Goal: Task Accomplishment & Management: Use online tool/utility

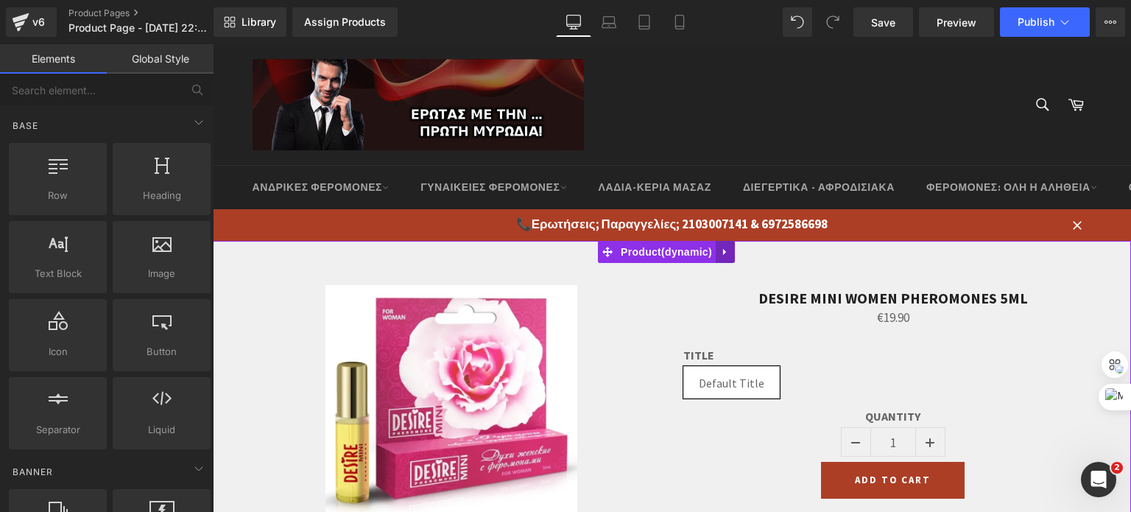
click at [723, 249] on icon at bounding box center [724, 251] width 3 height 7
click at [731, 249] on icon at bounding box center [735, 252] width 10 height 10
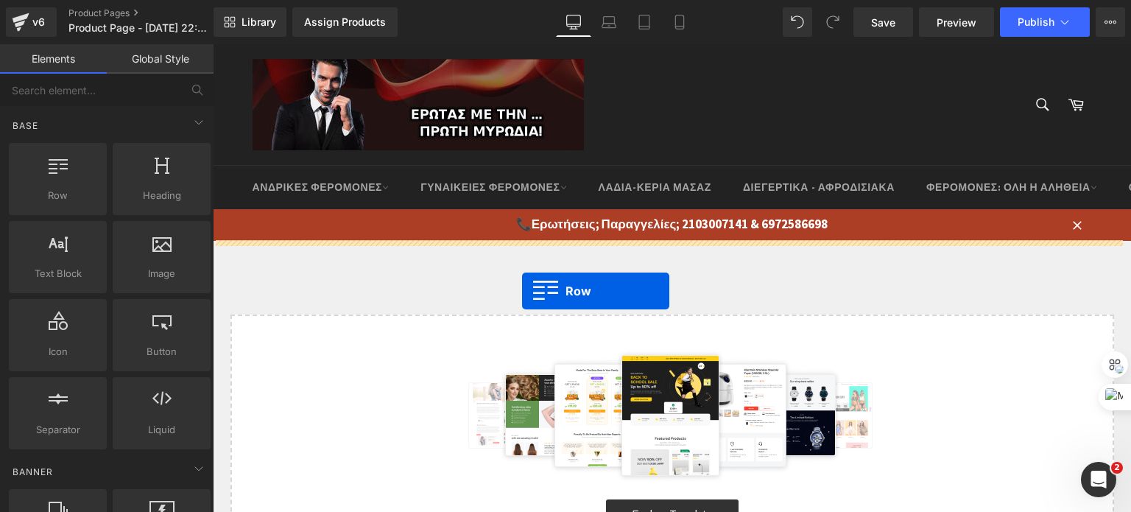
drag, startPoint x: 243, startPoint y: 208, endPoint x: 522, endPoint y: 291, distance: 291.1
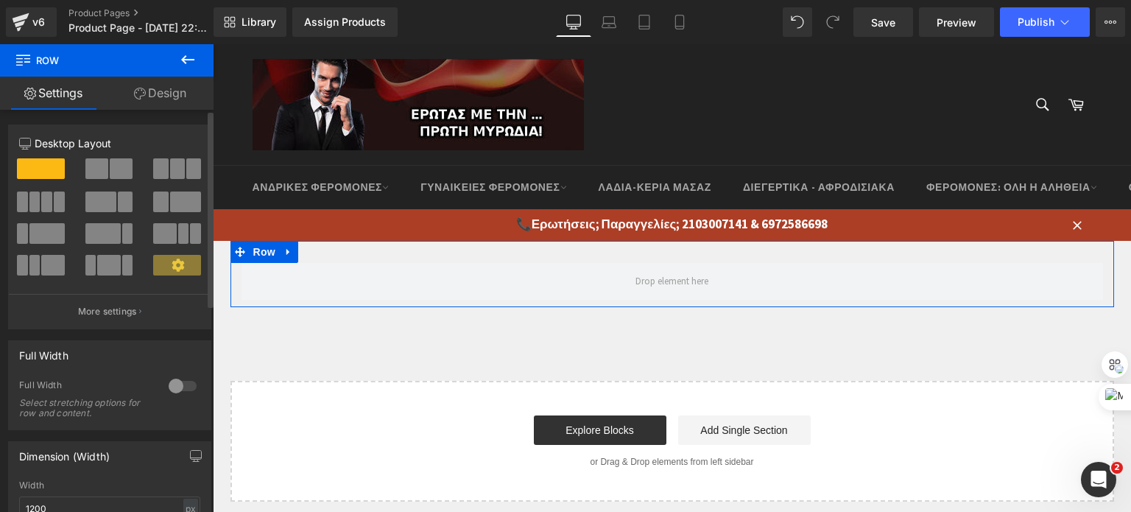
click at [167, 381] on div at bounding box center [182, 386] width 35 height 24
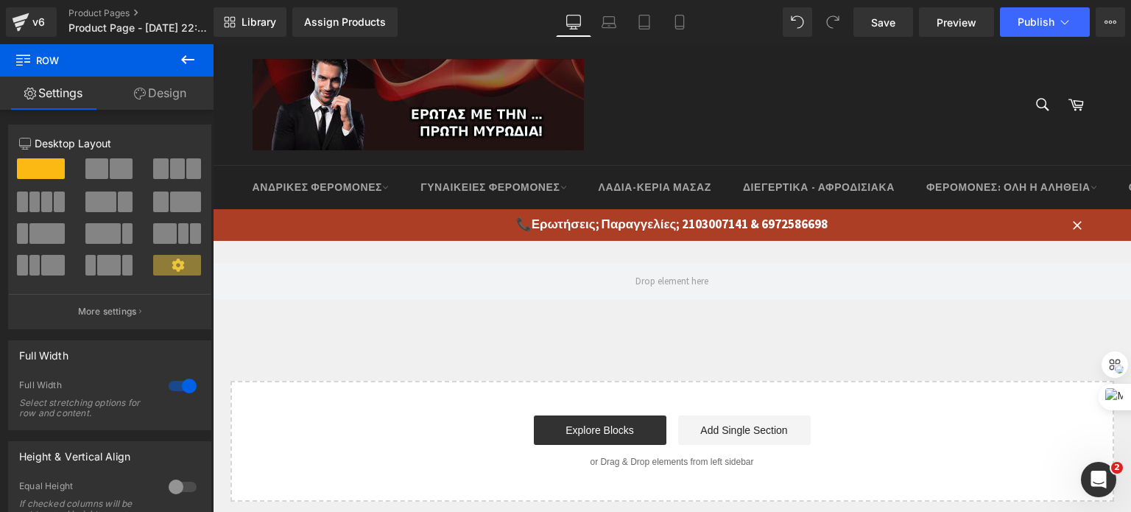
click at [183, 52] on icon at bounding box center [188, 60] width 18 height 18
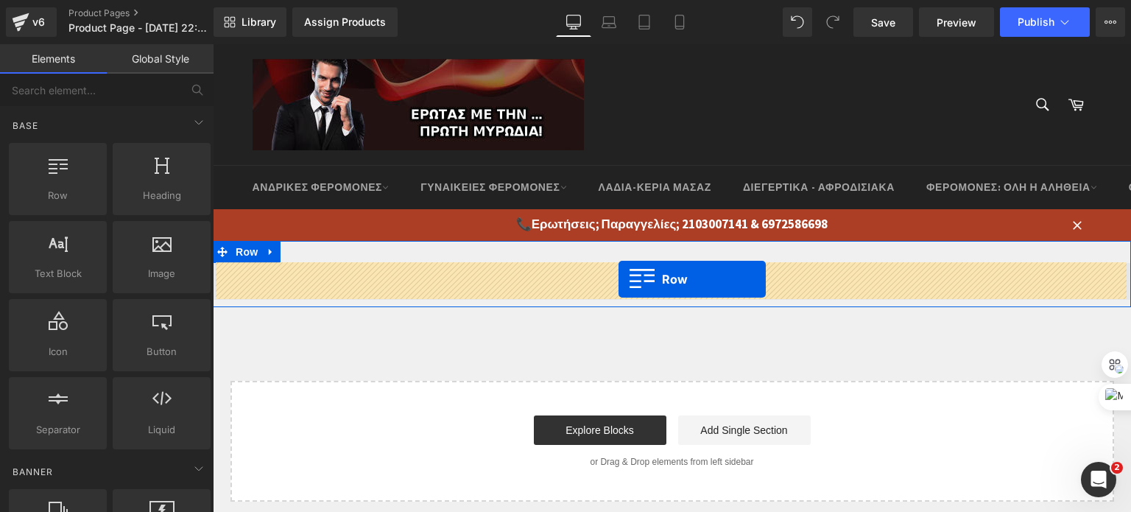
drag, startPoint x: 293, startPoint y: 220, endPoint x: 619, endPoint y: 279, distance: 331.0
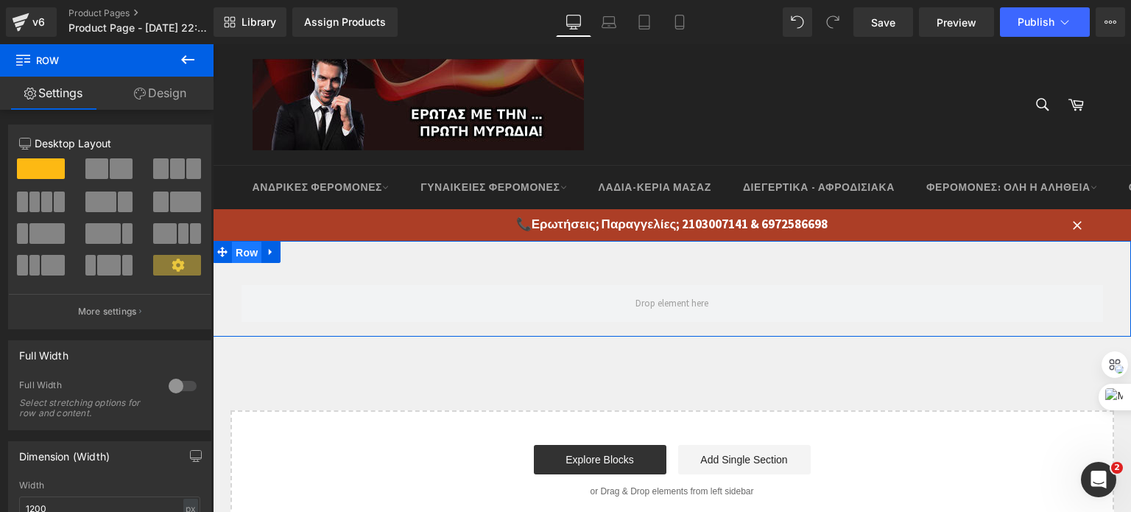
click at [245, 253] on span "Row" at bounding box center [246, 253] width 29 height 22
click at [161, 88] on link "Design" at bounding box center [160, 93] width 107 height 33
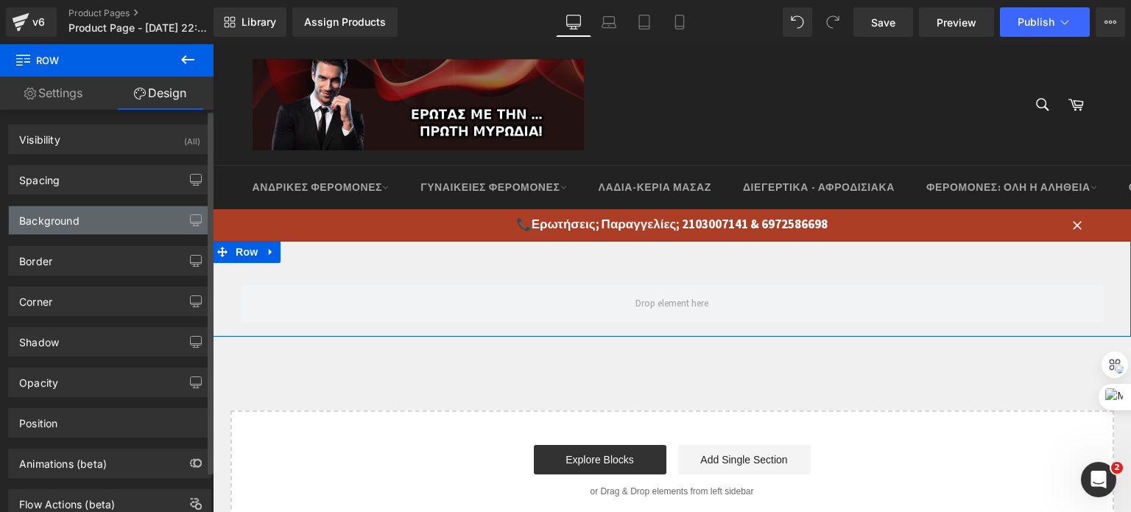
click at [87, 223] on div "Background" at bounding box center [110, 220] width 202 height 28
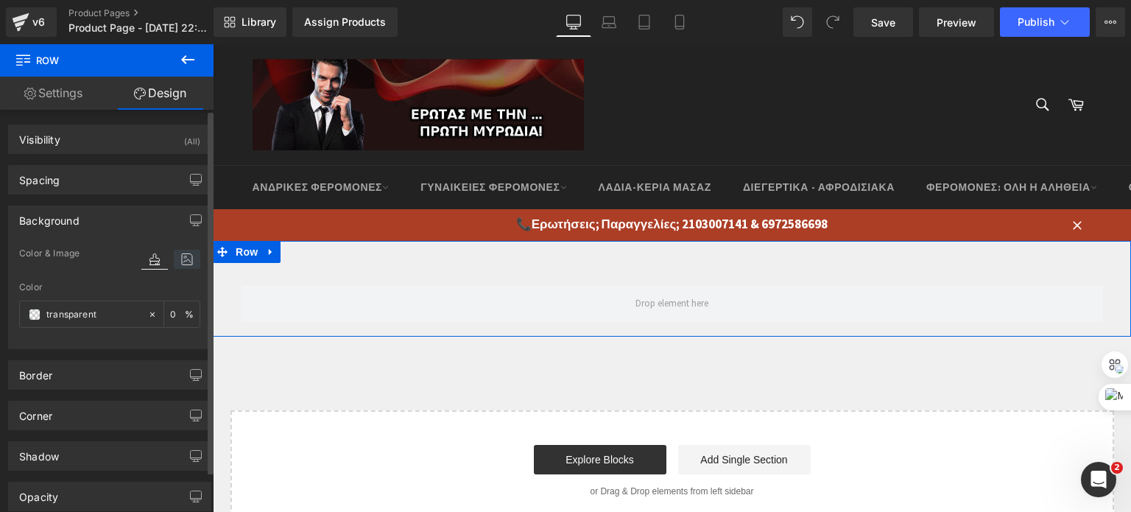
click at [179, 259] on icon at bounding box center [187, 259] width 27 height 19
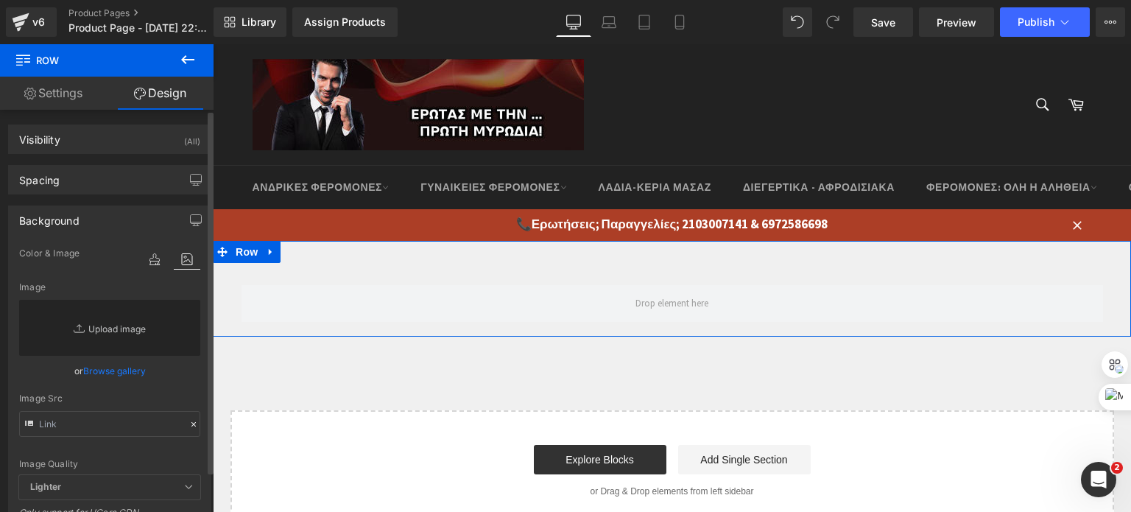
click at [112, 324] on link "Replace Image" at bounding box center [109, 328] width 181 height 56
type input "C:\fakepath\green3.jpg"
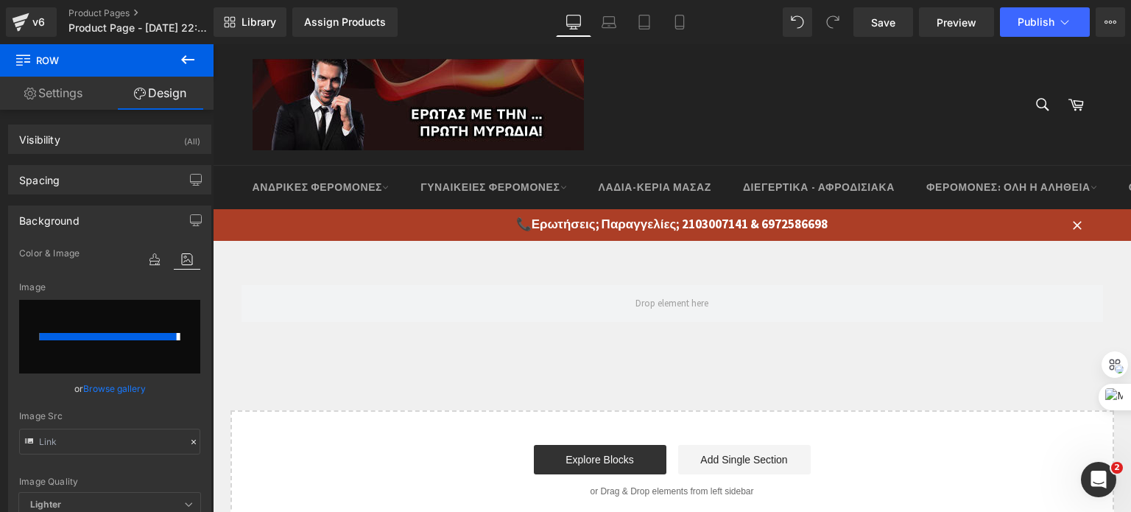
type input "[URL][DOMAIN_NAME]"
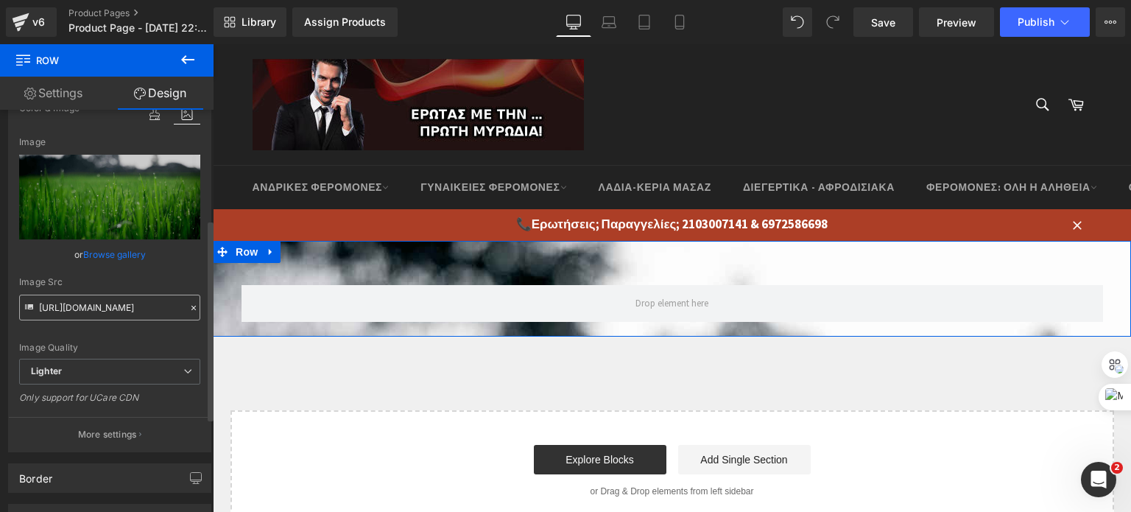
scroll to position [221, 0]
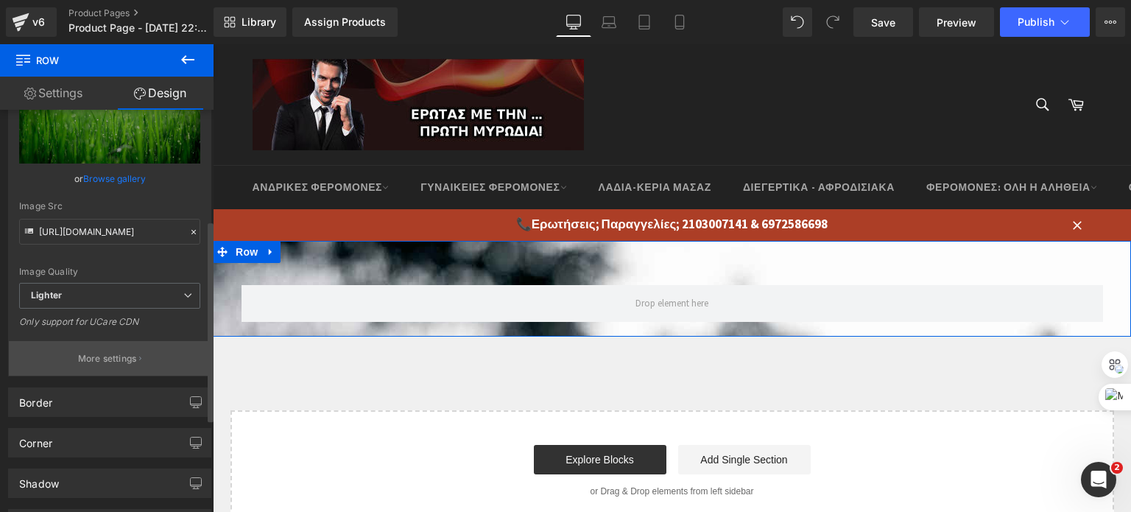
click at [108, 352] on p "More settings" at bounding box center [107, 358] width 59 height 13
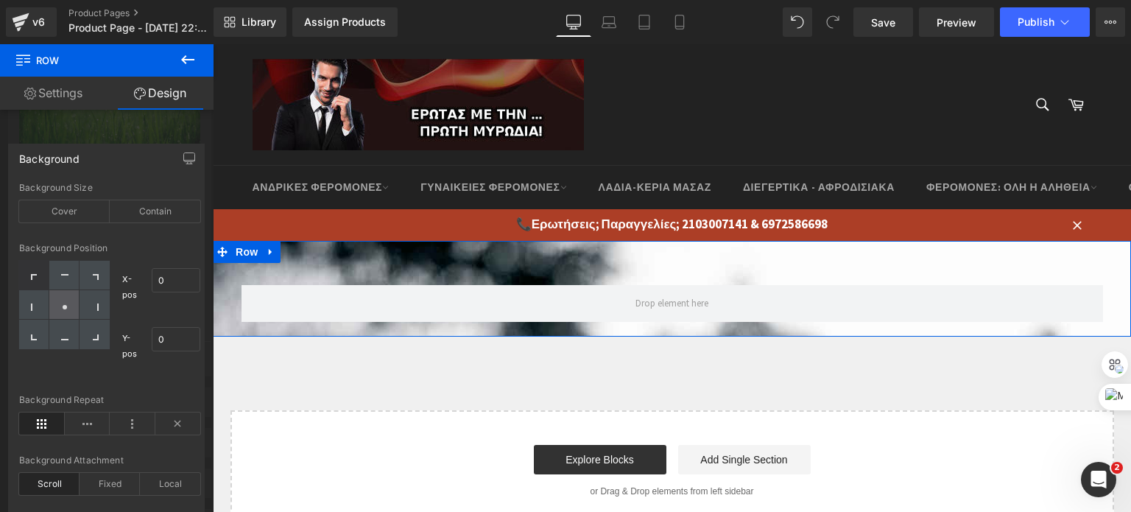
click at [76, 305] on div at bounding box center [64, 304] width 30 height 29
type input "50"
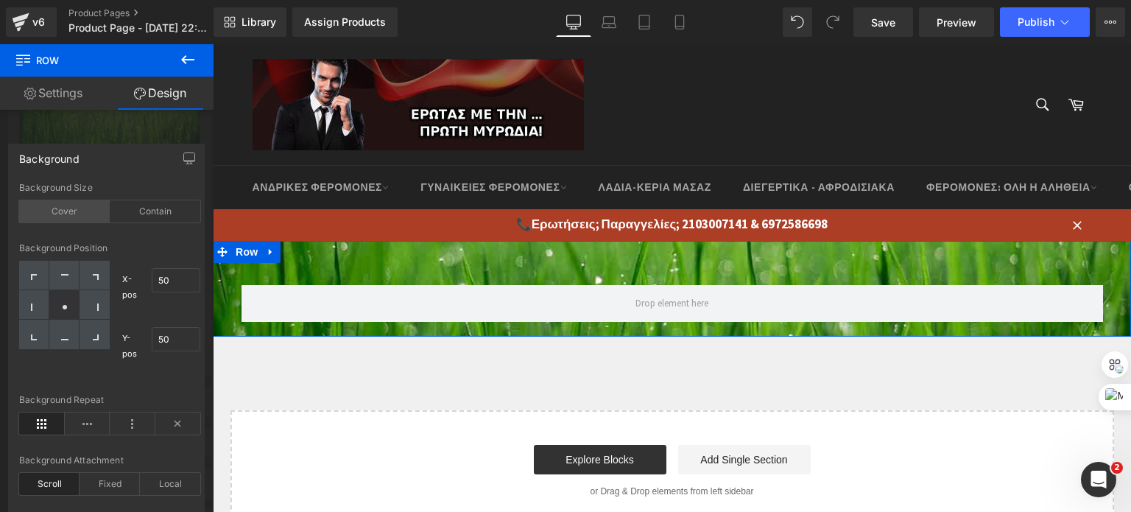
click at [86, 206] on div "Cover" at bounding box center [64, 211] width 91 height 22
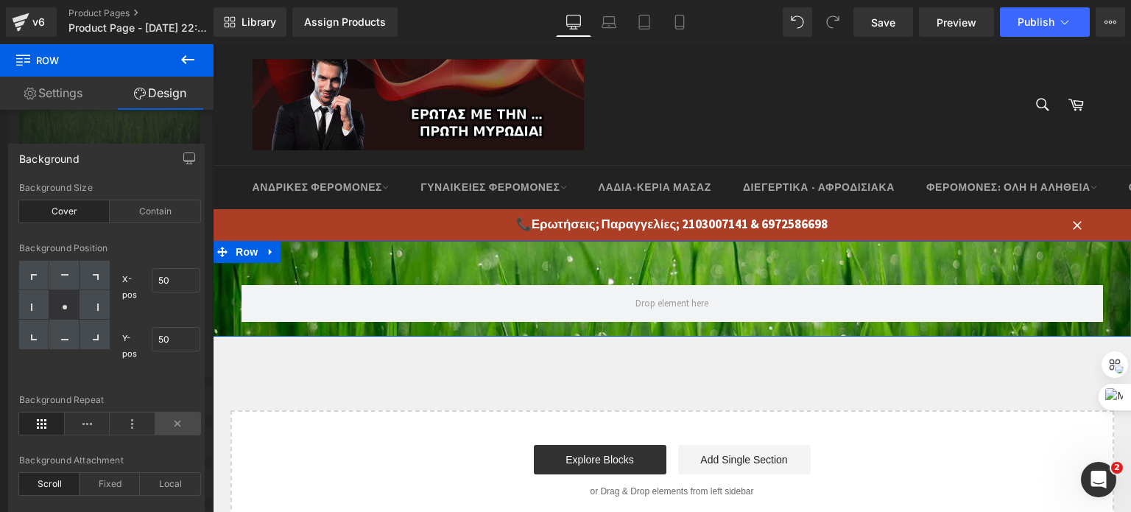
click at [163, 421] on icon at bounding box center [178, 424] width 46 height 22
click at [69, 120] on div at bounding box center [107, 281] width 214 height 475
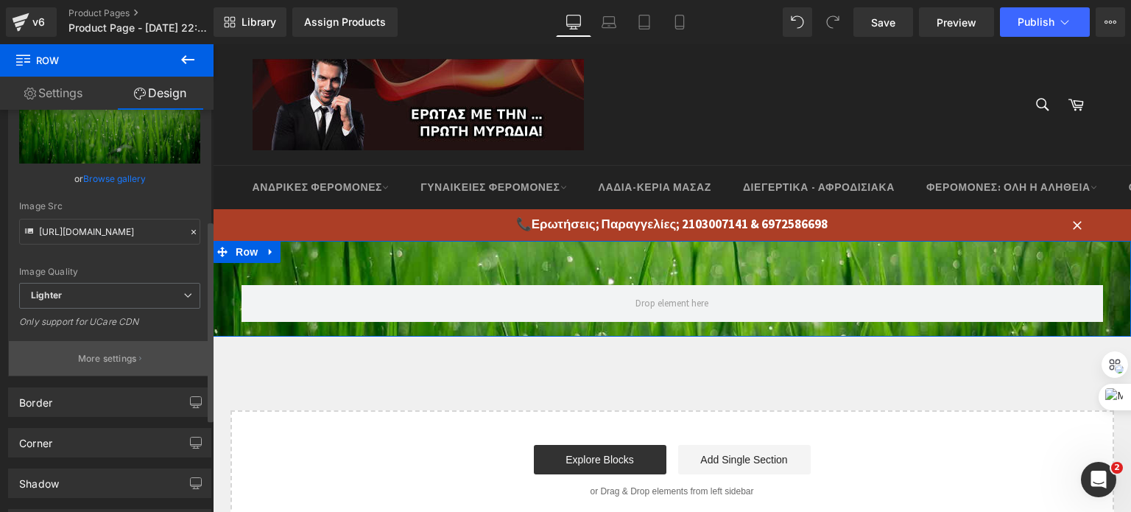
click at [97, 354] on p "More settings" at bounding box center [107, 358] width 59 height 13
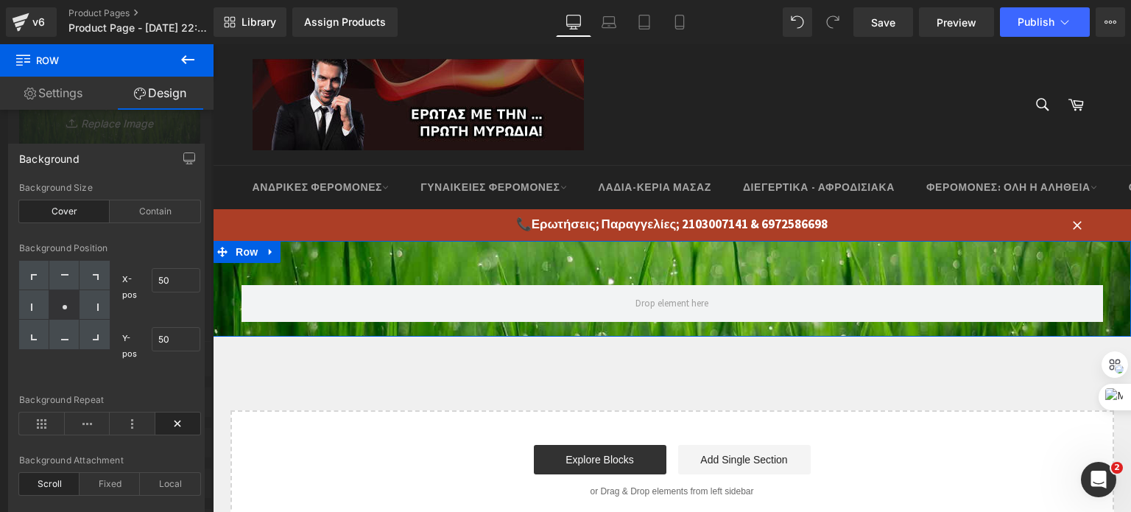
drag, startPoint x: 124, startPoint y: 121, endPoint x: 123, endPoint y: 136, distance: 15.5
click at [124, 122] on div at bounding box center [107, 281] width 214 height 475
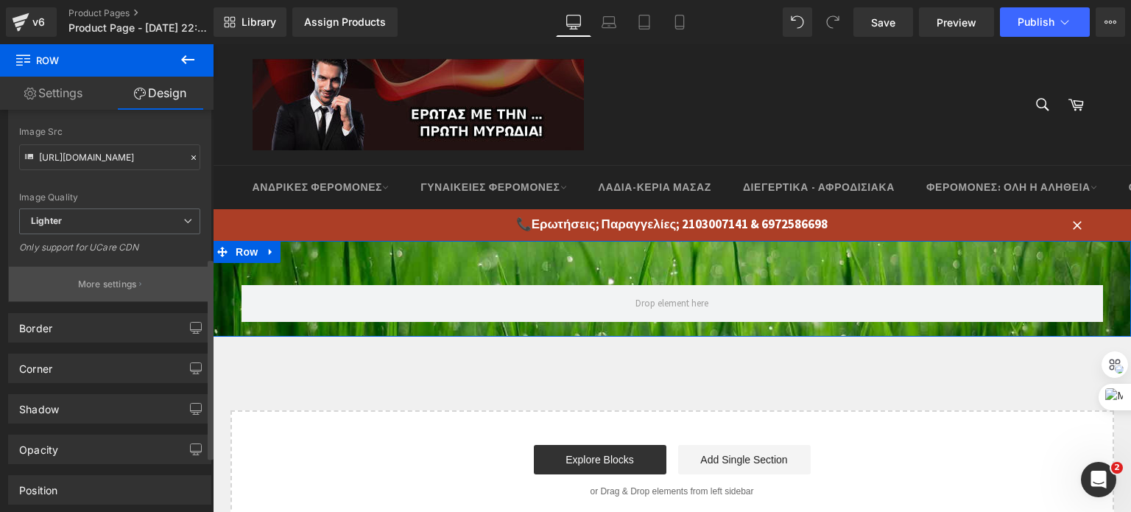
scroll to position [368, 0]
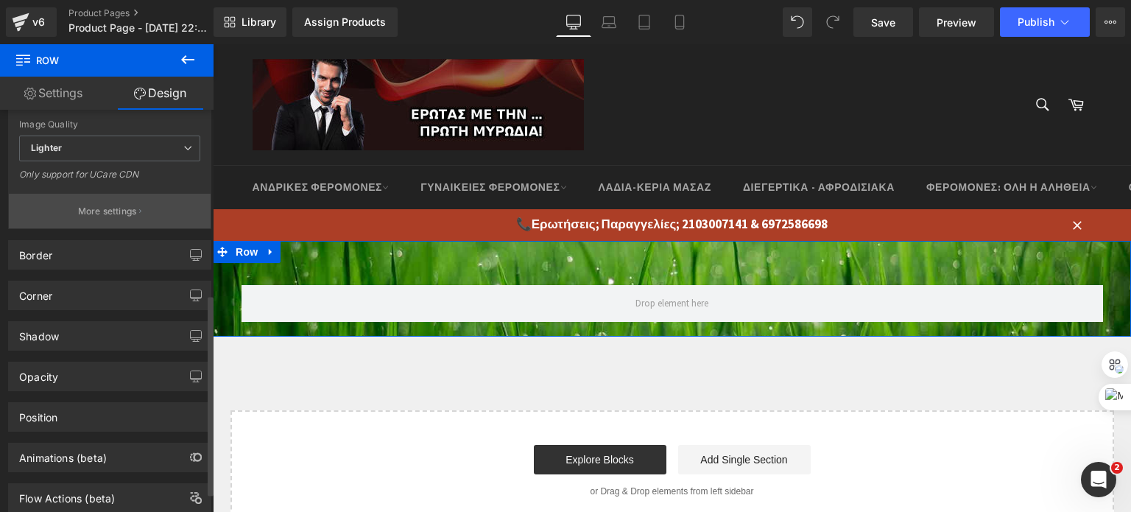
click at [114, 212] on p "More settings" at bounding box center [107, 211] width 59 height 13
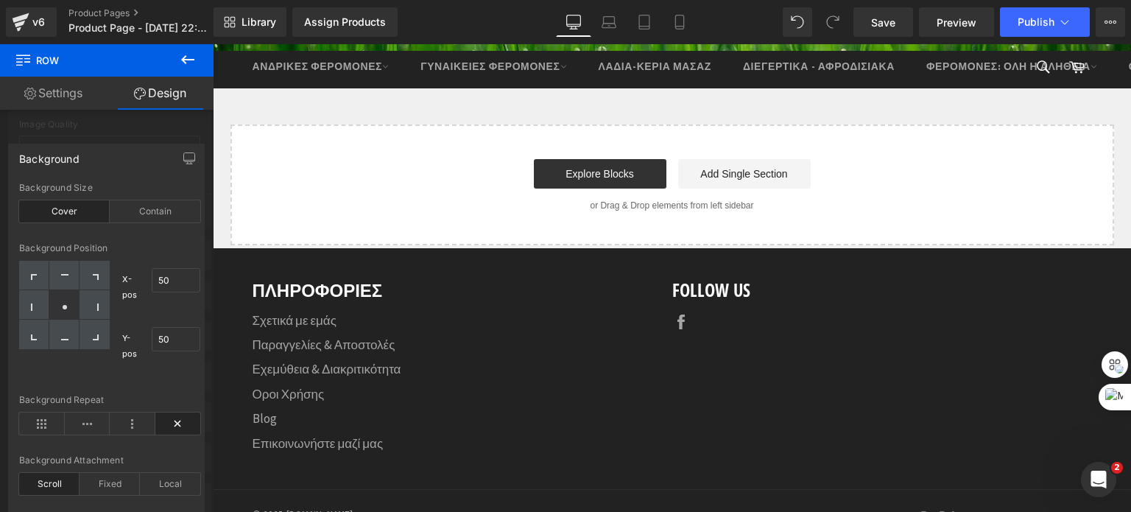
scroll to position [295, 0]
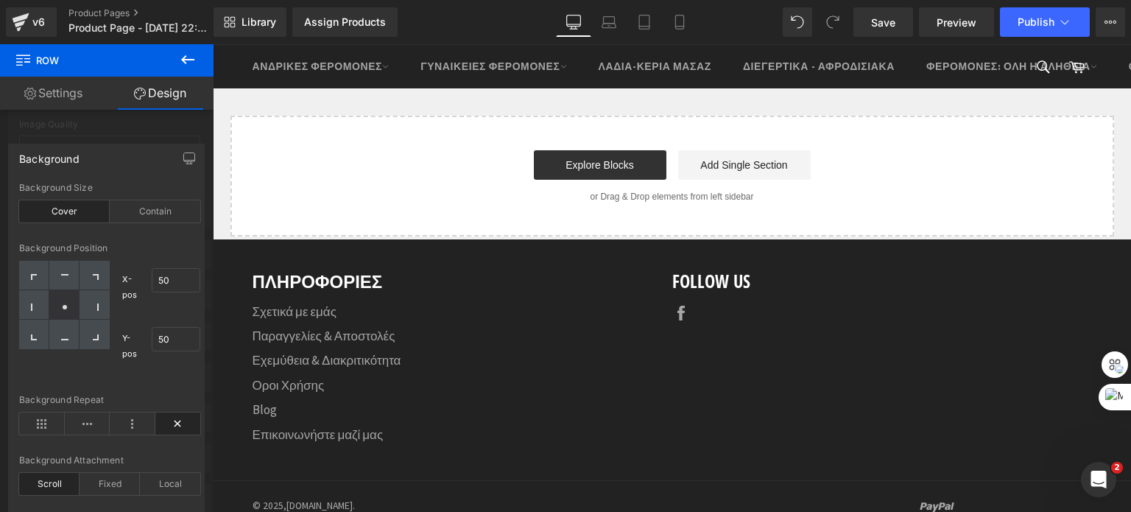
click at [110, 122] on div at bounding box center [107, 281] width 214 height 475
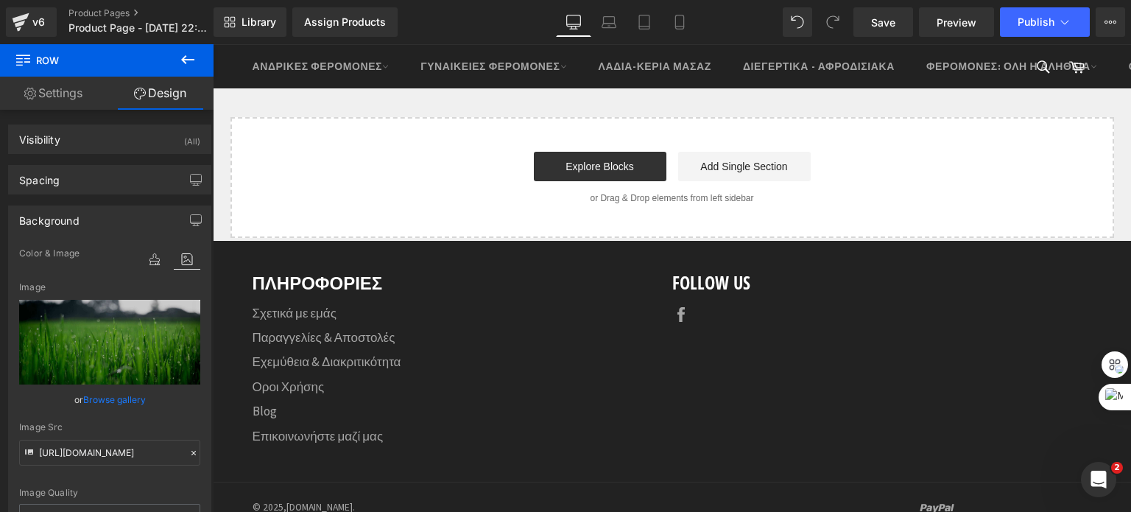
scroll to position [0, 0]
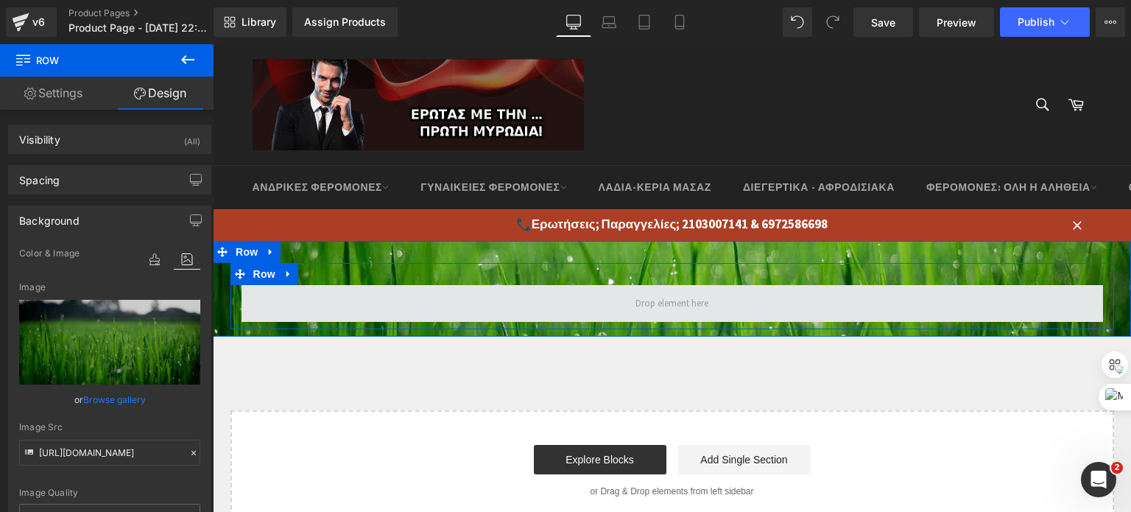
click at [371, 301] on span at bounding box center [673, 303] width 862 height 37
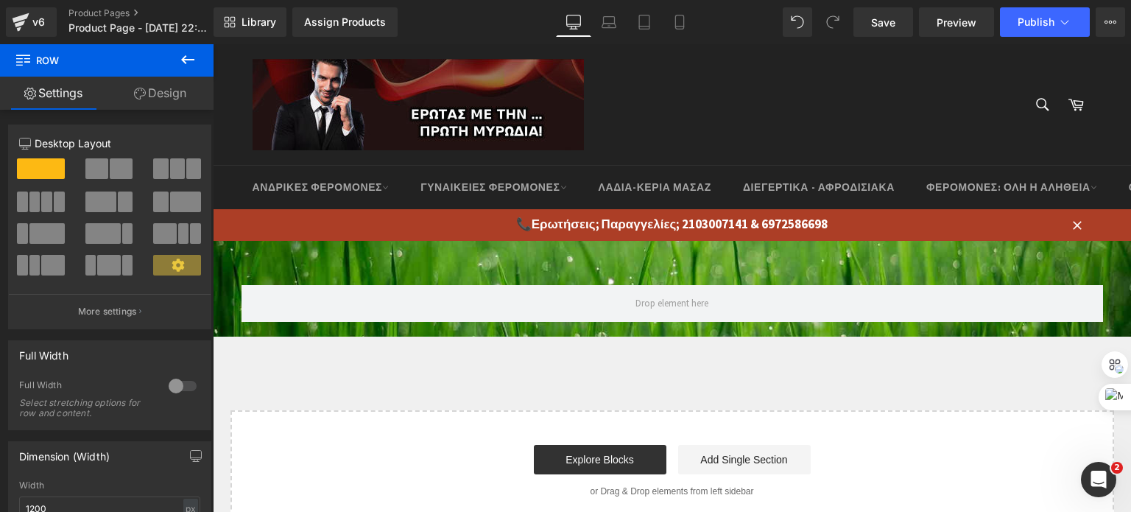
click at [186, 59] on icon at bounding box center [187, 59] width 13 height 9
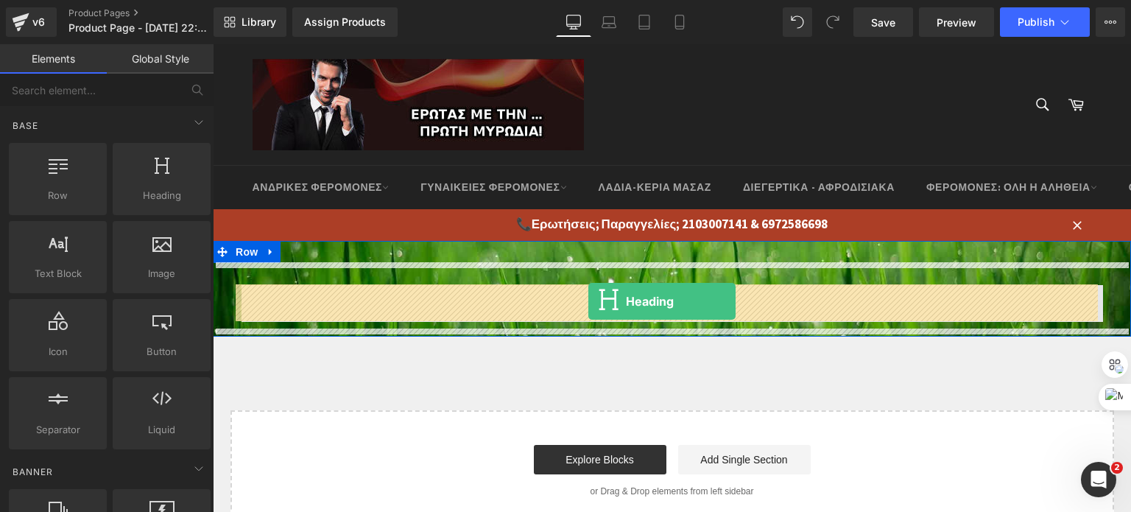
drag, startPoint x: 413, startPoint y: 253, endPoint x: 589, endPoint y: 301, distance: 182.6
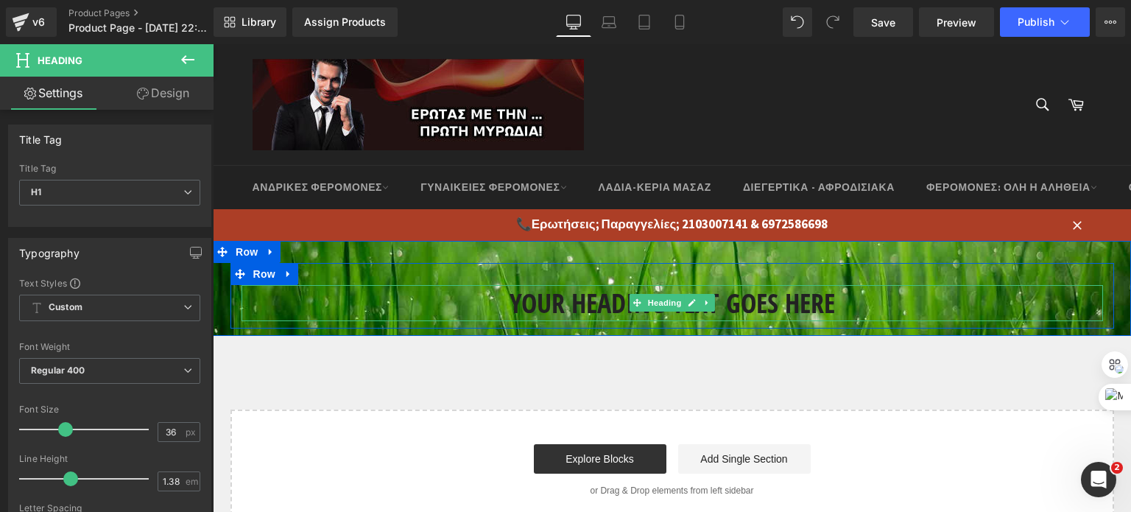
click at [532, 299] on h1 "Your heading text goes here" at bounding box center [673, 303] width 862 height 37
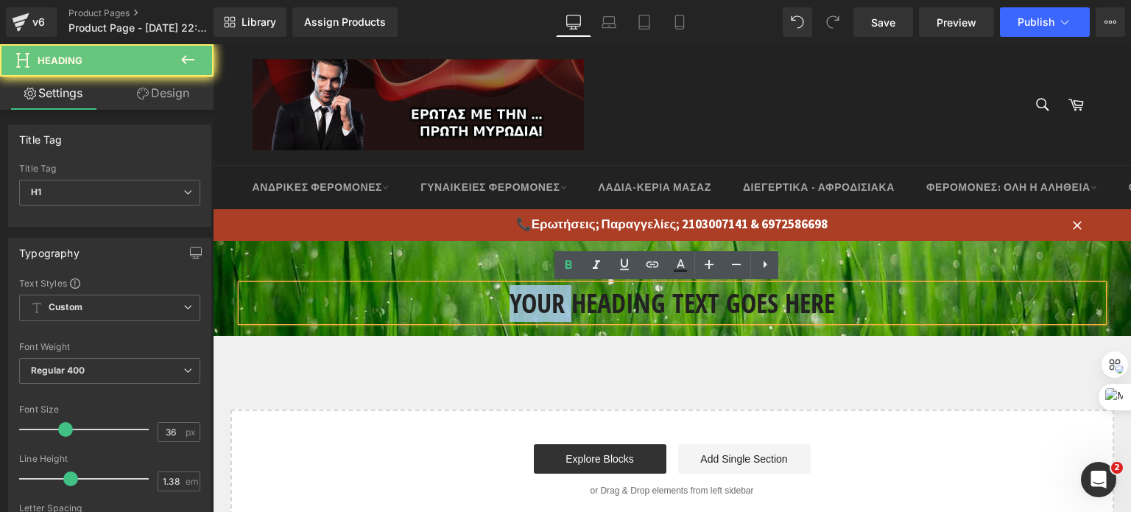
click at [532, 299] on h1 "Your heading text goes here" at bounding box center [673, 303] width 862 height 37
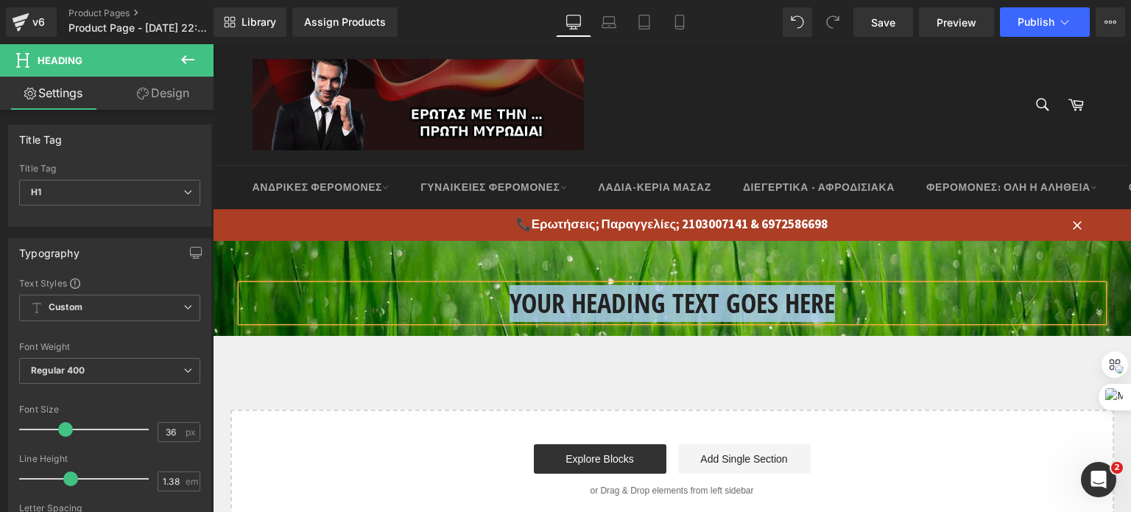
paste div
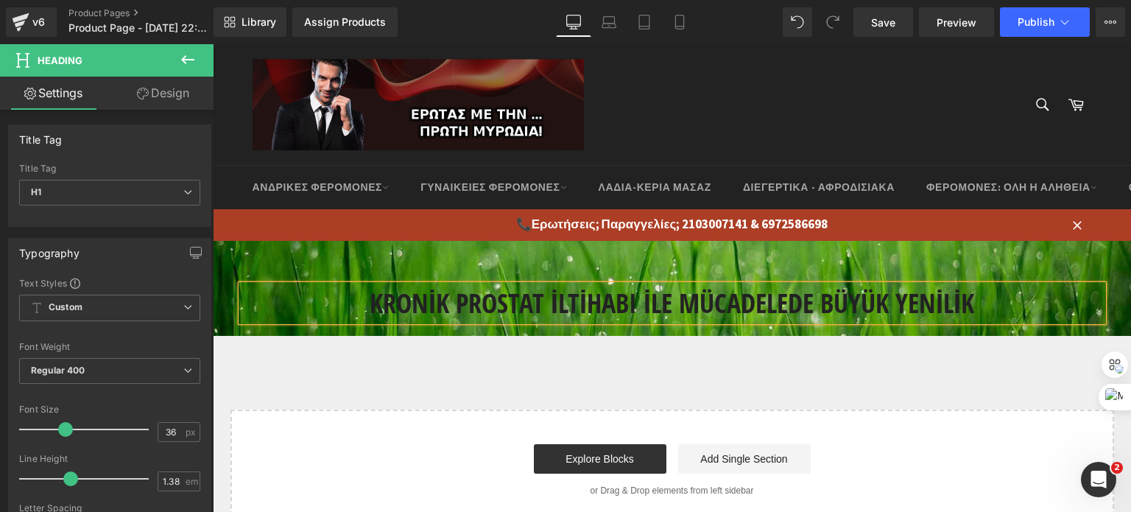
click at [406, 253] on div "KRONİK PROSTAT İLTİHABI İLE MÜCADELEDE BÜYÜK YENİLİK [GEOGRAPHIC_DATA]" at bounding box center [672, 289] width 919 height 96
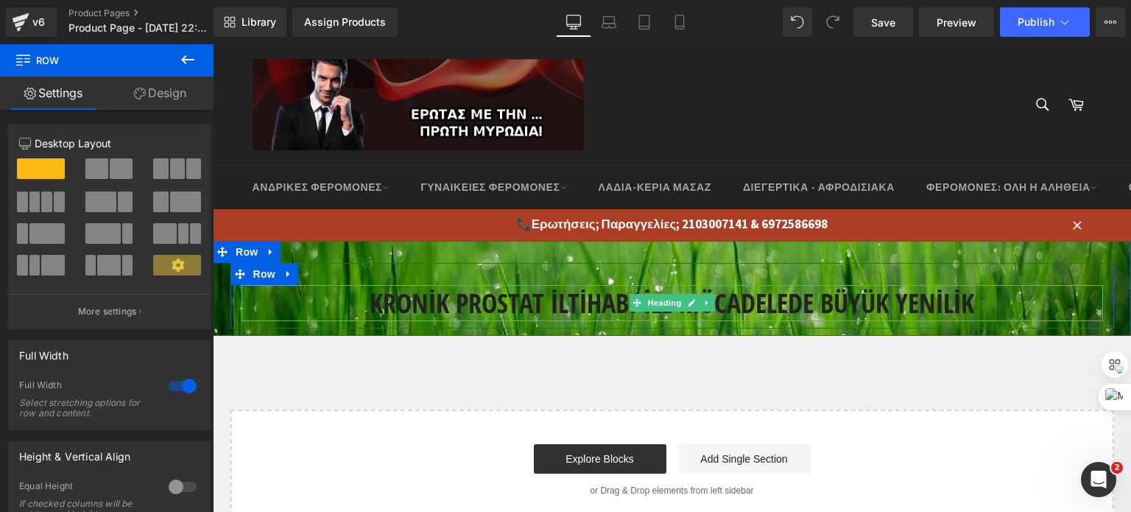
click at [493, 299] on h1 "KRONİK PROSTAT İLTİHABI İLE MÜCADELEDE BÜYÜK YENİLİK" at bounding box center [673, 303] width 862 height 37
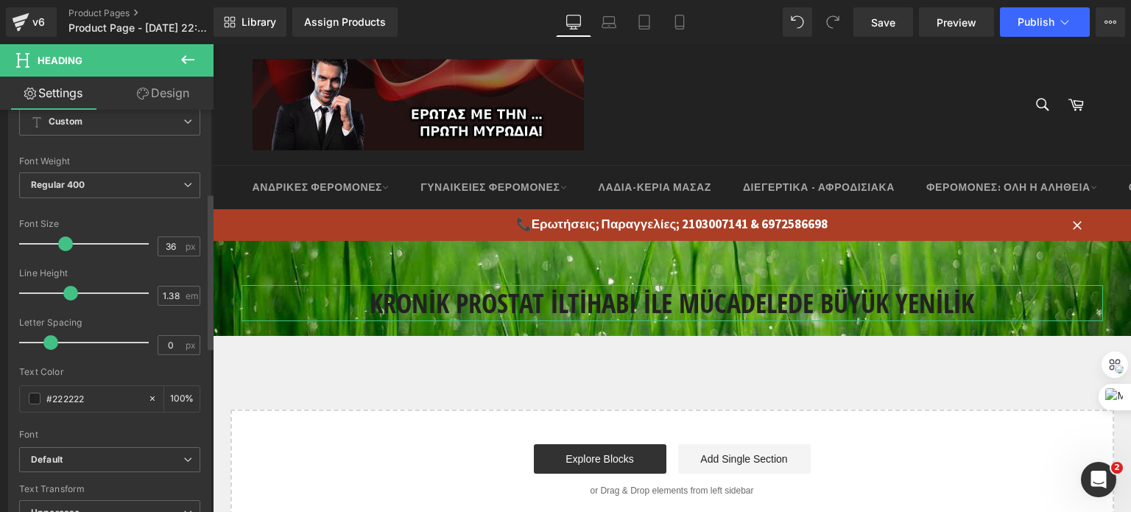
scroll to position [221, 0]
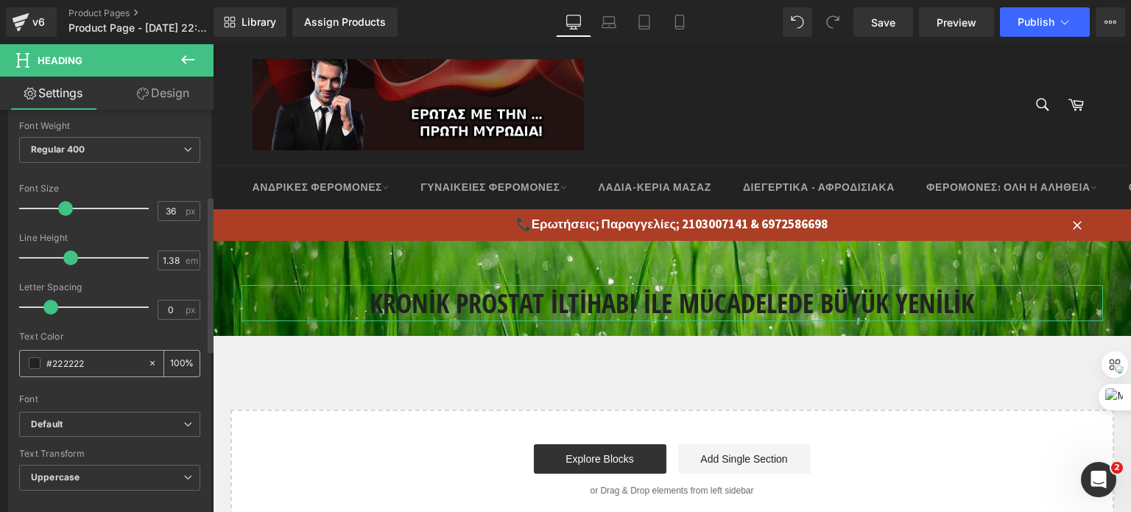
click at [39, 359] on span at bounding box center [35, 363] width 12 height 12
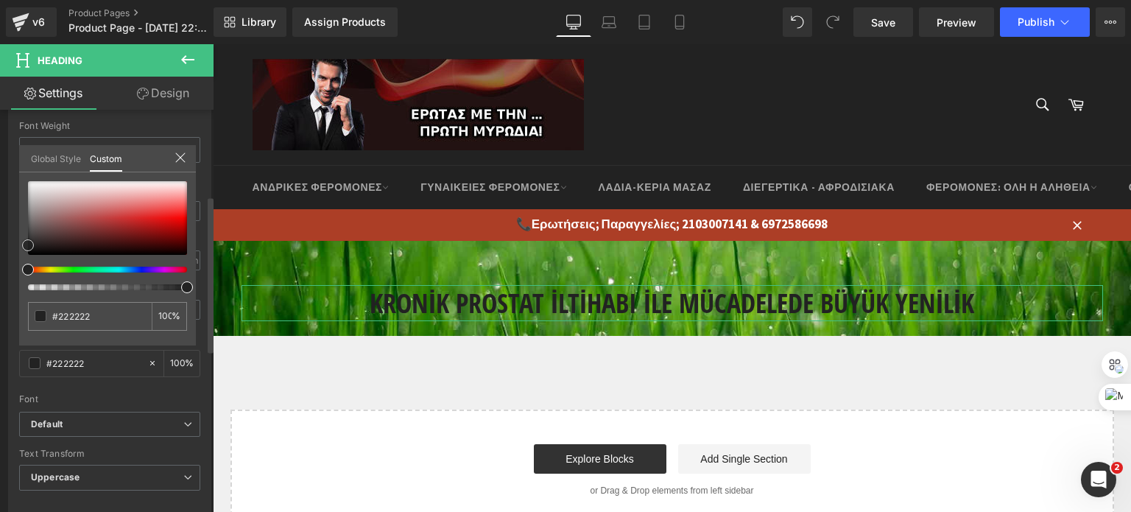
type input "#362020"
type input "#774a4a"
type input "#a38383"
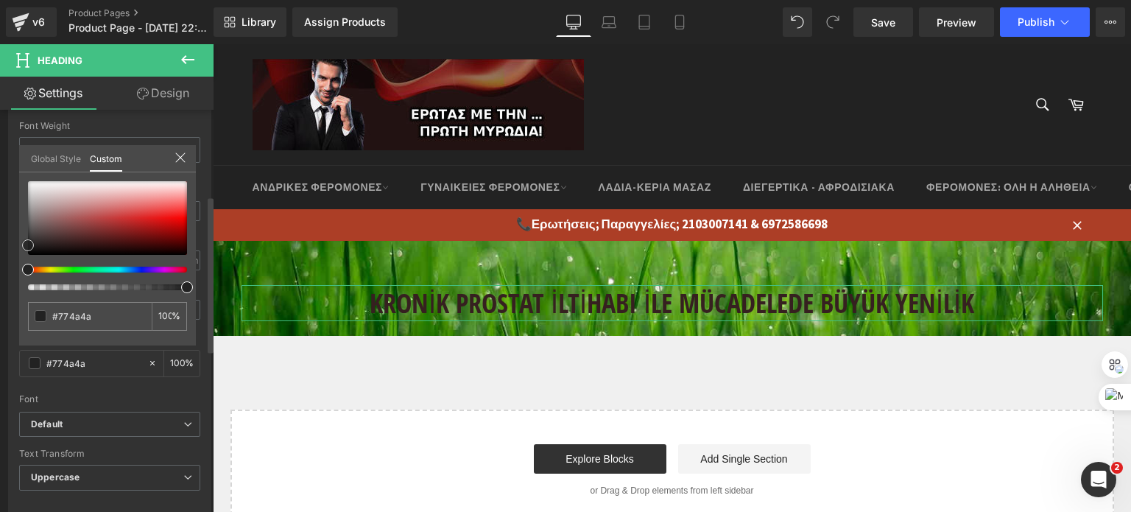
type input "#a38383"
type input "#b3a2a2"
type input "#beb6b6"
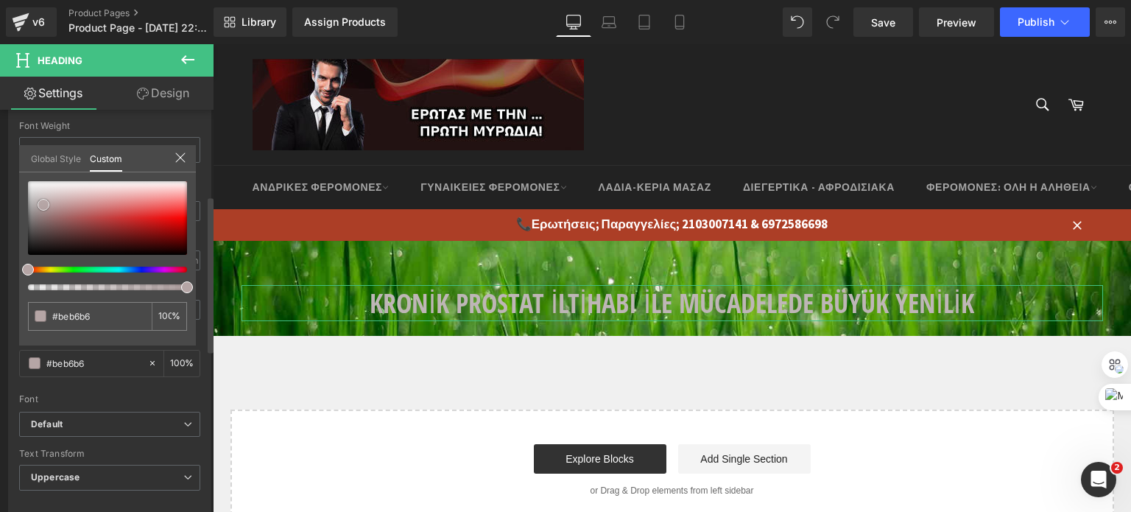
type input "#c9c4c4"
type input "#d7d4d4"
type input "#dedddd"
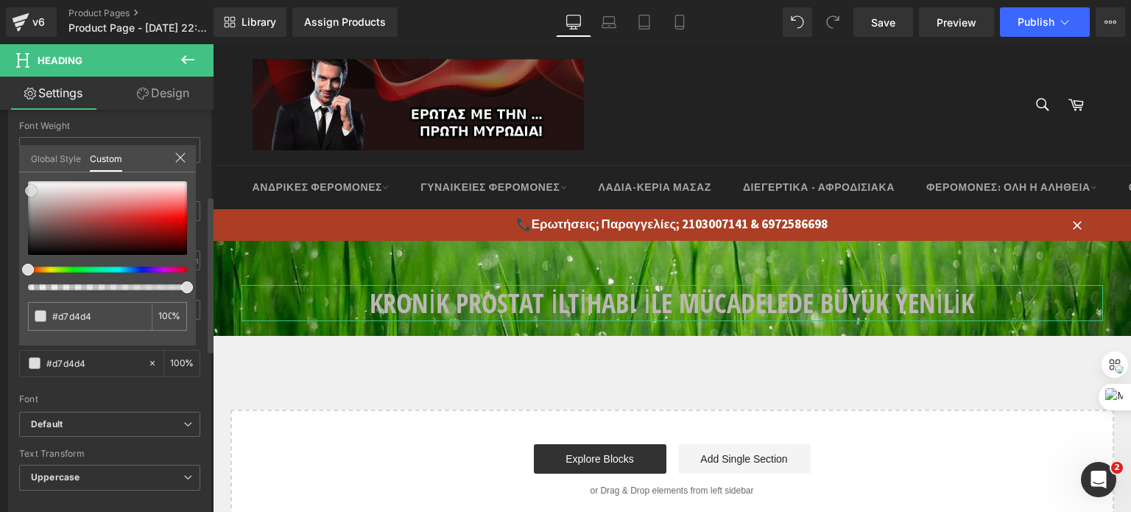
type input "#dedddd"
type input "#edecec"
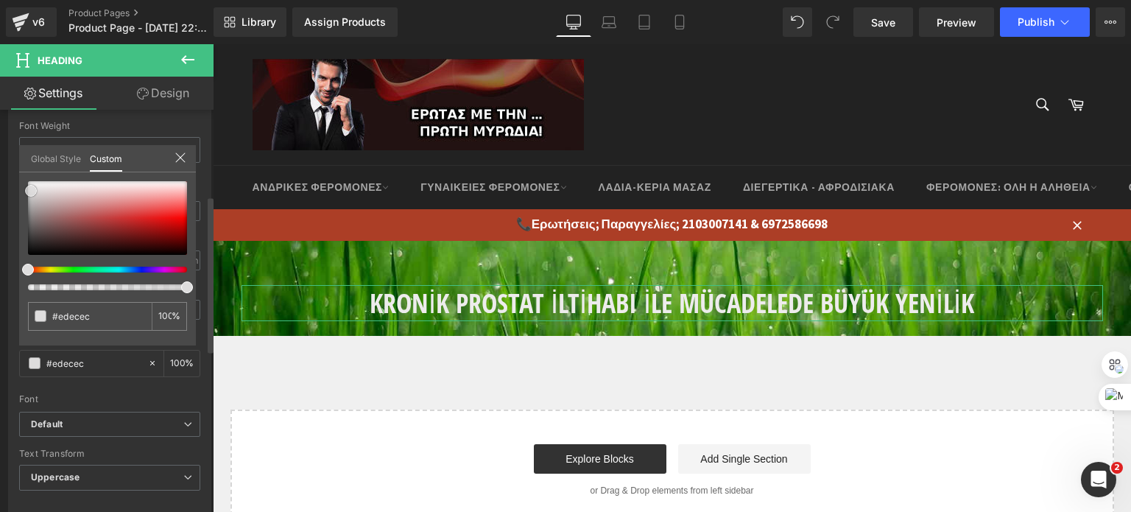
type input "#f0efef"
type input "#f7f7f7"
type input "#f9f9f9"
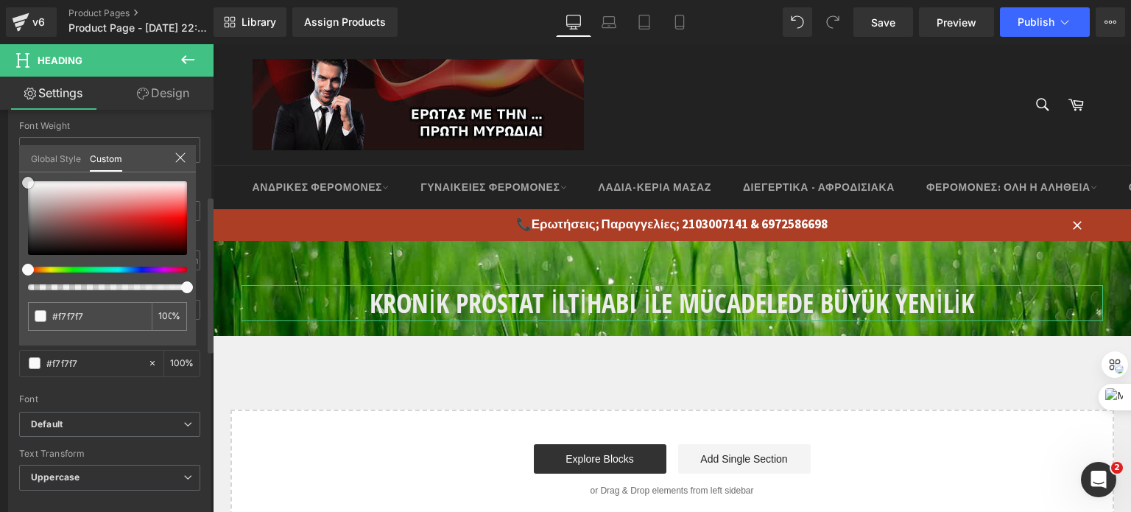
type input "#f9f9f9"
type input "#ffffff"
drag, startPoint x: 62, startPoint y: 223, endPoint x: 28, endPoint y: 178, distance: 56.3
click at [28, 181] on div at bounding box center [107, 218] width 159 height 74
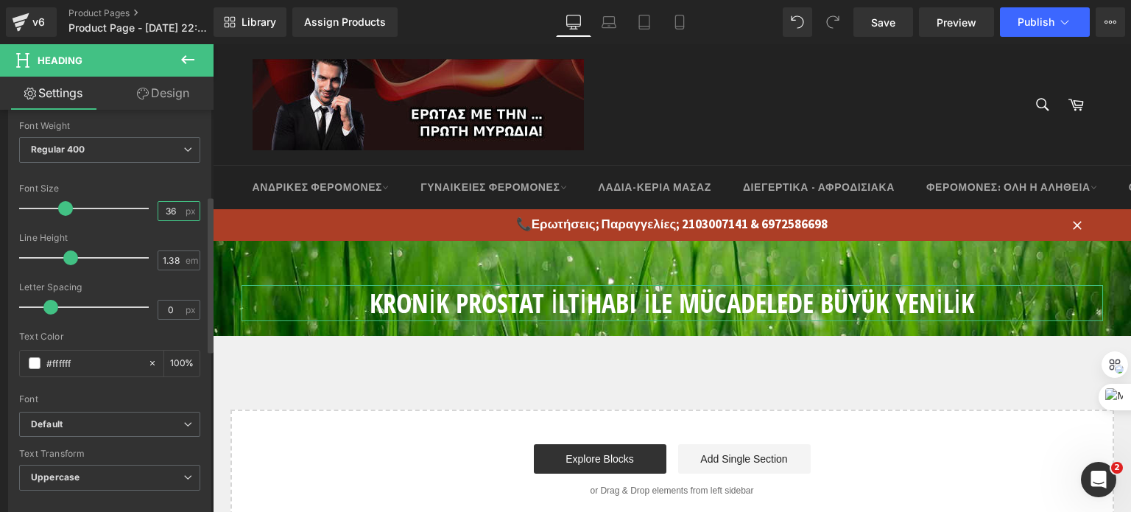
click at [172, 208] on input "36" at bounding box center [171, 211] width 26 height 18
click at [163, 208] on input "36" at bounding box center [171, 211] width 26 height 18
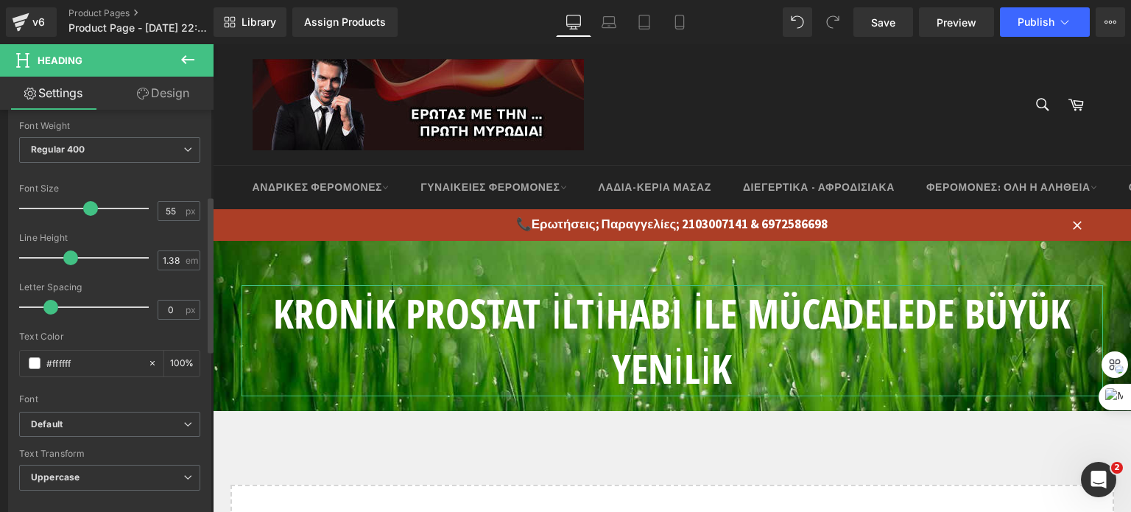
click at [141, 233] on div "Line Height" at bounding box center [109, 238] width 181 height 10
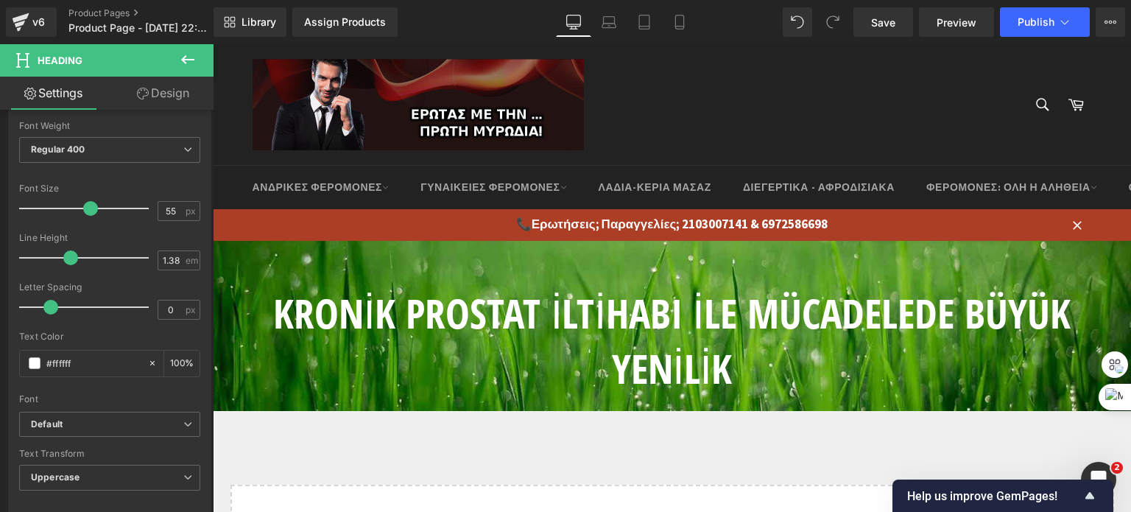
click at [503, 335] on body "€{{amount_with_comma_separator}} Αναζητηση ΑΝΔΡΙΚΕΣ ΦΕΡΟΜΟΝΕΣ ΑΝΤΡΙΚΕΣ ΦΕΡΟΜΟΝΕ…" at bounding box center [672, 481] width 919 height 874
click at [159, 207] on input "55" at bounding box center [171, 211] width 26 height 18
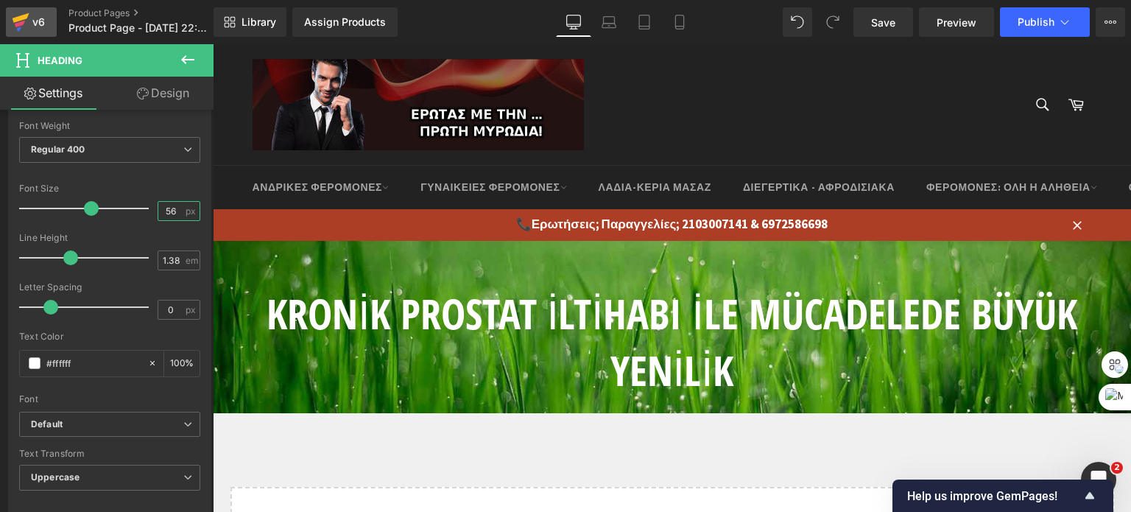
type input "56"
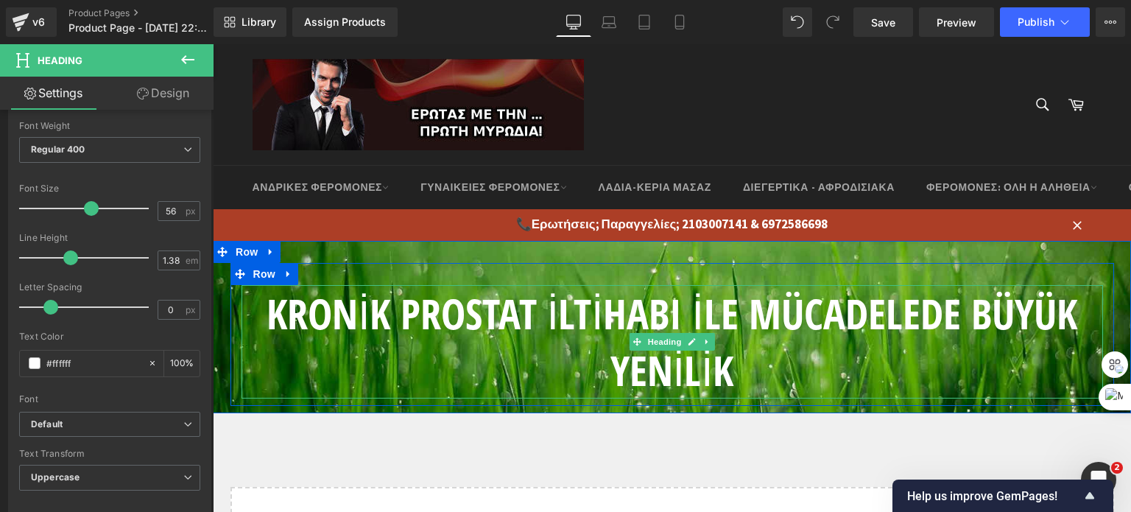
click at [746, 307] on h1 "KRONİK PROSTAT İLTİHABI İLE MÜCADELEDE BÜYÜK YENİLİK" at bounding box center [673, 342] width 862 height 114
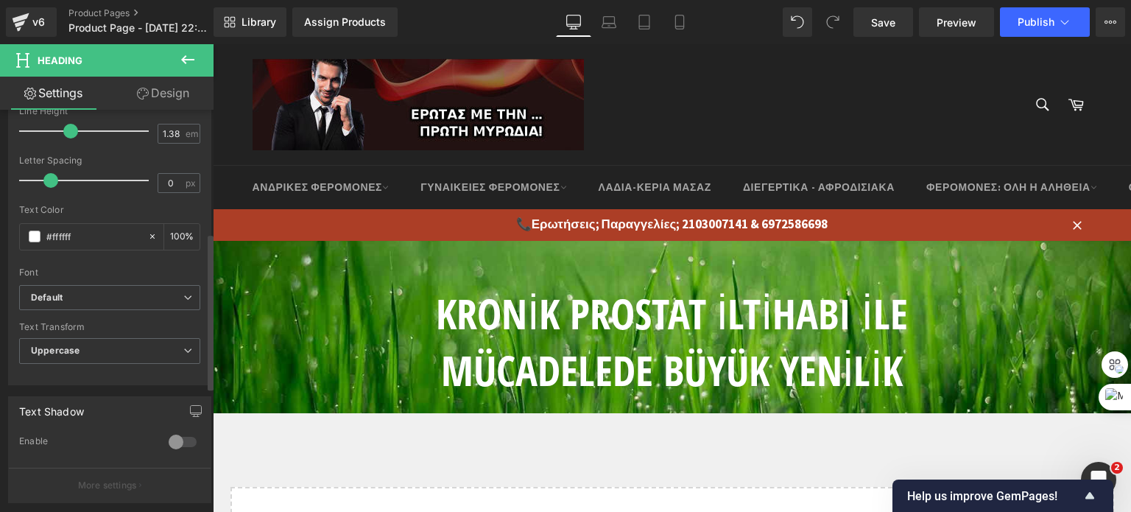
scroll to position [368, 0]
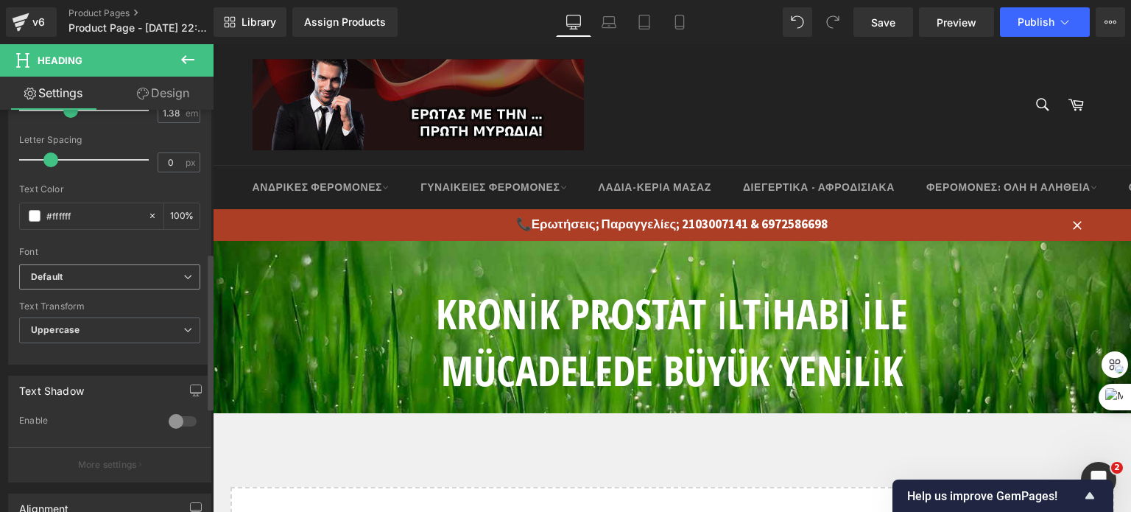
click at [77, 271] on b "Default" at bounding box center [107, 277] width 152 height 13
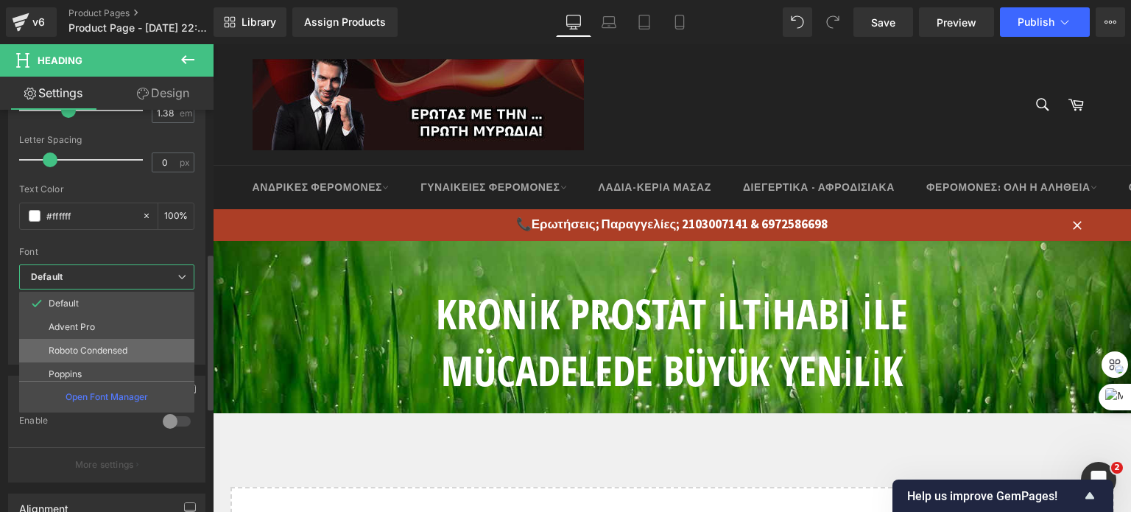
click at [74, 351] on p "Roboto Condensed" at bounding box center [88, 350] width 79 height 10
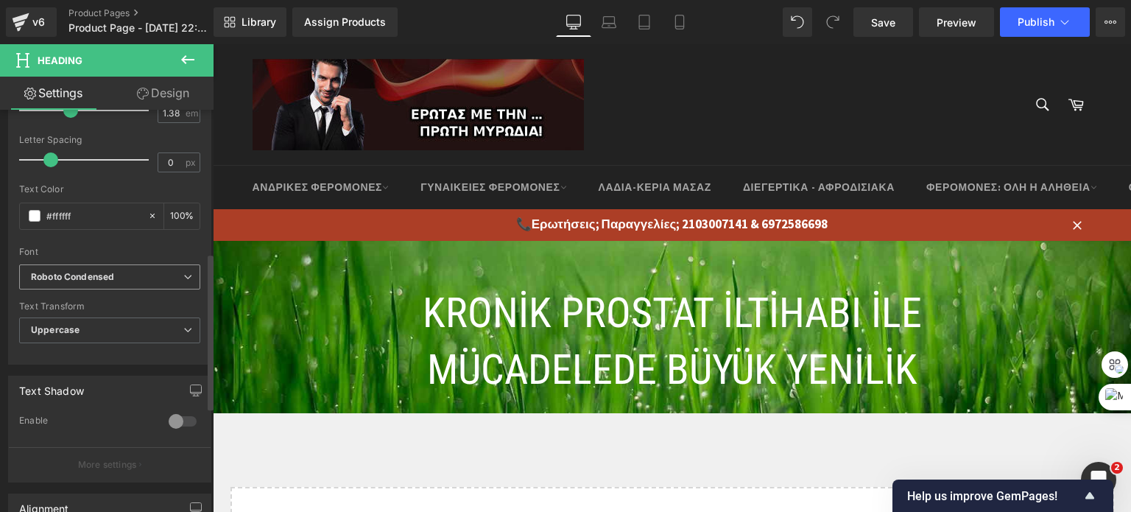
click at [88, 273] on icon "Roboto Condensed" at bounding box center [72, 277] width 83 height 13
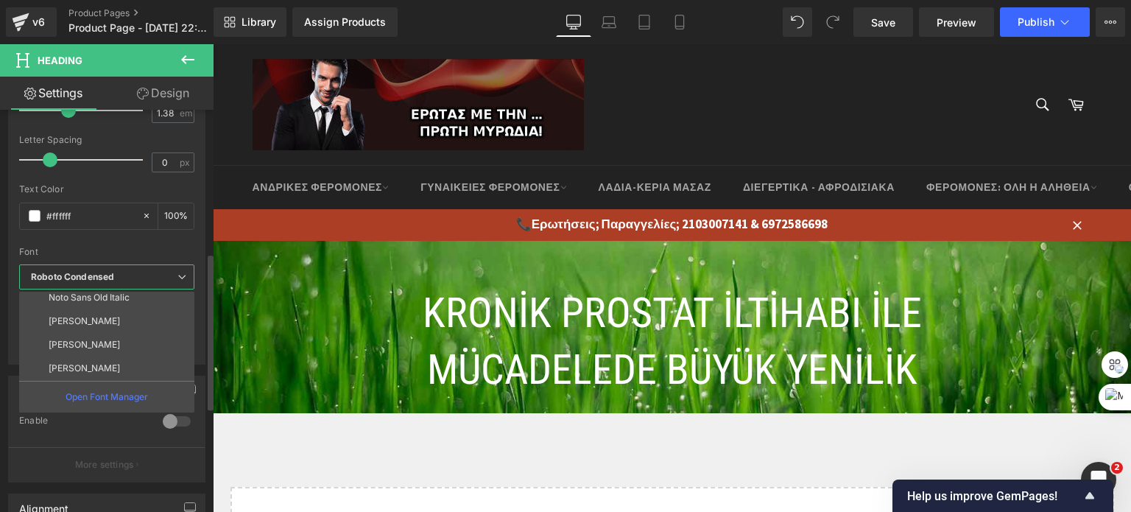
scroll to position [171, 0]
click at [117, 393] on p "Open Font Manager" at bounding box center [107, 396] width 83 height 13
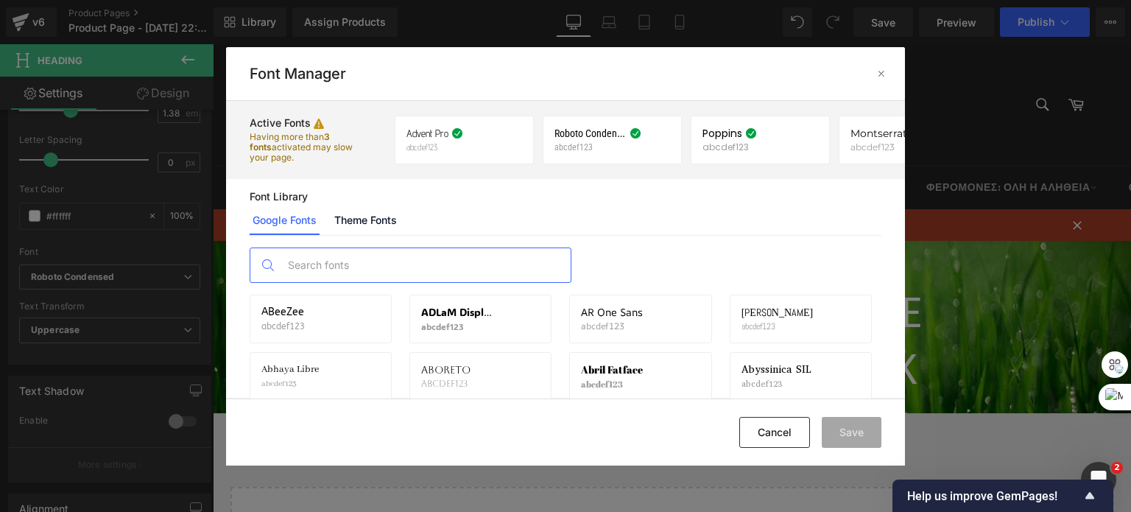
click at [319, 264] on input "text" at bounding box center [425, 265] width 291 height 34
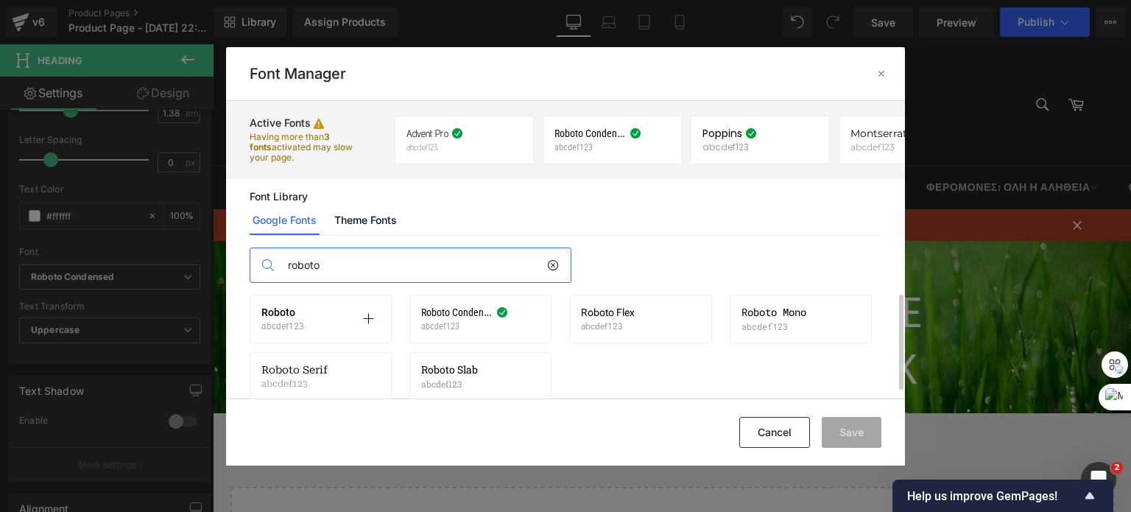
type input "roboto"
click at [334, 321] on div "Roboto abcdef123 Activate font" at bounding box center [321, 318] width 119 height 25
click at [367, 320] on icon at bounding box center [368, 319] width 12 height 12
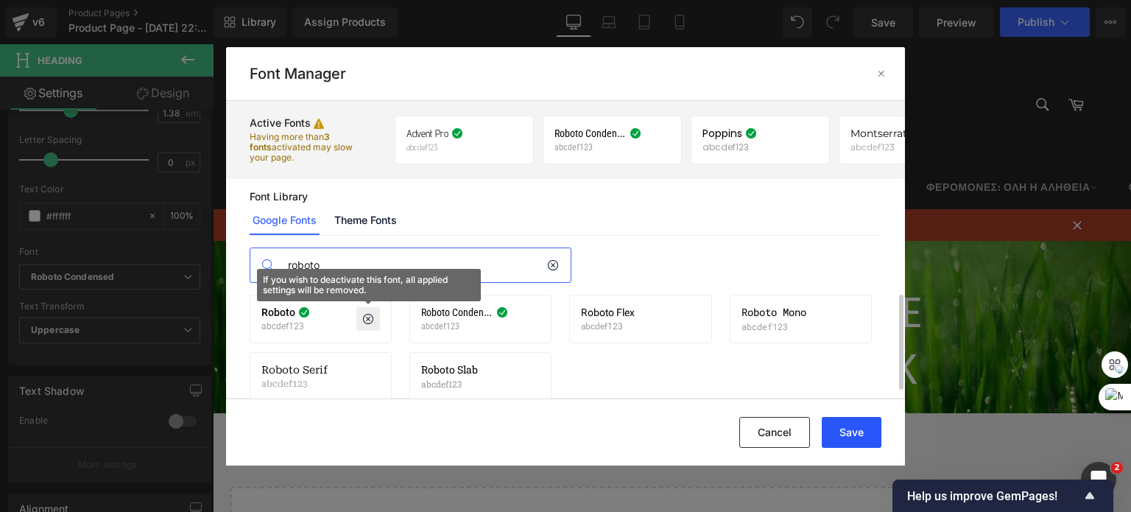
click at [834, 429] on button "Save" at bounding box center [852, 432] width 60 height 31
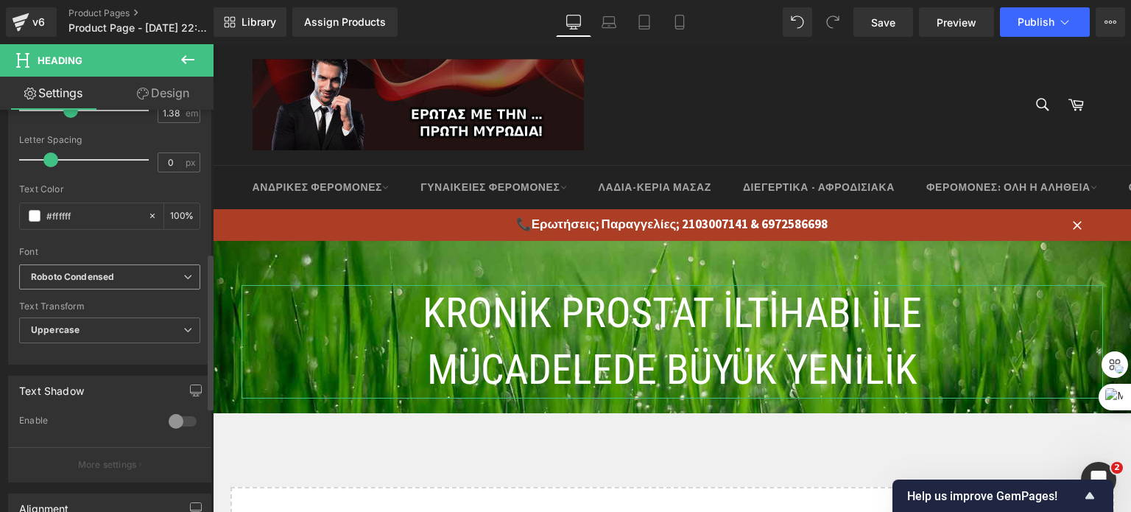
click at [66, 276] on icon "Roboto Condensed" at bounding box center [72, 277] width 83 height 13
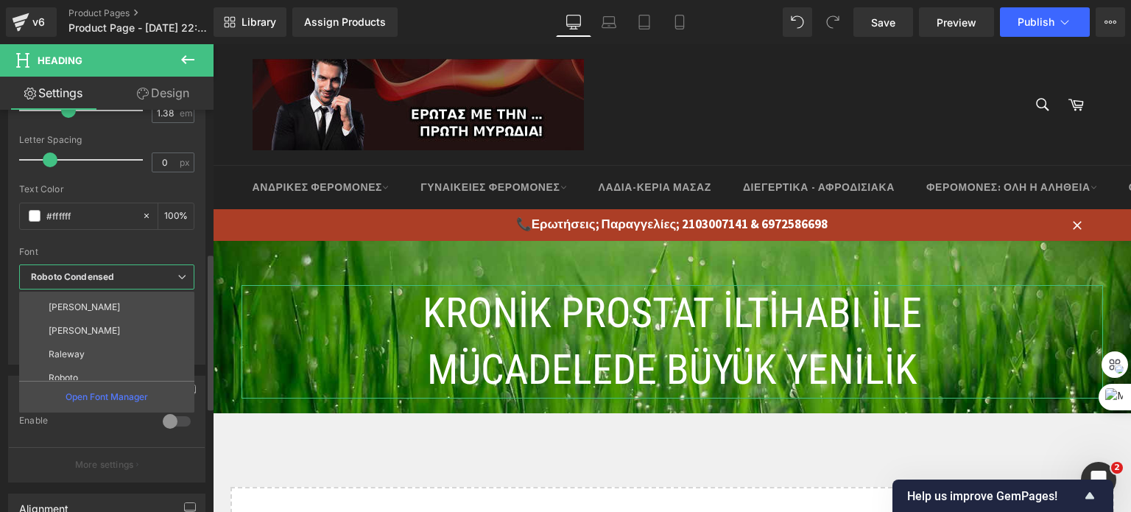
scroll to position [194, 0]
click at [85, 363] on li "Roboto" at bounding box center [110, 369] width 182 height 24
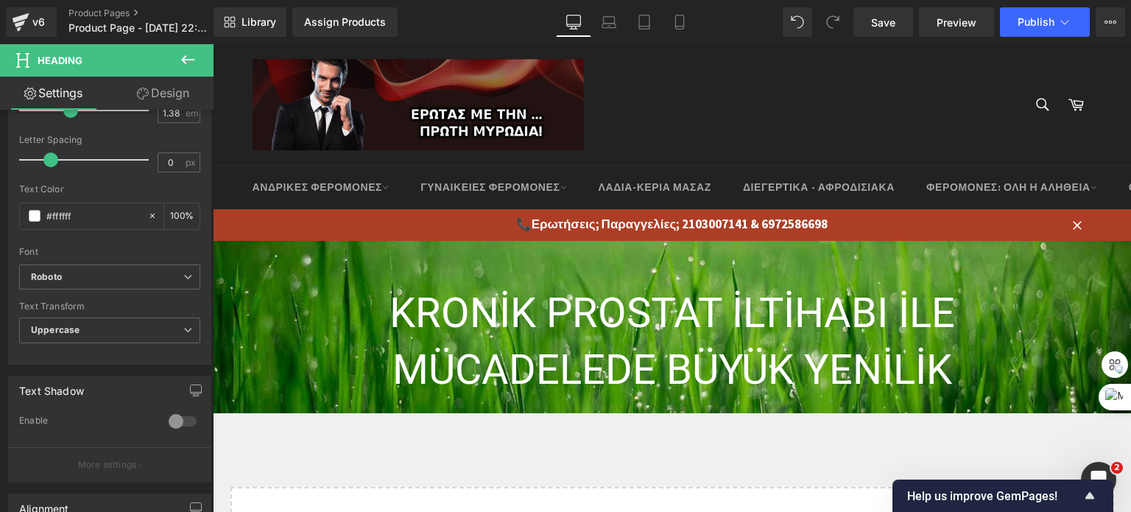
click at [180, 58] on icon at bounding box center [188, 60] width 18 height 18
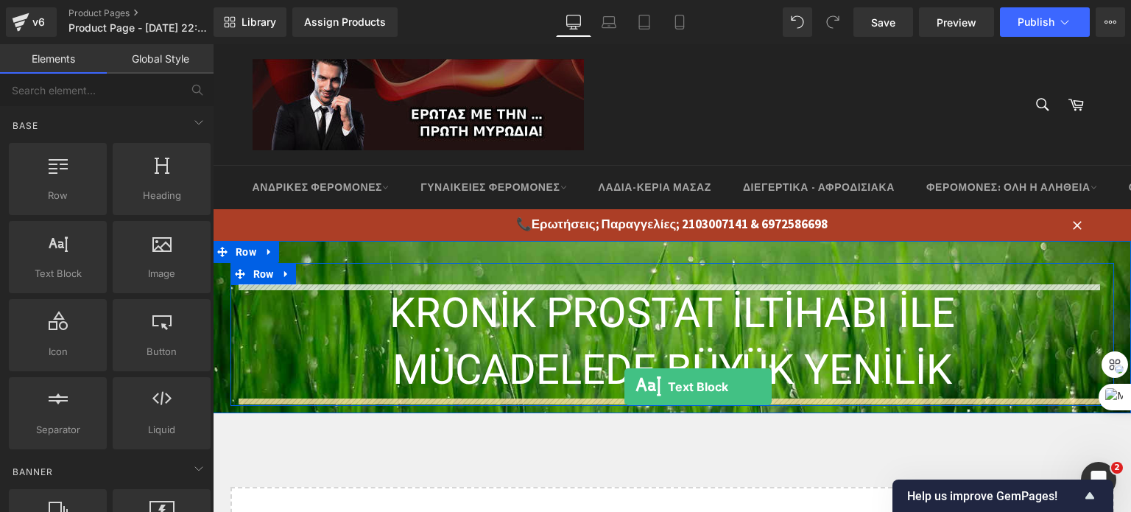
drag, startPoint x: 276, startPoint y: 313, endPoint x: 625, endPoint y: 387, distance: 356.1
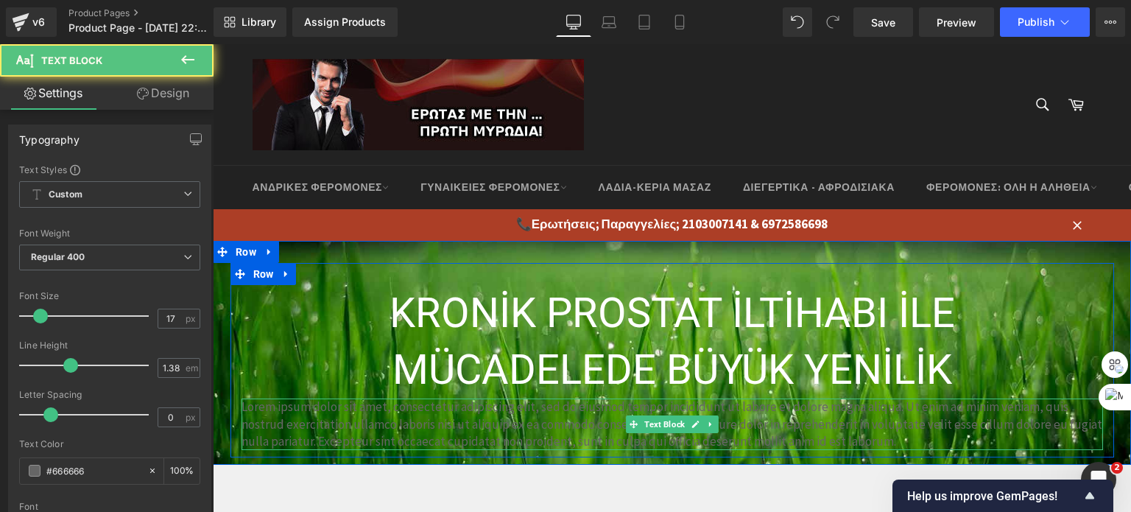
click at [379, 413] on p "Lorem ipsum dolor sit amet, consectetur adipiscing elit, sed do eiusmod tempor …" at bounding box center [673, 425] width 862 height 52
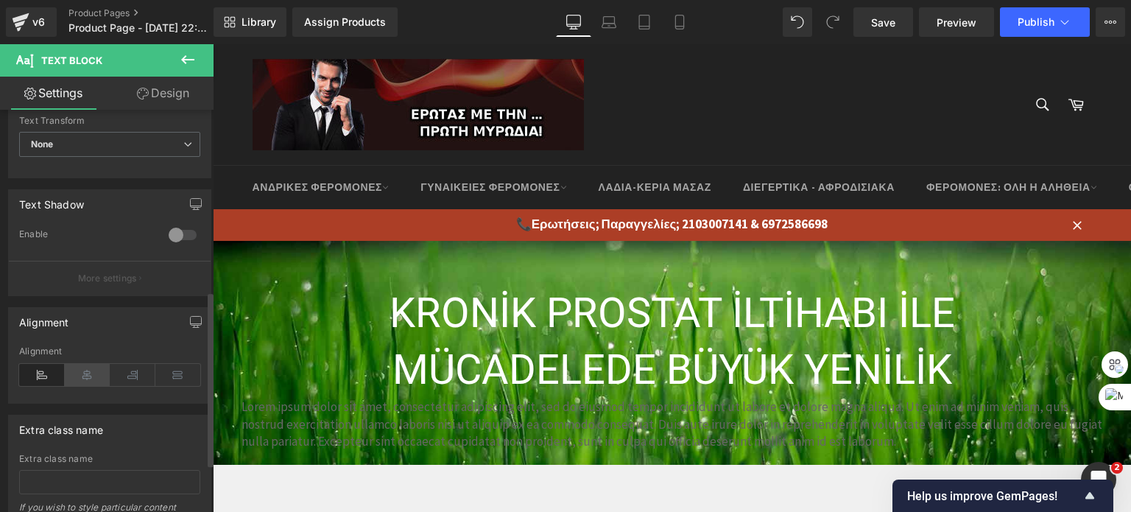
scroll to position [442, 0]
click at [83, 371] on icon at bounding box center [88, 374] width 46 height 22
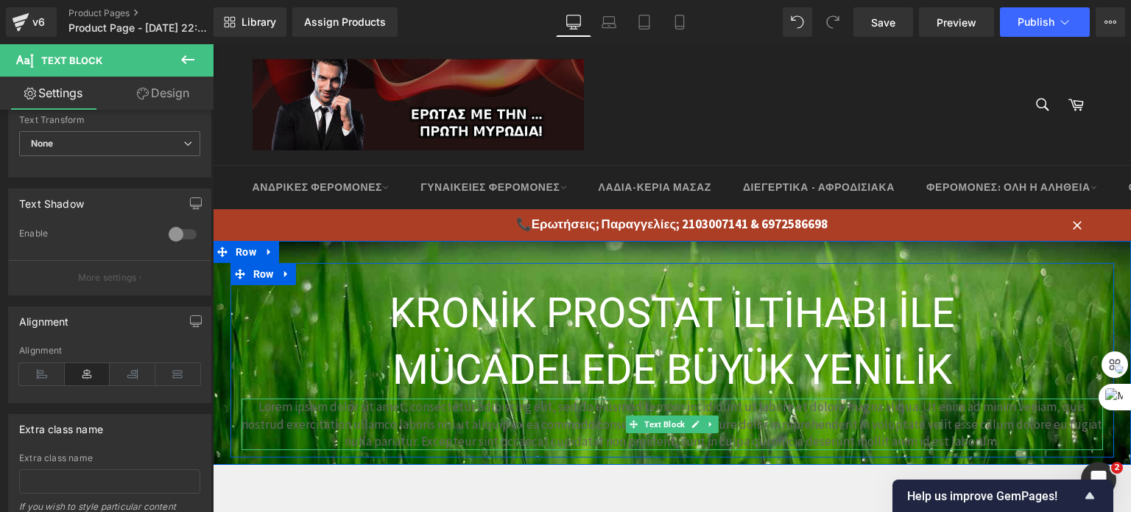
click at [492, 427] on p "Lorem ipsum dolor sit amet, consectetur adipiscing elit, sed do eiusmod tempor …" at bounding box center [673, 425] width 862 height 52
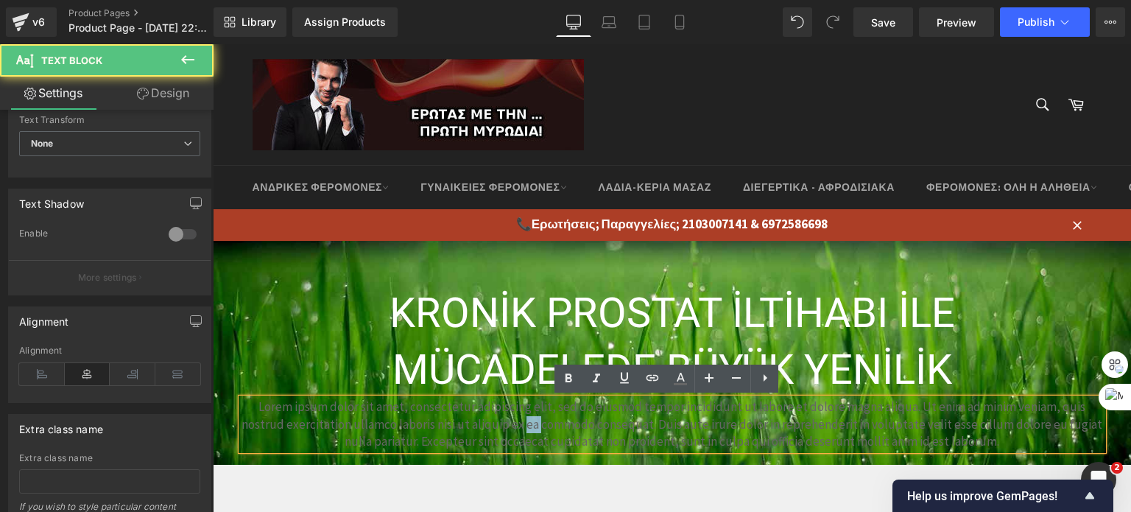
click at [492, 427] on p "Lorem ipsum dolor sit amet, consectetur adipiscing elit, sed do eiusmod tempor …" at bounding box center [673, 425] width 862 height 52
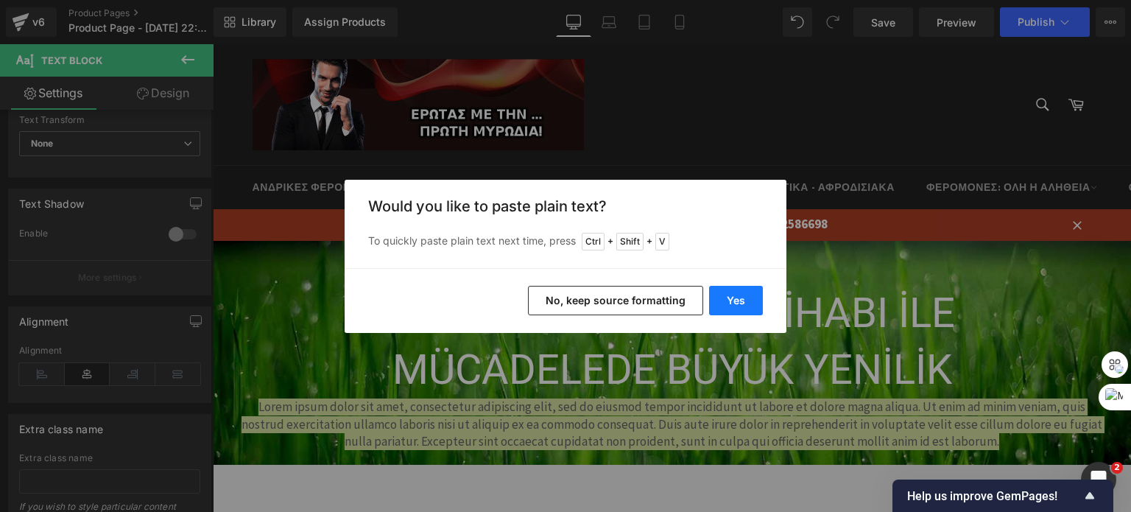
click at [745, 298] on button "Yes" at bounding box center [736, 300] width 54 height 29
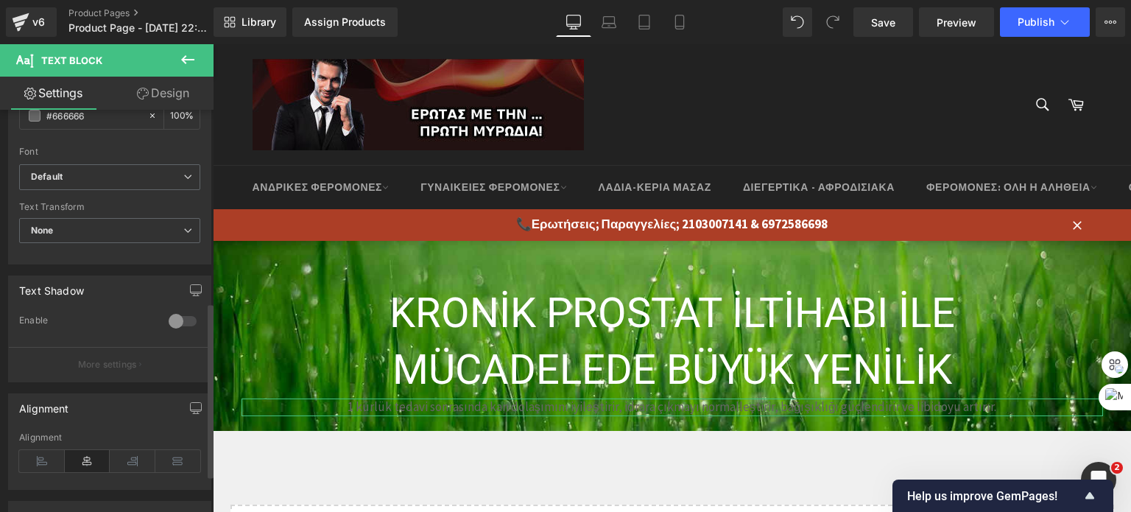
scroll to position [147, 0]
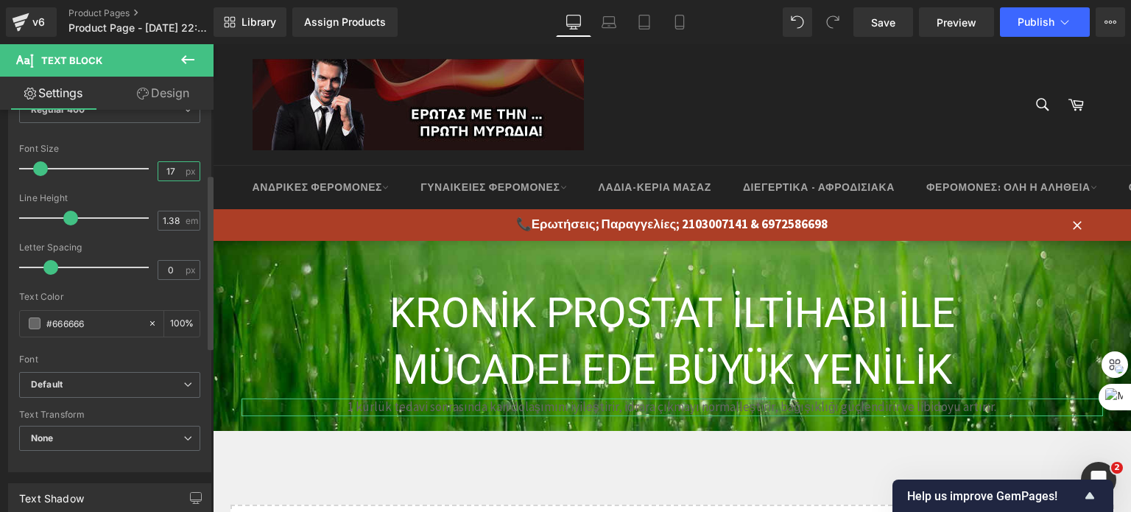
click at [168, 175] on input "17" at bounding box center [171, 171] width 26 height 18
click at [166, 173] on input "17" at bounding box center [171, 171] width 26 height 18
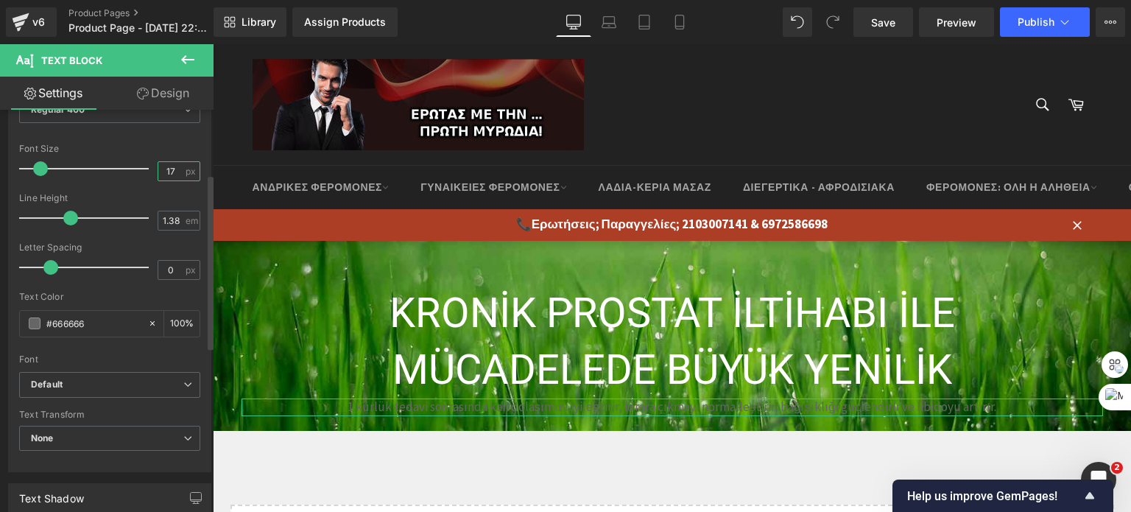
click at [166, 173] on input "17" at bounding box center [171, 171] width 26 height 18
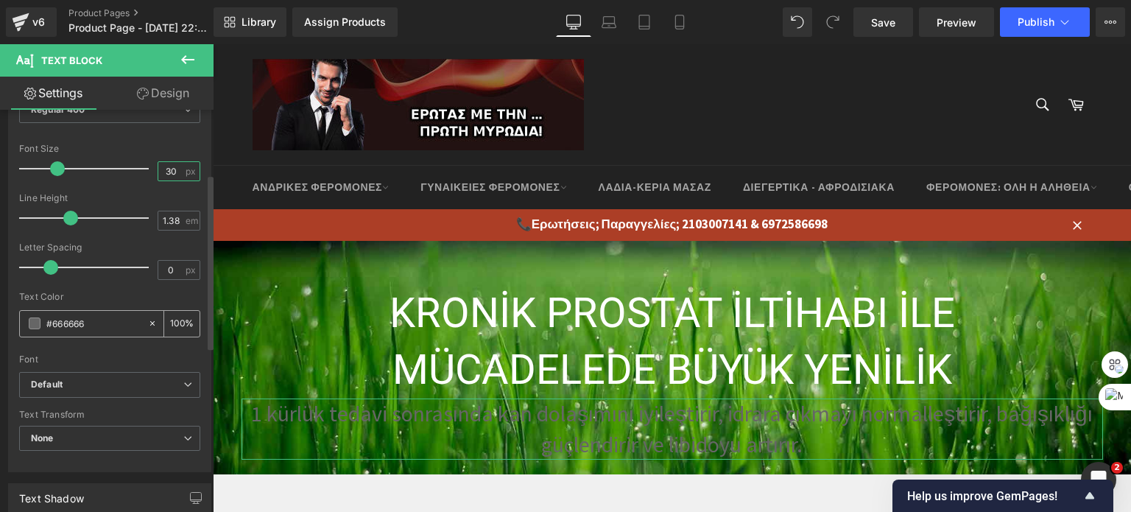
type input "30"
click at [36, 317] on span at bounding box center [35, 323] width 12 height 12
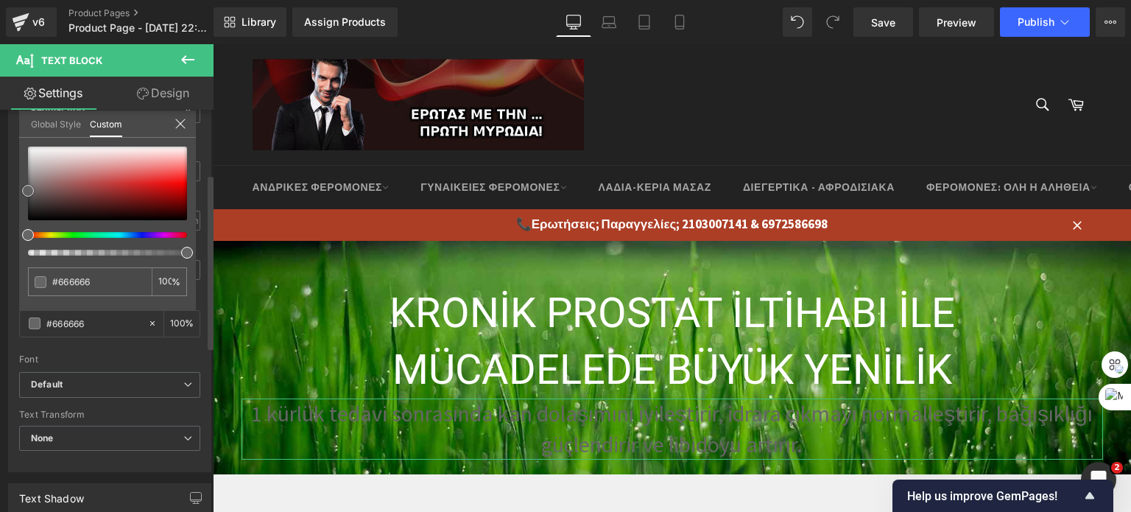
type input "#c6b2b2"
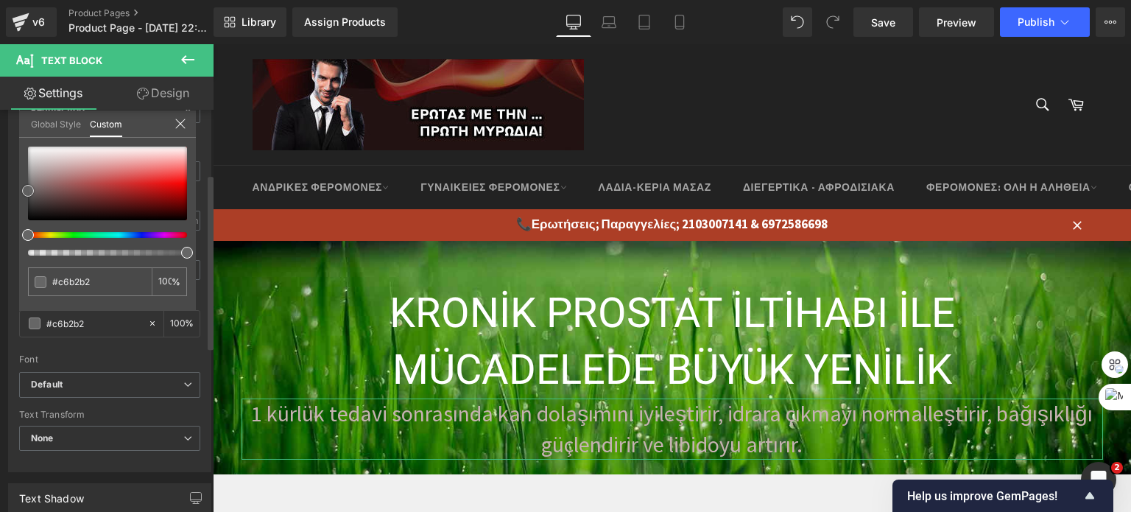
type input "#d1c1c1"
type input "#ffffff"
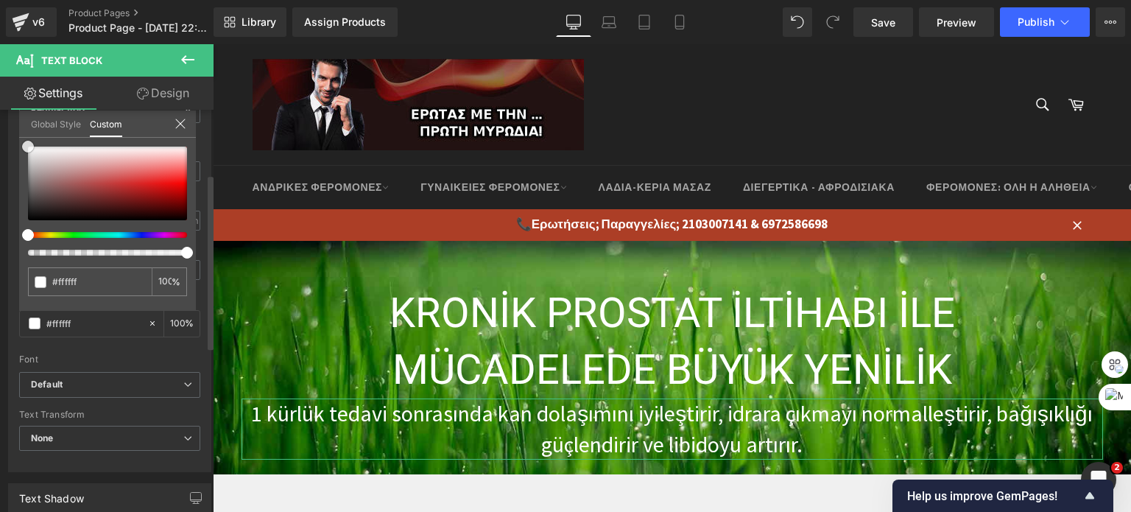
drag, startPoint x: 52, startPoint y: 165, endPoint x: 19, endPoint y: 127, distance: 49.6
click at [19, 127] on div "Global Style Custom Setup Global Style #ffffff 100 %" at bounding box center [107, 132] width 177 height 45
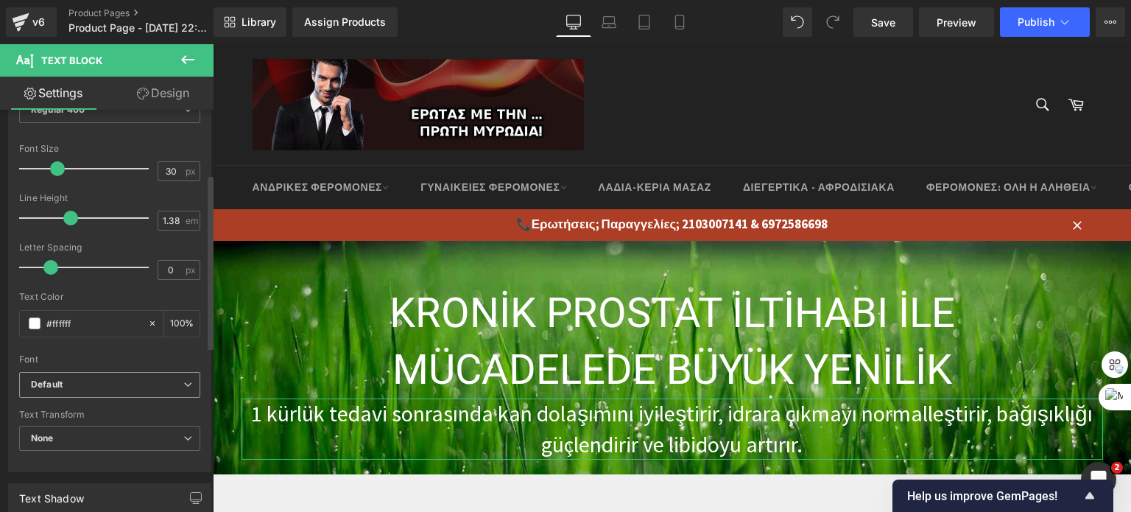
click at [129, 390] on span "Default" at bounding box center [109, 385] width 181 height 26
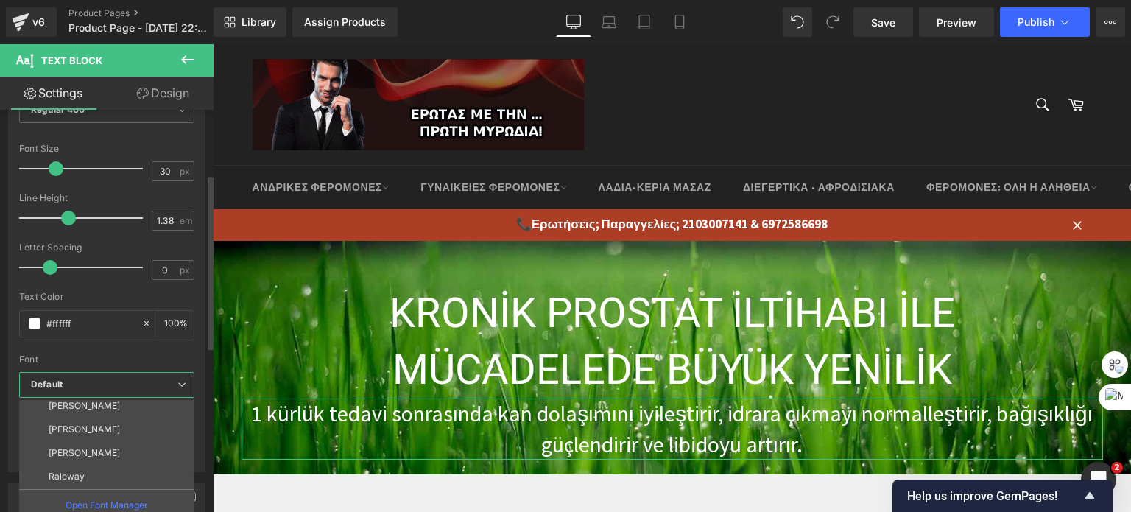
scroll to position [194, 0]
click at [112, 469] on li "Roboto" at bounding box center [110, 477] width 182 height 24
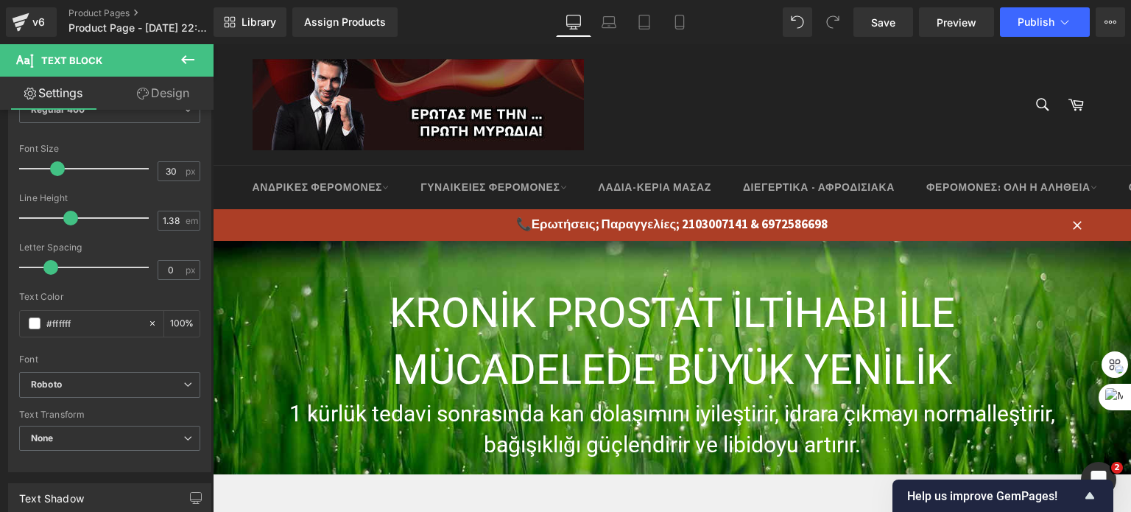
click at [578, 356] on body "€{{amount_with_comma_separator}} Αναζητηση ΑΝΔΡΙΚΕΣ ΦΕΡΟΜΟΝΕΣ ΑΝΤΡΙΚΕΣ ΦΕΡΟΜΟΝΕ…" at bounding box center [672, 512] width 919 height 937
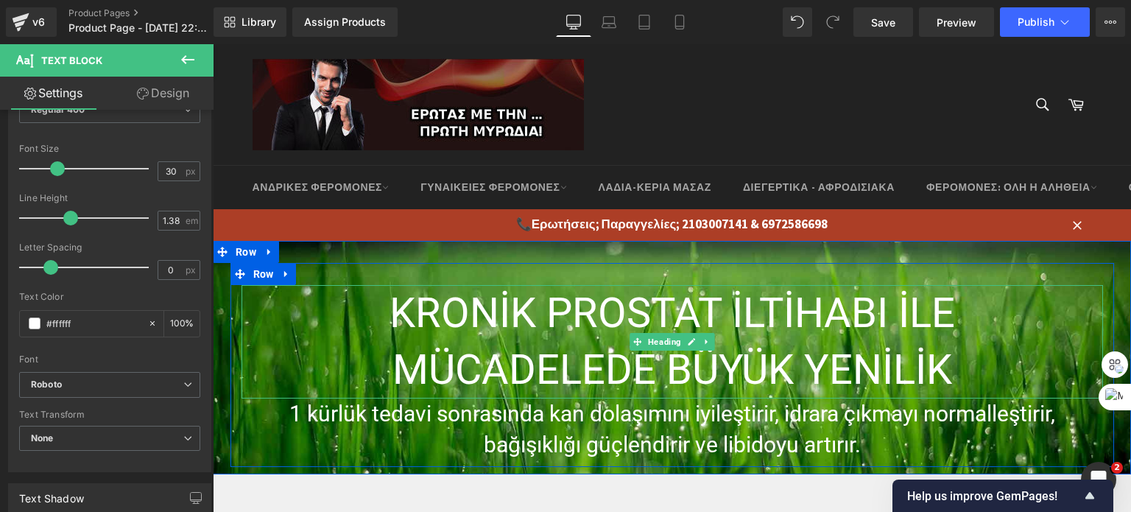
click at [415, 343] on h1 "KRONİK PROSTAT İLTİHABI İLE MÜCADELEDE BÜYÜK YENİLİK" at bounding box center [673, 342] width 862 height 114
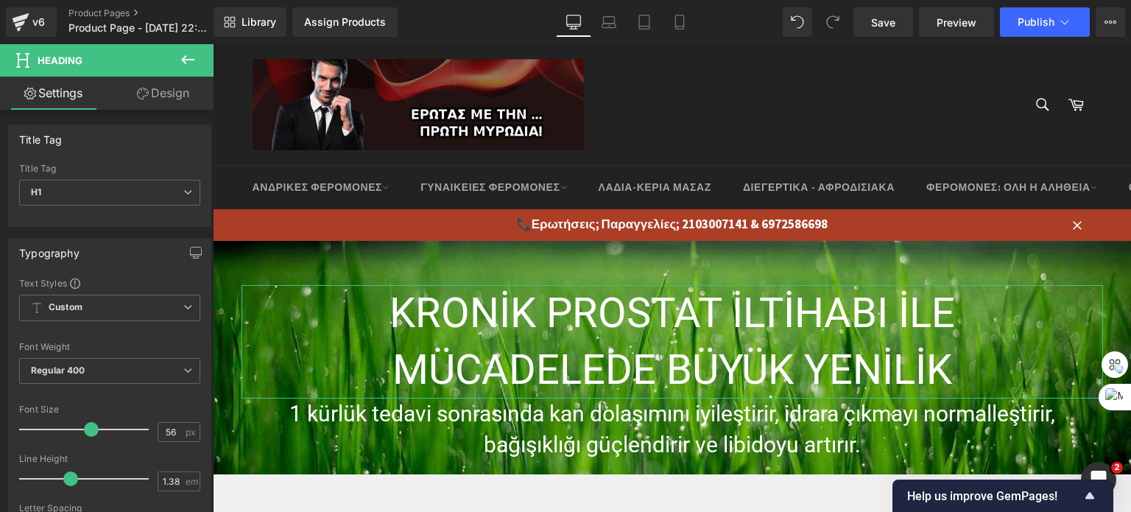
drag, startPoint x: 159, startPoint y: 91, endPoint x: 55, endPoint y: 186, distance: 141.3
click at [159, 91] on link "Design" at bounding box center [163, 93] width 107 height 33
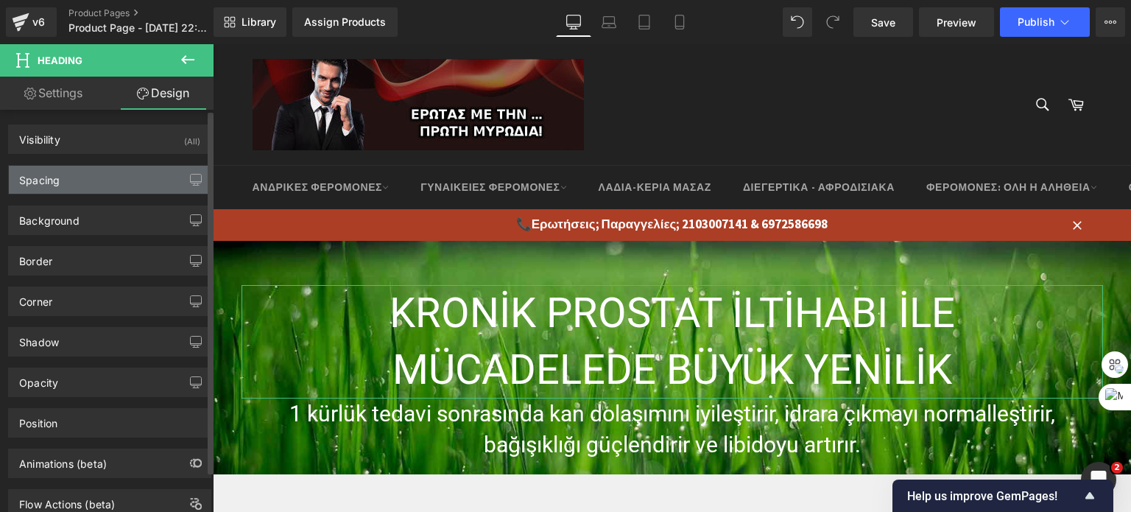
type input "0"
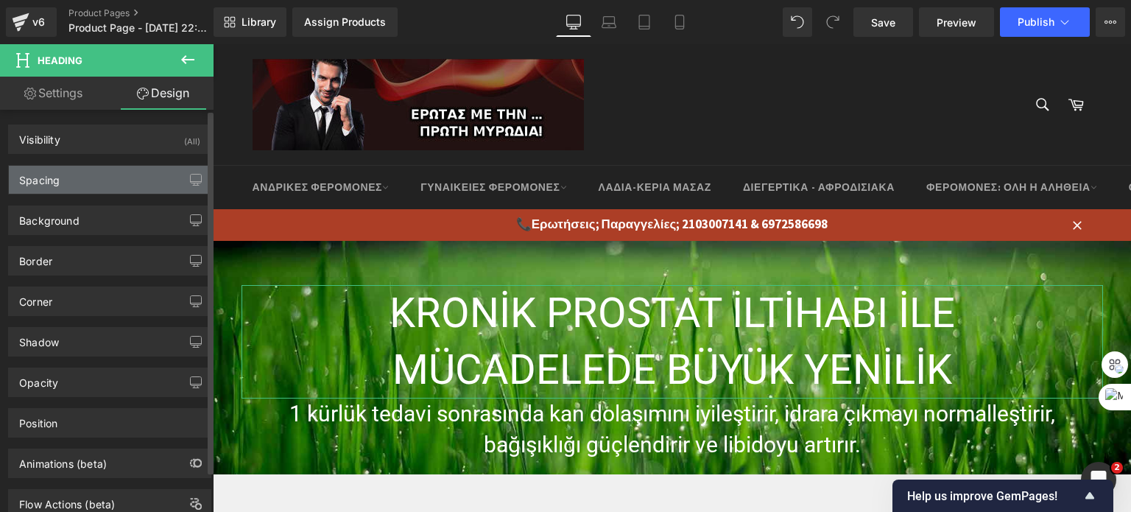
type input "0"
click at [84, 167] on div "Spacing" at bounding box center [110, 180] width 202 height 28
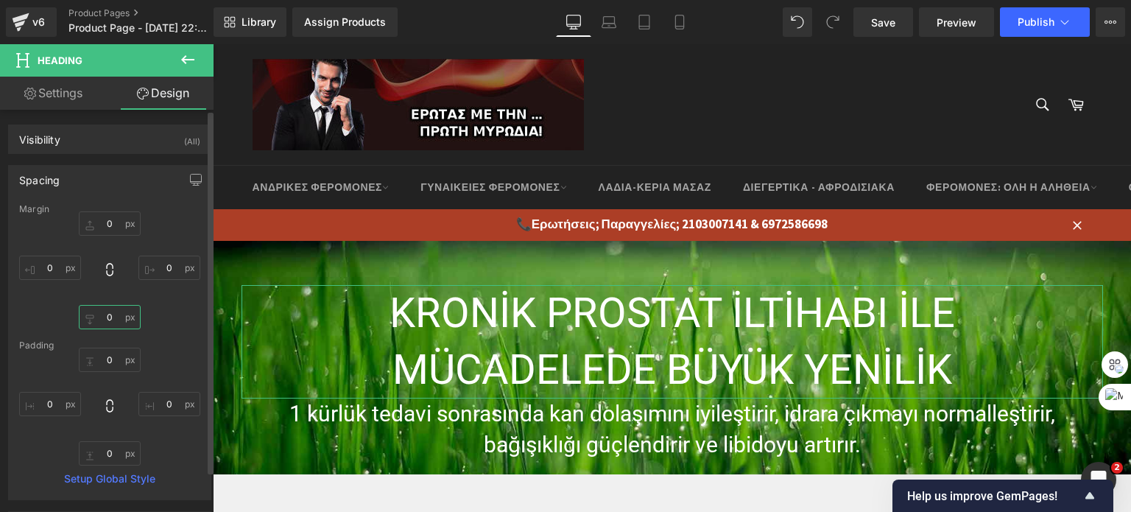
click at [105, 315] on input "0" at bounding box center [110, 317] width 62 height 24
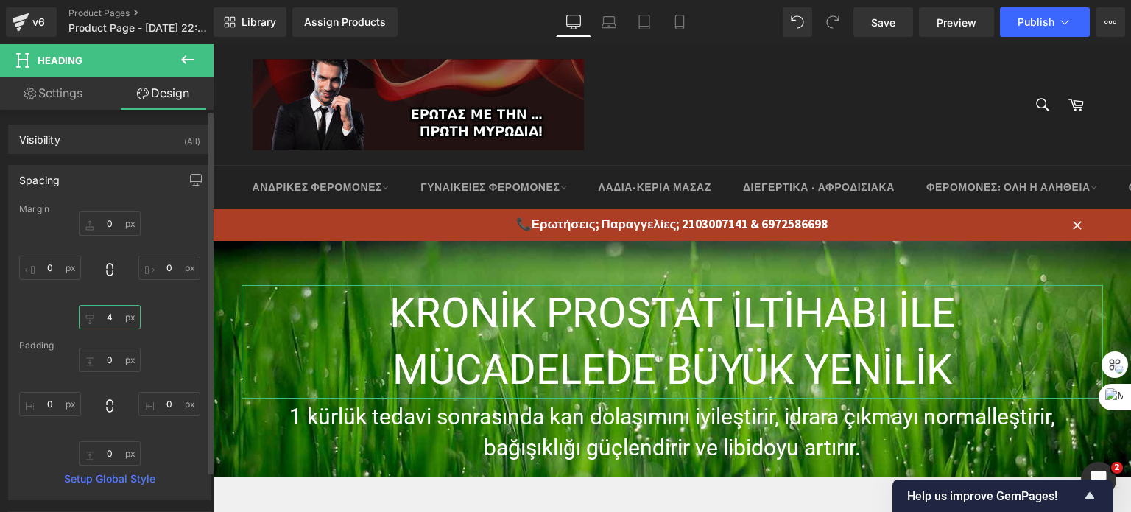
type input "40"
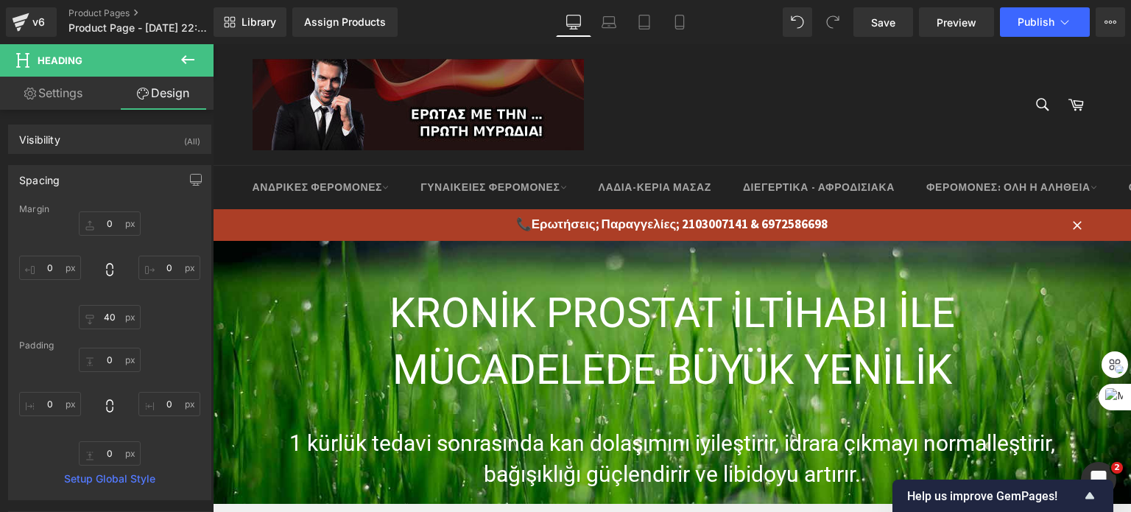
click at [600, 466] on p "1 kürlük tedavi sonrasında kan dolaşımını iyileştirir, idrara çıkmayı normalleş…" at bounding box center [673, 458] width 862 height 61
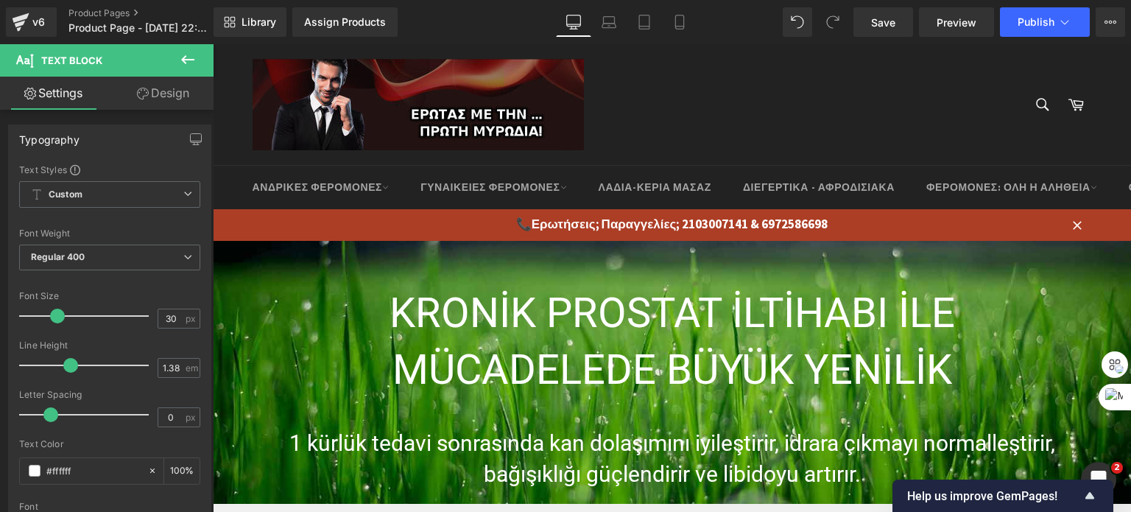
click at [151, 88] on link "Design" at bounding box center [163, 93] width 107 height 33
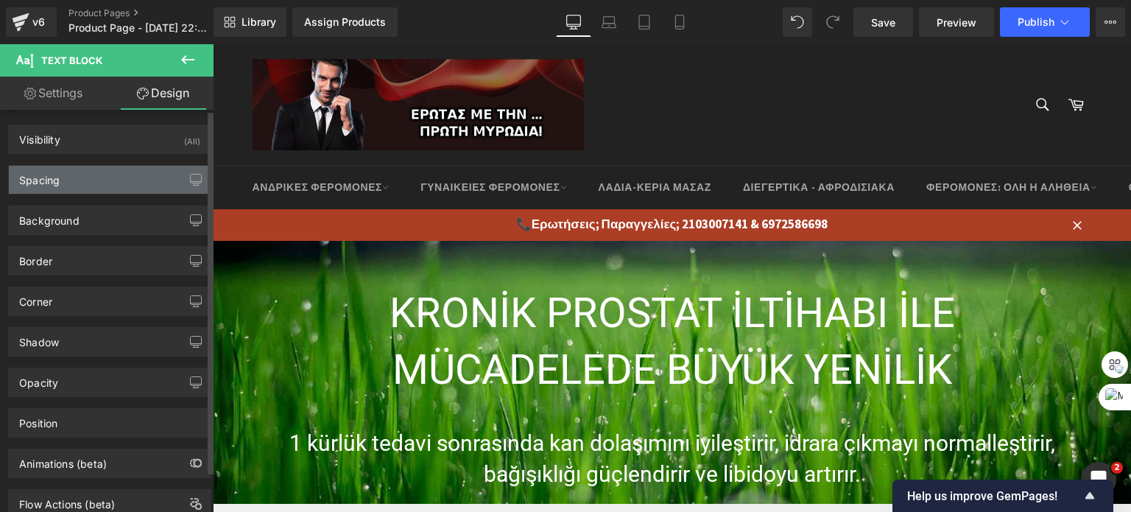
click at [85, 181] on div "Spacing" at bounding box center [110, 180] width 202 height 28
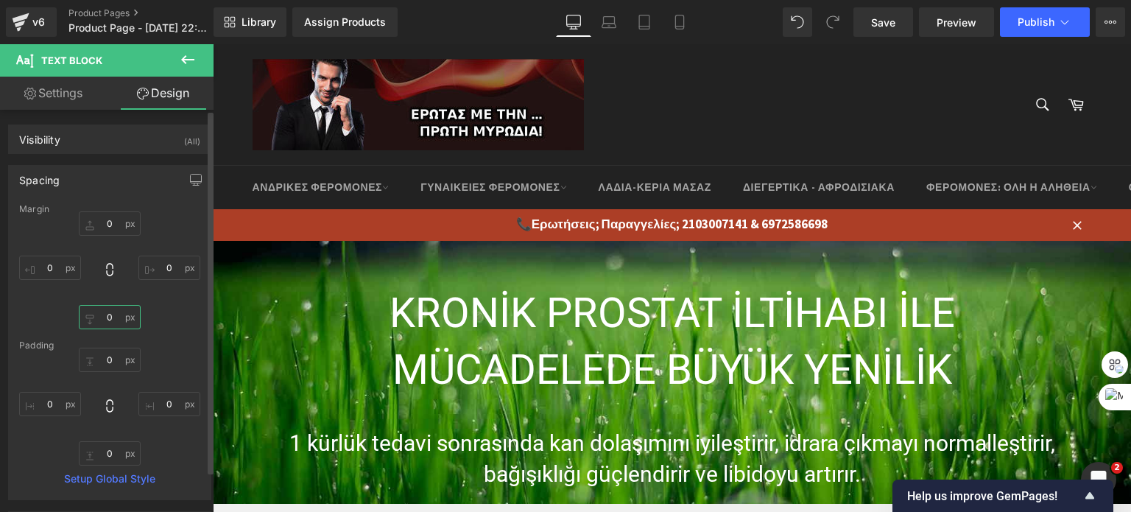
click at [108, 323] on input "0" at bounding box center [110, 317] width 62 height 24
type input "50"
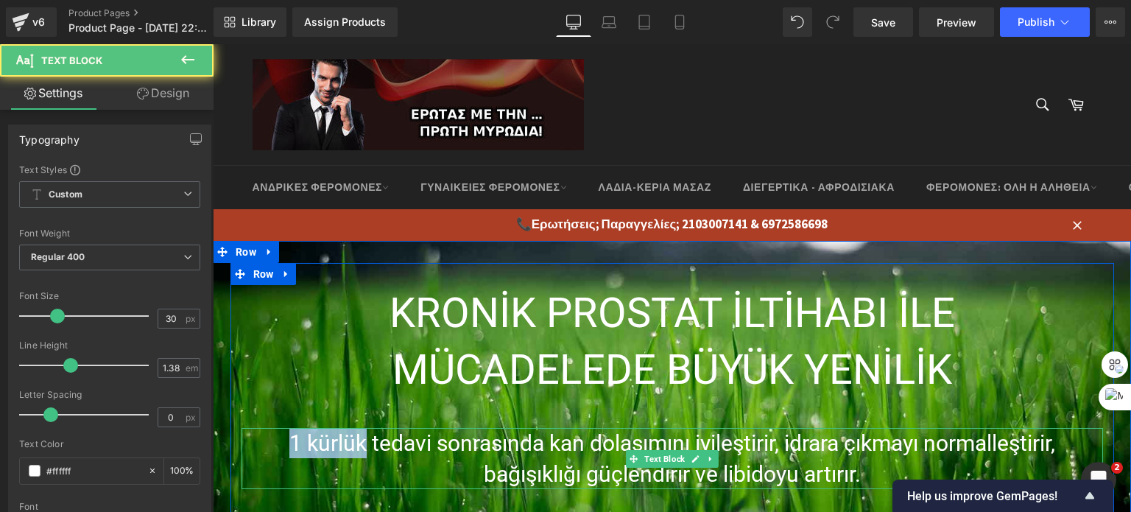
drag, startPoint x: 357, startPoint y: 441, endPoint x: 281, endPoint y: 440, distance: 75.1
click at [281, 440] on p "1 kürlük tedavi sonrasında kan dolaşımını iyileştirir, idrara çıkmayı normalleş…" at bounding box center [673, 458] width 862 height 61
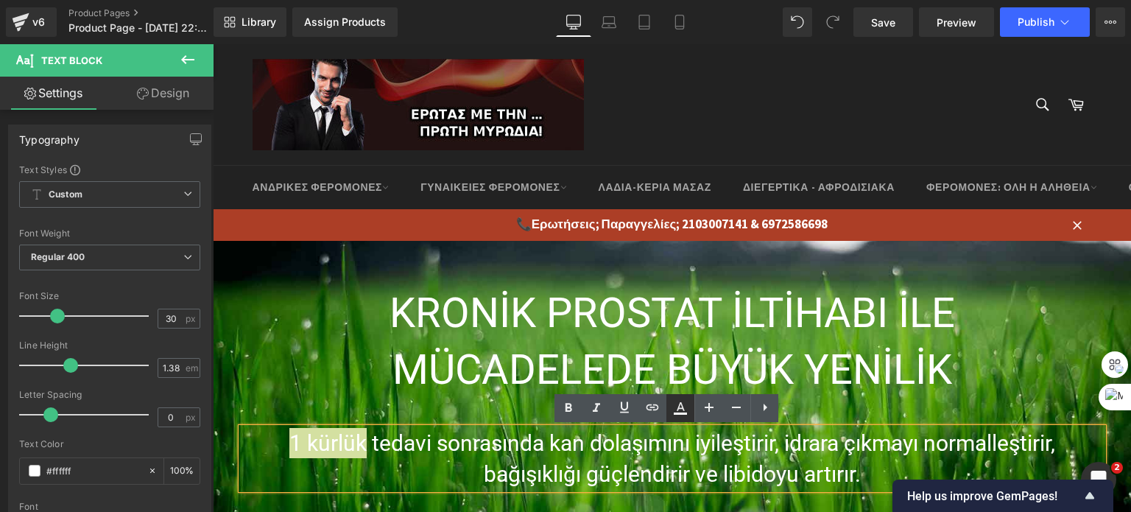
click at [674, 407] on icon at bounding box center [681, 408] width 18 height 18
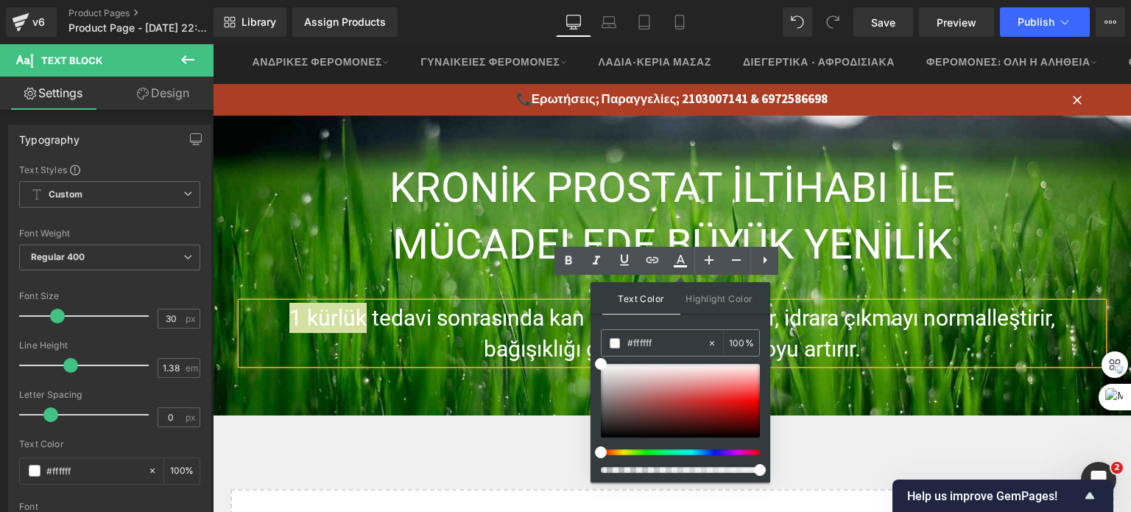
scroll to position [147, 0]
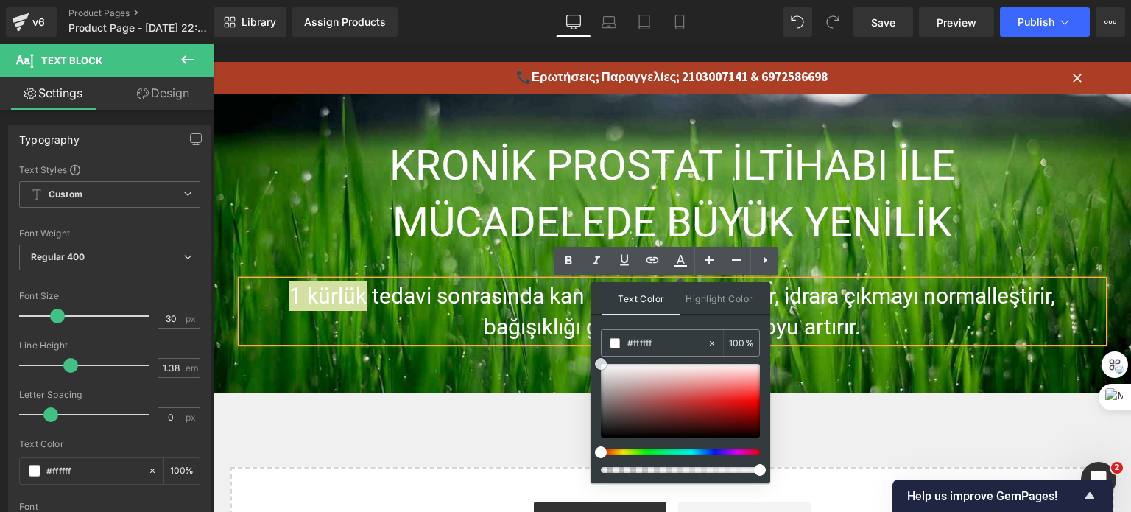
type input "#e72727"
click at [729, 399] on div at bounding box center [680, 401] width 159 height 74
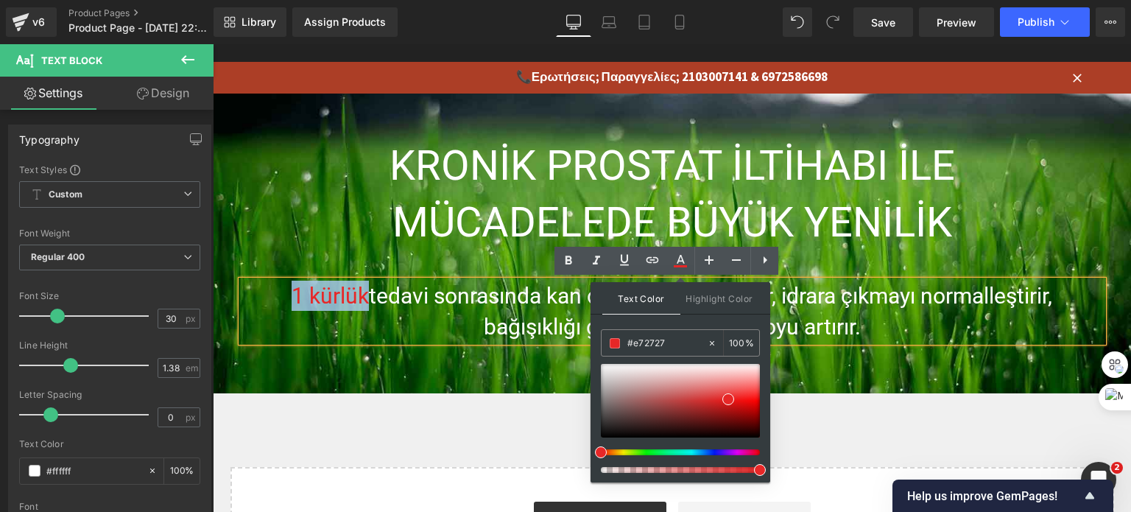
click at [374, 143] on h1 "KRONİK PROSTAT İLTİHABI İLE MÜCADELEDE BÜYÜK YENİLİK" at bounding box center [673, 195] width 862 height 114
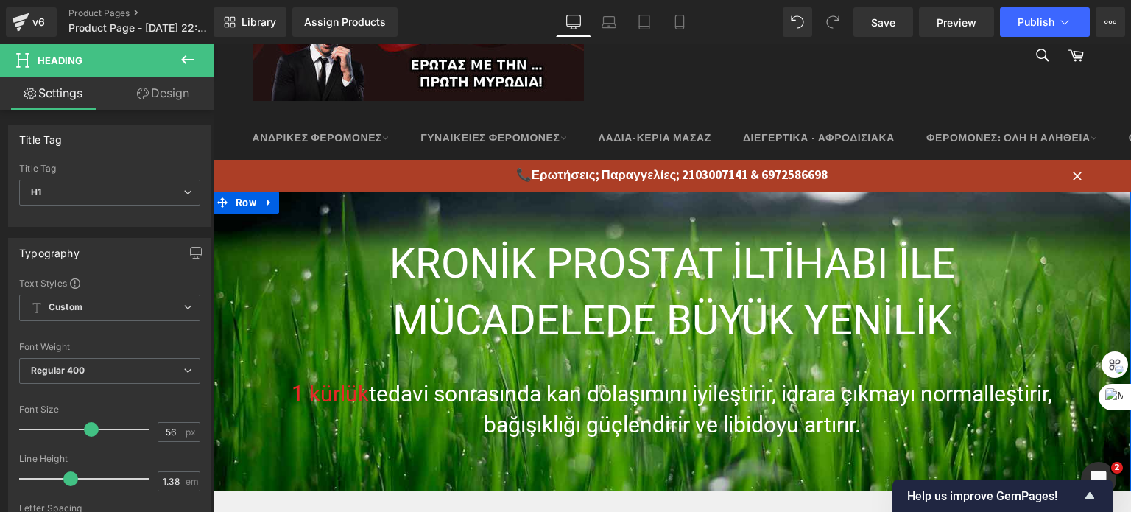
scroll to position [74, 0]
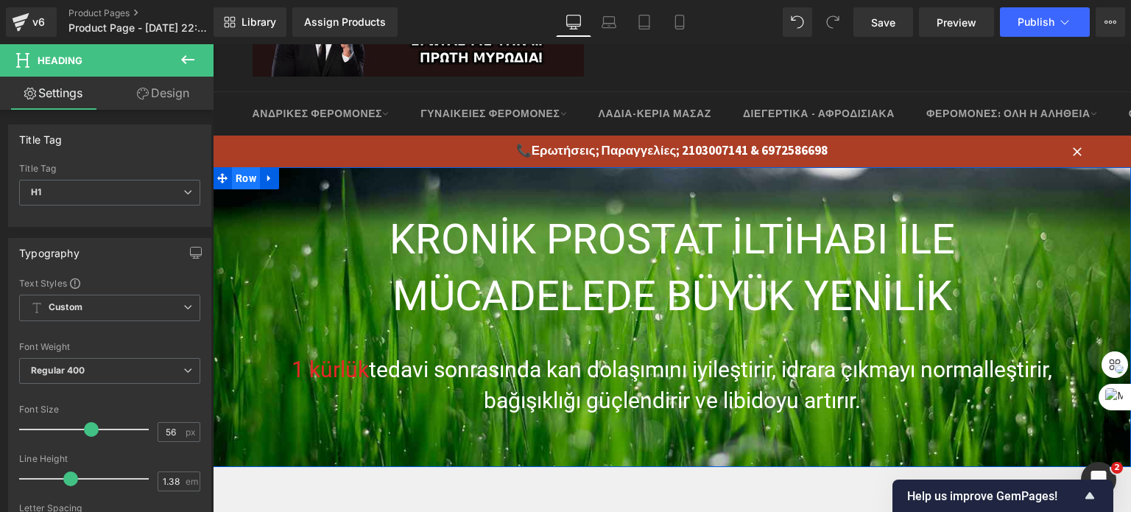
click at [236, 185] on span "Row" at bounding box center [246, 178] width 28 height 22
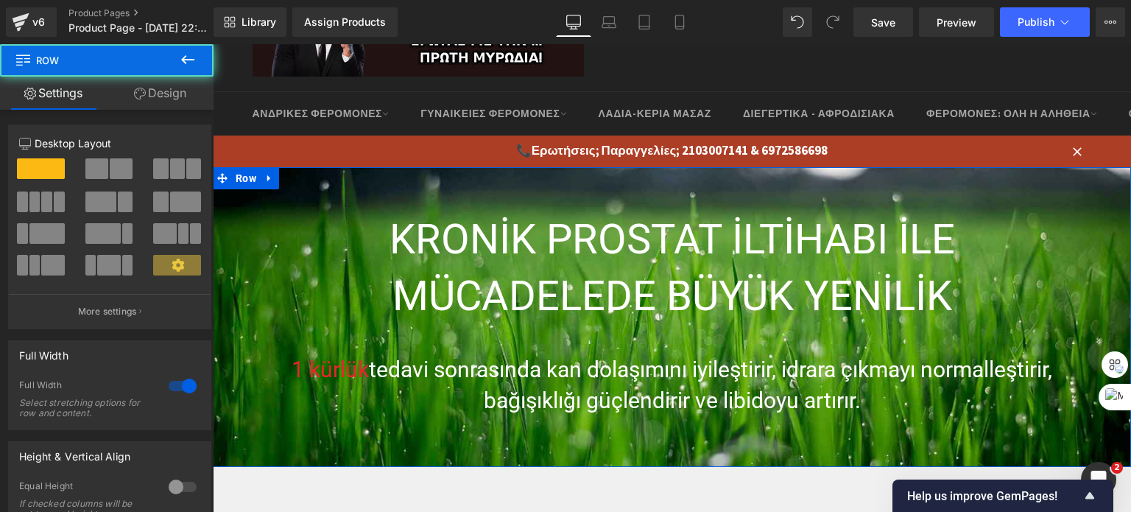
click at [157, 91] on link "Design" at bounding box center [160, 93] width 107 height 33
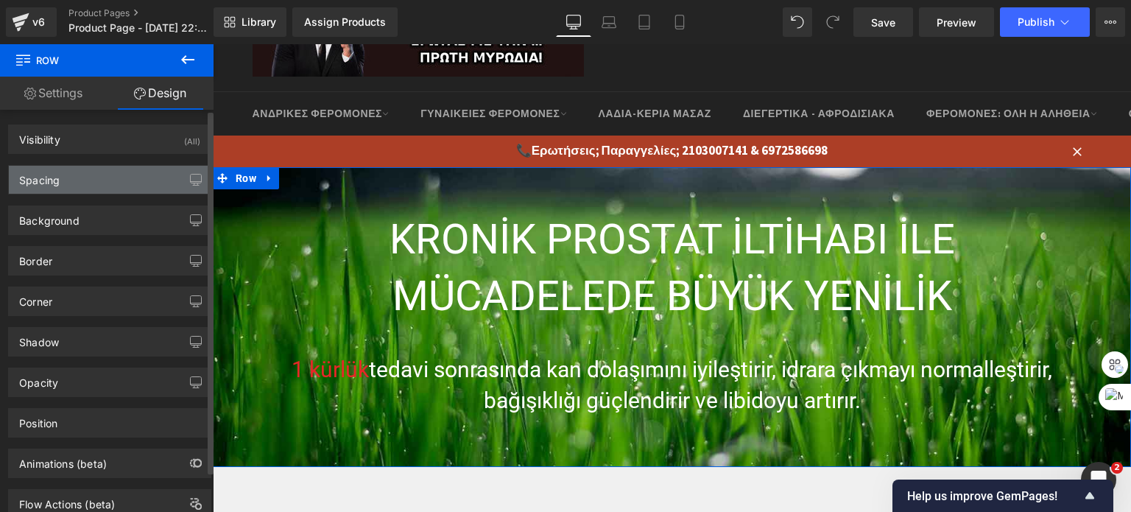
type input "50"
type input "[URL][DOMAIN_NAME]"
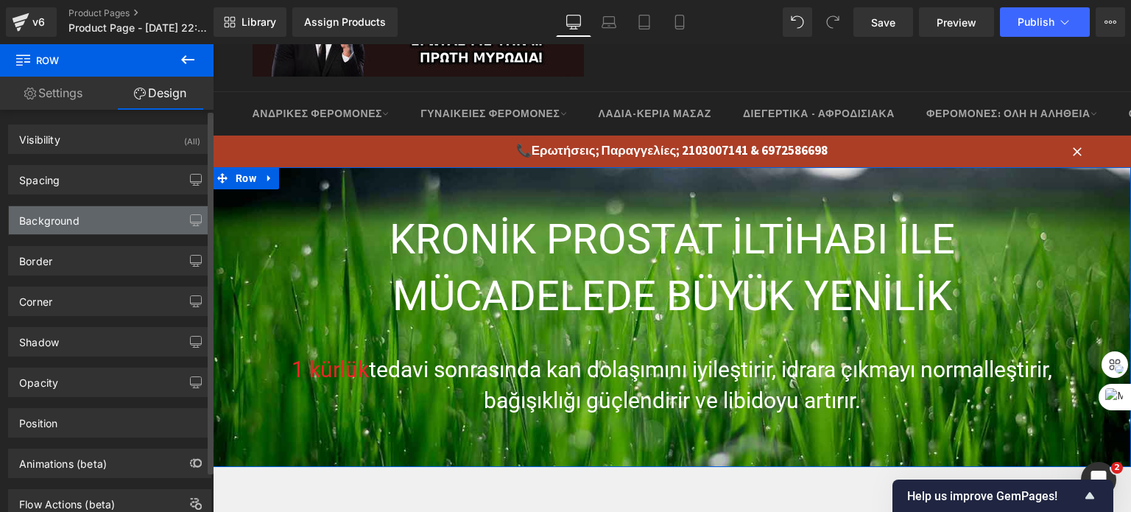
click at [80, 222] on div "Background" at bounding box center [110, 220] width 202 height 28
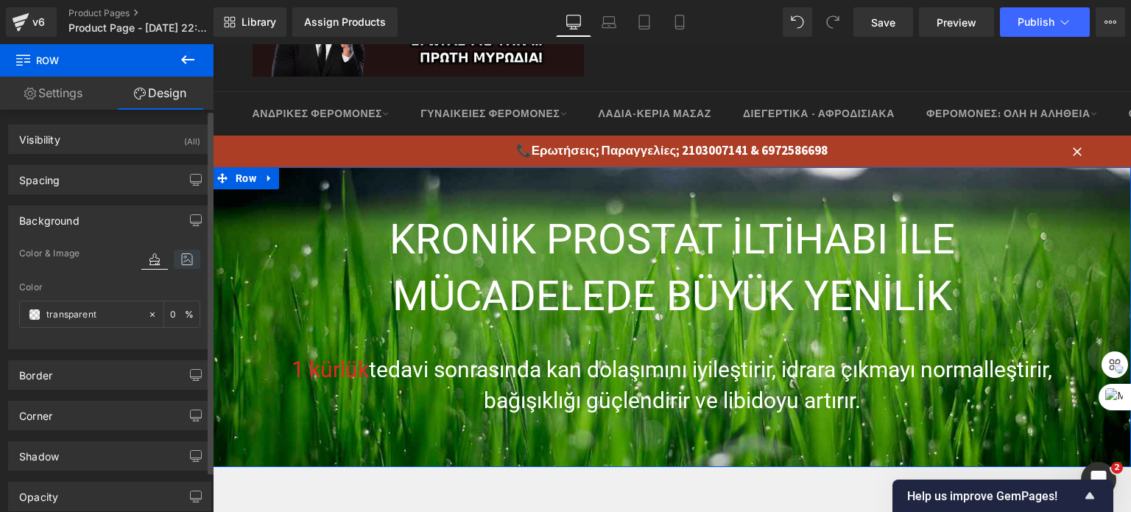
click at [187, 259] on icon at bounding box center [187, 259] width 27 height 19
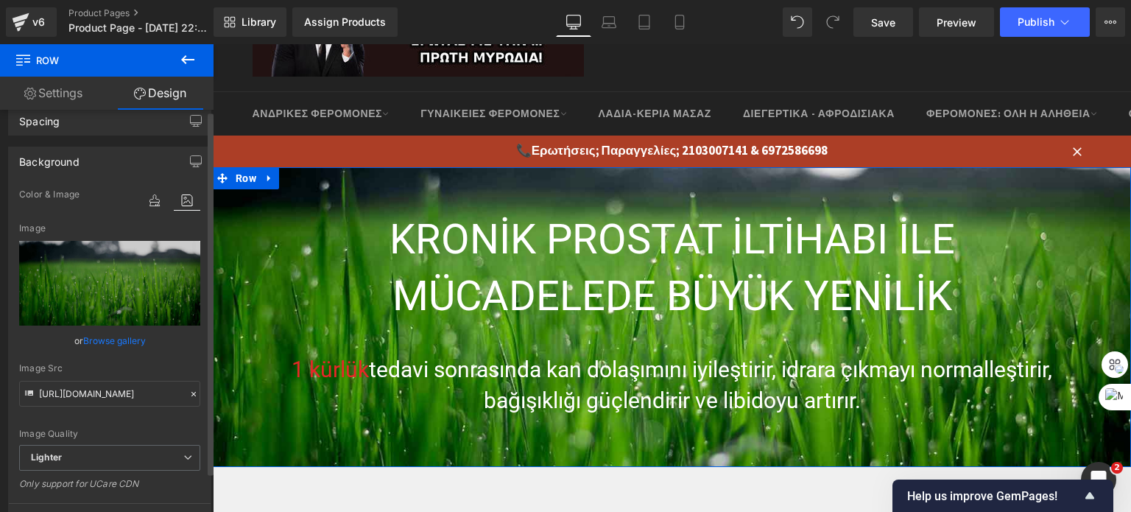
scroll to position [147, 0]
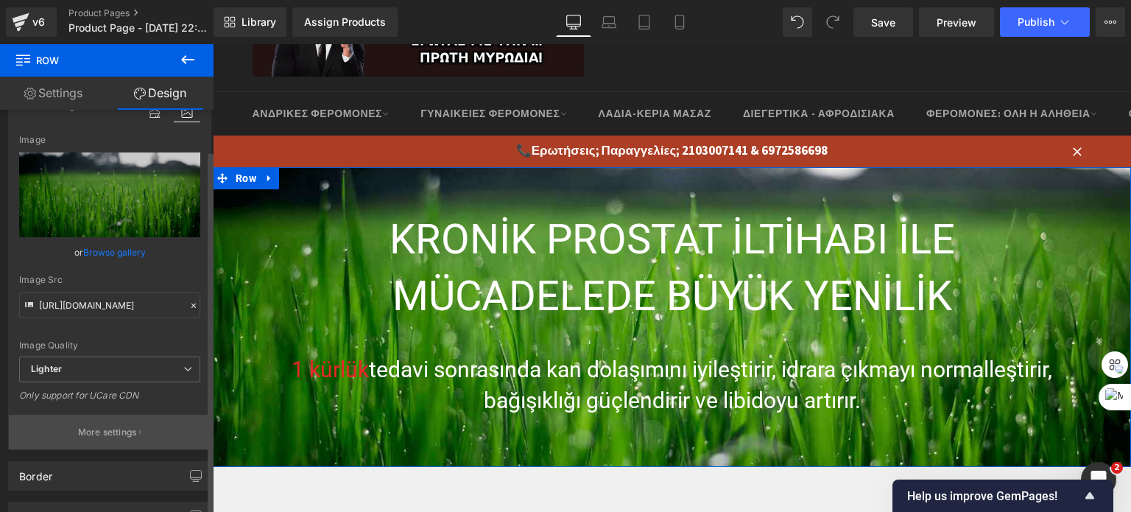
click at [91, 429] on p "More settings" at bounding box center [107, 432] width 59 height 13
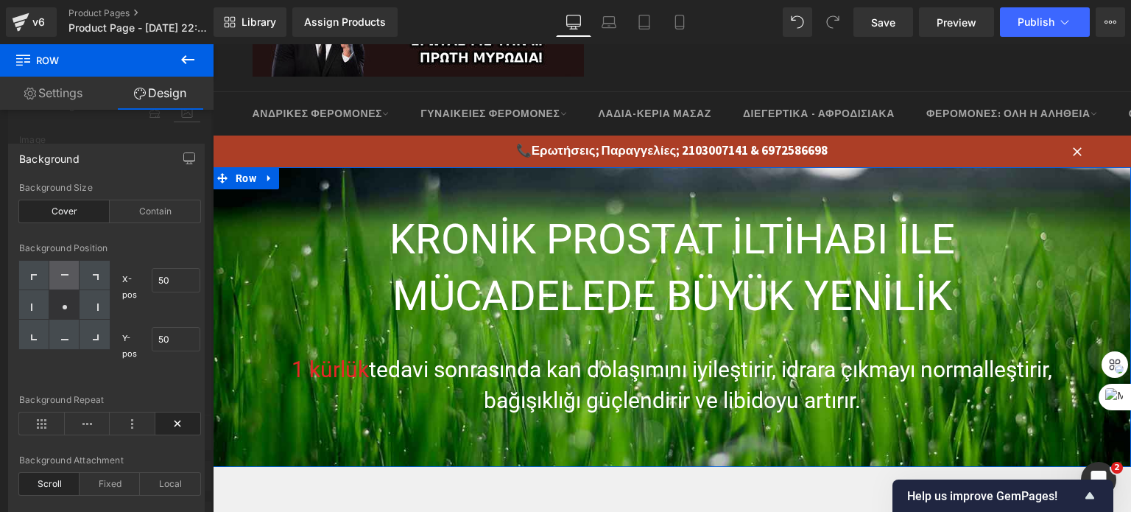
click at [71, 266] on div at bounding box center [64, 275] width 30 height 29
type input "50"
type input "0"
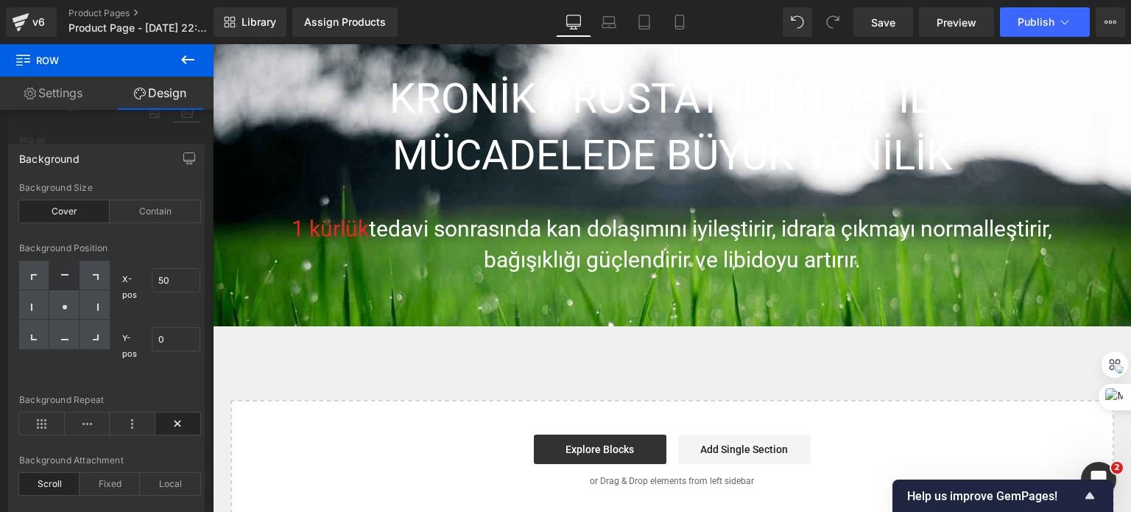
scroll to position [221, 0]
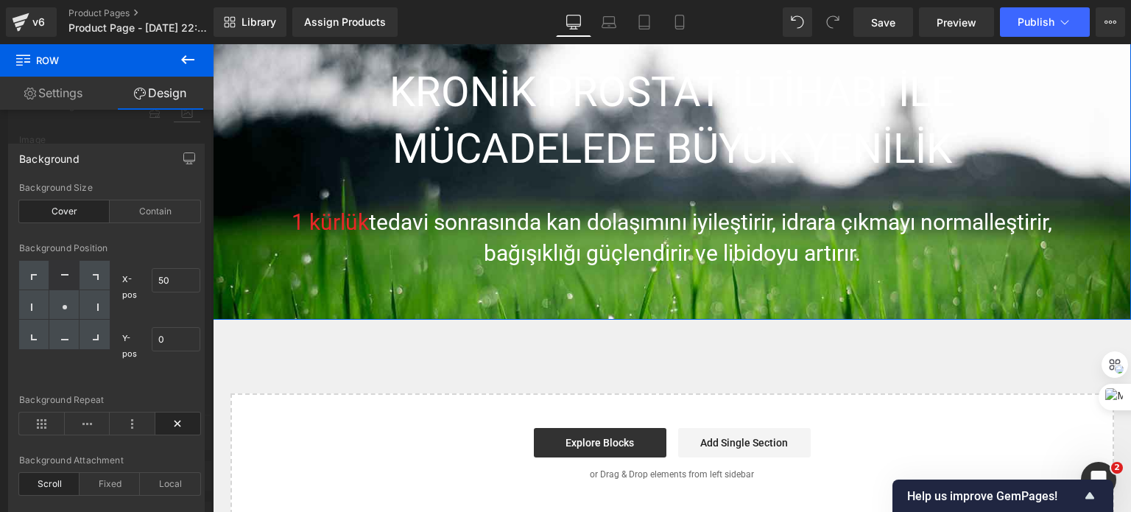
click at [50, 119] on div at bounding box center [107, 281] width 214 height 475
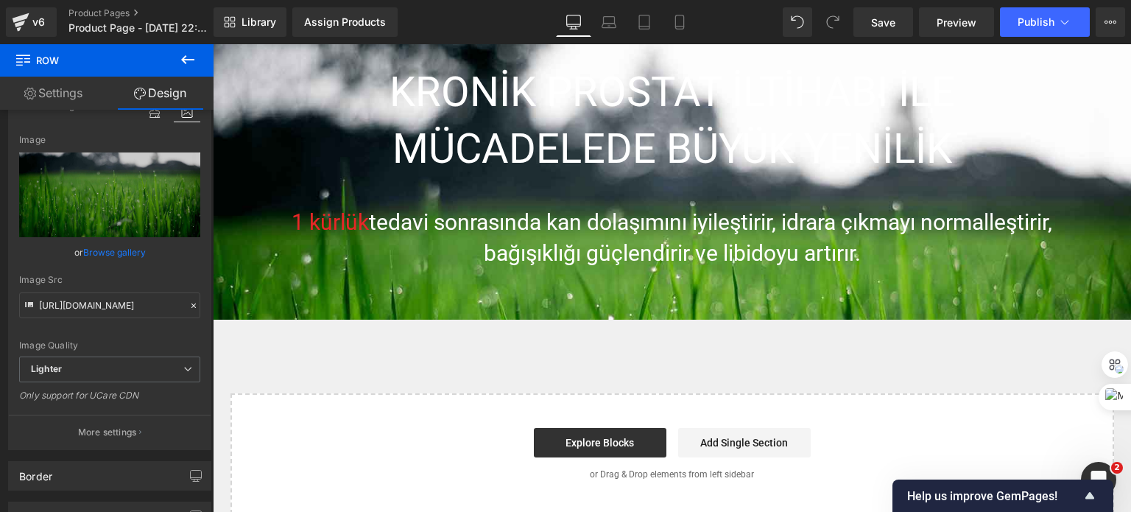
click at [189, 60] on icon at bounding box center [188, 60] width 18 height 18
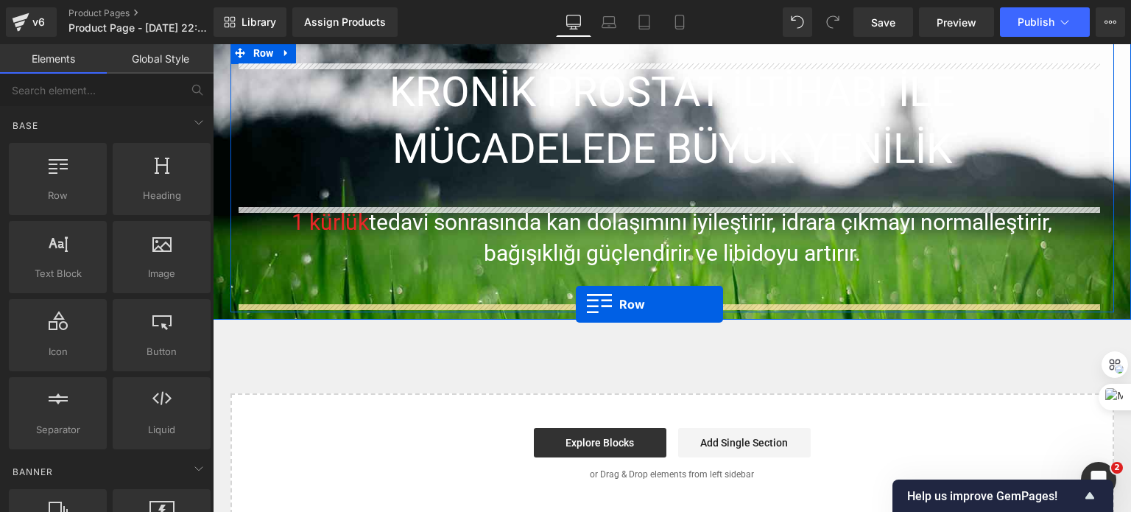
drag, startPoint x: 284, startPoint y: 223, endPoint x: 576, endPoint y: 304, distance: 303.5
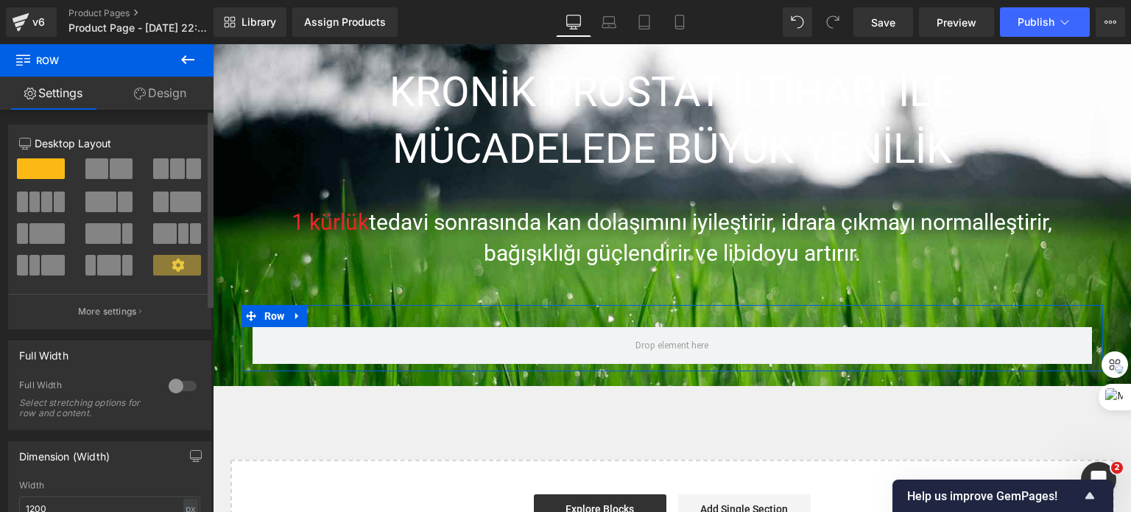
click at [105, 172] on button at bounding box center [109, 168] width 49 height 21
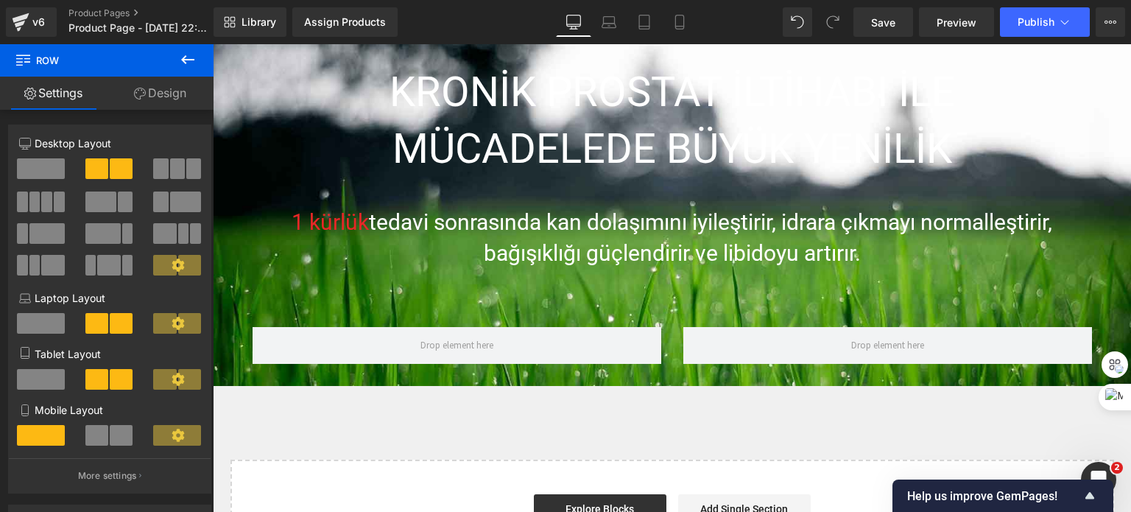
click at [181, 53] on icon at bounding box center [188, 60] width 18 height 18
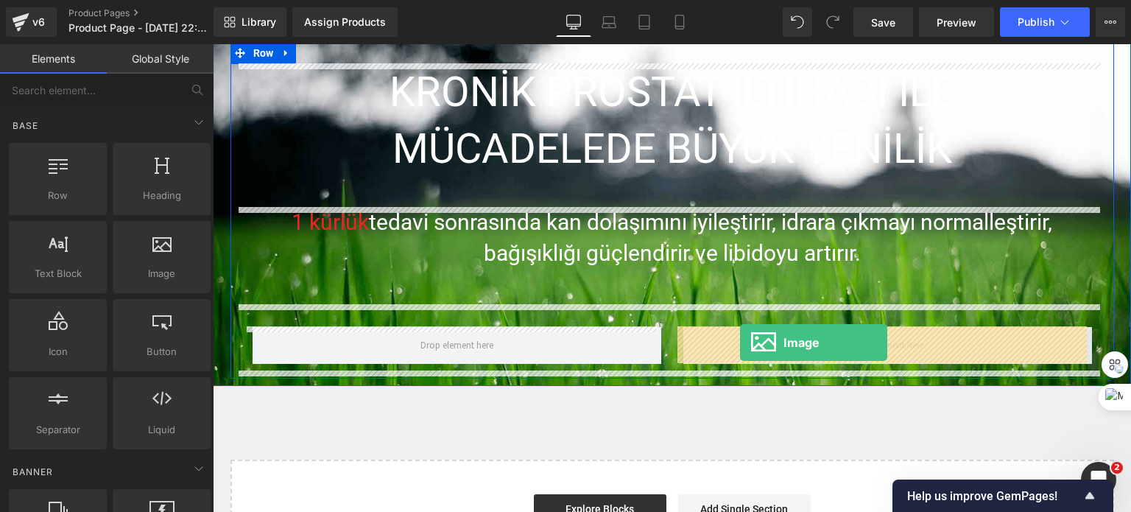
drag, startPoint x: 365, startPoint y: 300, endPoint x: 741, endPoint y: 343, distance: 378.8
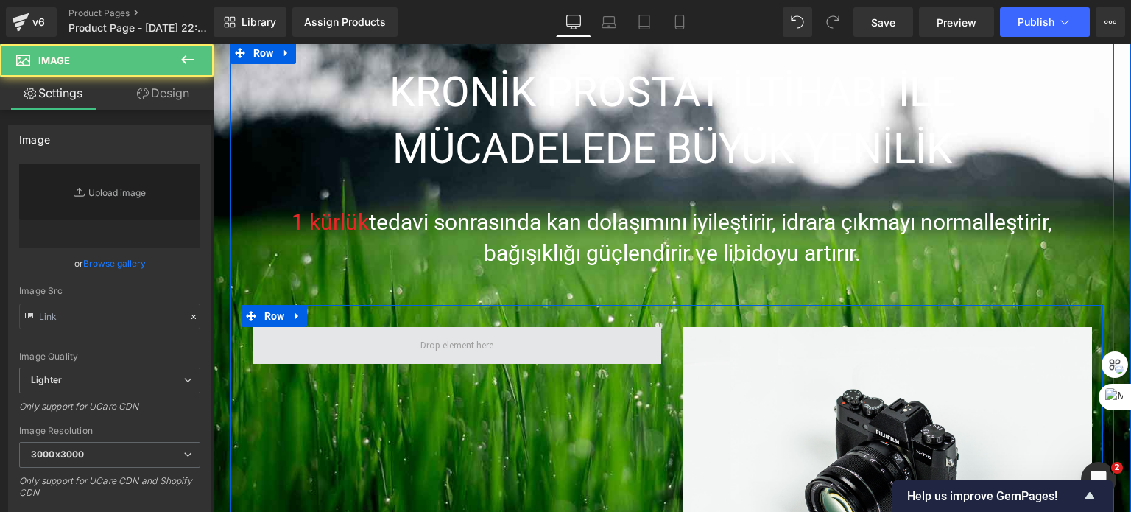
type input "//[DOMAIN_NAME][URL]"
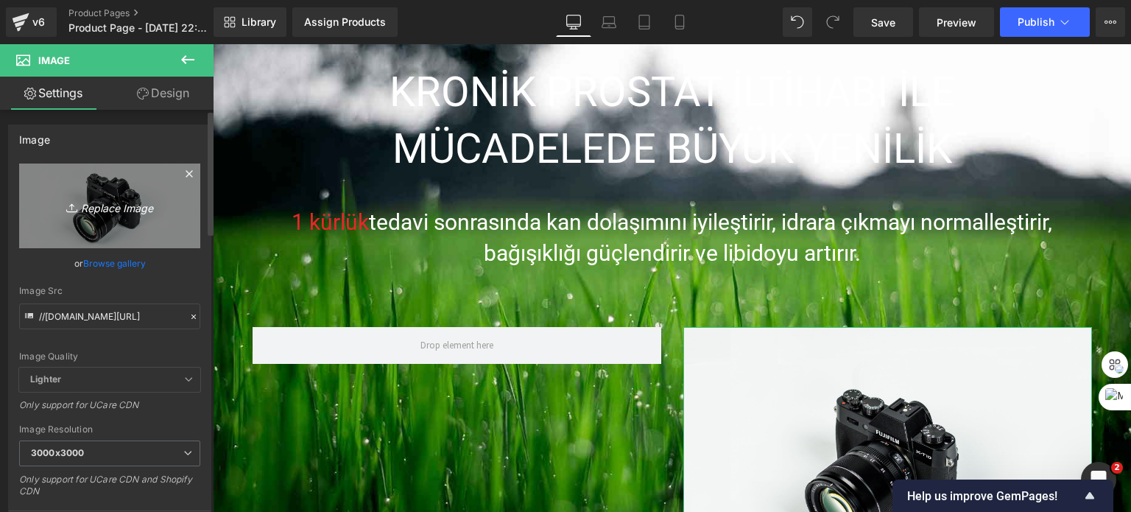
click at [147, 209] on icon "Replace Image" at bounding box center [110, 206] width 118 height 18
type input "C:\fakepath\ChatGPT_Image_Oct_12__2025__01_04_34_AM-removebg-preview.png"
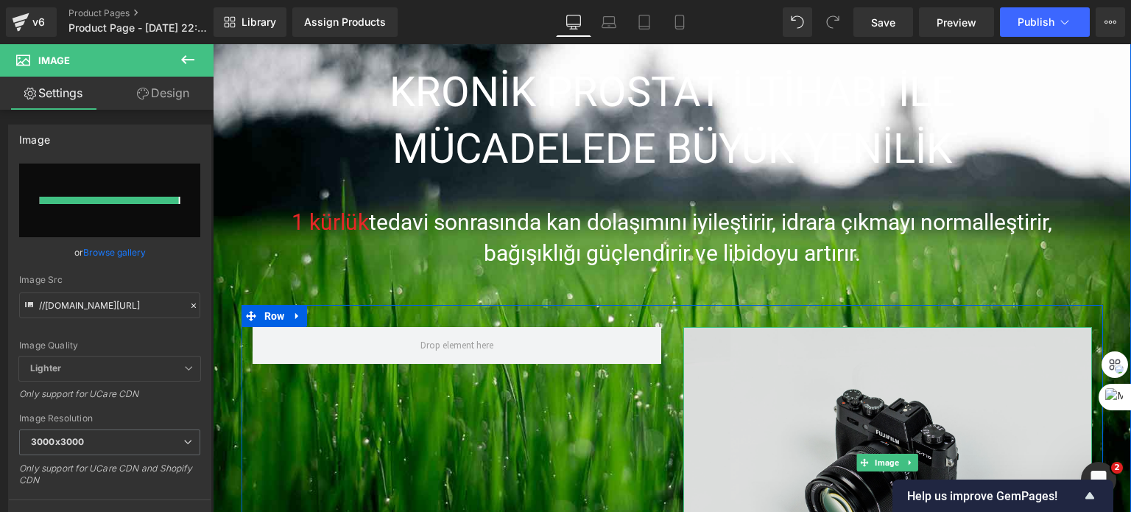
type input "[URL][DOMAIN_NAME]"
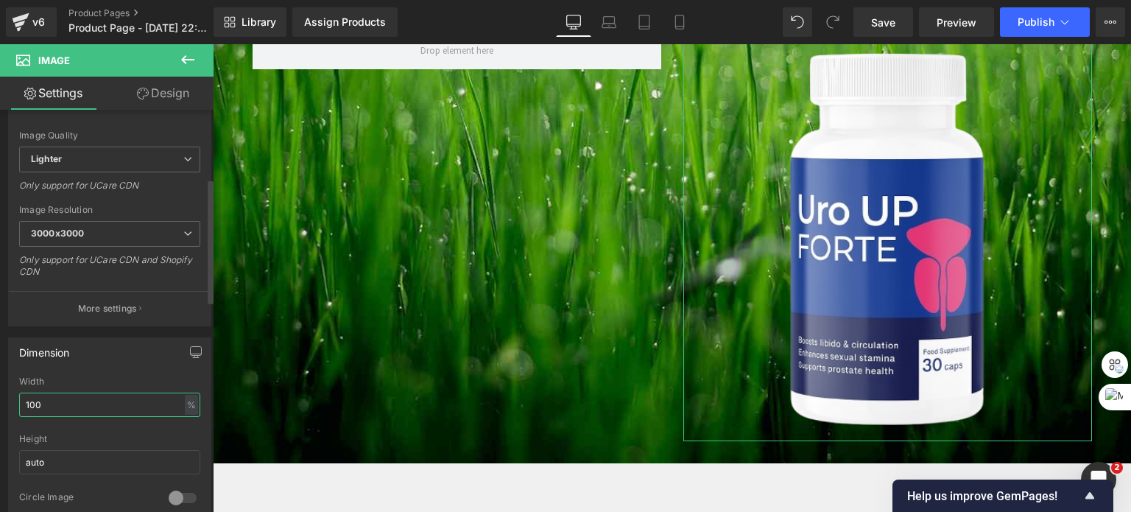
drag, startPoint x: 67, startPoint y: 407, endPoint x: 2, endPoint y: 407, distance: 64.8
click at [3, 409] on div "Dimension 100% Width 100 % % px auto Height auto 0 Circle Image" at bounding box center [110, 425] width 220 height 198
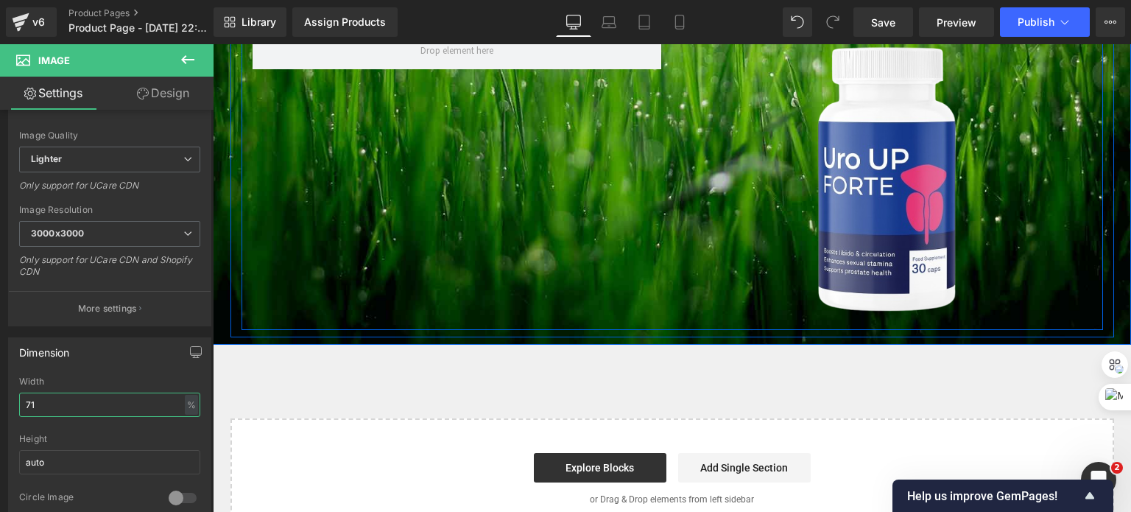
type input "70"
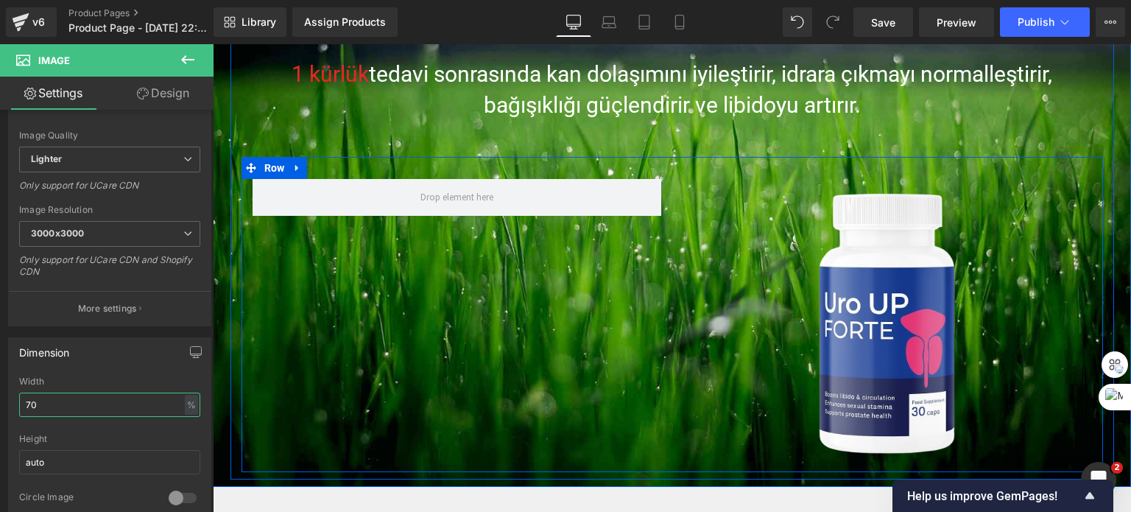
scroll to position [368, 0]
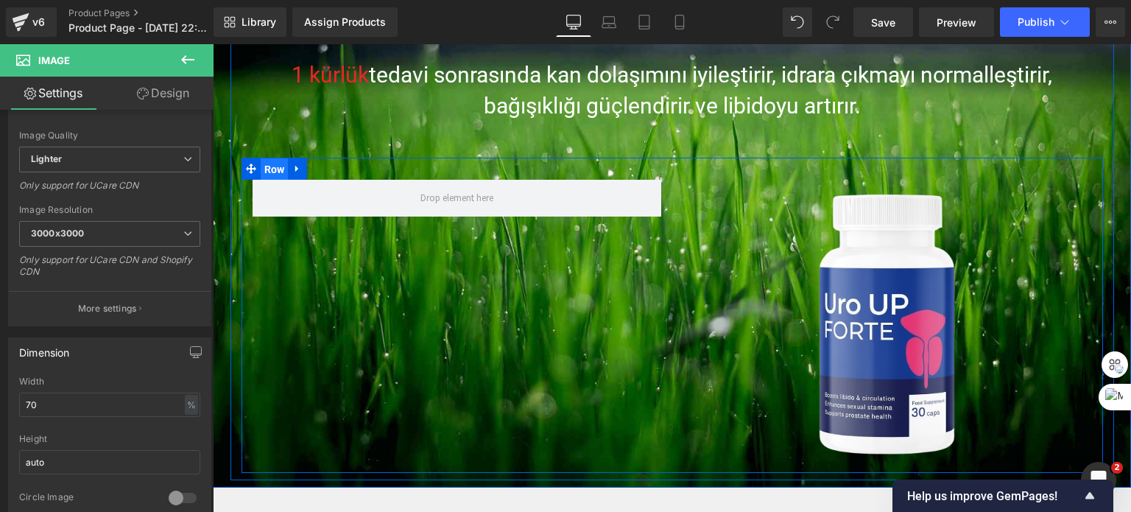
click at [266, 170] on span "Row" at bounding box center [275, 169] width 28 height 22
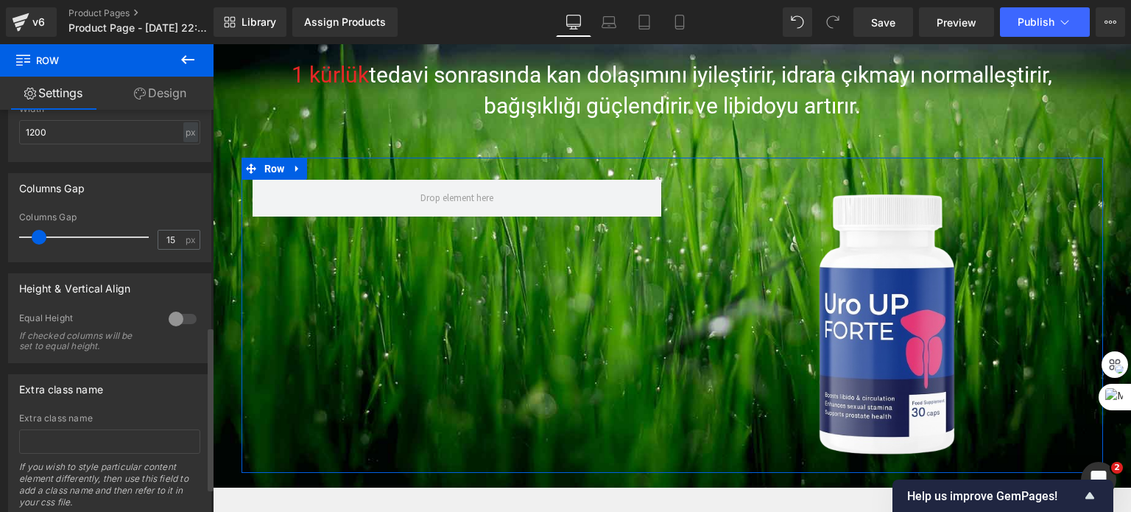
scroll to position [589, 0]
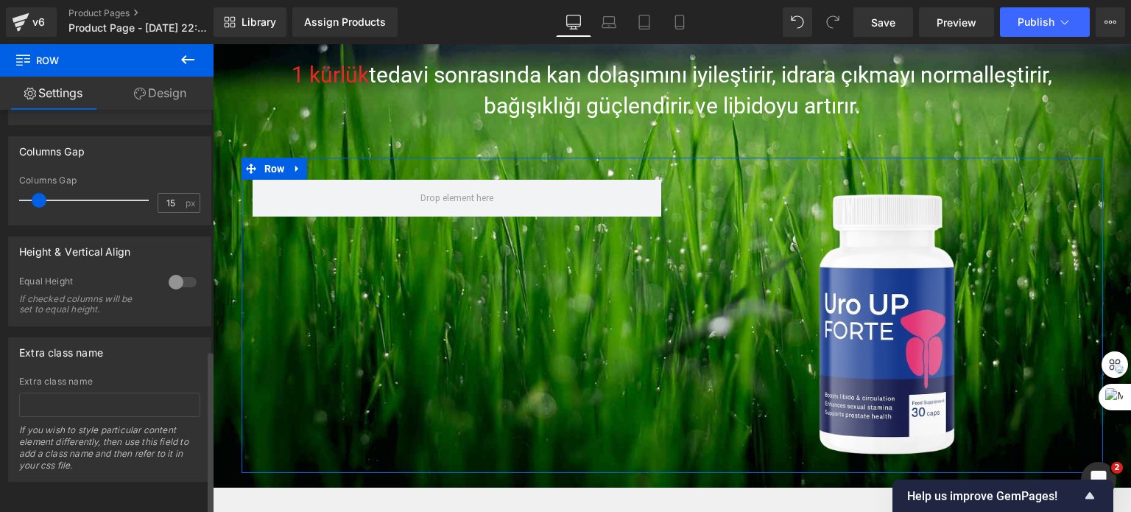
click at [173, 272] on div at bounding box center [182, 282] width 35 height 24
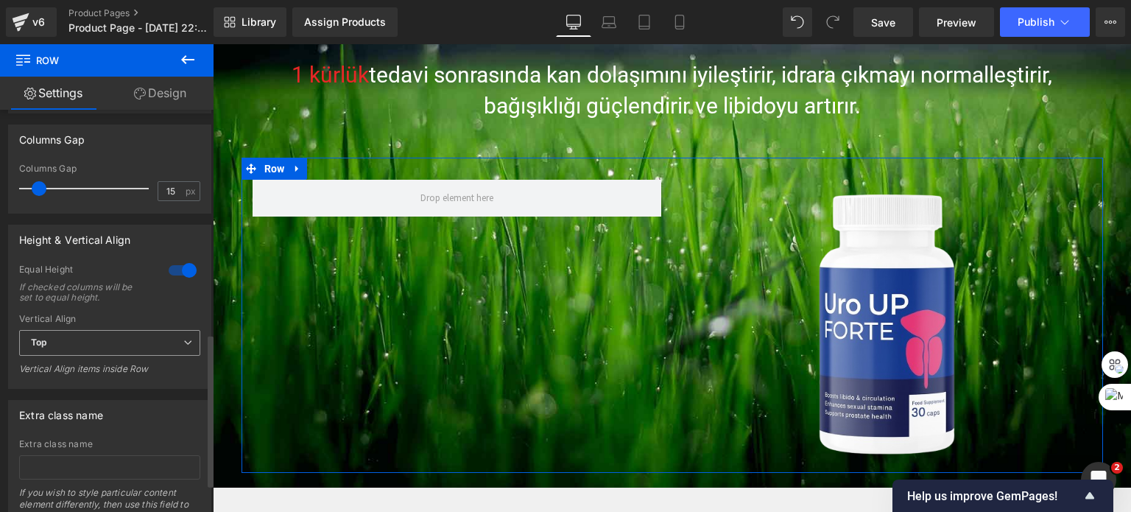
click at [103, 344] on span "Top" at bounding box center [109, 343] width 181 height 26
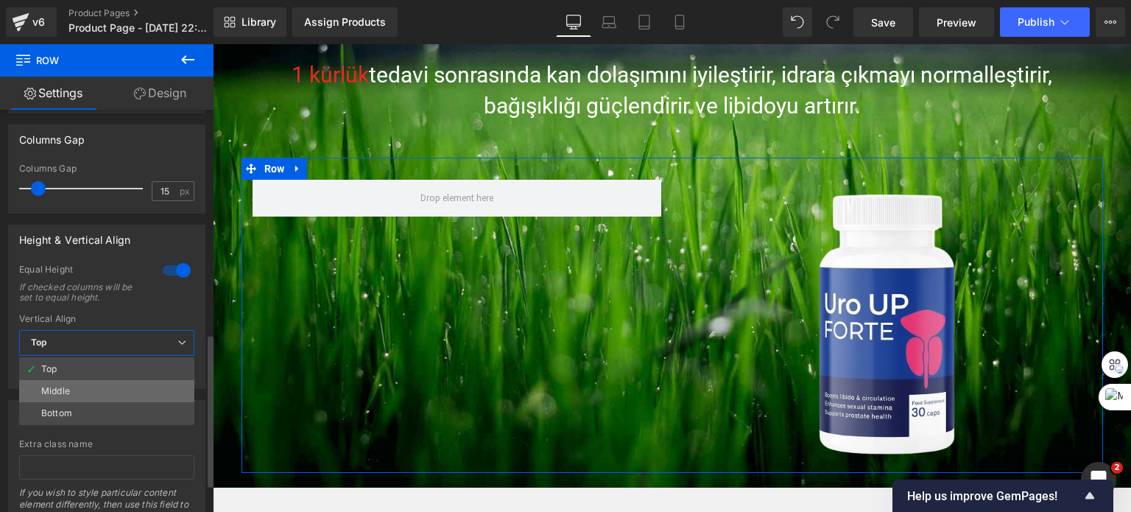
click at [77, 387] on li "Middle" at bounding box center [106, 391] width 175 height 22
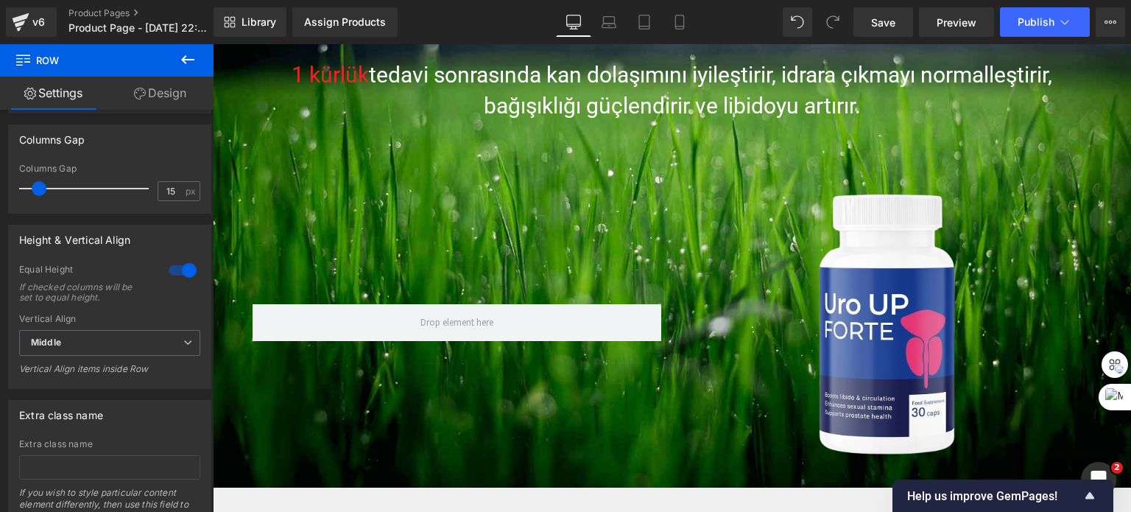
click at [183, 59] on icon at bounding box center [187, 59] width 13 height 9
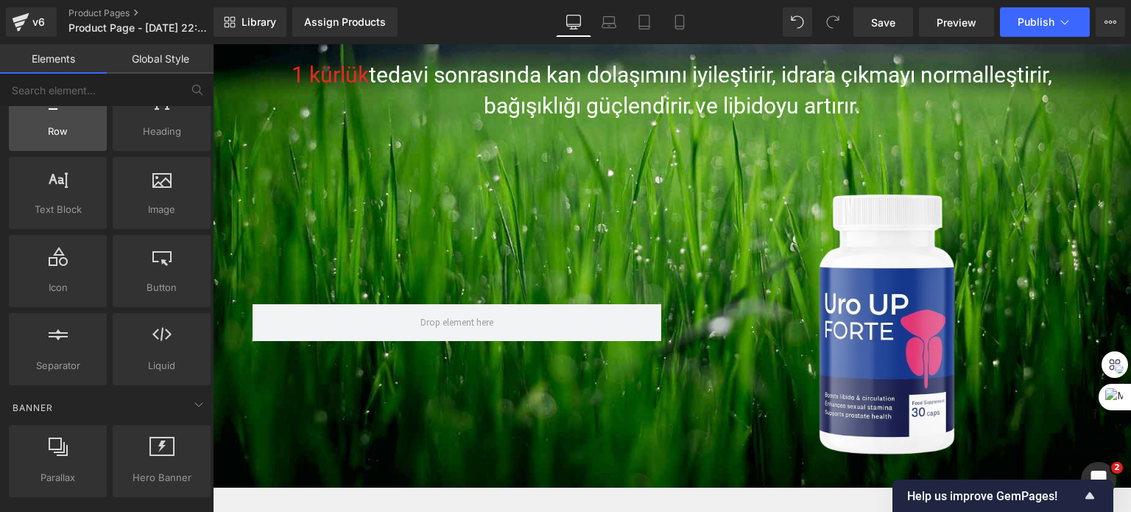
scroll to position [0, 0]
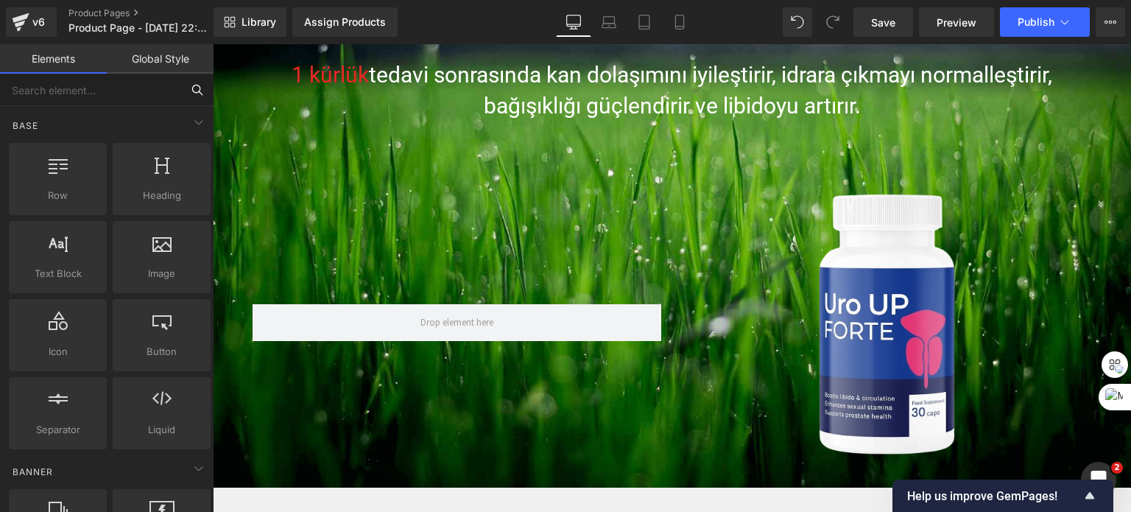
click at [88, 89] on input "text" at bounding box center [90, 90] width 181 height 32
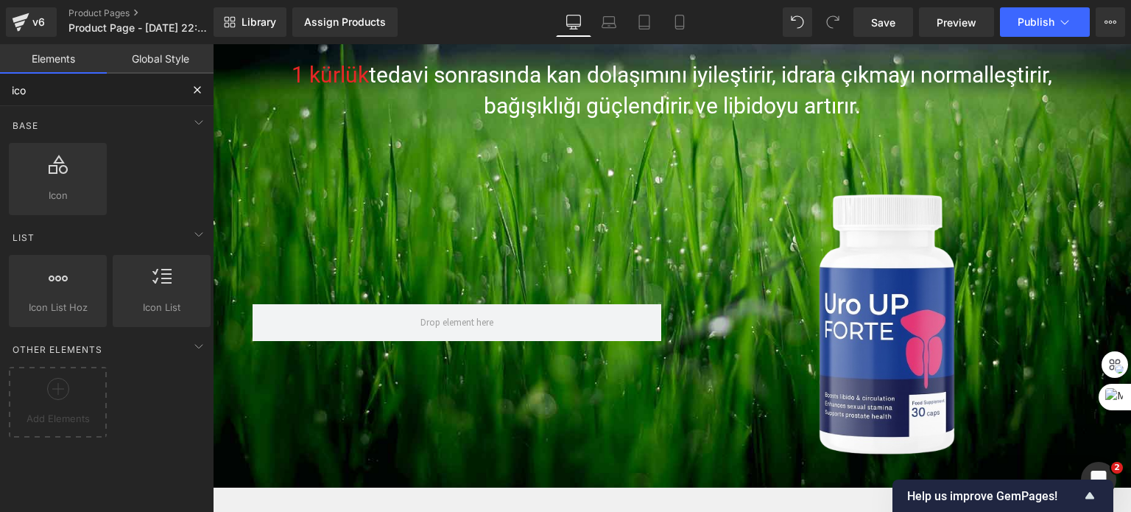
type input "icon"
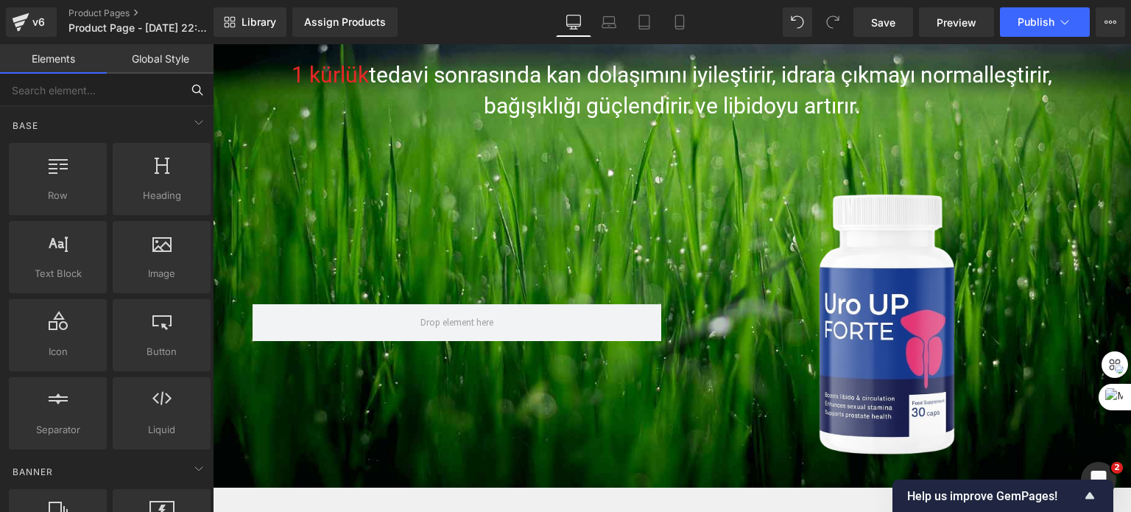
click at [39, 77] on input "text" at bounding box center [90, 90] width 181 height 32
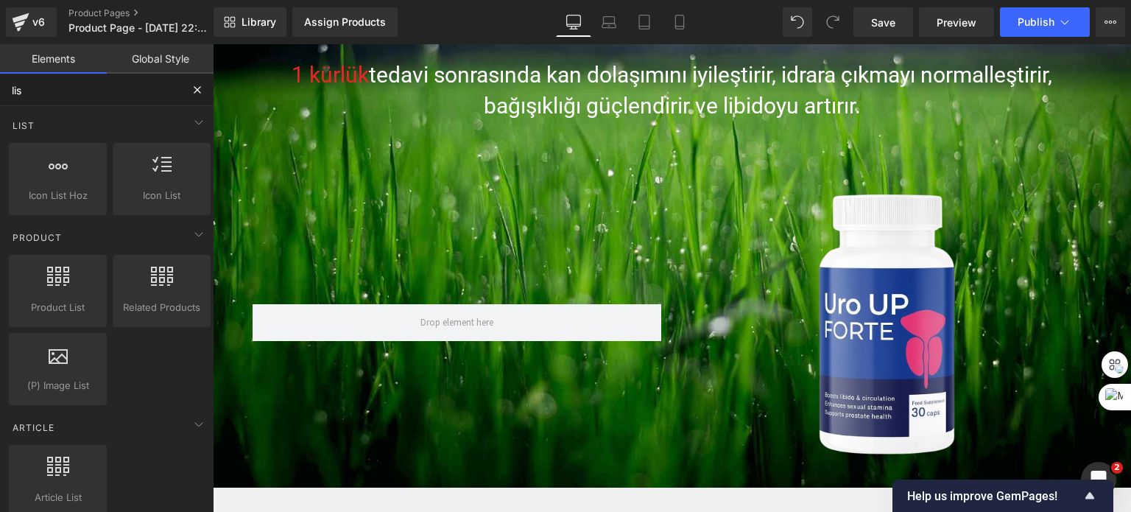
type input "lisr"
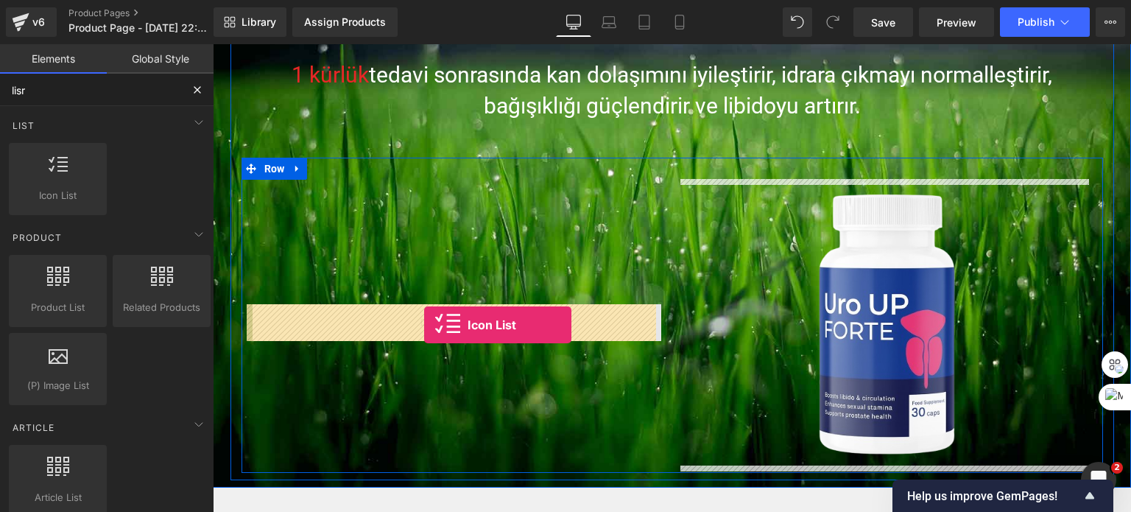
drag, startPoint x: 281, startPoint y: 225, endPoint x: 424, endPoint y: 325, distance: 175.1
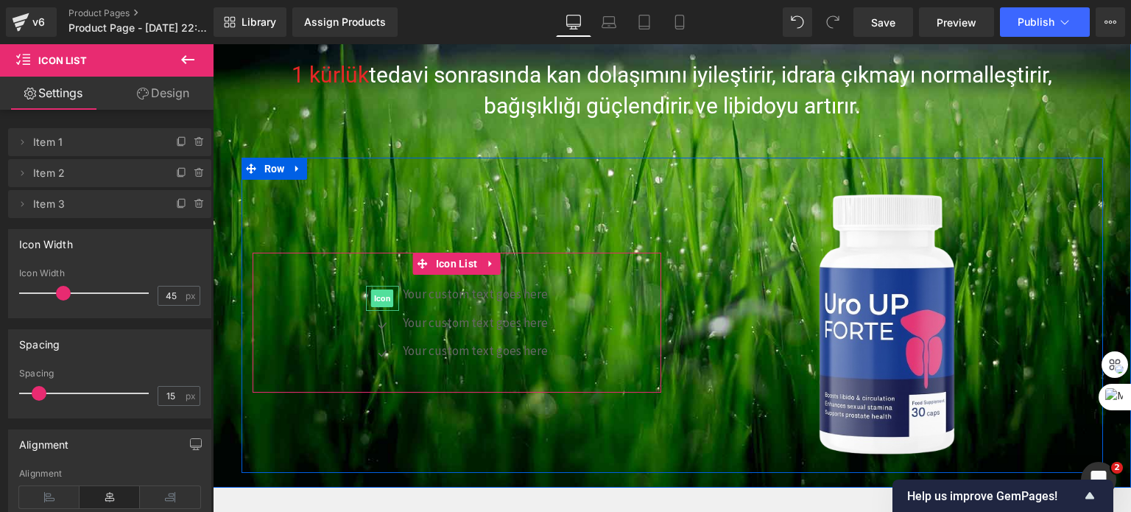
click at [377, 295] on span "Icon" at bounding box center [382, 299] width 23 height 18
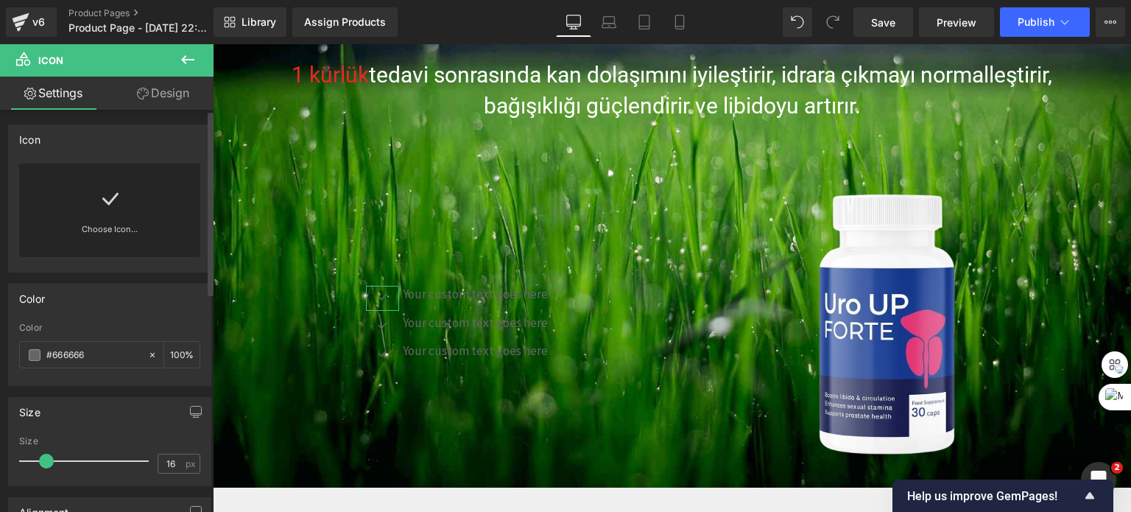
click at [115, 231] on link "Choose Icon..." at bounding box center [109, 239] width 181 height 35
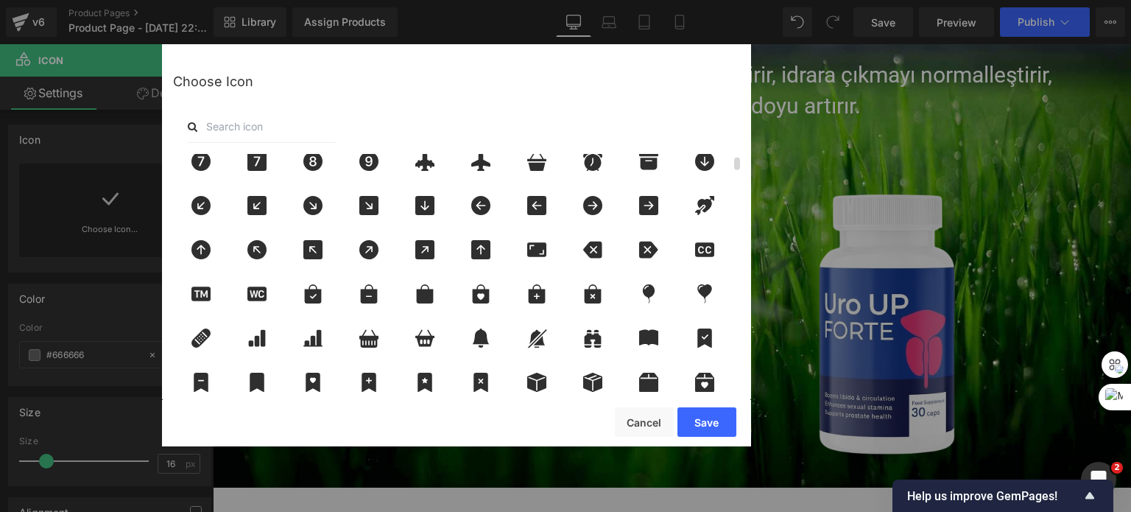
scroll to position [221, 0]
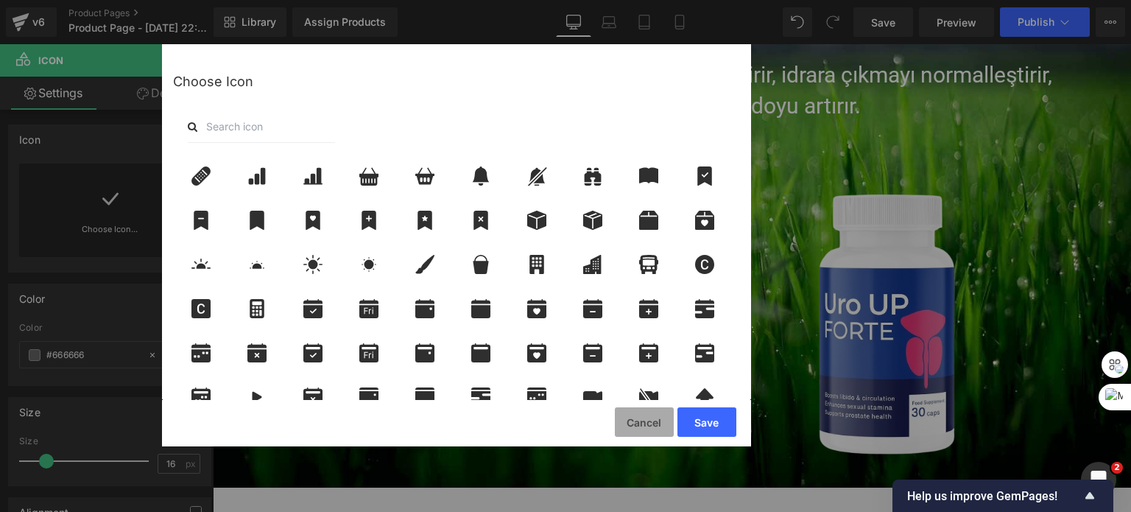
click at [658, 427] on button "Cancel" at bounding box center [644, 421] width 59 height 29
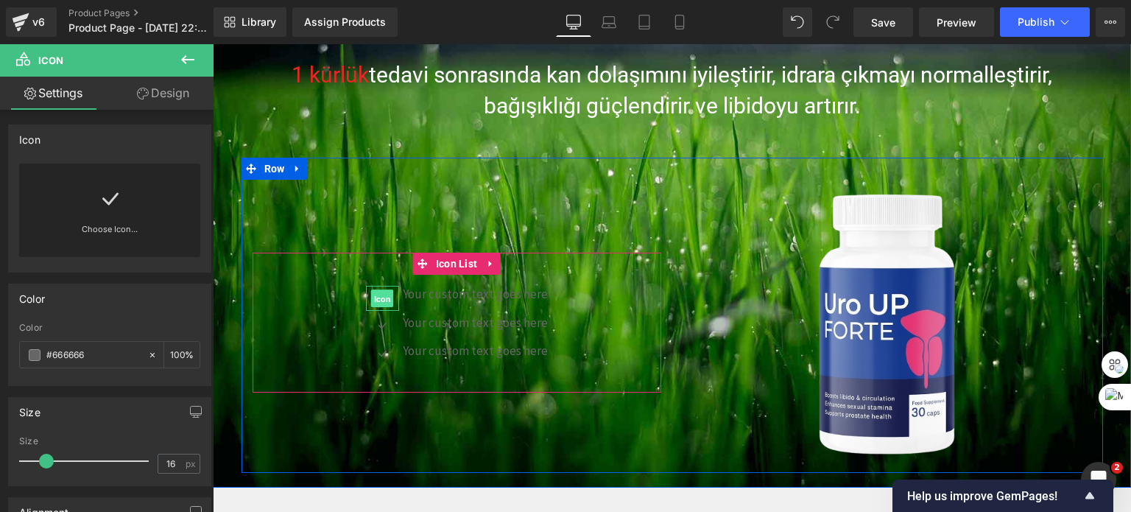
click at [383, 300] on span "Icon" at bounding box center [382, 299] width 23 height 18
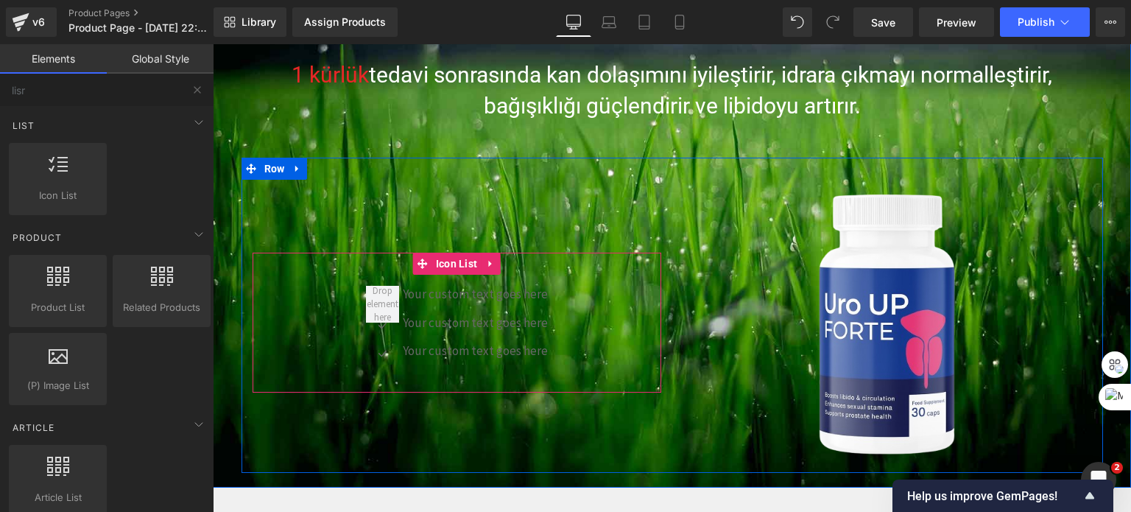
click at [404, 338] on ul "Your custom text goes here Text Block Icon Your custom text goes here Text Bloc…" at bounding box center [457, 328] width 182 height 85
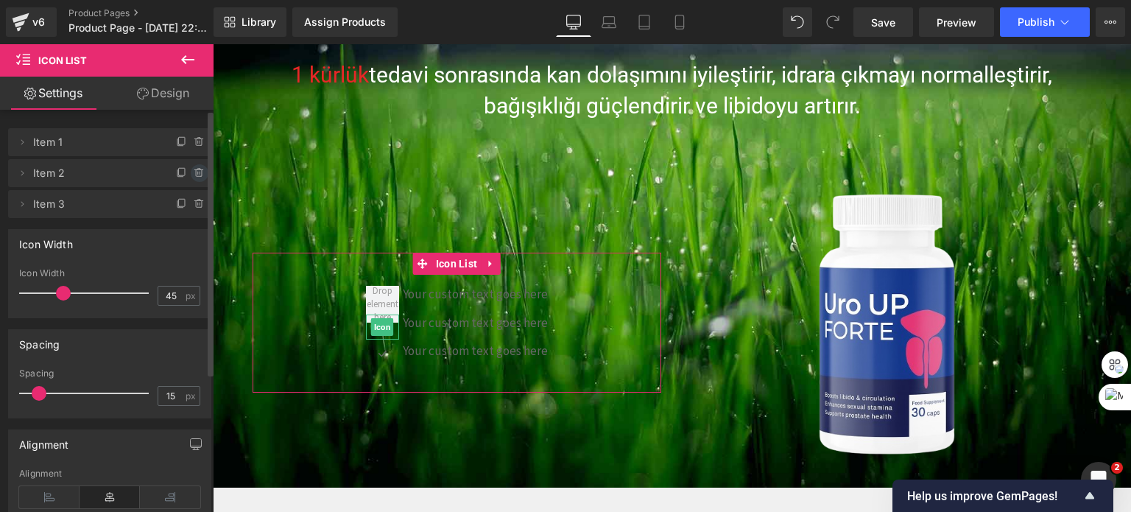
click at [196, 171] on icon at bounding box center [199, 173] width 6 height 7
click at [192, 175] on button "Delete" at bounding box center [184, 173] width 46 height 19
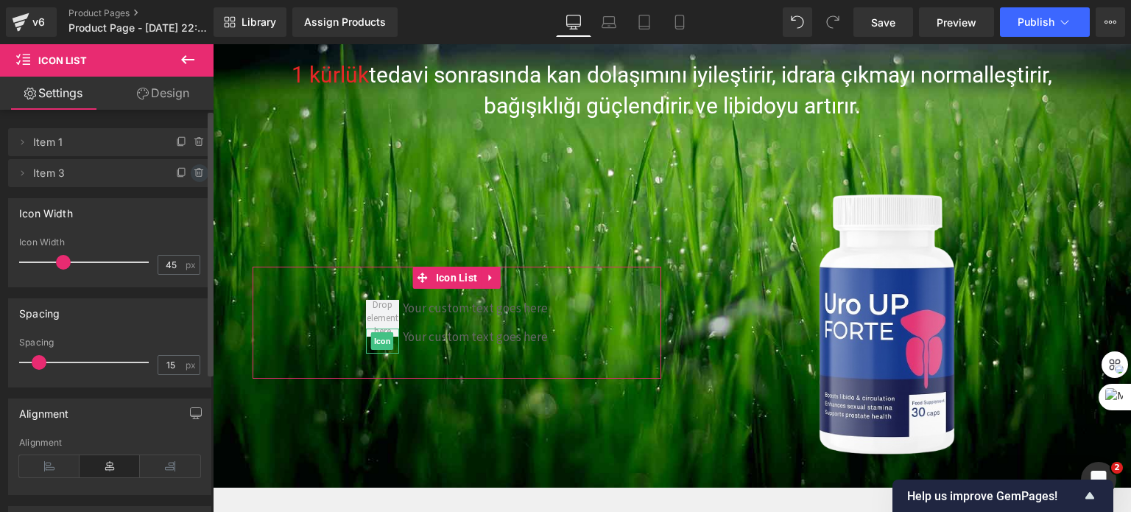
click at [194, 173] on icon at bounding box center [200, 173] width 12 height 12
click at [192, 173] on button "Delete" at bounding box center [184, 173] width 46 height 19
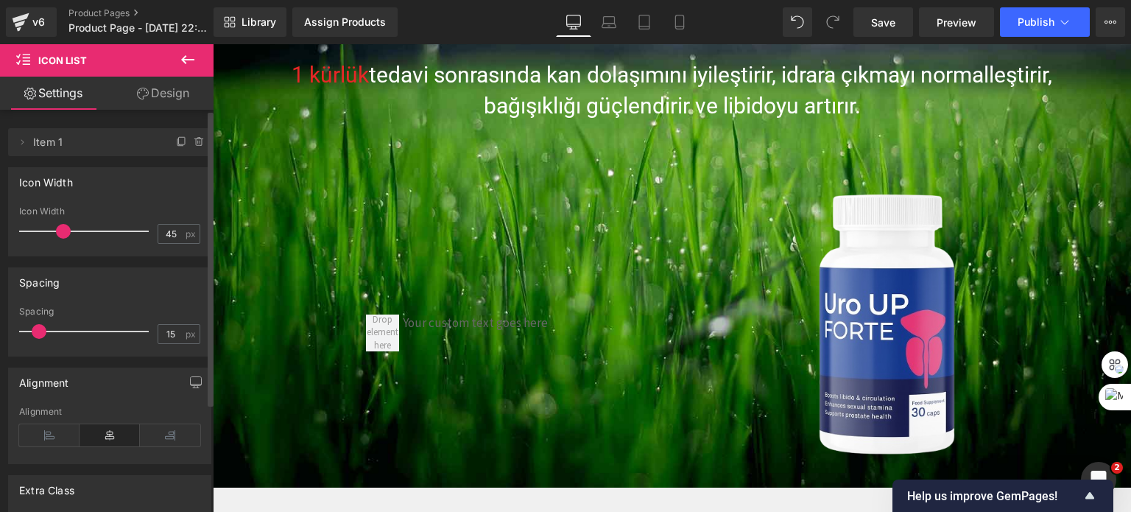
click at [191, 63] on icon at bounding box center [188, 60] width 18 height 18
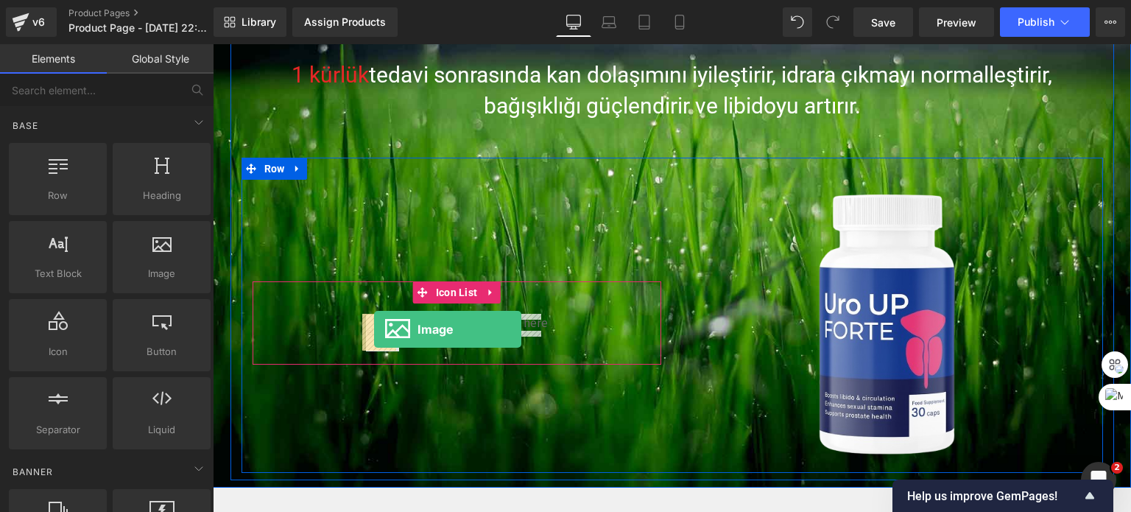
drag, startPoint x: 395, startPoint y: 304, endPoint x: 374, endPoint y: 329, distance: 32.4
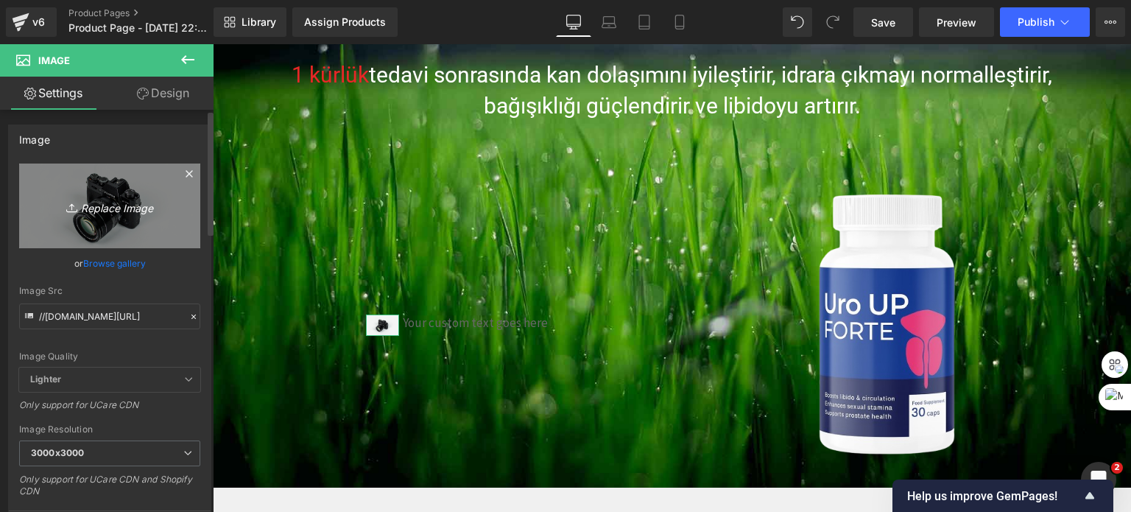
click at [131, 211] on icon "Replace Image" at bounding box center [110, 206] width 118 height 18
type input "C:\fakepath\one (1).png"
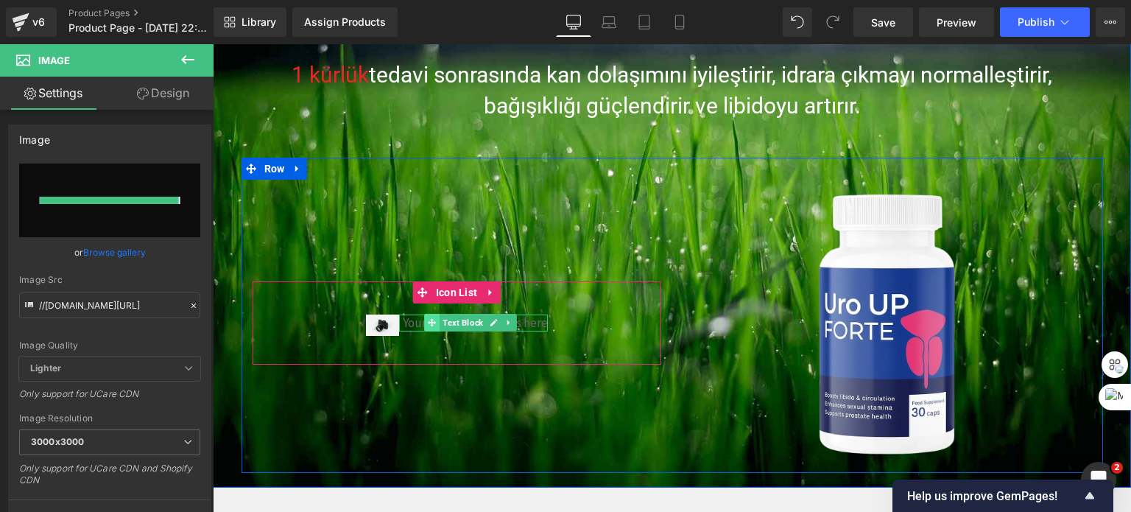
type input "[URL][DOMAIN_NAME]"
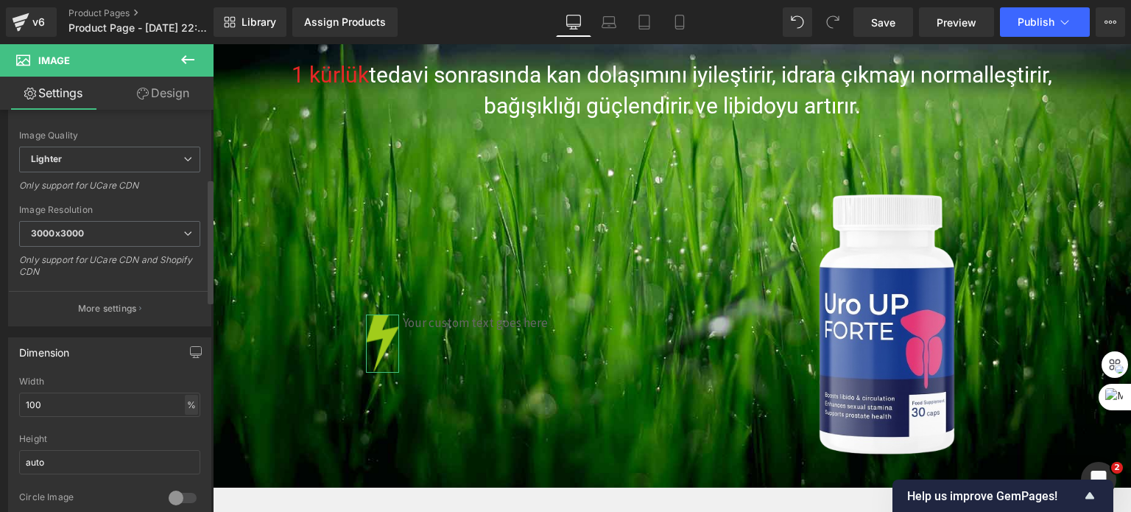
click at [185, 403] on div "%" at bounding box center [191, 405] width 13 height 20
click at [183, 447] on li "px" at bounding box center [190, 448] width 18 height 21
drag, startPoint x: 59, startPoint y: 404, endPoint x: 0, endPoint y: 404, distance: 58.9
click at [0, 404] on div "Dimension 45px Width 45 px % px auto Height auto 0 Circle Image" at bounding box center [110, 425] width 220 height 198
type input "30"
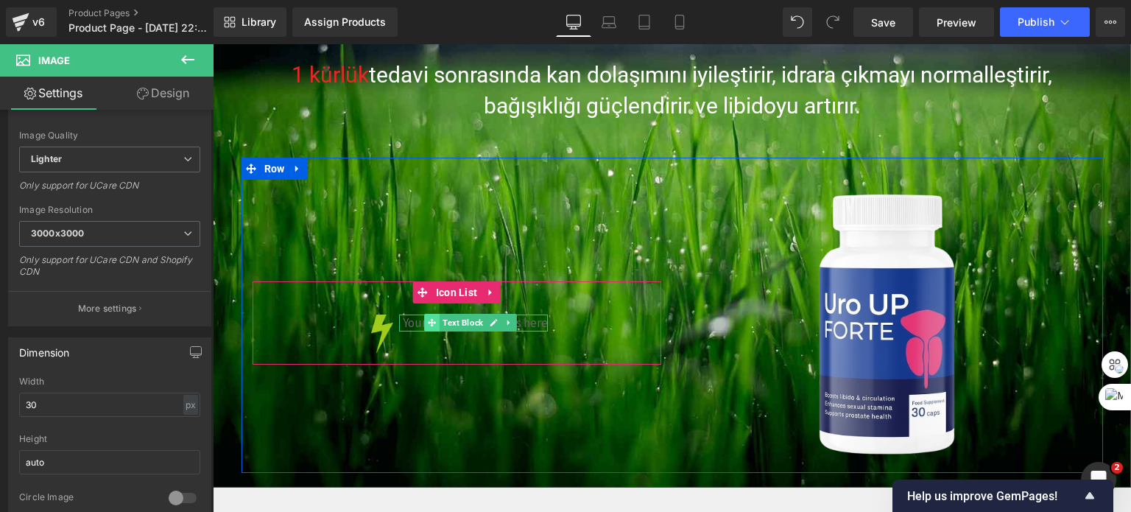
click at [428, 321] on icon at bounding box center [432, 322] width 8 height 9
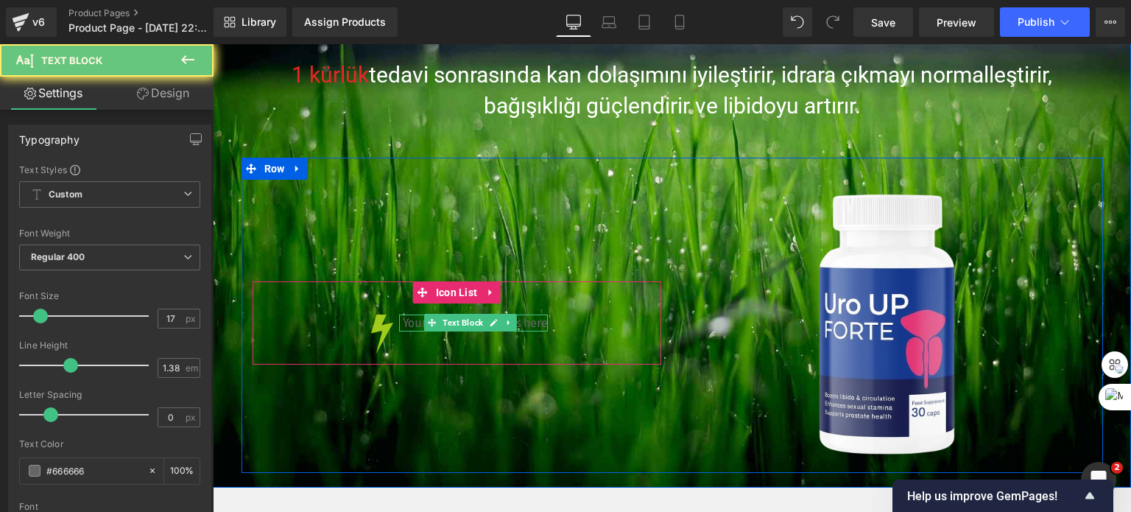
click at [403, 323] on p "Your custom text goes here" at bounding box center [475, 323] width 145 height 17
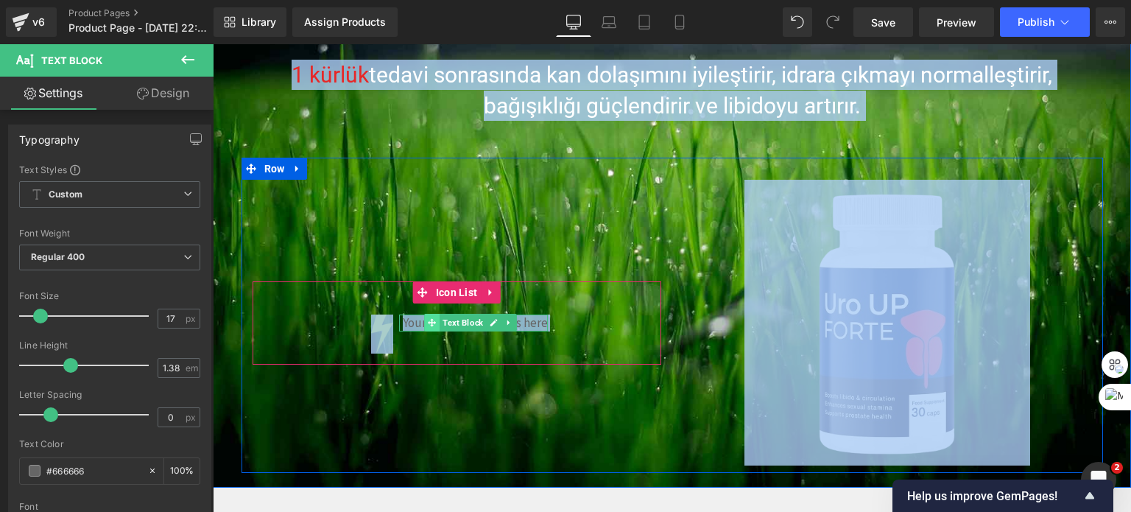
click at [430, 323] on icon at bounding box center [432, 323] width 8 height 8
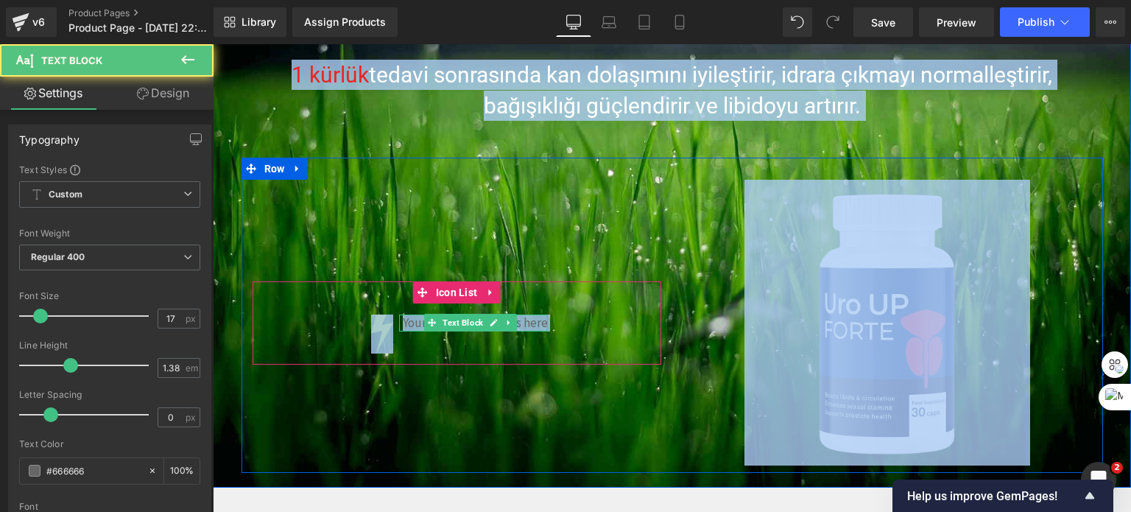
click at [415, 323] on p "Your custom text goes here" at bounding box center [475, 323] width 145 height 17
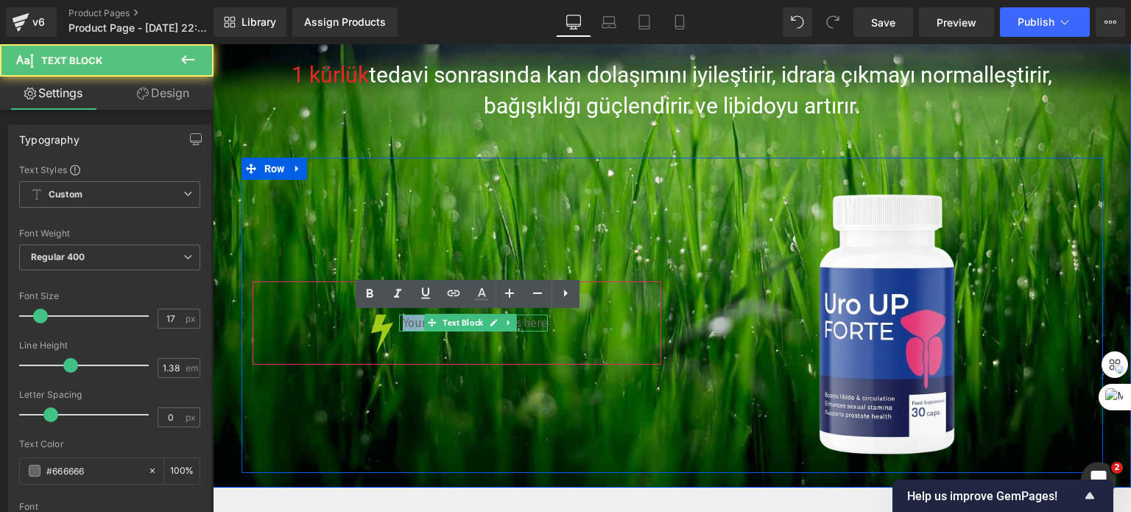
click at [415, 323] on p "Your custom text goes here" at bounding box center [475, 323] width 145 height 17
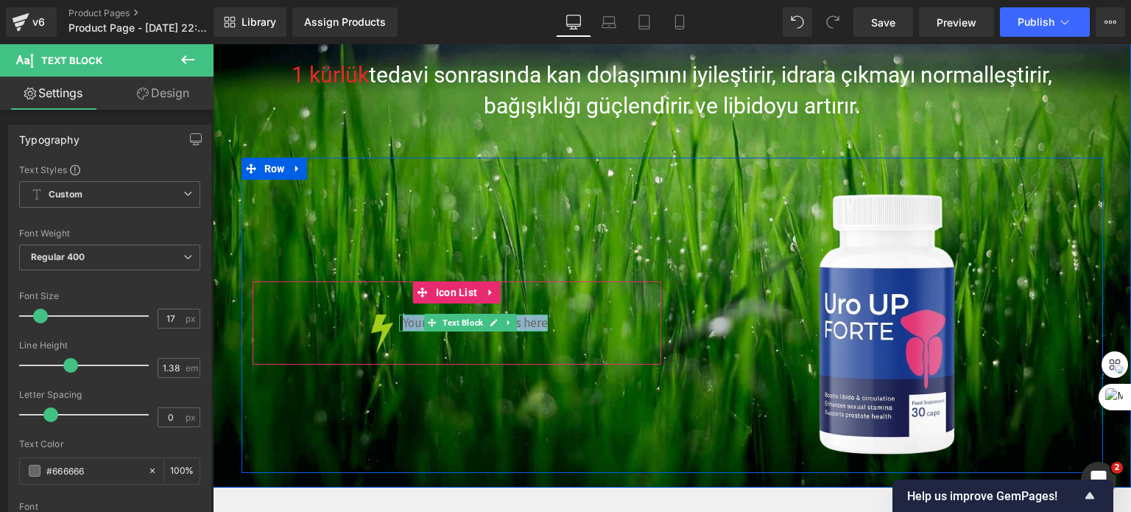
click at [429, 319] on icon at bounding box center [432, 323] width 8 height 8
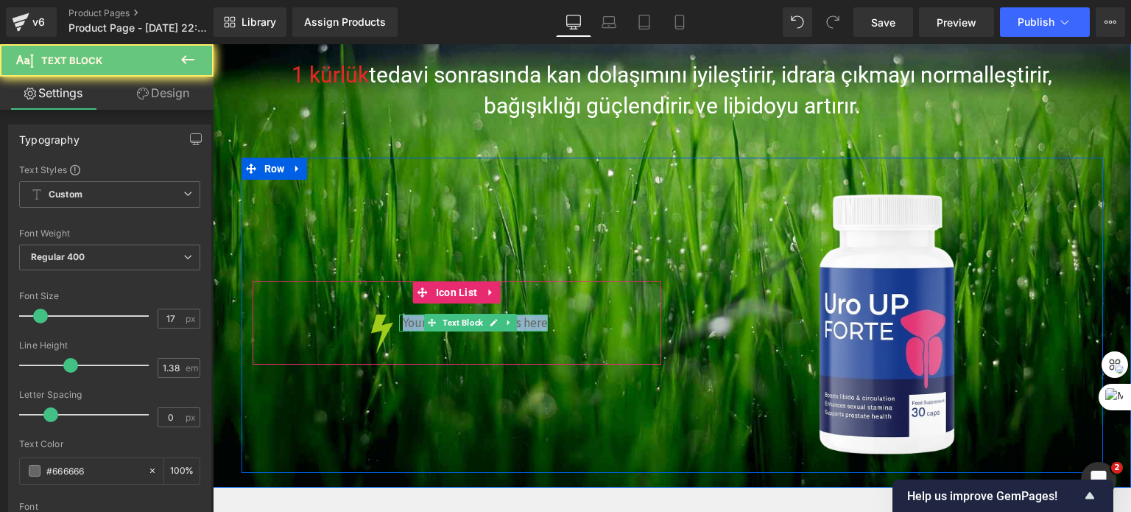
click at [413, 318] on p "Your custom text goes here" at bounding box center [475, 323] width 145 height 17
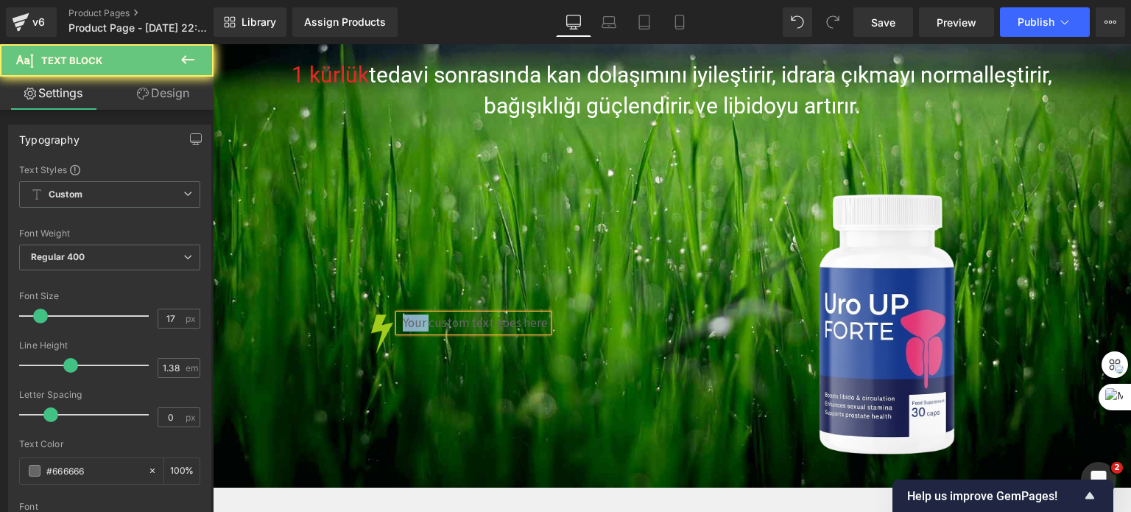
click at [413, 318] on p "Your custom text goes here" at bounding box center [475, 323] width 145 height 17
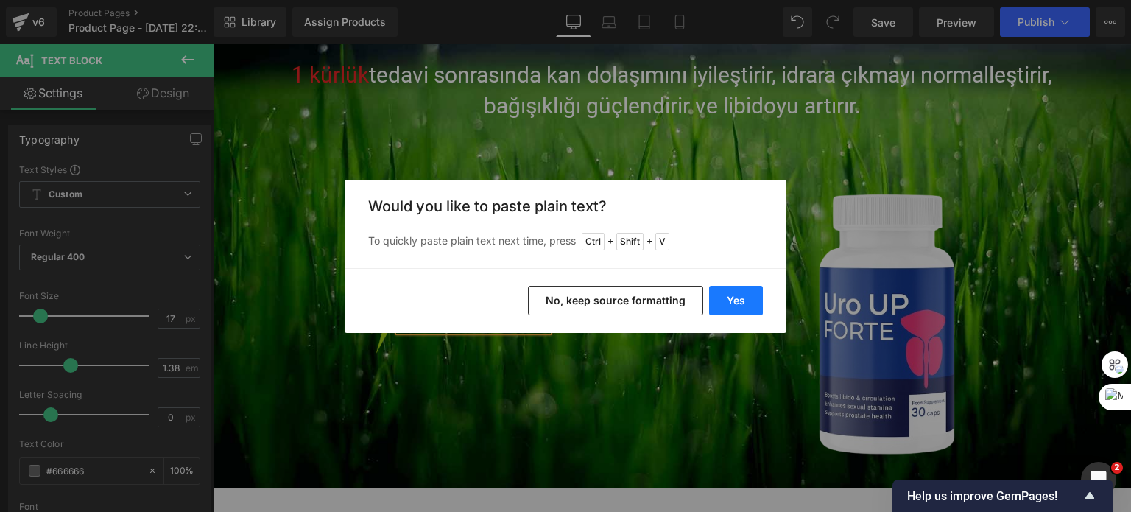
click at [729, 294] on button "Yes" at bounding box center [736, 300] width 54 height 29
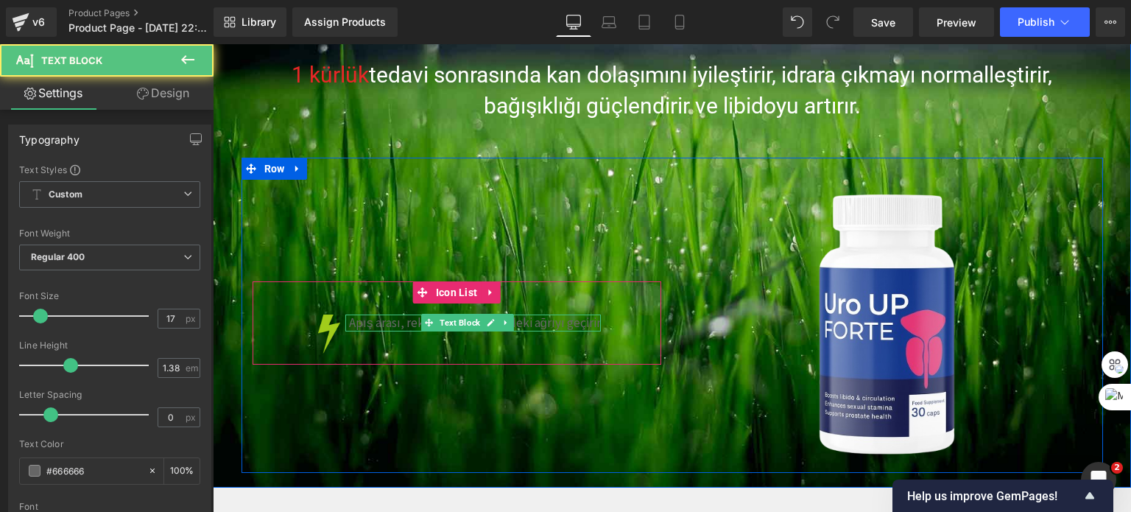
click at [392, 326] on p "Apış arası, rektum ve testislerdeki ağrıyı geçirir" at bounding box center [475, 323] width 252 height 17
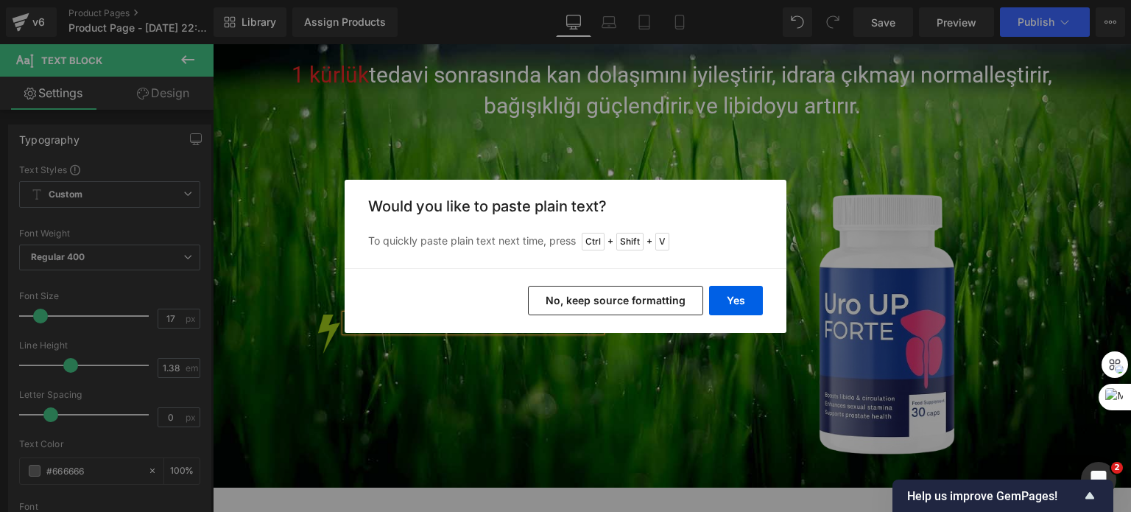
click at [586, 297] on button "No, keep source formatting" at bounding box center [615, 300] width 175 height 29
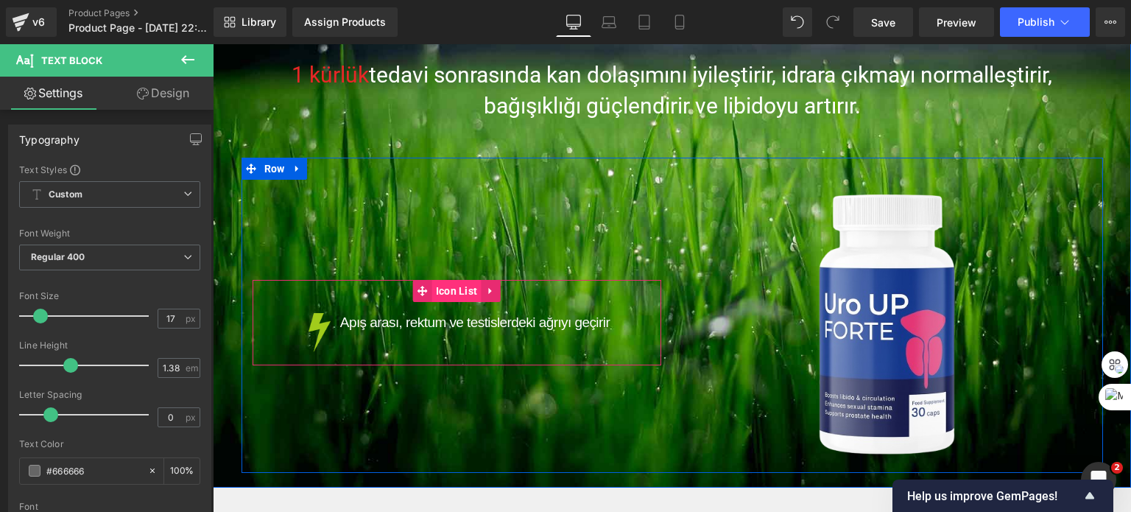
click at [439, 292] on span "Icon List" at bounding box center [456, 291] width 49 height 22
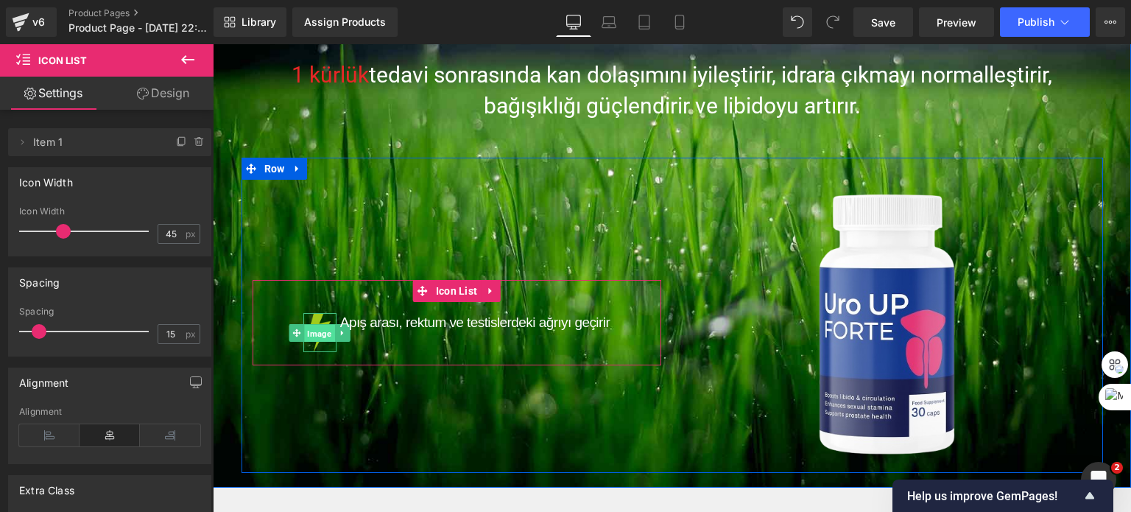
click at [312, 329] on span "Image" at bounding box center [320, 333] width 30 height 18
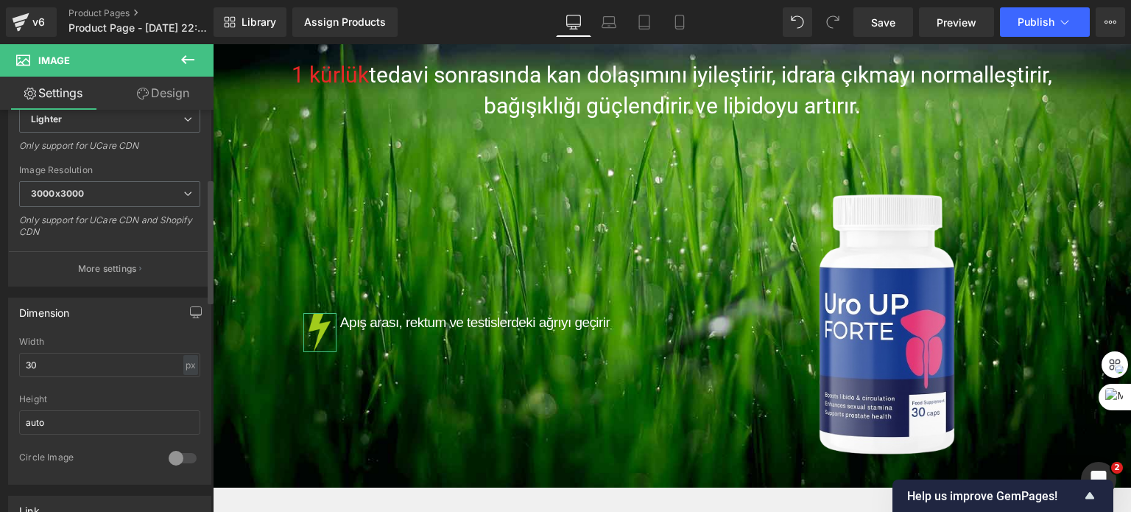
scroll to position [295, 0]
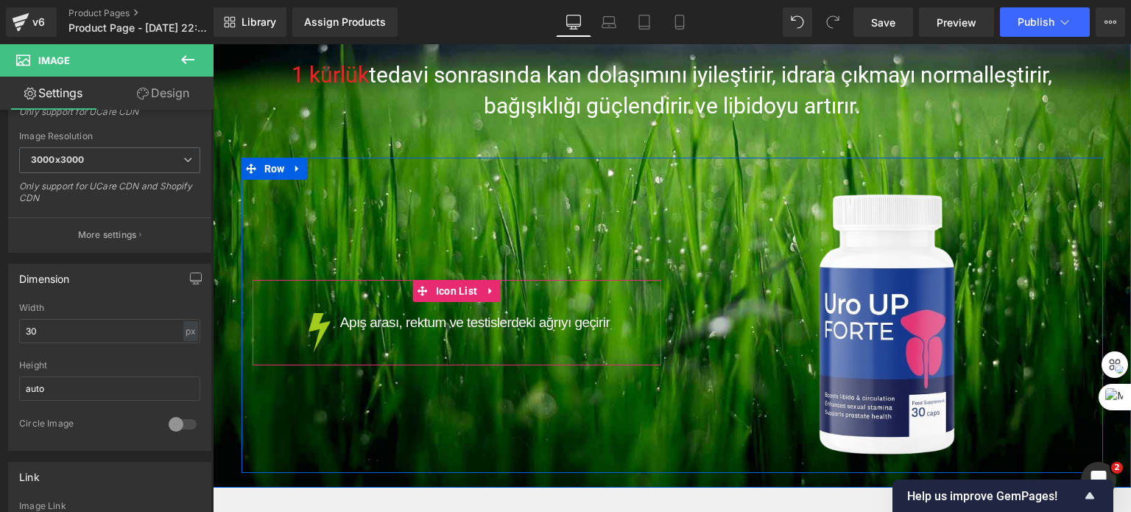
click at [371, 326] on span "Apış arası, rektum ve testislerdeki ağrıyı geçirir" at bounding box center [475, 322] width 270 height 15
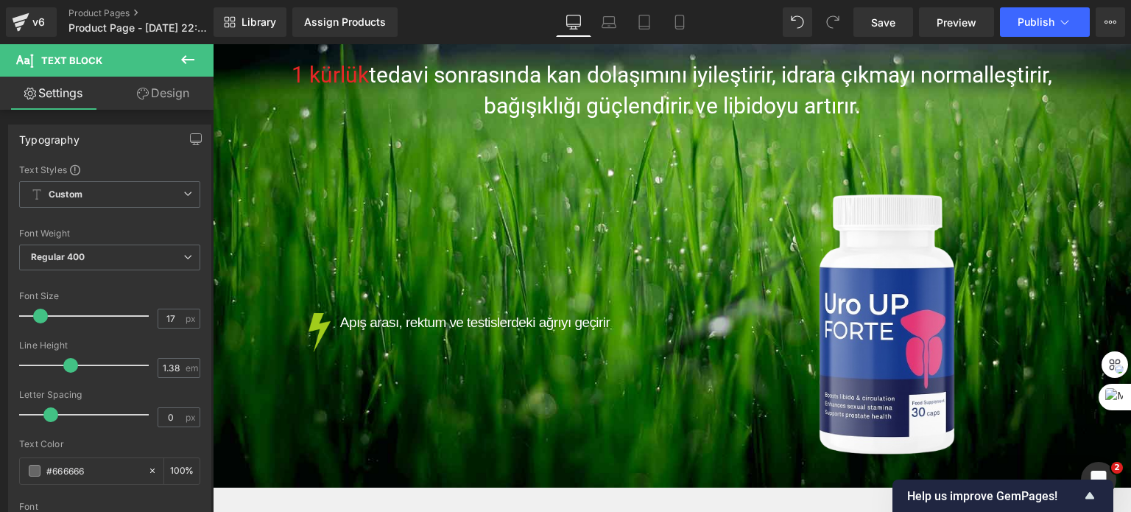
click at [158, 85] on link "Design" at bounding box center [163, 93] width 107 height 33
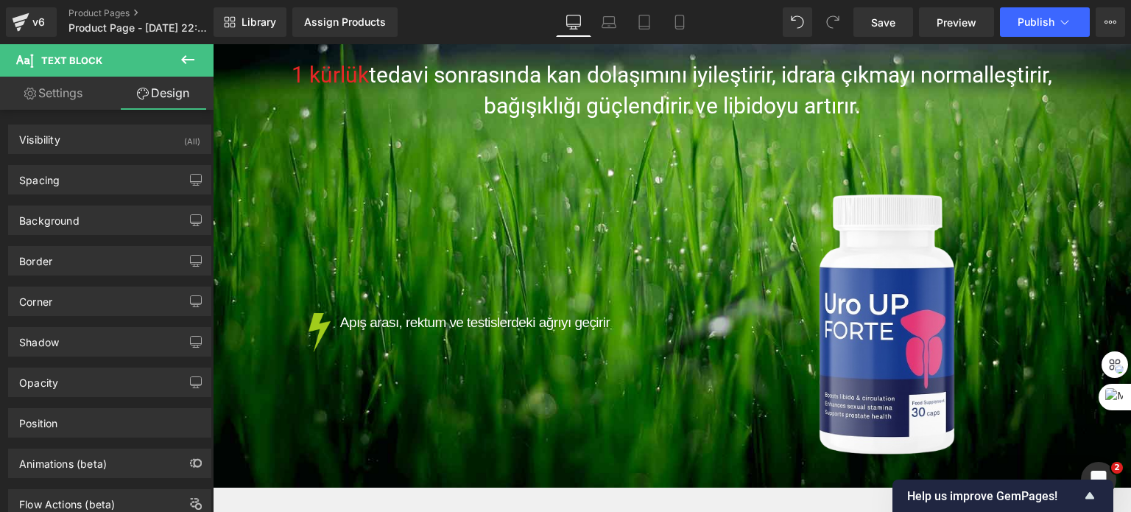
type input "0"
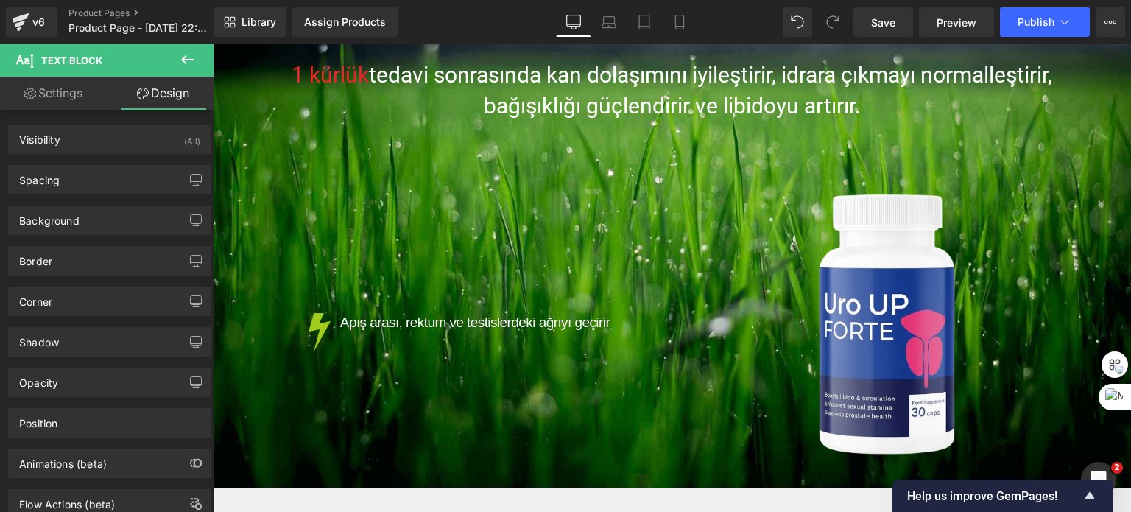
type input "0"
type input "5"
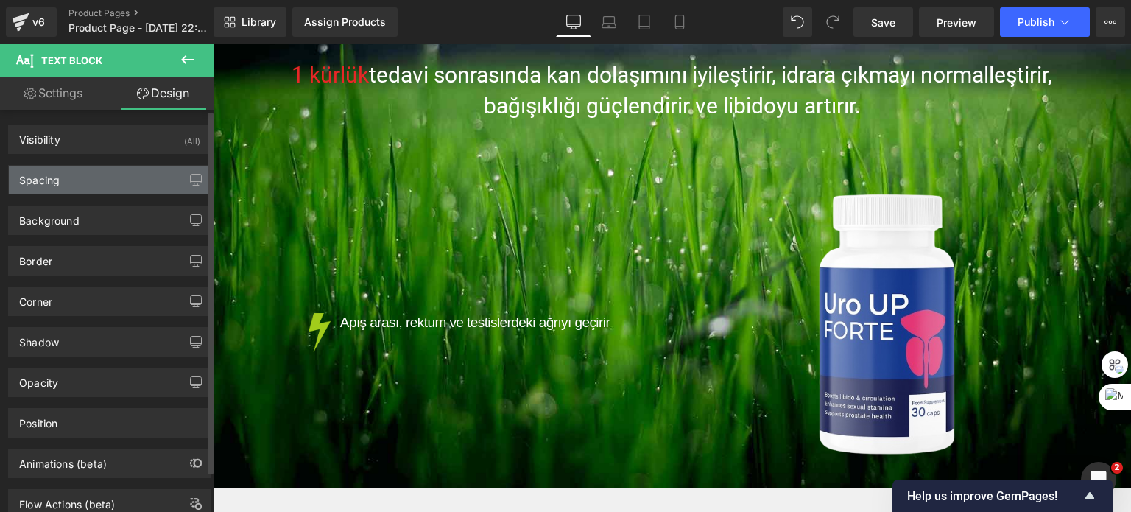
click at [102, 182] on div "Spacing" at bounding box center [110, 180] width 202 height 28
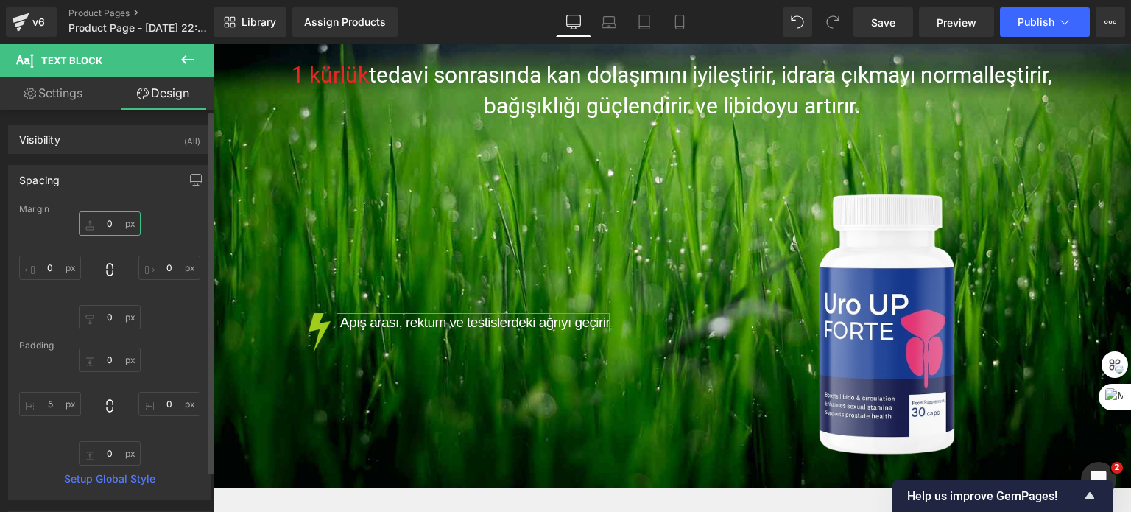
click at [104, 228] on input "0" at bounding box center [110, 223] width 62 height 24
type input "7"
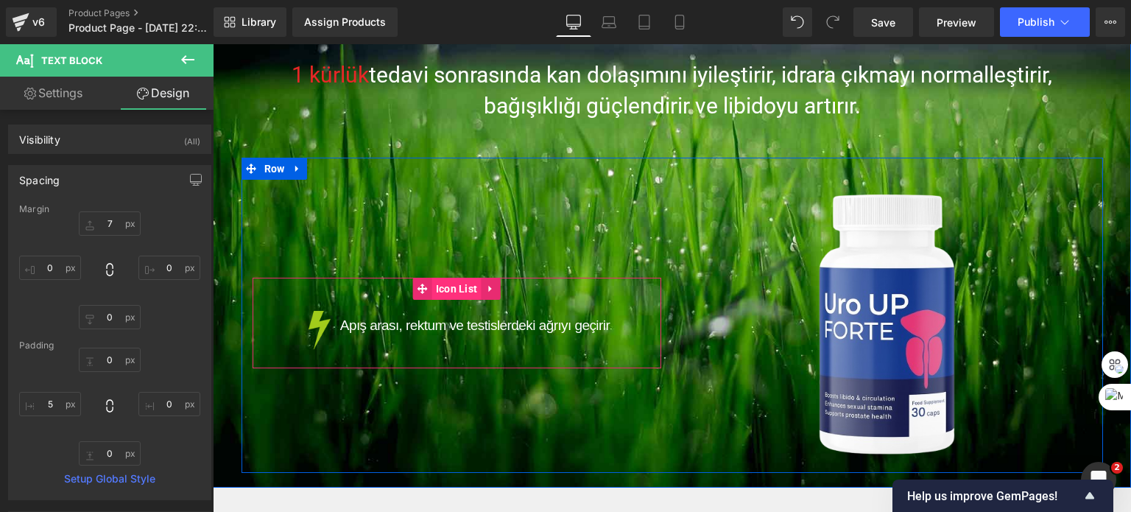
click at [445, 291] on span "Icon List" at bounding box center [456, 289] width 49 height 22
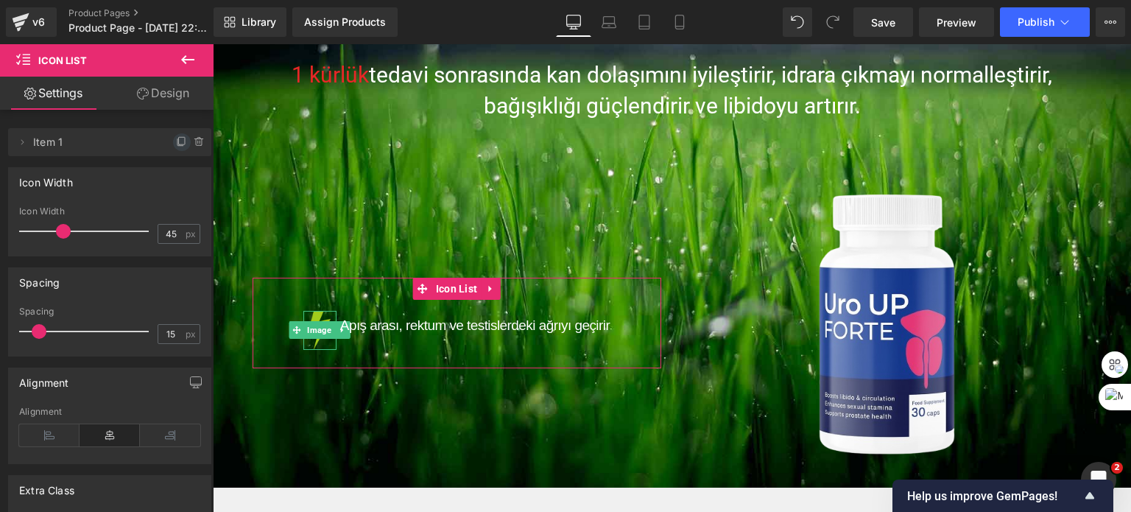
click at [179, 137] on icon at bounding box center [182, 140] width 6 height 7
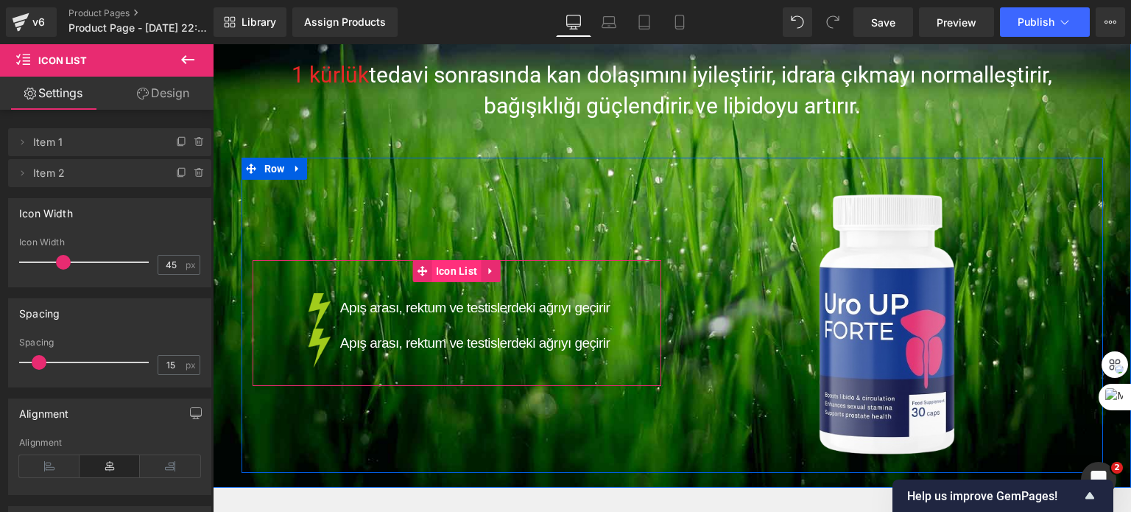
click at [438, 267] on span "Icon List" at bounding box center [456, 271] width 49 height 22
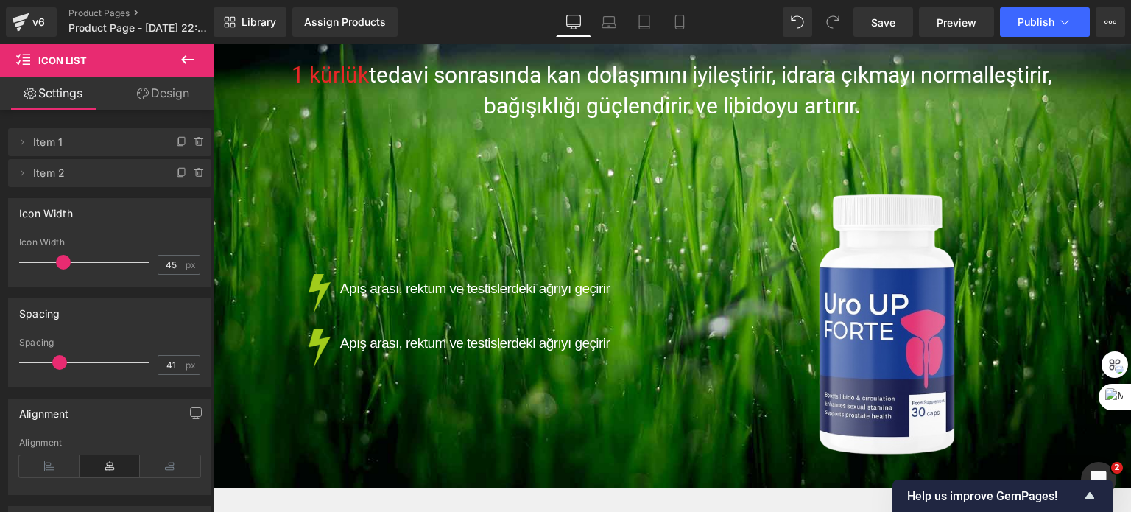
drag, startPoint x: 42, startPoint y: 358, endPoint x: 62, endPoint y: 362, distance: 20.2
click at [62, 362] on span at bounding box center [59, 362] width 15 height 15
click at [161, 362] on input "41" at bounding box center [171, 365] width 26 height 18
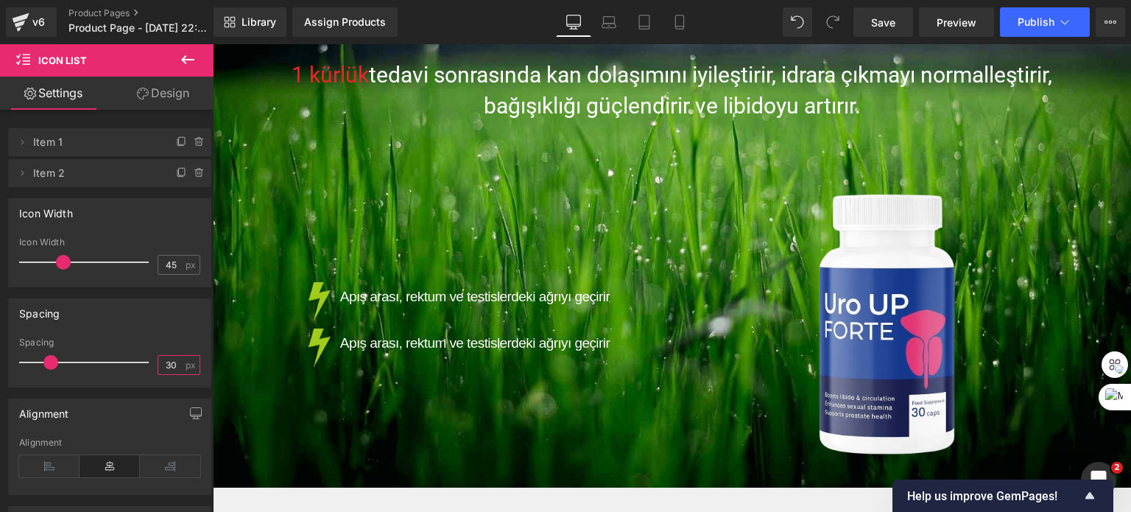
type input "30"
click at [145, 341] on div "Spacing" at bounding box center [109, 342] width 181 height 10
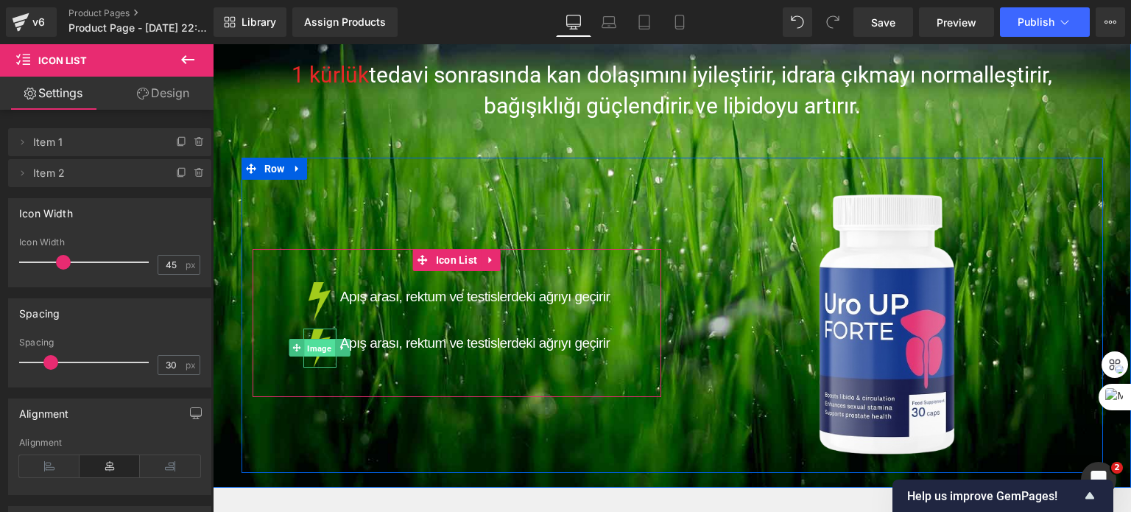
click at [312, 347] on span "Image" at bounding box center [320, 349] width 30 height 18
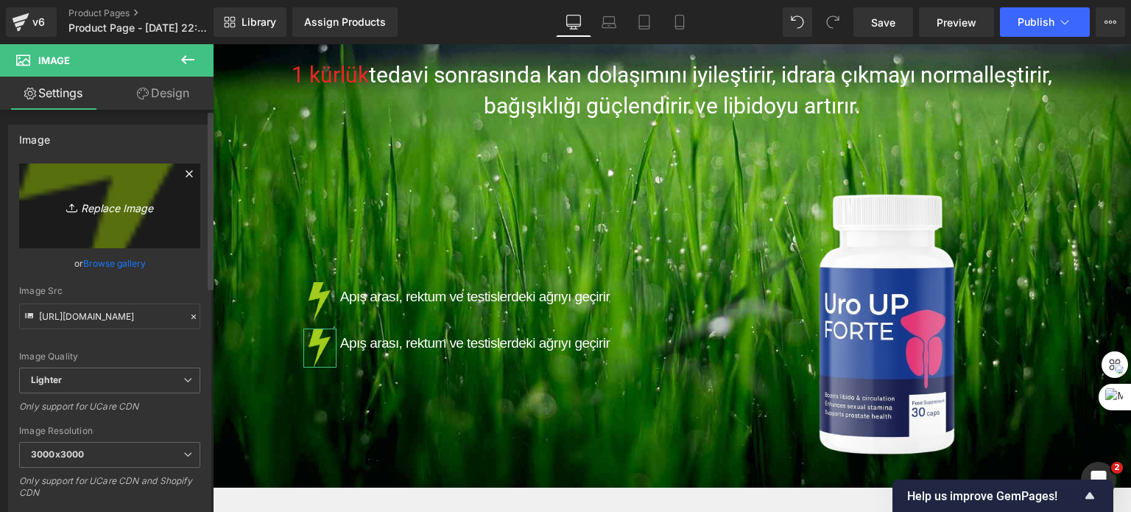
click at [104, 210] on icon "Replace Image" at bounding box center [110, 206] width 118 height 18
type input "C:\fakepath\two.png"
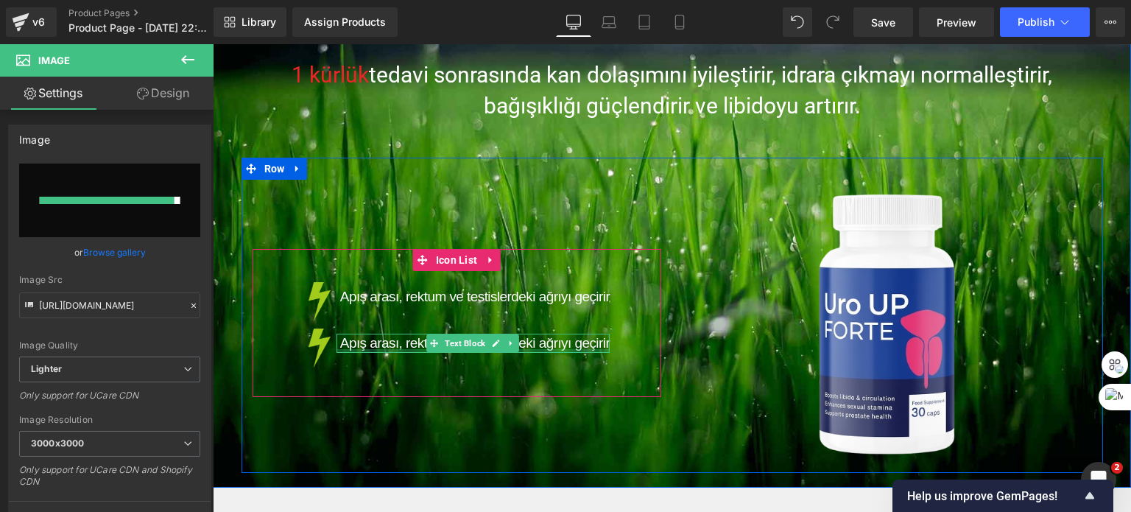
type input "[URL][DOMAIN_NAME]"
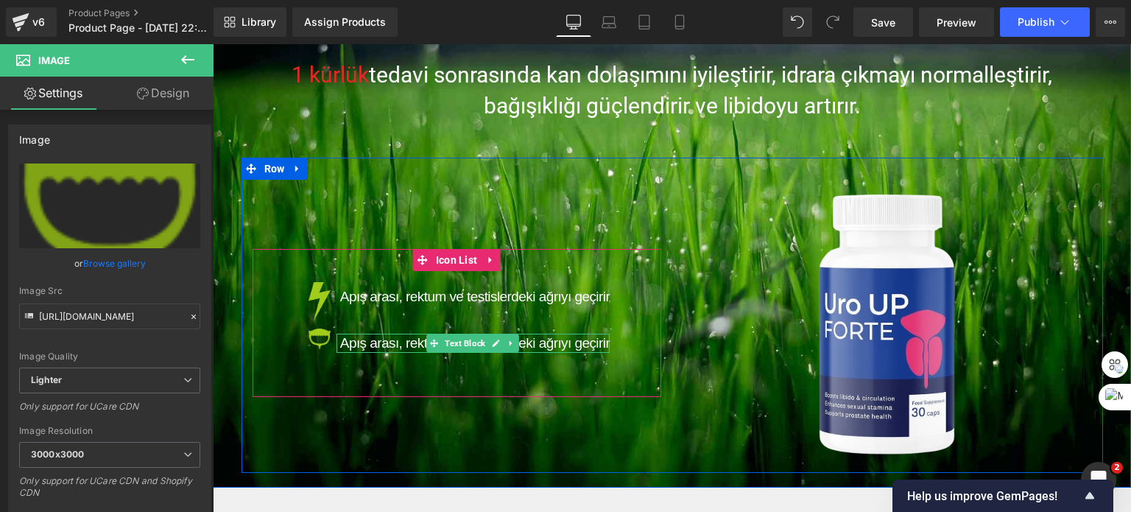
click at [365, 344] on span "Apış arası, rektum ve testislerdeki ağrıyı geçirir" at bounding box center [475, 342] width 270 height 15
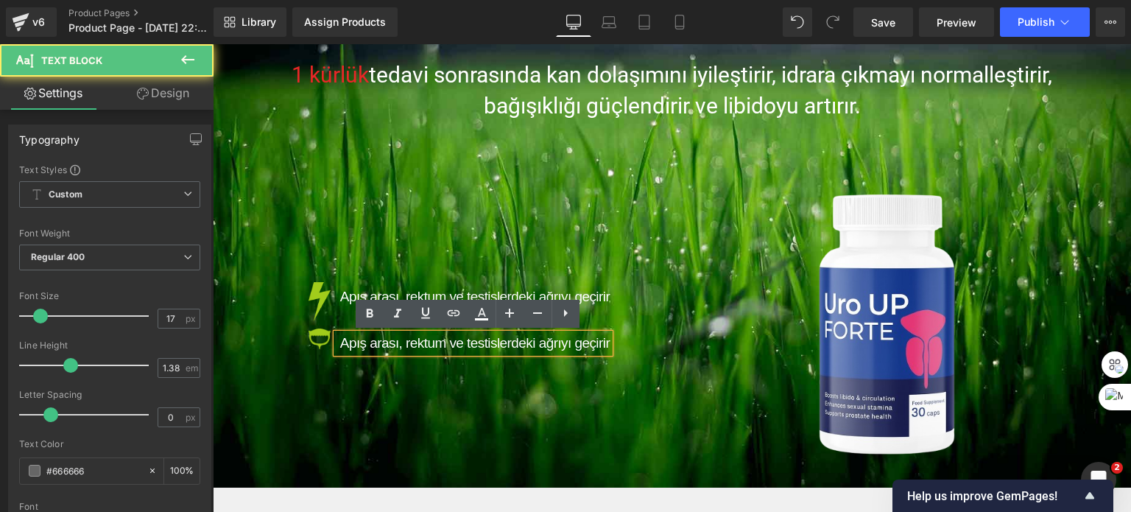
click at [365, 343] on span "Apış arası, rektum ve testislerdeki ağrıyı geçirir" at bounding box center [475, 342] width 270 height 15
click at [368, 342] on span "Apış arası, rektum ve testislerdeki ağrıyı geçirir" at bounding box center [475, 342] width 270 height 15
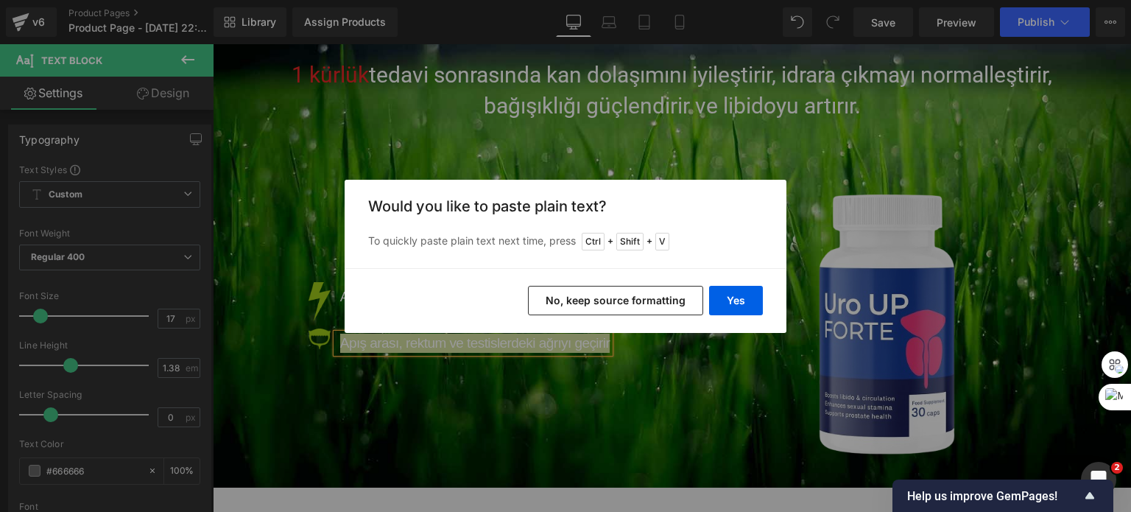
click at [648, 294] on button "No, keep source formatting" at bounding box center [615, 300] width 175 height 29
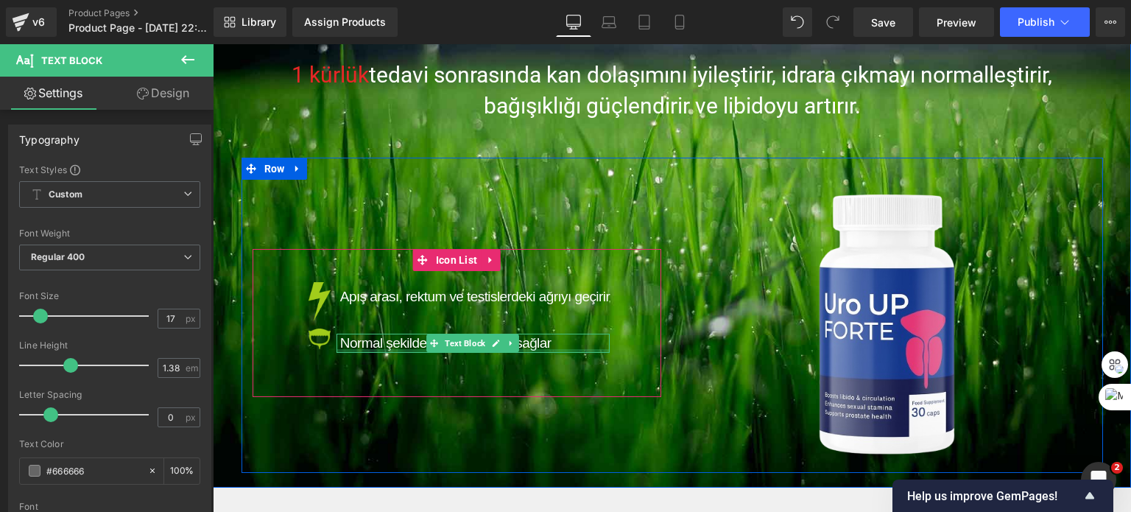
click at [379, 350] on div at bounding box center [473, 351] width 273 height 4
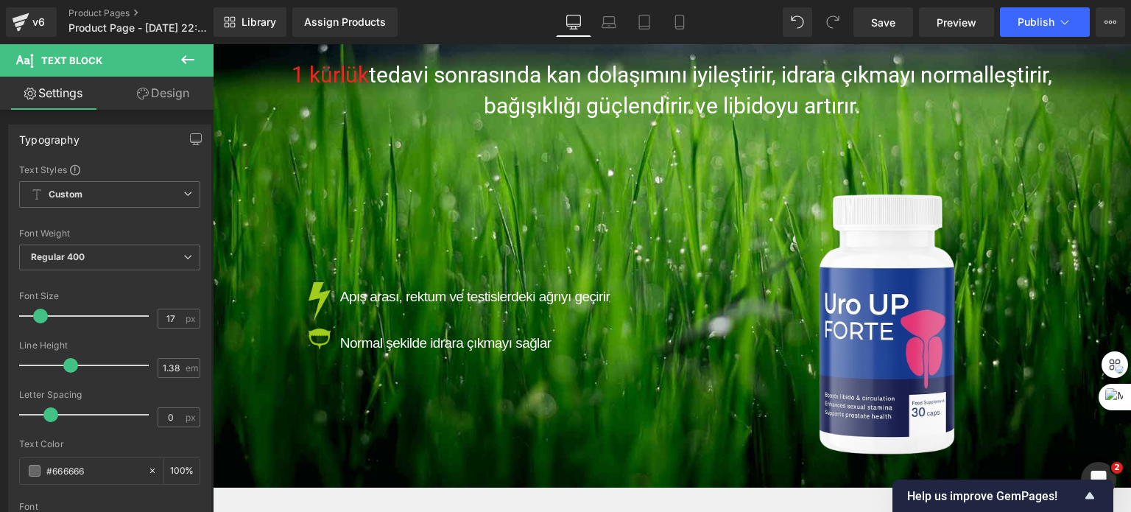
drag, startPoint x: 167, startPoint y: 94, endPoint x: 106, endPoint y: 163, distance: 92.4
click at [167, 94] on link "Design" at bounding box center [163, 93] width 107 height 33
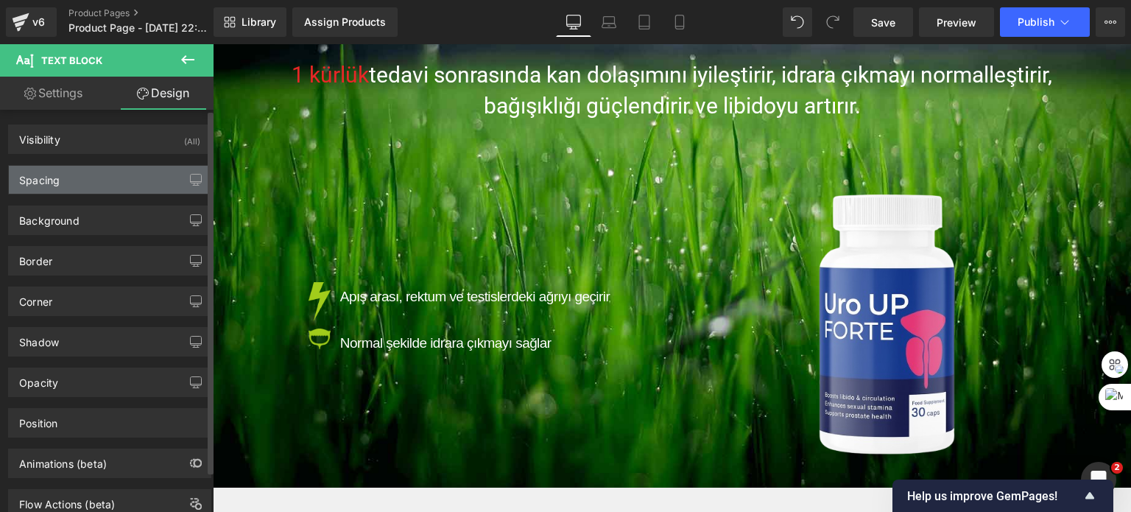
type input "7"
type input "0"
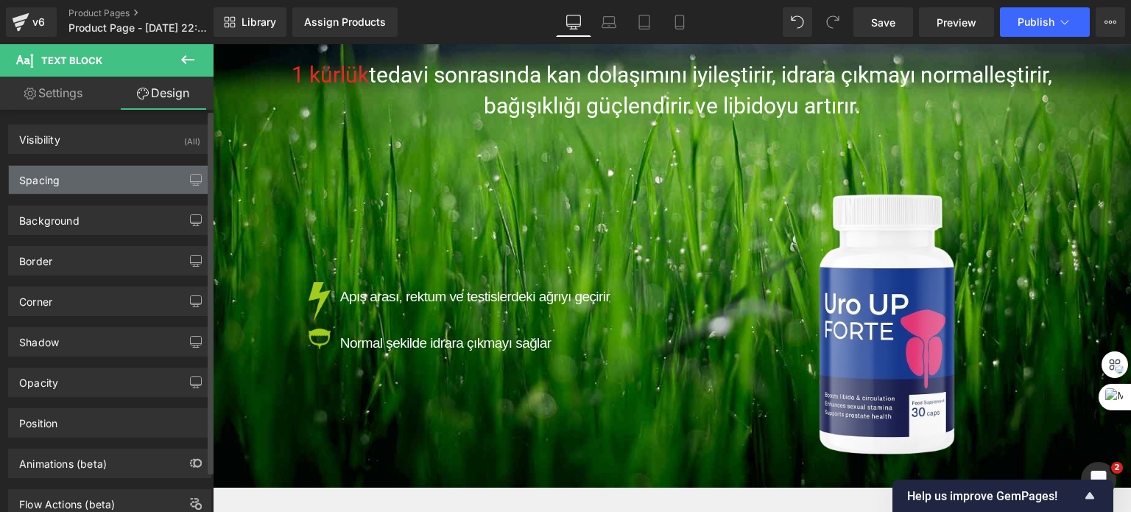
type input "0"
type input "5"
click at [98, 166] on div "Spacing" at bounding box center [110, 180] width 202 height 28
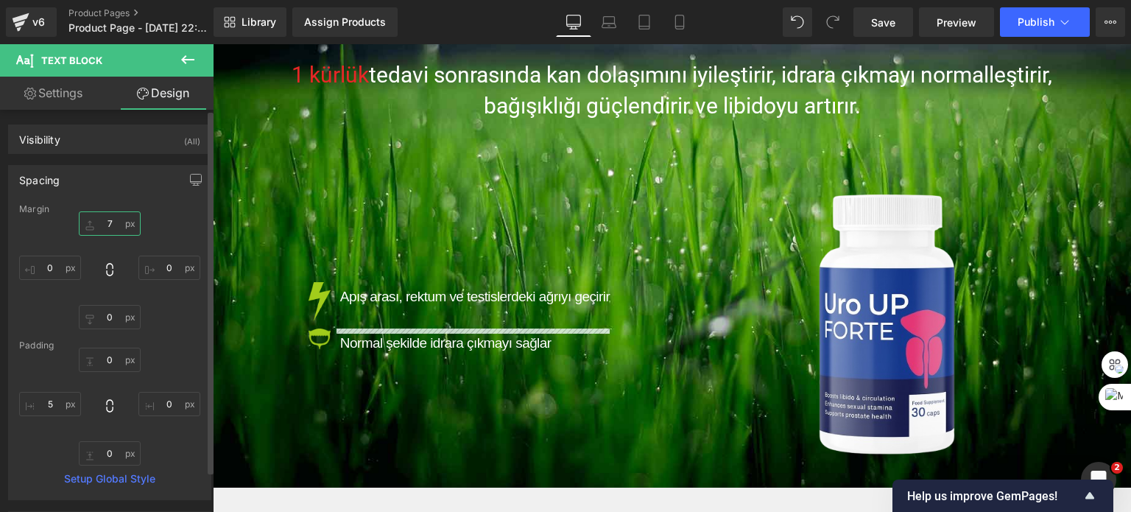
click at [99, 229] on input "7" at bounding box center [110, 223] width 62 height 24
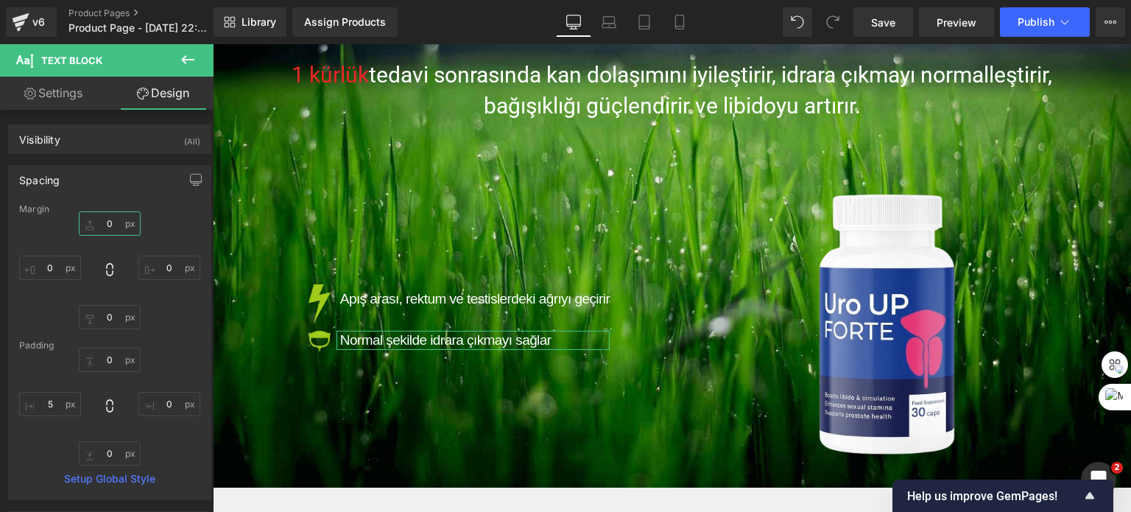
type input "0"
click at [38, 91] on link "Settings" at bounding box center [53, 93] width 107 height 33
type input "100"
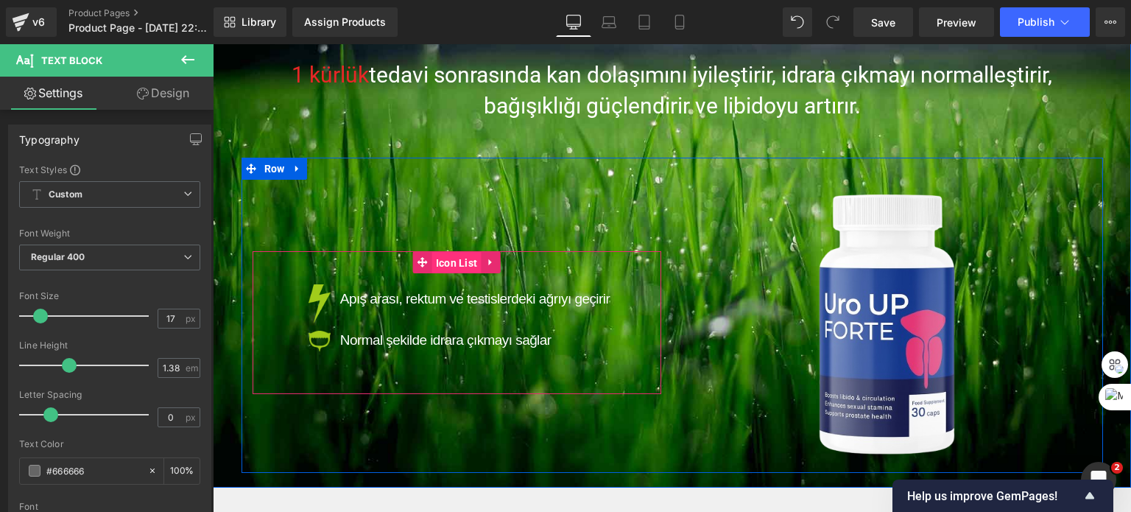
click at [458, 263] on span "Icon List" at bounding box center [456, 263] width 49 height 22
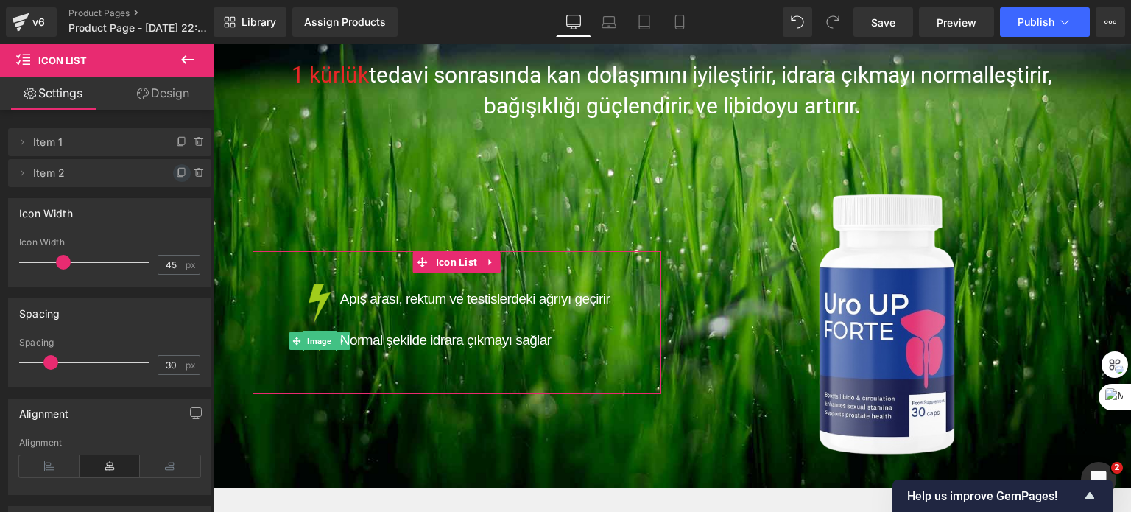
click at [175, 181] on span at bounding box center [182, 173] width 18 height 18
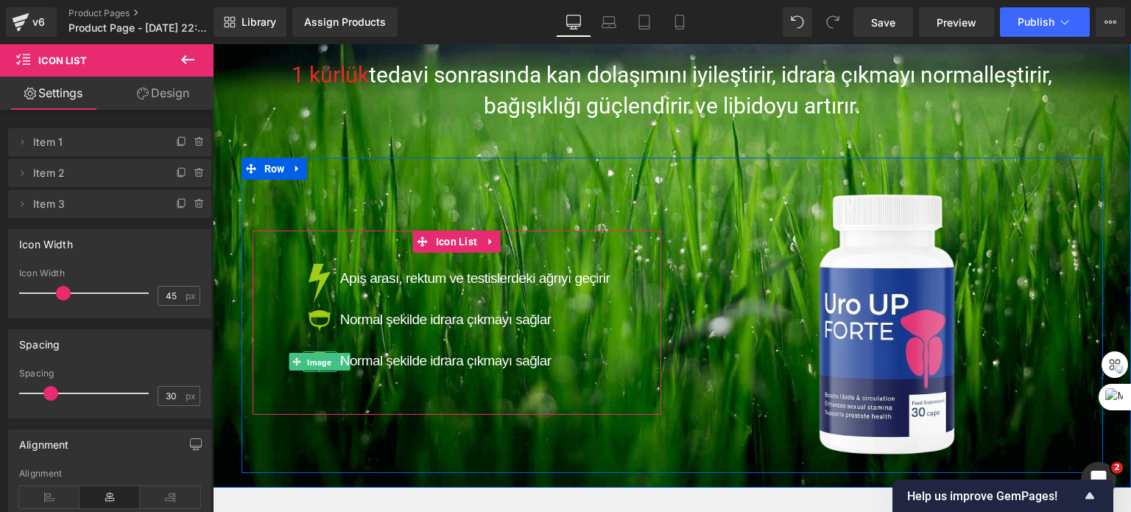
click at [311, 357] on span "Image" at bounding box center [320, 363] width 30 height 18
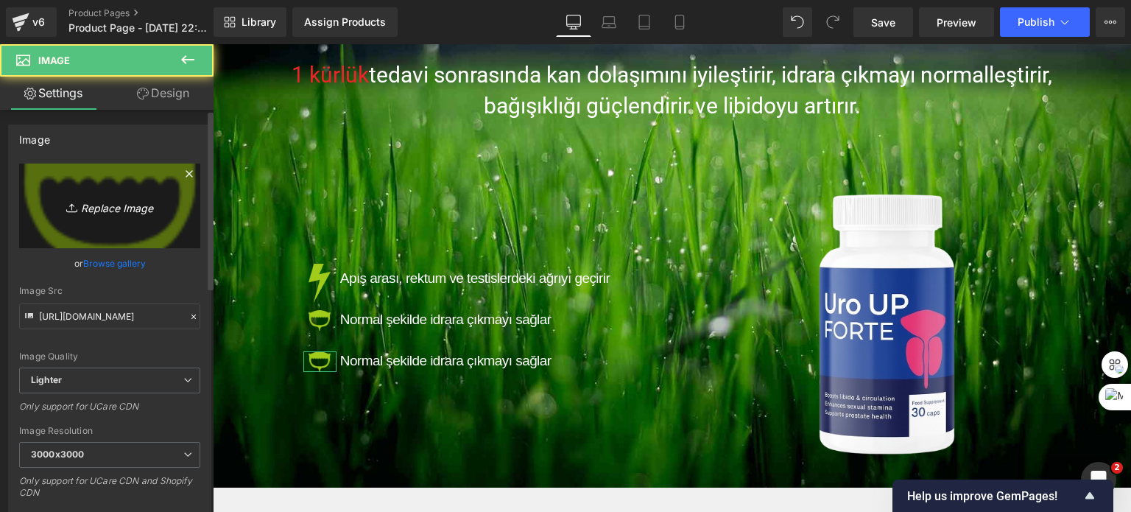
click at [115, 206] on icon "Replace Image" at bounding box center [110, 206] width 118 height 18
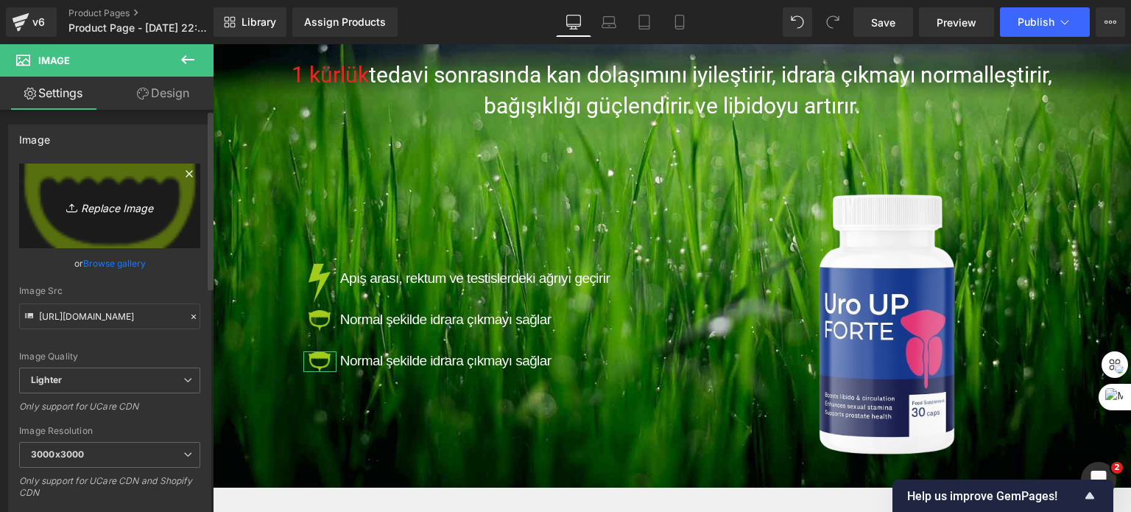
type input "C:\fakepath\three.png"
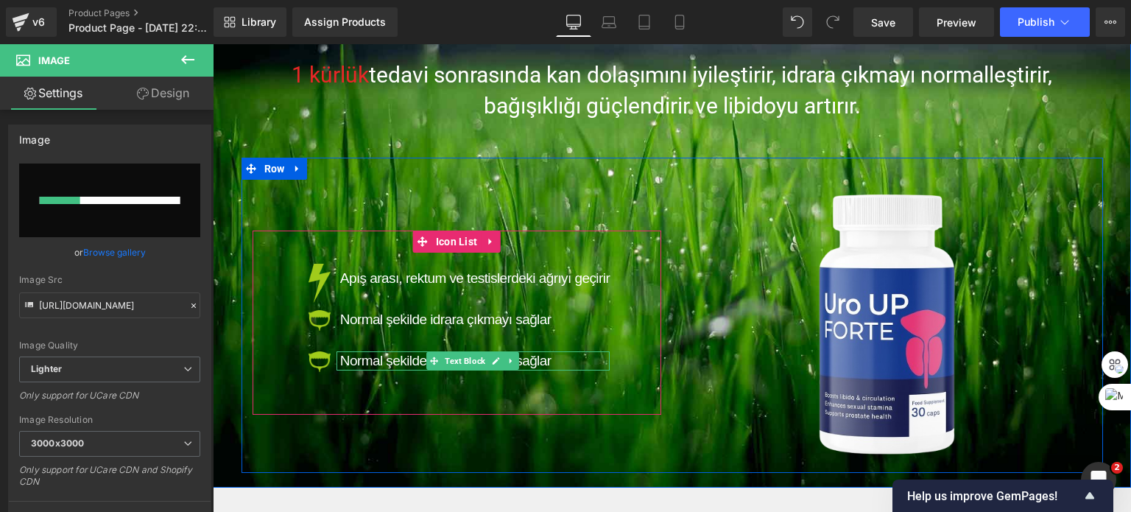
click at [371, 362] on span "Normal şekilde idrara çıkmayı sağlar" at bounding box center [445, 360] width 211 height 15
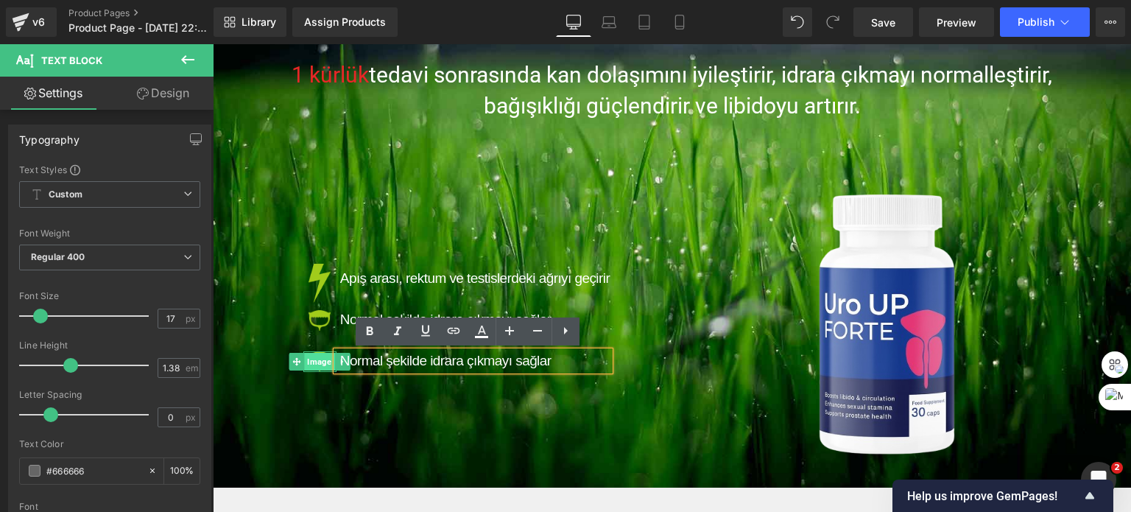
click at [320, 359] on span "Image" at bounding box center [320, 362] width 30 height 18
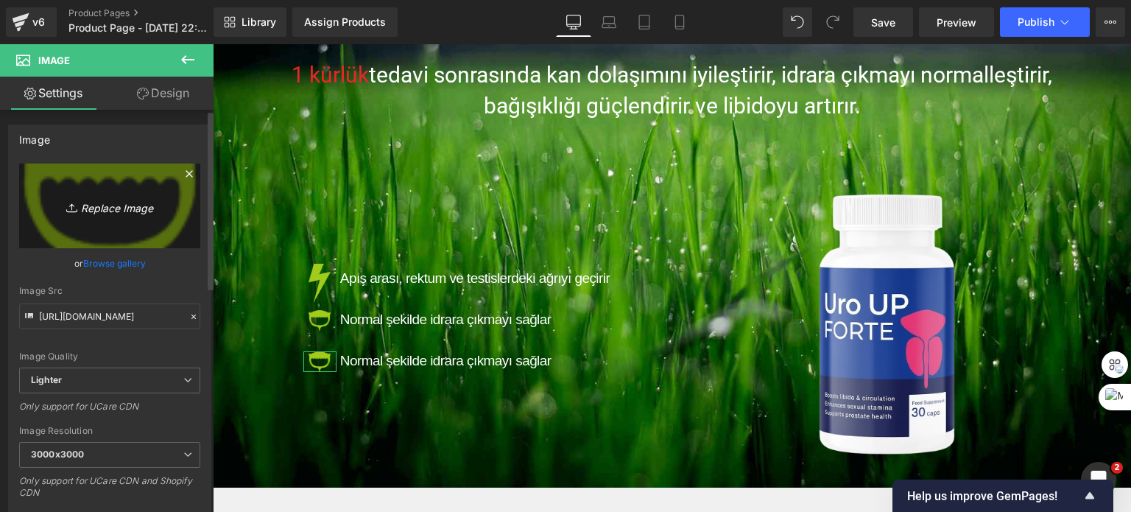
click at [116, 209] on icon "Replace Image" at bounding box center [110, 206] width 118 height 18
type input "C:\fakepath\three.png"
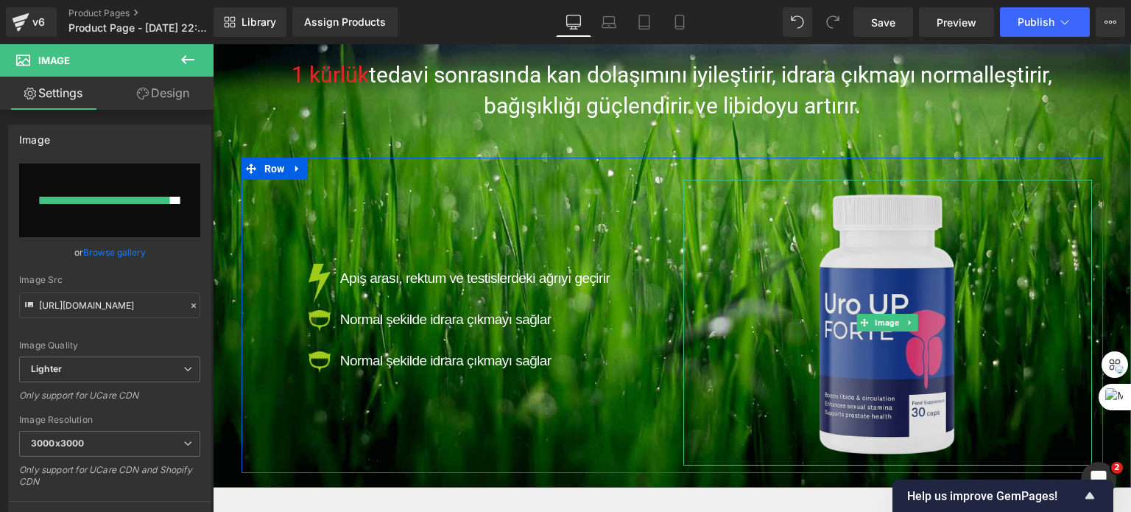
type input "[URL][DOMAIN_NAME]"
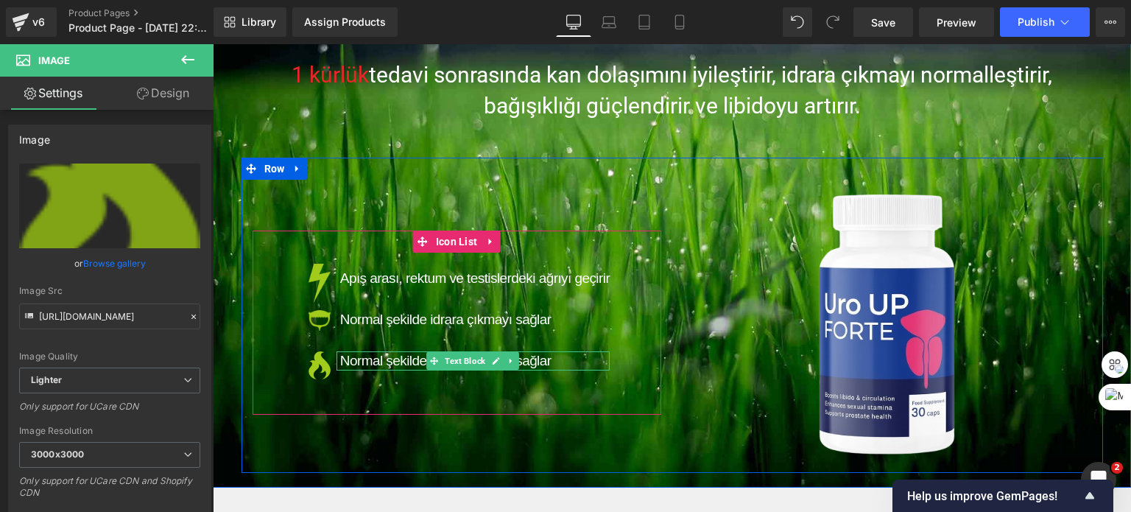
click at [358, 368] on div at bounding box center [473, 369] width 273 height 4
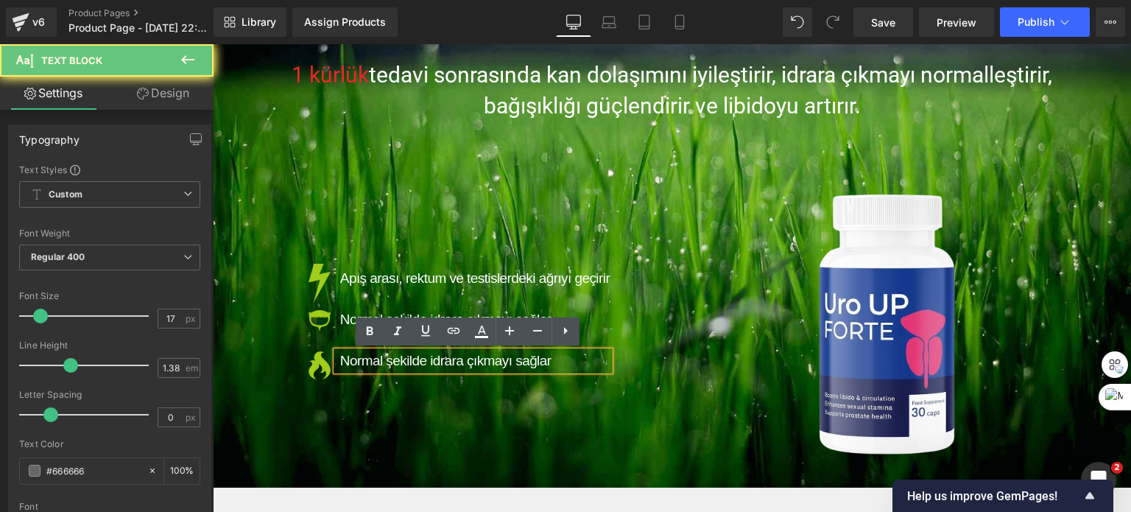
click at [365, 365] on span "Normal şekilde idrara çıkmayı sağlar" at bounding box center [445, 360] width 211 height 15
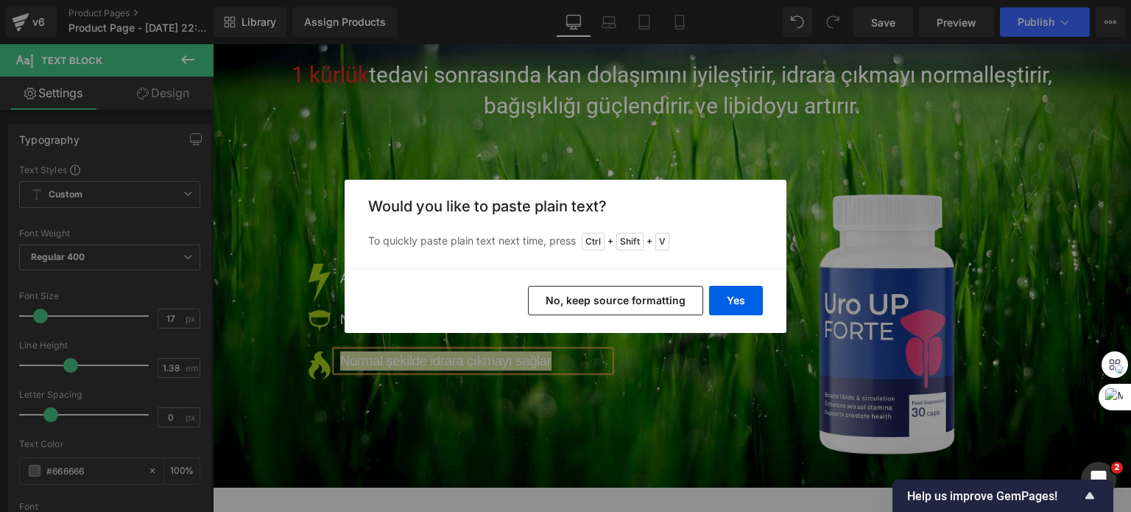
click at [634, 288] on button "No, keep source formatting" at bounding box center [615, 300] width 175 height 29
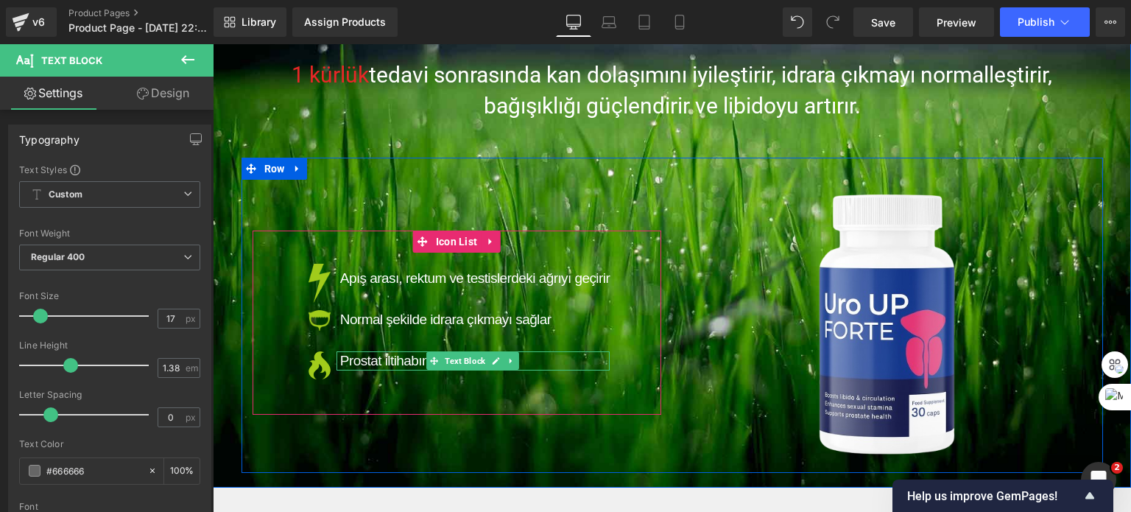
click at [374, 359] on span "Prostat iltihabını iyileştirir" at bounding box center [411, 360] width 142 height 15
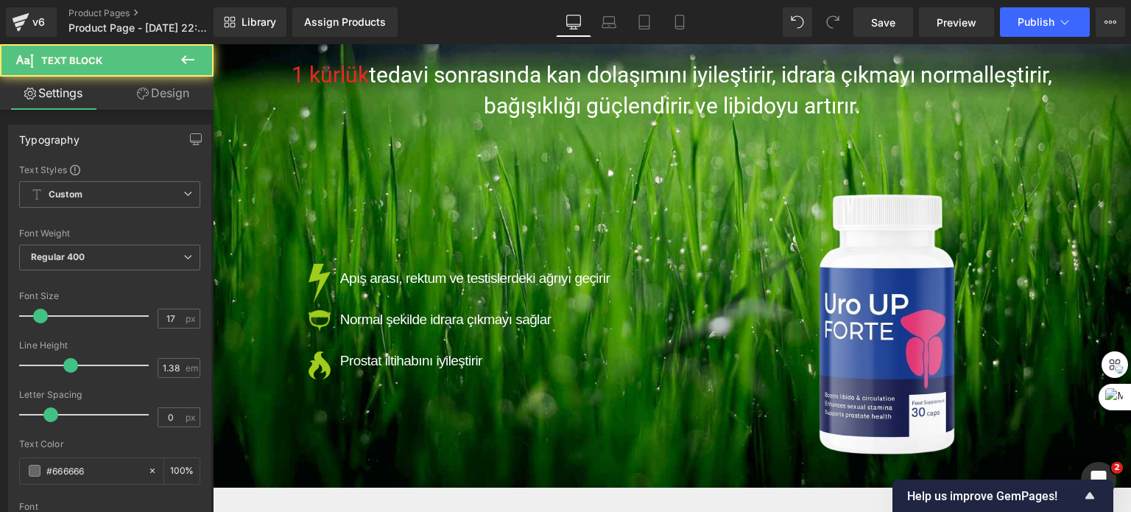
drag, startPoint x: 159, startPoint y: 99, endPoint x: 92, endPoint y: 178, distance: 103.5
click at [159, 99] on link "Design" at bounding box center [163, 93] width 107 height 33
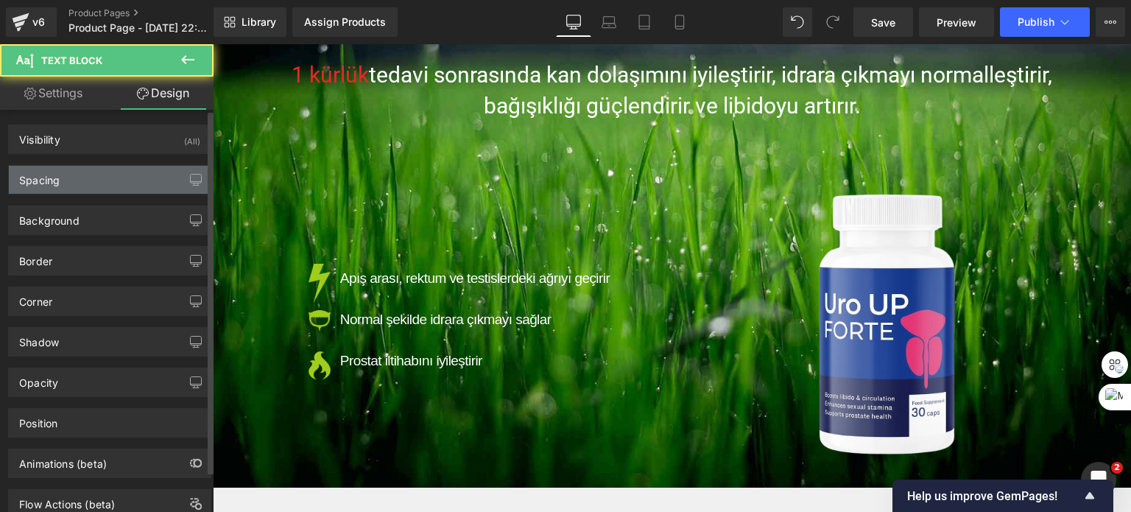
click at [92, 178] on div "Spacing" at bounding box center [110, 180] width 202 height 28
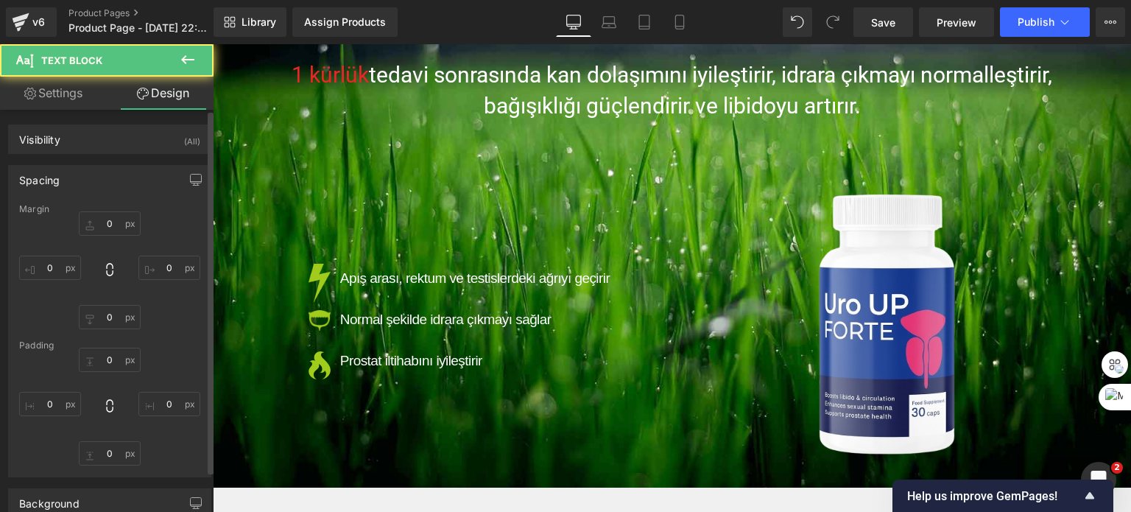
type input "0"
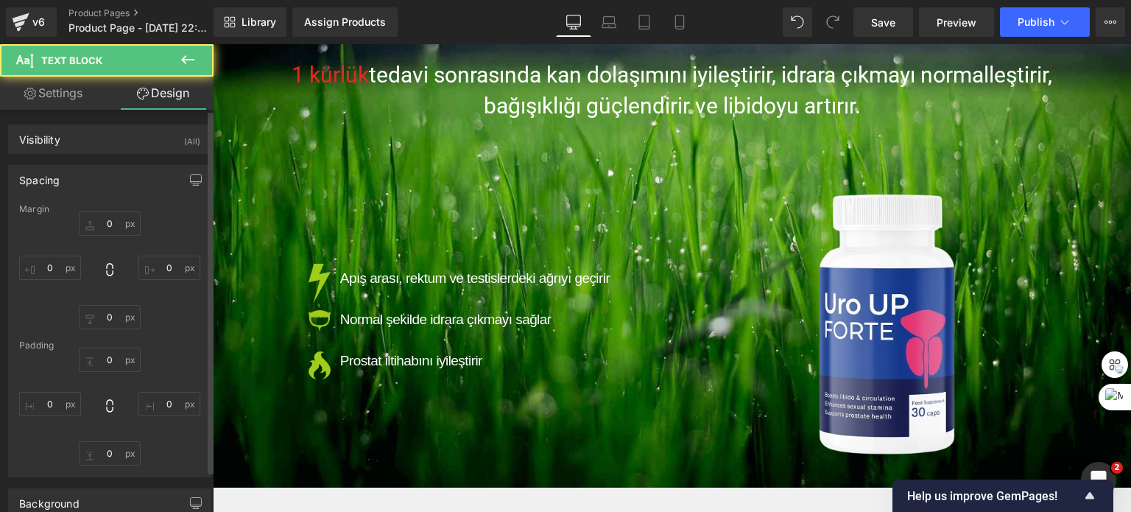
type input "0"
type input "5"
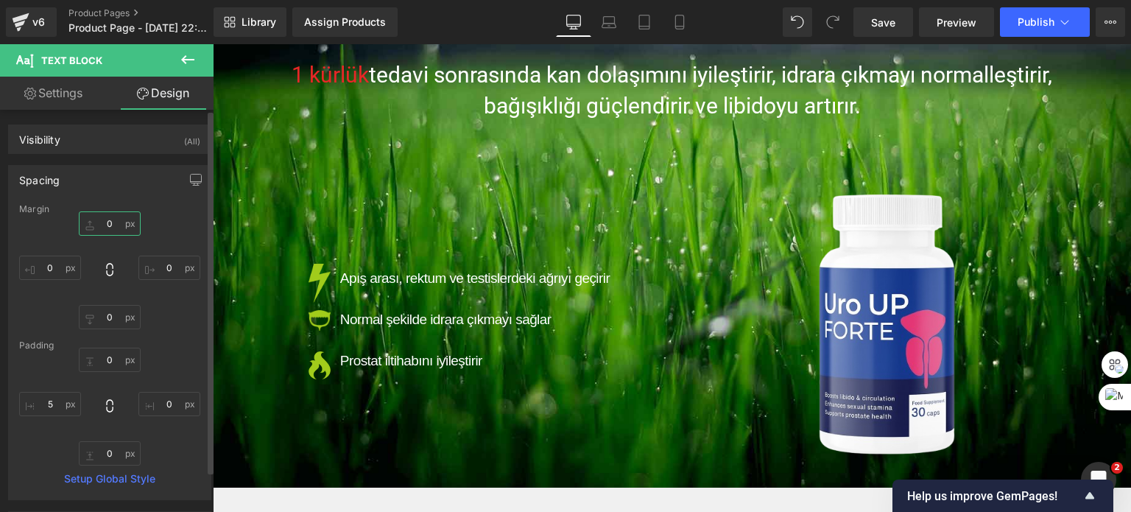
click at [116, 226] on input "0" at bounding box center [110, 223] width 62 height 24
type input "7"
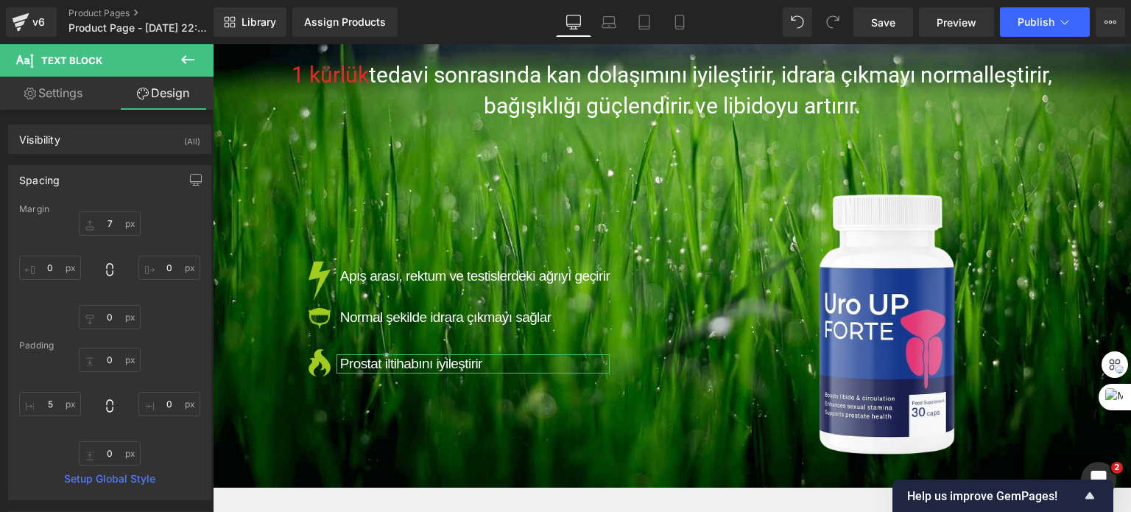
click at [49, 88] on link "Settings" at bounding box center [53, 93] width 107 height 33
type input "100"
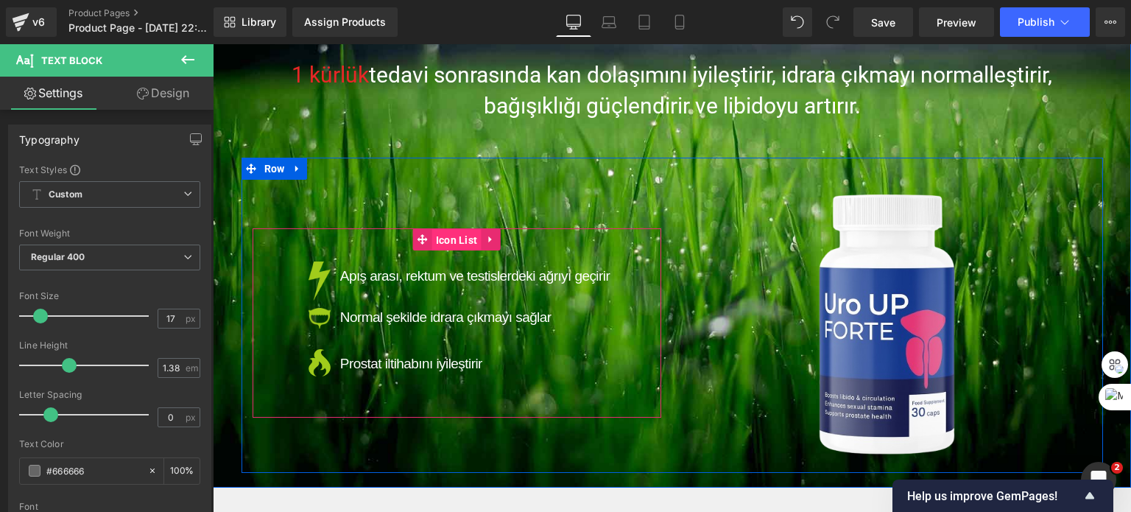
click at [457, 239] on span "Icon List" at bounding box center [456, 240] width 49 height 22
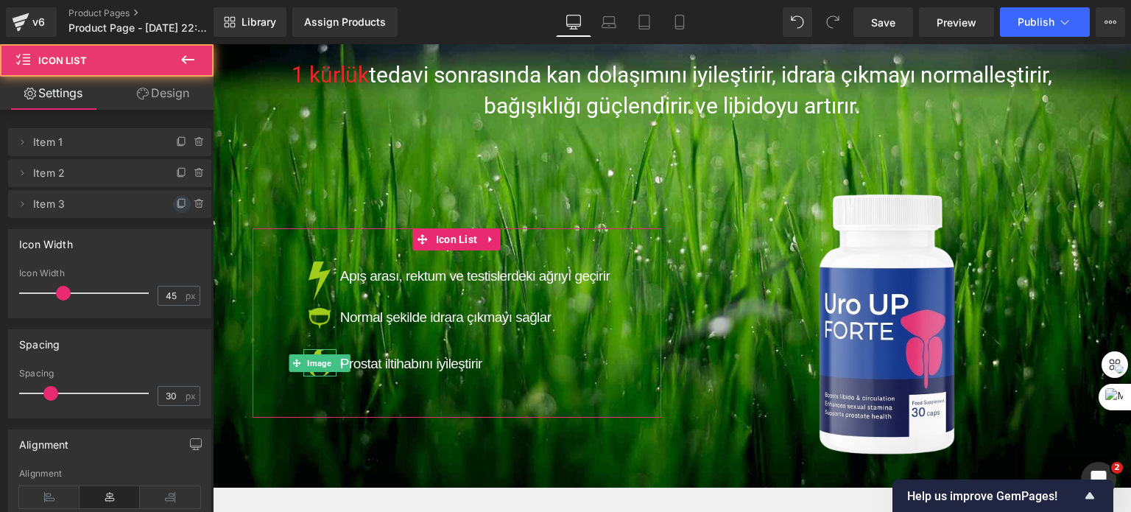
click at [176, 206] on icon at bounding box center [182, 204] width 12 height 12
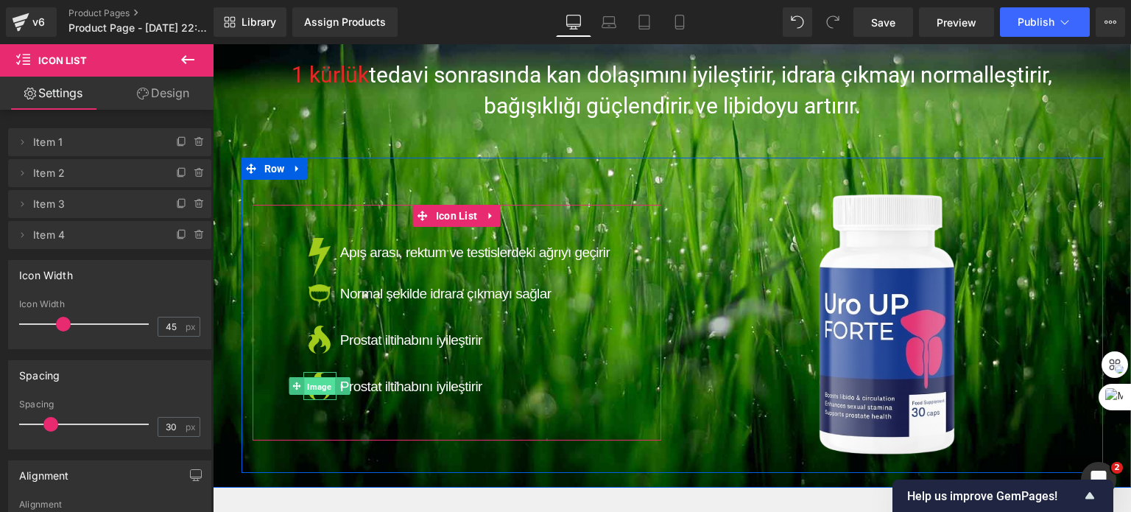
click at [311, 387] on span "Image" at bounding box center [320, 387] width 30 height 18
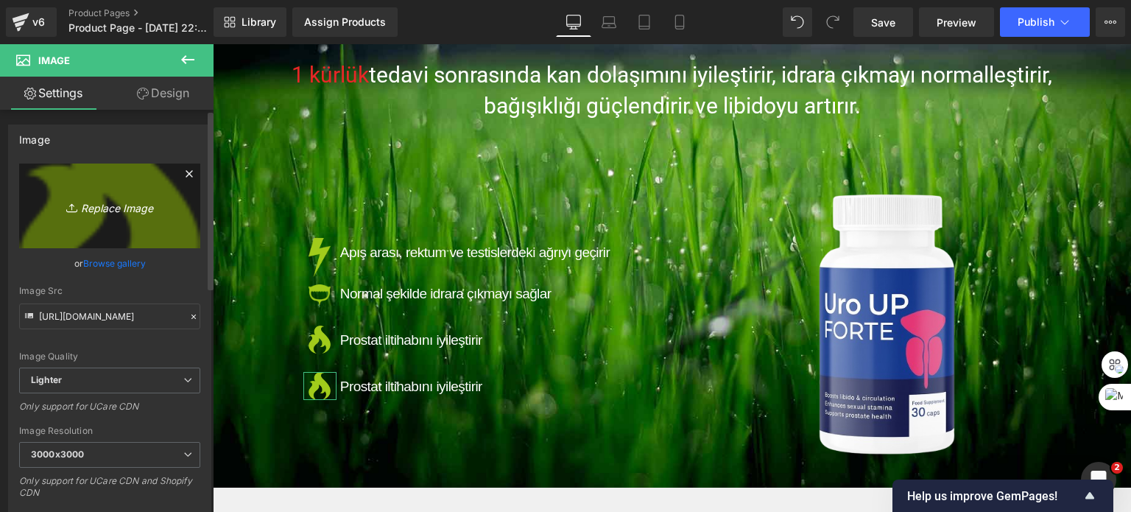
click at [109, 217] on link "Replace Image" at bounding box center [109, 206] width 181 height 85
type input "C:\fakepath\four.png"
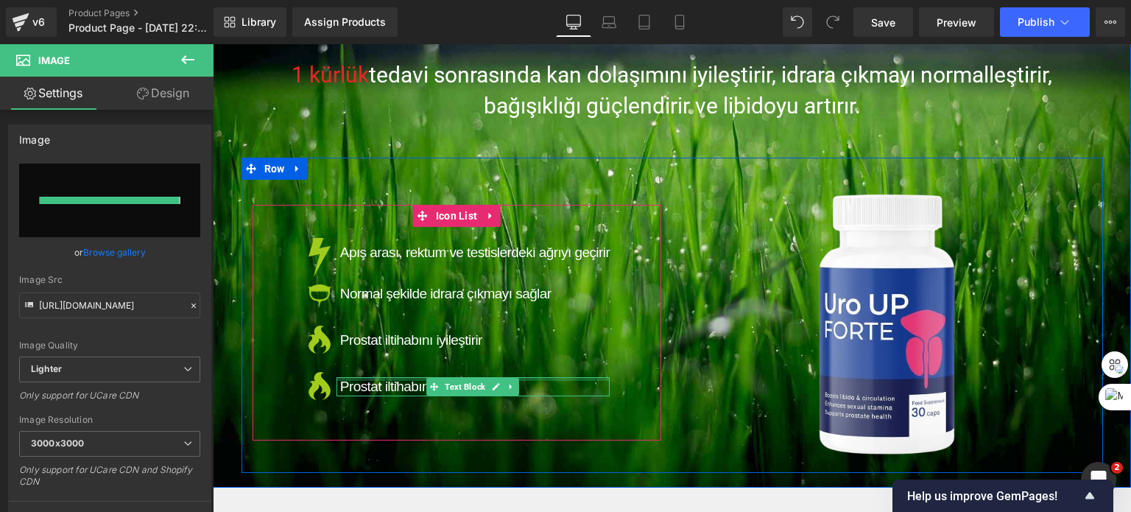
type input "[URL][DOMAIN_NAME]"
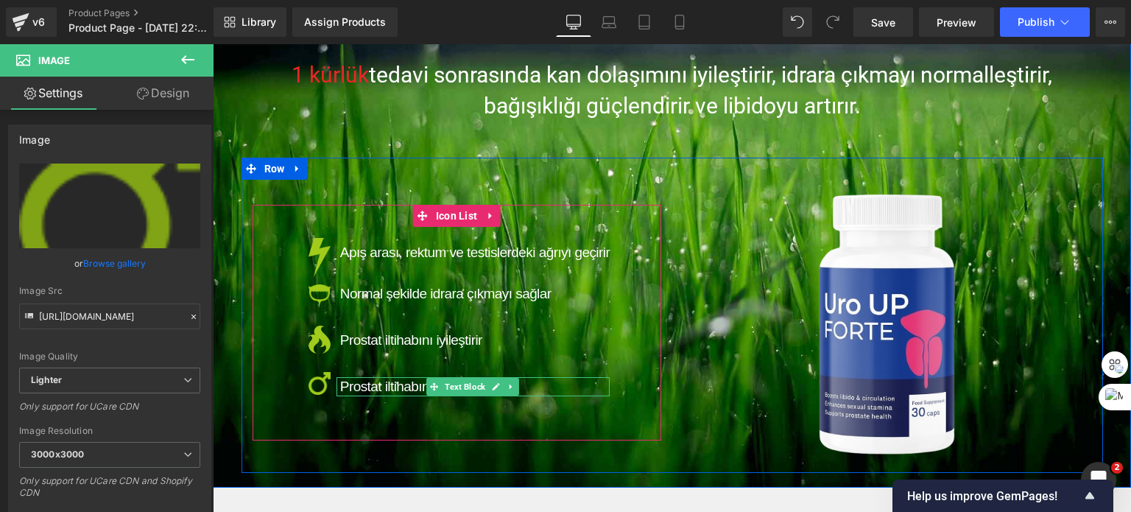
click at [379, 390] on span "Prostat iltihabını iyileştirir" at bounding box center [411, 386] width 142 height 15
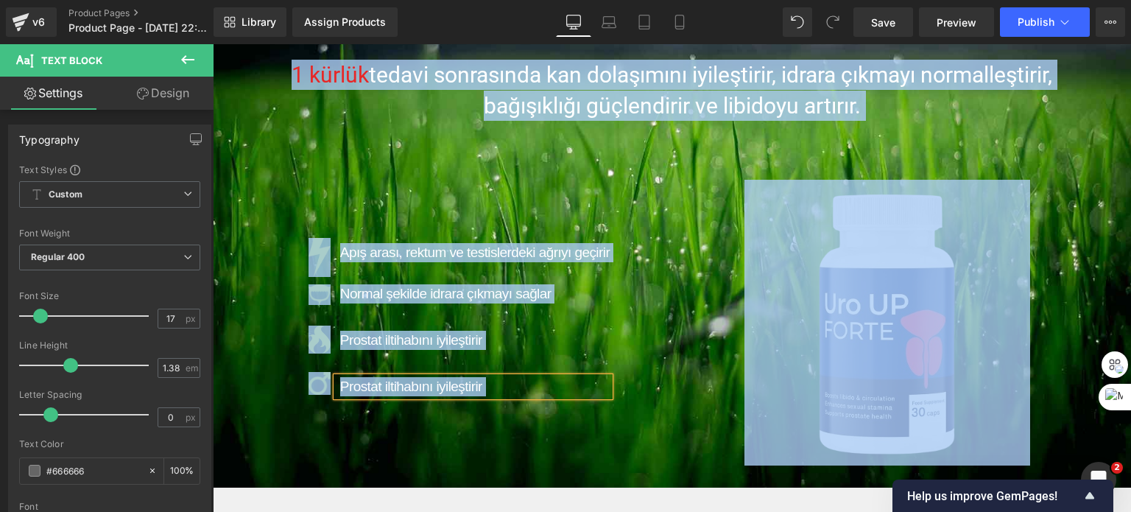
click at [371, 386] on span "Prostat iltihabını iyileştirir" at bounding box center [411, 386] width 142 height 15
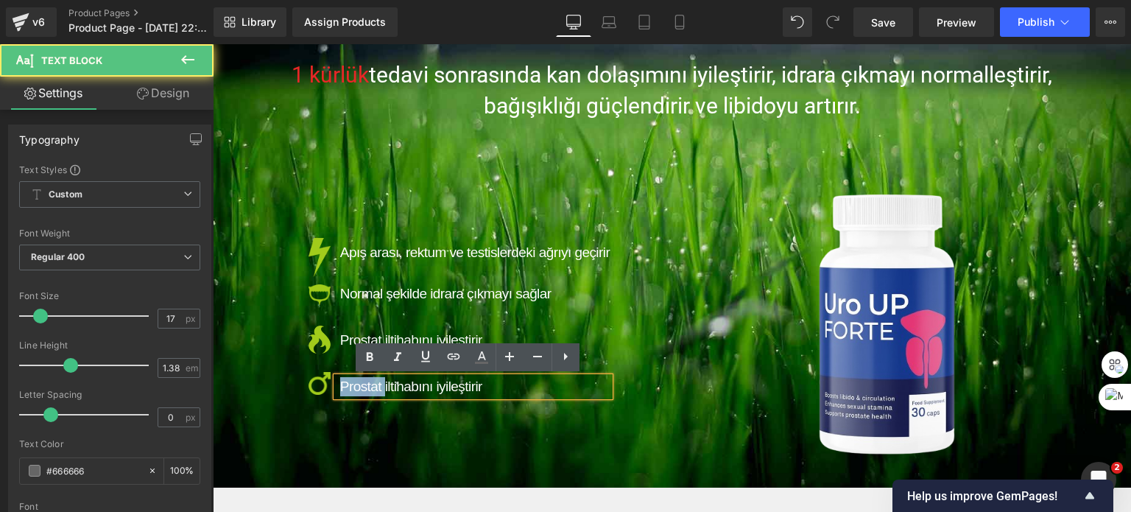
click at [371, 386] on span "Prostat iltihabını iyileştirir" at bounding box center [411, 386] width 142 height 15
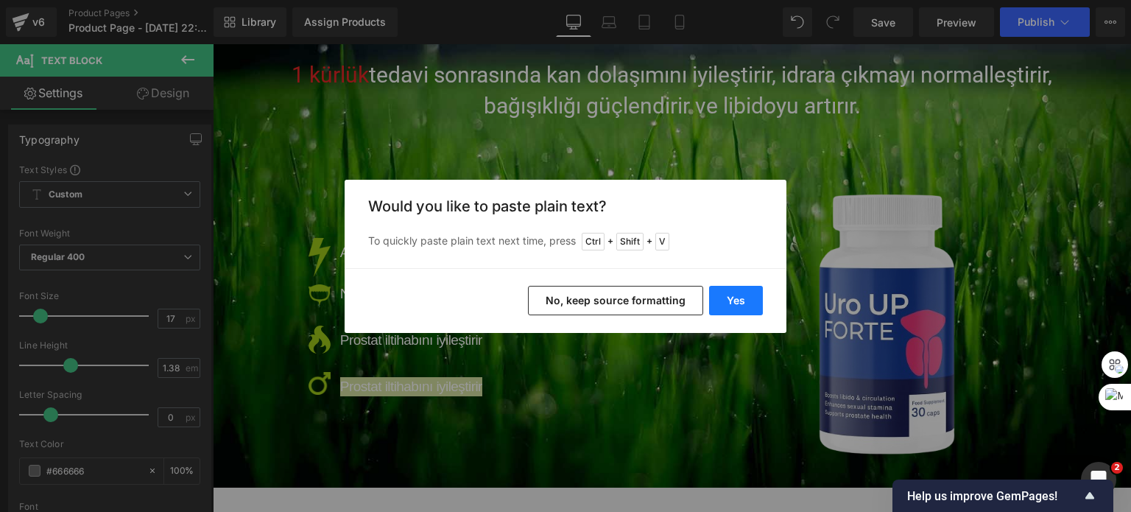
click at [734, 290] on button "Yes" at bounding box center [736, 300] width 54 height 29
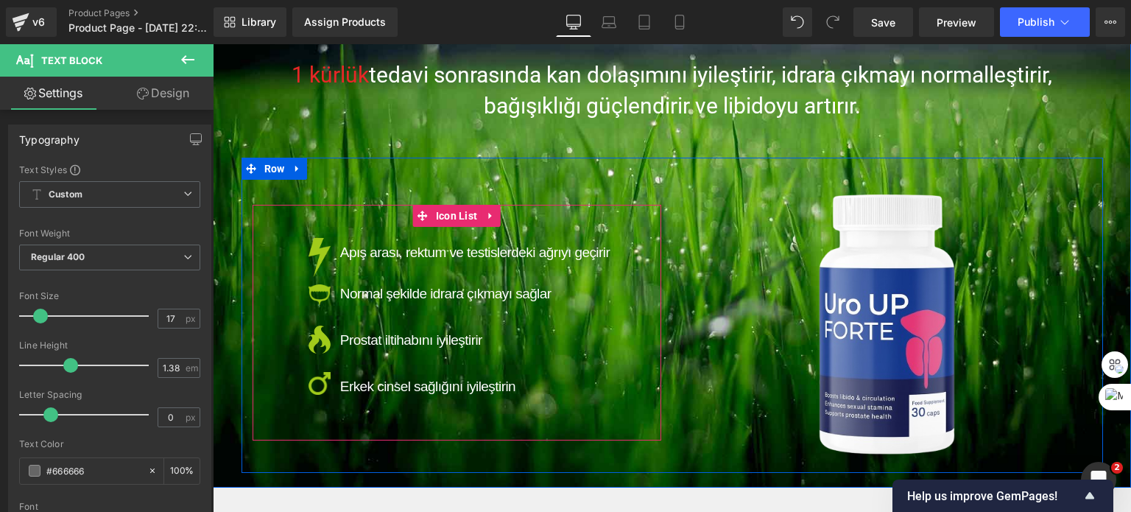
scroll to position [74, 0]
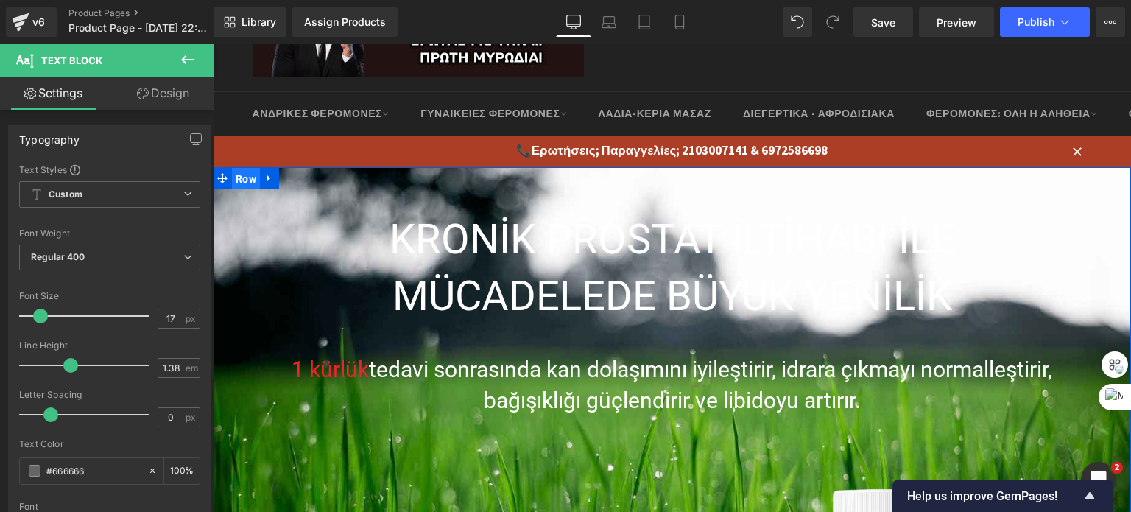
click at [233, 169] on span "Row" at bounding box center [246, 179] width 28 height 22
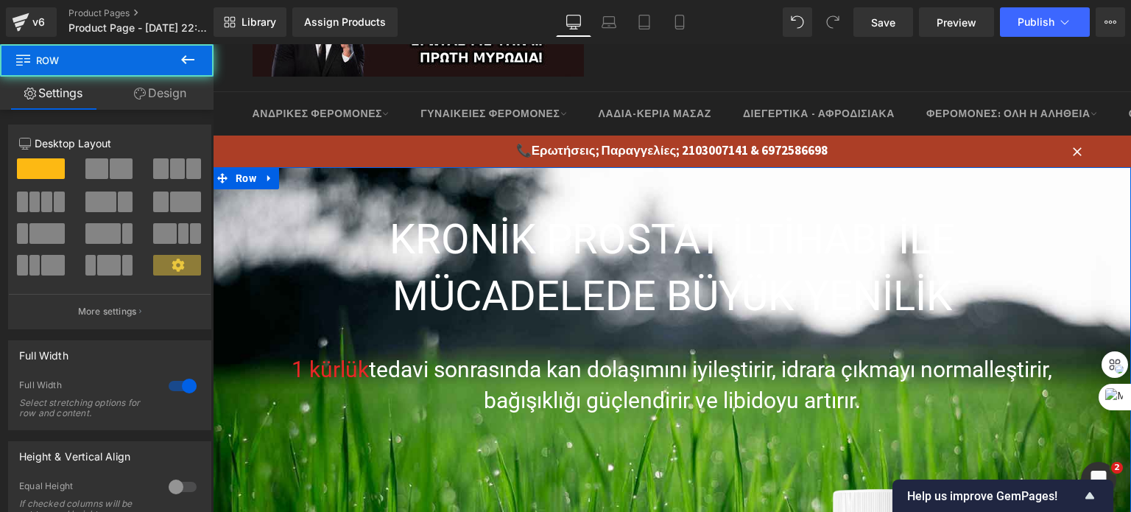
click at [150, 100] on link "Design" at bounding box center [160, 93] width 107 height 33
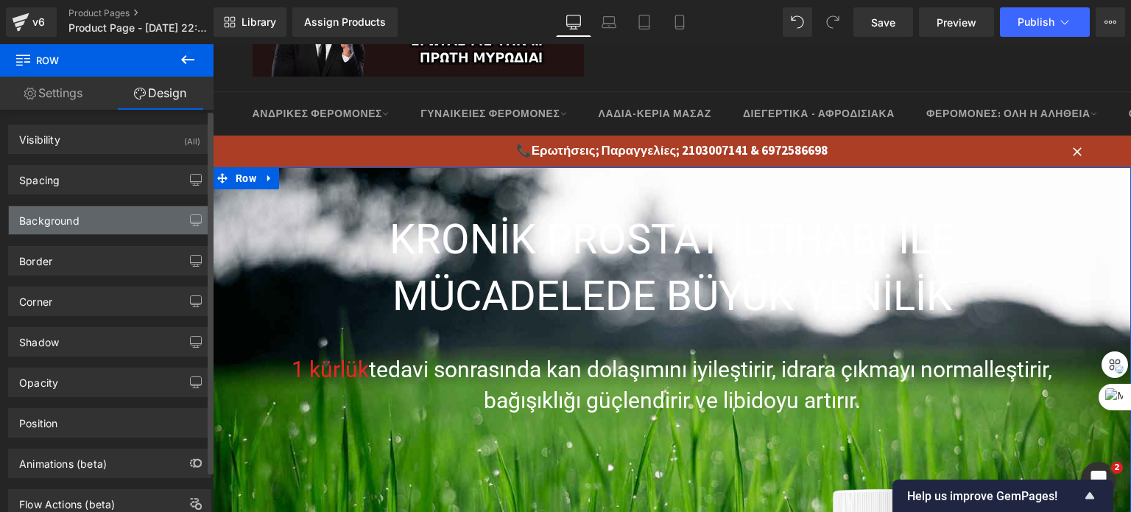
type input "[URL][DOMAIN_NAME]"
click at [74, 219] on div "Background" at bounding box center [49, 216] width 60 height 21
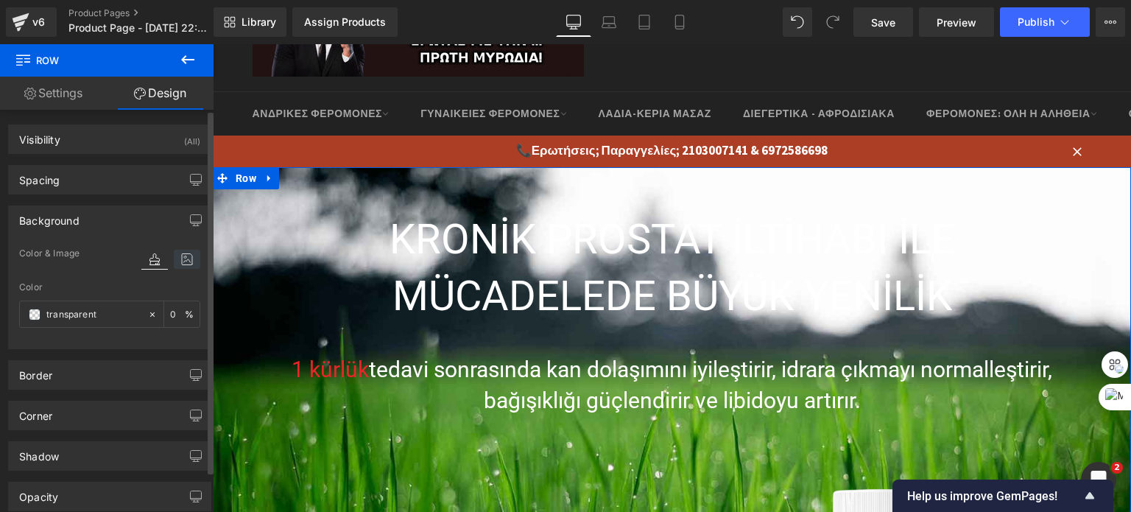
click at [175, 259] on icon at bounding box center [187, 259] width 27 height 19
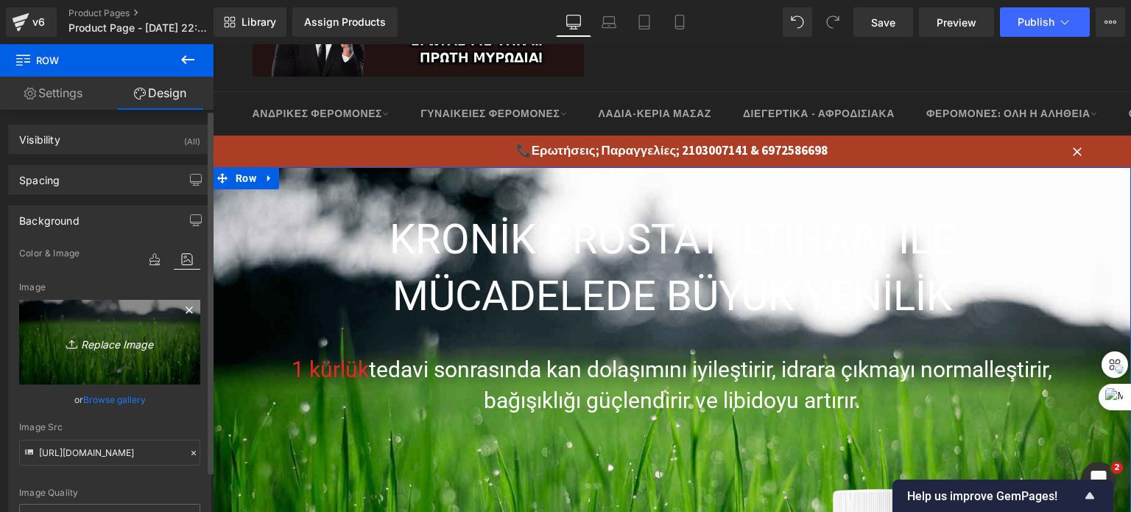
click at [92, 340] on icon "Replace Image" at bounding box center [110, 342] width 118 height 18
type input "C:\fakepath\IMG_6780.WEBP"
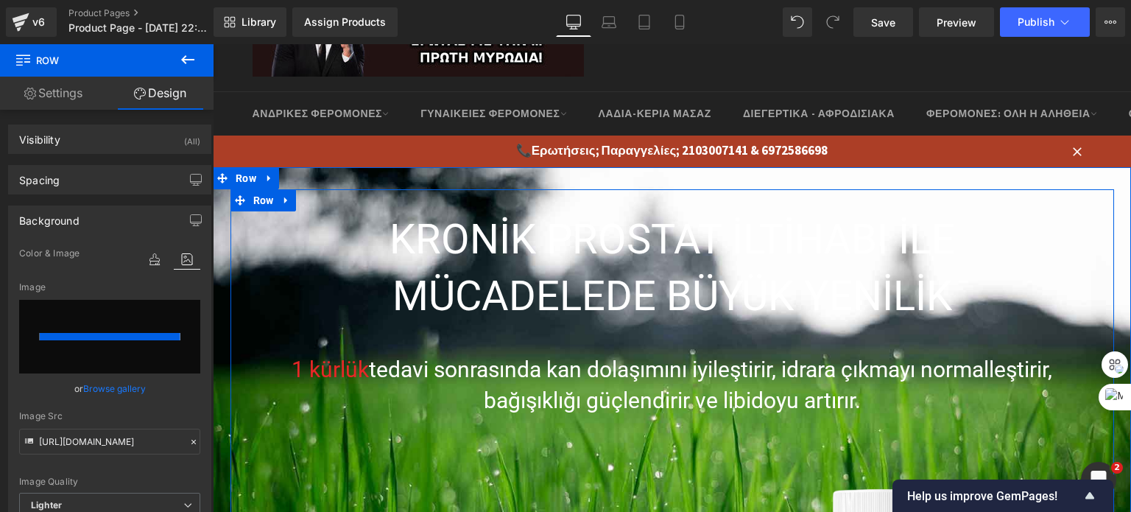
type input "[URL][DOMAIN_NAME]"
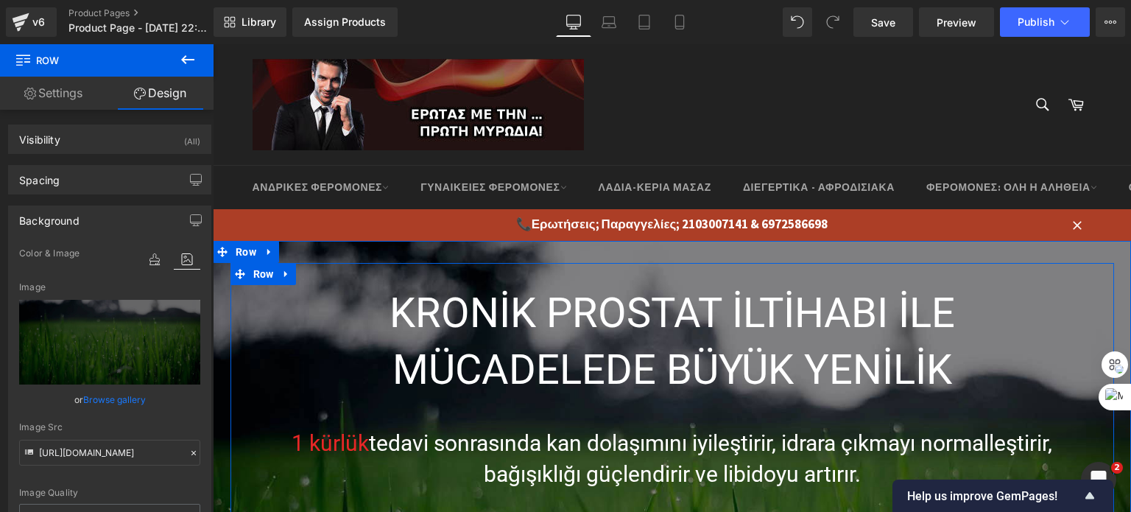
scroll to position [0, 0]
click at [250, 273] on span "Row" at bounding box center [264, 274] width 28 height 22
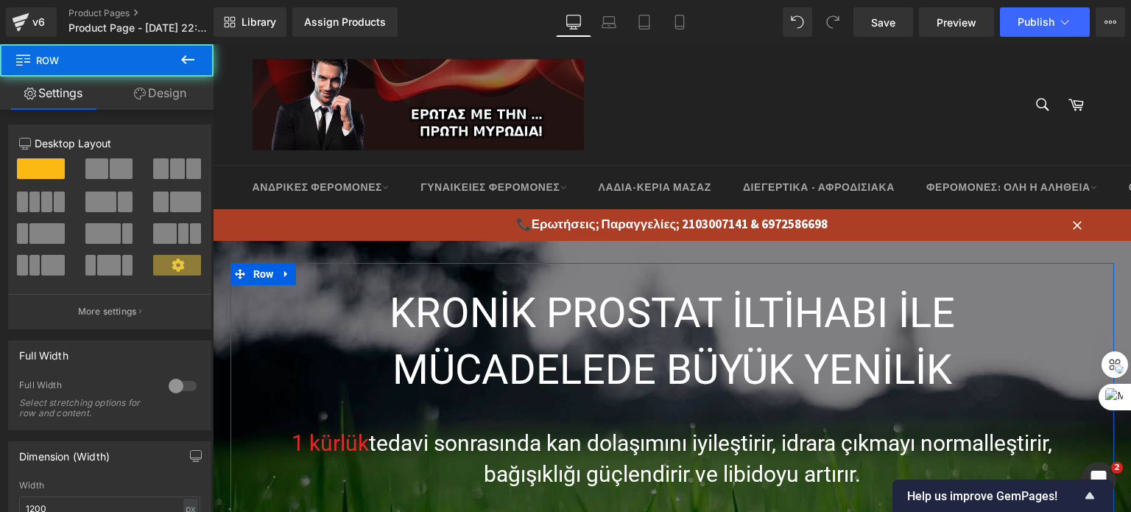
click at [156, 91] on link "Design" at bounding box center [160, 93] width 107 height 33
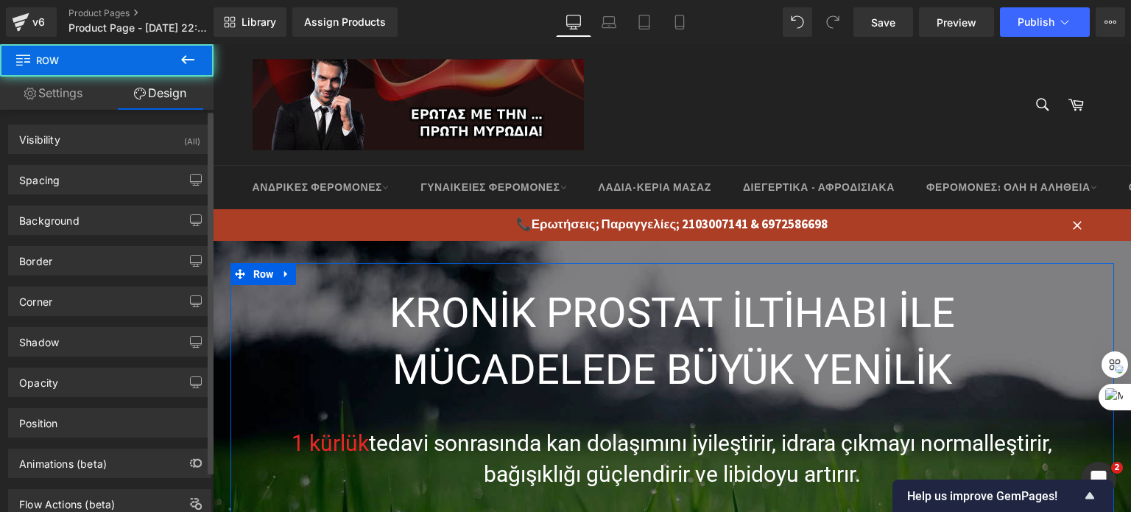
type input "0"
type input "30"
type input "0"
type input "10"
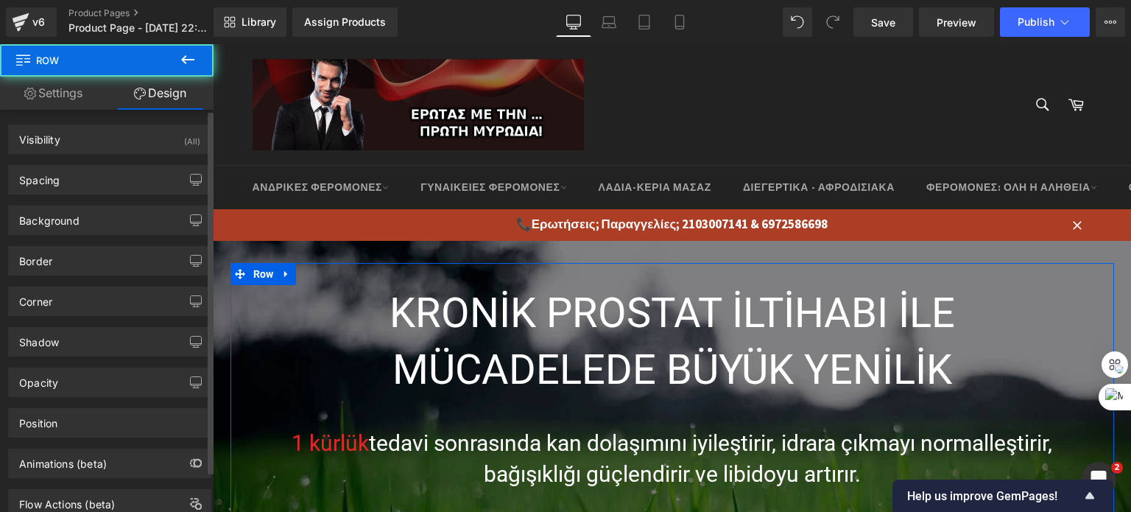
type input "0"
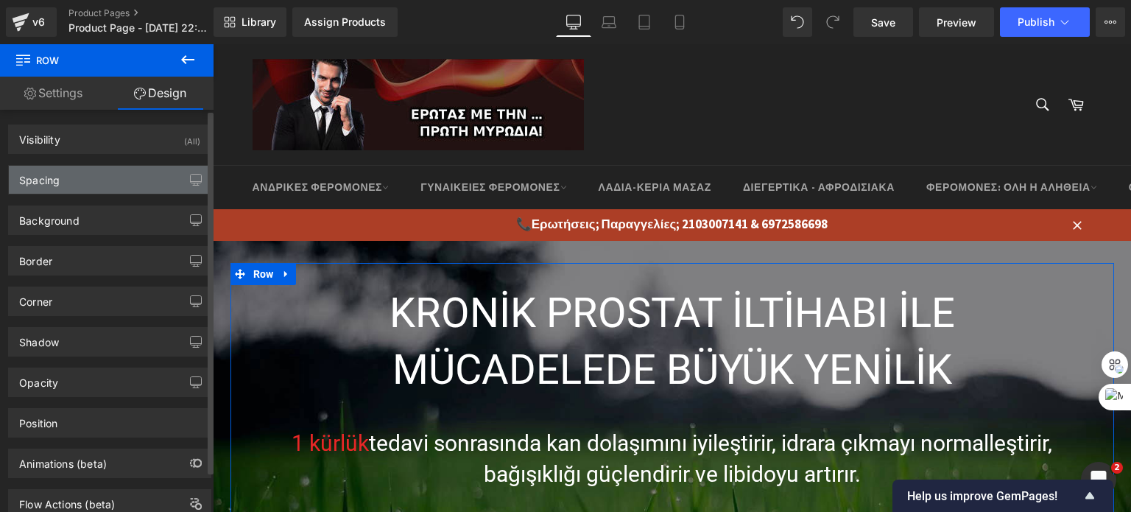
click at [80, 182] on div "Spacing" at bounding box center [110, 180] width 202 height 28
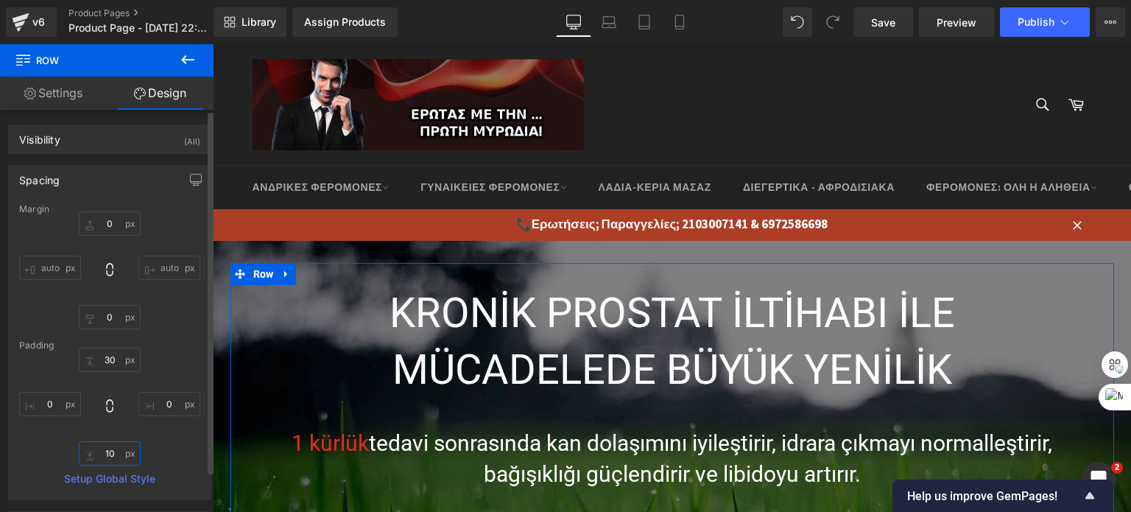
click at [104, 458] on input "10" at bounding box center [110, 453] width 62 height 24
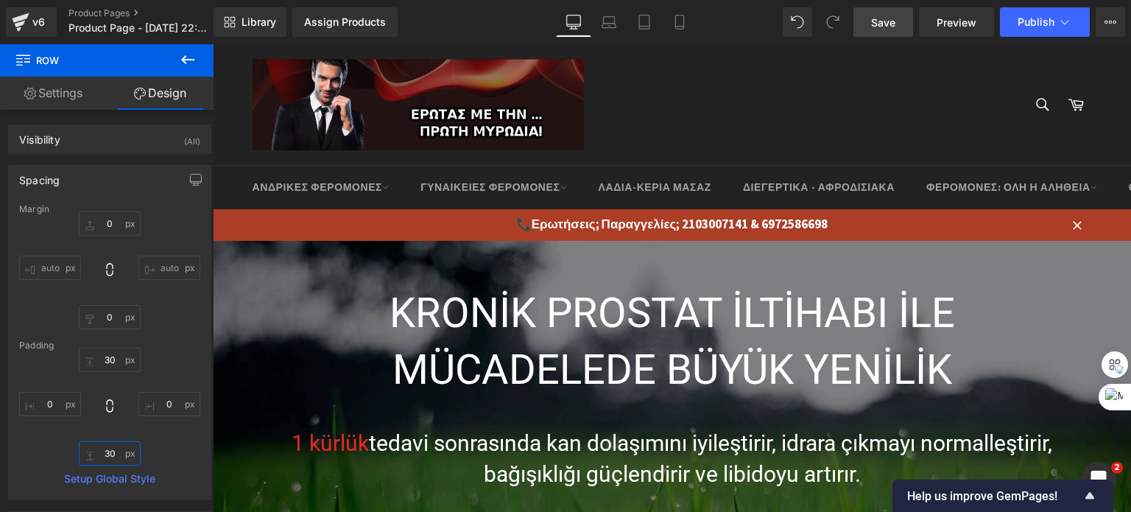
type input "30"
click at [871, 17] on link "Save" at bounding box center [884, 21] width 60 height 29
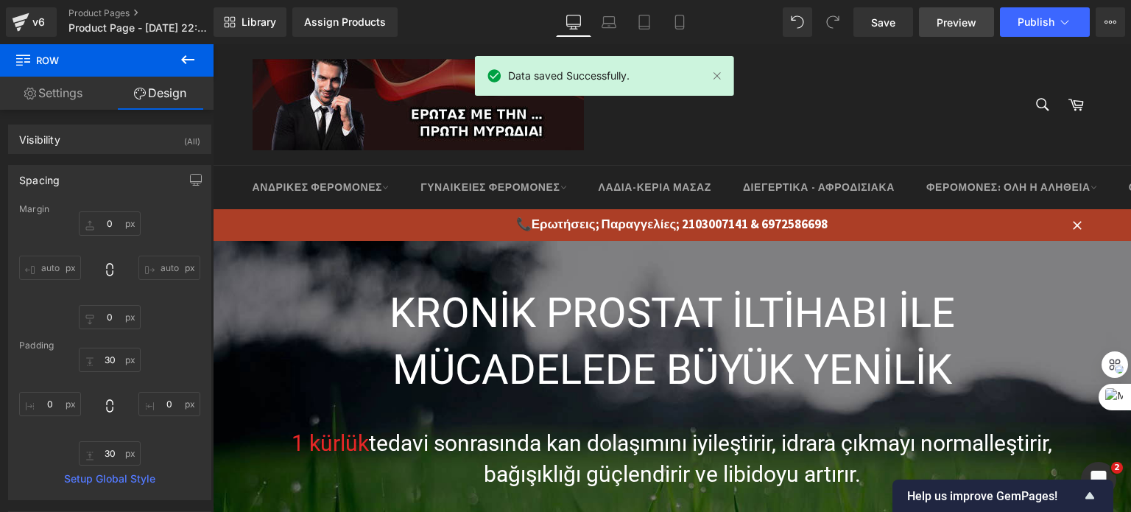
click at [961, 17] on span "Preview" at bounding box center [957, 22] width 40 height 15
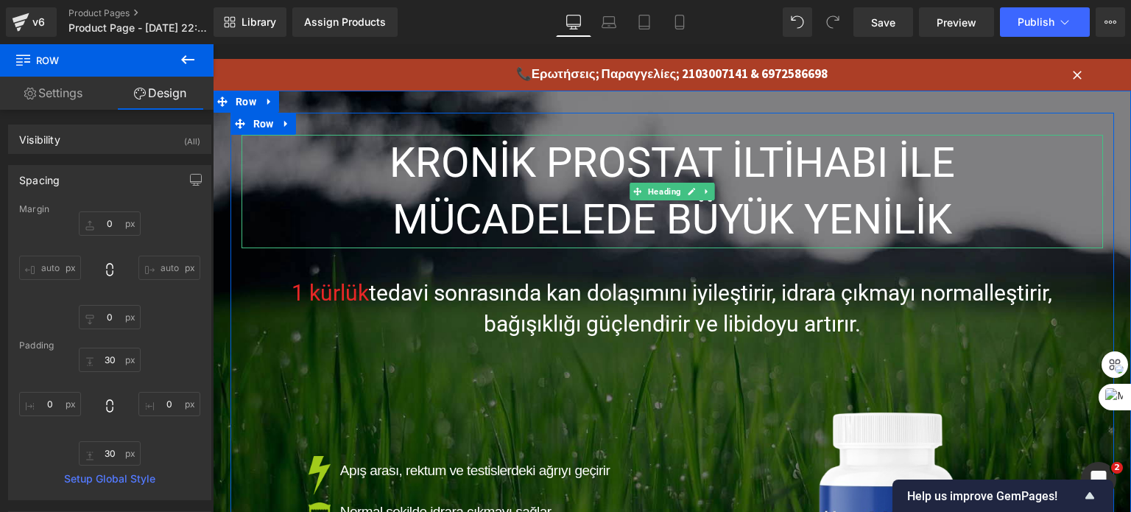
scroll to position [221, 0]
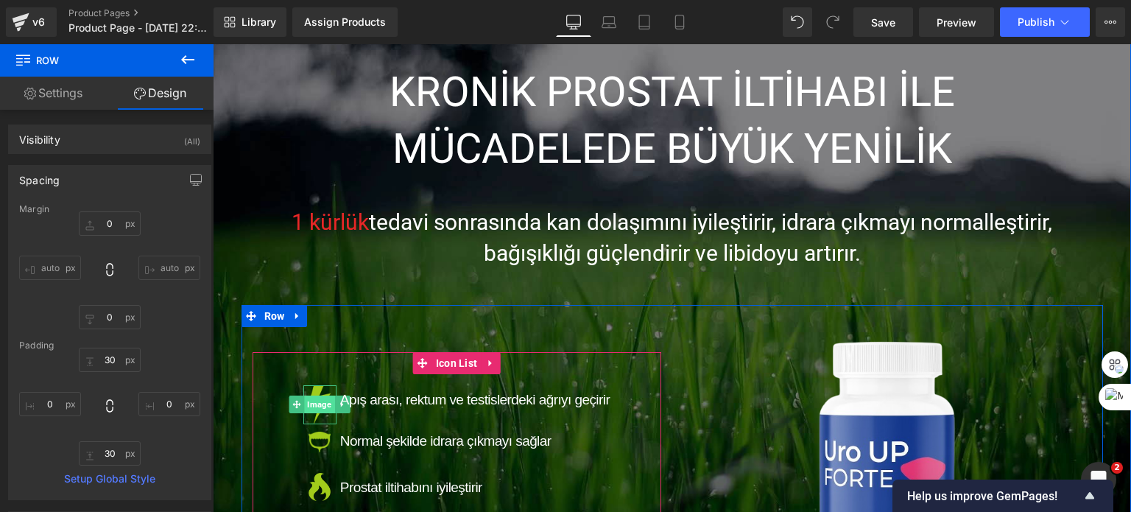
click at [312, 403] on span "Image" at bounding box center [320, 405] width 30 height 18
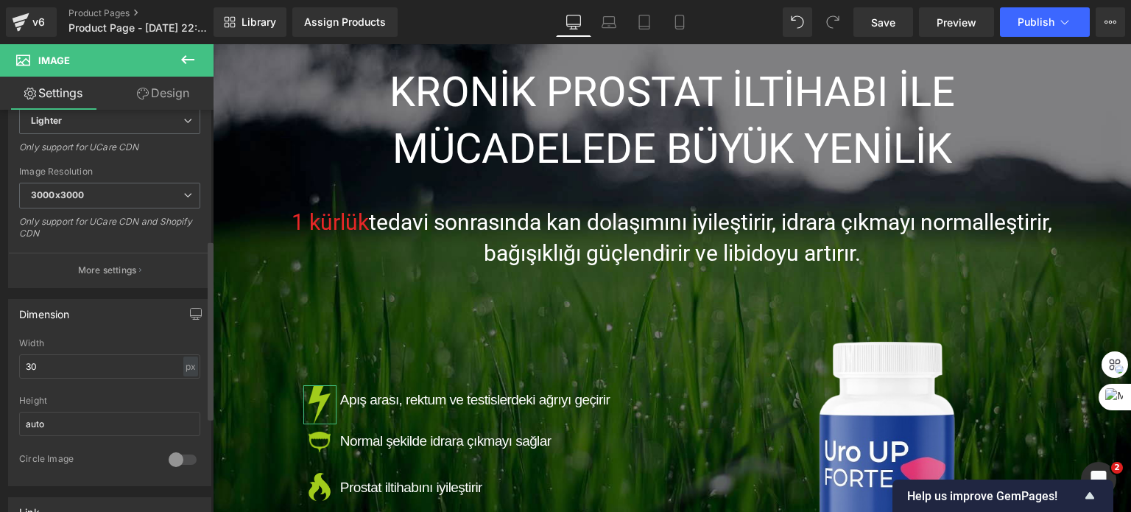
scroll to position [295, 0]
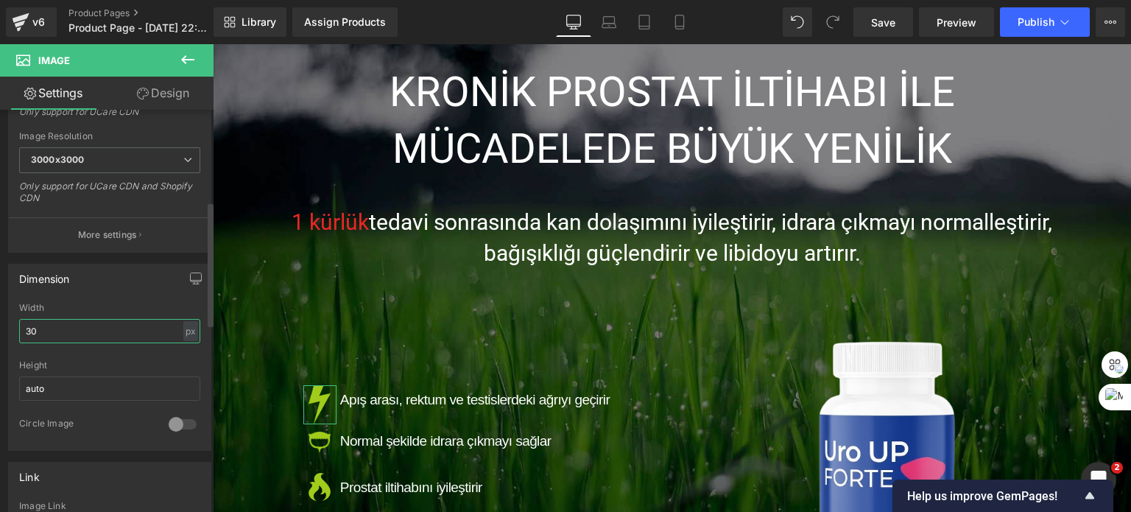
drag, startPoint x: 50, startPoint y: 334, endPoint x: 0, endPoint y: 326, distance: 50.9
click at [0, 326] on div "Dimension 30px Width 30 px % px auto Height auto 0 Circle Image" at bounding box center [110, 352] width 220 height 198
type input "50"
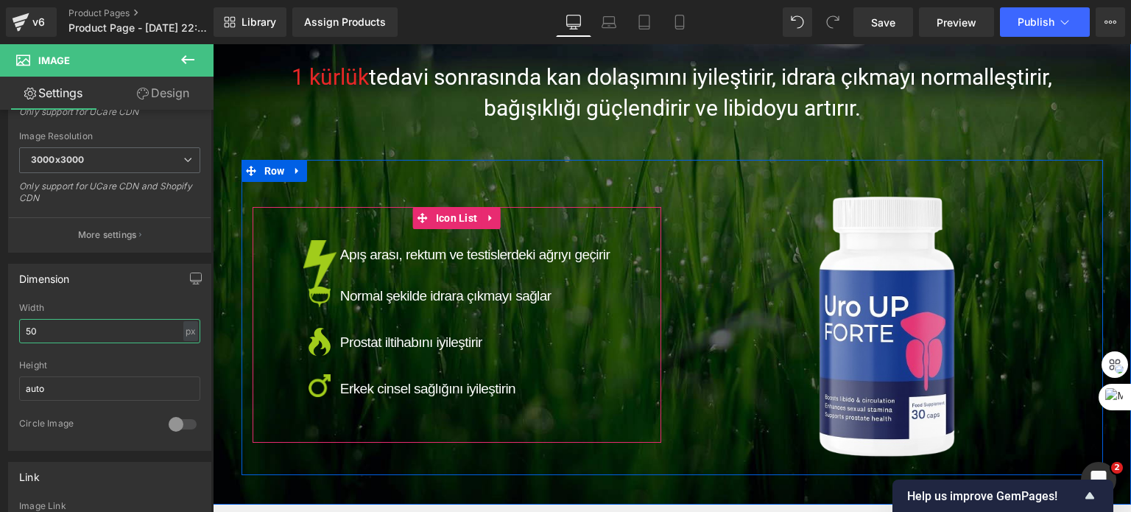
scroll to position [368, 0]
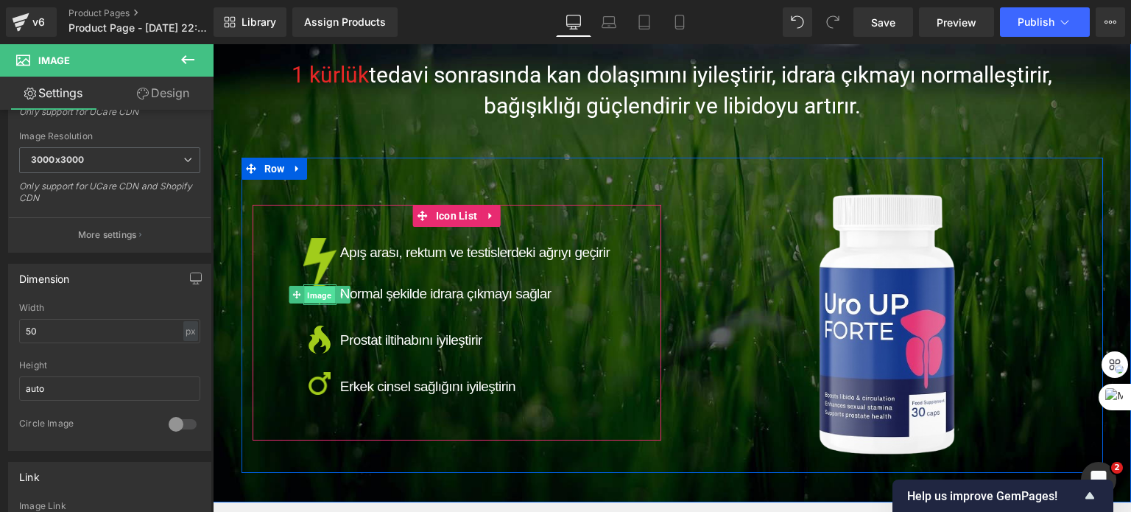
click at [313, 291] on span "Image" at bounding box center [320, 296] width 30 height 18
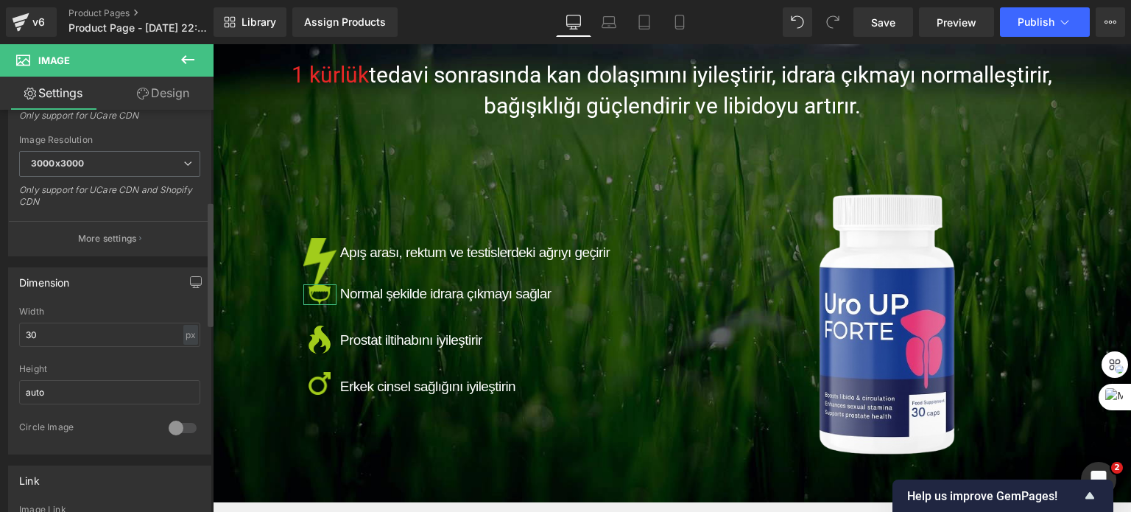
scroll to position [295, 0]
drag, startPoint x: 52, startPoint y: 324, endPoint x: 10, endPoint y: 337, distance: 44.0
click at [10, 337] on div "30px Width 30 px % px auto Height auto 0 Circle Image" at bounding box center [110, 376] width 202 height 147
type input "50"
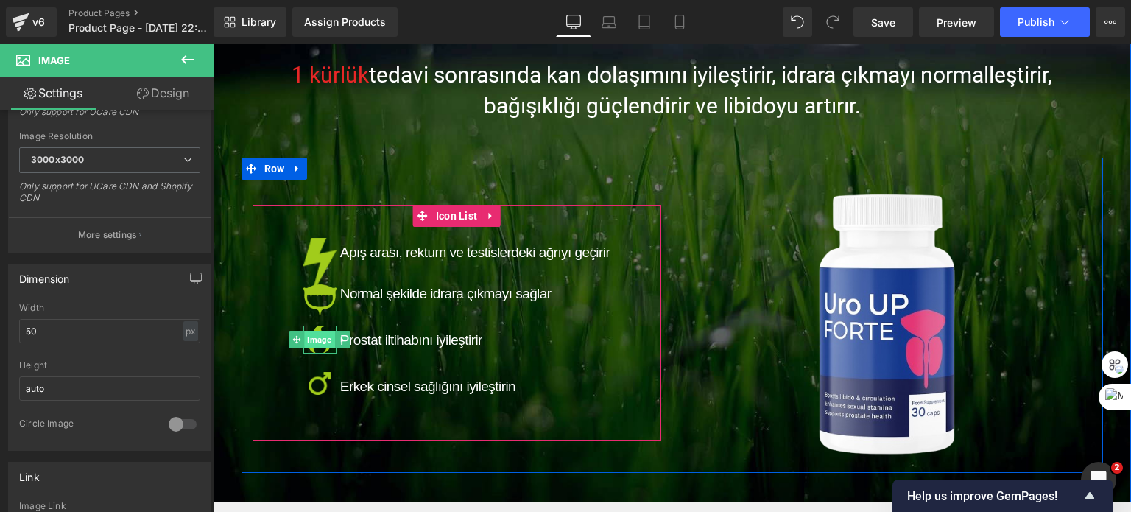
click at [313, 347] on span "Image" at bounding box center [320, 340] width 30 height 18
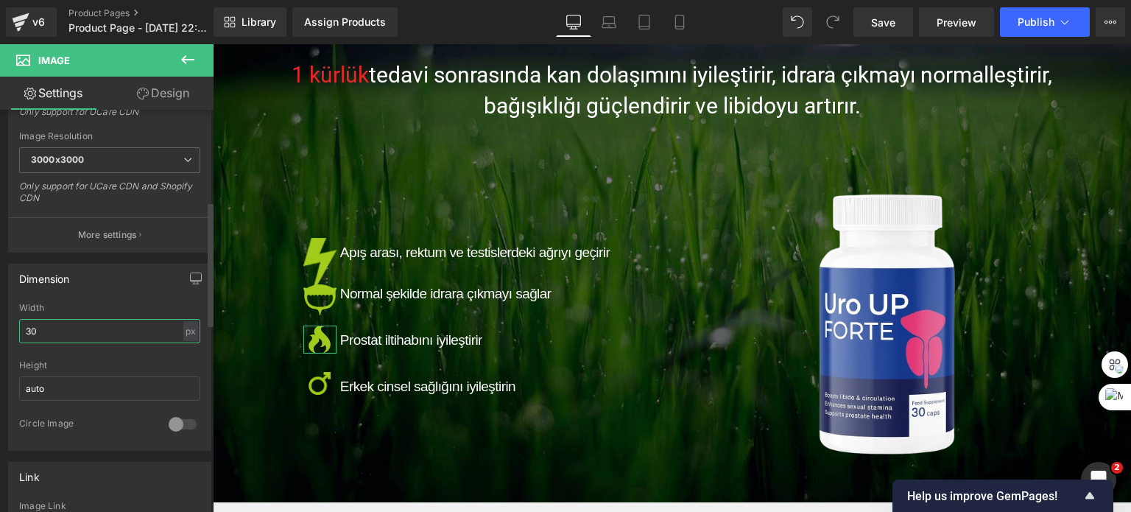
drag, startPoint x: 55, startPoint y: 321, endPoint x: 0, endPoint y: 324, distance: 54.6
click at [0, 324] on div "Dimension 30px Width 30 px % px auto Height auto 0 Circle Image" at bounding box center [110, 352] width 220 height 198
type input "50"
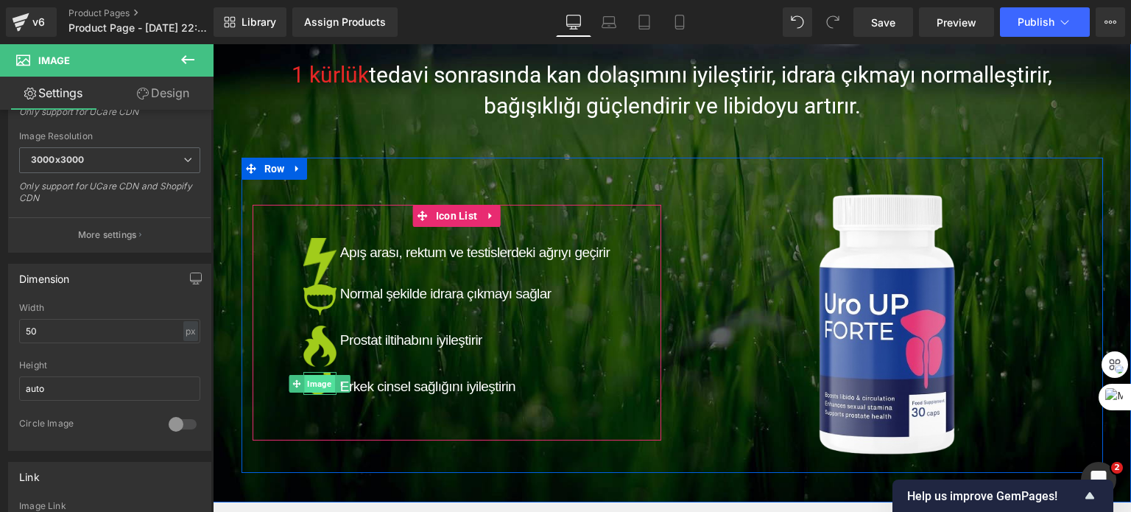
click at [306, 382] on span "Image" at bounding box center [320, 384] width 30 height 18
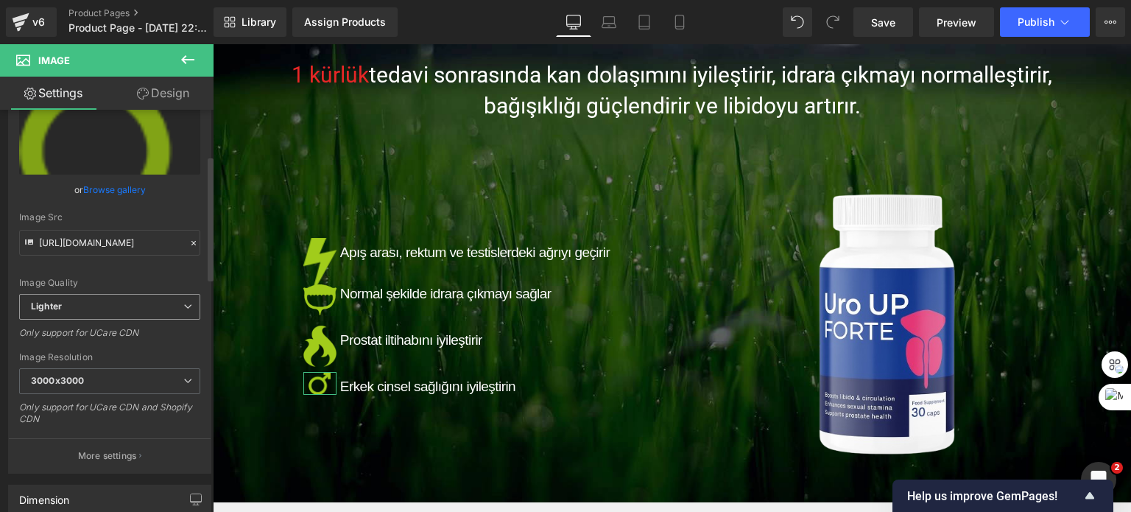
scroll to position [147, 0]
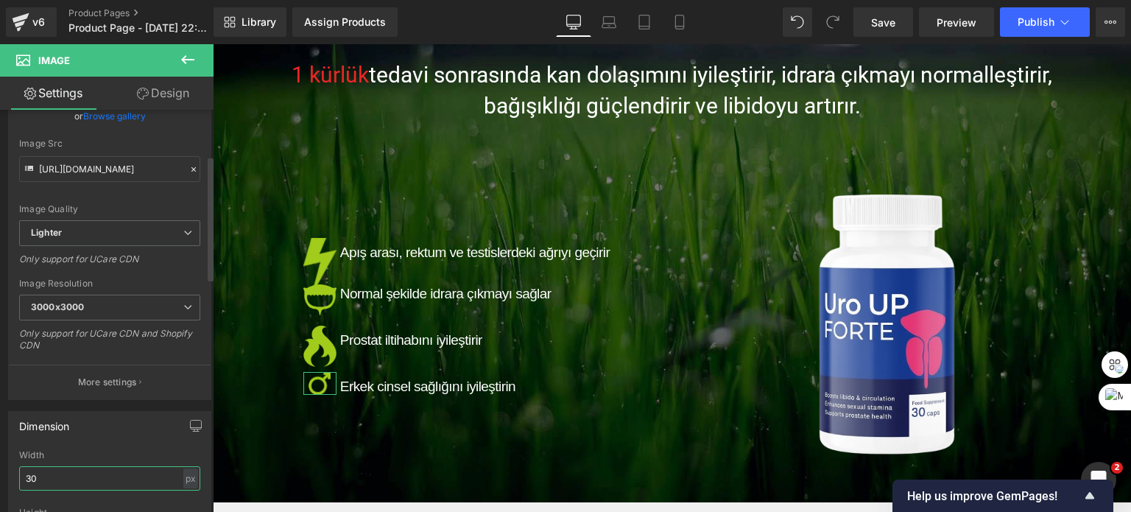
drag, startPoint x: 57, startPoint y: 475, endPoint x: 0, endPoint y: 494, distance: 59.9
click at [0, 494] on div "Dimension 30px Width 30 px % px auto Height auto 0 Circle Image" at bounding box center [110, 499] width 220 height 198
type input "50"
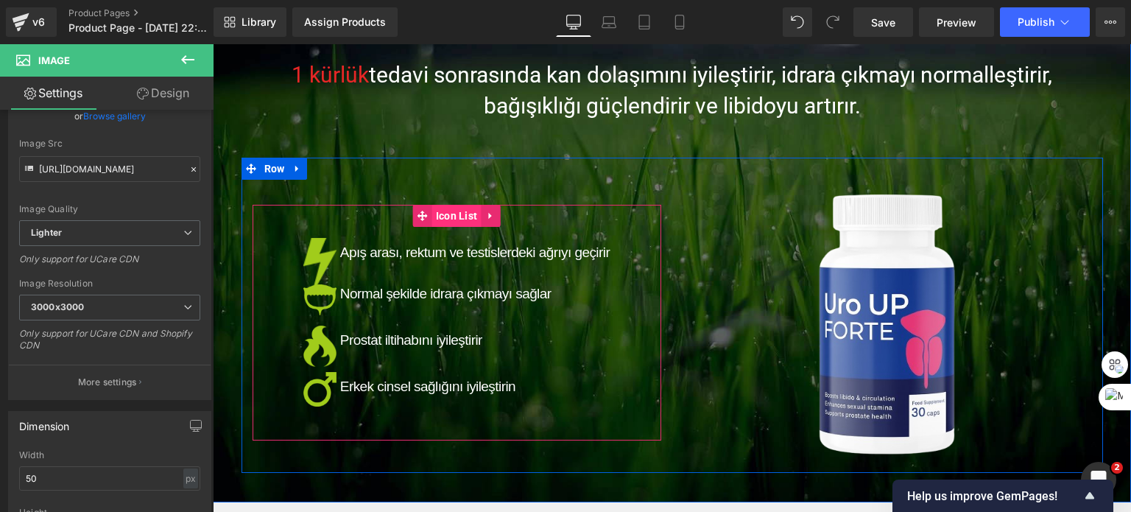
click at [443, 217] on span "Icon List" at bounding box center [456, 216] width 49 height 22
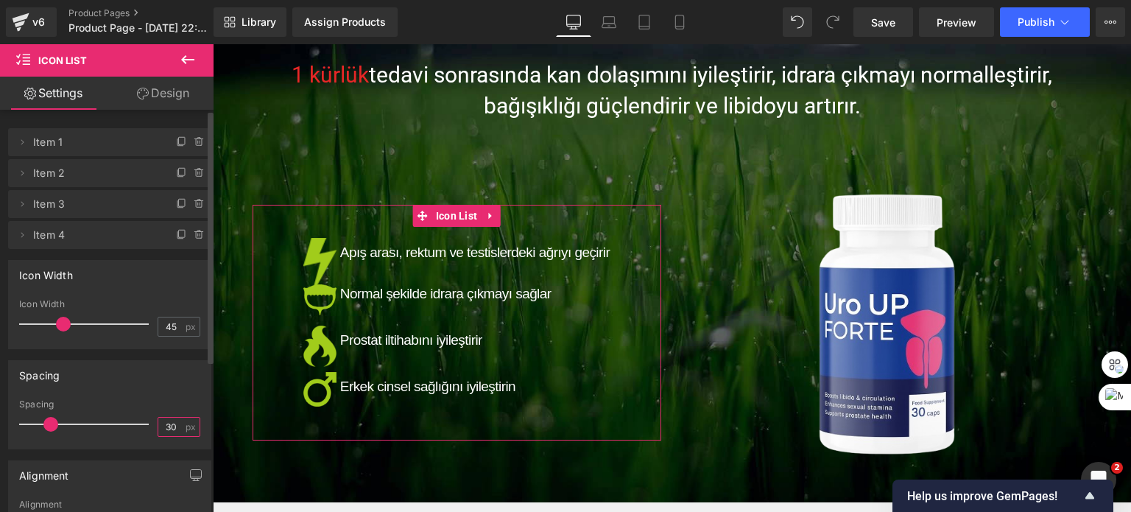
click at [159, 429] on input "30" at bounding box center [171, 427] width 26 height 18
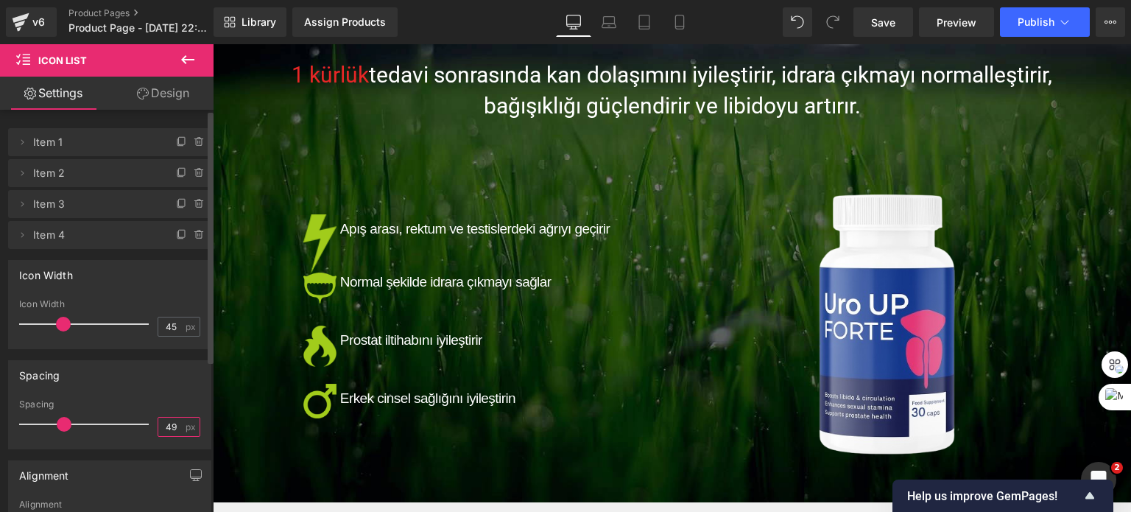
type input "50"
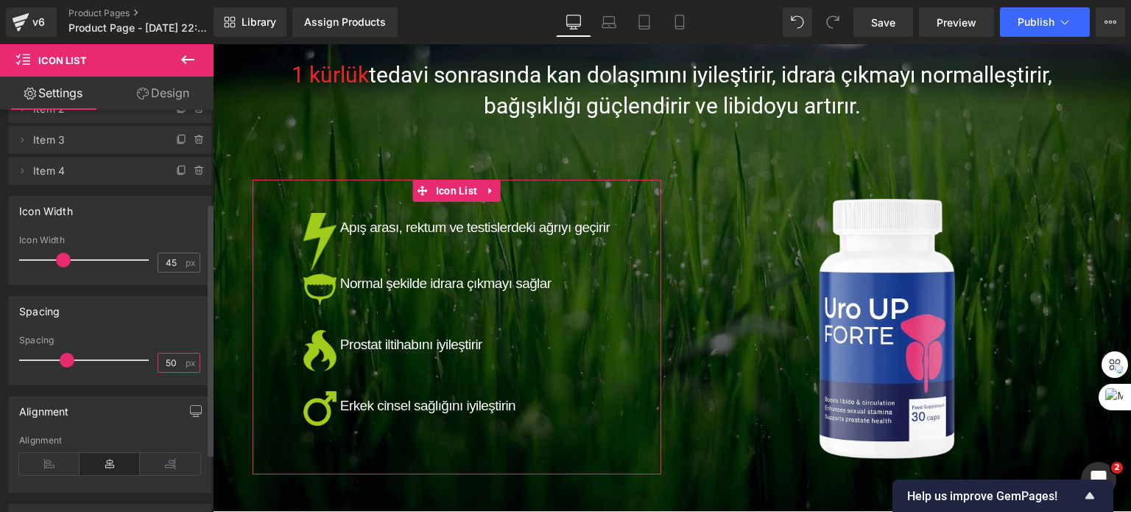
scroll to position [0, 0]
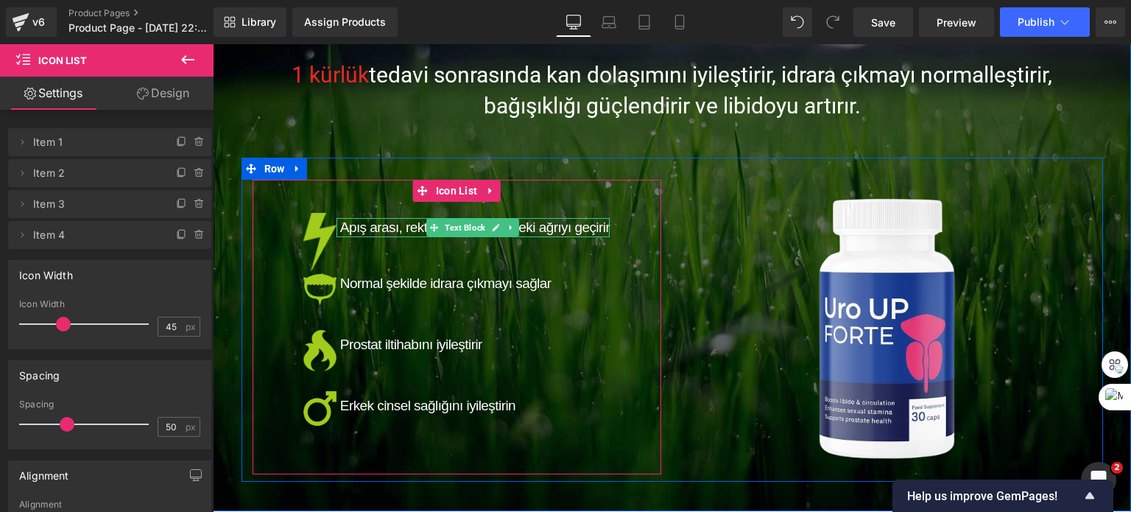
click at [371, 229] on span "Apış arası, rektum ve testislerdeki ağrıyı geçirir" at bounding box center [475, 227] width 270 height 15
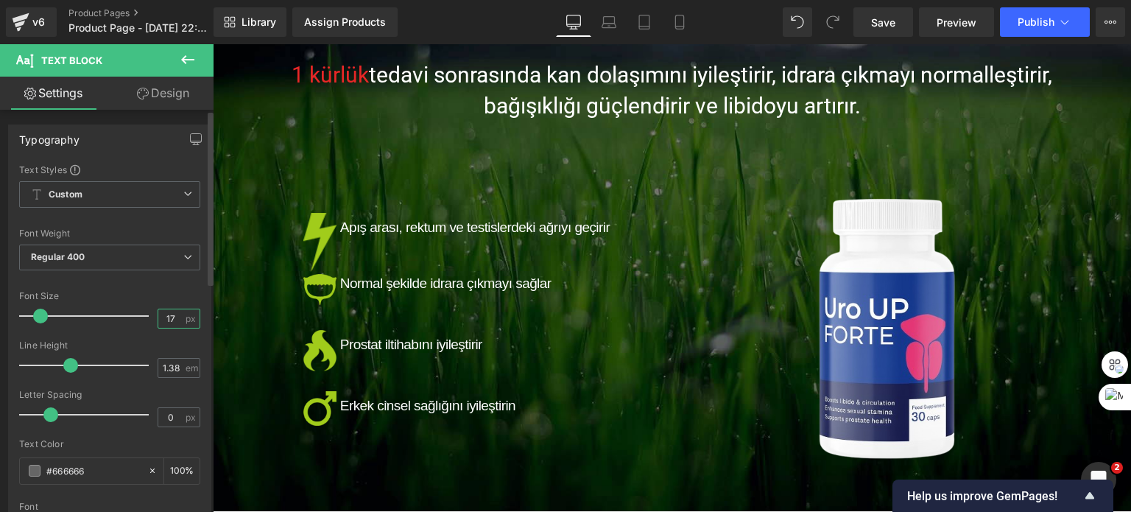
click at [164, 317] on input "17" at bounding box center [171, 318] width 26 height 18
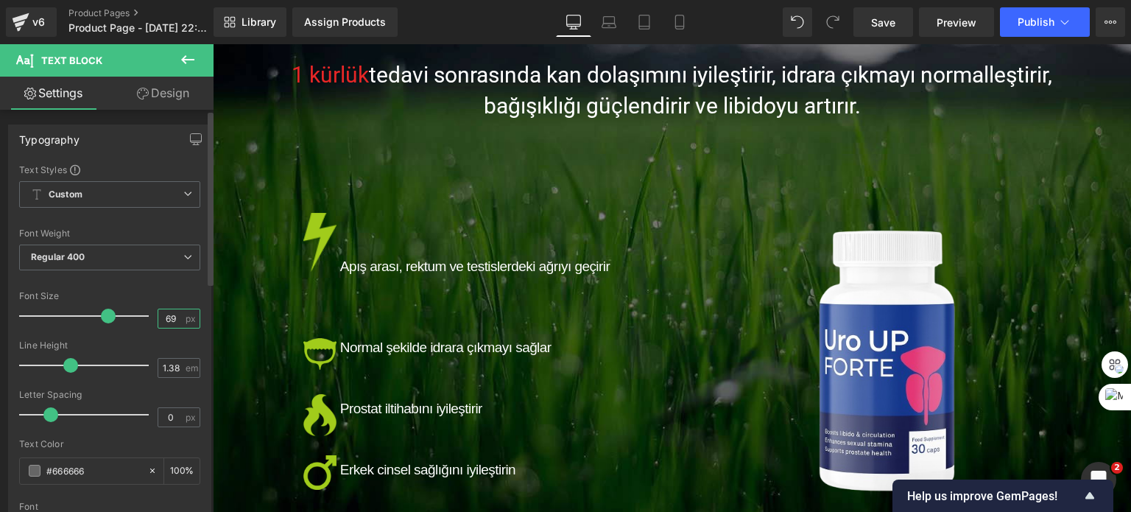
click at [159, 315] on input "69" at bounding box center [171, 318] width 26 height 18
click at [162, 321] on input "69" at bounding box center [171, 318] width 26 height 18
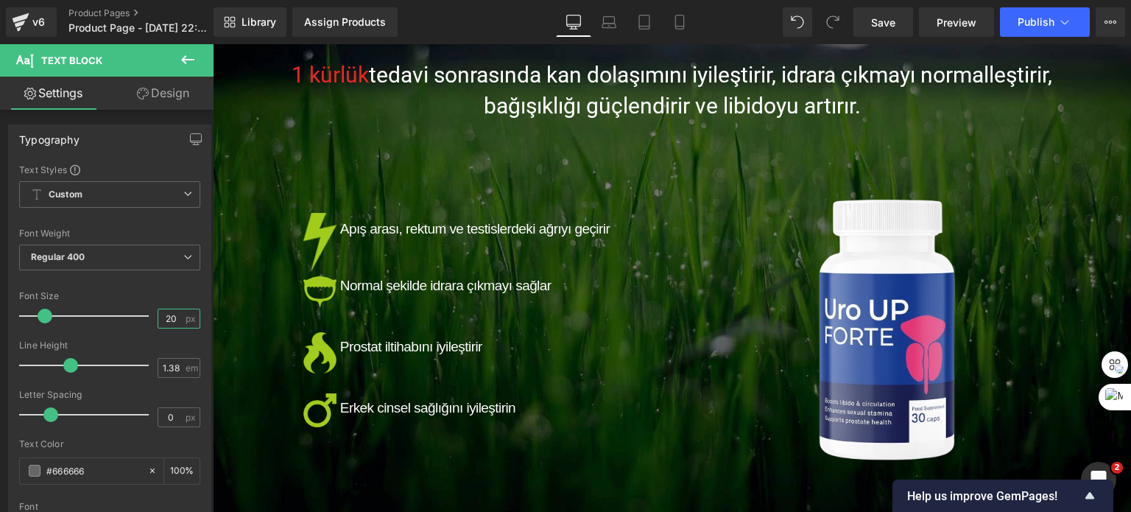
type input "20"
click at [169, 95] on link "Design" at bounding box center [163, 93] width 107 height 33
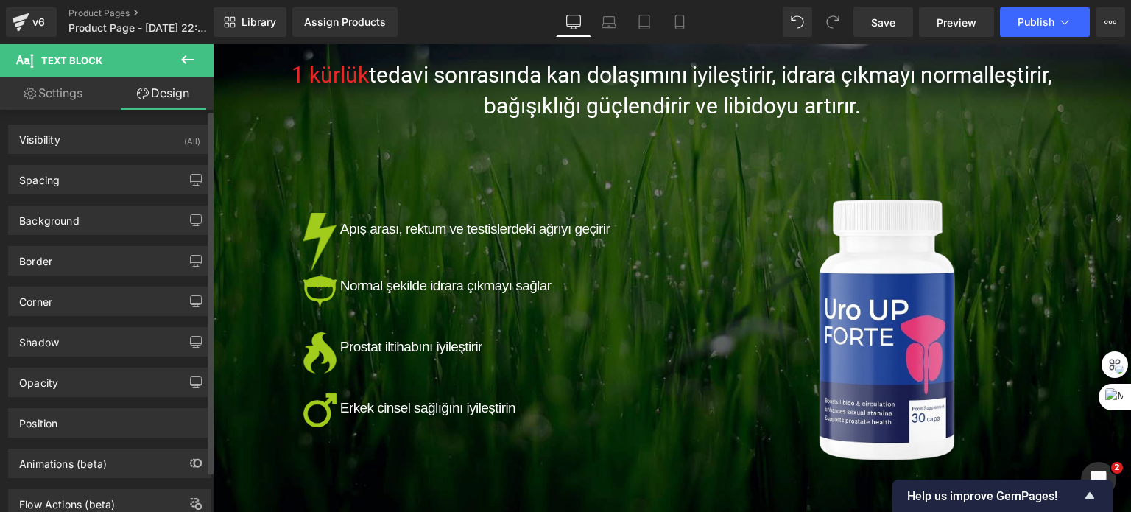
type input "7"
type input "0"
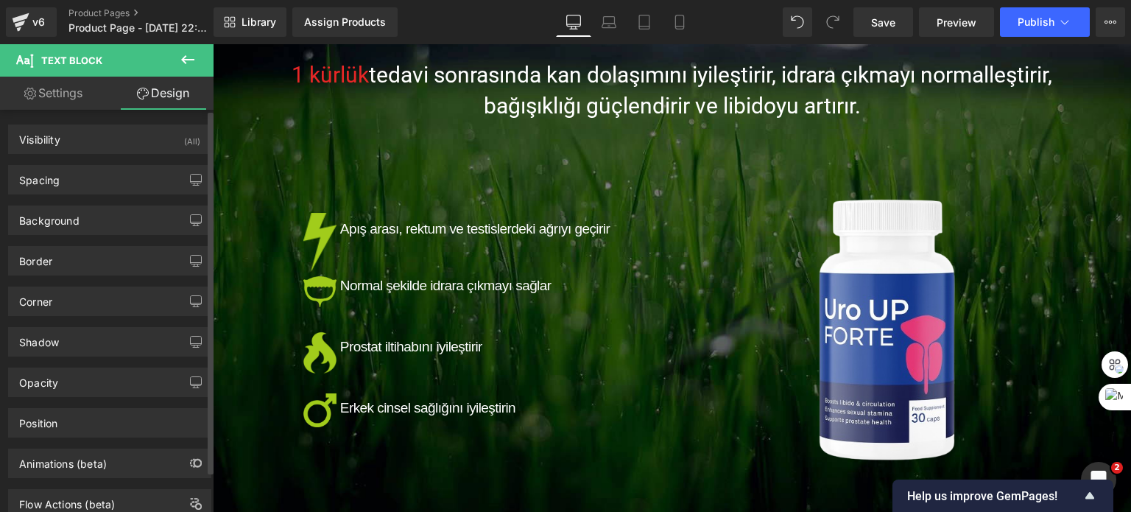
type input "0"
type input "5"
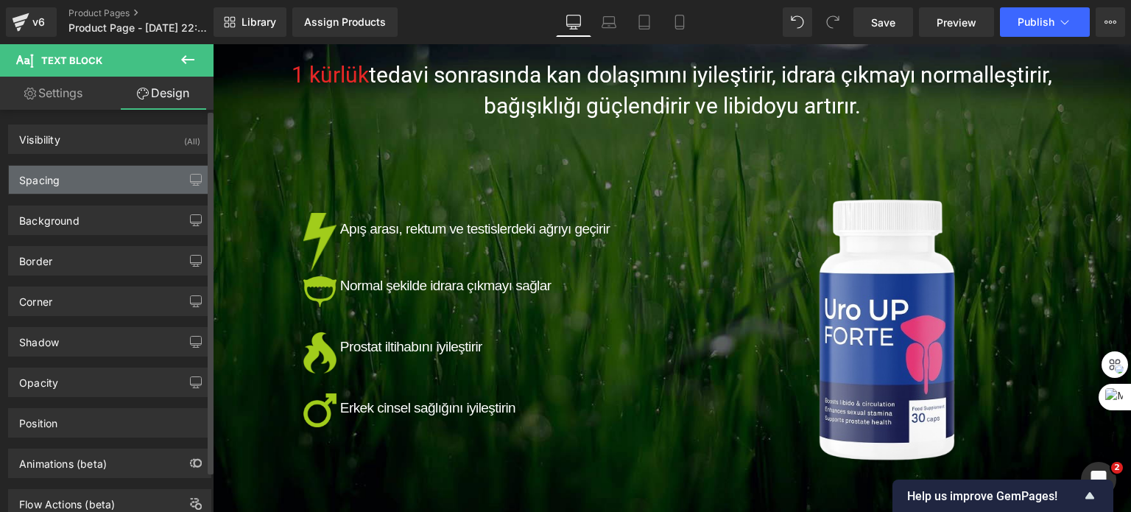
click at [50, 187] on div "Spacing" at bounding box center [110, 180] width 202 height 28
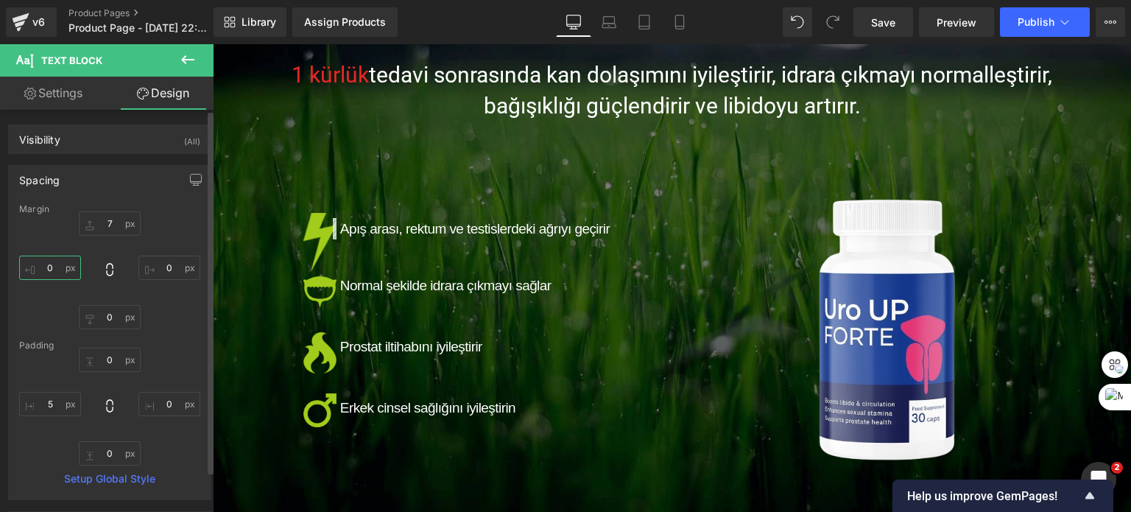
click at [43, 262] on input "0" at bounding box center [50, 268] width 62 height 24
type input "10"
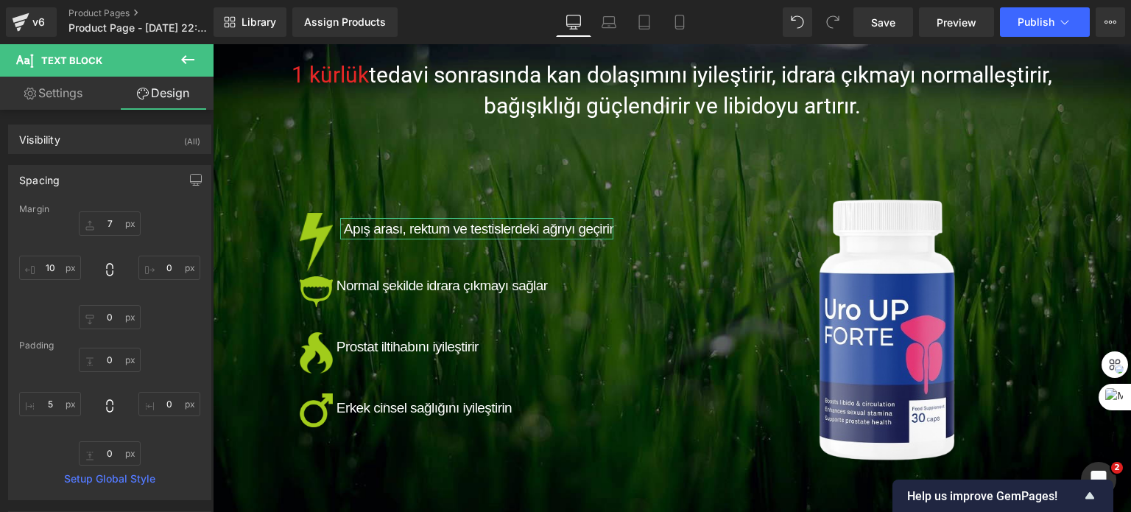
click at [55, 88] on link "Settings" at bounding box center [53, 93] width 107 height 33
type input "100"
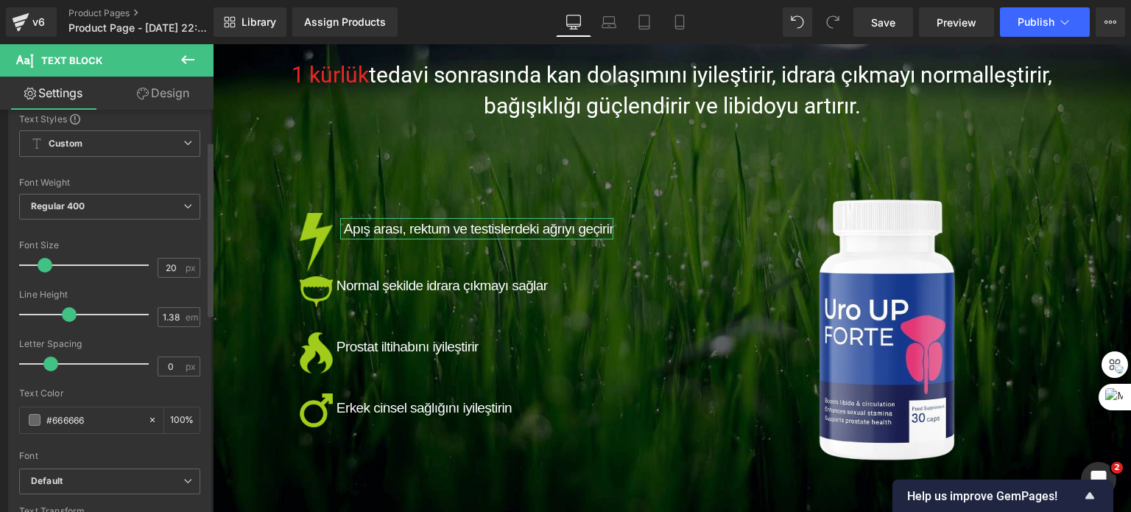
scroll to position [74, 0]
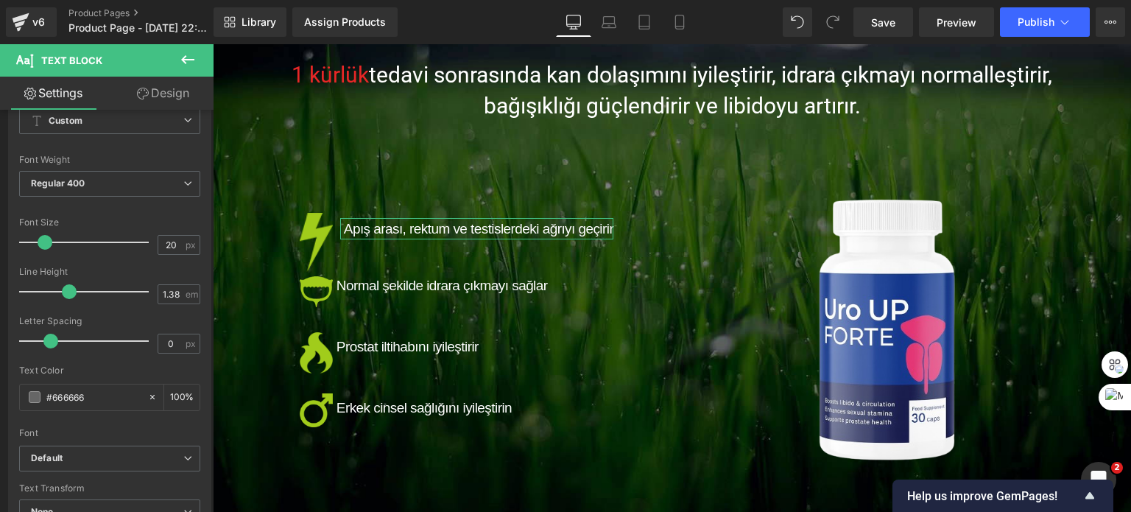
click at [169, 88] on link "Design" at bounding box center [163, 93] width 107 height 33
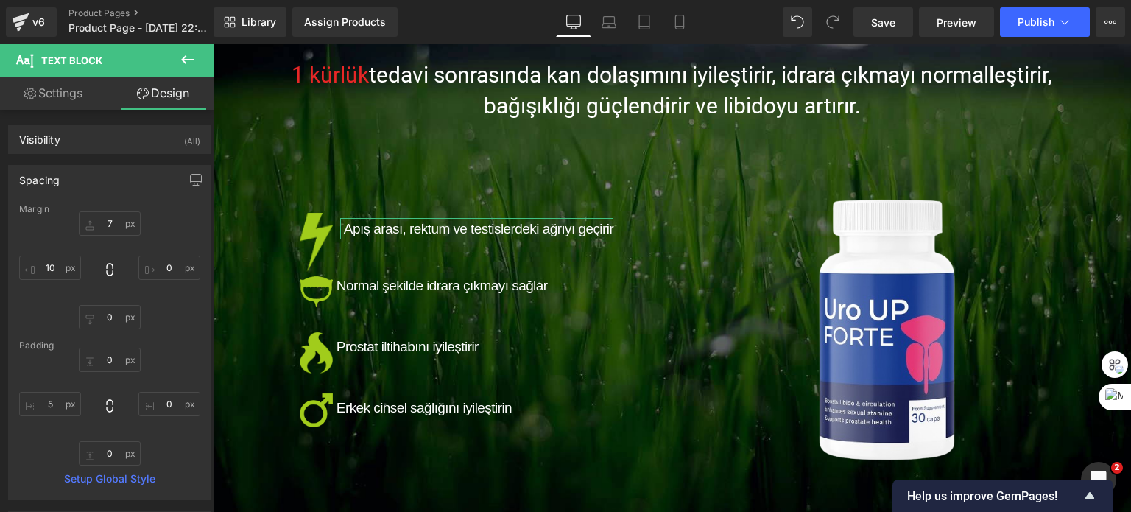
type input "7"
type input "0"
type input "10"
type input "0"
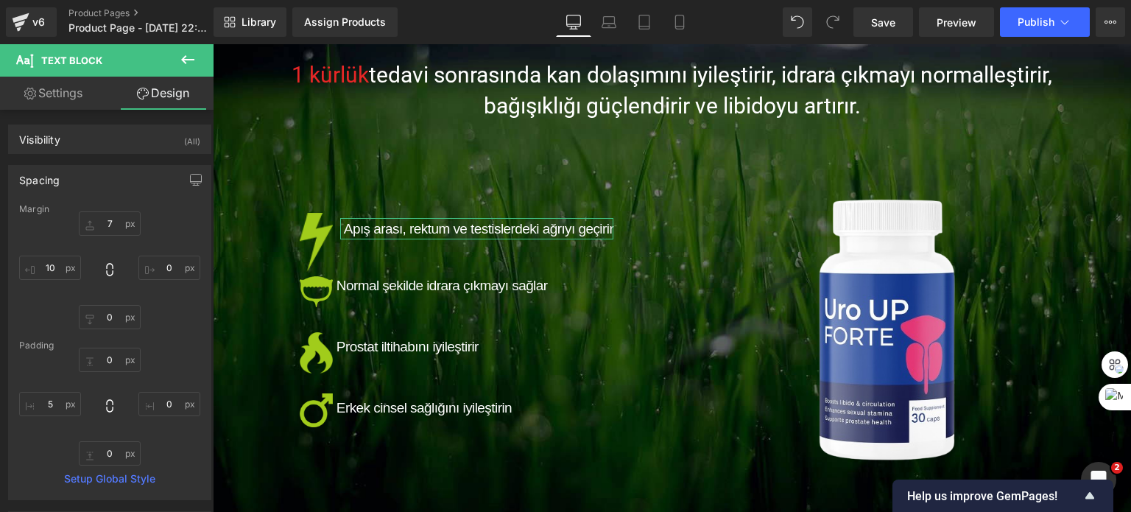
type input "0"
type input "5"
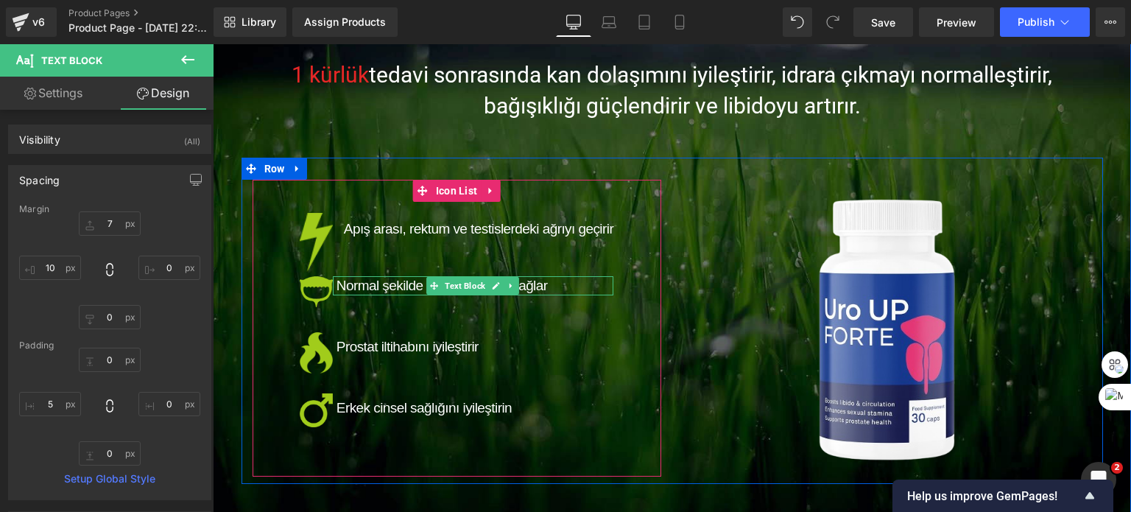
click at [385, 282] on span "Normal şekilde idrara çıkmayı sağlar" at bounding box center [442, 285] width 211 height 15
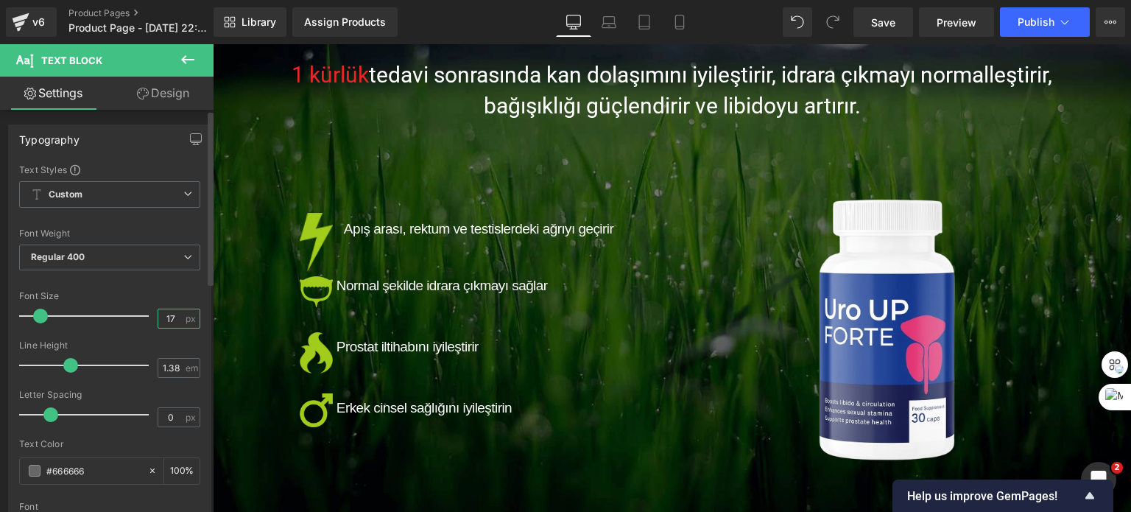
click at [160, 314] on input "17" at bounding box center [171, 318] width 26 height 18
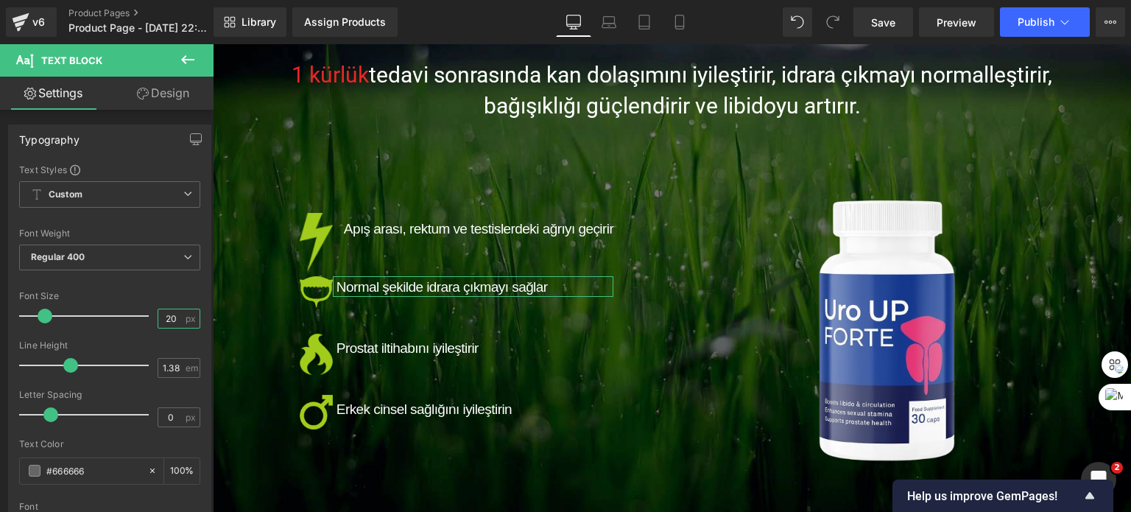
type input "20"
click at [156, 85] on link "Design" at bounding box center [163, 93] width 107 height 33
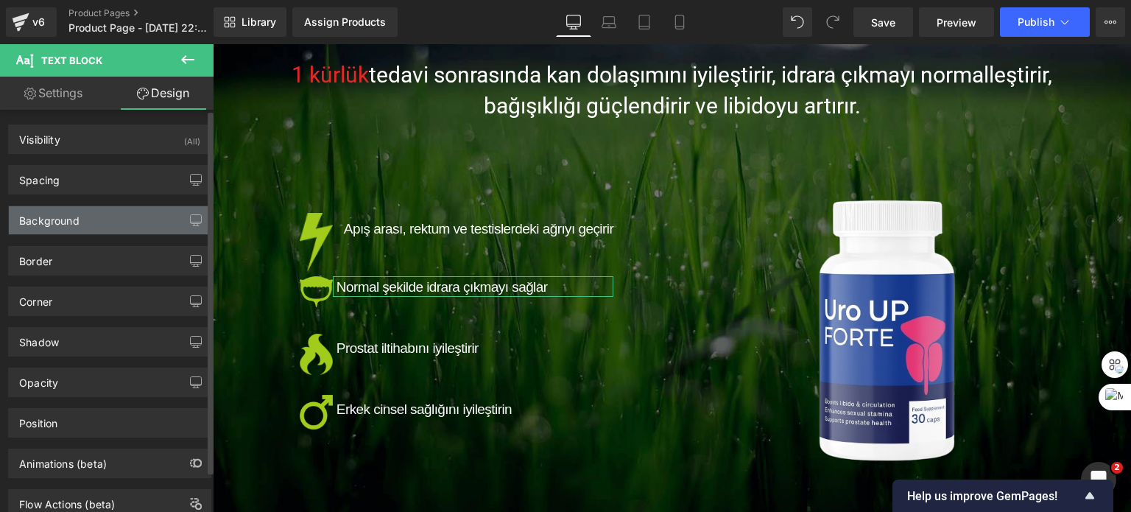
type input "0"
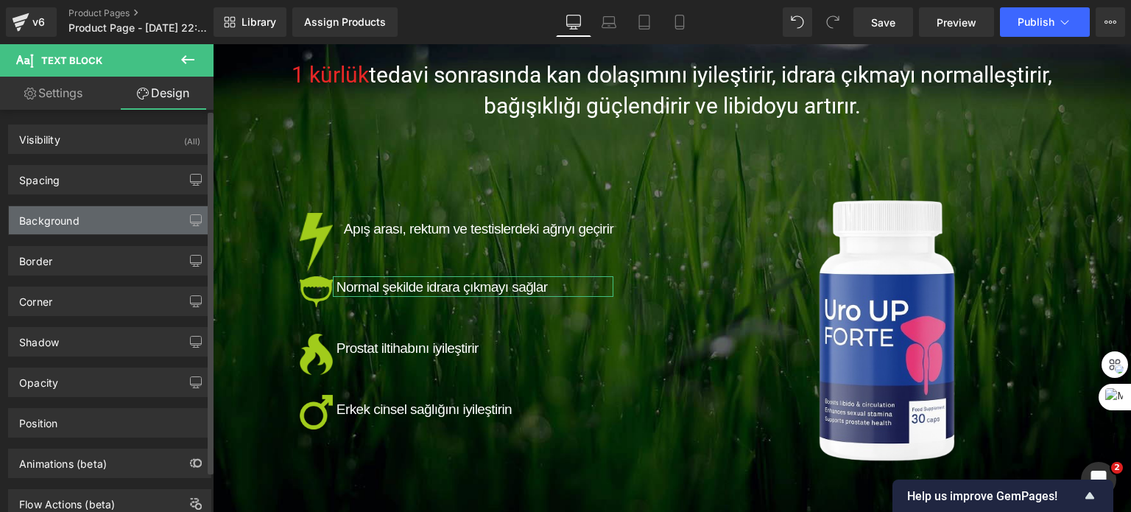
type input "0"
type input "5"
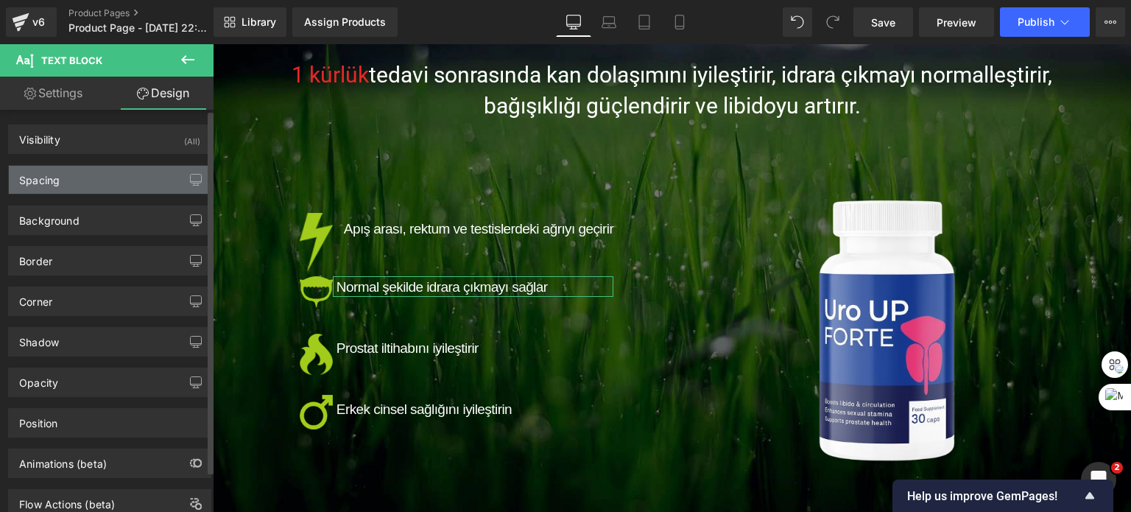
click at [57, 186] on div "Spacing" at bounding box center [110, 180] width 202 height 28
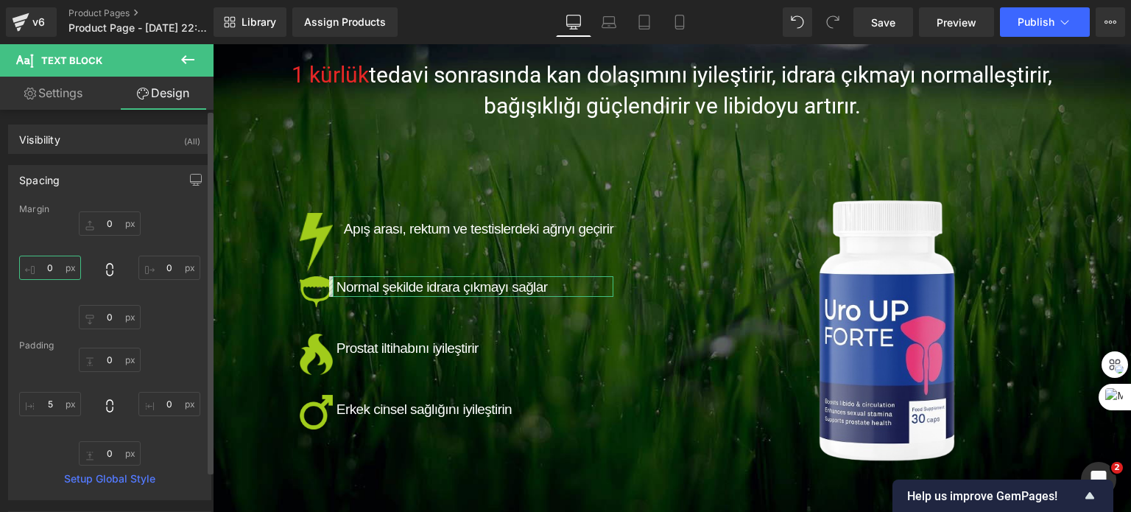
click at [51, 267] on input "0" at bounding box center [50, 268] width 62 height 24
type input "7"
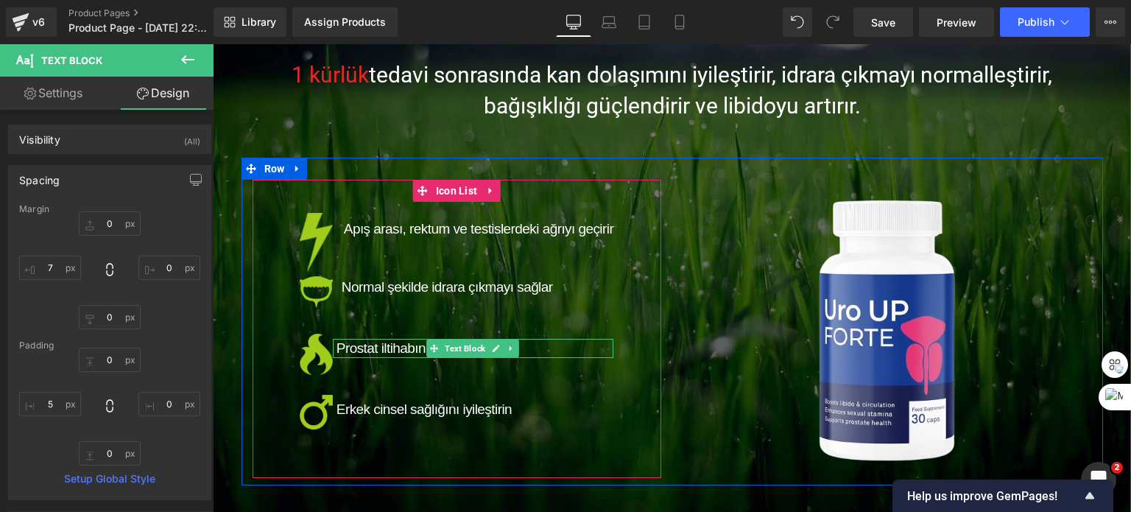
click at [391, 348] on span "Prostat iltihabını iyileştirir" at bounding box center [408, 347] width 142 height 15
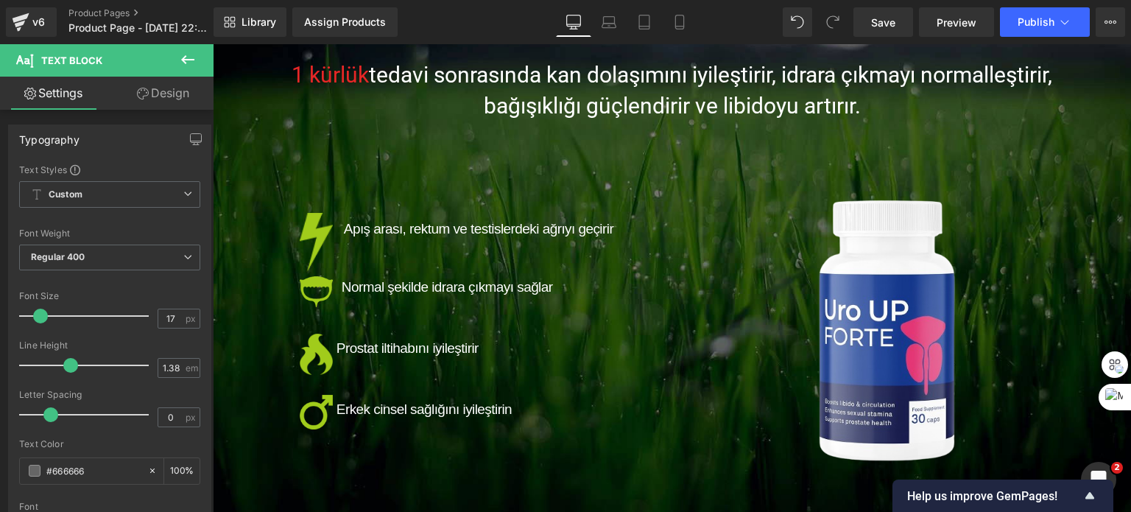
click at [153, 81] on link "Design" at bounding box center [163, 93] width 107 height 33
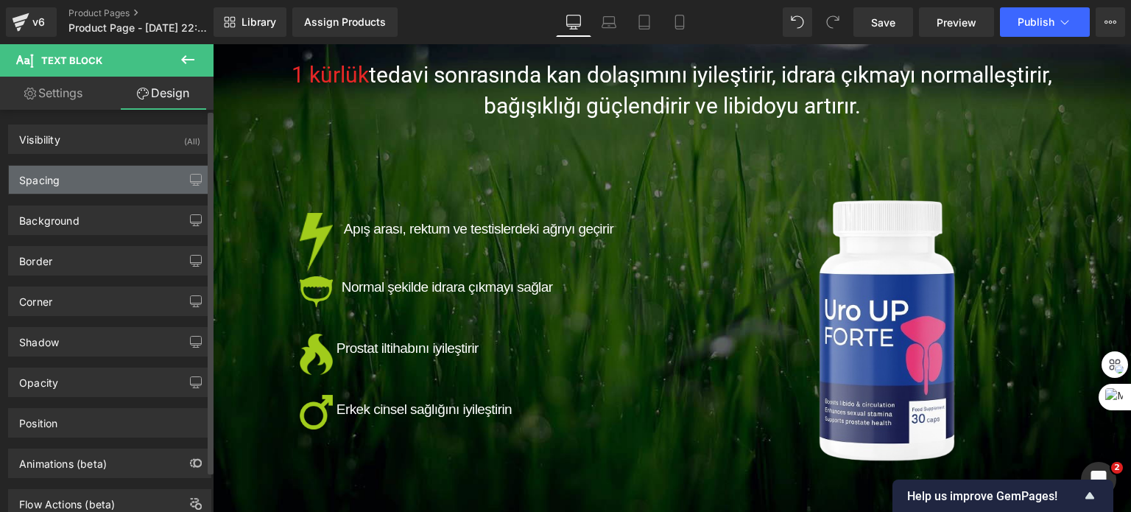
type input "7"
type input "0"
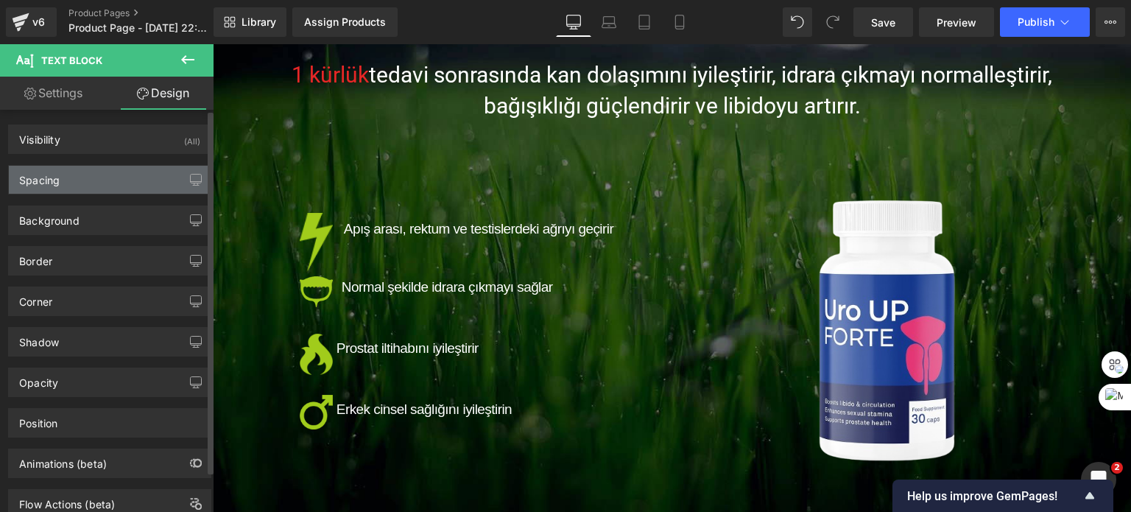
type input "0"
type input "5"
click at [87, 180] on div "Spacing" at bounding box center [110, 180] width 202 height 28
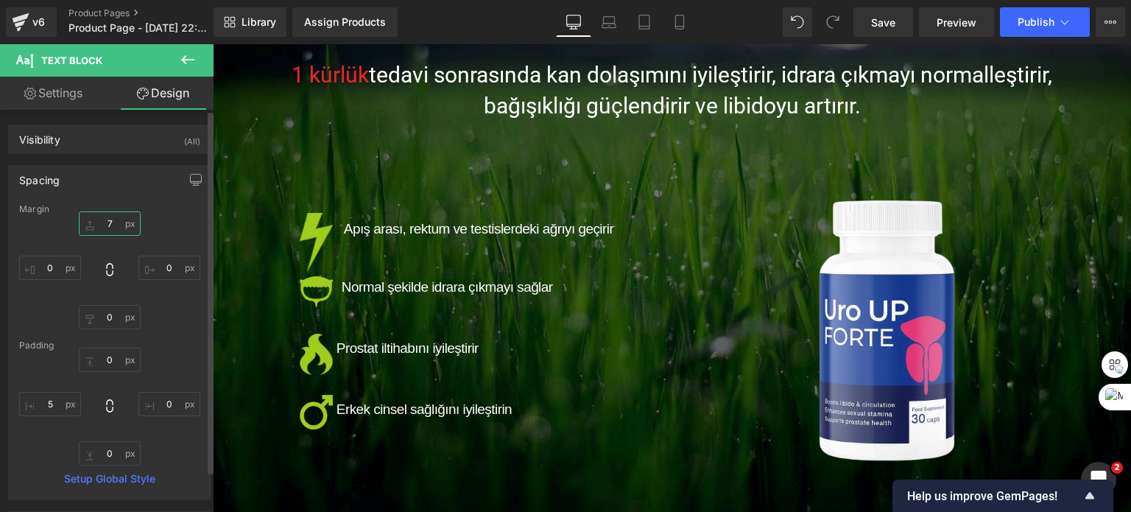
click at [107, 227] on input "7" at bounding box center [110, 223] width 62 height 24
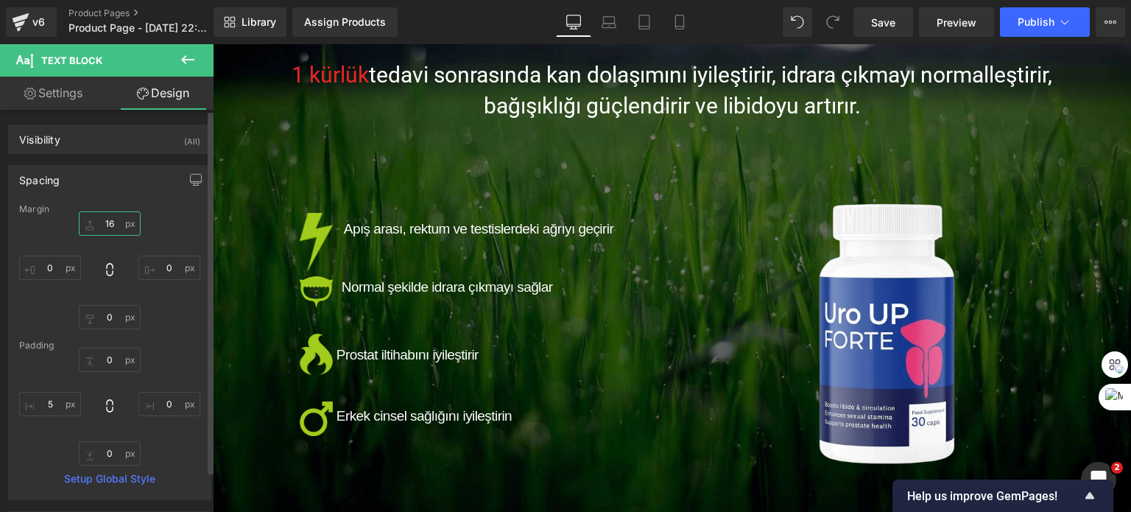
type input "17"
click at [46, 270] on input "0" at bounding box center [50, 268] width 62 height 24
click at [51, 268] on input "0" at bounding box center [50, 268] width 62 height 24
type input "7"
click at [69, 87] on link "Settings" at bounding box center [53, 93] width 107 height 33
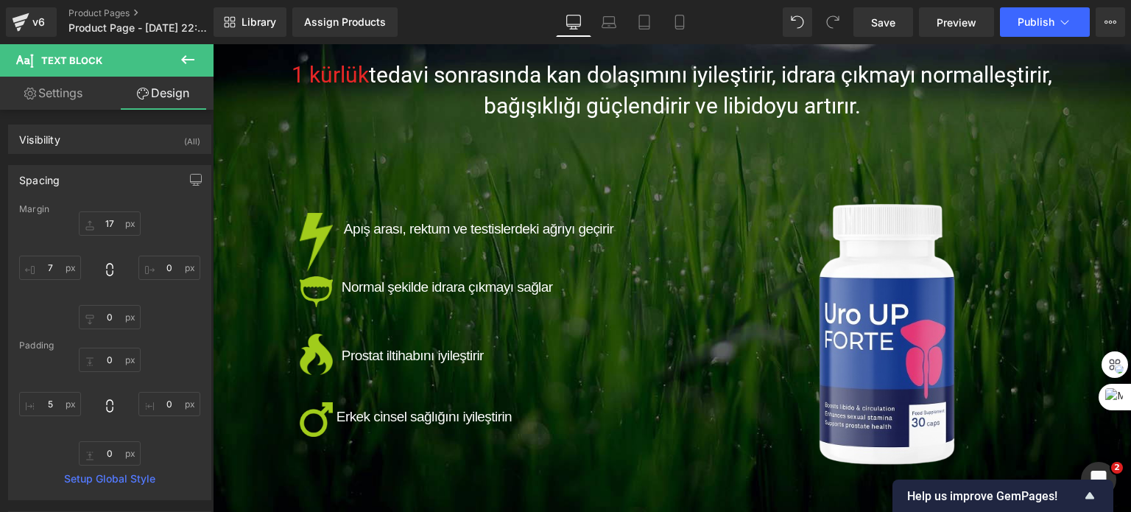
type input "100"
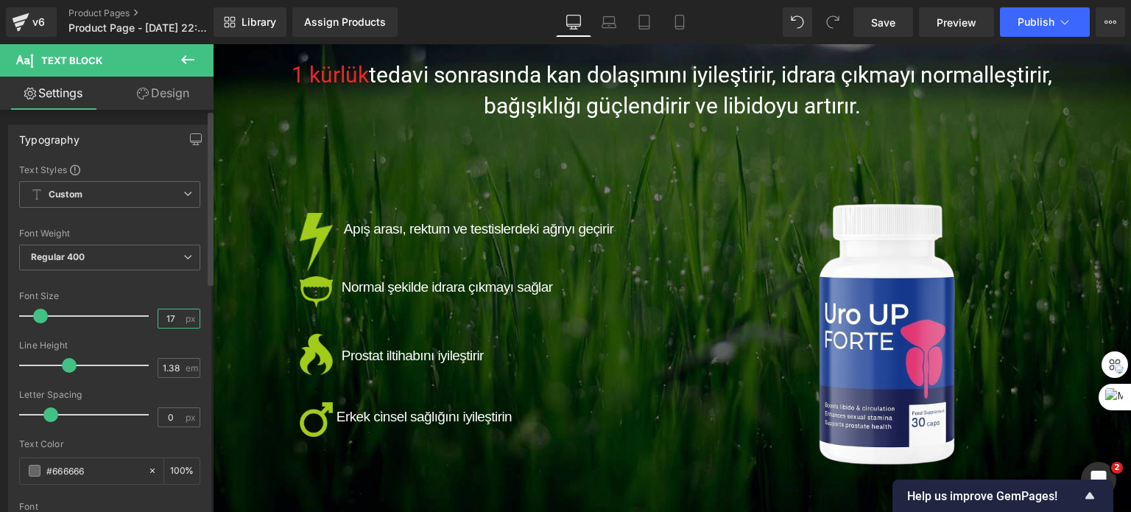
click at [167, 323] on input "17" at bounding box center [171, 318] width 26 height 18
click at [158, 315] on input "17" at bounding box center [171, 318] width 26 height 18
type input "20"
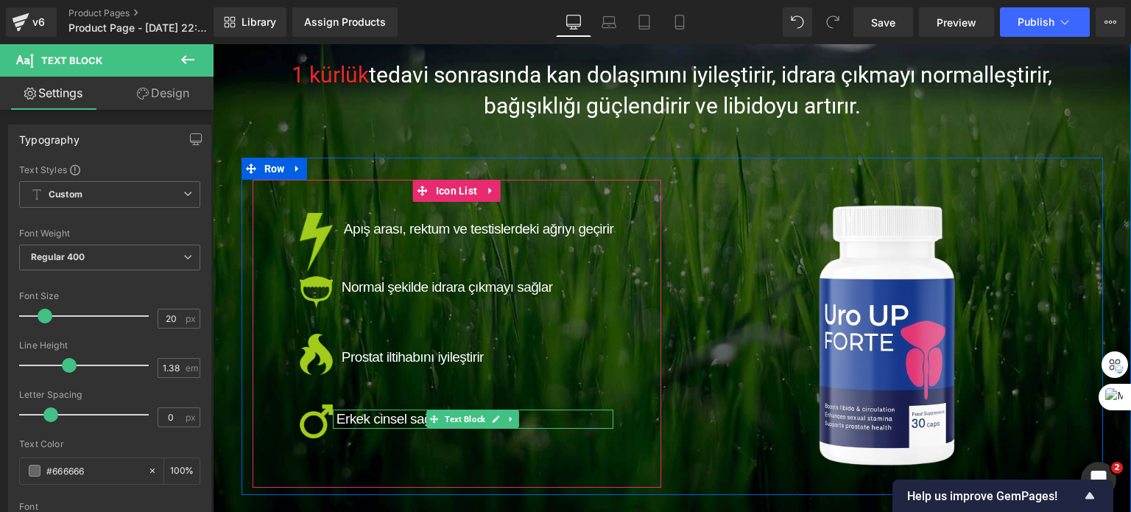
click at [387, 414] on span "Erkek cinsel sağlığını iyileştirin" at bounding box center [424, 418] width 175 height 15
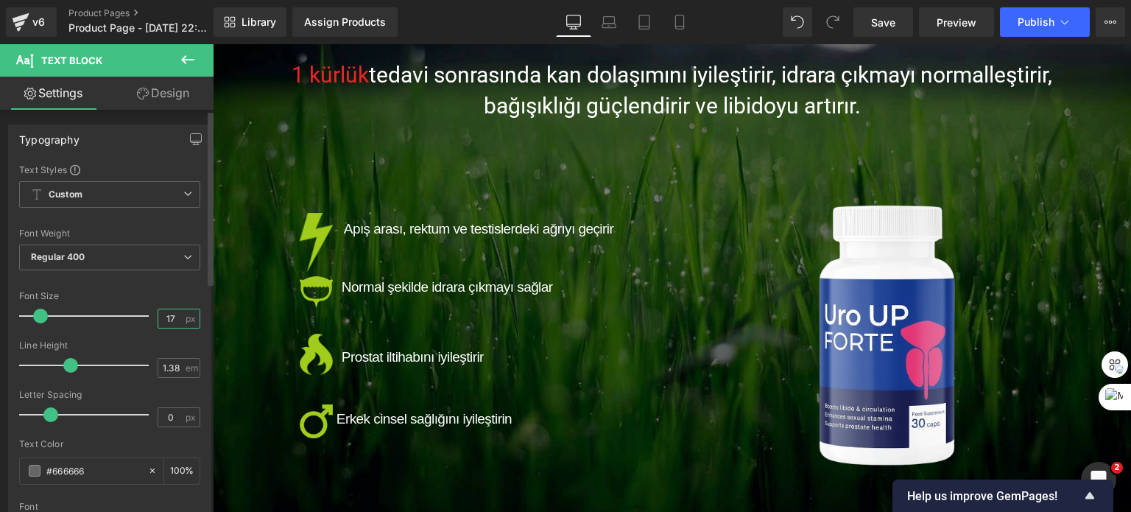
click at [160, 315] on input "17" at bounding box center [171, 318] width 26 height 18
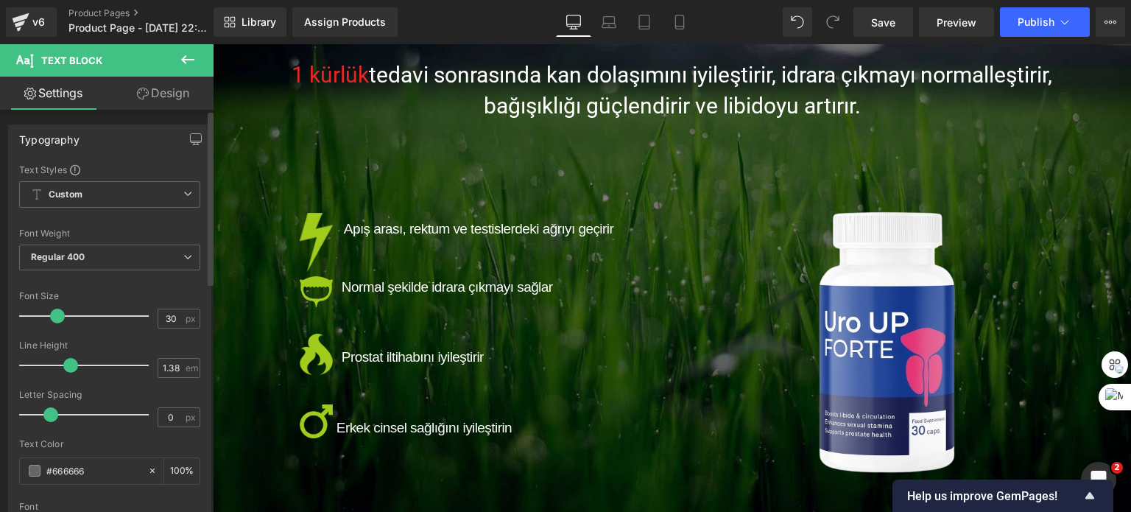
click at [138, 287] on div "Font Default Advent Pro Roboto Condensed Poppins [GEOGRAPHIC_DATA] PT Sans Narr…" at bounding box center [109, 342] width 181 height 356
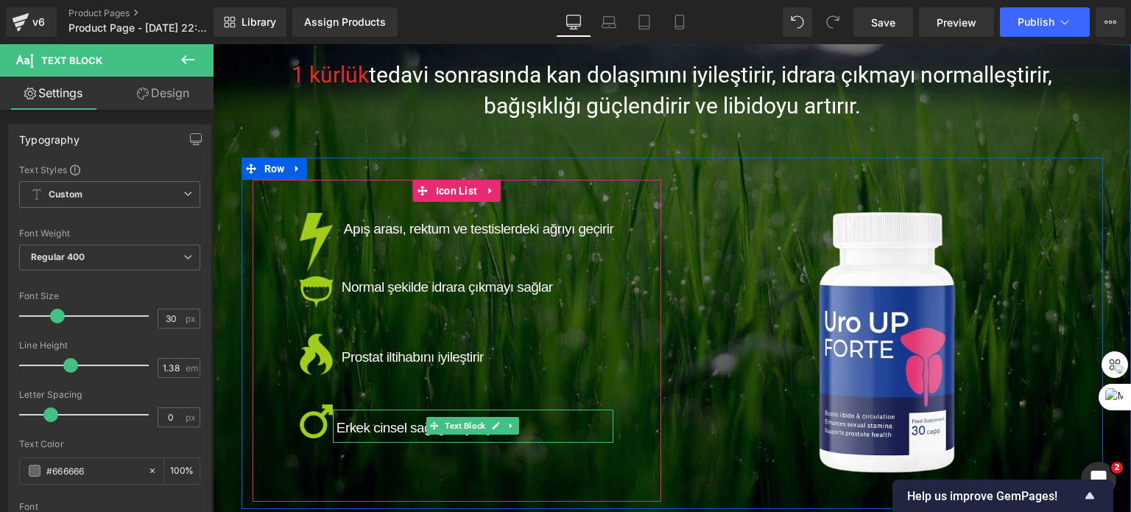
click at [354, 435] on p "Erkek cinsel sağlığını iyileştirin" at bounding box center [475, 426] width 277 height 33
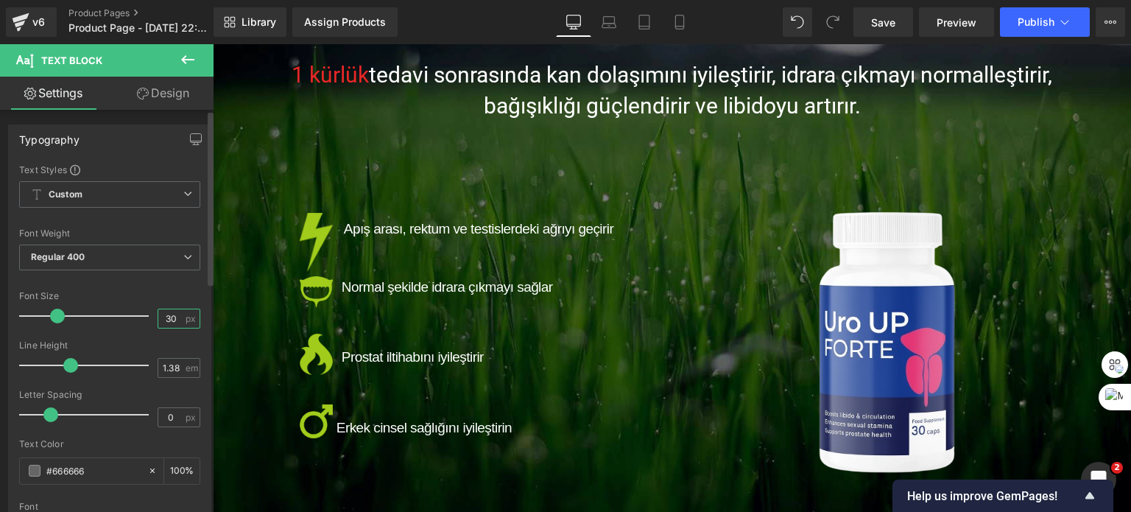
click at [163, 317] on input "30" at bounding box center [171, 318] width 26 height 18
click at [167, 320] on input "30" at bounding box center [171, 318] width 26 height 18
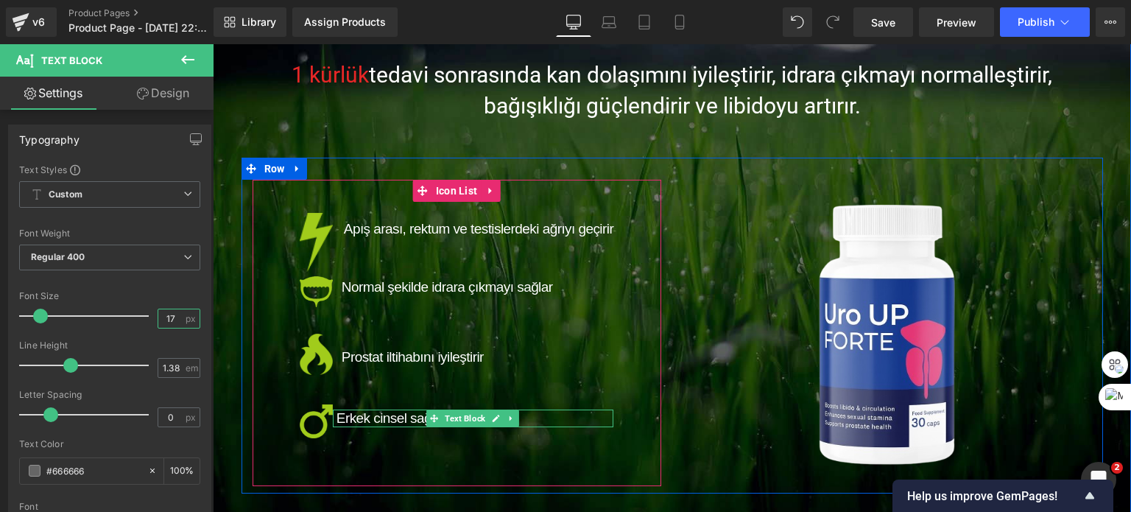
type input "17"
click at [373, 415] on span "Erkek cinsel sağlığını iyileştirin" at bounding box center [424, 417] width 175 height 15
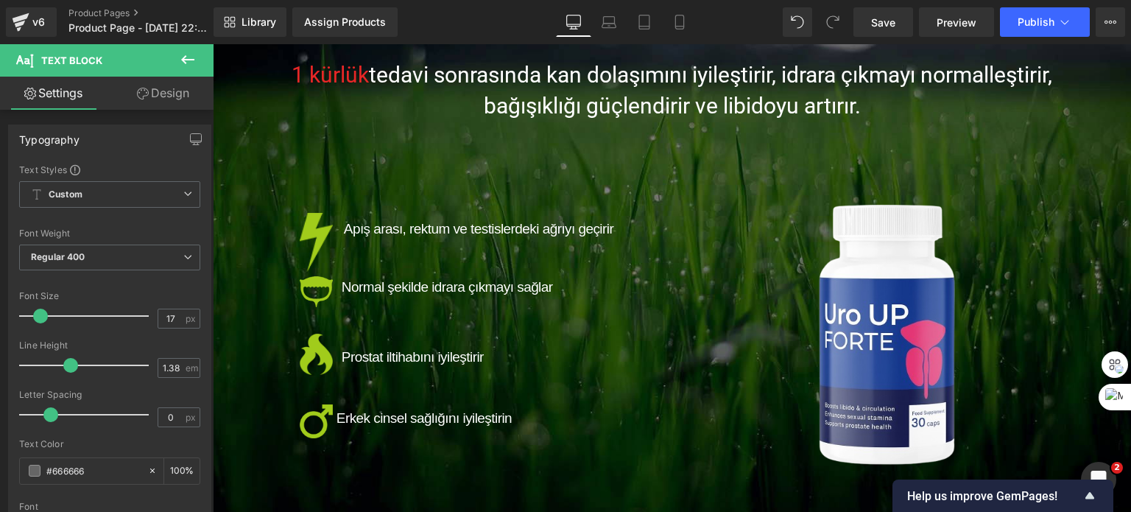
drag, startPoint x: 155, startPoint y: 82, endPoint x: 104, endPoint y: 172, distance: 103.6
click at [156, 82] on link "Design" at bounding box center [163, 93] width 107 height 33
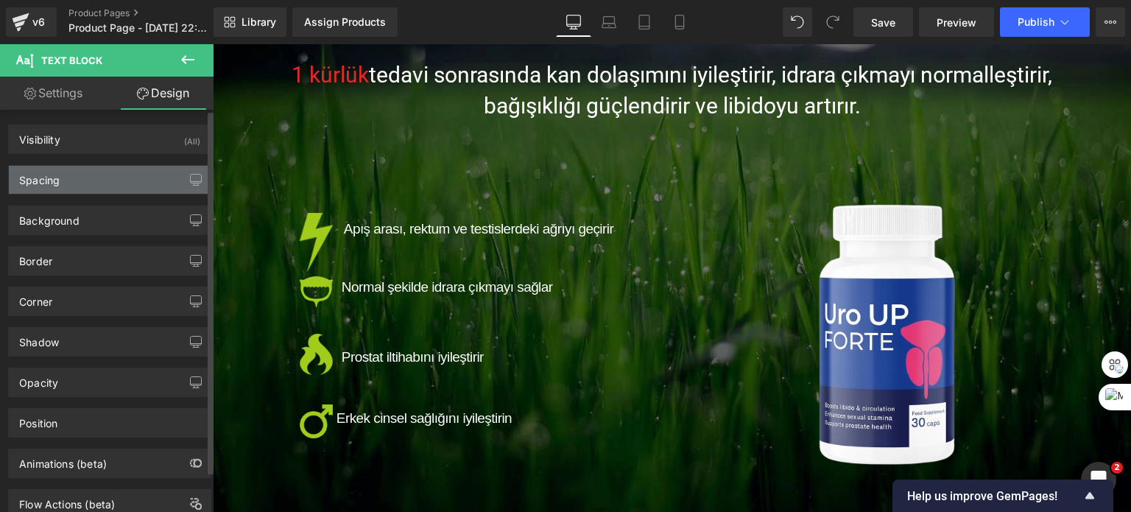
click at [104, 172] on div "Spacing" at bounding box center [110, 180] width 202 height 28
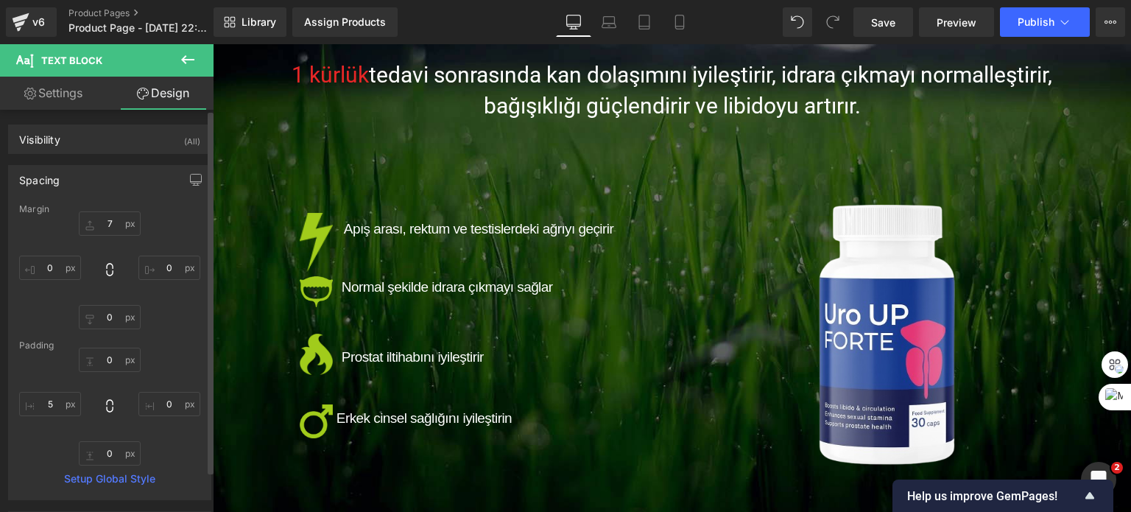
type input "7"
type input "0"
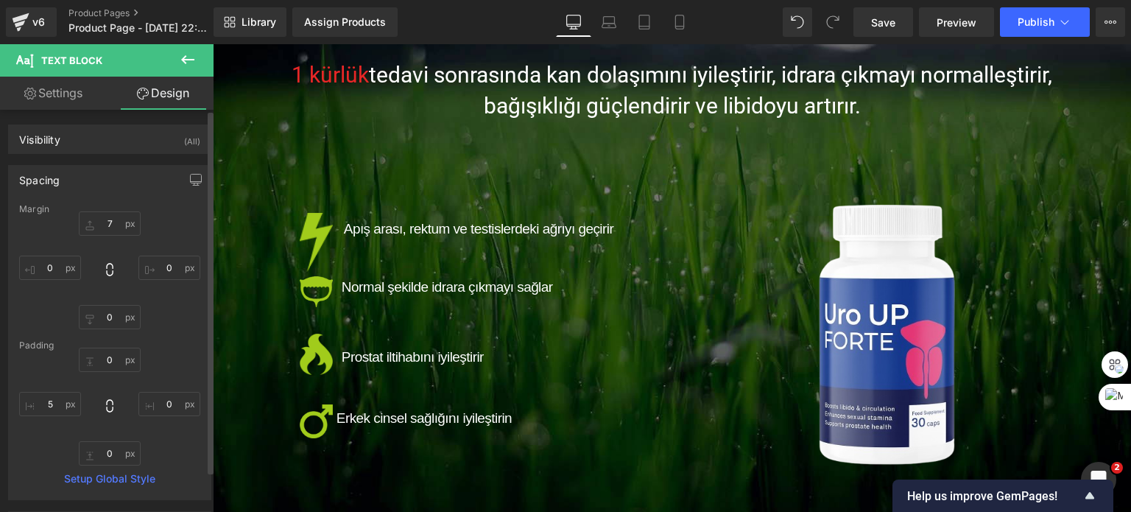
type input "0"
type input "5"
click at [49, 272] on input "0" at bounding box center [50, 268] width 62 height 24
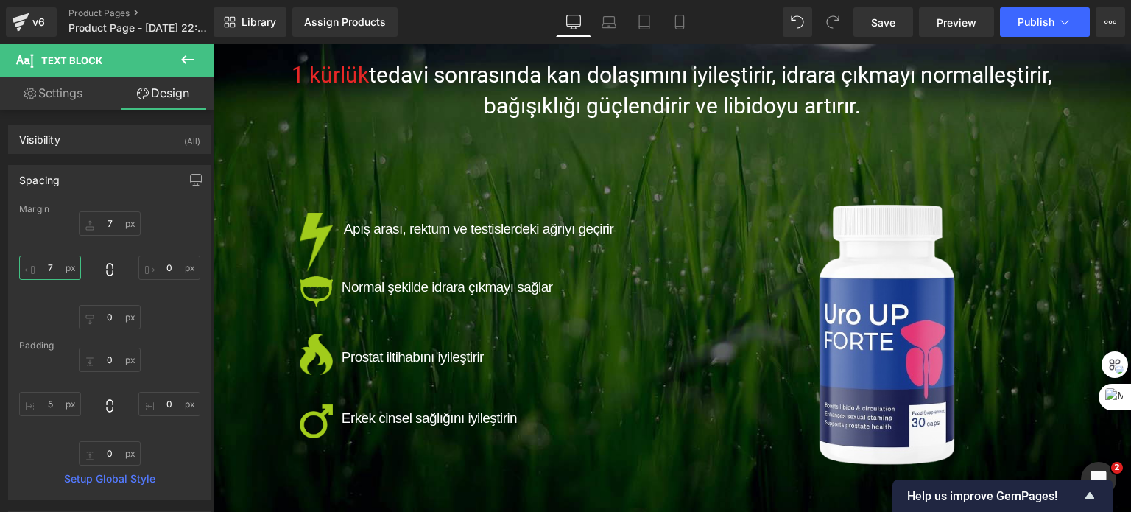
type input "7"
click at [47, 84] on link "Settings" at bounding box center [53, 93] width 107 height 33
type input "100"
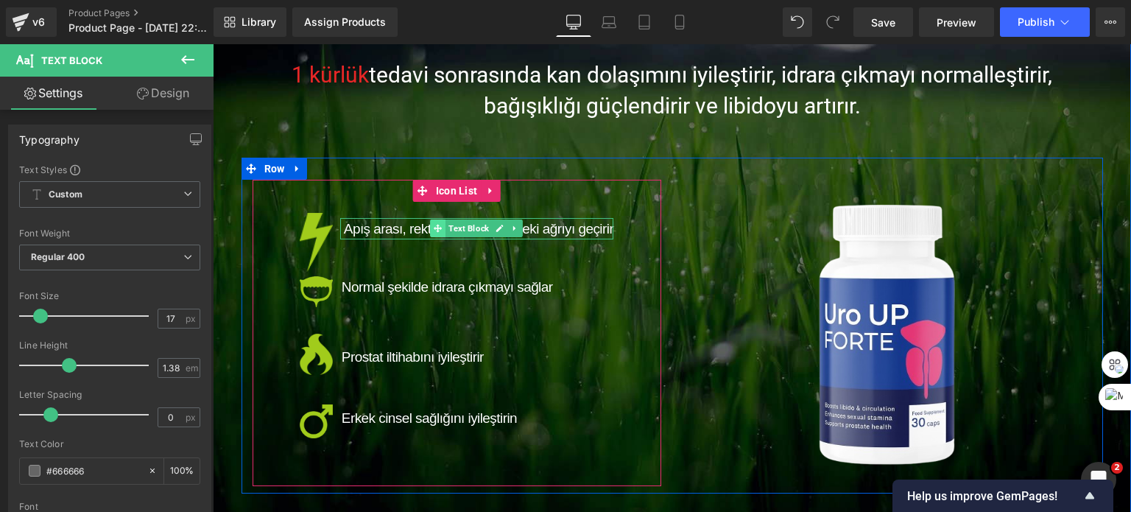
click at [431, 227] on span at bounding box center [438, 229] width 15 height 18
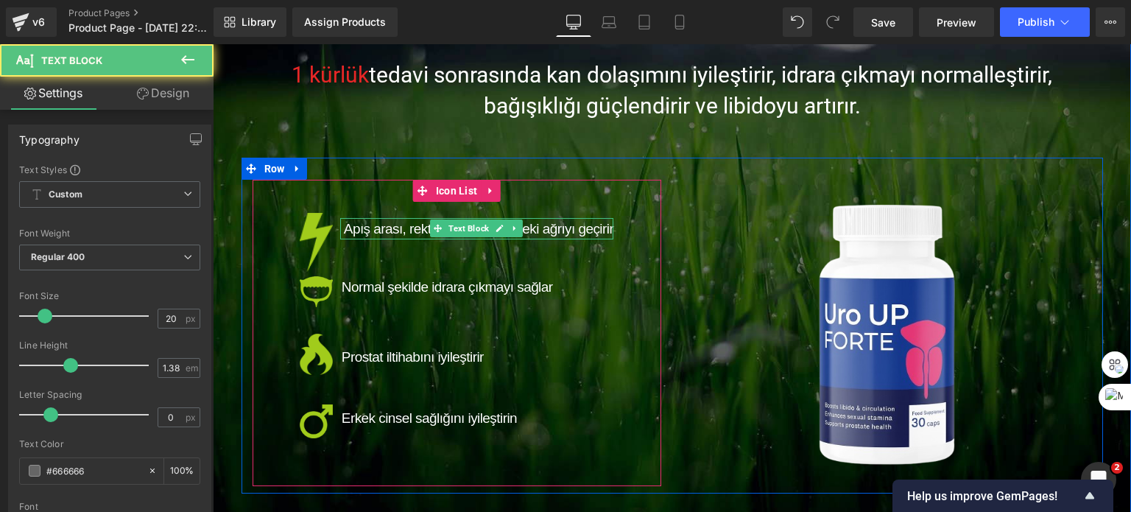
click at [393, 225] on span "Apış arası, rektum ve testislerdeki ağrıyı geçirir" at bounding box center [479, 228] width 270 height 15
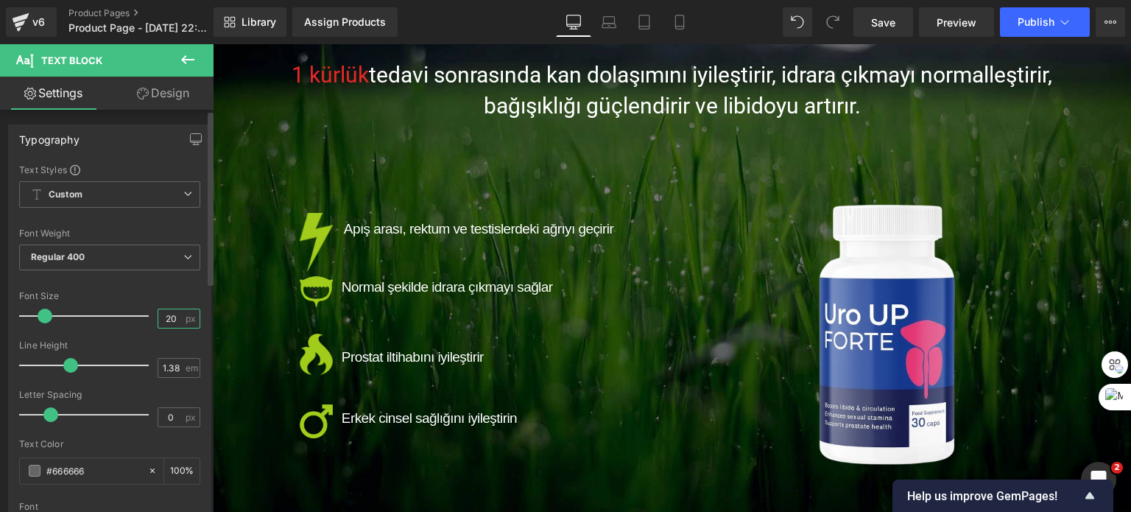
click at [162, 317] on input "20" at bounding box center [171, 318] width 26 height 18
type input "17"
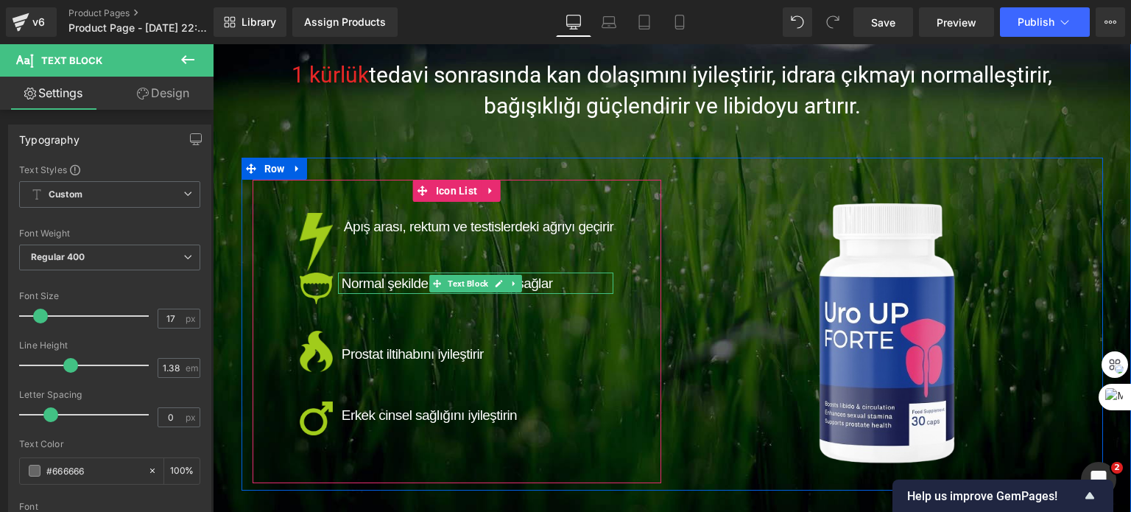
click at [387, 280] on span "Normal şekilde idrara çıkmayı sağlar" at bounding box center [447, 283] width 211 height 15
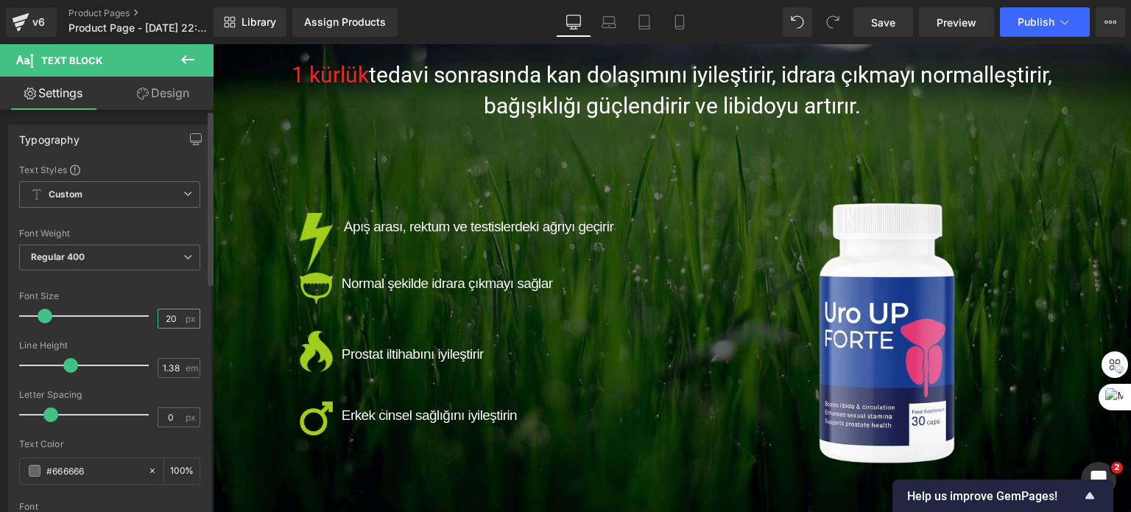
click at [159, 315] on input "20" at bounding box center [171, 318] width 26 height 18
type input "17"
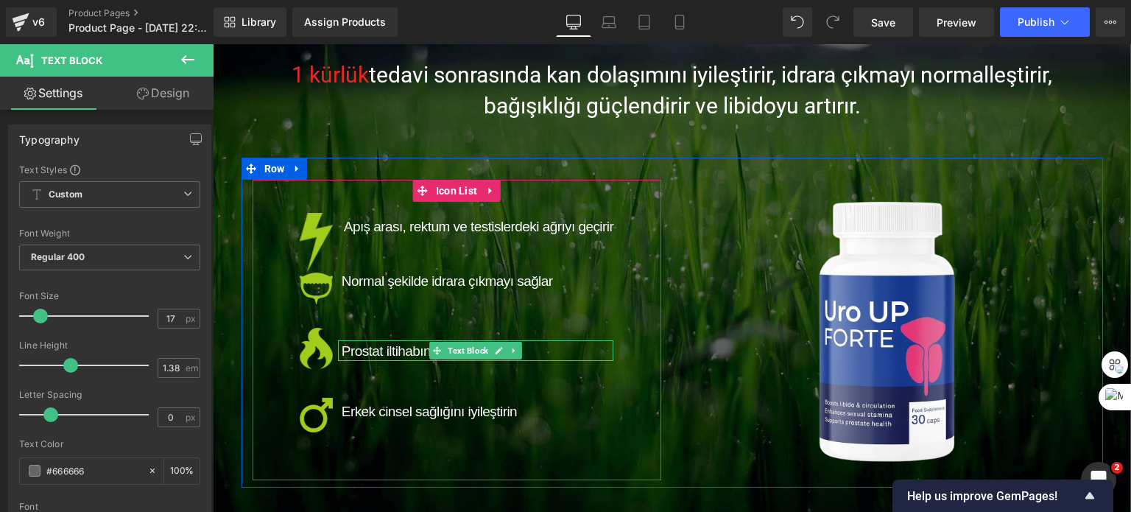
click at [415, 350] on span "Prostat iltihabını iyileştirir" at bounding box center [413, 350] width 142 height 15
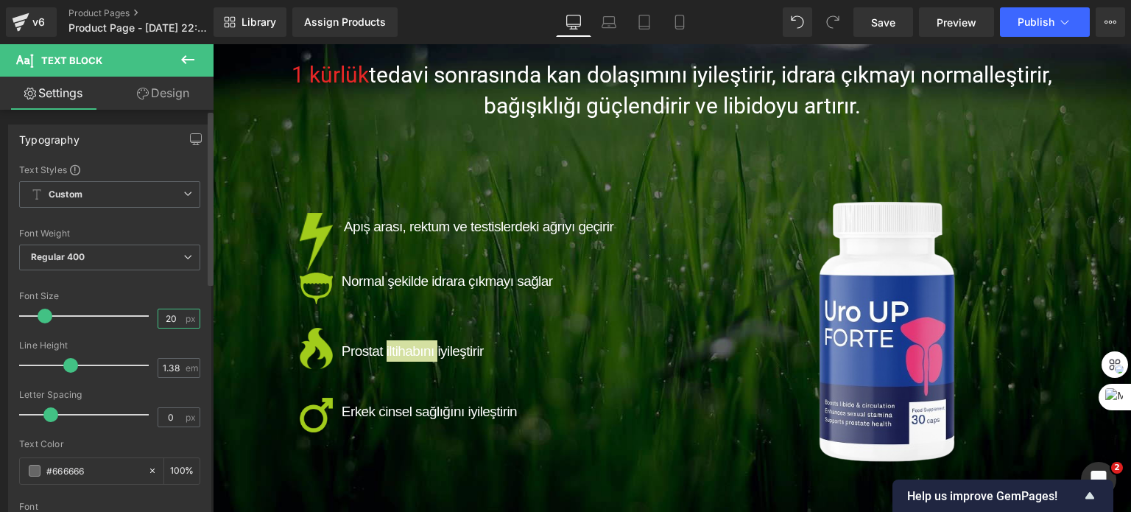
click at [158, 317] on input "20" at bounding box center [171, 318] width 26 height 18
type input "17"
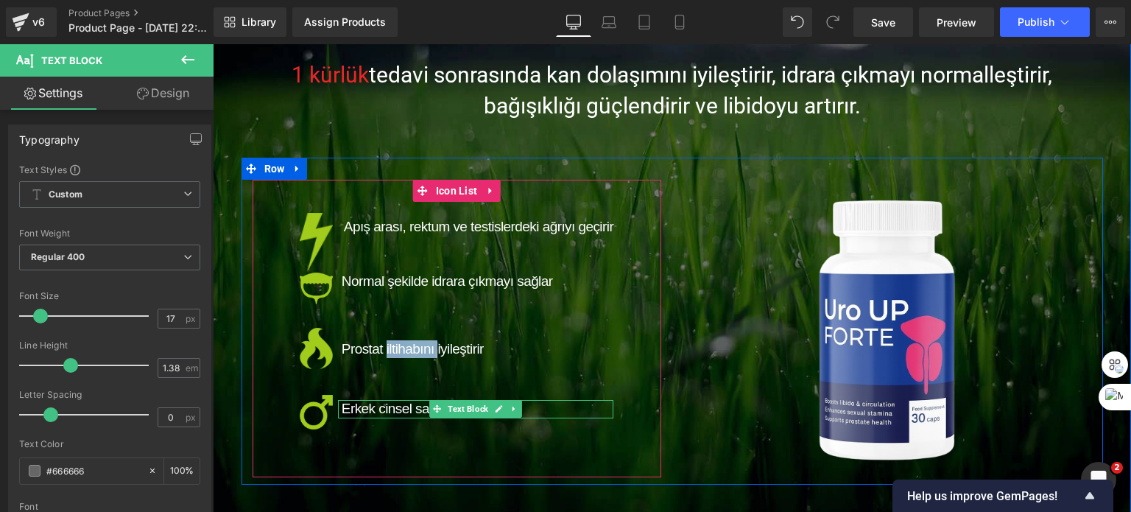
click at [363, 409] on span "Erkek cinsel sağlığını iyileştirin" at bounding box center [429, 408] width 175 height 15
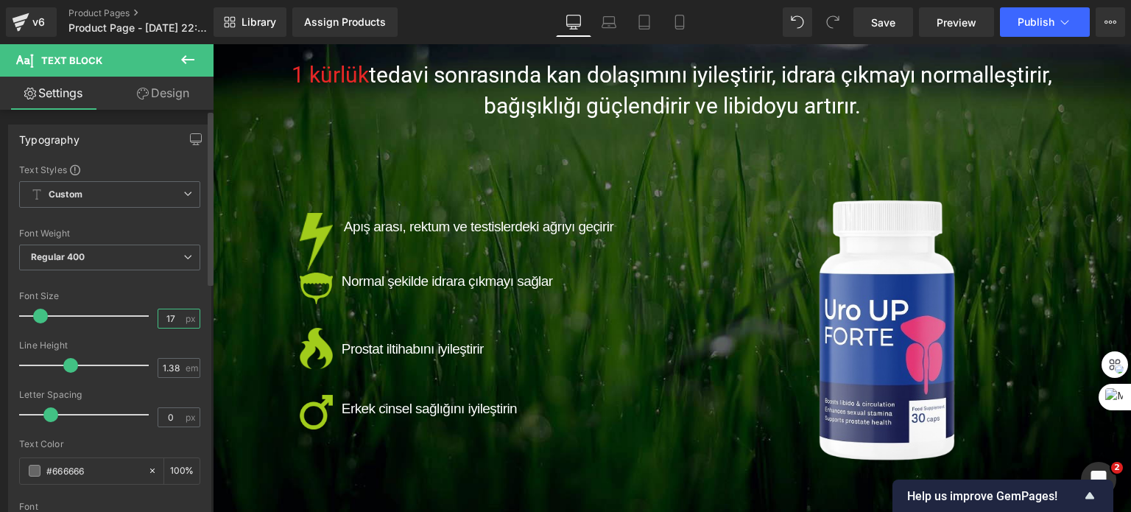
click at [158, 309] on input "17" at bounding box center [171, 318] width 26 height 18
type input "17"
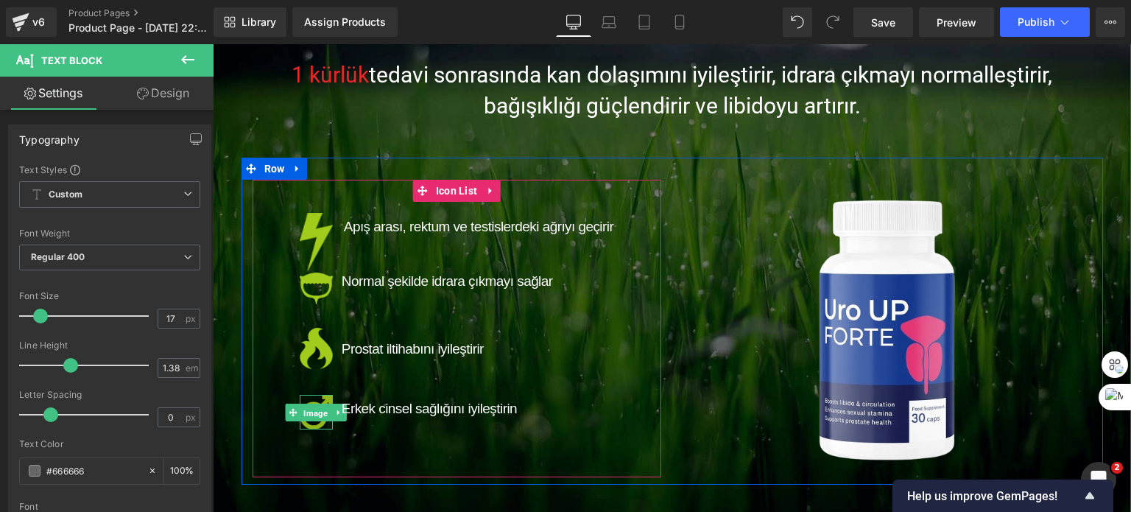
click at [306, 416] on span "Image" at bounding box center [316, 413] width 30 height 18
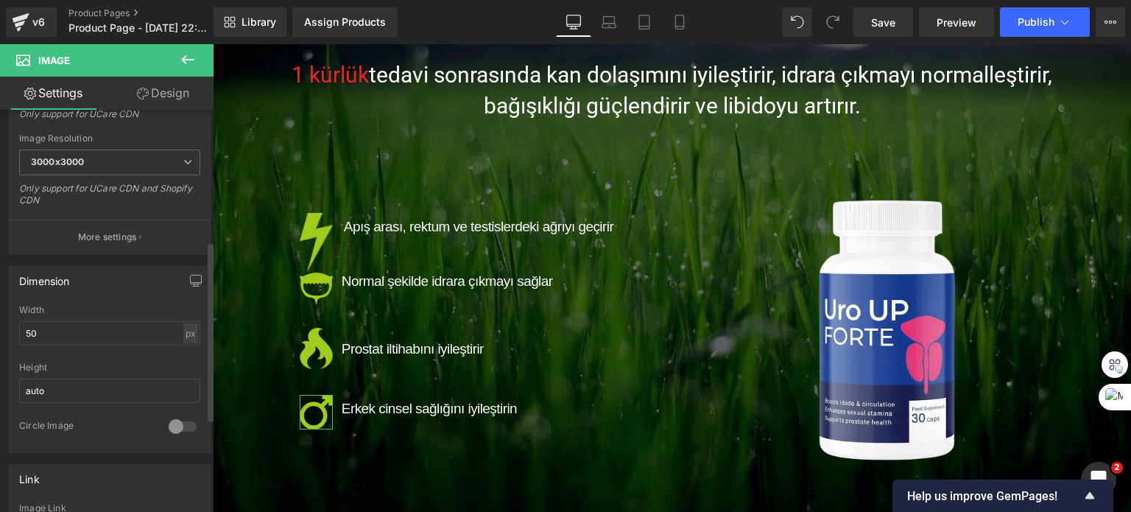
scroll to position [295, 0]
drag, startPoint x: 67, startPoint y: 339, endPoint x: 0, endPoint y: 326, distance: 68.2
click at [0, 326] on div "Dimension 50px Width 50 px % px auto Height auto 0 Circle Image" at bounding box center [110, 352] width 220 height 198
type input "40"
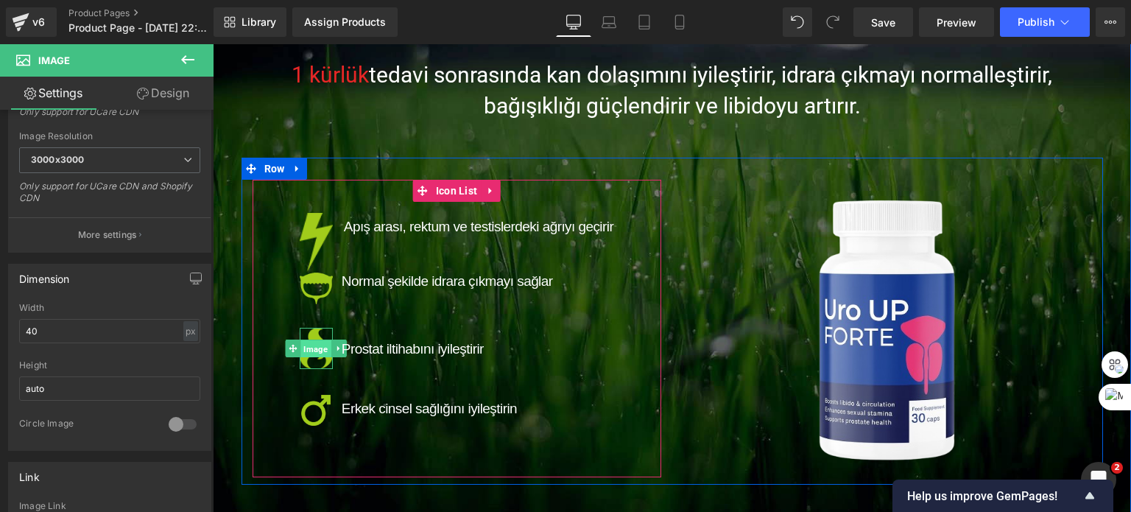
click at [302, 344] on span "Image" at bounding box center [316, 349] width 30 height 18
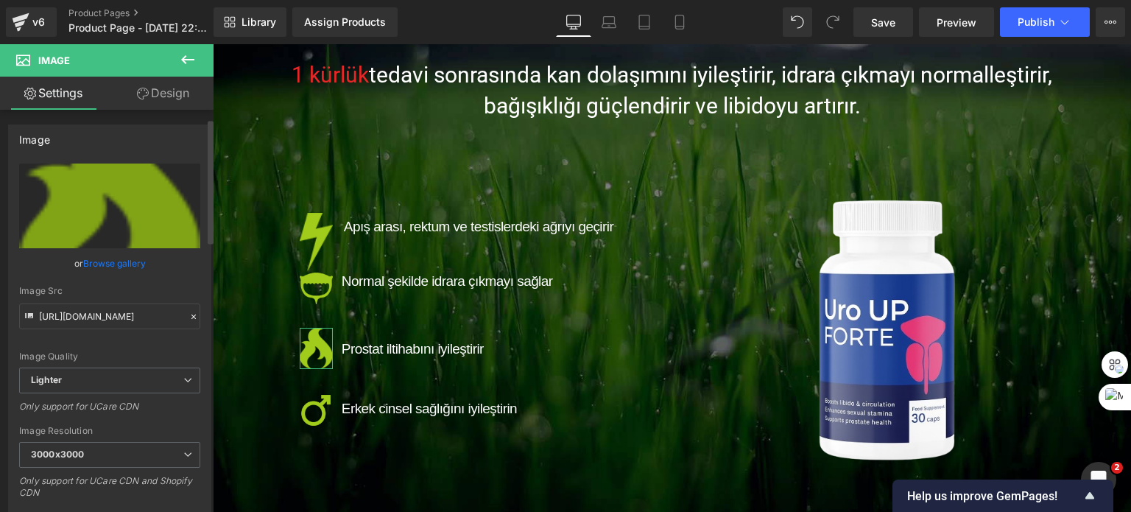
scroll to position [221, 0]
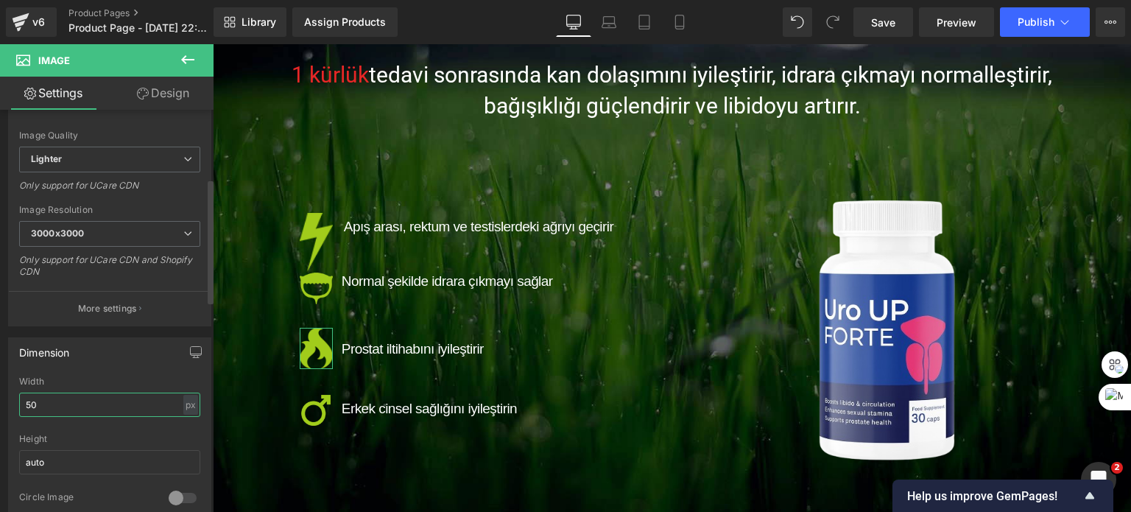
drag, startPoint x: 39, startPoint y: 406, endPoint x: 0, endPoint y: 397, distance: 40.0
click at [0, 397] on div "Dimension 50px Width 50 px % px auto Height auto 0 Circle Image" at bounding box center [110, 425] width 220 height 198
type input "40"
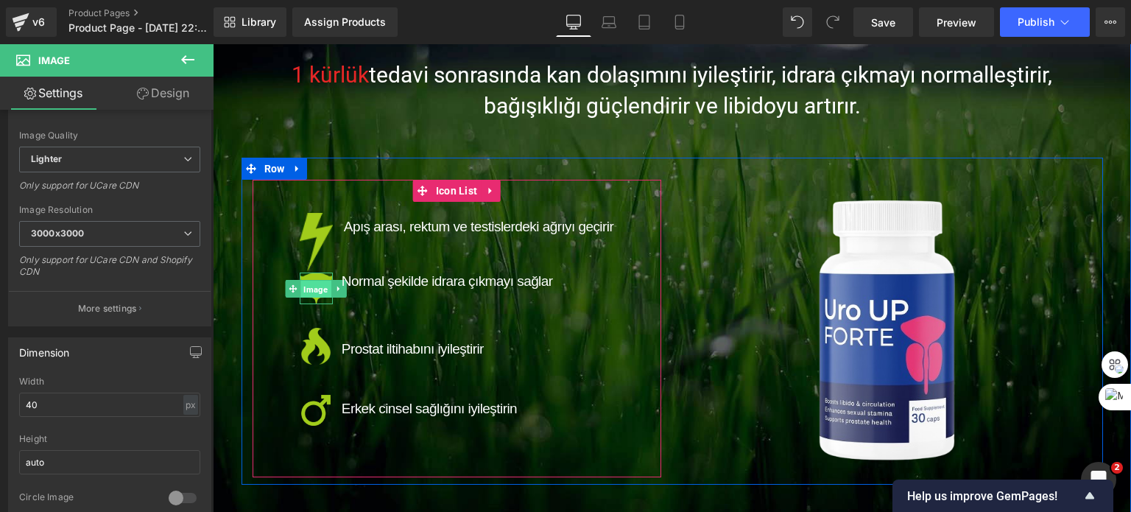
click at [313, 295] on span "Image" at bounding box center [316, 289] width 30 height 18
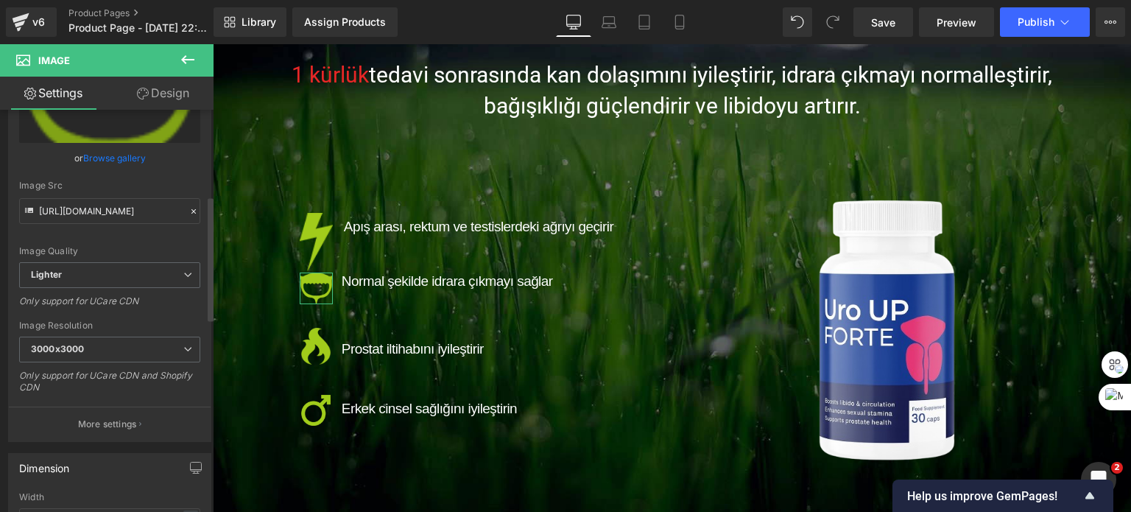
scroll to position [295, 0]
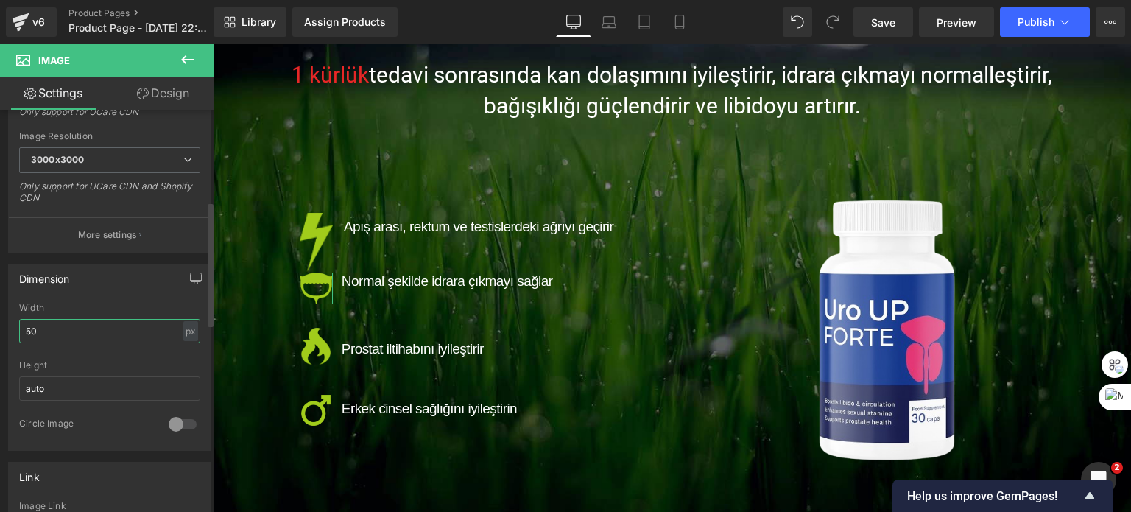
drag, startPoint x: 57, startPoint y: 332, endPoint x: 11, endPoint y: 327, distance: 46.0
click at [12, 327] on div "50px Width 50 px % px auto Height auto 0 Circle Image" at bounding box center [110, 376] width 202 height 147
type input "40"
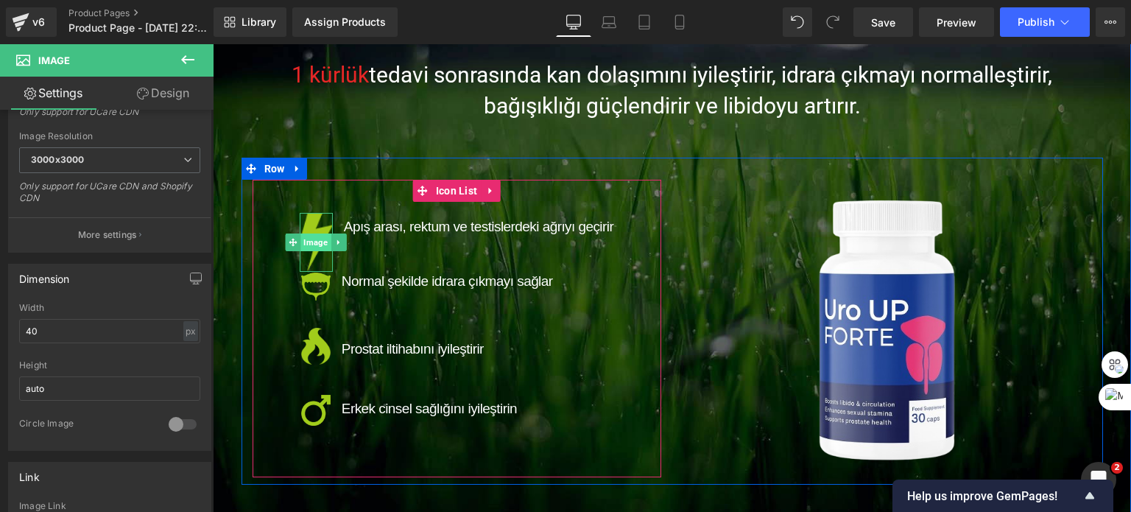
click at [310, 239] on span "Image" at bounding box center [316, 243] width 30 height 18
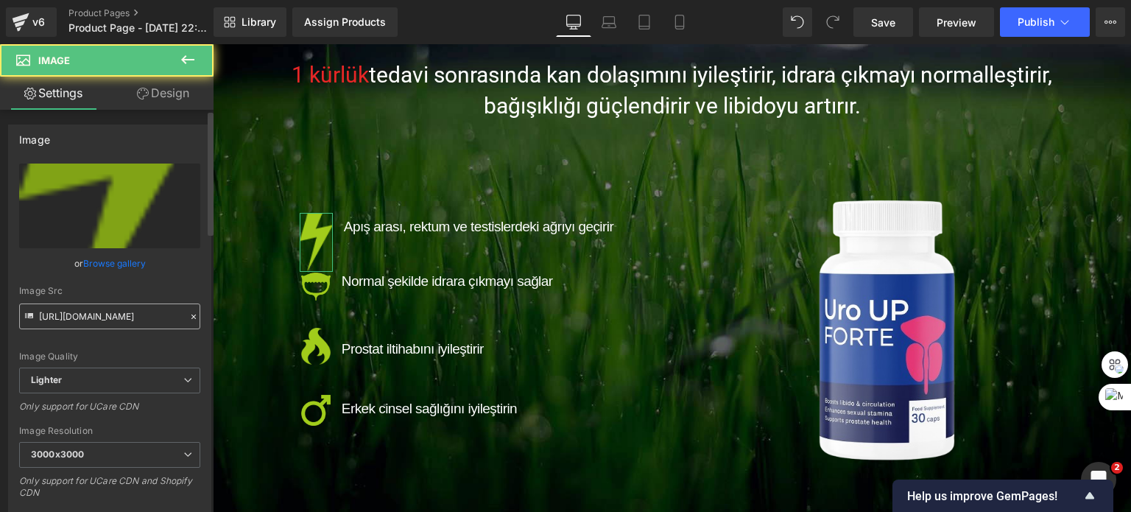
scroll to position [221, 0]
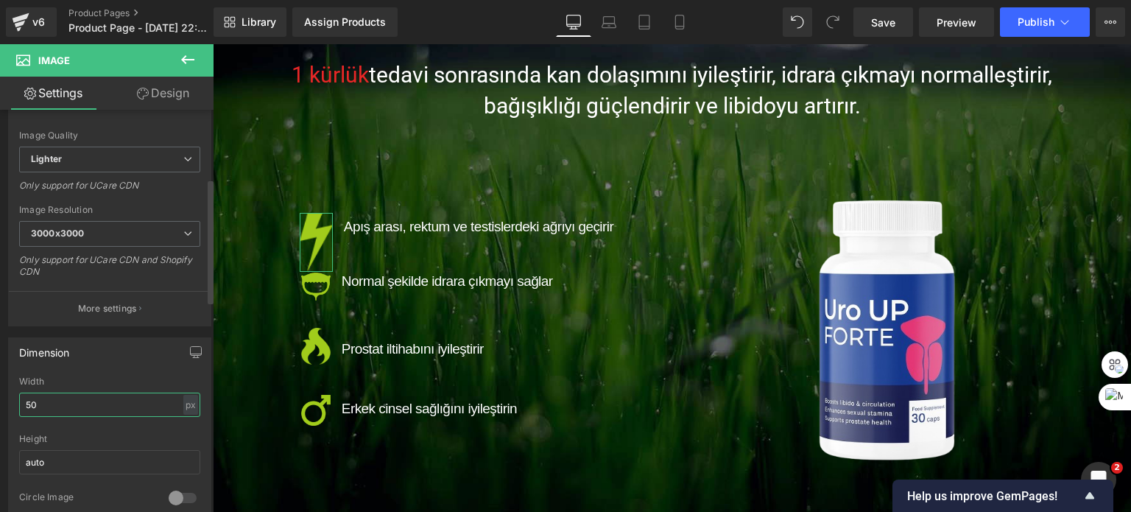
drag, startPoint x: 52, startPoint y: 401, endPoint x: 0, endPoint y: 382, distance: 56.0
click at [6, 403] on div "Dimension 50px Width 50 px % px auto Height auto 0 Circle Image" at bounding box center [110, 425] width 220 height 198
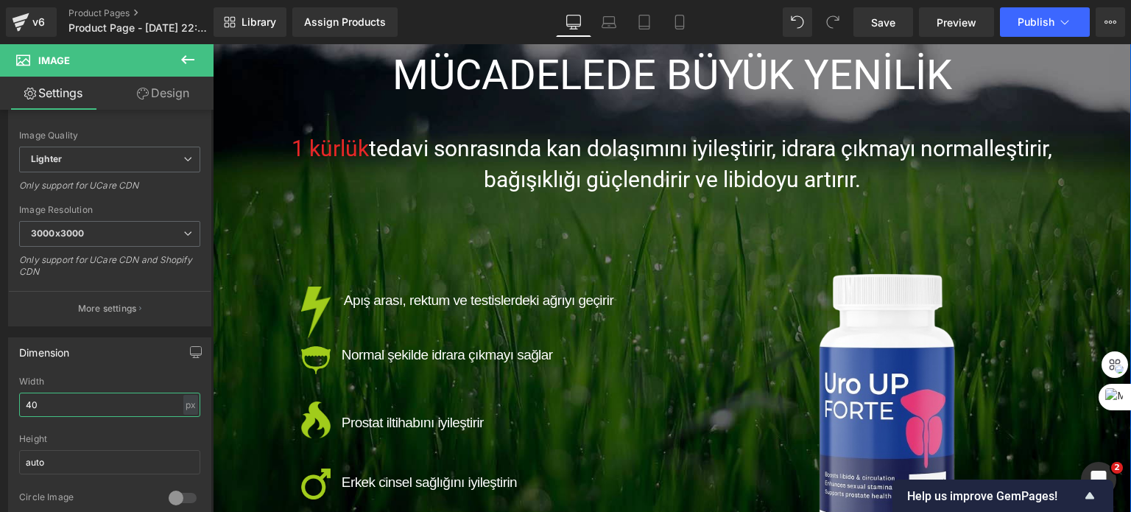
scroll to position [74, 0]
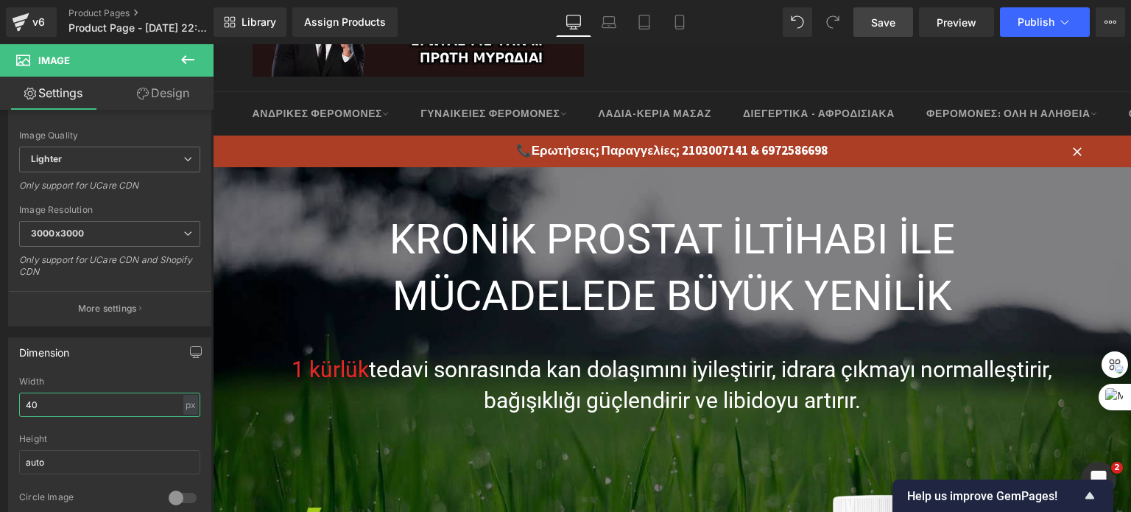
type input "40"
click at [894, 24] on span "Save" at bounding box center [883, 22] width 24 height 15
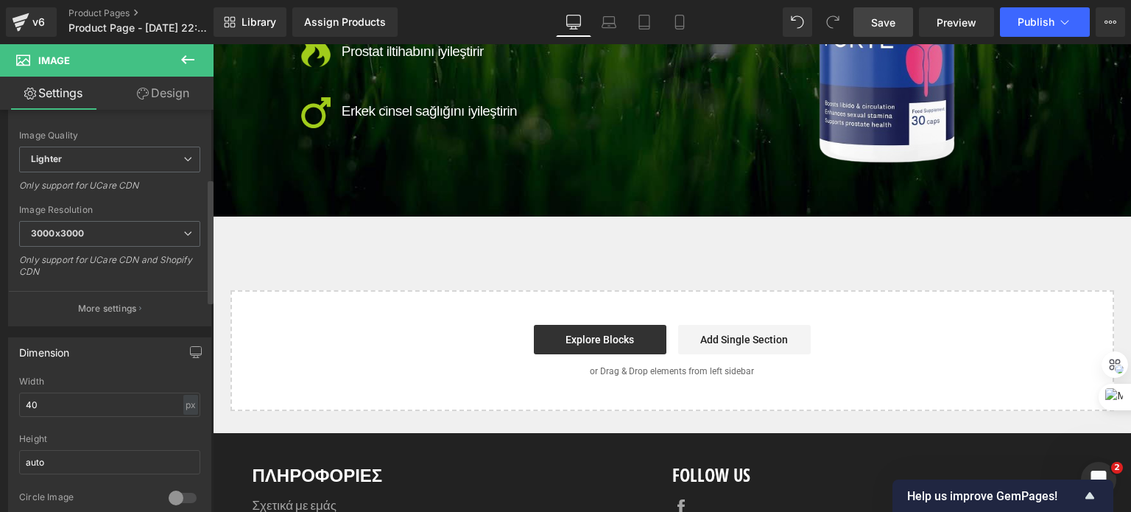
scroll to position [737, 0]
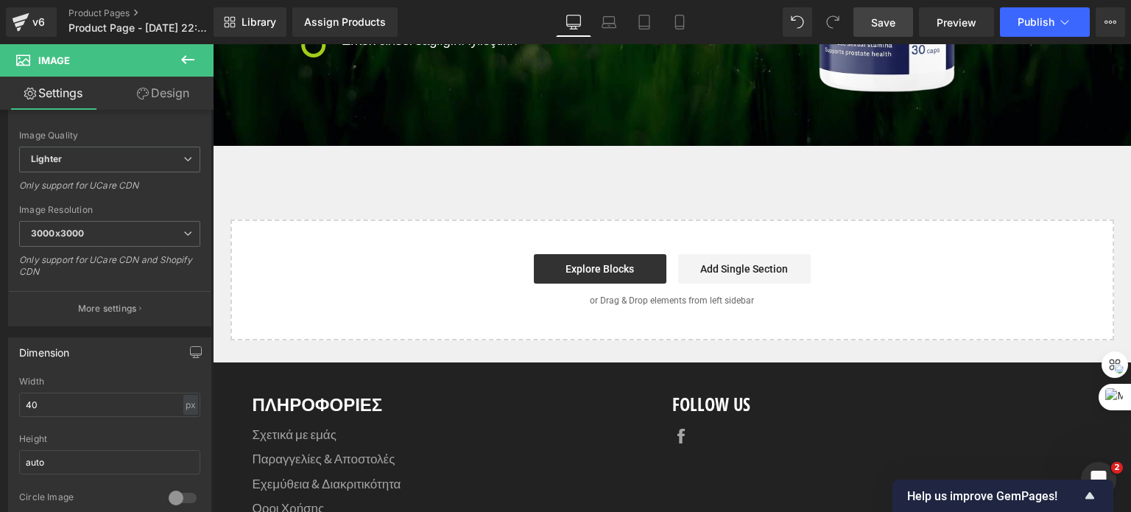
click at [184, 55] on icon at bounding box center [188, 60] width 18 height 18
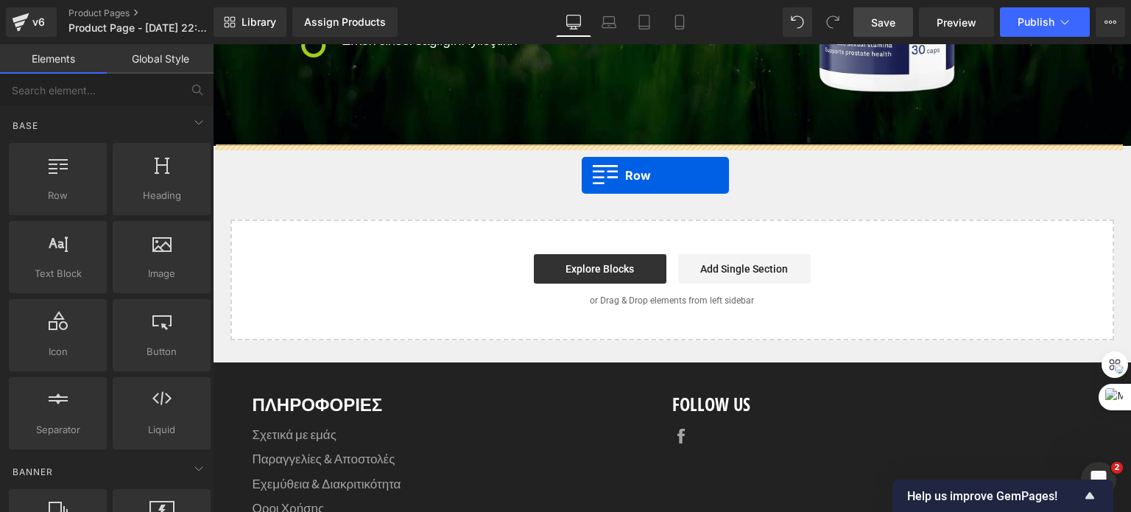
drag, startPoint x: 276, startPoint y: 215, endPoint x: 582, endPoint y: 175, distance: 308.3
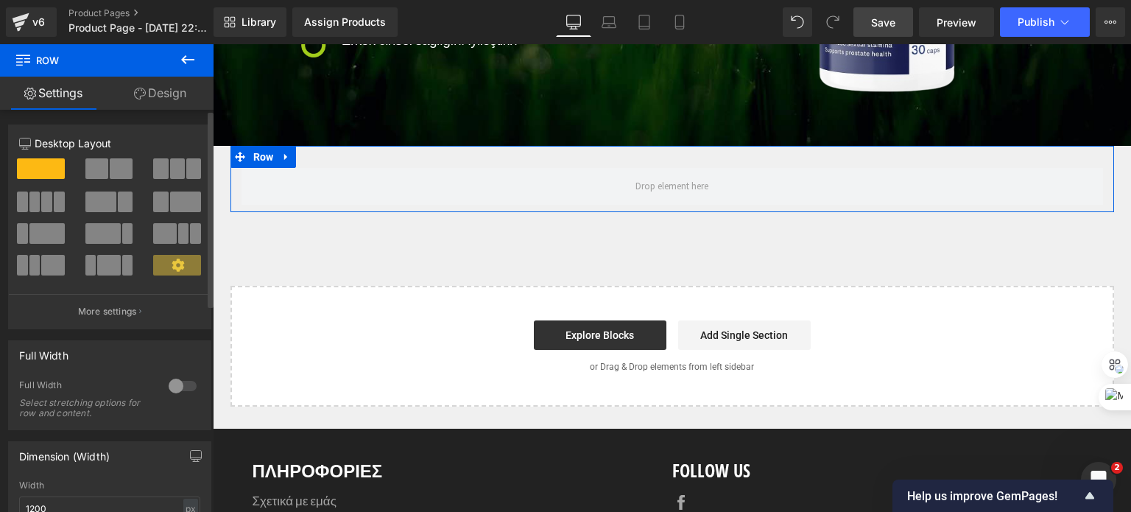
click at [172, 387] on div at bounding box center [182, 386] width 35 height 24
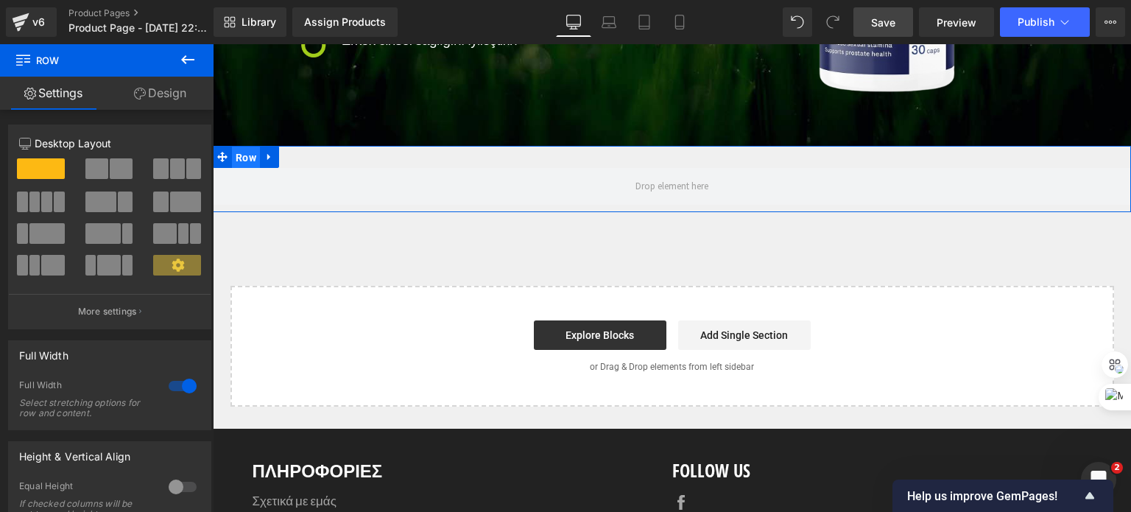
click at [242, 151] on span "Row" at bounding box center [246, 158] width 28 height 22
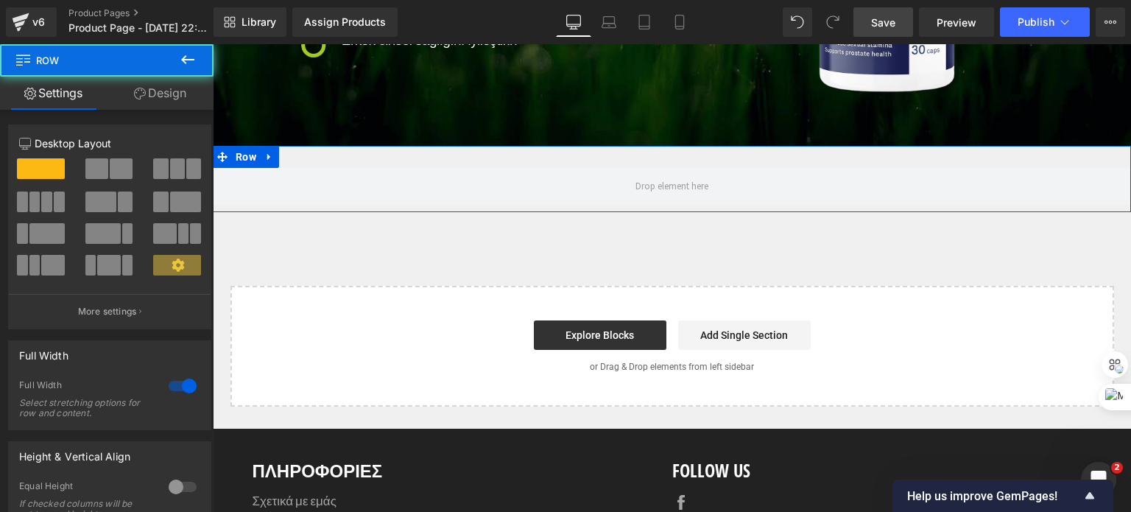
drag, startPoint x: 145, startPoint y: 91, endPoint x: 83, endPoint y: 189, distance: 116.3
click at [146, 91] on link "Design" at bounding box center [160, 93] width 107 height 33
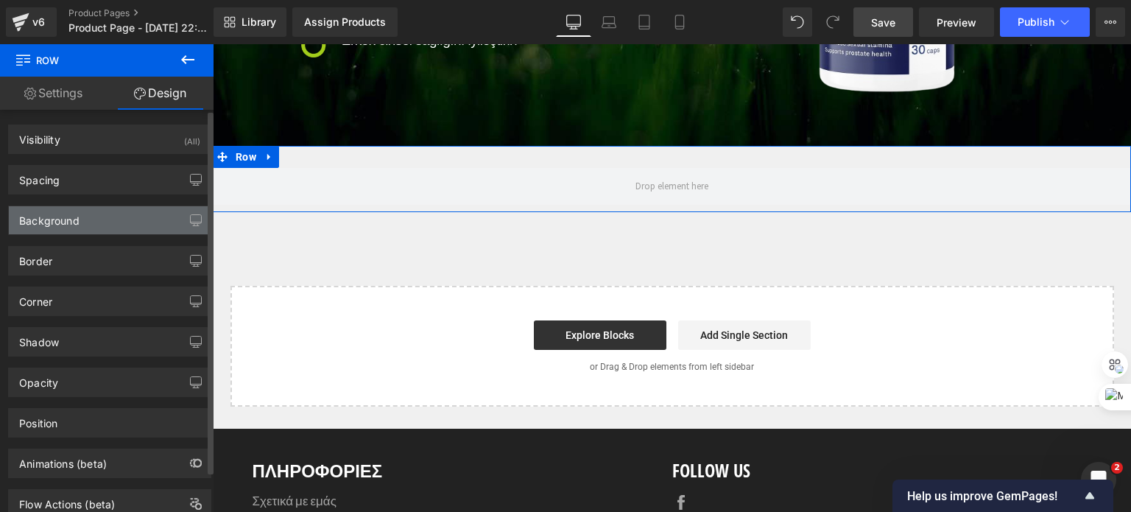
click at [71, 211] on div "Background" at bounding box center [49, 216] width 60 height 21
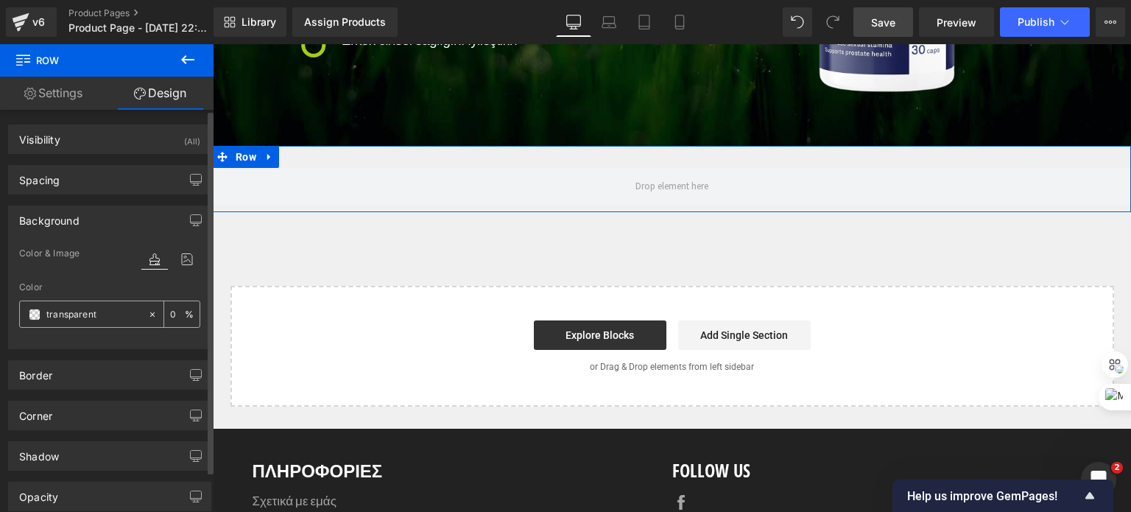
click at [36, 315] on span at bounding box center [35, 315] width 12 height 12
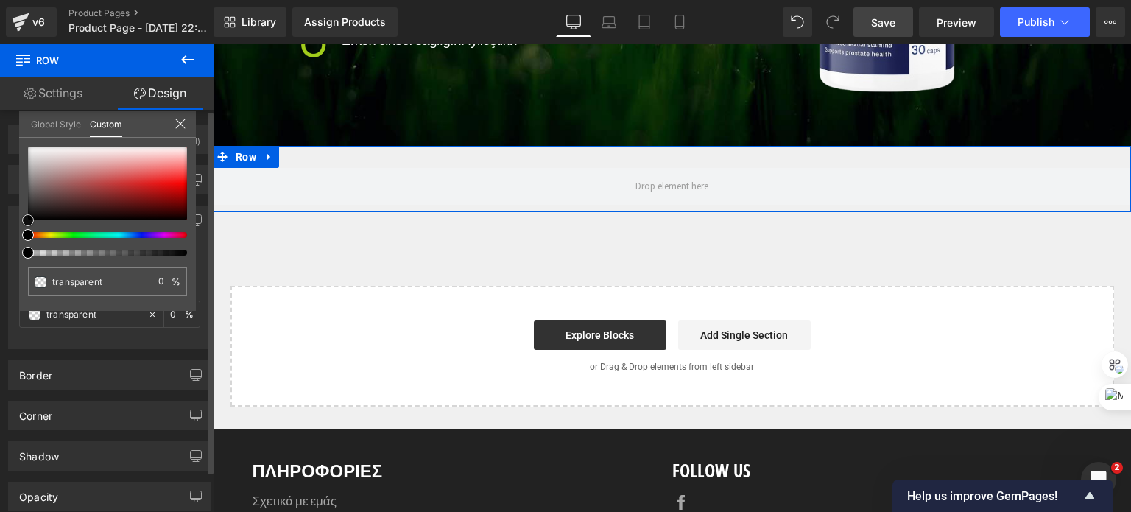
type input "#bb6c6c"
type input "100"
type input "#bb6c6c"
type input "100"
type input "#c27e7e"
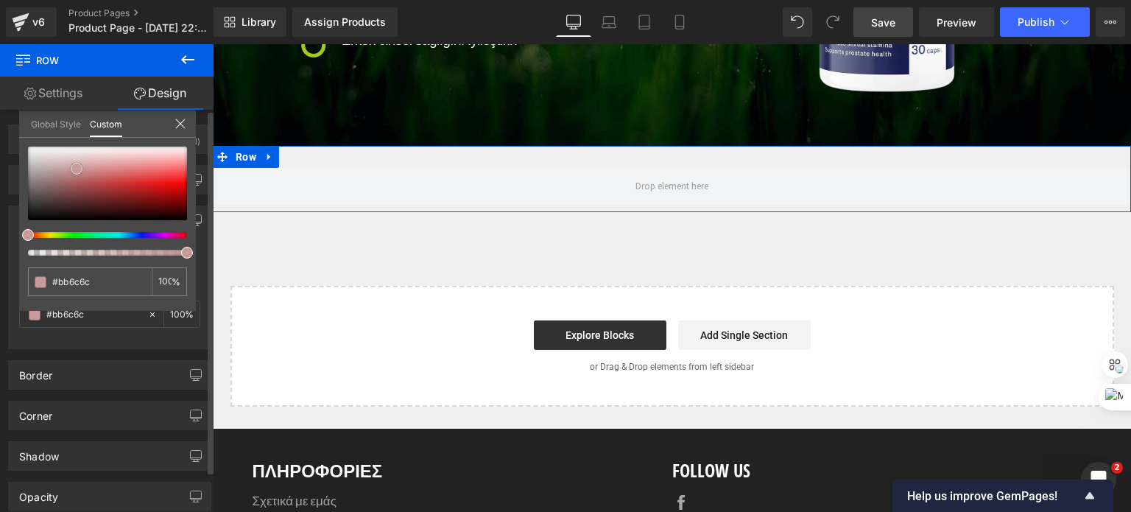
type input "#c27e7e"
type input "#ca9a9a"
type input "#d5bdbd"
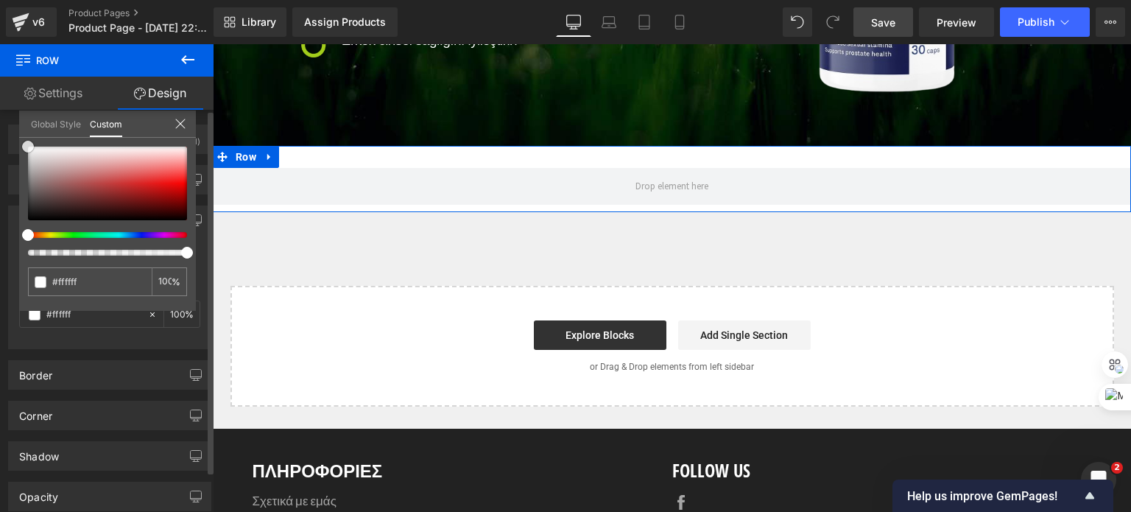
drag, startPoint x: 83, startPoint y: 172, endPoint x: 21, endPoint y: 141, distance: 69.5
click at [21, 141] on div "#ffffff 100 %" at bounding box center [107, 147] width 177 height 18
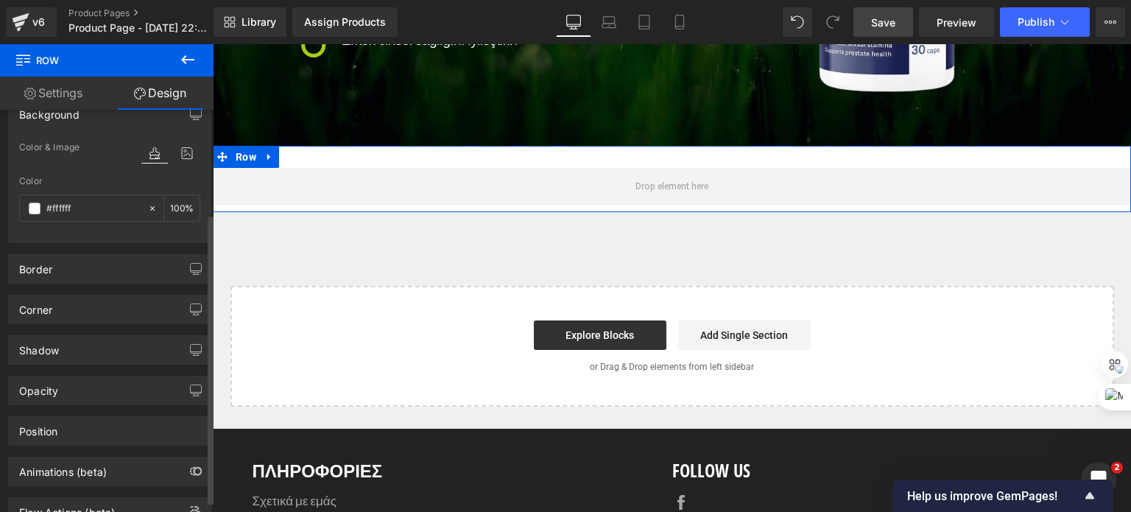
scroll to position [159, 0]
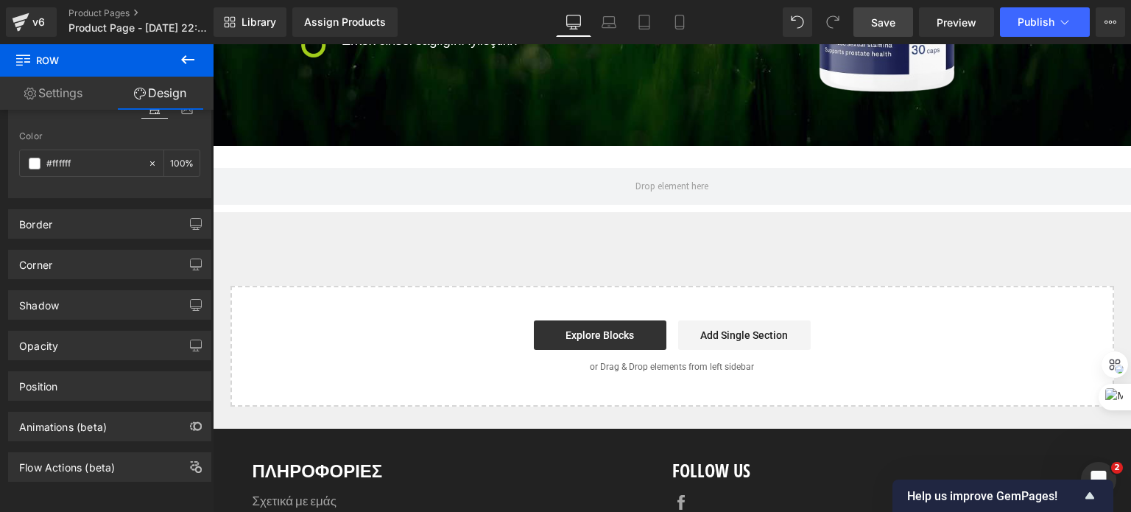
click at [180, 52] on icon at bounding box center [188, 60] width 18 height 18
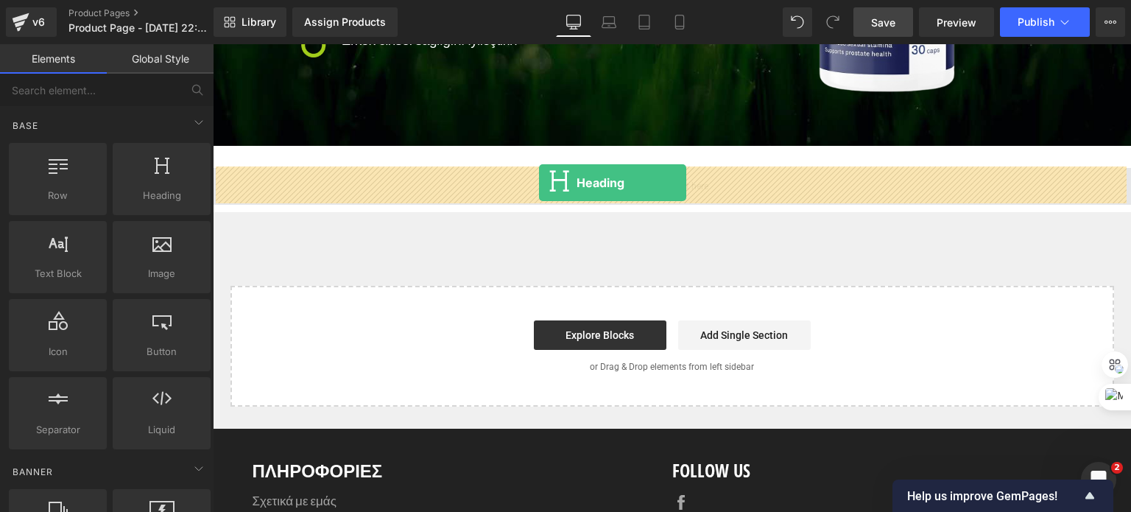
drag, startPoint x: 359, startPoint y: 236, endPoint x: 539, endPoint y: 183, distance: 187.4
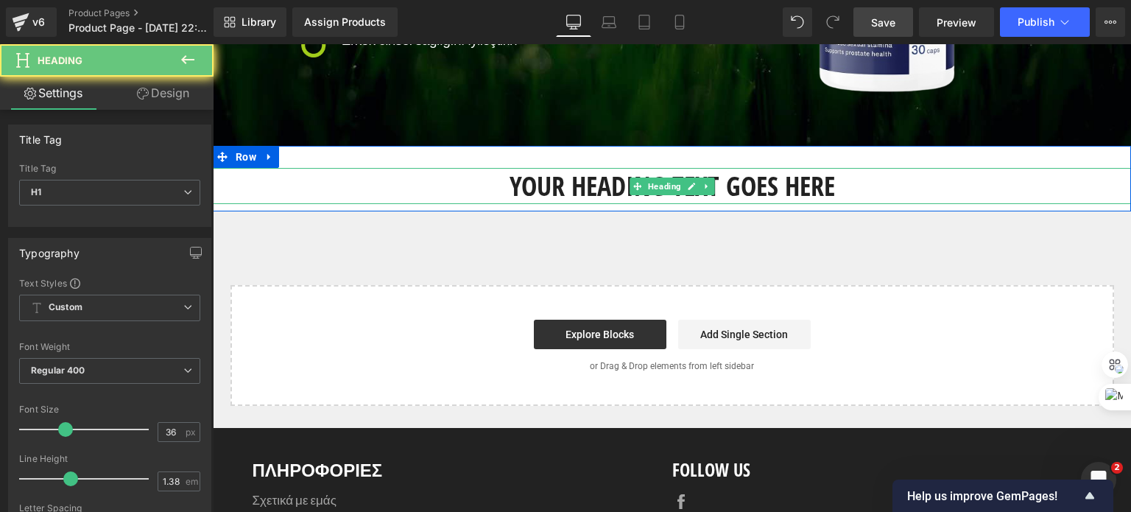
click at [563, 179] on h1 "Your heading text goes here" at bounding box center [672, 186] width 919 height 37
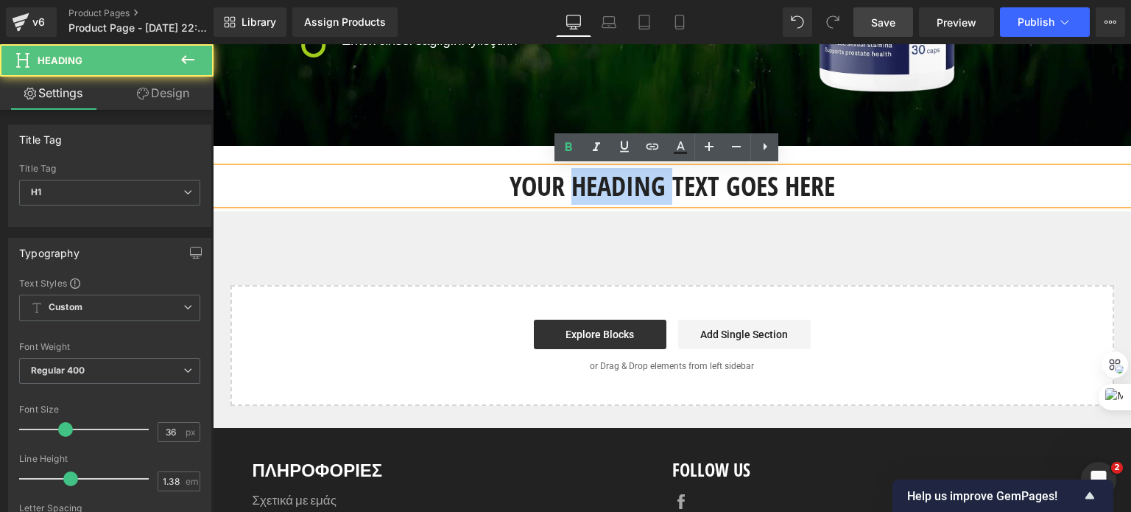
click at [563, 179] on h1 "Your heading text goes here" at bounding box center [672, 186] width 919 height 37
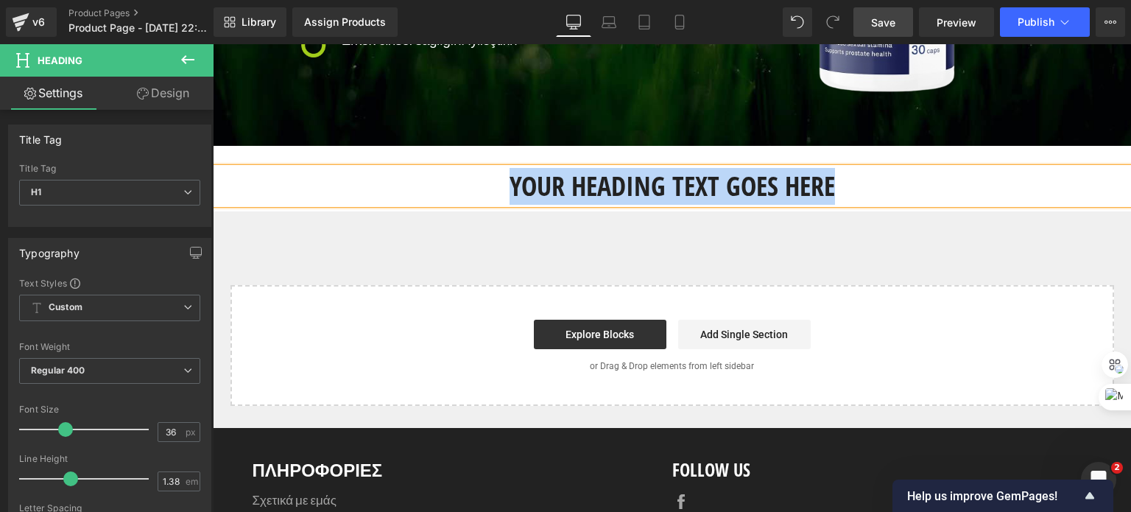
paste div
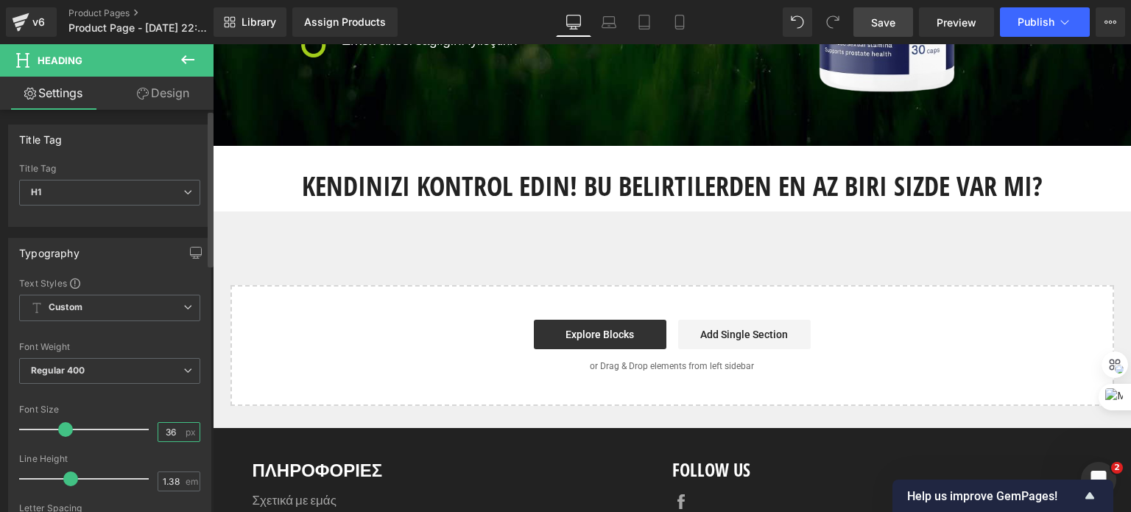
click at [160, 429] on input "36" at bounding box center [171, 432] width 26 height 18
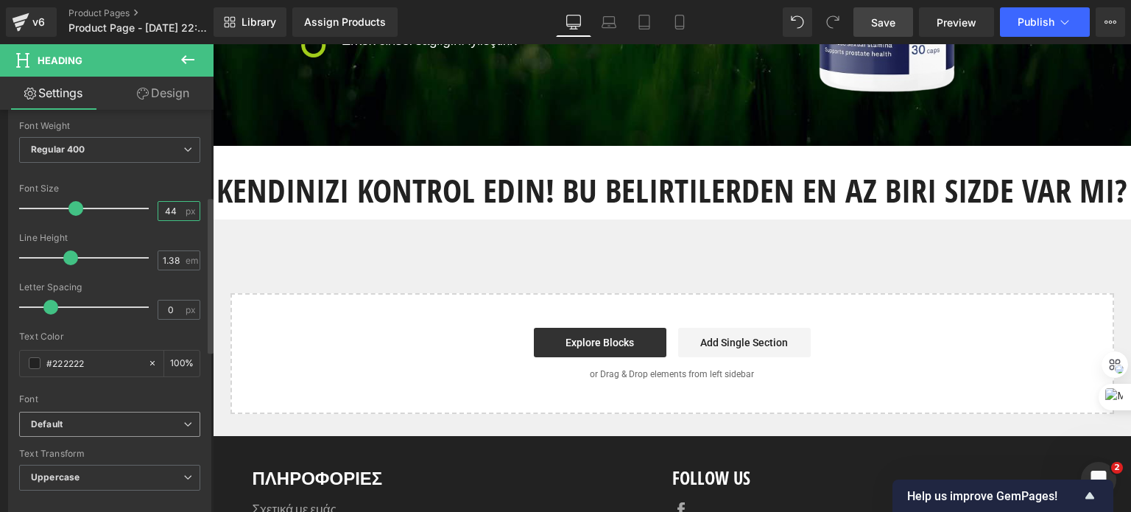
scroll to position [295, 0]
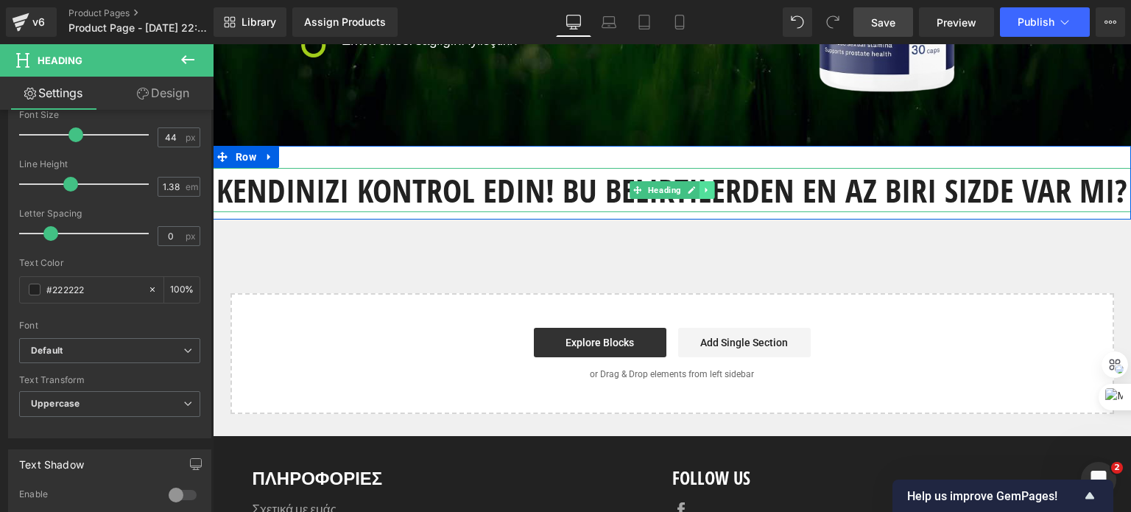
click at [706, 190] on link at bounding box center [706, 190] width 15 height 18
click at [711, 192] on icon at bounding box center [715, 190] width 8 height 8
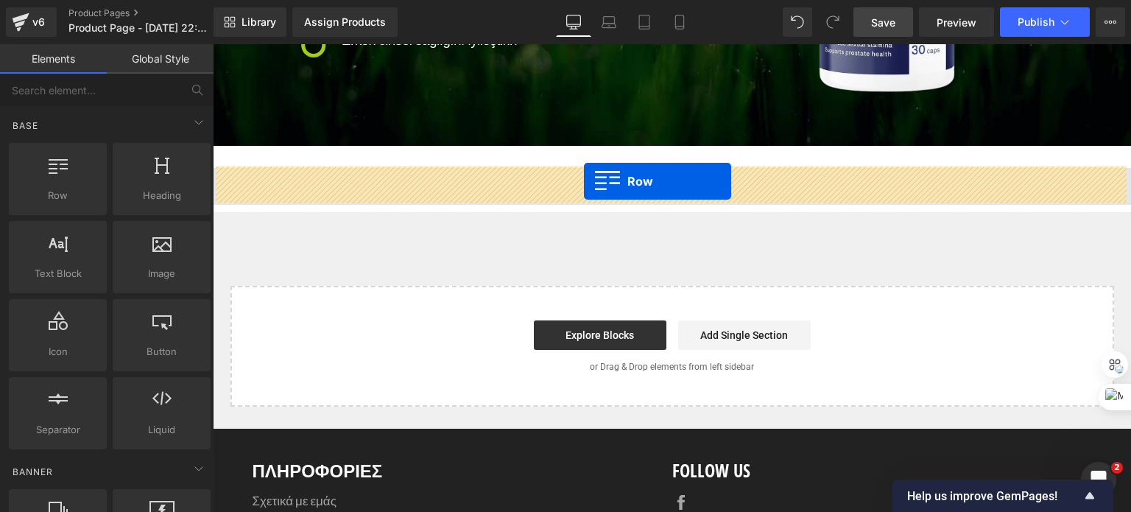
drag, startPoint x: 299, startPoint y: 223, endPoint x: 584, endPoint y: 182, distance: 288.1
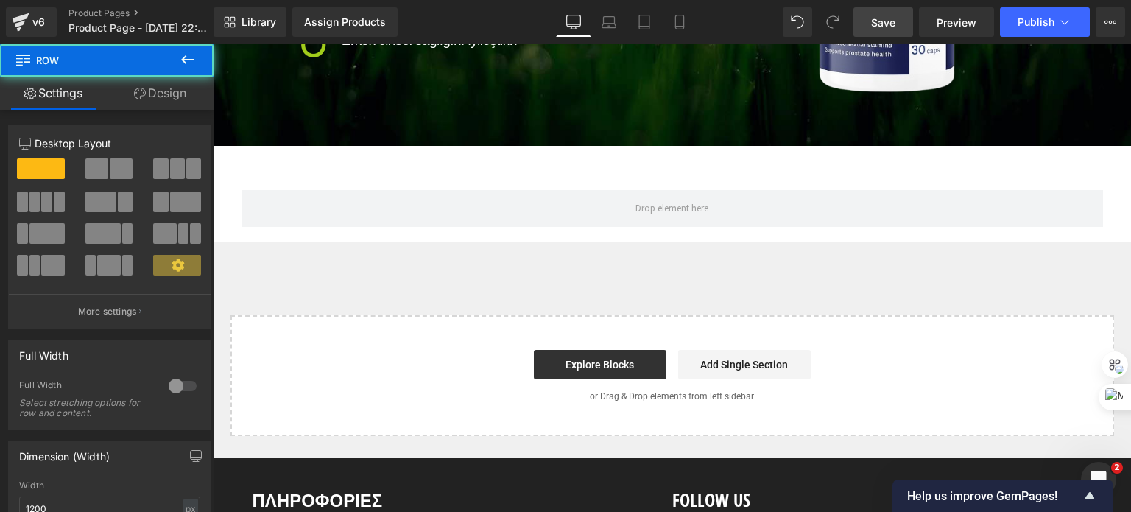
click at [190, 58] on icon at bounding box center [188, 60] width 18 height 18
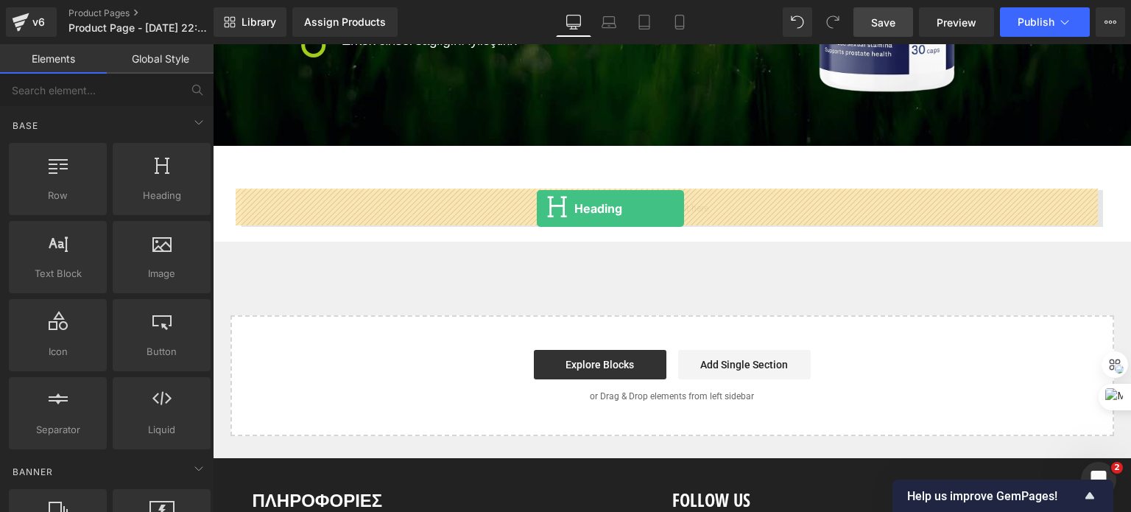
drag, startPoint x: 404, startPoint y: 238, endPoint x: 537, endPoint y: 208, distance: 135.8
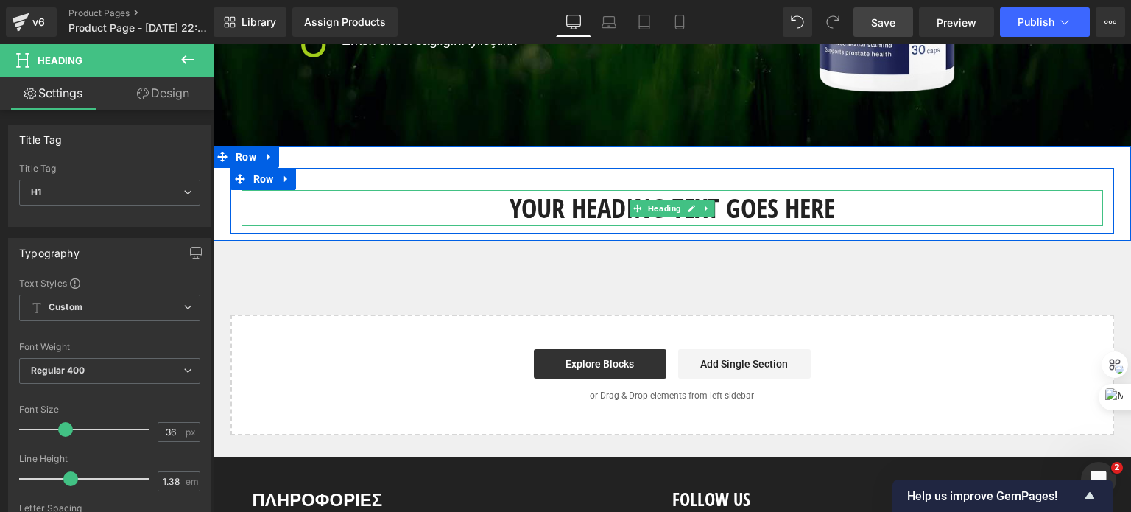
click at [546, 206] on h1 "Your heading text goes here" at bounding box center [673, 208] width 862 height 37
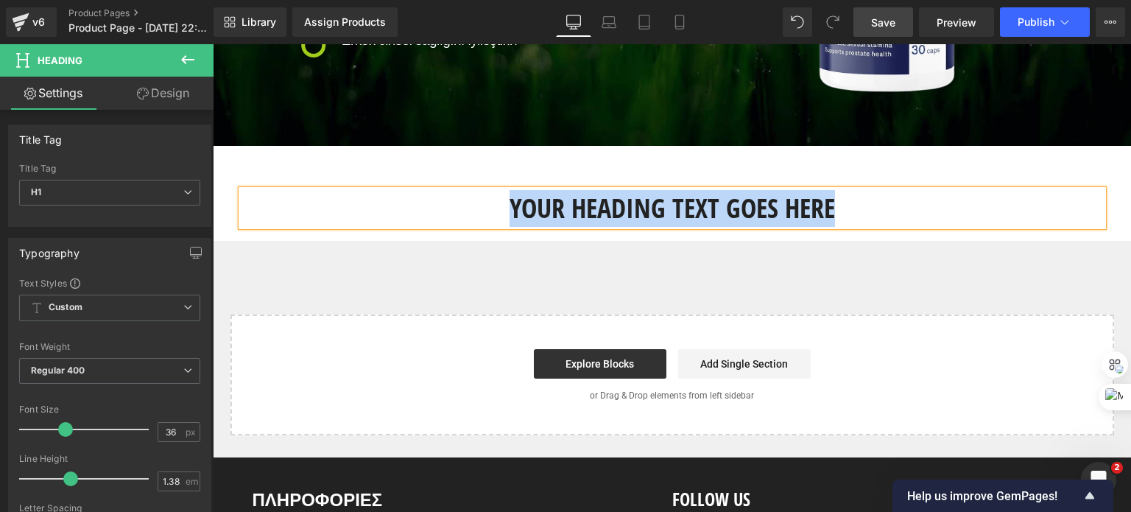
paste div
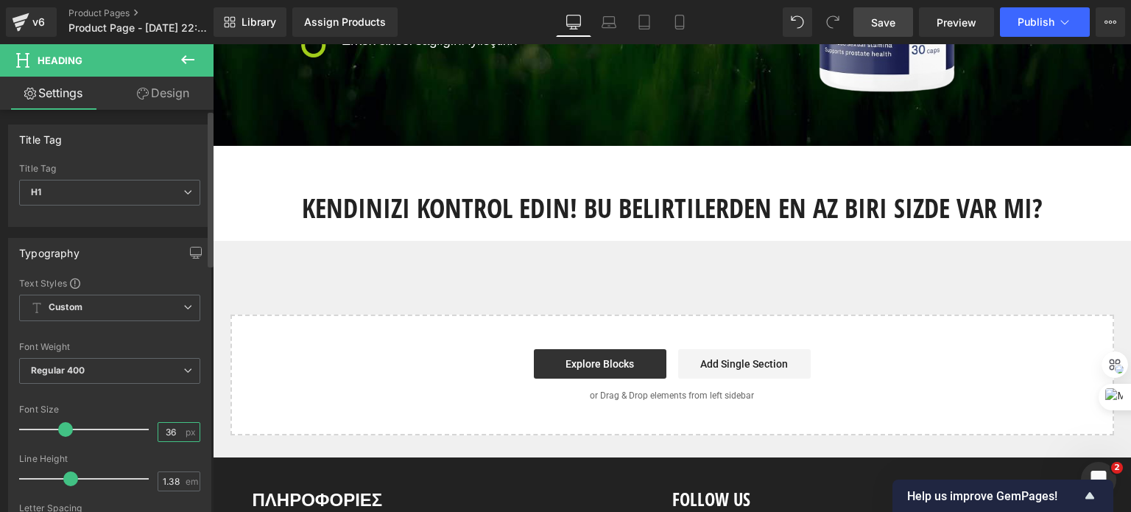
click at [162, 432] on input "36" at bounding box center [171, 432] width 26 height 18
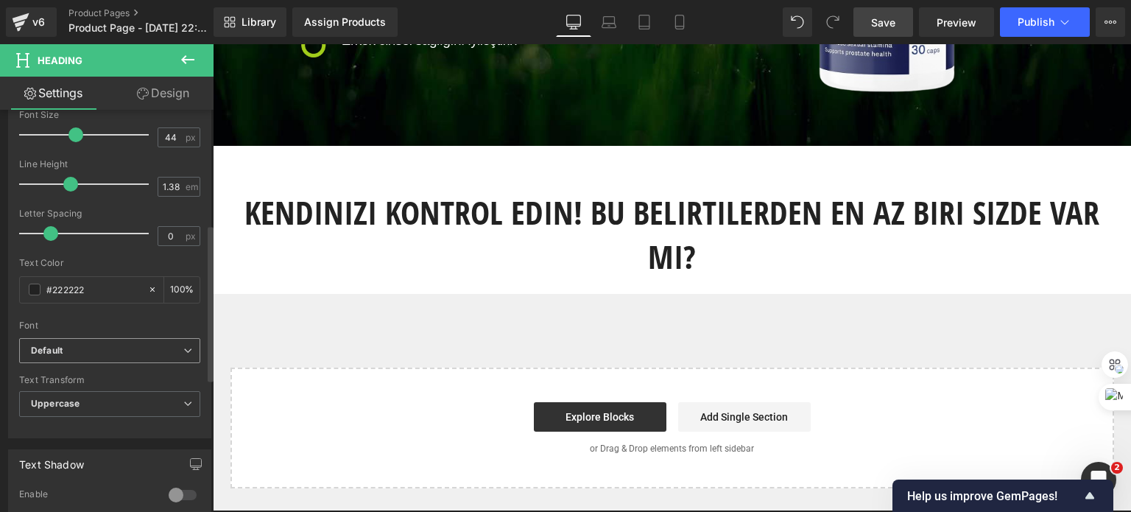
click at [91, 356] on span "Default" at bounding box center [109, 351] width 181 height 26
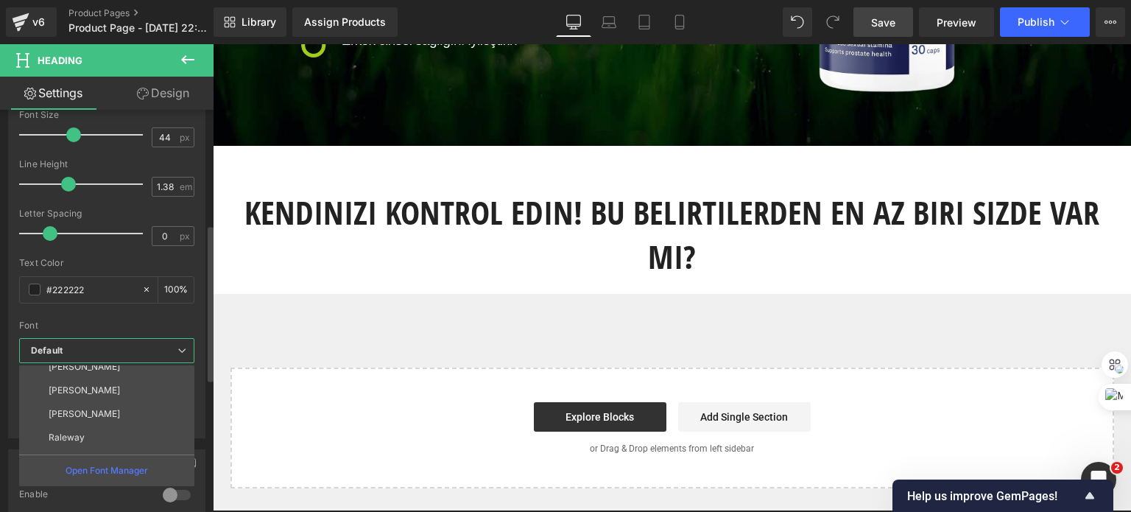
scroll to position [194, 0]
click at [83, 441] on li "Roboto" at bounding box center [110, 442] width 182 height 24
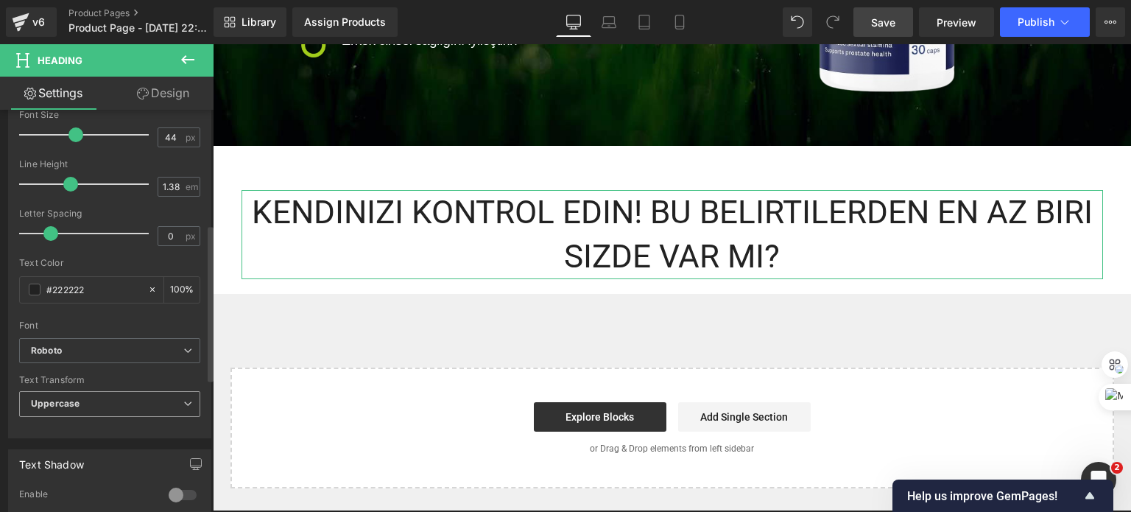
drag, startPoint x: 56, startPoint y: 415, endPoint x: 63, endPoint y: 411, distance: 8.2
click at [57, 415] on span "Uppercase" at bounding box center [109, 404] width 181 height 26
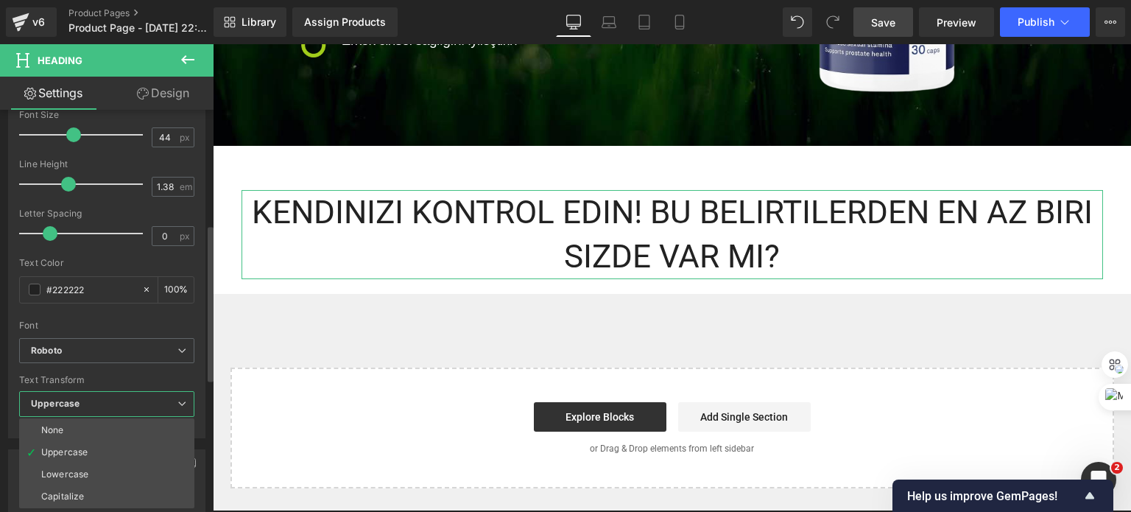
click at [70, 406] on b "Uppercase" at bounding box center [55, 403] width 49 height 11
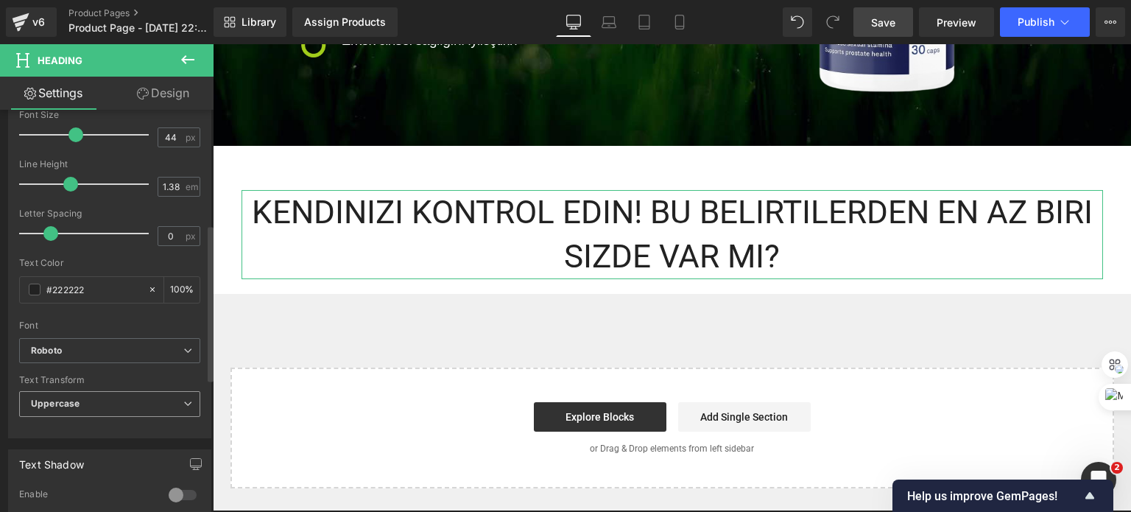
click at [73, 402] on b "Uppercase" at bounding box center [55, 403] width 49 height 11
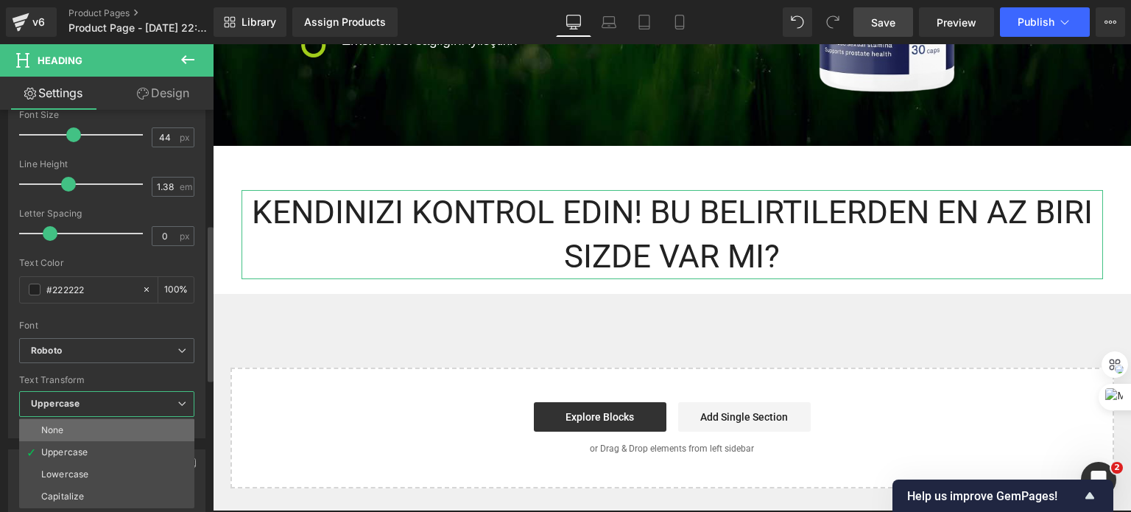
click at [60, 425] on div "None" at bounding box center [52, 430] width 23 height 10
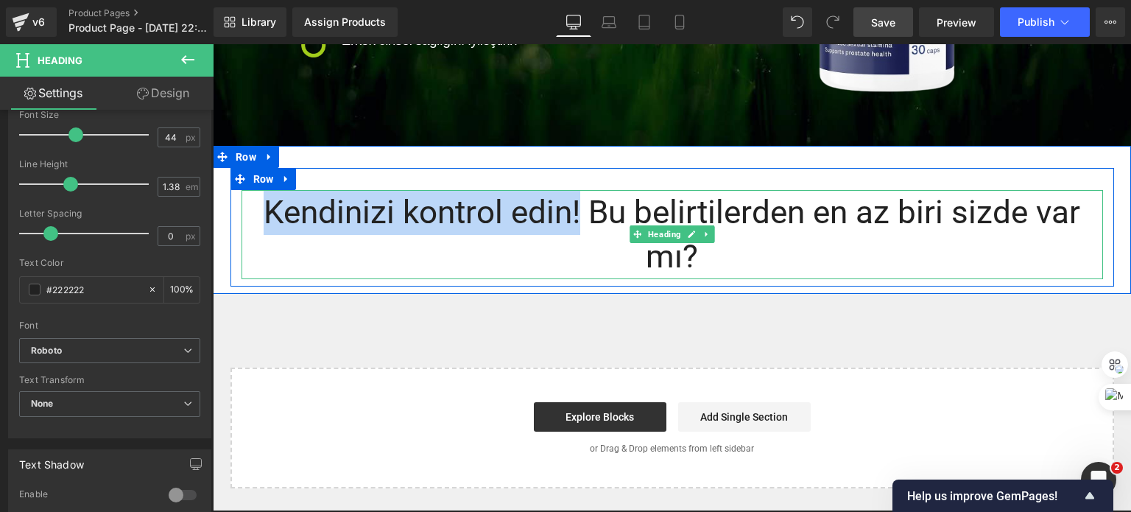
drag, startPoint x: 574, startPoint y: 214, endPoint x: 265, endPoint y: 199, distance: 309.0
click at [265, 199] on h1 "Kendinizi kontrol edin! Bu belirtilerden en az biri sizde var mı?" at bounding box center [673, 234] width 862 height 89
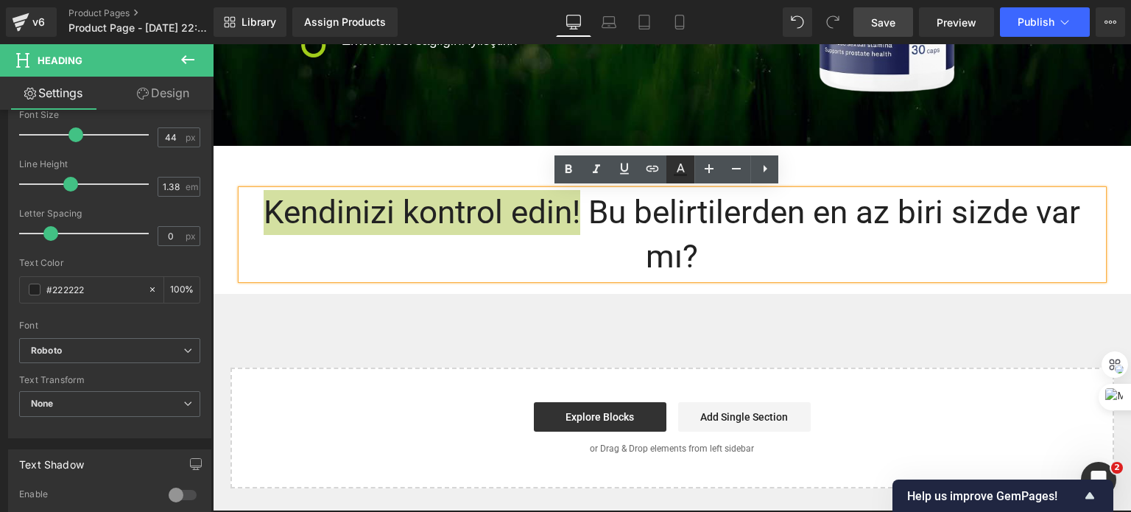
click at [676, 168] on icon at bounding box center [681, 170] width 18 height 18
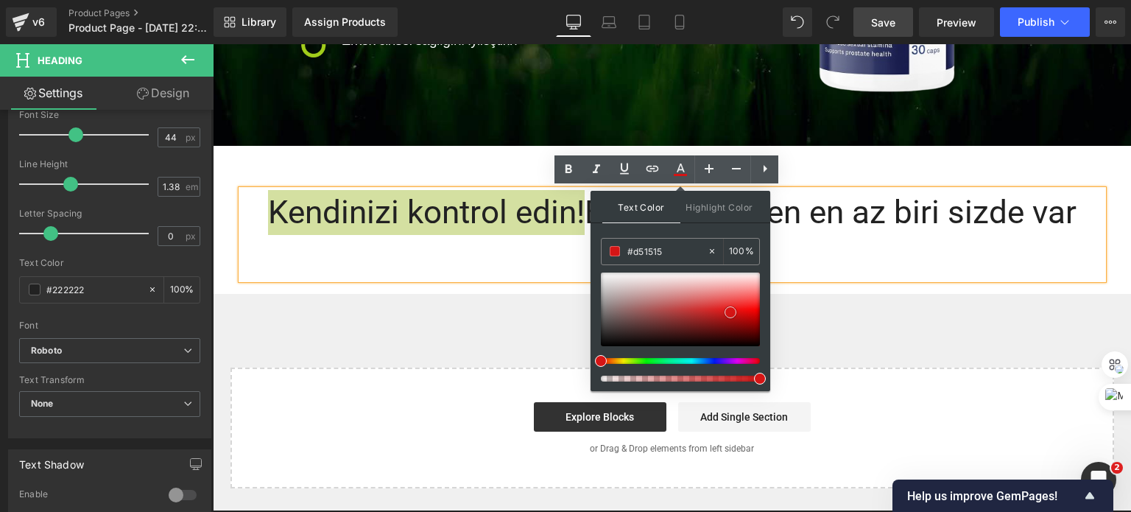
click at [731, 312] on div at bounding box center [680, 310] width 159 height 74
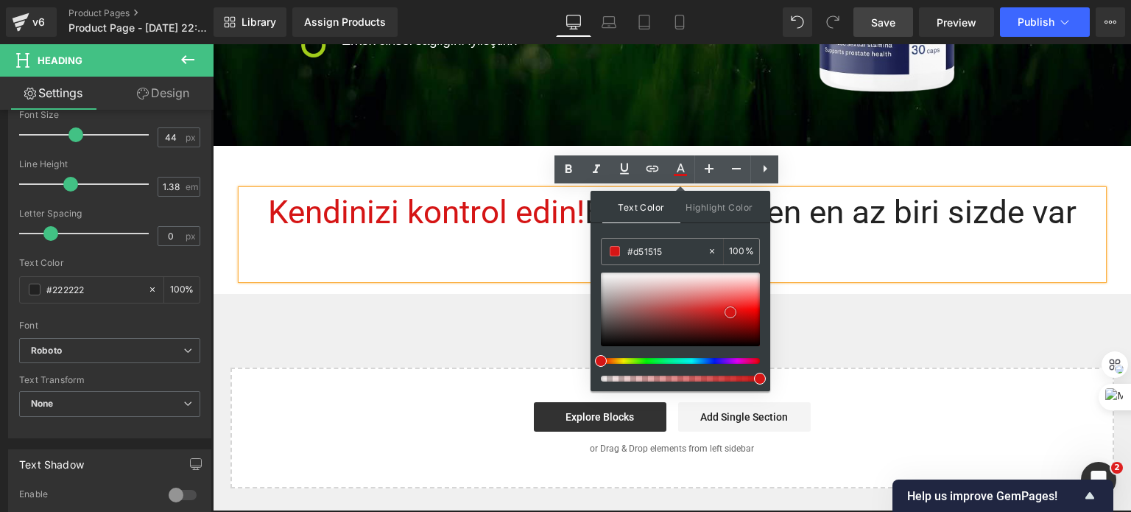
click at [733, 306] on span at bounding box center [731, 312] width 12 height 12
click at [429, 289] on div "Kendinizi kontrol edin! Bu belirtilerden en az biri sizde var mı? [GEOGRAPHIC_D…" at bounding box center [672, 220] width 919 height 148
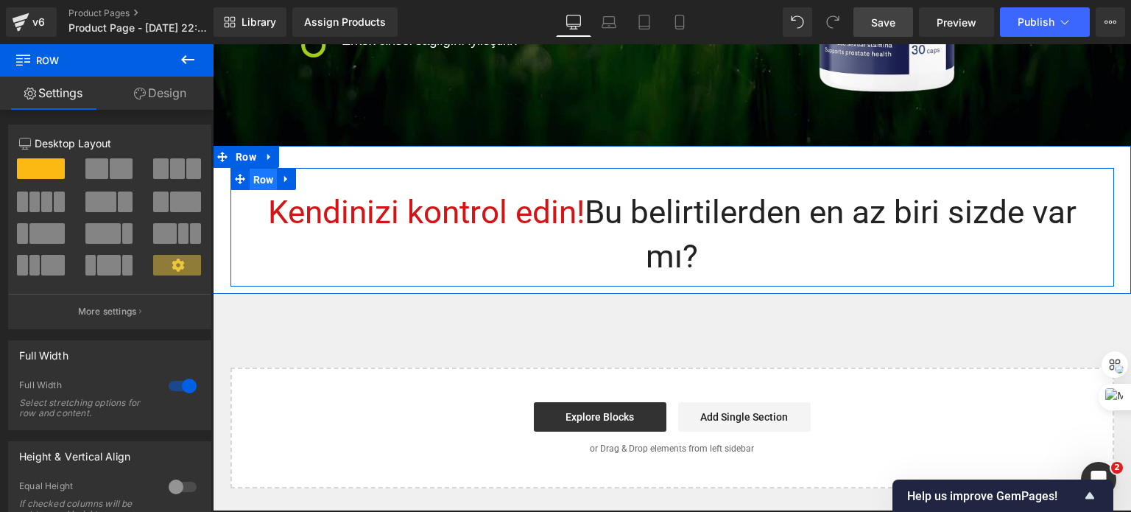
click at [253, 181] on span "Row" at bounding box center [264, 180] width 28 height 22
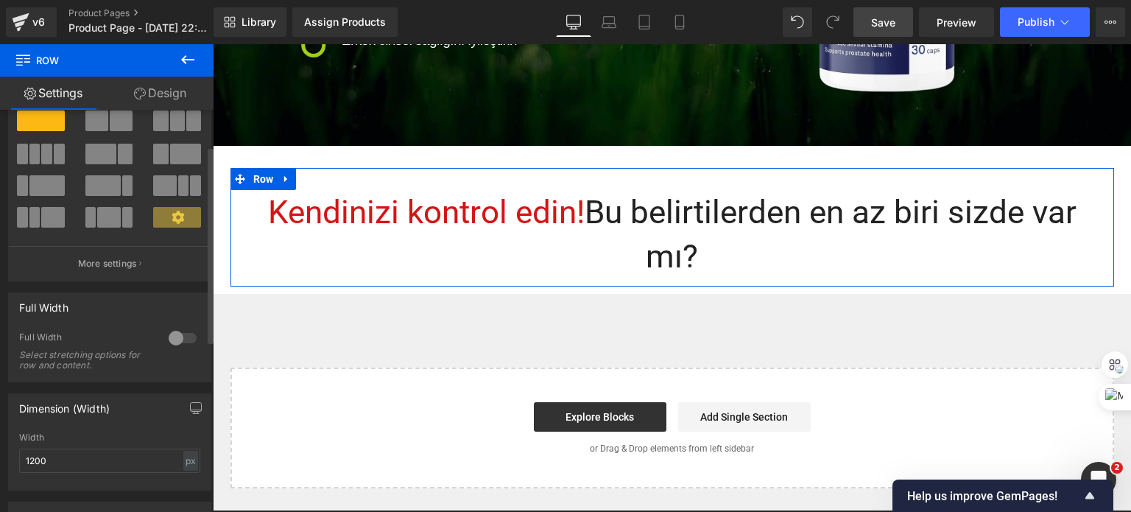
scroll to position [74, 0]
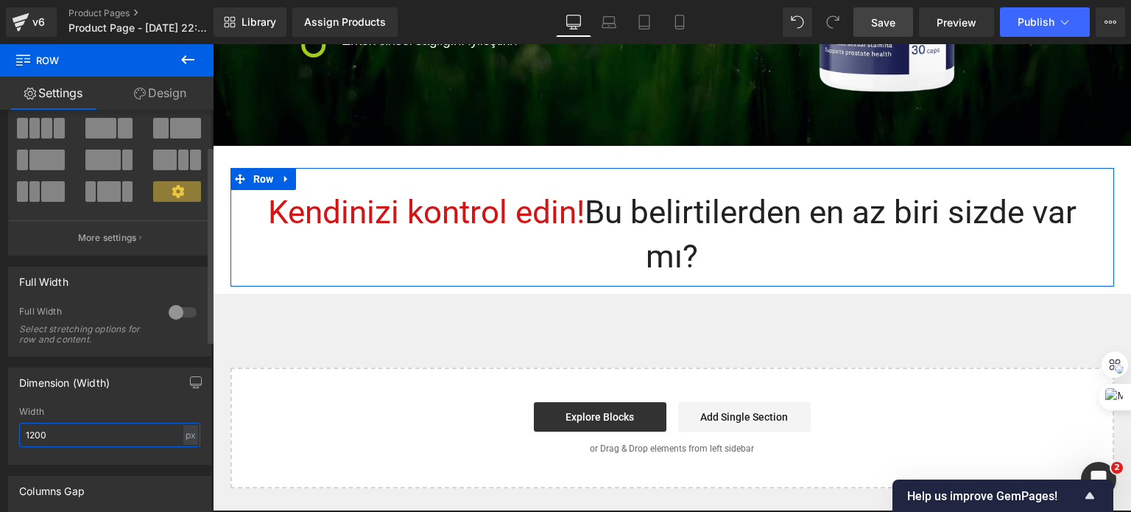
drag, startPoint x: 68, startPoint y: 433, endPoint x: 110, endPoint y: 449, distance: 44.7
click at [18, 434] on div "1200px Width 1200 px % px" at bounding box center [110, 435] width 202 height 57
click at [184, 438] on div "px" at bounding box center [190, 435] width 15 height 20
click at [184, 456] on li "%" at bounding box center [190, 457] width 18 height 21
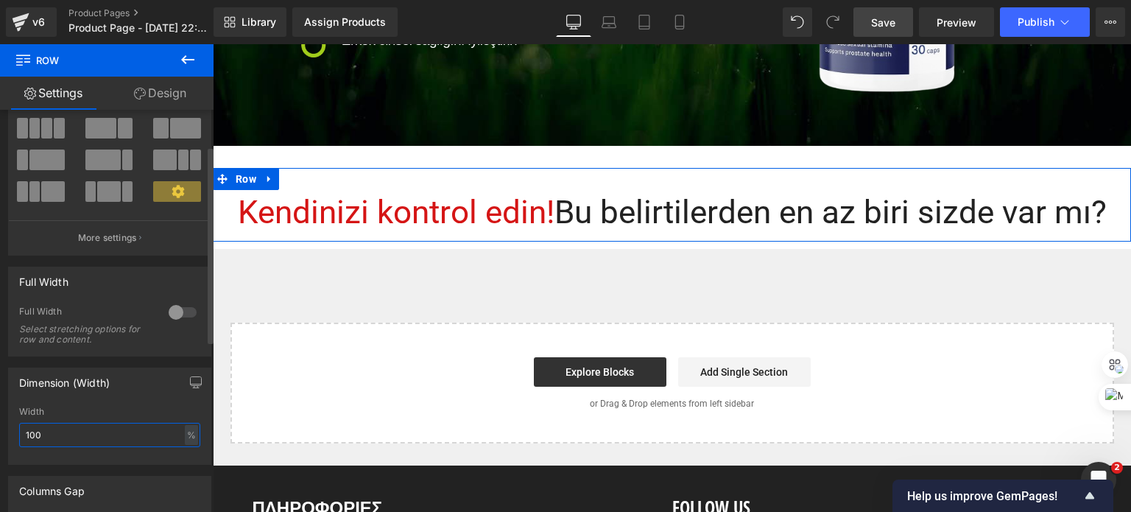
drag, startPoint x: 72, startPoint y: 438, endPoint x: 3, endPoint y: 433, distance: 69.4
click at [3, 433] on div "Dimension (Width) 100% Width 100 % % px" at bounding box center [110, 411] width 220 height 108
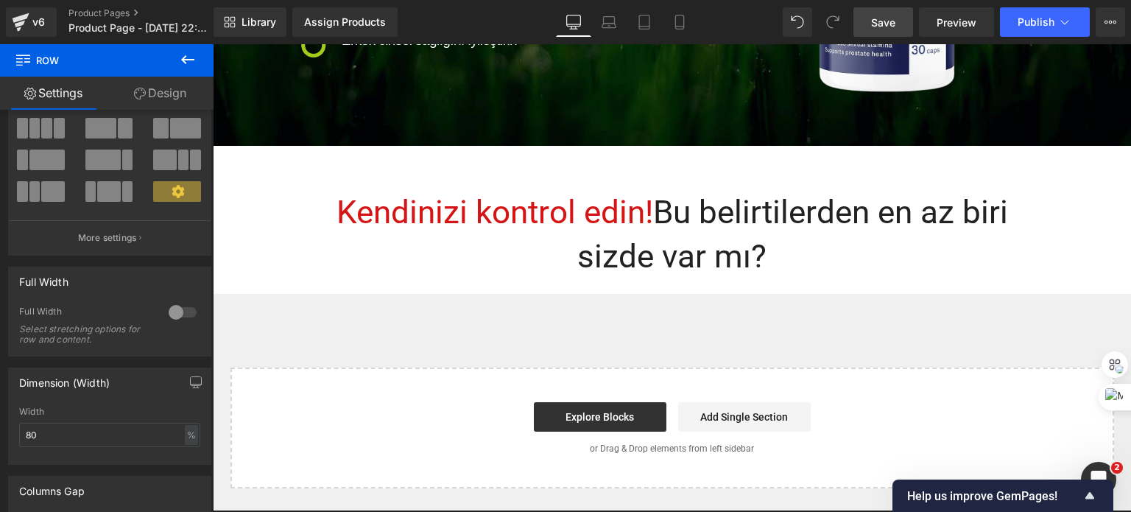
click at [187, 57] on icon at bounding box center [188, 60] width 18 height 18
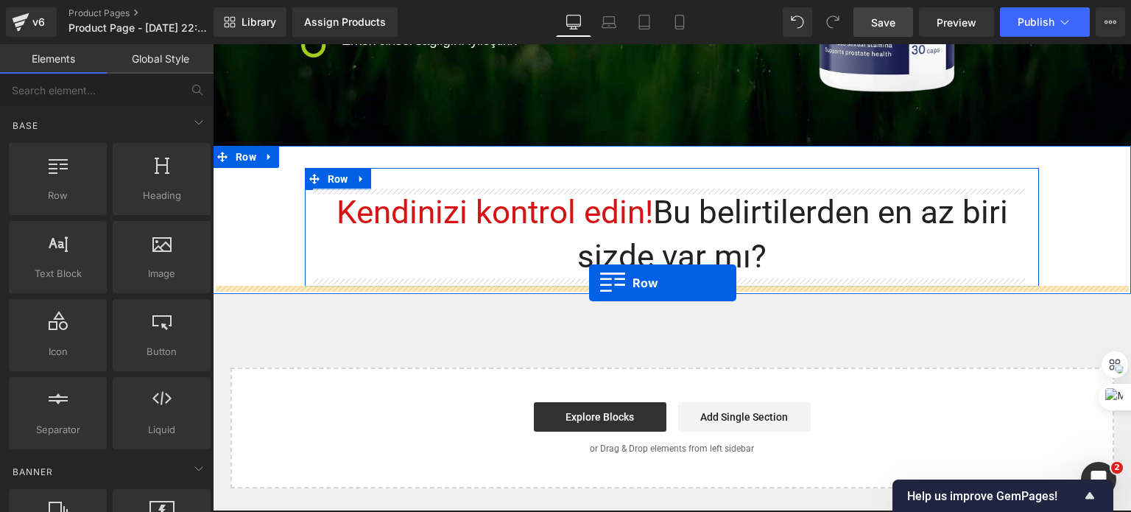
drag, startPoint x: 270, startPoint y: 230, endPoint x: 589, endPoint y: 283, distance: 324.1
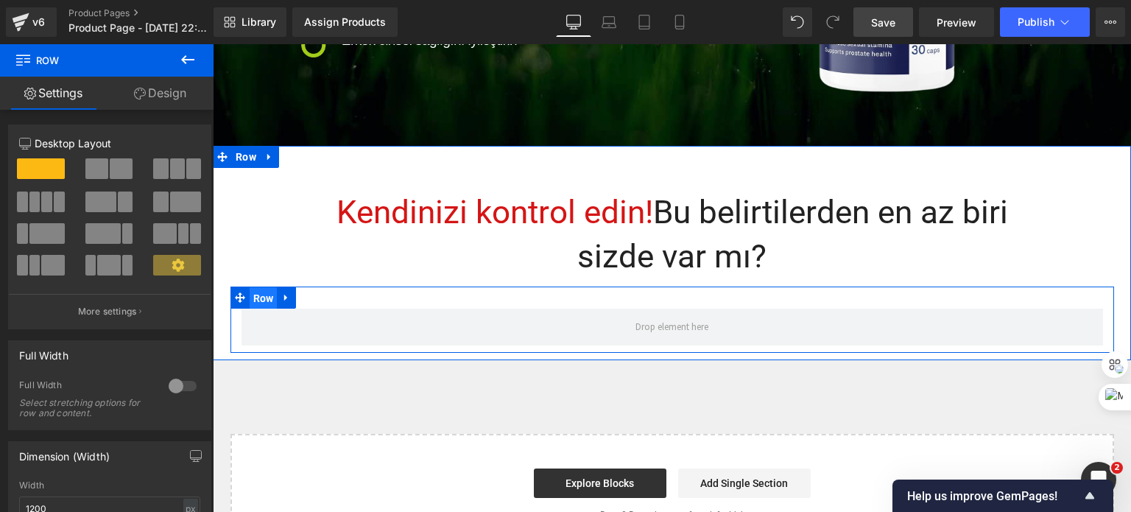
click at [250, 298] on span "Row" at bounding box center [264, 298] width 28 height 22
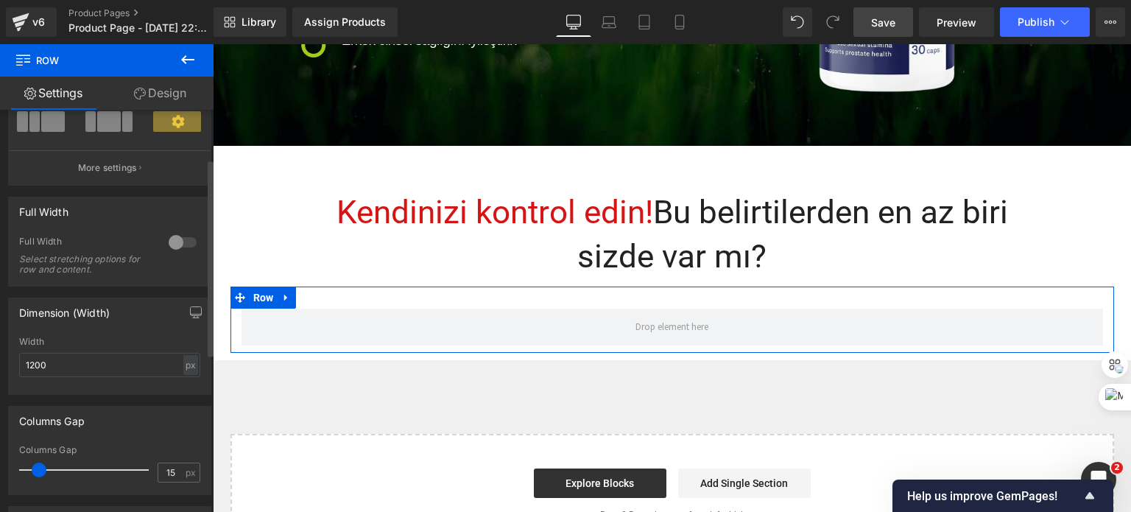
scroll to position [147, 0]
click at [183, 352] on div "px" at bounding box center [190, 361] width 15 height 20
click at [186, 381] on li "%" at bounding box center [190, 383] width 18 height 21
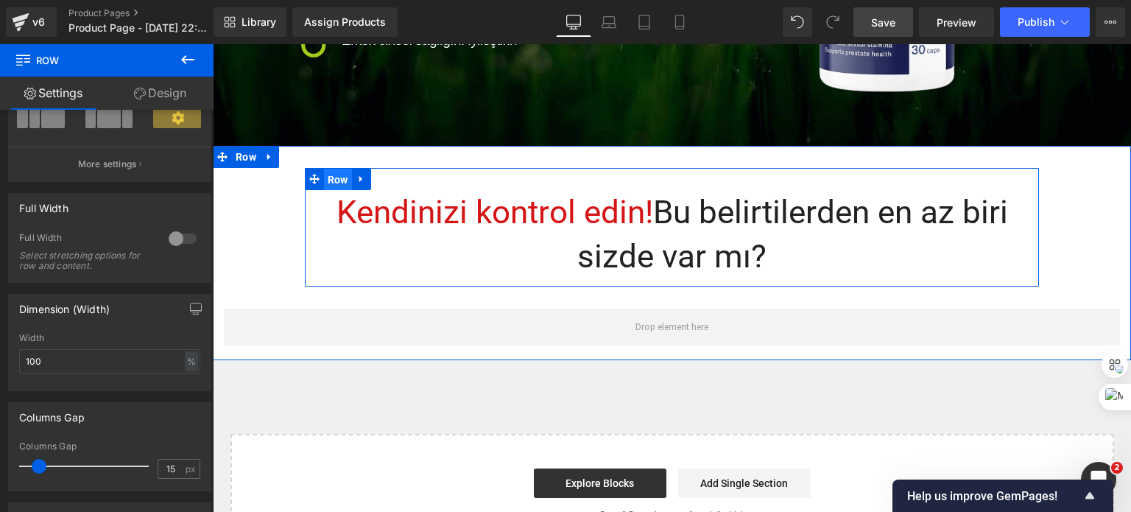
click at [333, 184] on span "Row" at bounding box center [338, 180] width 28 height 22
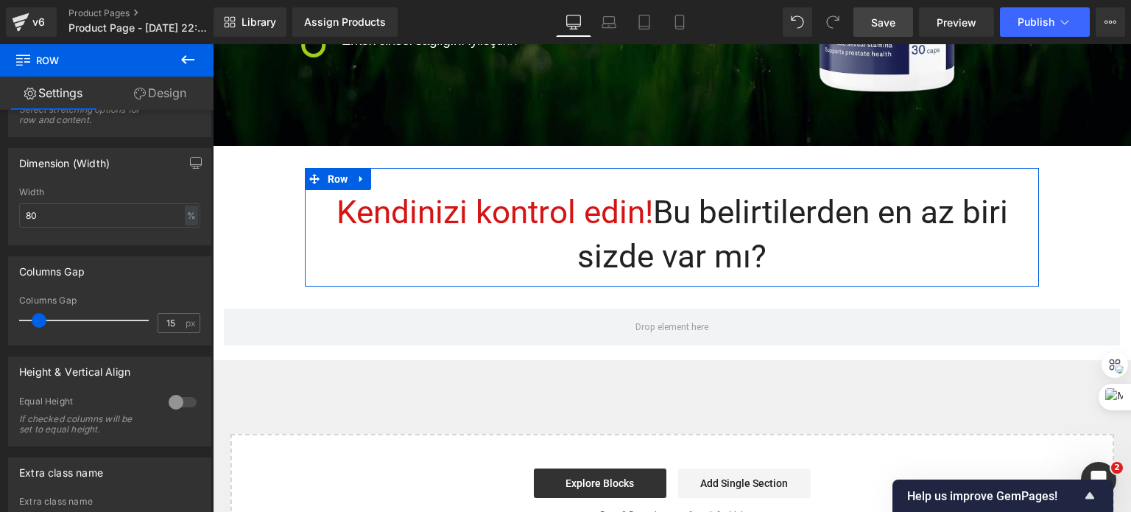
scroll to position [295, 0]
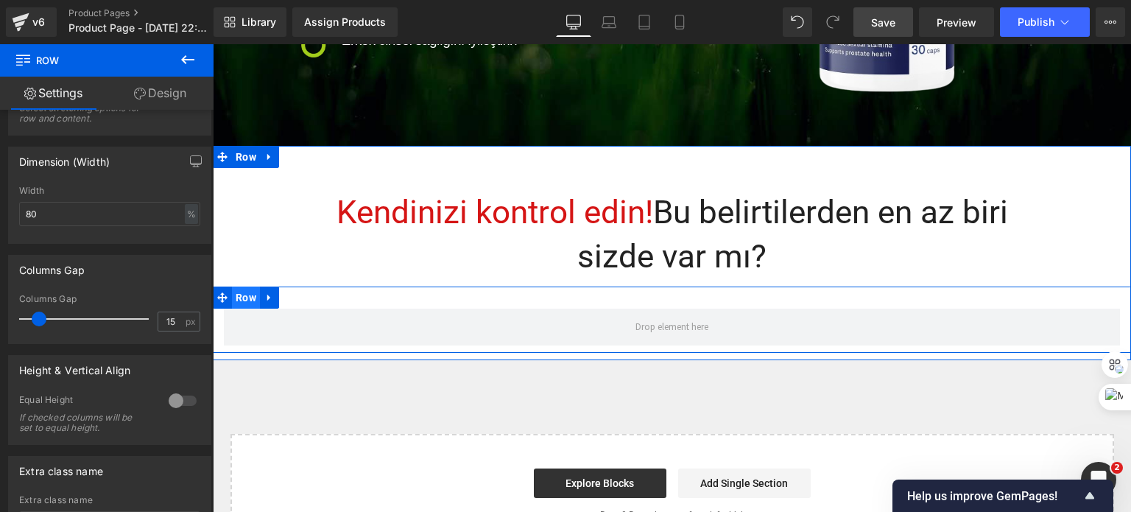
click at [239, 296] on span "Row" at bounding box center [246, 298] width 28 height 22
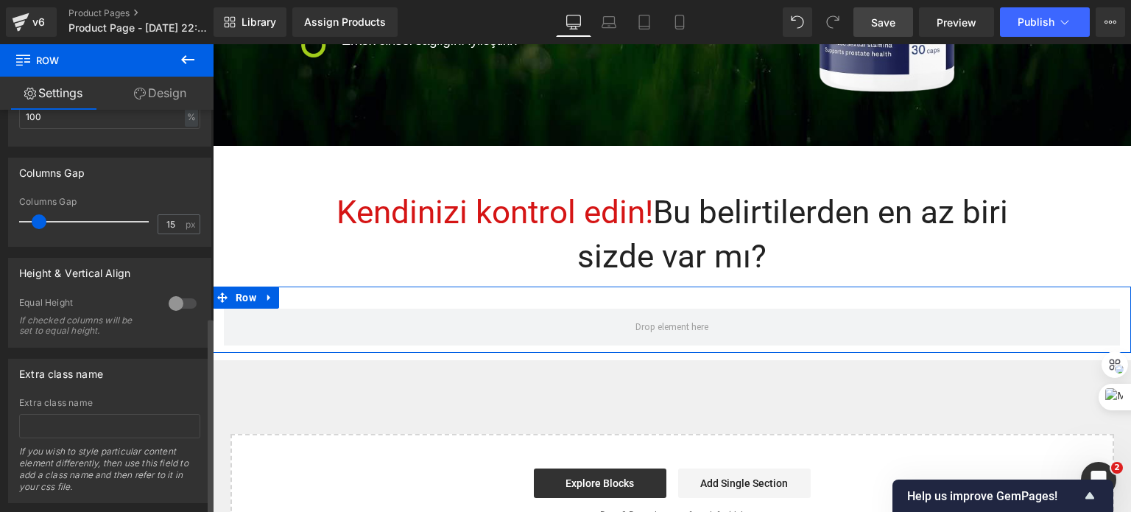
scroll to position [423, 0]
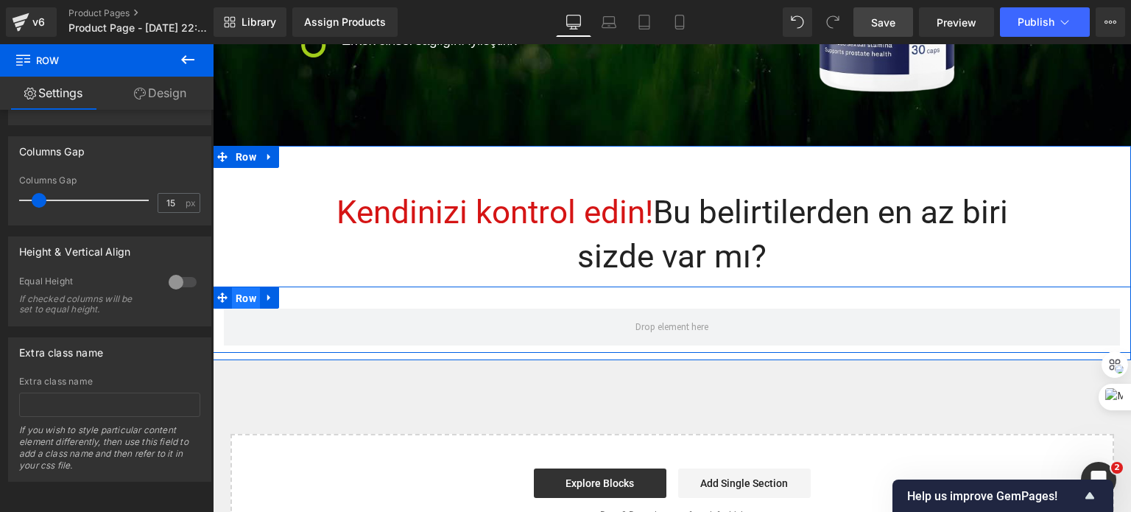
click at [234, 295] on span "Row" at bounding box center [246, 298] width 28 height 22
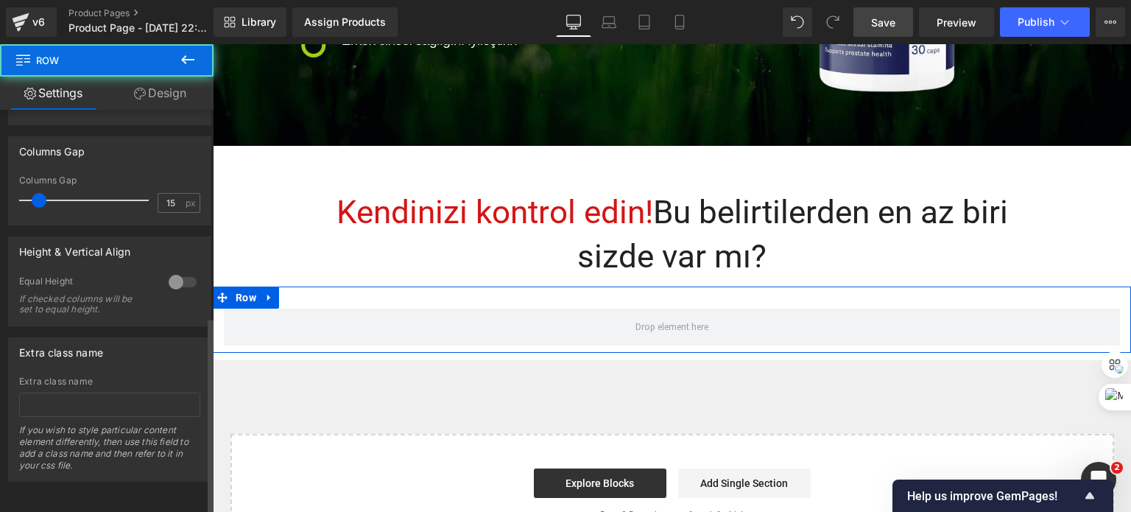
scroll to position [202, 0]
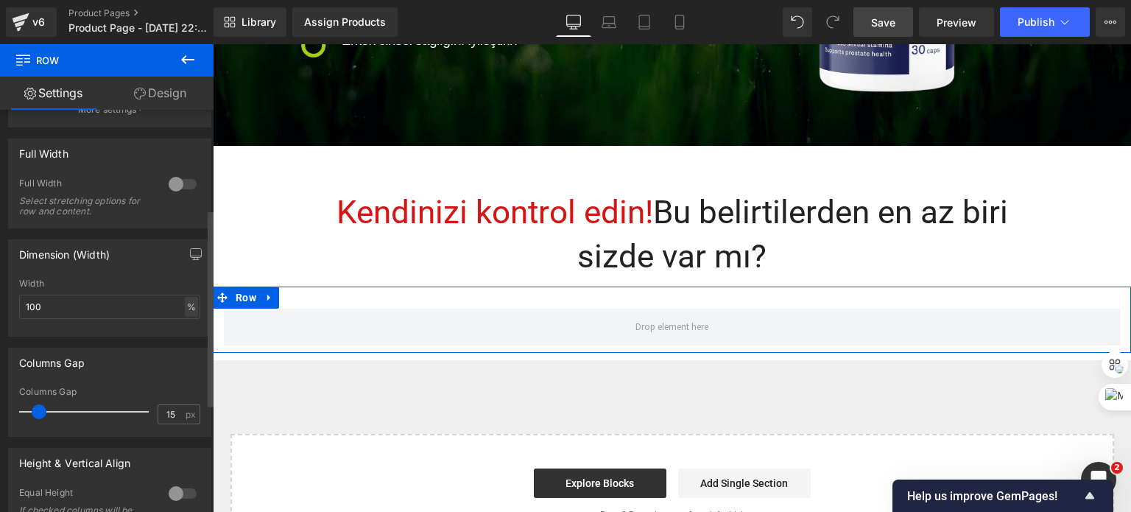
click at [185, 310] on div "%" at bounding box center [191, 307] width 13 height 20
drag, startPoint x: 63, startPoint y: 306, endPoint x: 18, endPoint y: 307, distance: 45.0
click at [19, 307] on input "100" at bounding box center [109, 307] width 181 height 24
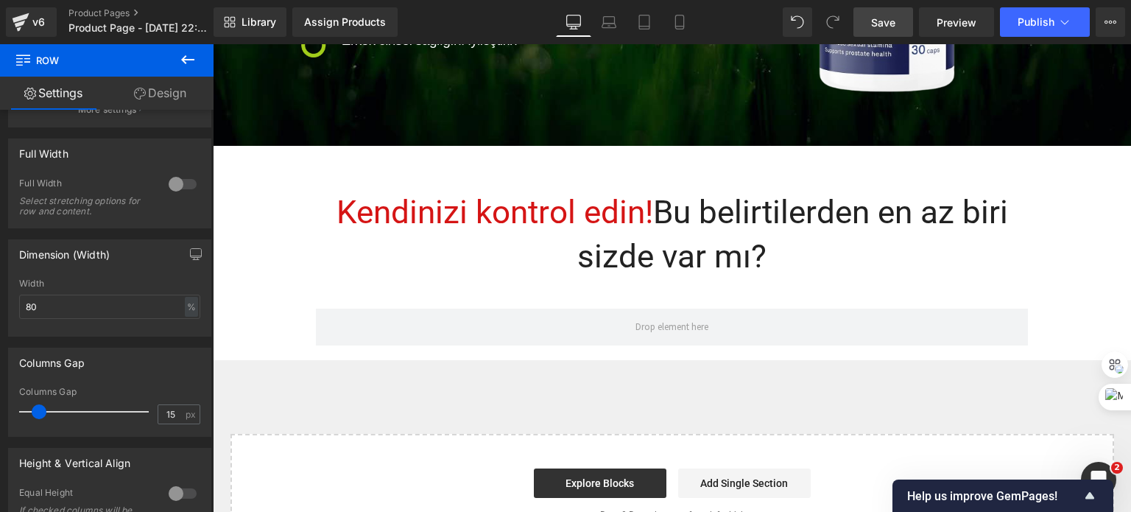
click at [188, 61] on icon at bounding box center [188, 60] width 18 height 18
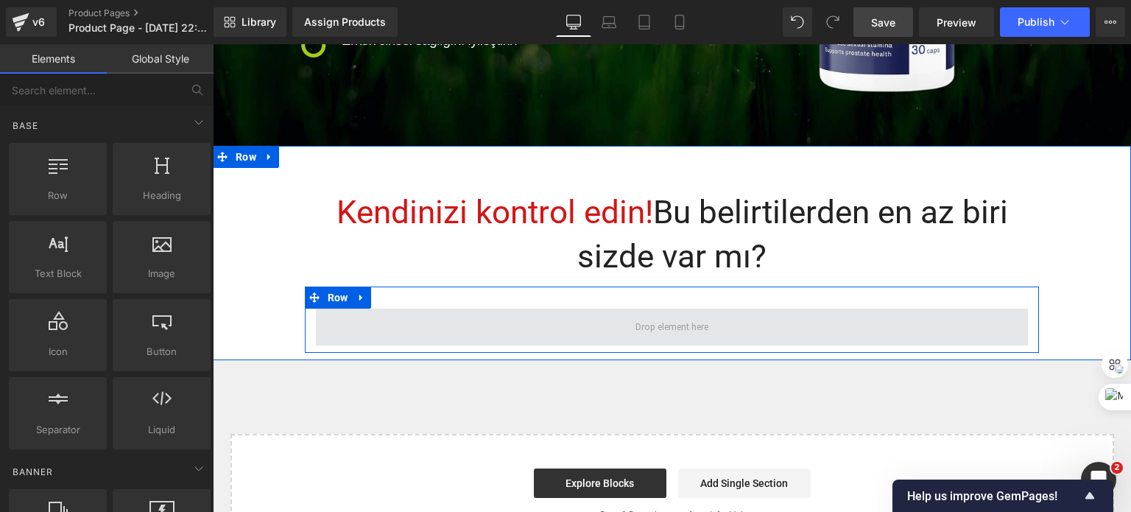
click at [404, 328] on span at bounding box center [672, 327] width 713 height 37
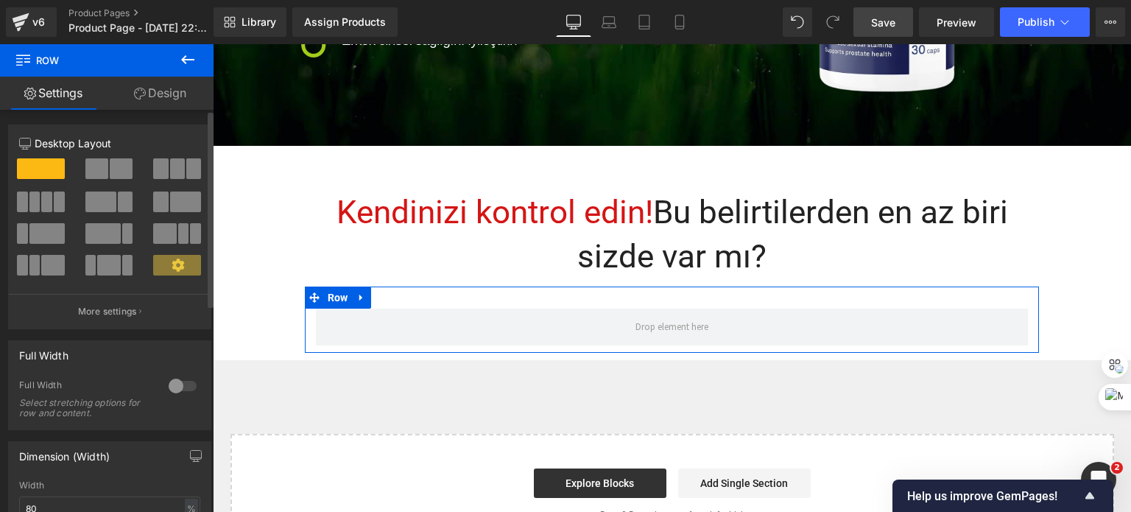
click at [114, 169] on span at bounding box center [121, 168] width 23 height 21
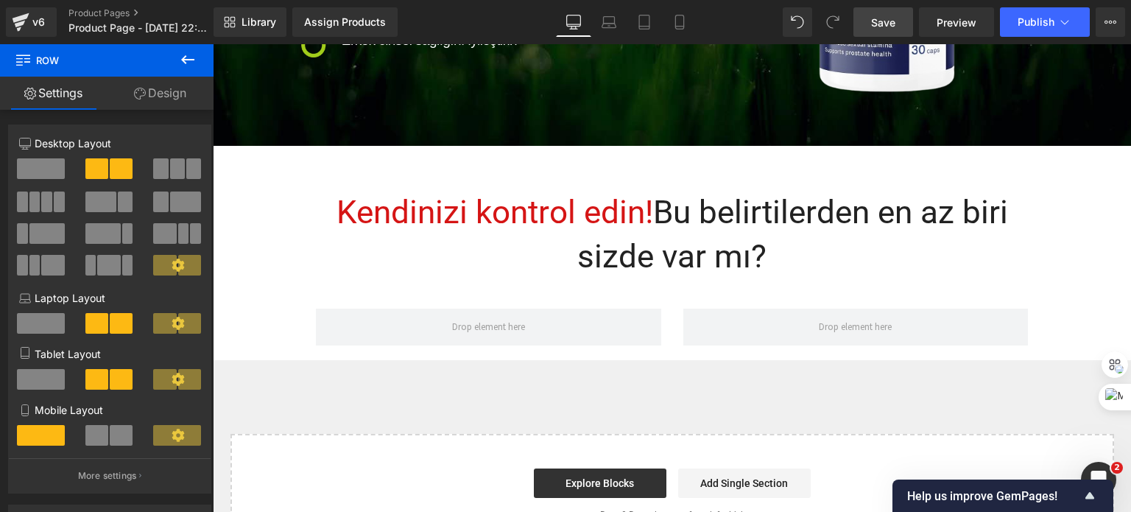
click at [189, 55] on icon at bounding box center [188, 60] width 18 height 18
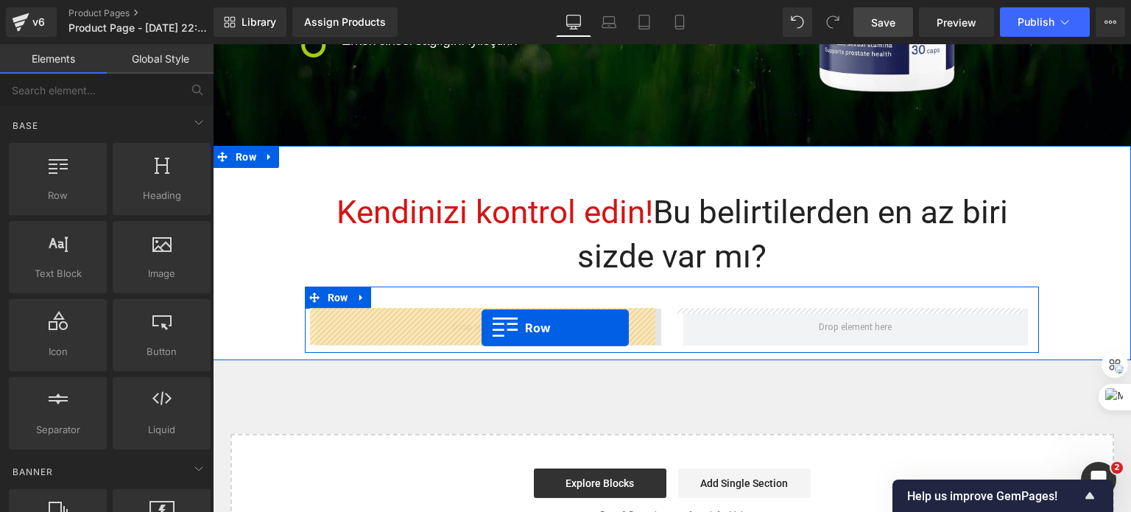
drag, startPoint x: 264, startPoint y: 235, endPoint x: 482, endPoint y: 328, distance: 237.0
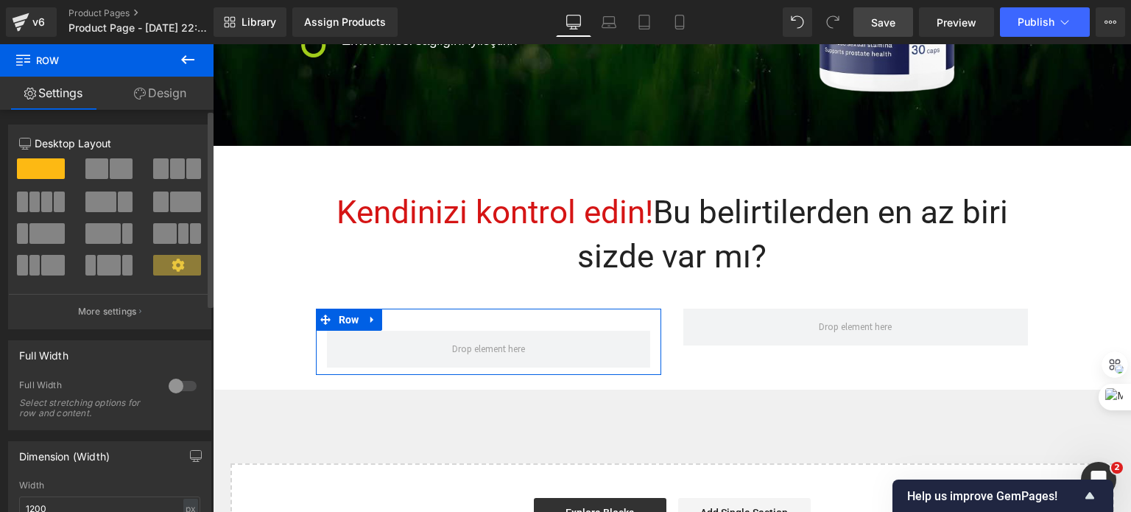
click at [102, 162] on span at bounding box center [96, 168] width 23 height 21
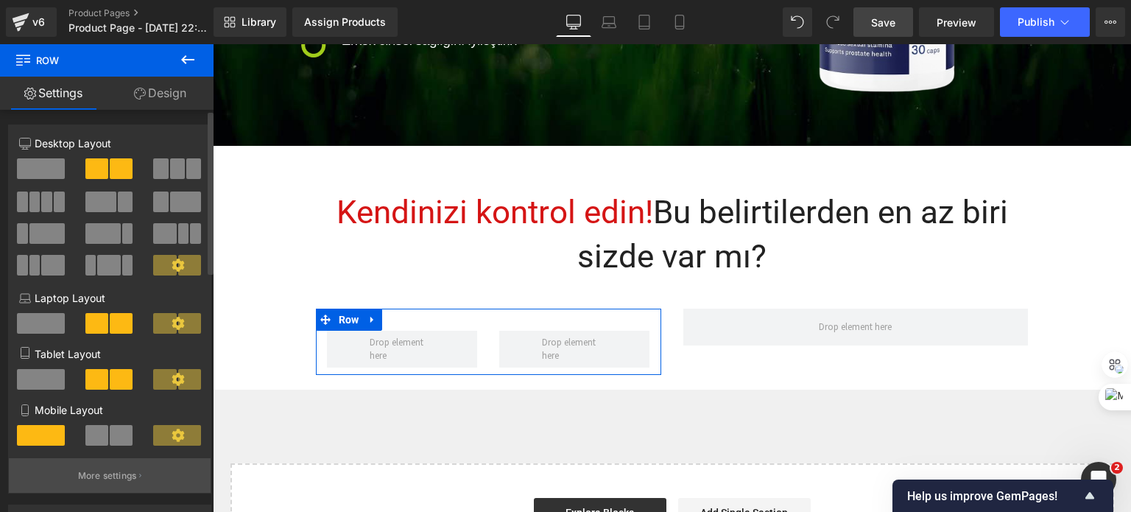
click at [100, 482] on p "More settings" at bounding box center [107, 475] width 59 height 13
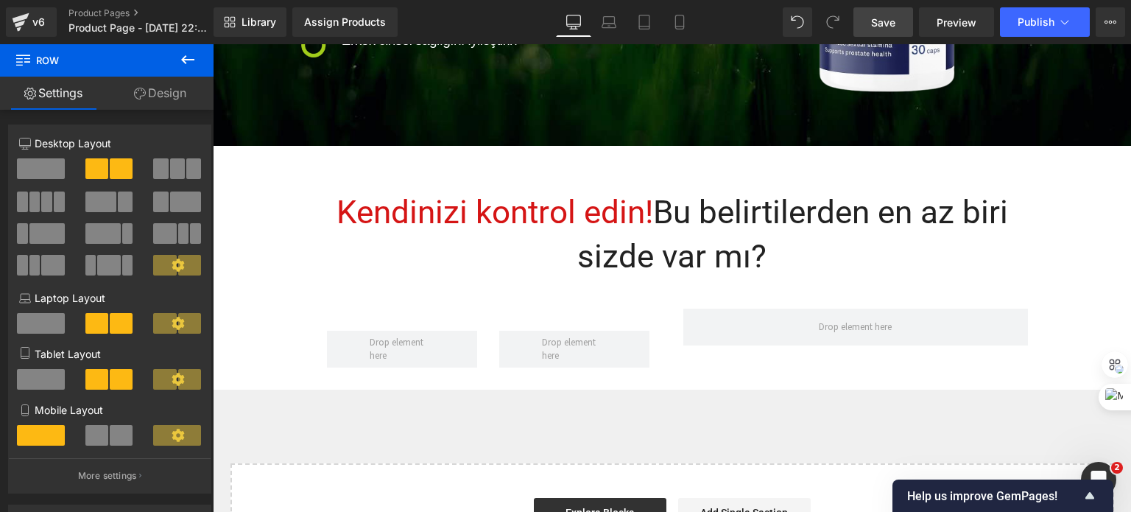
click at [385, 348] on body "€{{amount_with_comma_separator}} Αναζητηση ΑΝΔΡΙΚΕΣ ΦΕΡΟΜΟΝΕΣ ΑΝΤΡΙΚΕΣ ΦΕΡΟΜΟΝΕ…" at bounding box center [672, 103] width 919 height 1590
click at [192, 52] on icon at bounding box center [188, 60] width 18 height 18
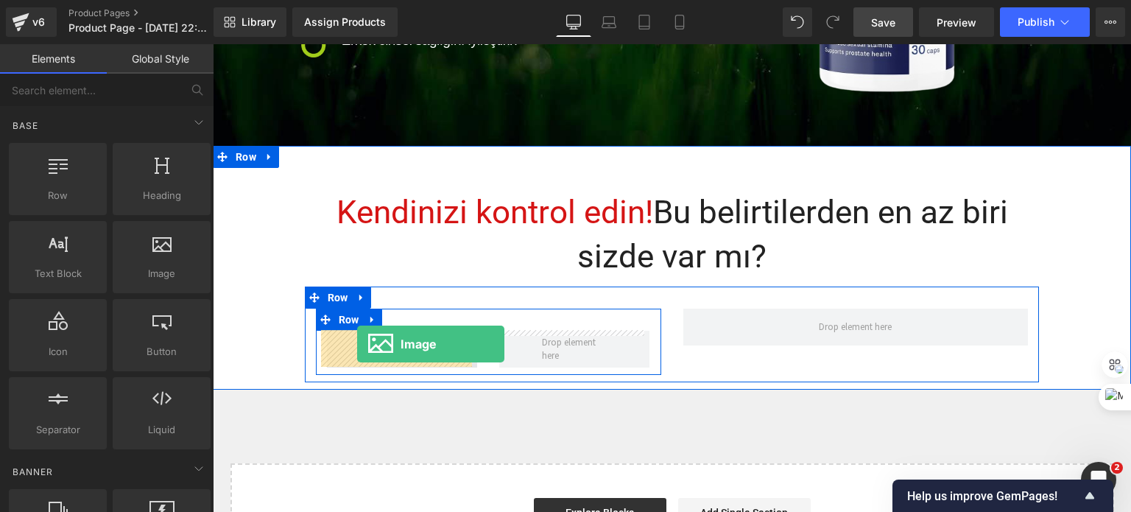
drag, startPoint x: 358, startPoint y: 305, endPoint x: 357, endPoint y: 344, distance: 39.0
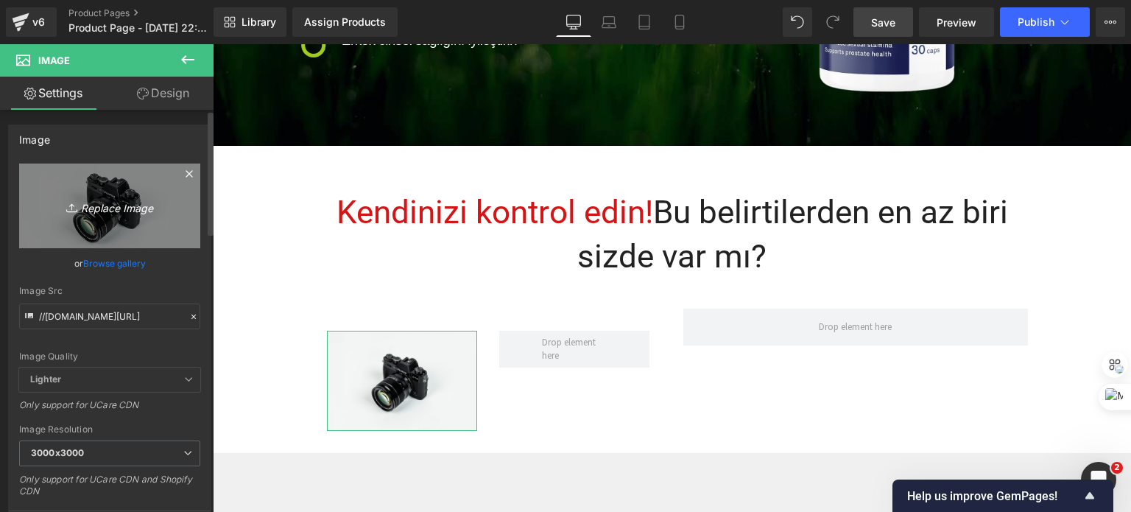
click at [121, 197] on icon "Replace Image" at bounding box center [110, 206] width 118 height 18
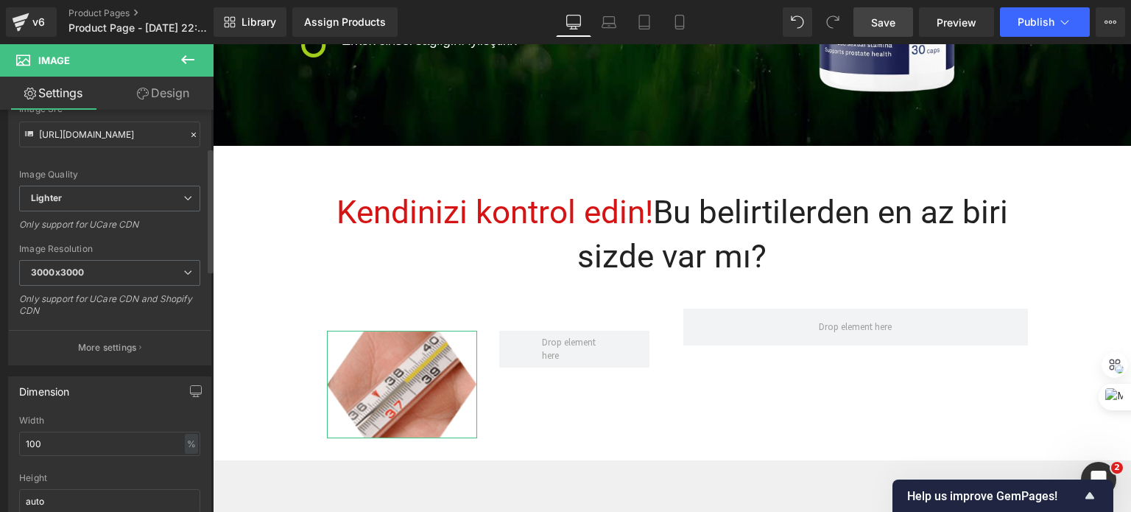
scroll to position [221, 0]
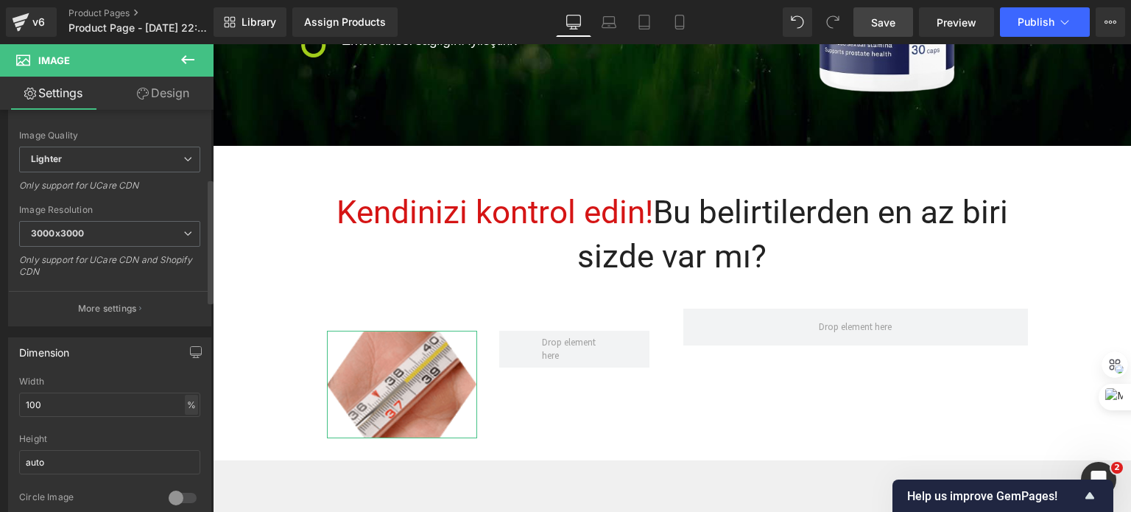
click at [185, 401] on div "%" at bounding box center [191, 405] width 13 height 20
click at [186, 447] on li "px" at bounding box center [190, 448] width 18 height 21
drag, startPoint x: 70, startPoint y: 401, endPoint x: 0, endPoint y: 394, distance: 70.4
click at [0, 394] on div "Dimension 204.44px Width 204.44 px % px auto Height auto 0 Circle Image" at bounding box center [110, 425] width 220 height 198
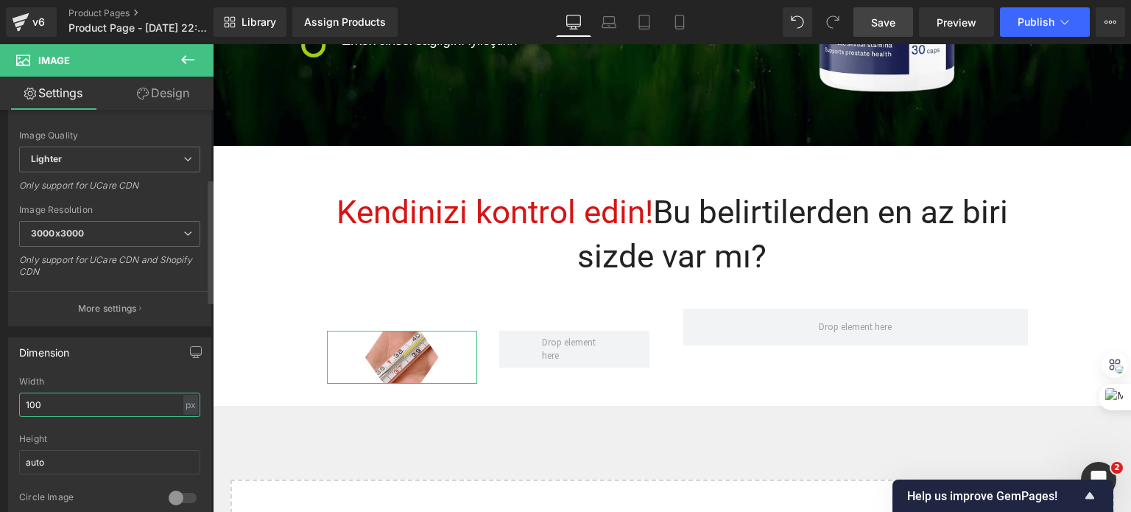
drag, startPoint x: 58, startPoint y: 399, endPoint x: 0, endPoint y: 401, distance: 58.2
click at [0, 401] on div "Dimension 100px Width 100 px % px auto Height auto 0 Circle Image" at bounding box center [110, 425] width 220 height 198
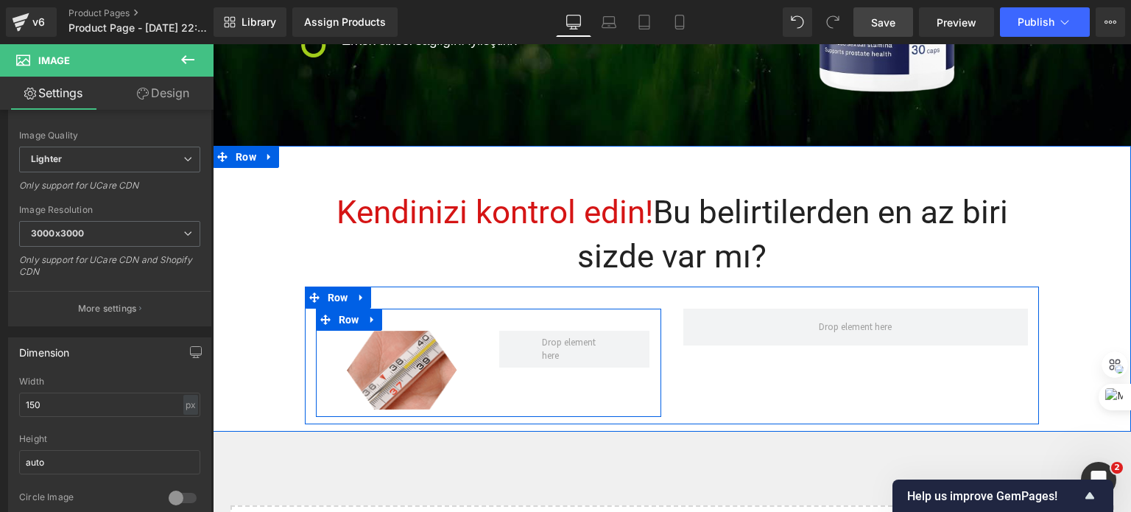
click at [483, 377] on div "Image Row" at bounding box center [488, 363] width 345 height 108
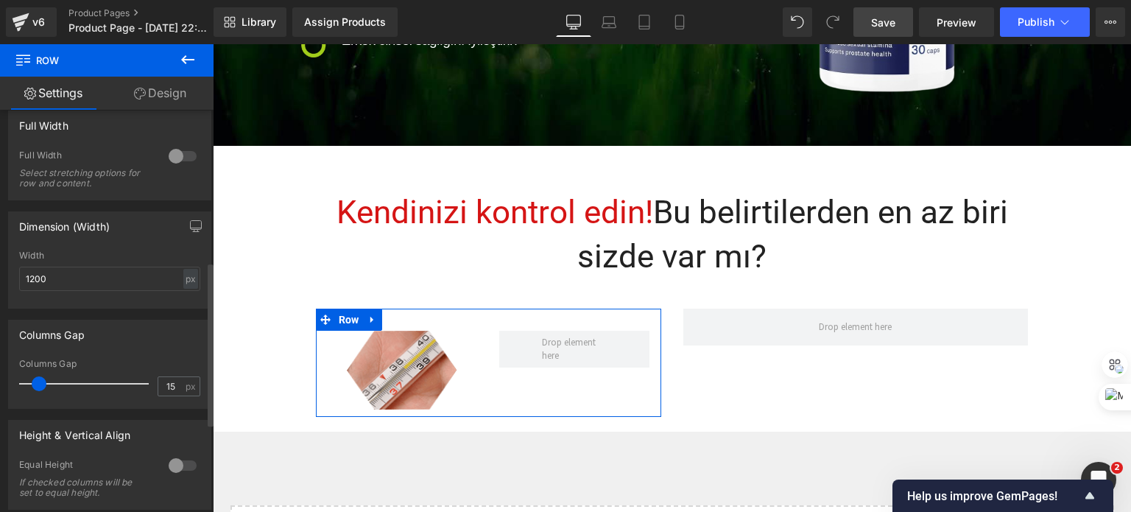
scroll to position [368, 0]
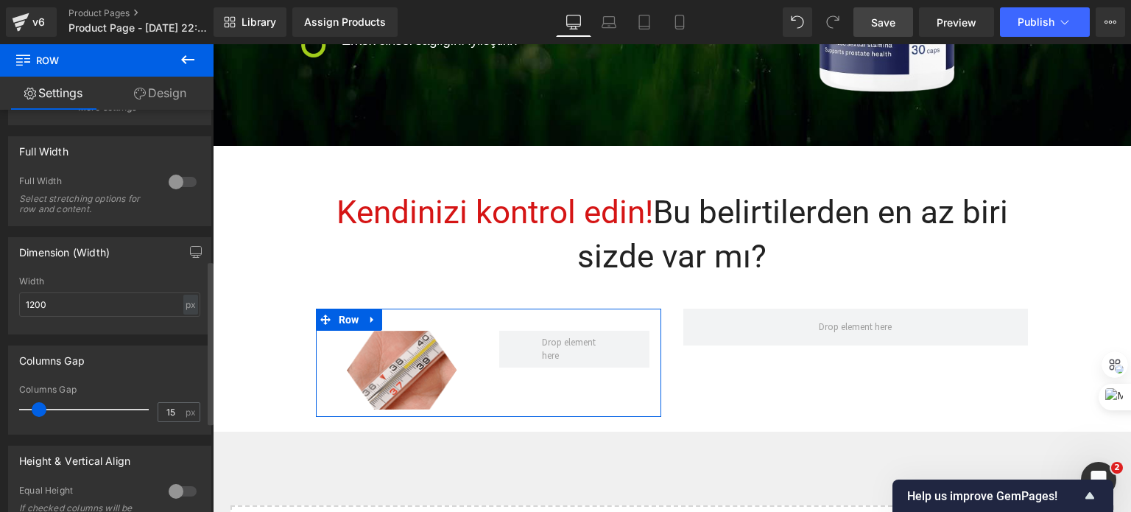
click at [171, 185] on div at bounding box center [182, 182] width 35 height 24
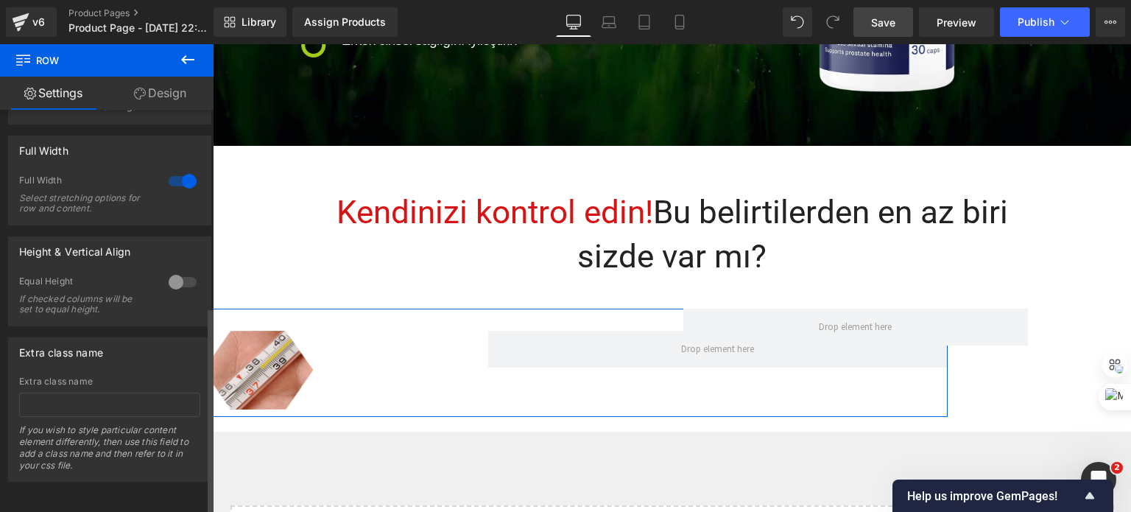
scroll to position [235, 0]
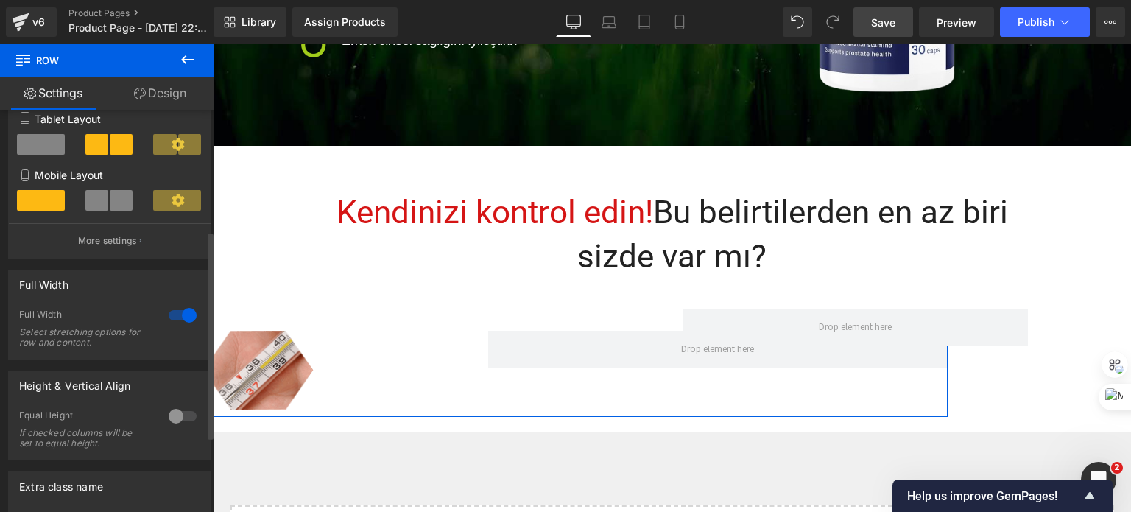
click at [166, 317] on div at bounding box center [182, 315] width 35 height 24
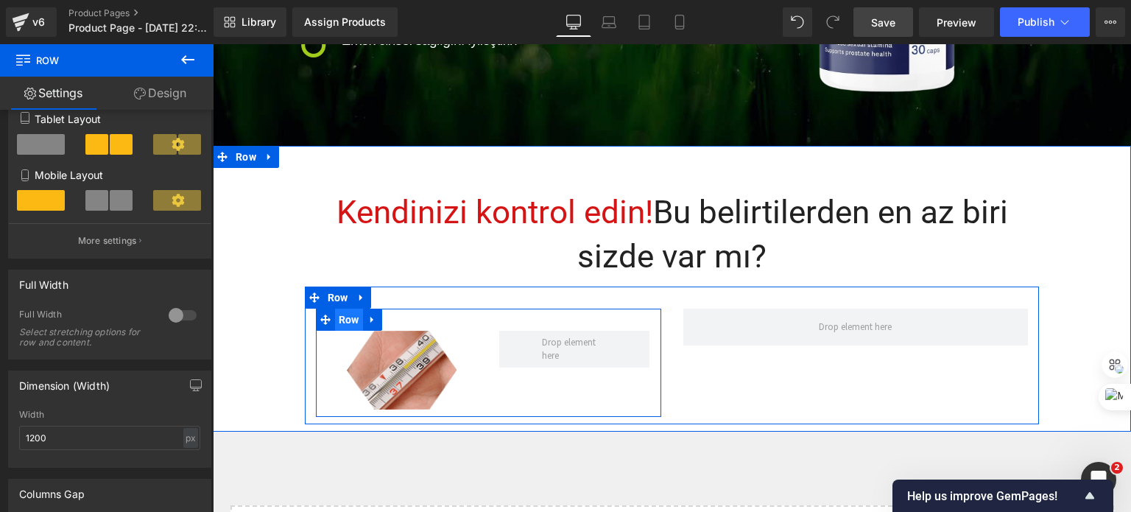
click at [345, 315] on span "Row" at bounding box center [349, 320] width 28 height 22
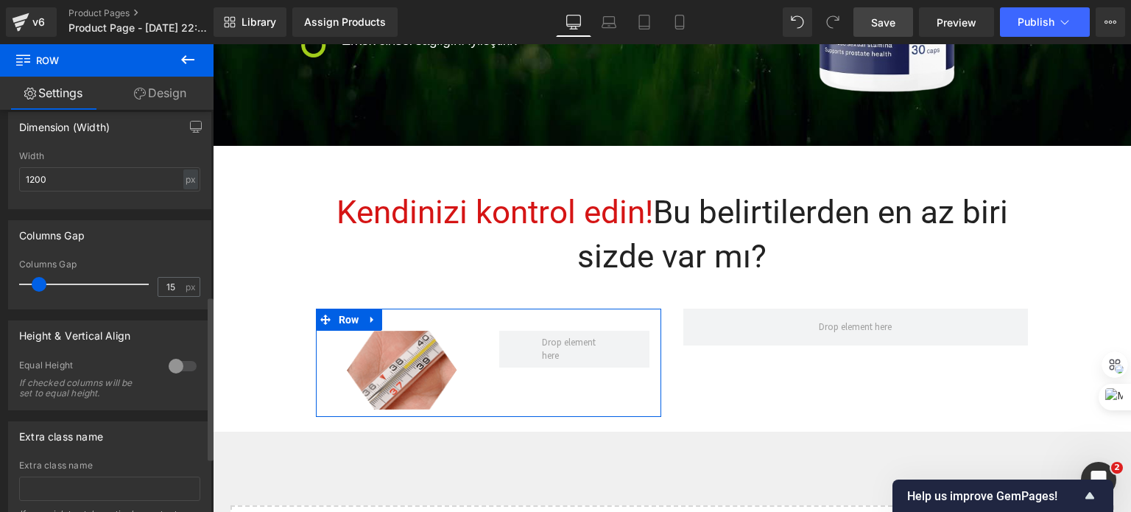
scroll to position [530, 0]
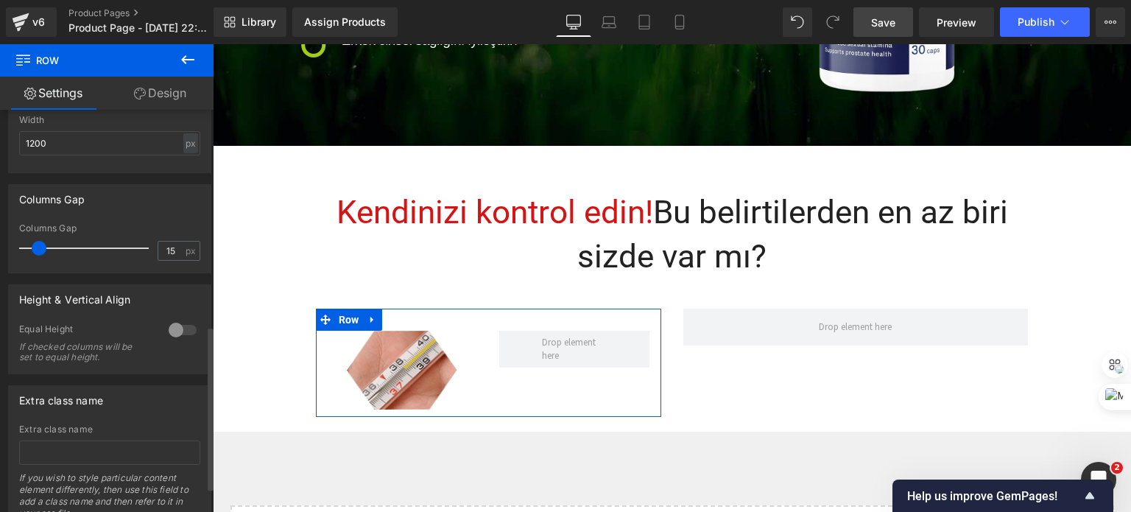
click at [179, 334] on div at bounding box center [182, 330] width 35 height 24
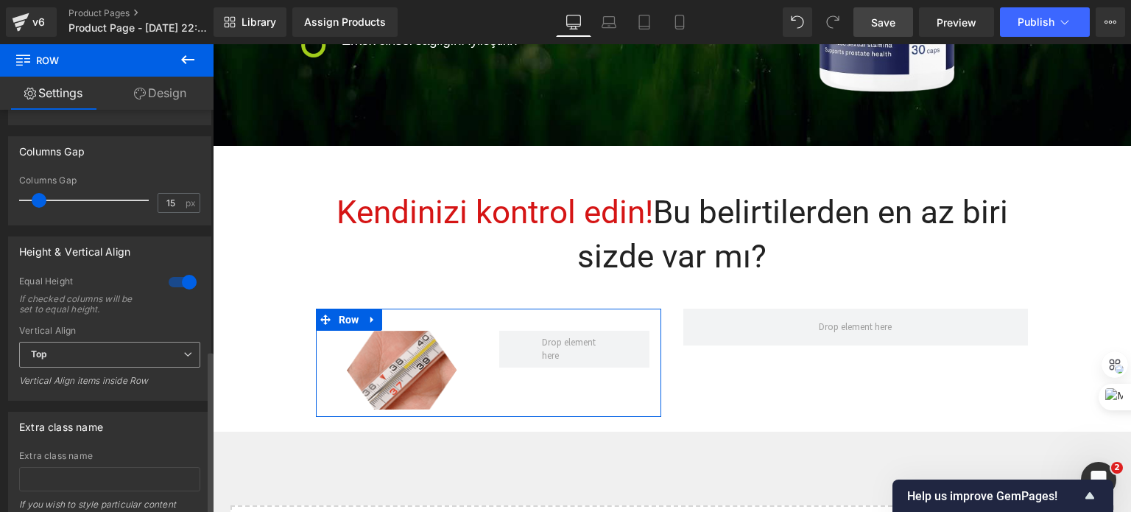
scroll to position [603, 0]
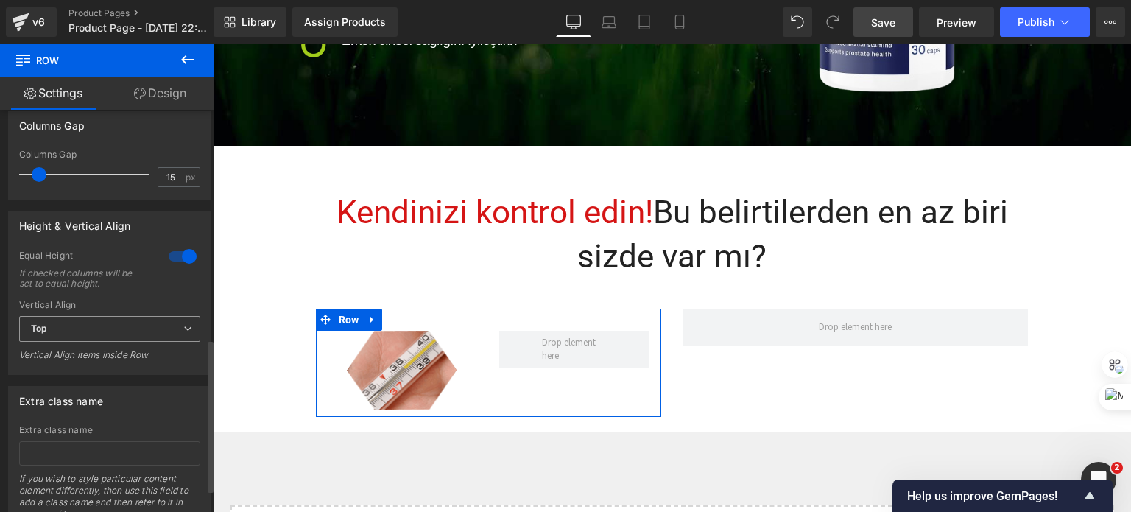
click at [77, 335] on span "Top" at bounding box center [109, 329] width 181 height 26
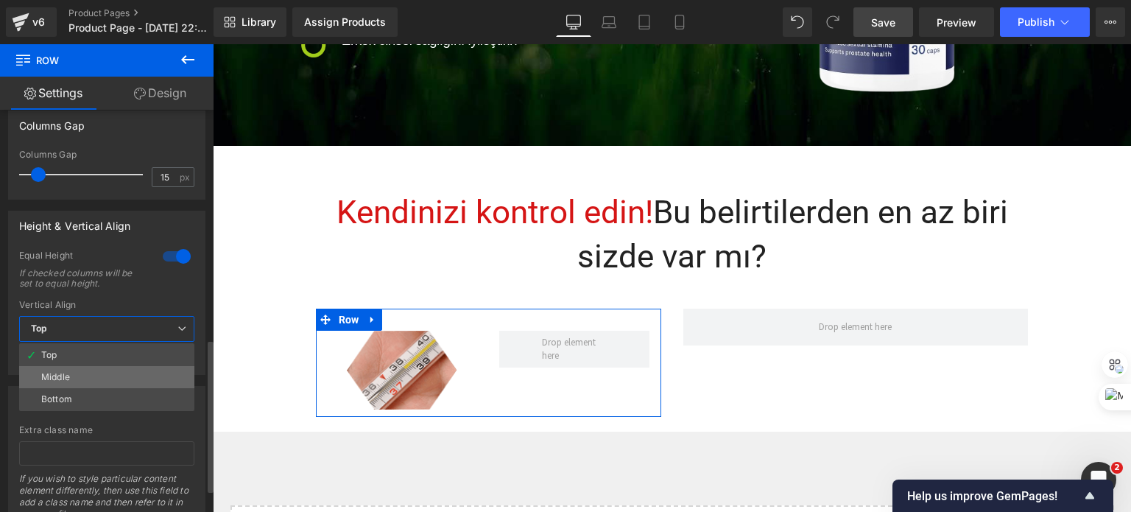
click at [72, 381] on li "Middle" at bounding box center [106, 377] width 175 height 22
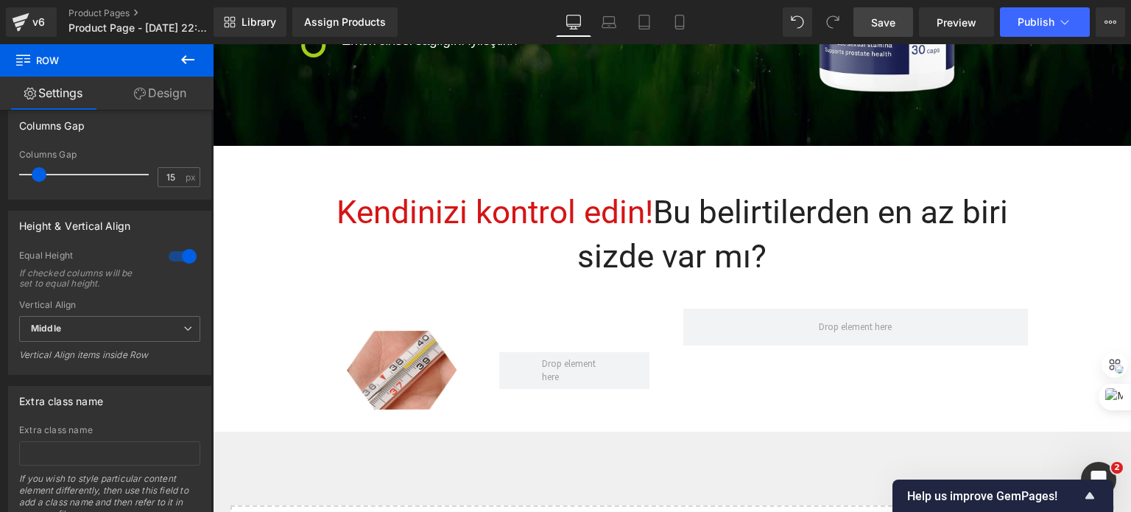
click at [183, 62] on icon at bounding box center [188, 60] width 18 height 18
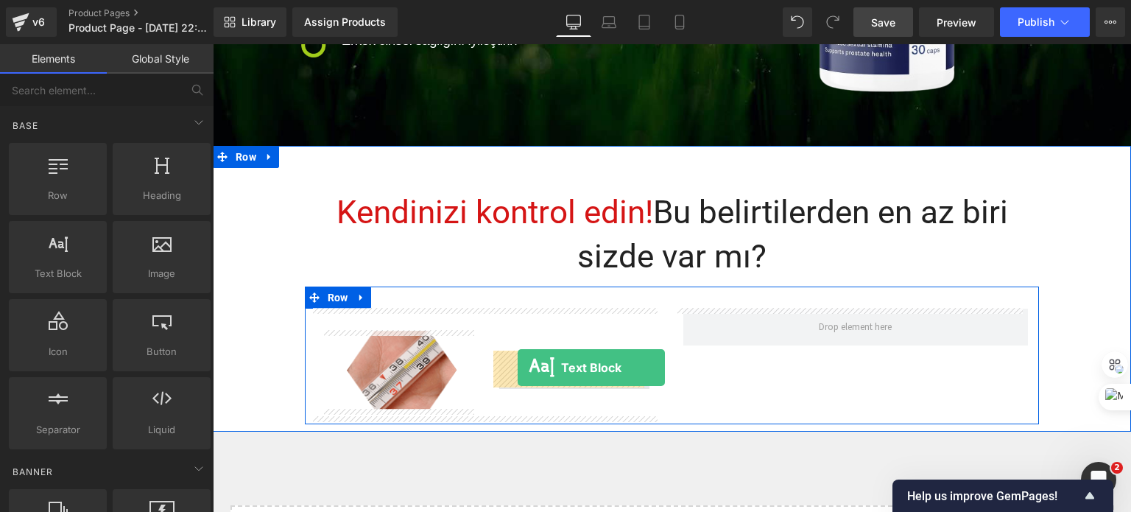
drag, startPoint x: 277, startPoint y: 315, endPoint x: 518, endPoint y: 368, distance: 246.7
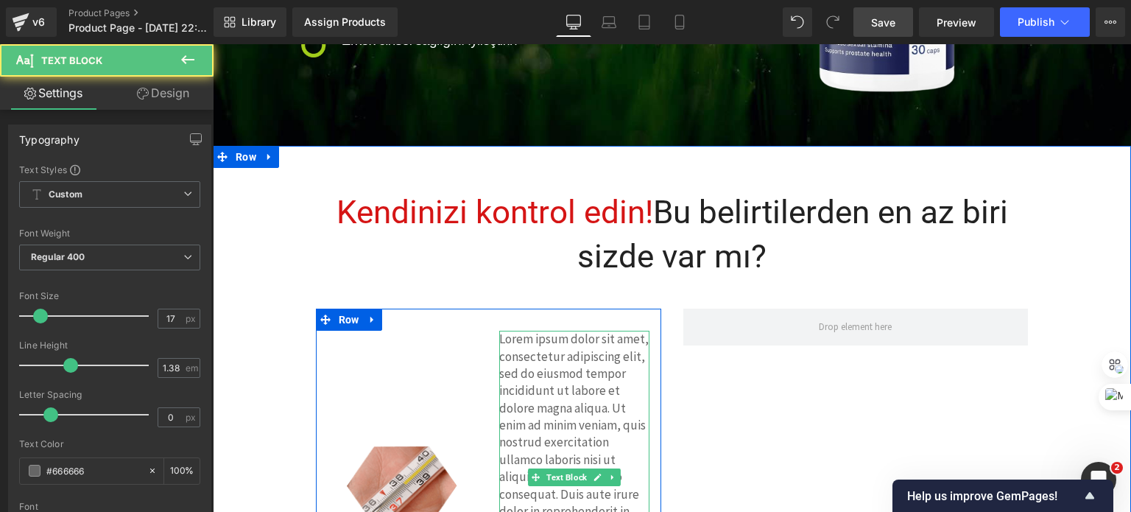
click at [530, 365] on p "Lorem ipsum dolor sit amet, consectetur adipiscing elit, sed do eiusmod tempor …" at bounding box center [574, 486] width 150 height 310
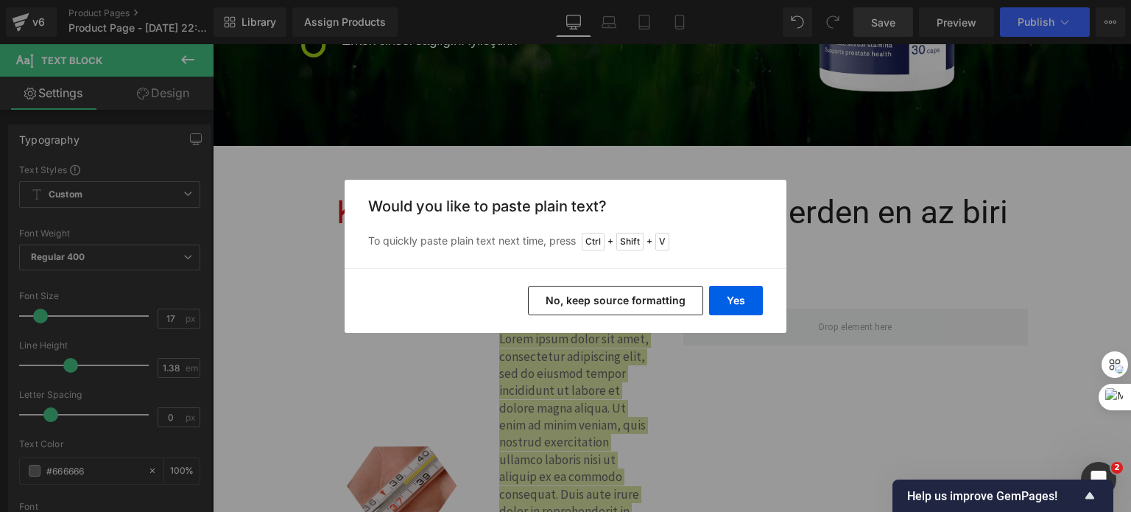
click at [614, 295] on button "No, keep source formatting" at bounding box center [615, 300] width 175 height 29
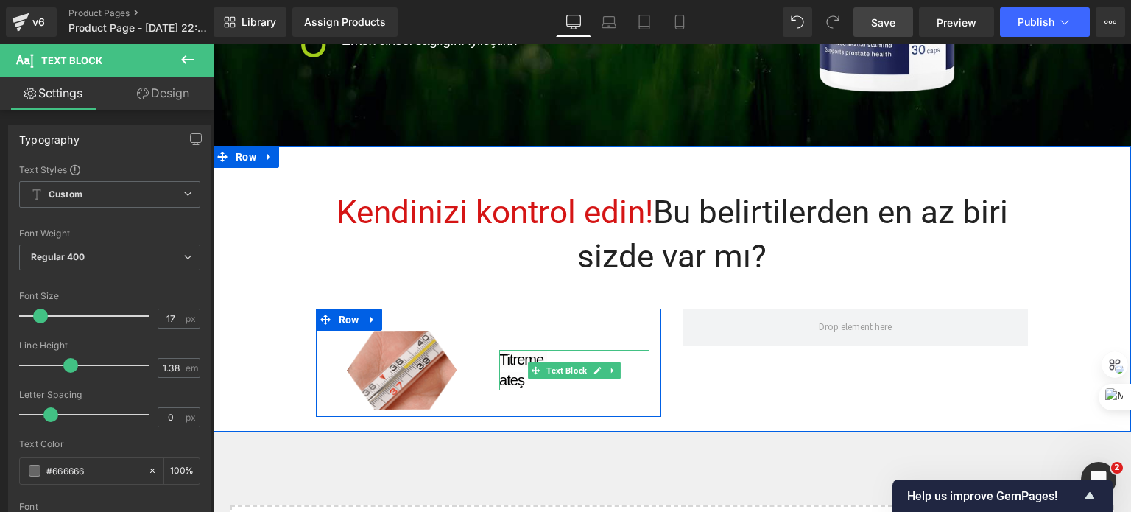
click at [500, 372] on span "ateş" at bounding box center [511, 380] width 25 height 16
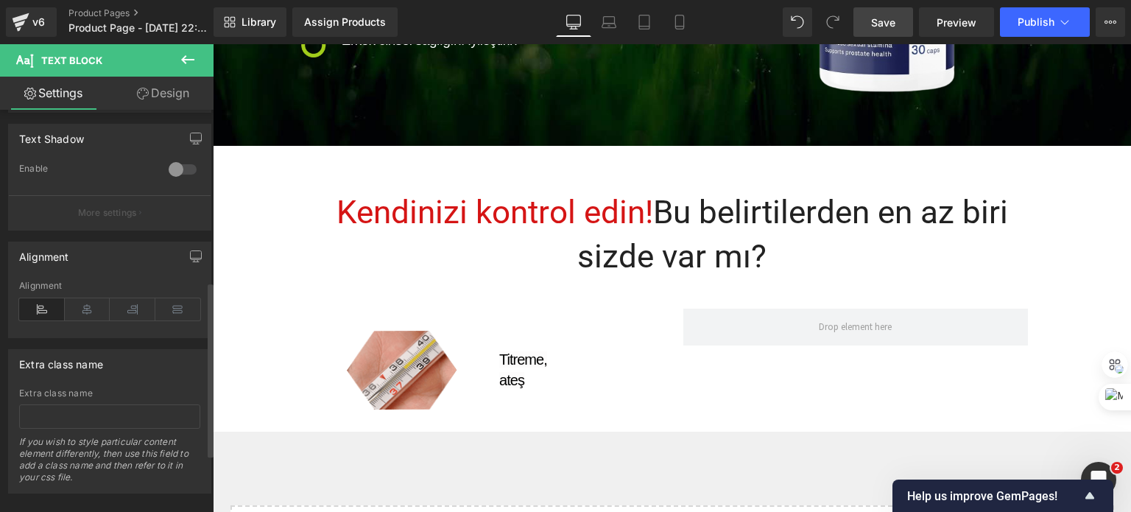
scroll to position [516, 0]
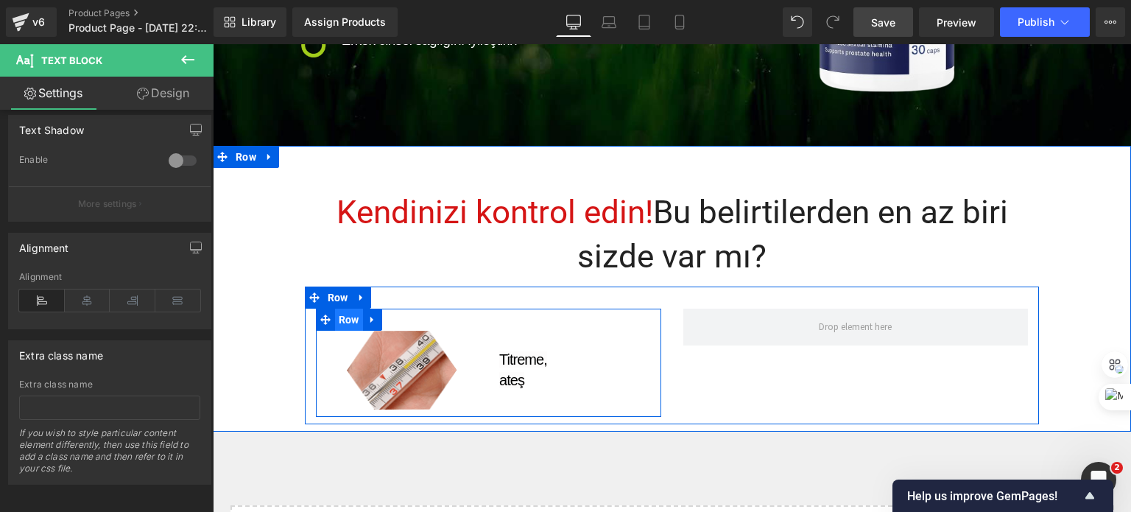
click at [350, 323] on span "Row" at bounding box center [349, 320] width 28 height 22
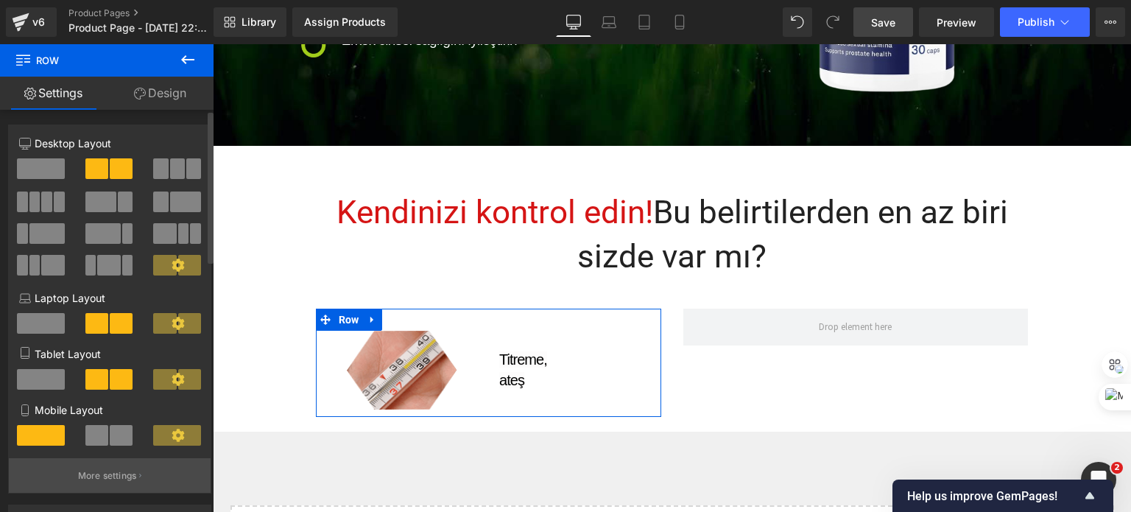
click at [97, 477] on p "More settings" at bounding box center [107, 475] width 59 height 13
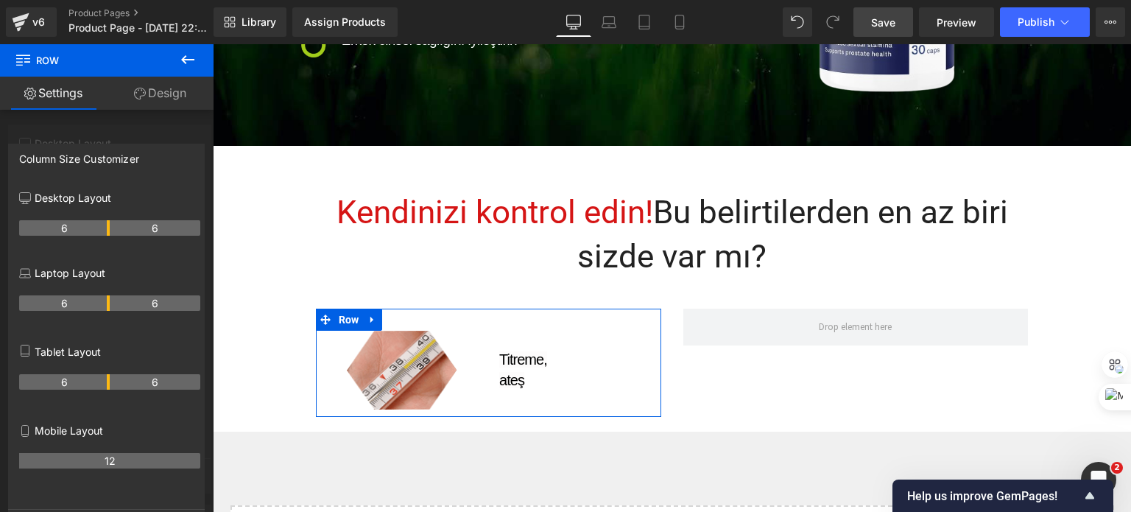
click at [156, 140] on div at bounding box center [107, 281] width 214 height 475
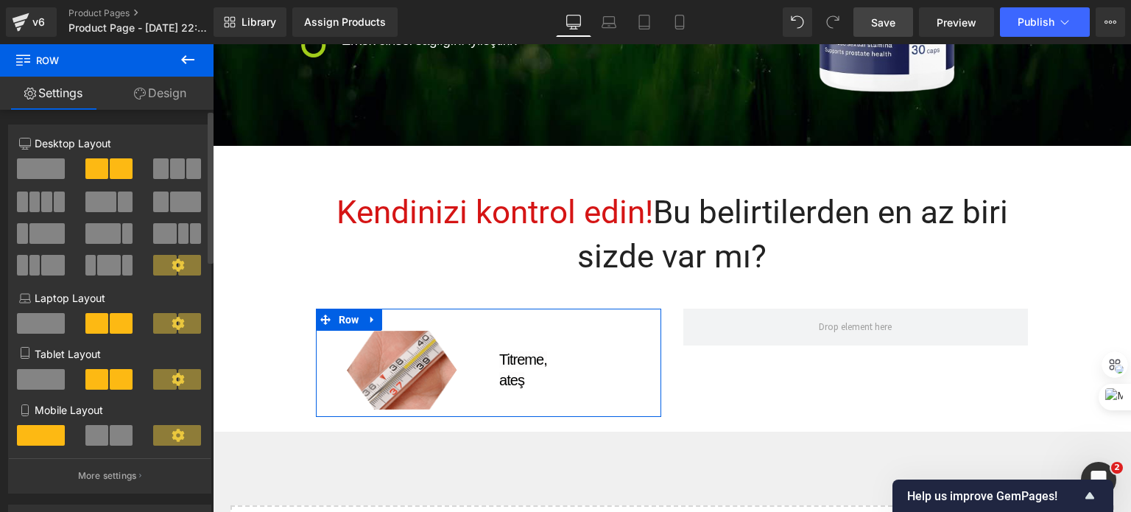
click at [103, 429] on span at bounding box center [96, 435] width 23 height 21
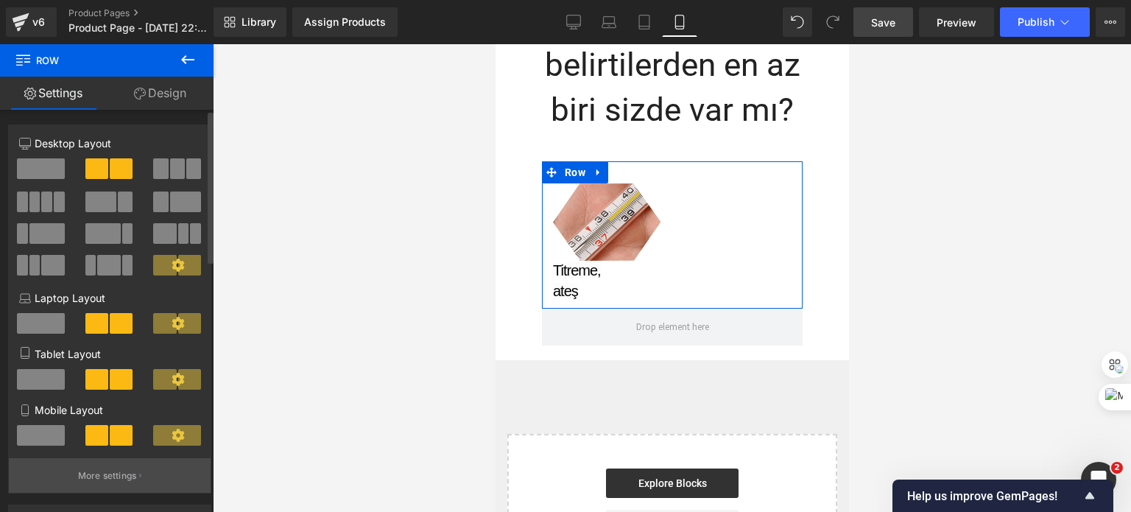
scroll to position [1310, 0]
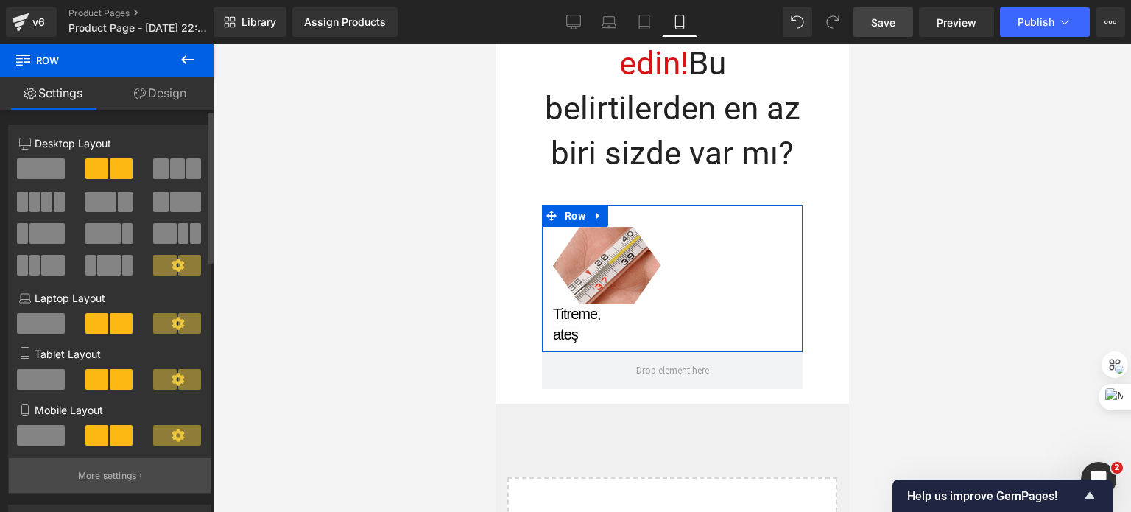
click at [94, 474] on p "More settings" at bounding box center [107, 475] width 59 height 13
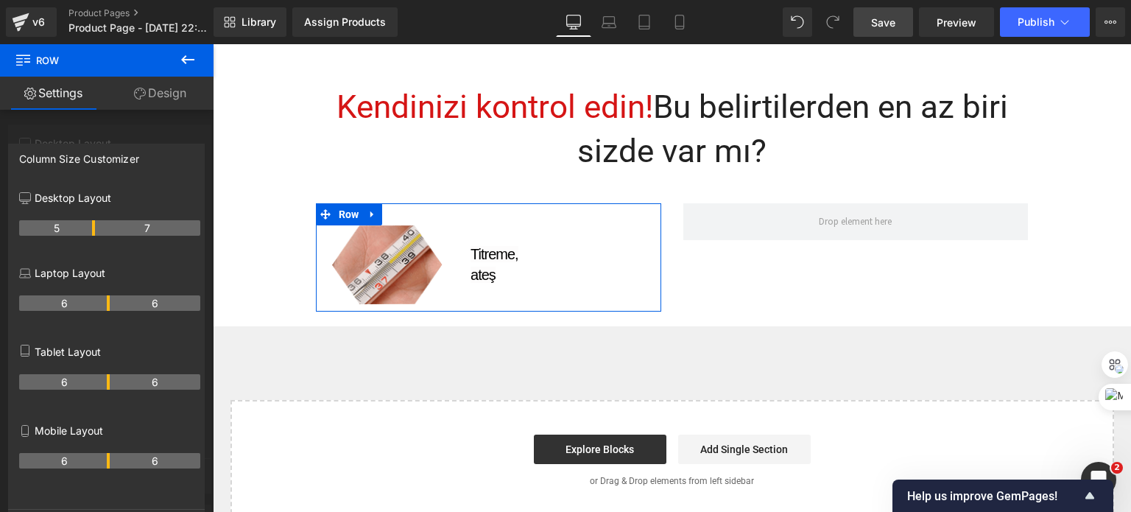
scroll to position [842, 0]
drag, startPoint x: 106, startPoint y: 230, endPoint x: 91, endPoint y: 230, distance: 15.5
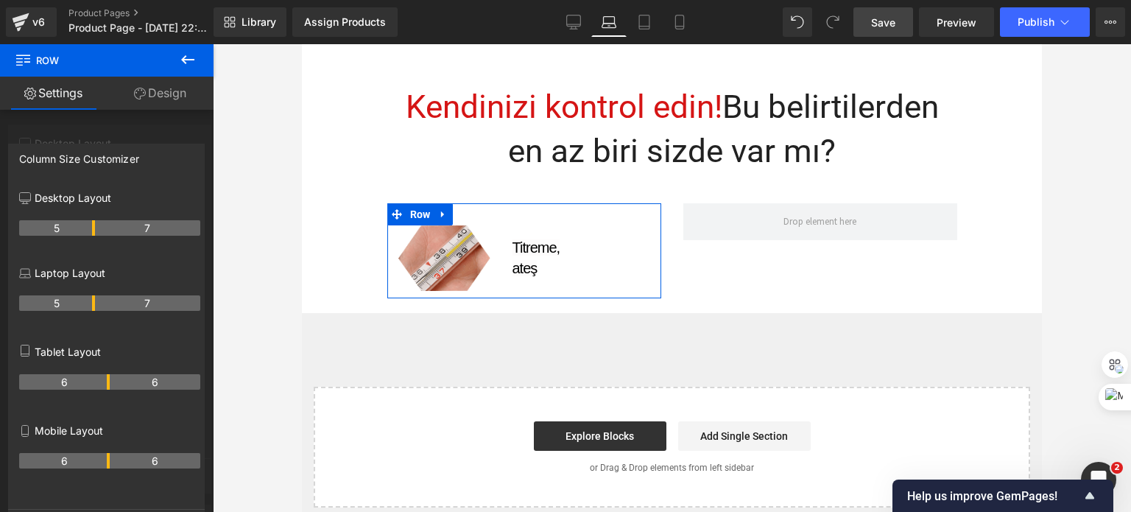
scroll to position [843, 0]
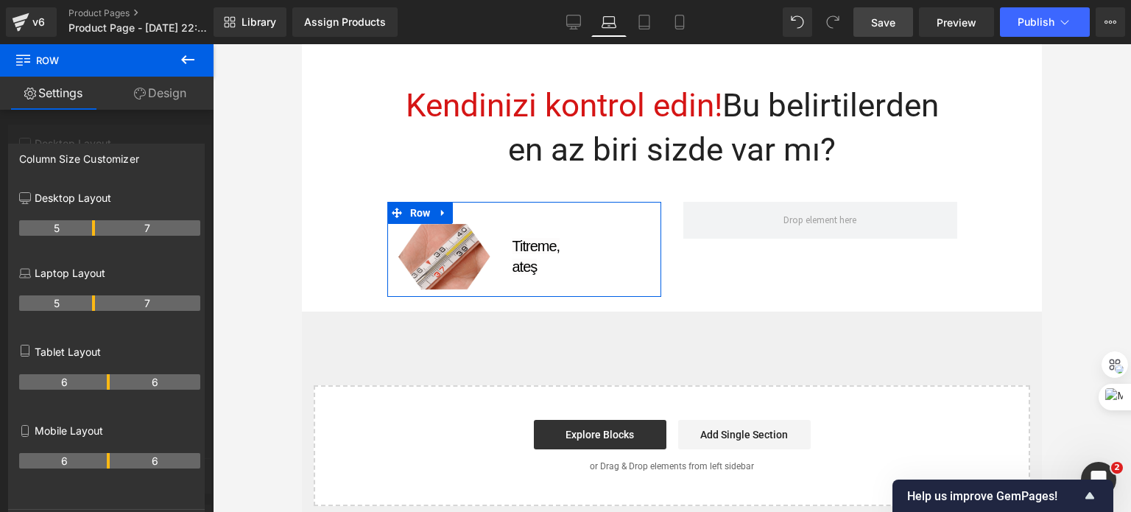
drag, startPoint x: 106, startPoint y: 304, endPoint x: 97, endPoint y: 306, distance: 9.0
click at [97, 306] on tr "5 7" at bounding box center [109, 302] width 181 height 15
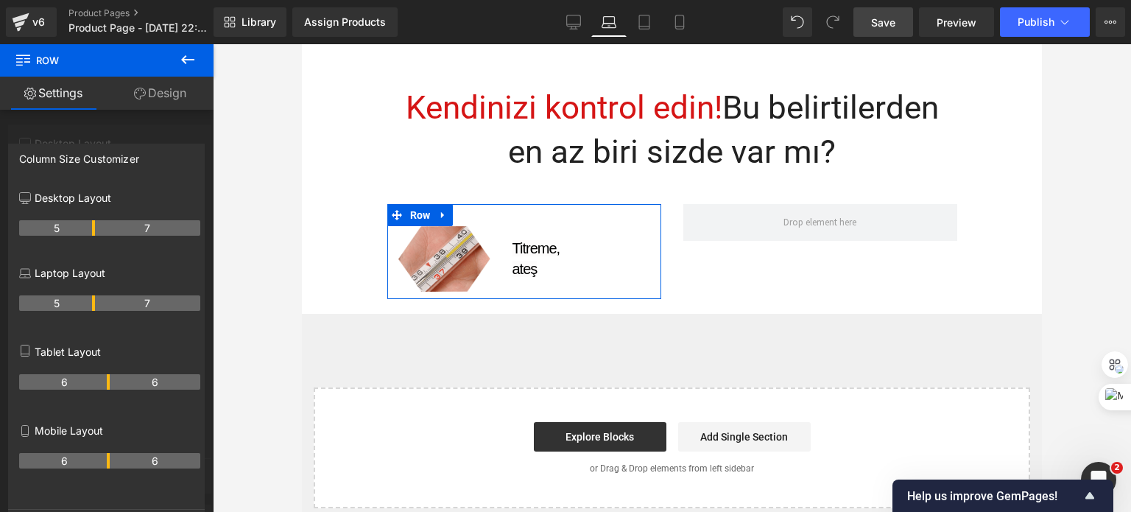
scroll to position [1050, 0]
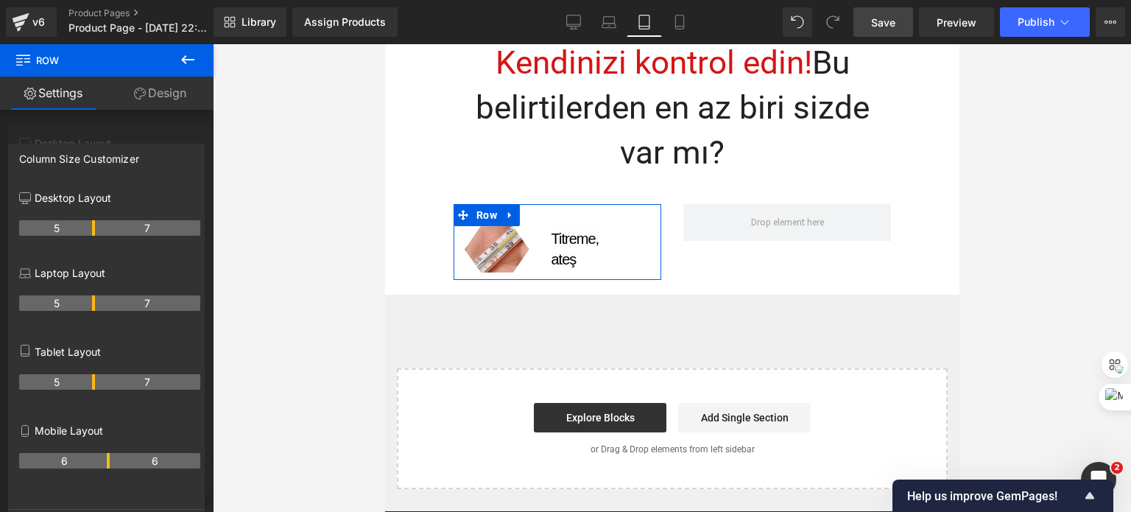
drag, startPoint x: 106, startPoint y: 384, endPoint x: 96, endPoint y: 386, distance: 10.5
click at [96, 386] on tr "5 7" at bounding box center [109, 381] width 181 height 15
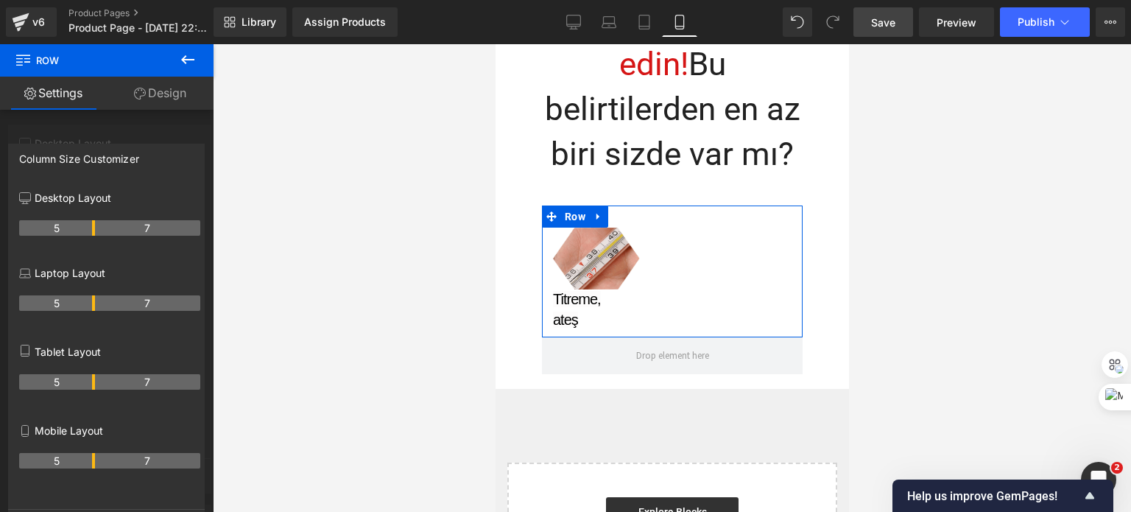
scroll to position [1310, 0]
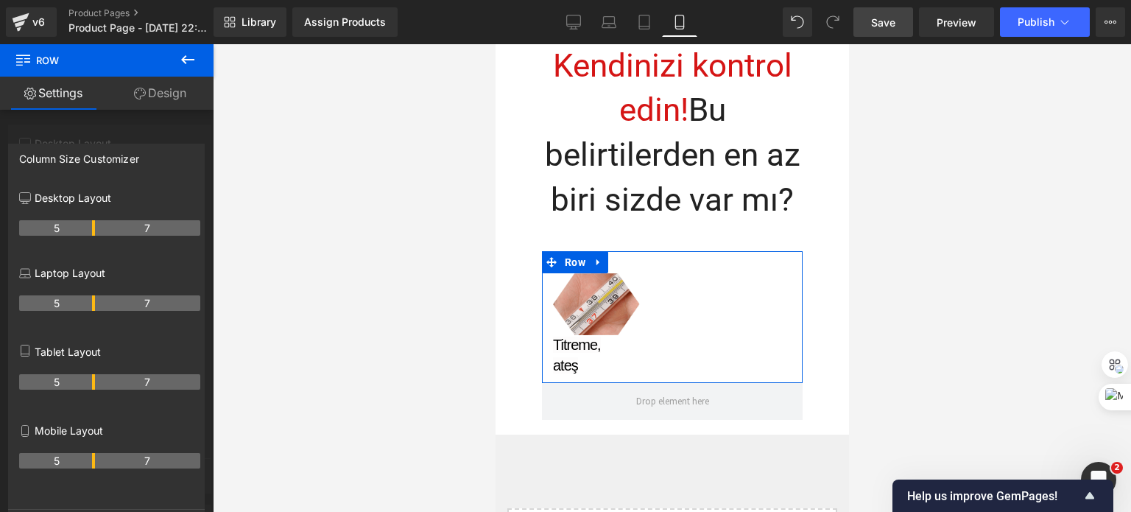
drag, startPoint x: 106, startPoint y: 460, endPoint x: 91, endPoint y: 462, distance: 14.8
click at [91, 462] on th "5" at bounding box center [57, 460] width 76 height 15
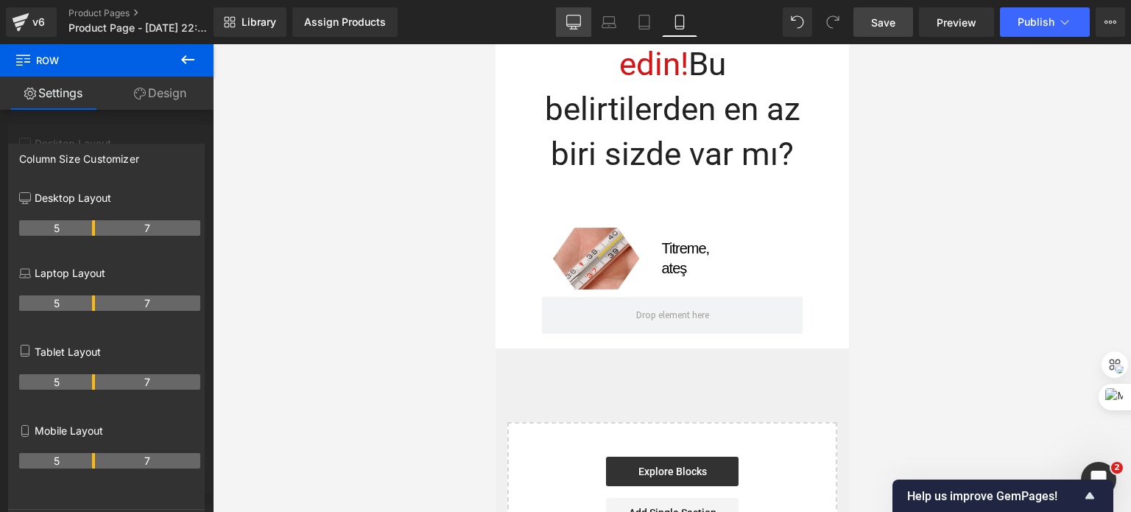
click at [578, 21] on icon at bounding box center [573, 22] width 15 height 15
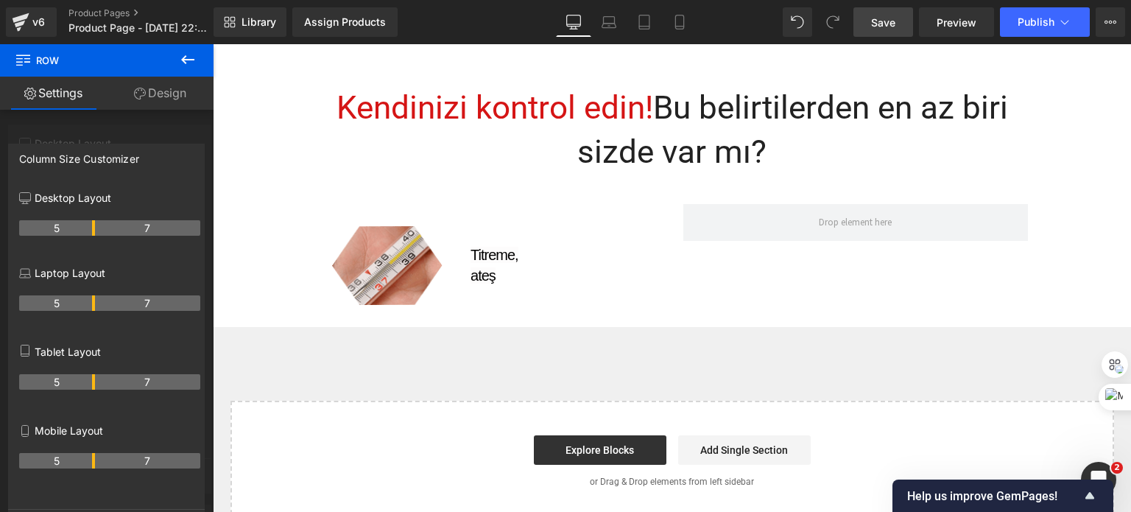
scroll to position [841, 0]
click at [541, 263] on body "€{{amount_with_comma_separator}} Αναζητηση ΑΝΔΡΙΚΕΣ ΦΕΡΟΜΟΝΕΣ ΑΝΤΡΙΚΕΣ ΦΕΡΟΜΟΝΕ…" at bounding box center [672, 19] width 919 height 1632
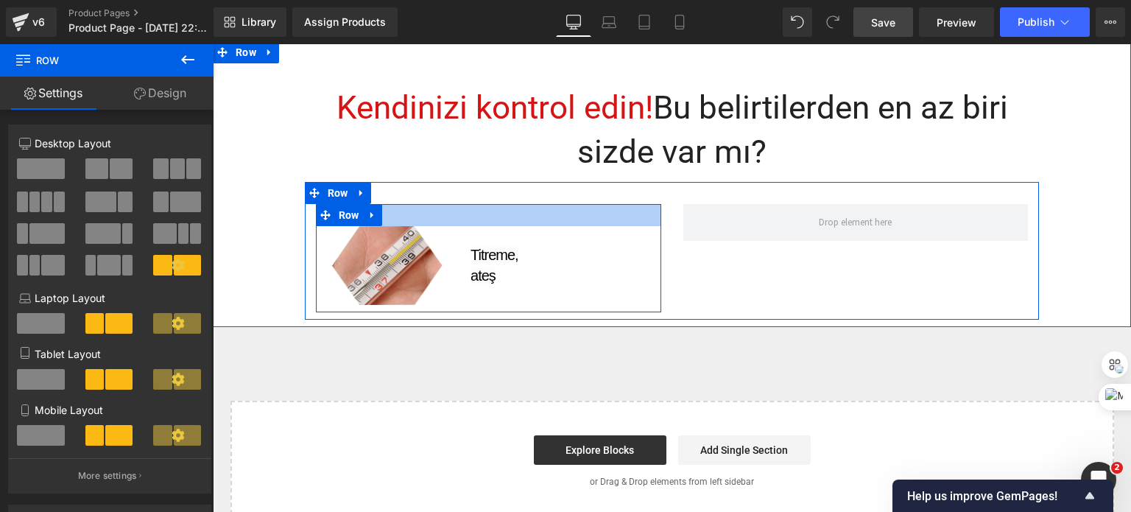
click at [456, 219] on div at bounding box center [488, 215] width 345 height 22
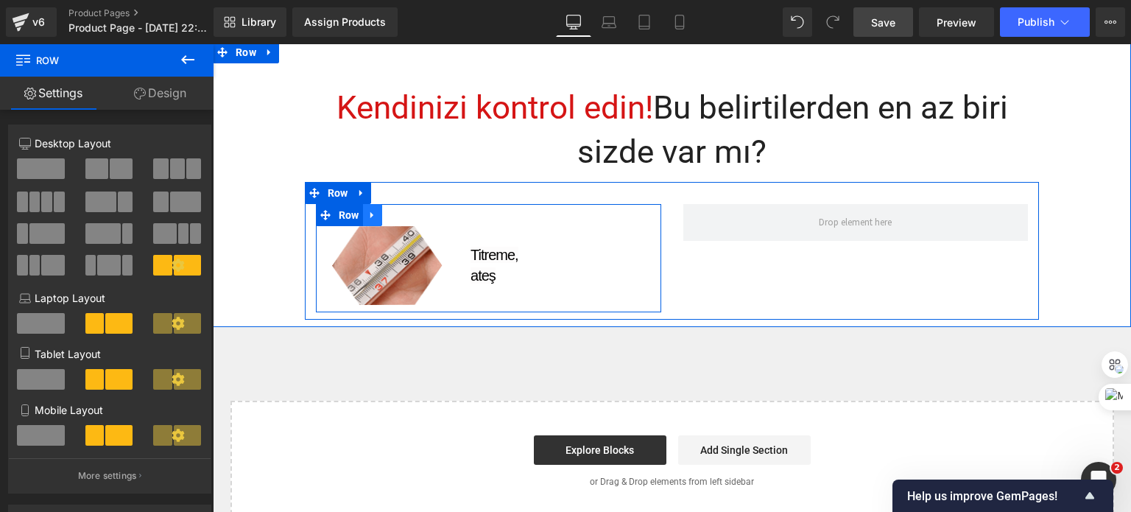
click at [368, 220] on icon at bounding box center [373, 215] width 10 height 11
click at [385, 223] on link at bounding box center [391, 215] width 19 height 22
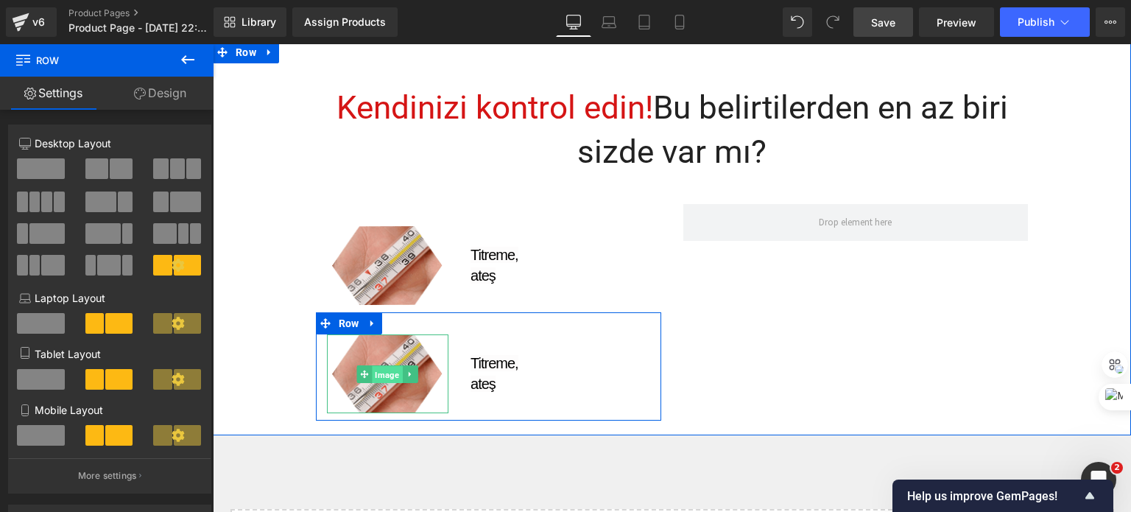
click at [389, 375] on span "Image" at bounding box center [388, 375] width 30 height 18
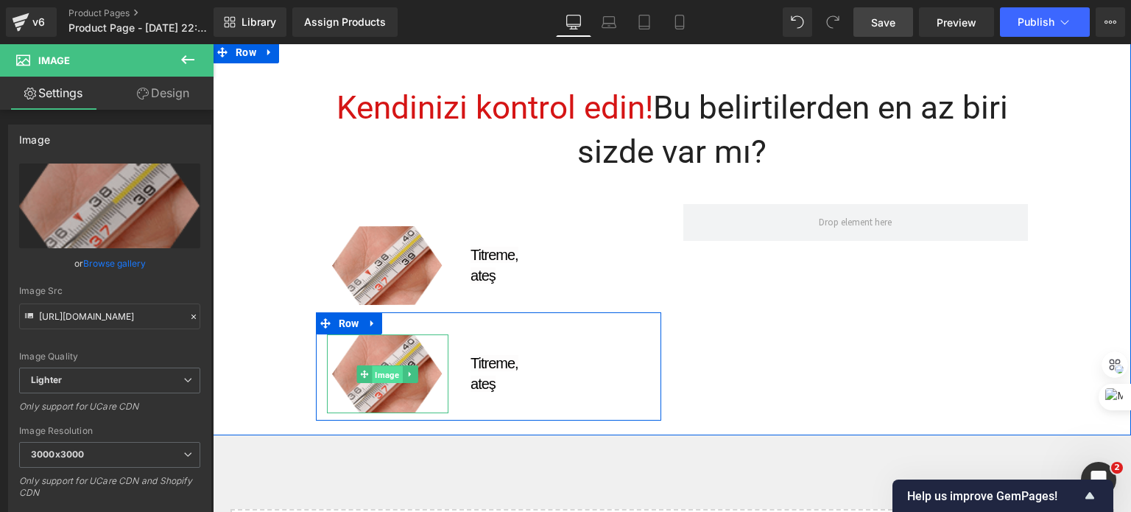
click at [374, 379] on span "Image" at bounding box center [388, 375] width 30 height 18
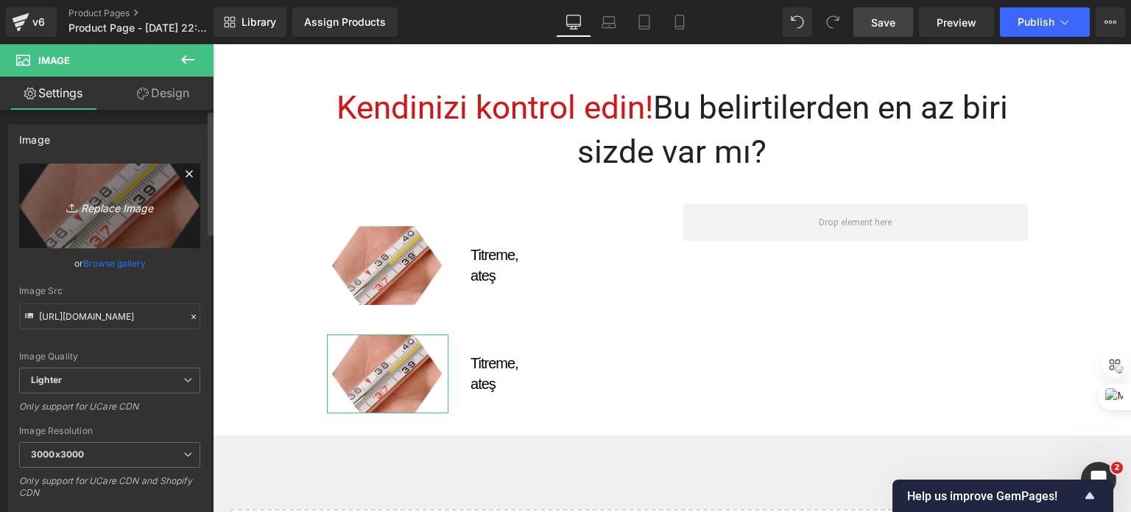
click at [116, 206] on icon "Replace Image" at bounding box center [110, 206] width 118 height 18
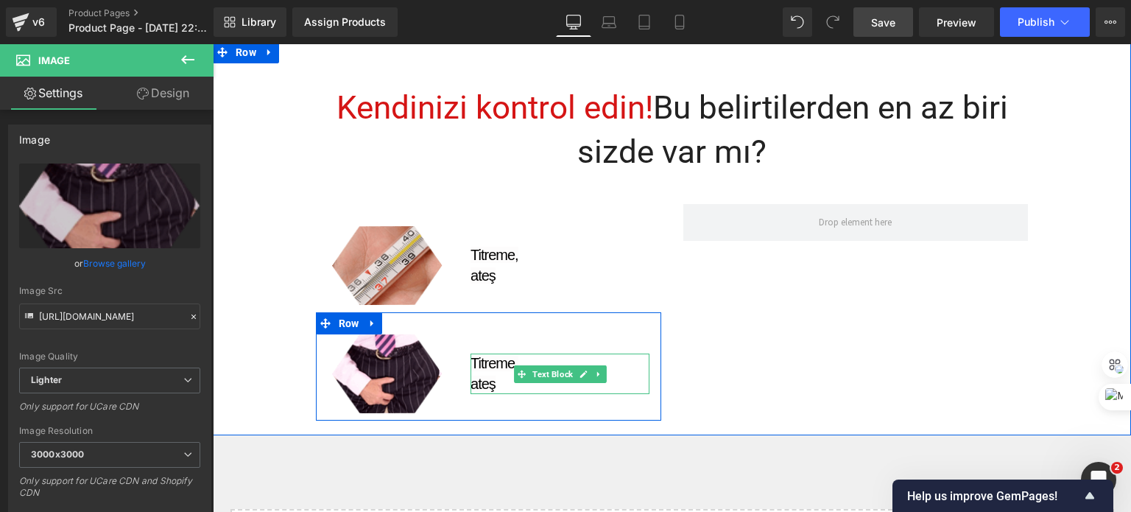
click at [477, 367] on span "Titreme," at bounding box center [495, 363] width 48 height 16
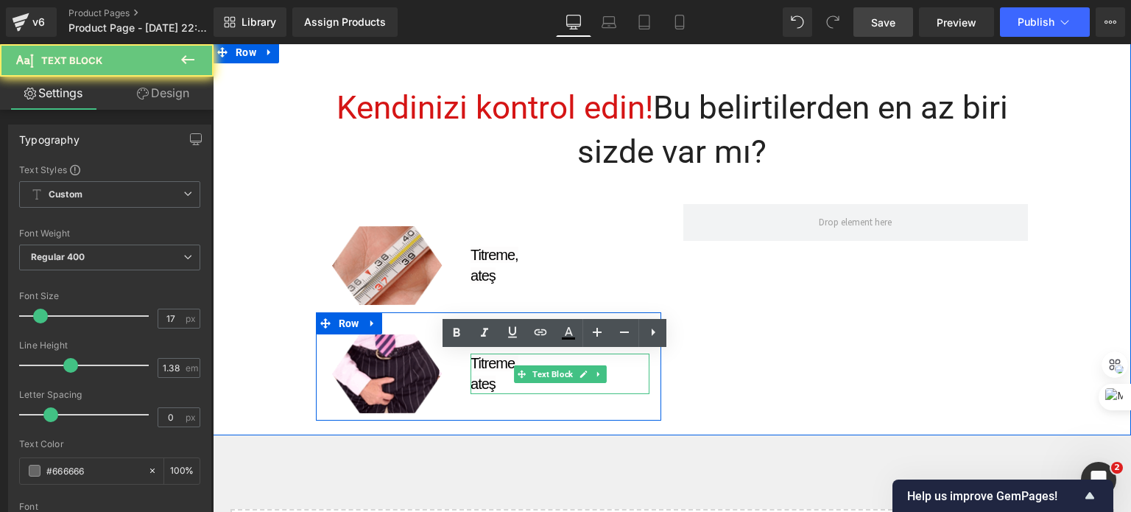
click at [477, 367] on span "Titreme," at bounding box center [495, 363] width 48 height 16
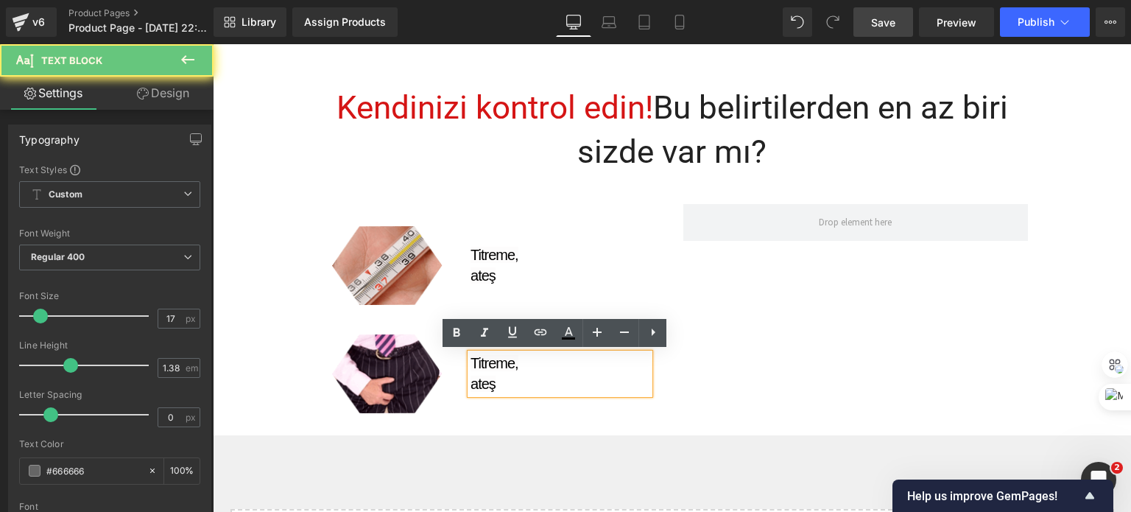
click at [477, 367] on span "Titreme," at bounding box center [495, 363] width 48 height 16
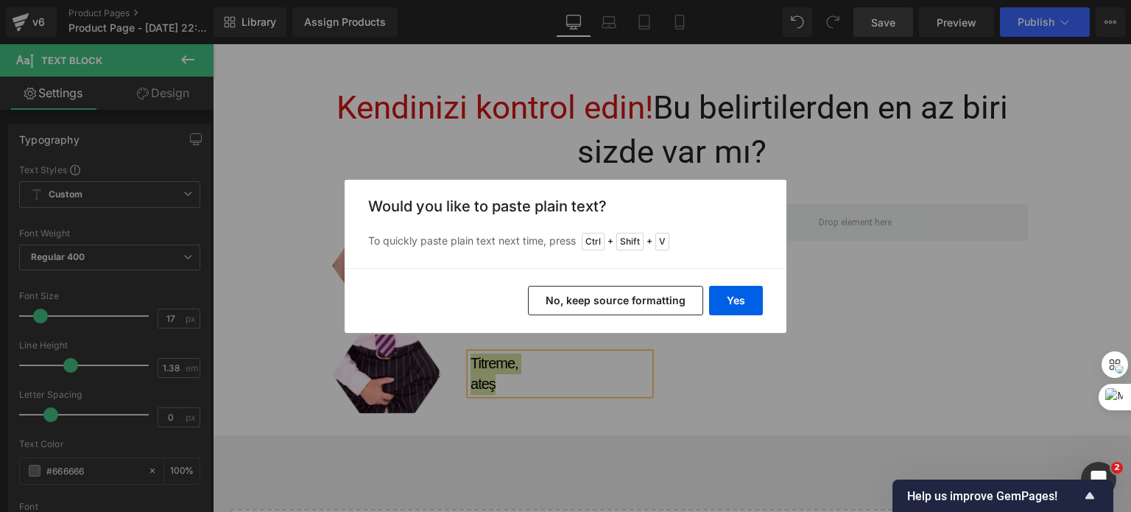
click at [592, 309] on button "No, keep source formatting" at bounding box center [615, 300] width 175 height 29
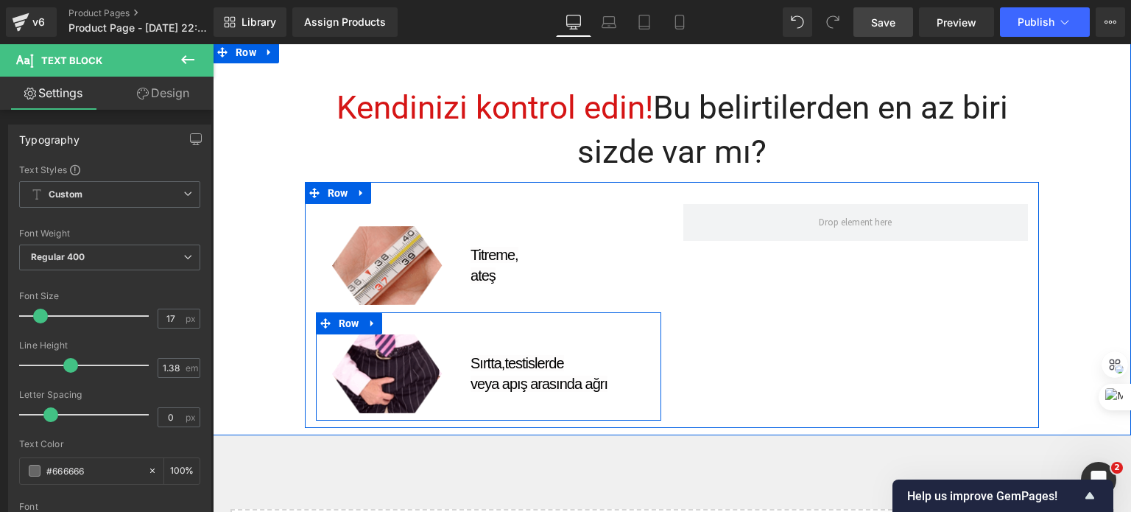
click at [455, 333] on div at bounding box center [488, 323] width 345 height 22
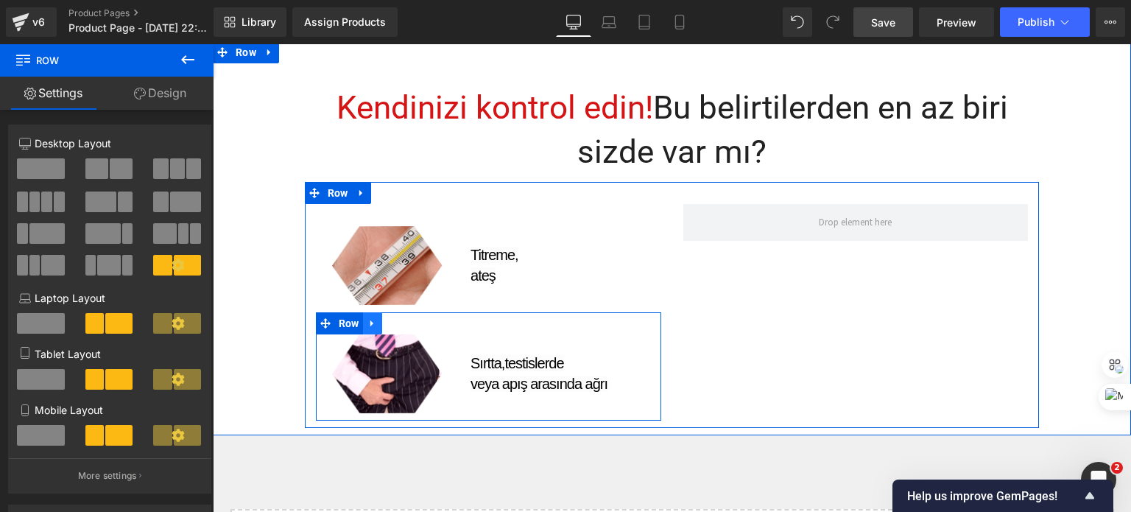
click at [368, 328] on icon at bounding box center [373, 323] width 10 height 11
click at [382, 317] on link at bounding box center [391, 323] width 19 height 22
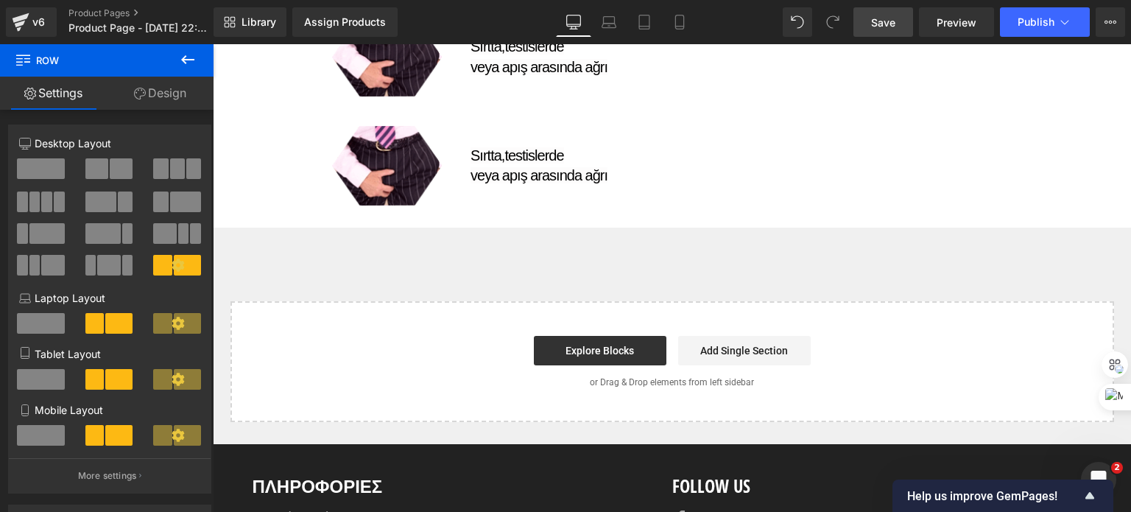
scroll to position [1084, 0]
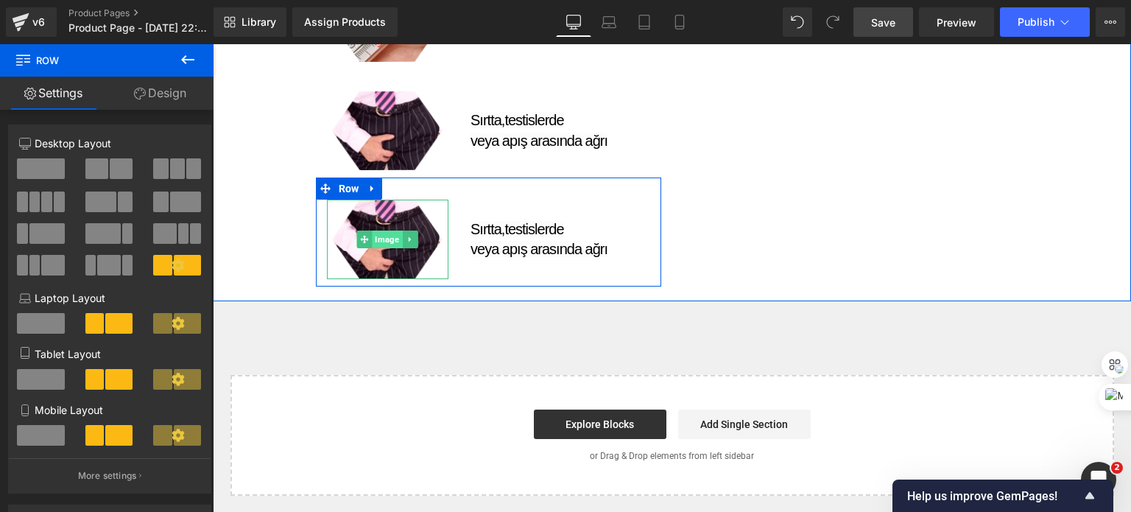
click at [374, 237] on span "Image" at bounding box center [388, 240] width 30 height 18
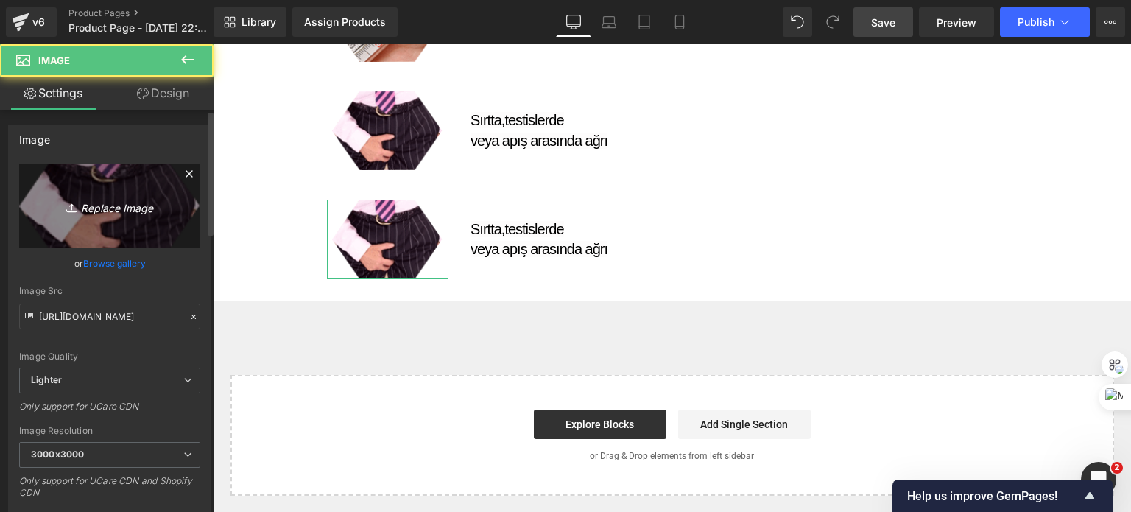
click at [116, 208] on icon "Replace Image" at bounding box center [110, 206] width 118 height 18
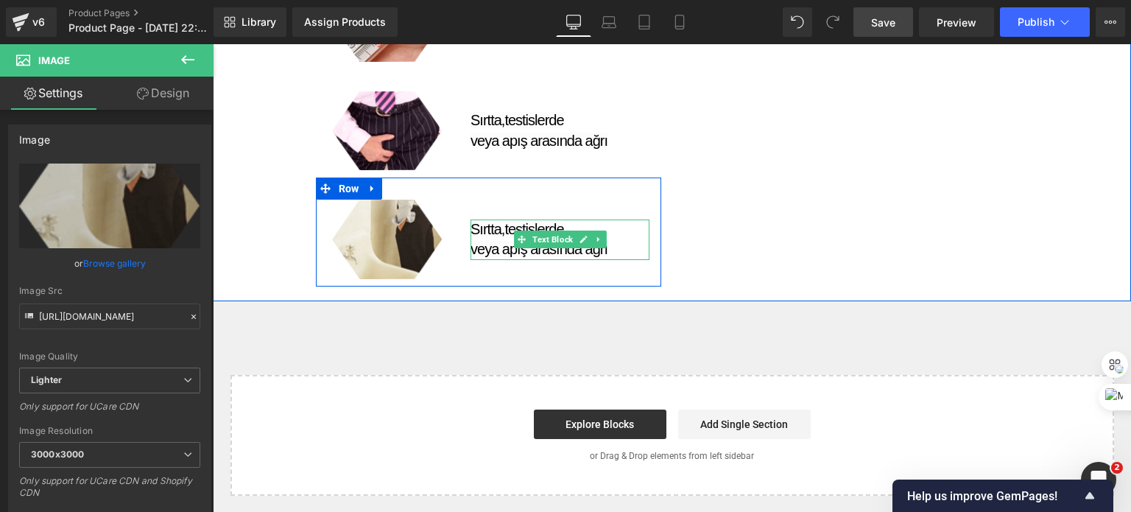
click at [489, 242] on span "veya apış arasında ağrı" at bounding box center [539, 249] width 137 height 16
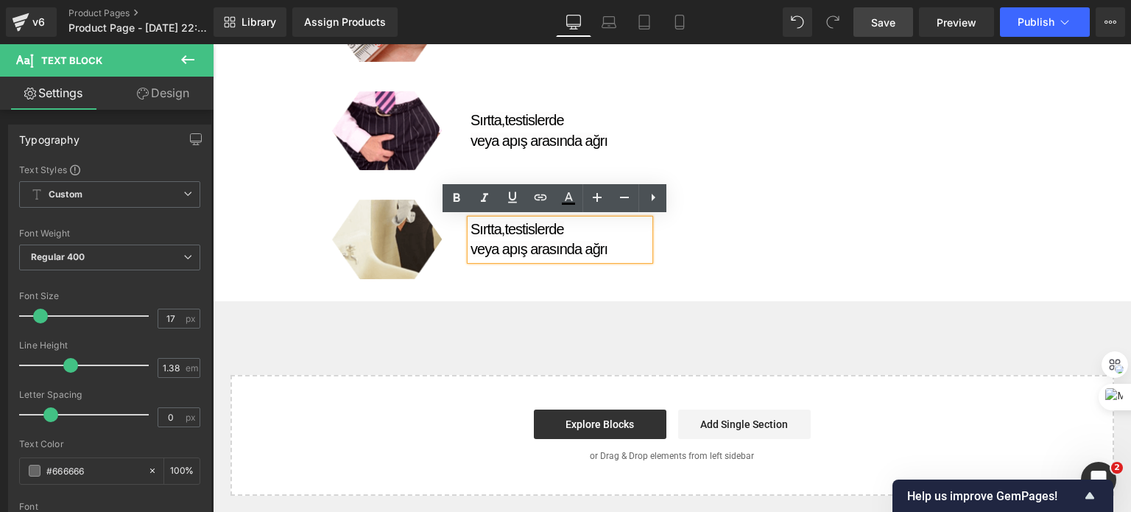
click at [482, 241] on span "veya apış arasında ağrı" at bounding box center [539, 249] width 137 height 16
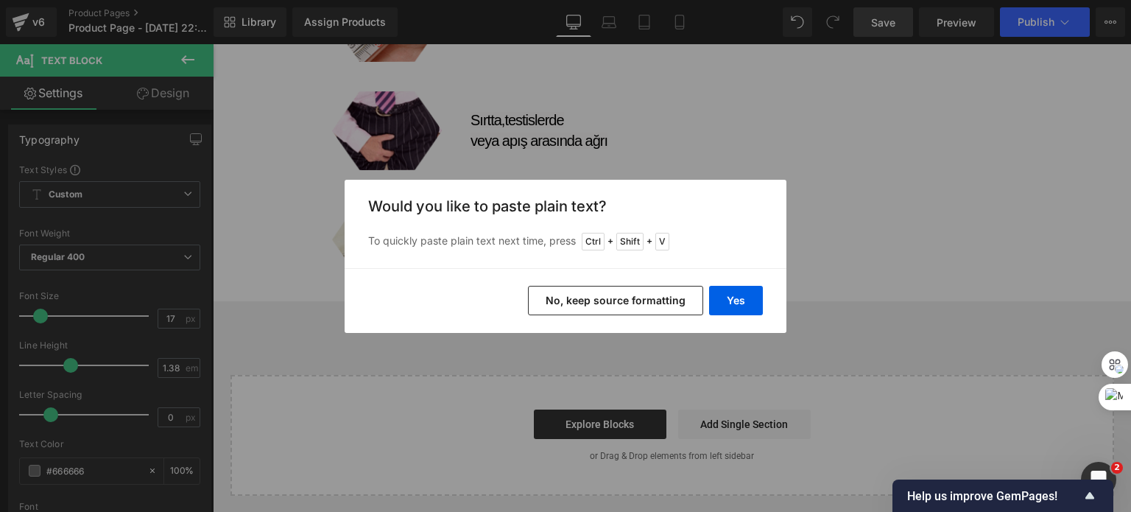
click at [655, 303] on button "No, keep source formatting" at bounding box center [615, 300] width 175 height 29
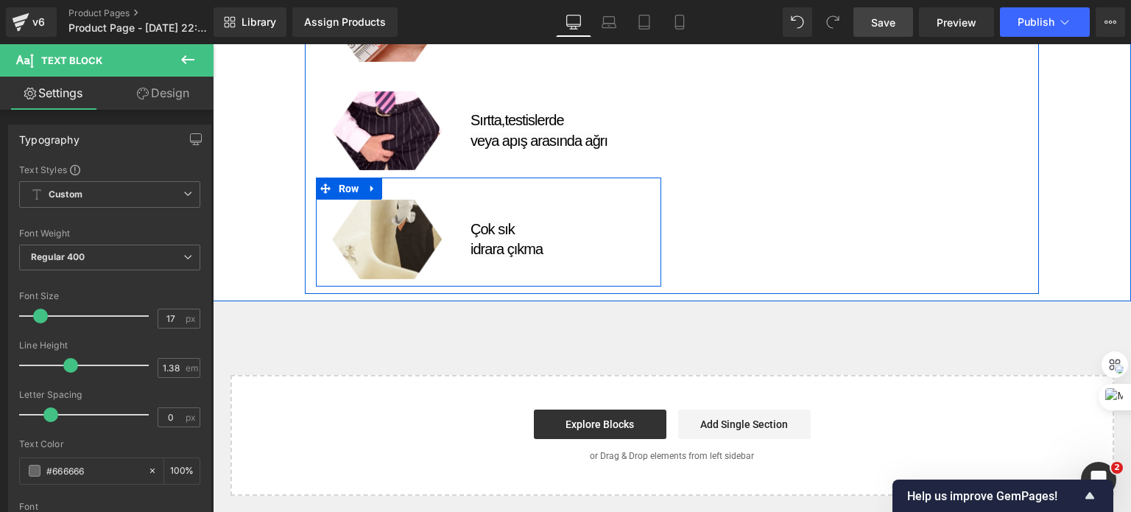
click at [553, 197] on div "Image Çok sık idrara çıkma Text Block Row" at bounding box center [488, 232] width 345 height 108
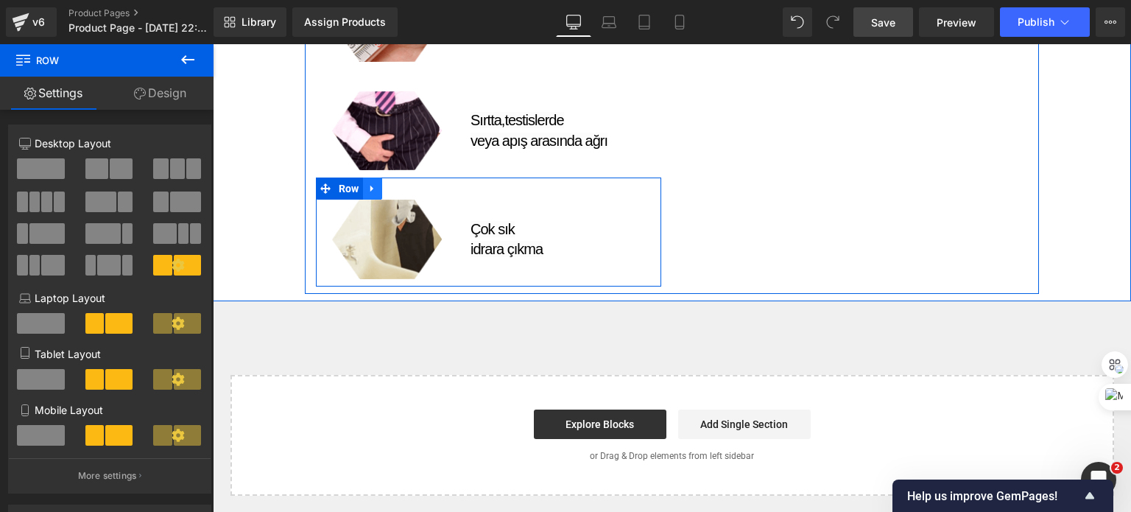
click at [363, 186] on link at bounding box center [372, 189] width 19 height 22
click at [387, 183] on icon at bounding box center [392, 188] width 10 height 10
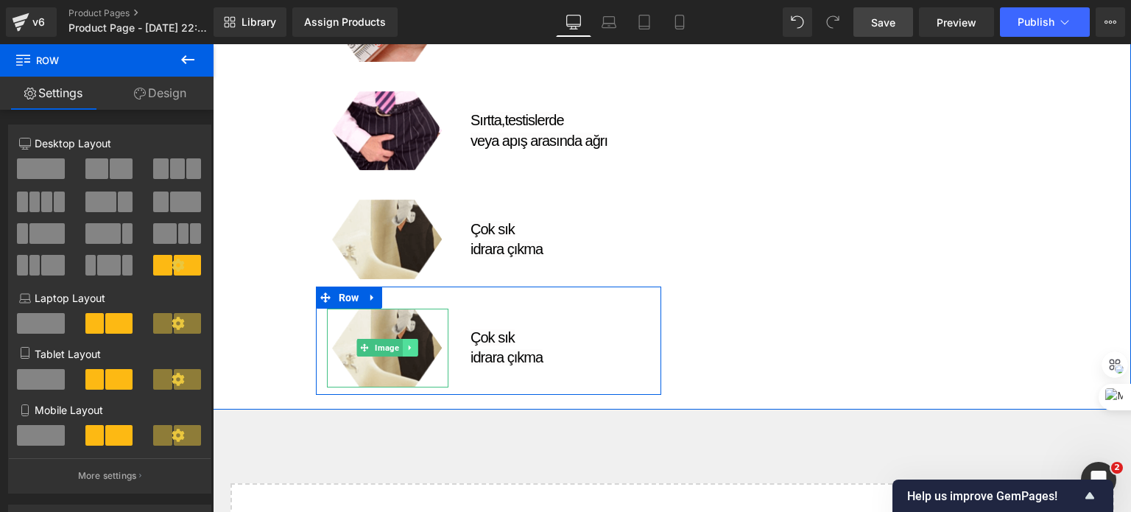
click at [409, 350] on link at bounding box center [410, 348] width 15 height 18
click at [357, 341] on link "Image" at bounding box center [380, 348] width 46 height 18
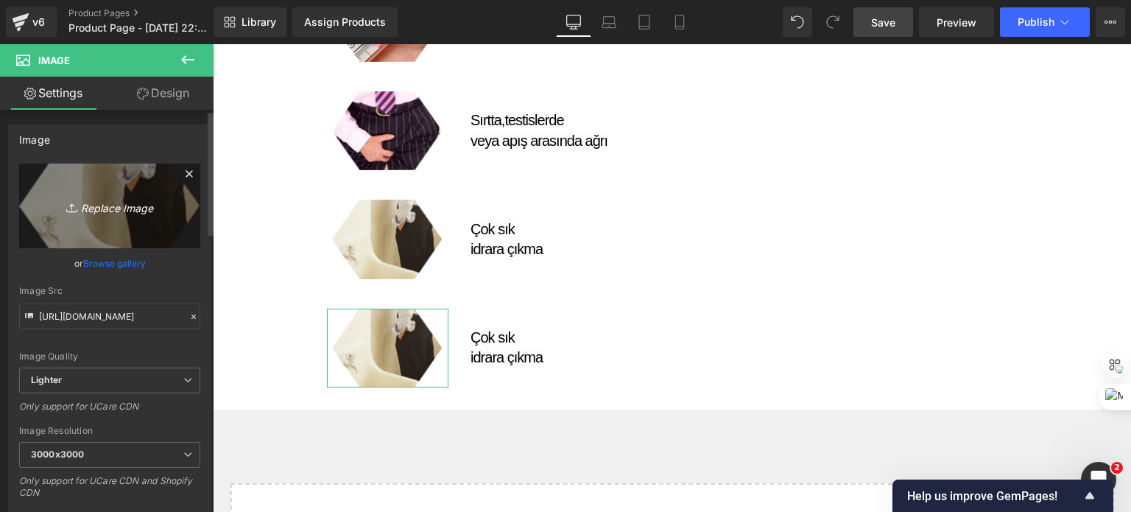
click at [92, 211] on icon "Replace Image" at bounding box center [110, 206] width 118 height 18
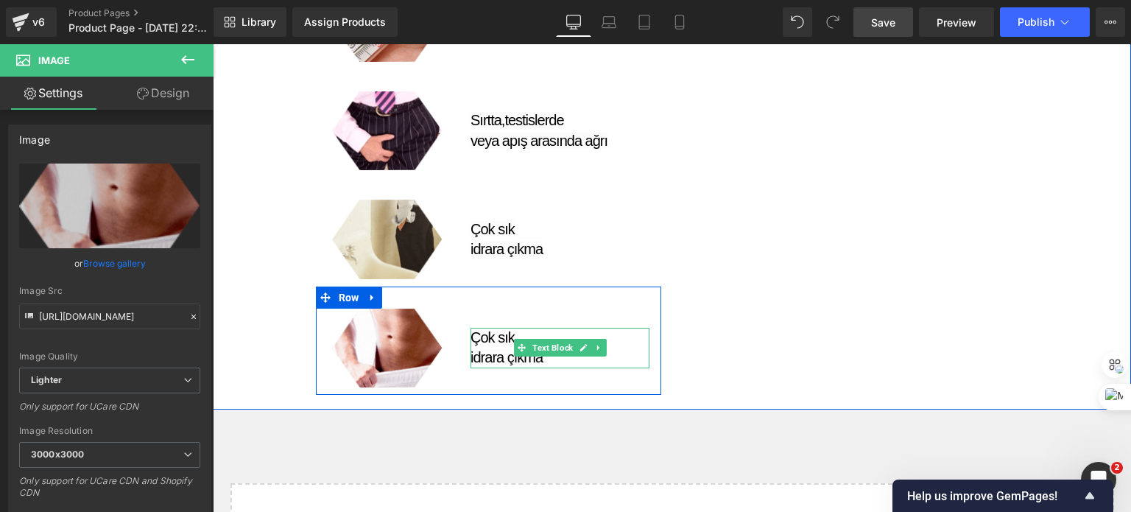
click at [496, 359] on span "idrara çıkma" at bounding box center [507, 357] width 72 height 16
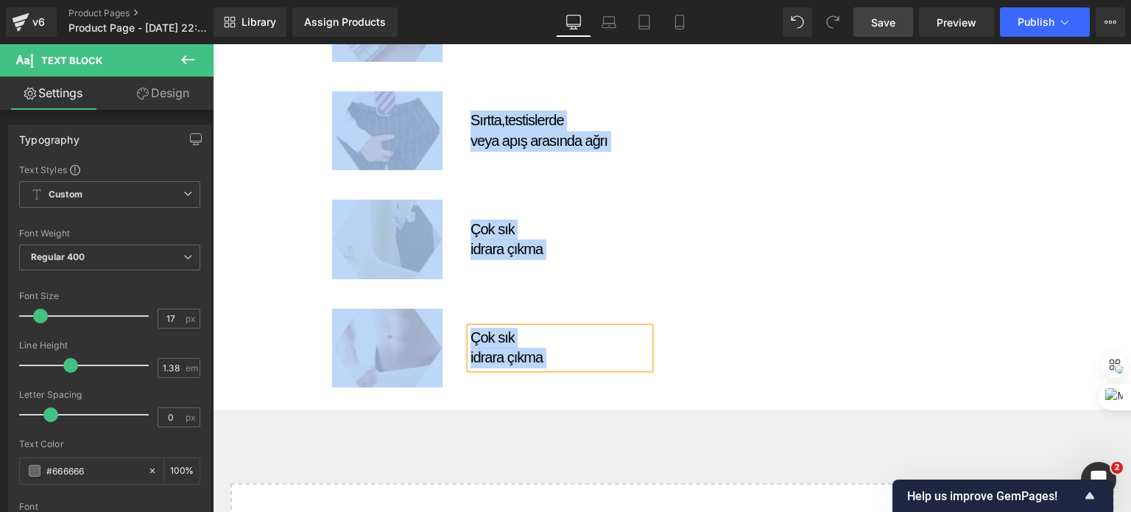
click at [523, 354] on span "idrara çıkma" at bounding box center [507, 357] width 72 height 16
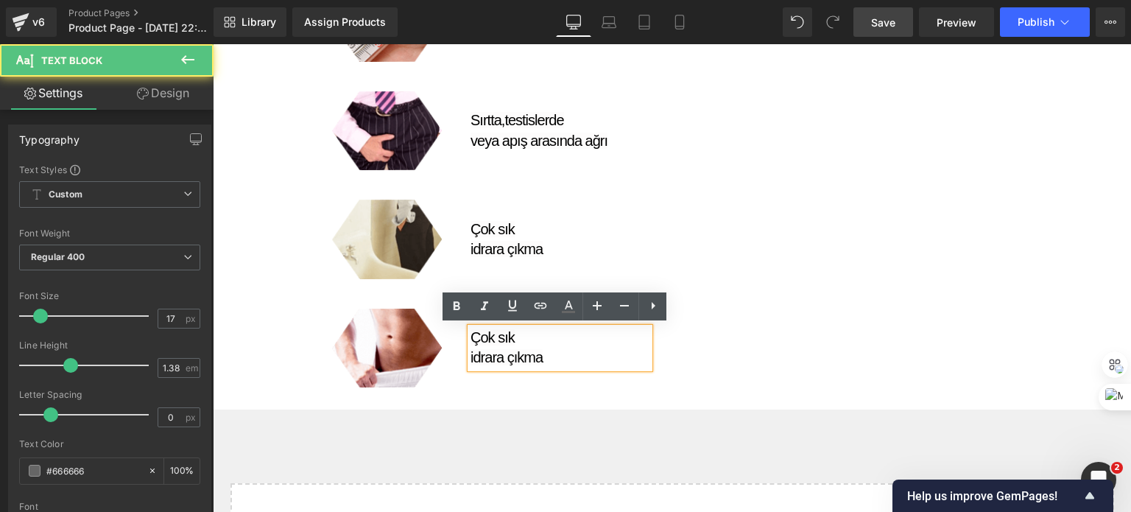
click at [523, 354] on span "idrara çıkma" at bounding box center [507, 357] width 72 height 16
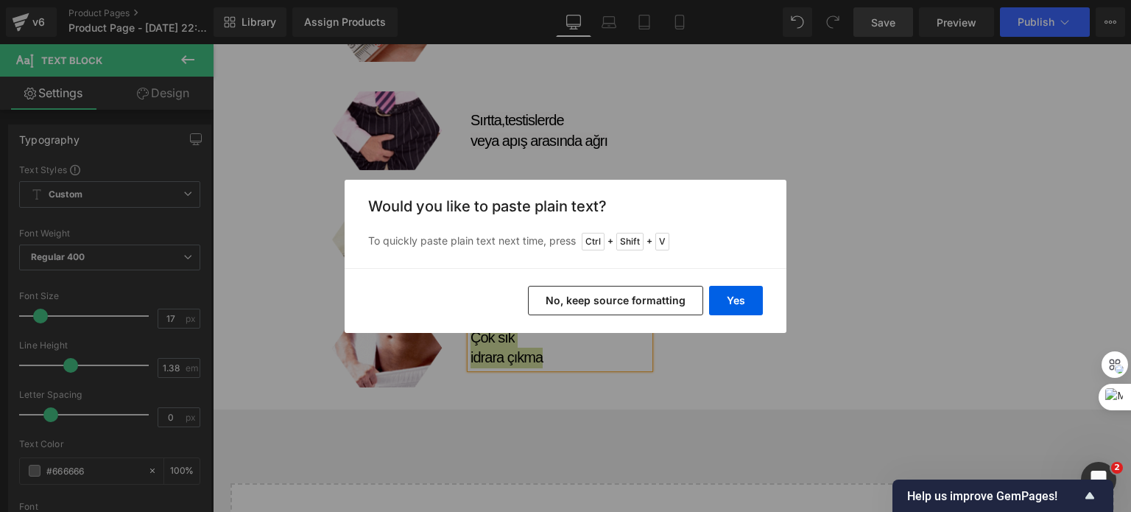
click at [631, 287] on button "No, keep source formatting" at bounding box center [615, 300] width 175 height 29
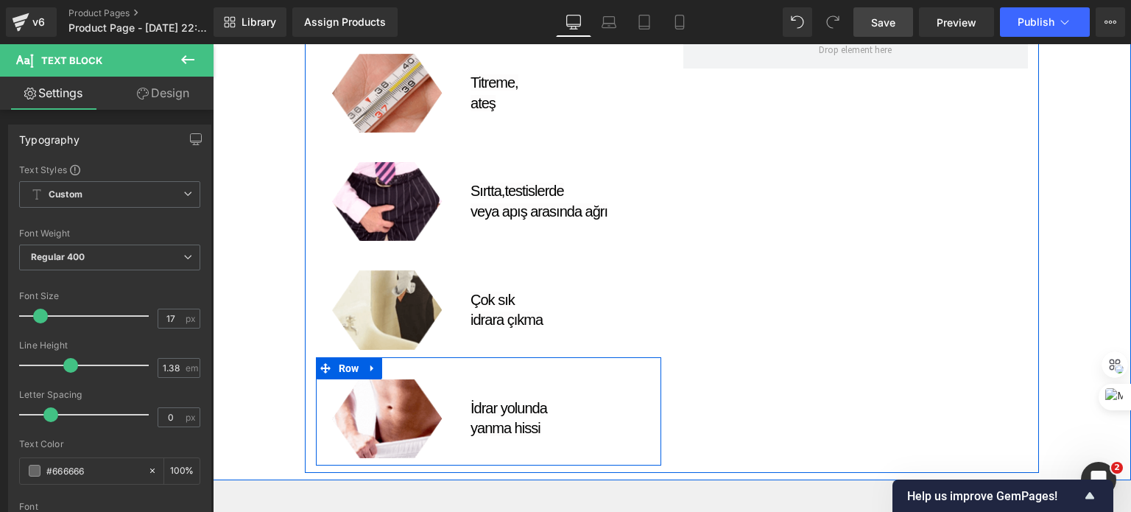
scroll to position [863, 0]
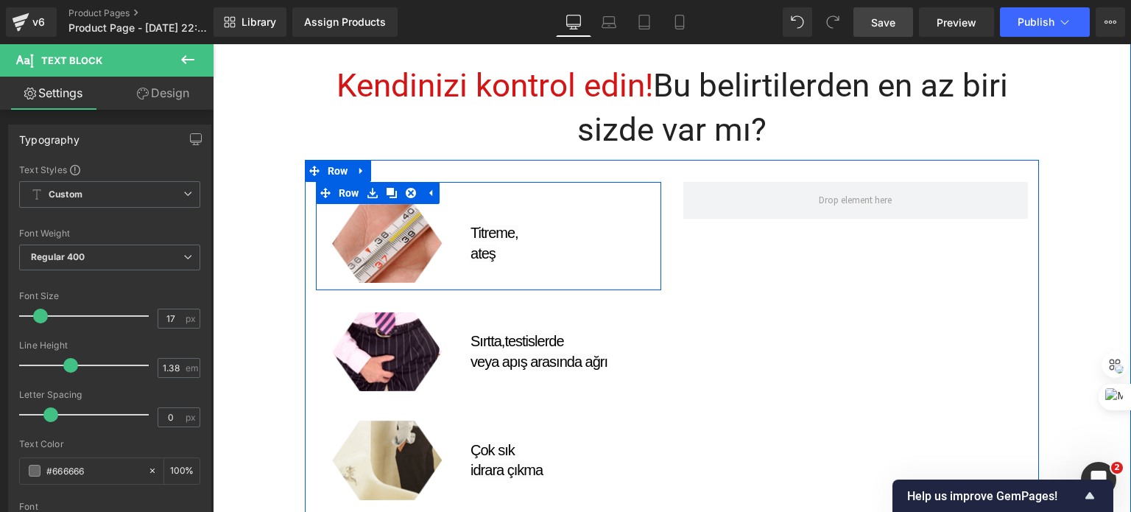
click at [449, 211] on div "Image" at bounding box center [388, 243] width 144 height 79
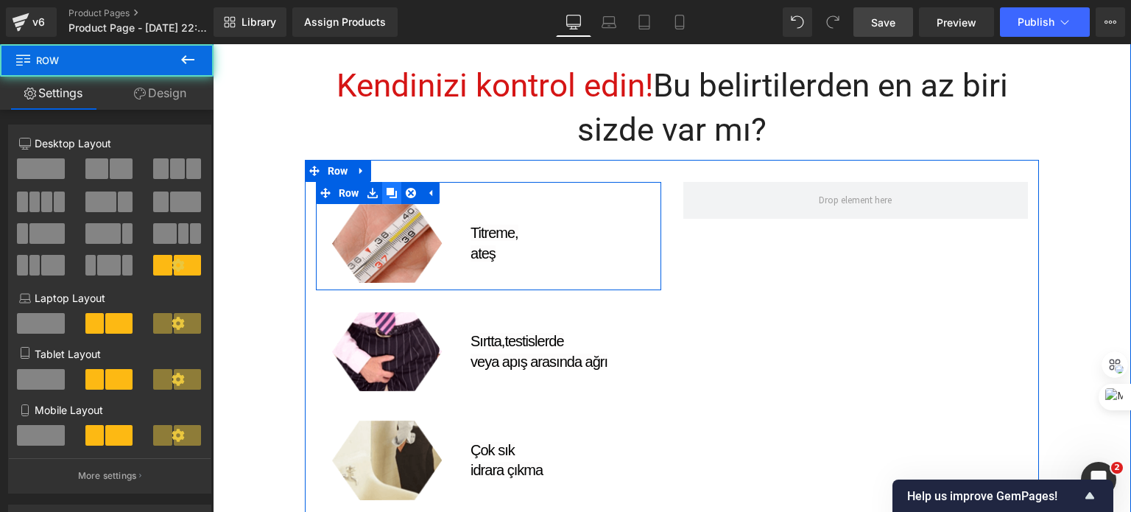
click at [387, 194] on icon at bounding box center [392, 193] width 10 height 10
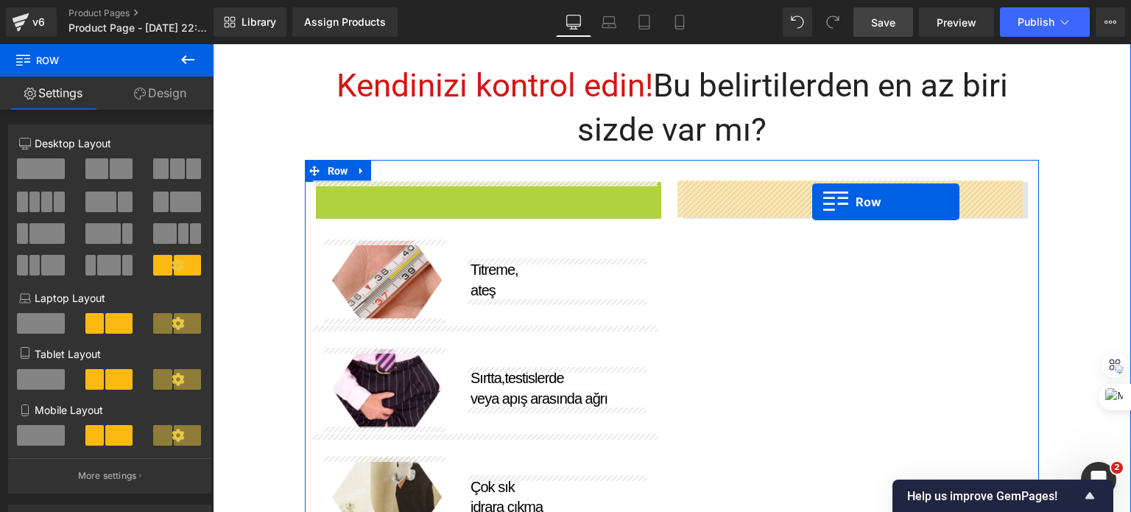
drag, startPoint x: 322, startPoint y: 194, endPoint x: 813, endPoint y: 202, distance: 490.7
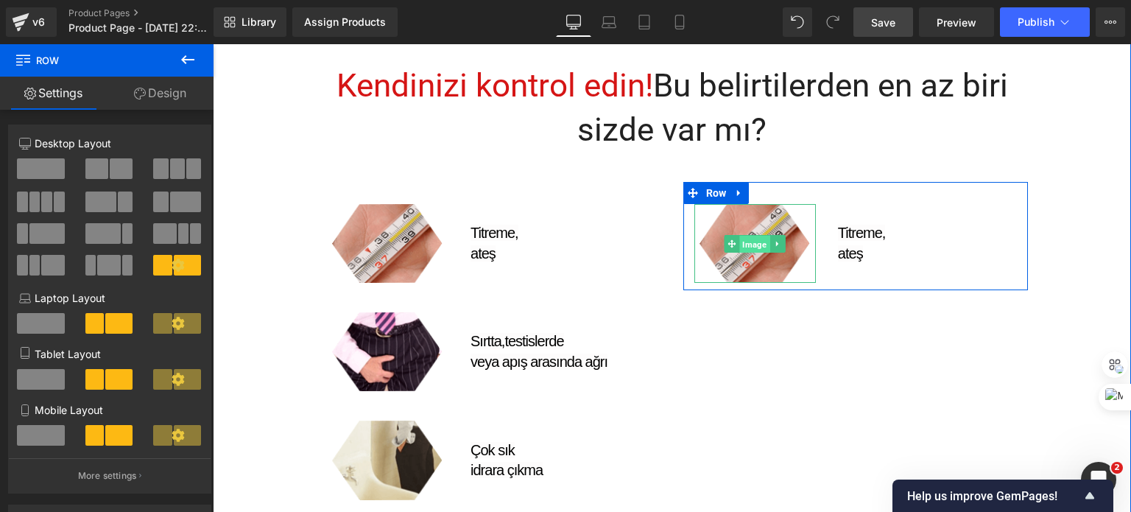
click at [759, 245] on span "Image" at bounding box center [755, 245] width 30 height 18
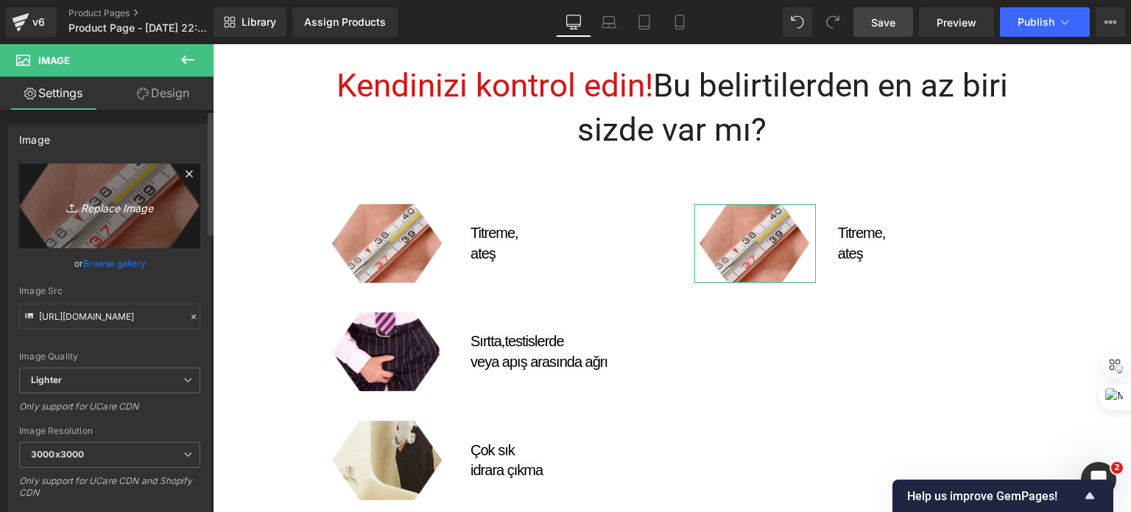
click at [124, 211] on icon "Replace Image" at bounding box center [110, 206] width 118 height 18
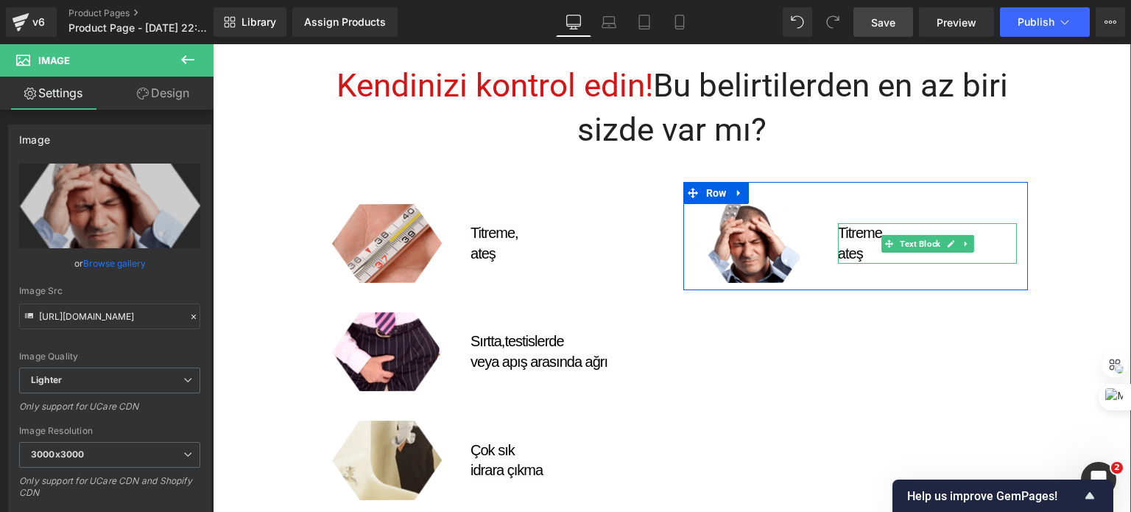
click at [849, 238] on span "Titreme," at bounding box center [862, 233] width 48 height 16
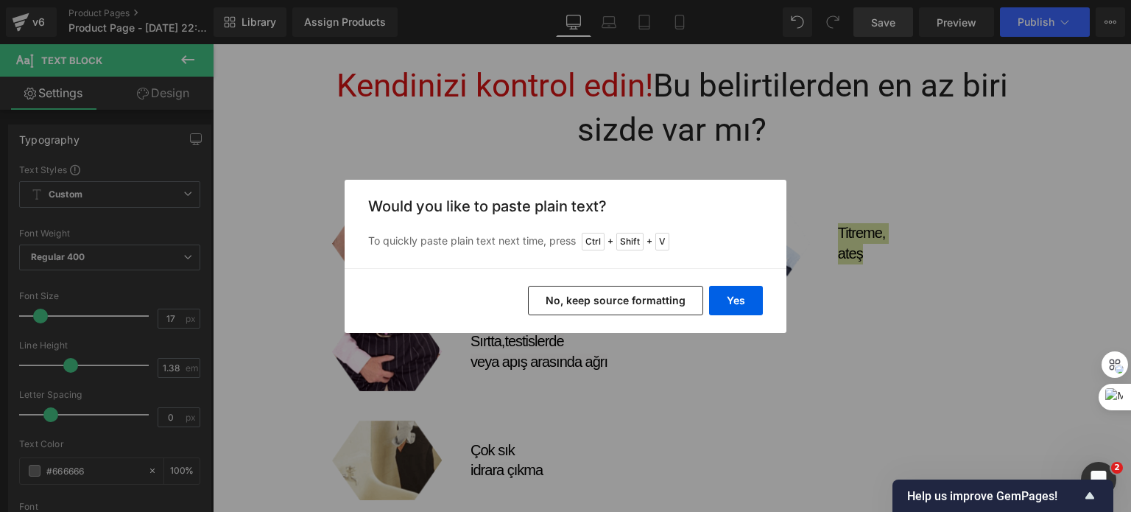
click at [587, 306] on button "No, keep source formatting" at bounding box center [615, 300] width 175 height 29
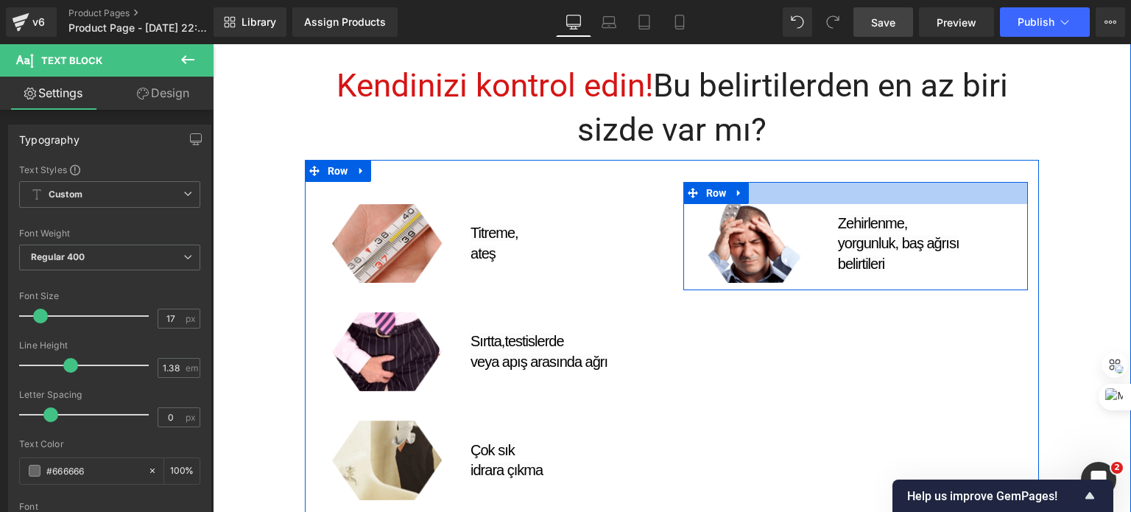
click at [829, 191] on div at bounding box center [856, 193] width 345 height 22
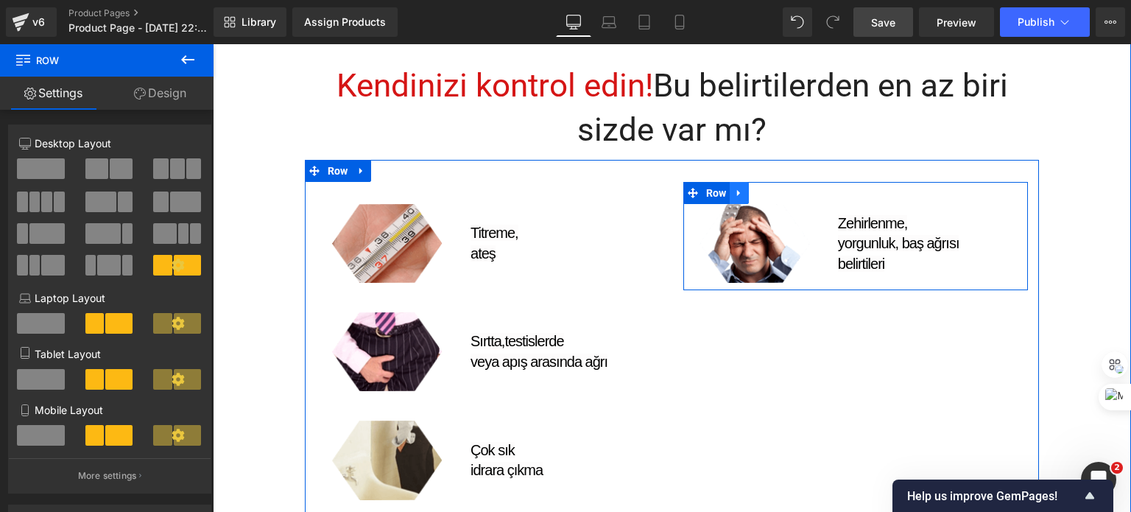
click at [730, 195] on link at bounding box center [739, 193] width 19 height 22
click at [754, 193] on icon at bounding box center [759, 193] width 10 height 10
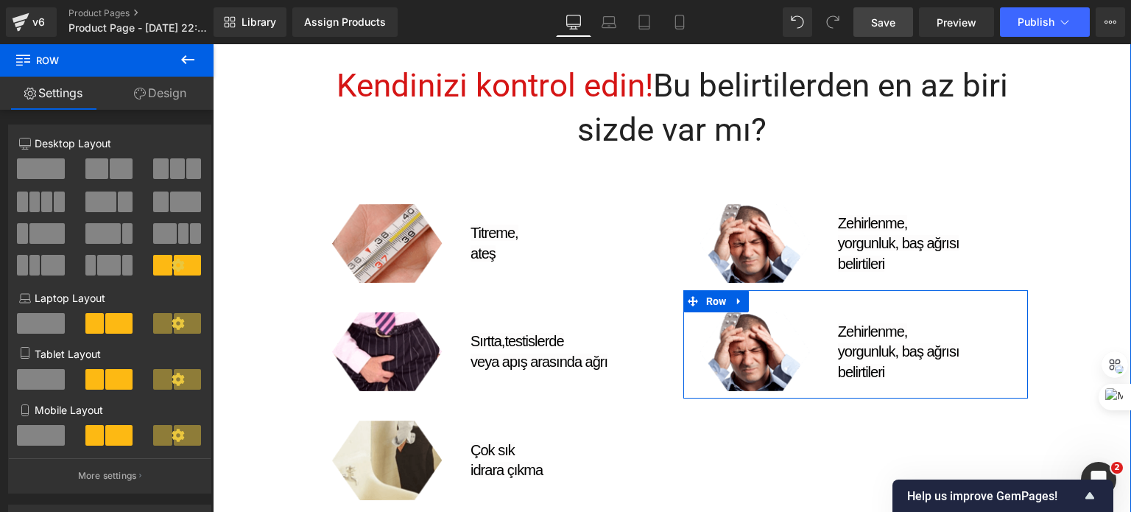
click at [838, 345] on span "yorgunluk, baş ağrısı" at bounding box center [899, 351] width 122 height 16
click at [846, 344] on span "yorgunluk, baş ağrısı" at bounding box center [899, 351] width 122 height 16
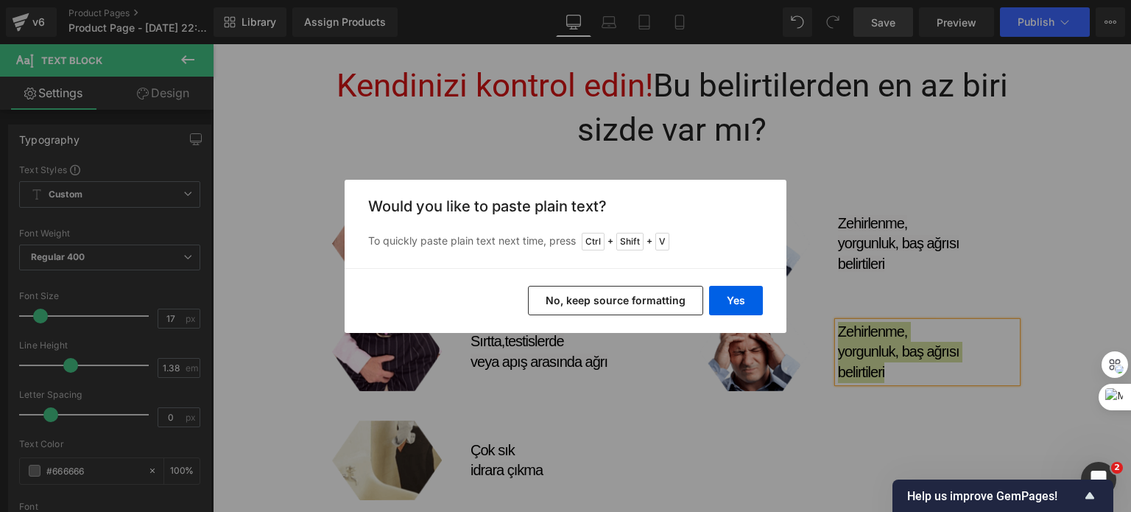
click at [634, 300] on button "No, keep source formatting" at bounding box center [615, 300] width 175 height 29
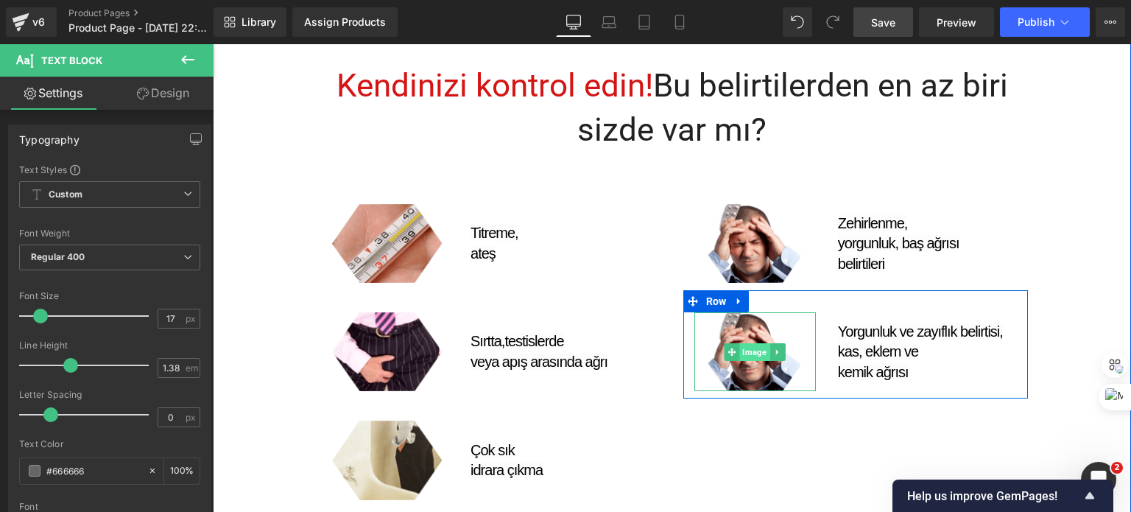
click at [740, 344] on span "Image" at bounding box center [755, 352] width 30 height 18
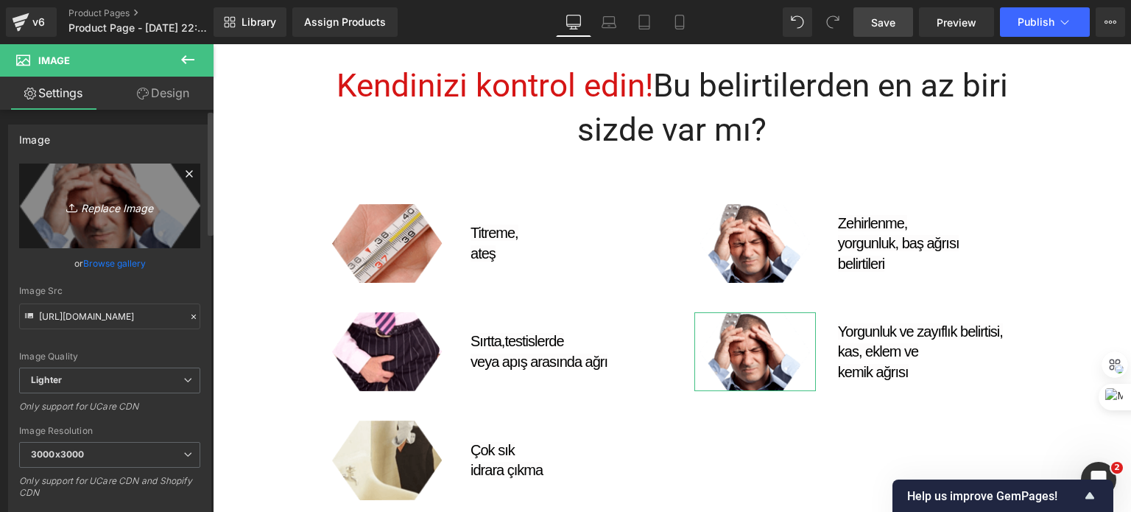
click at [94, 204] on icon "Replace Image" at bounding box center [110, 206] width 118 height 18
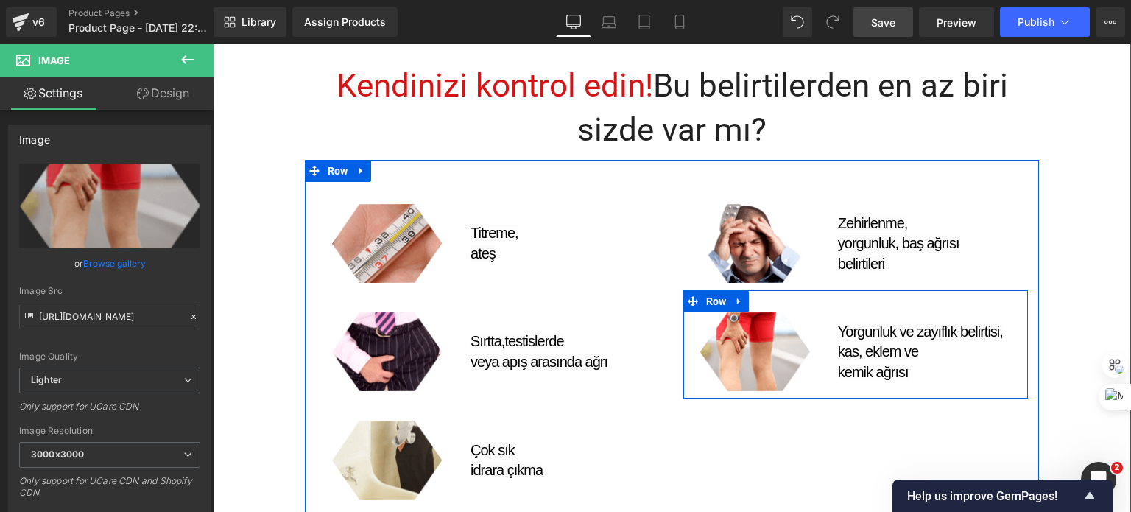
click at [823, 307] on div "Image Yorgunluk ve zayıflık belirtisi, kas, eklem ve kemik ağrısı Text Block Row" at bounding box center [856, 344] width 345 height 108
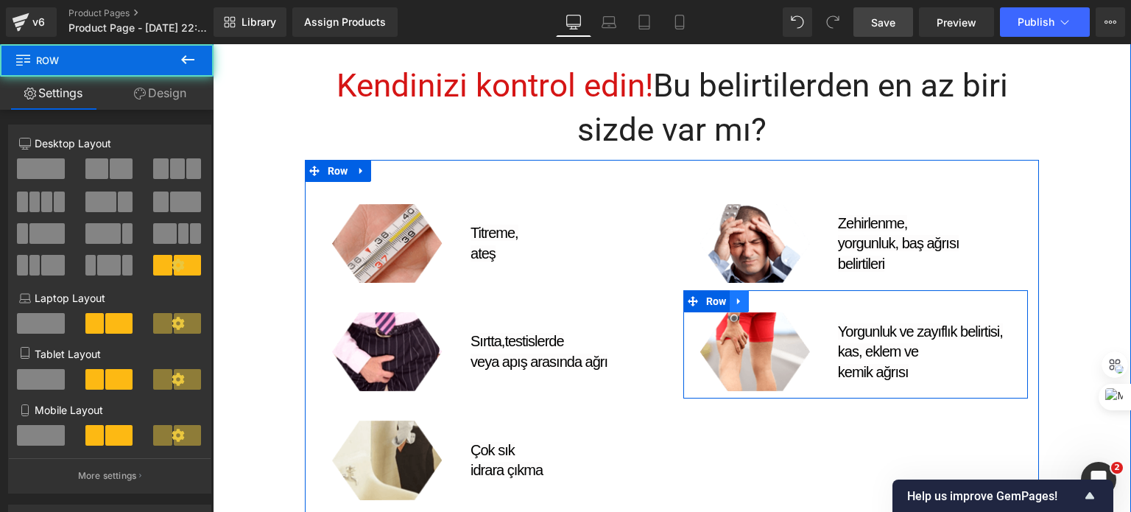
click at [734, 297] on icon at bounding box center [739, 301] width 10 height 11
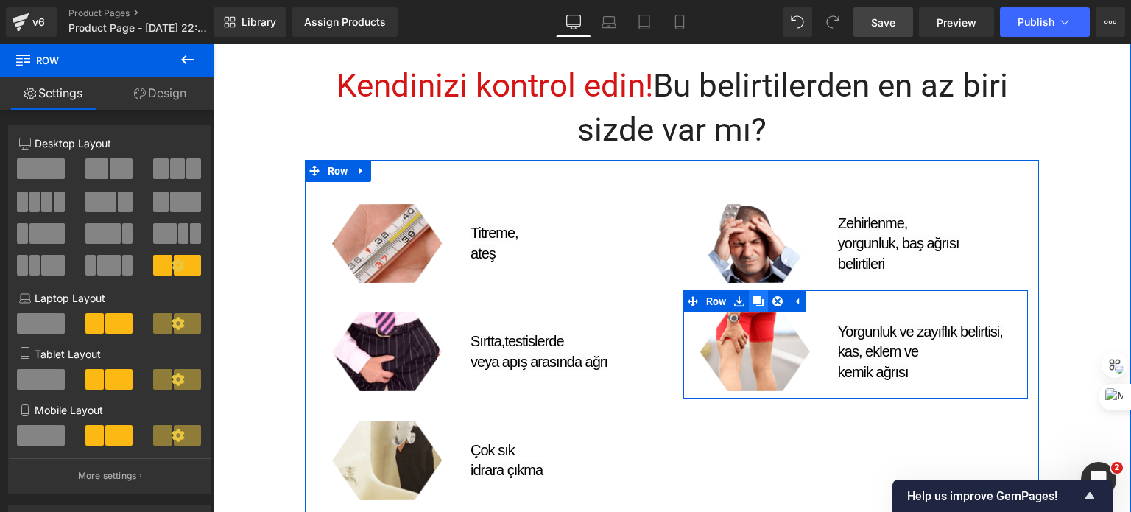
click at [754, 298] on icon at bounding box center [759, 301] width 10 height 10
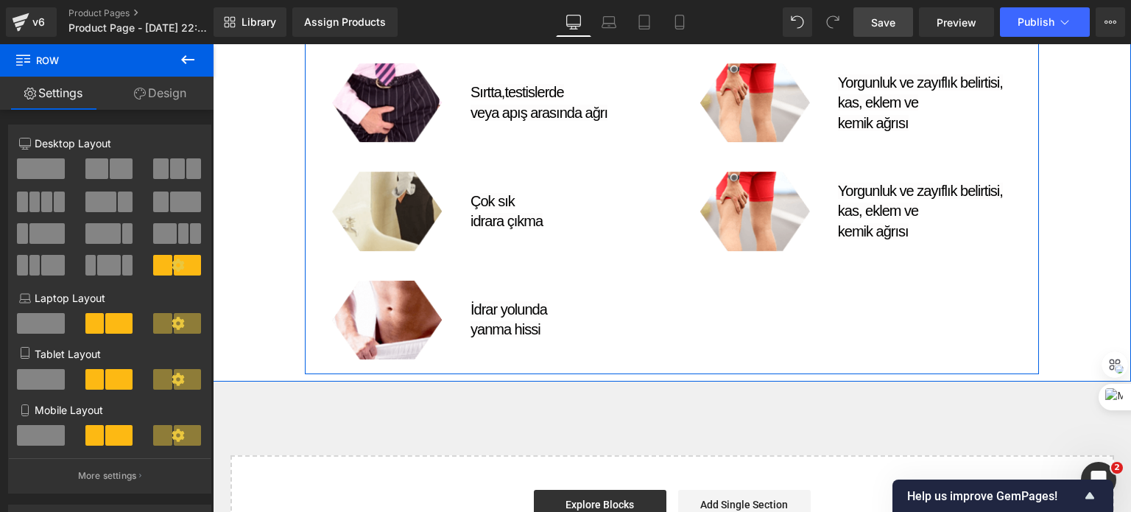
scroll to position [1158, 0]
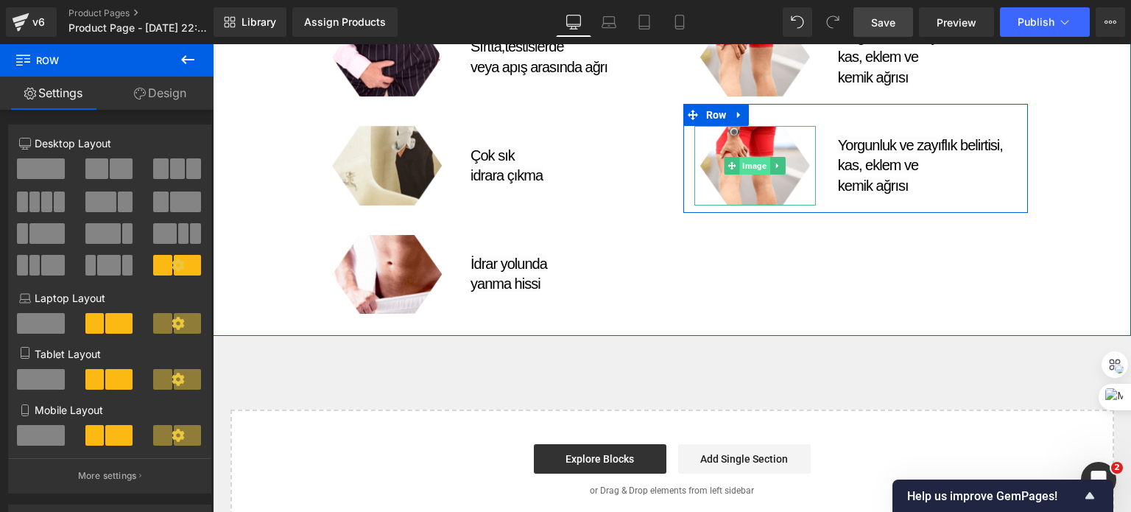
click at [760, 164] on span "Image" at bounding box center [755, 166] width 30 height 18
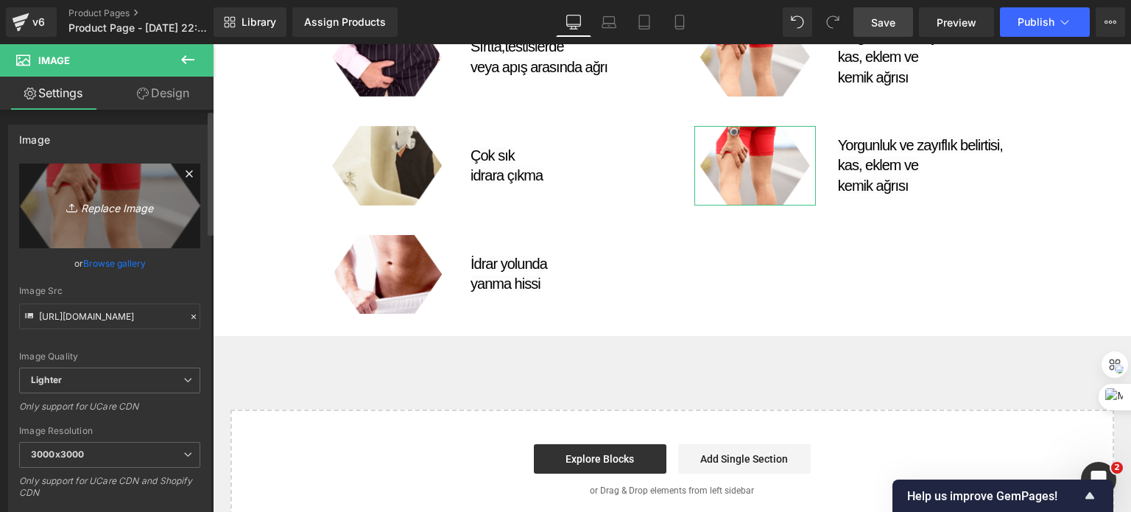
click at [91, 203] on icon "Replace Image" at bounding box center [110, 206] width 118 height 18
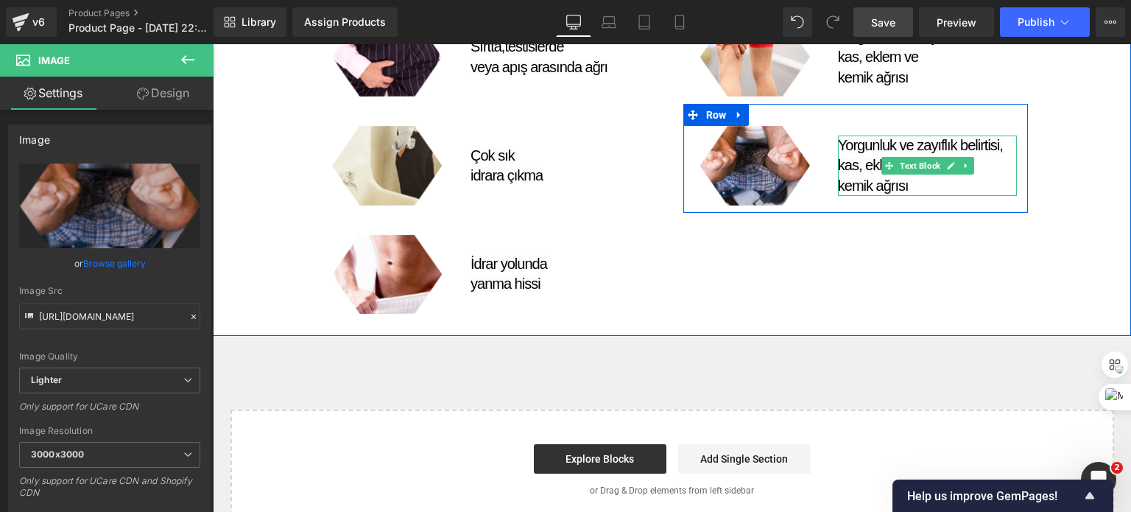
scroll to position [1084, 0]
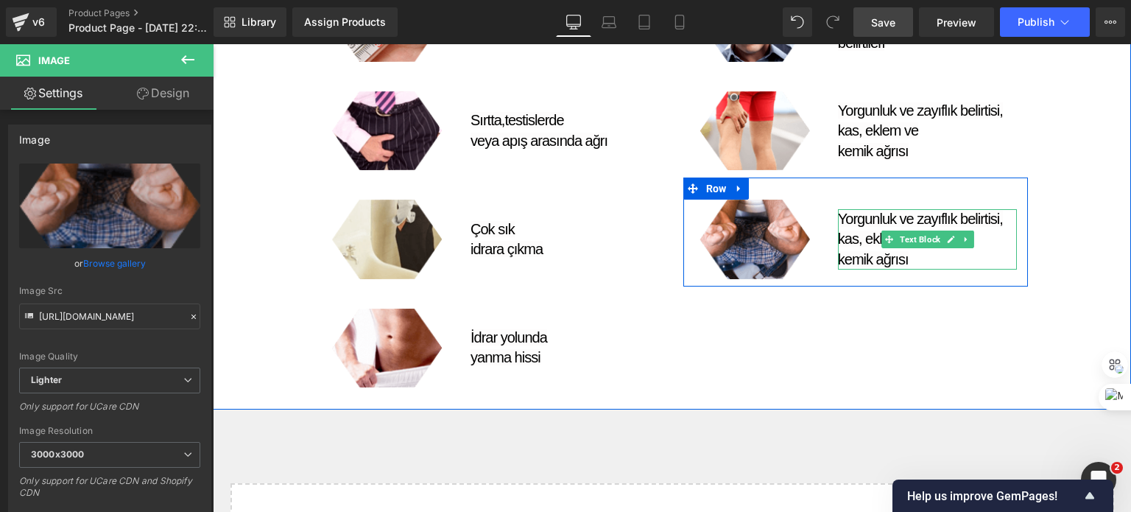
click at [855, 231] on span "kas, eklem ve" at bounding box center [878, 239] width 80 height 16
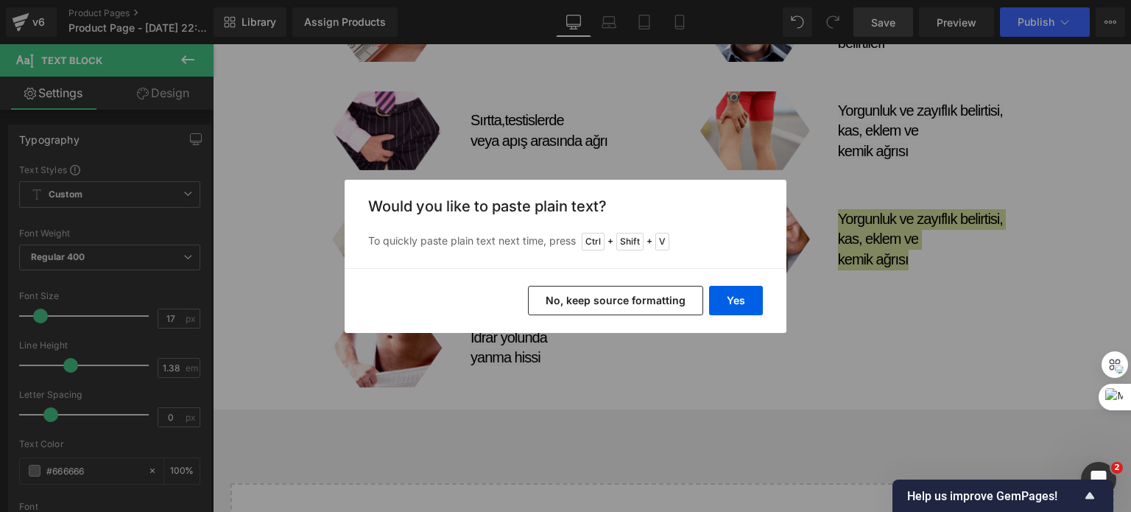
click at [580, 301] on button "No, keep source formatting" at bounding box center [615, 300] width 175 height 29
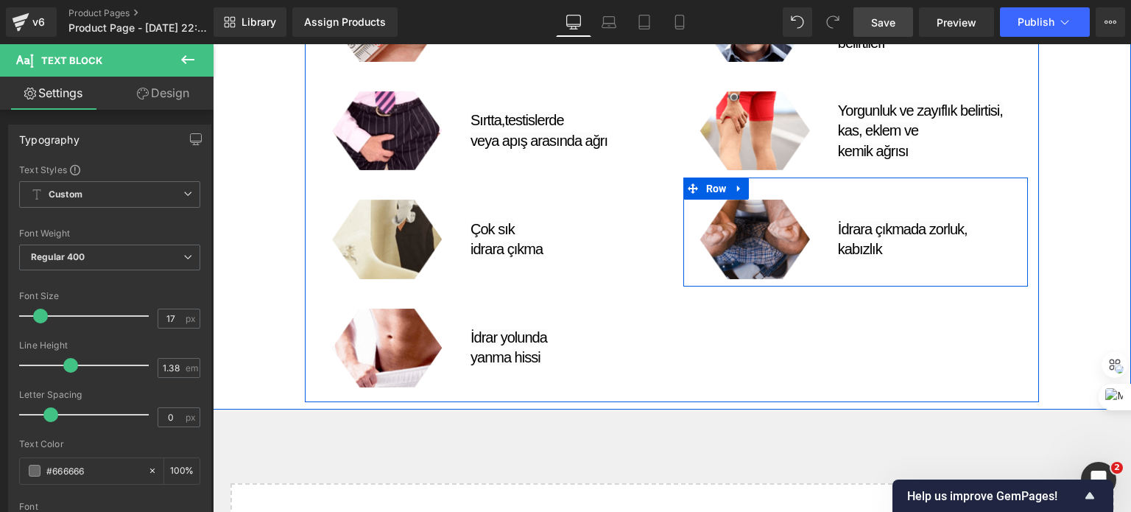
click at [819, 270] on div "Image" at bounding box center [756, 239] width 144 height 79
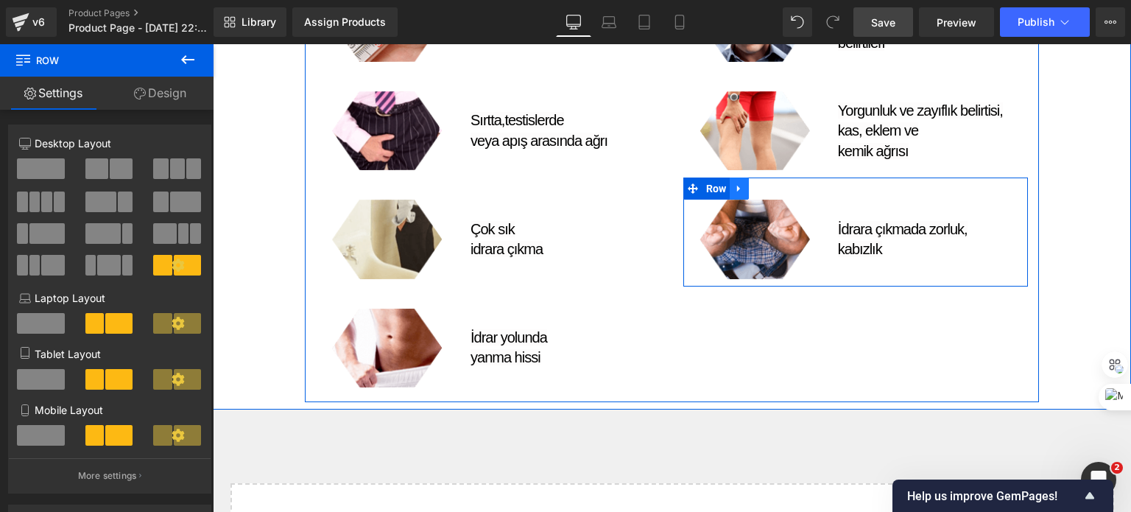
click at [731, 194] on link at bounding box center [739, 189] width 19 height 22
click at [749, 197] on link at bounding box center [758, 189] width 19 height 22
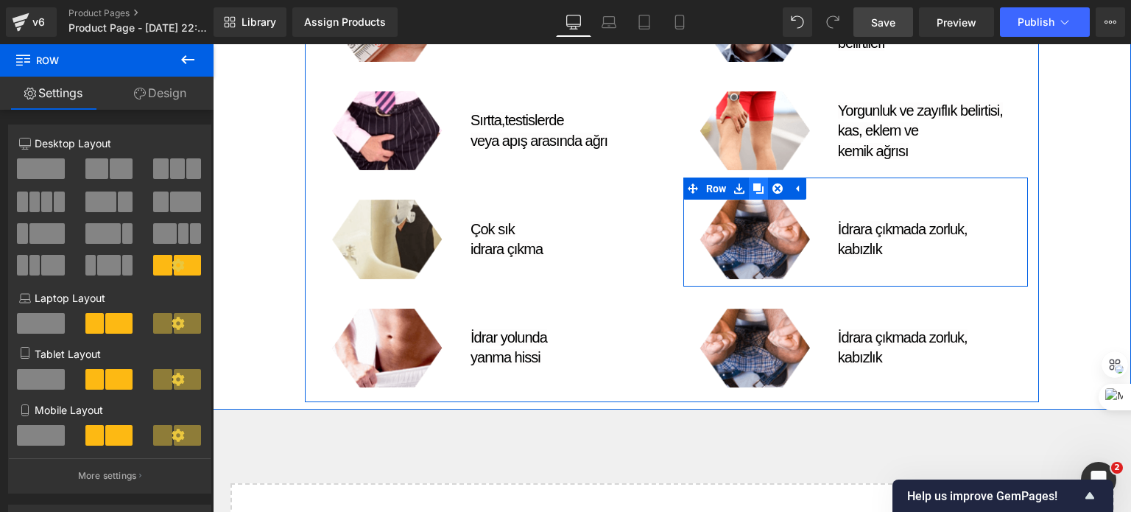
click at [754, 190] on icon at bounding box center [759, 188] width 10 height 10
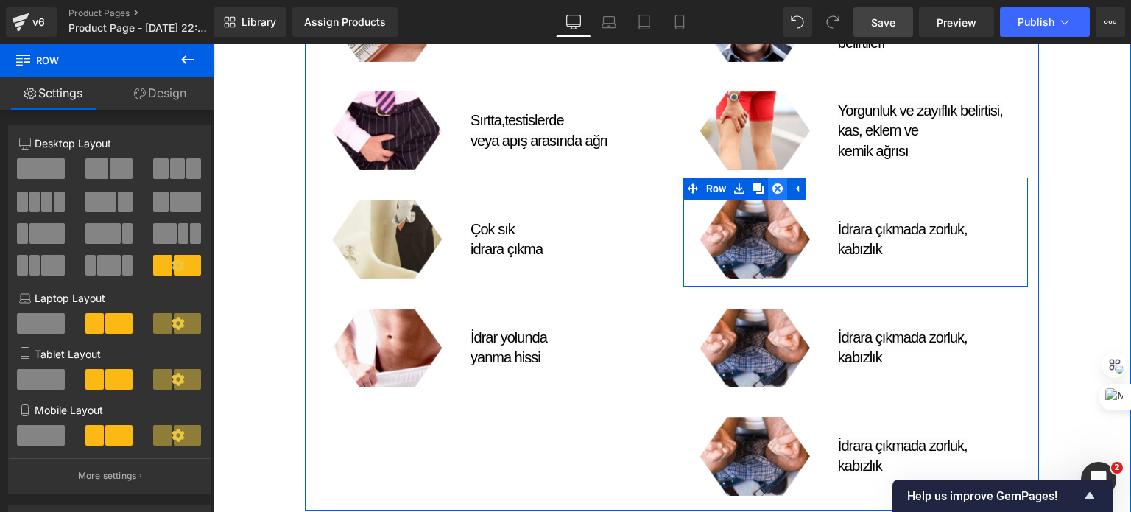
click at [773, 189] on icon at bounding box center [778, 188] width 10 height 11
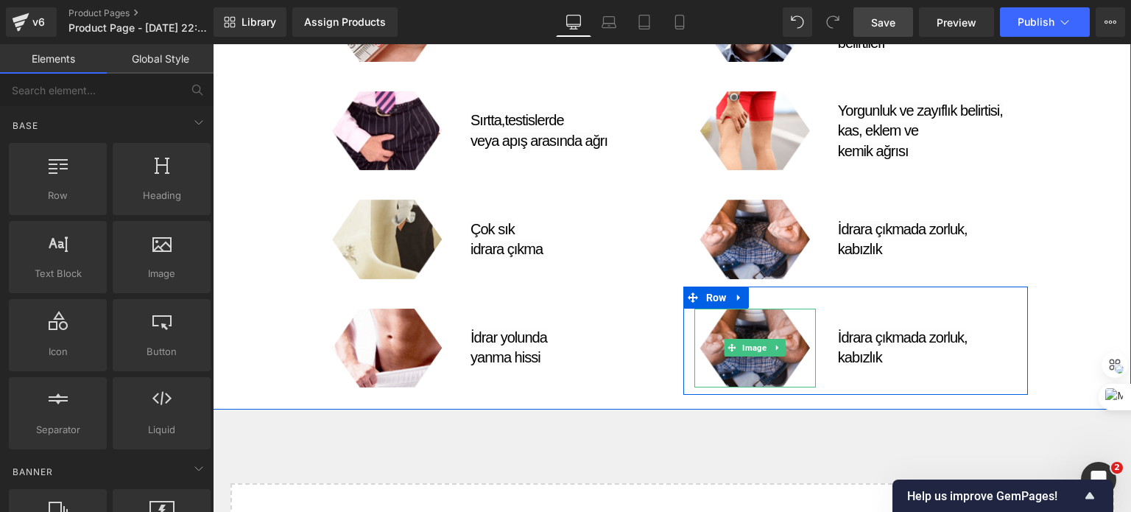
click at [760, 325] on img at bounding box center [755, 348] width 110 height 79
click at [745, 347] on span "Image" at bounding box center [755, 348] width 30 height 18
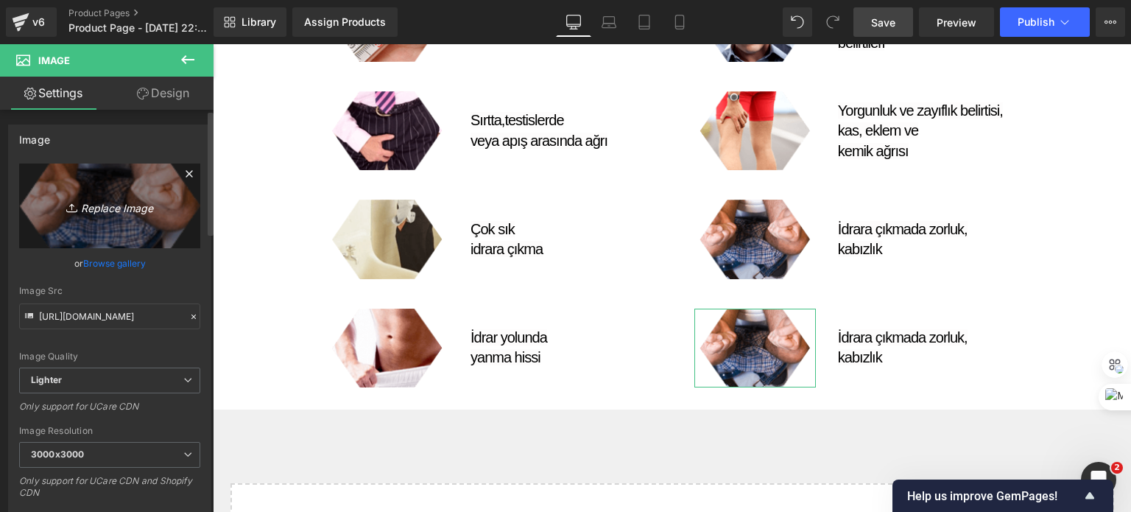
click at [116, 206] on icon "Replace Image" at bounding box center [110, 206] width 118 height 18
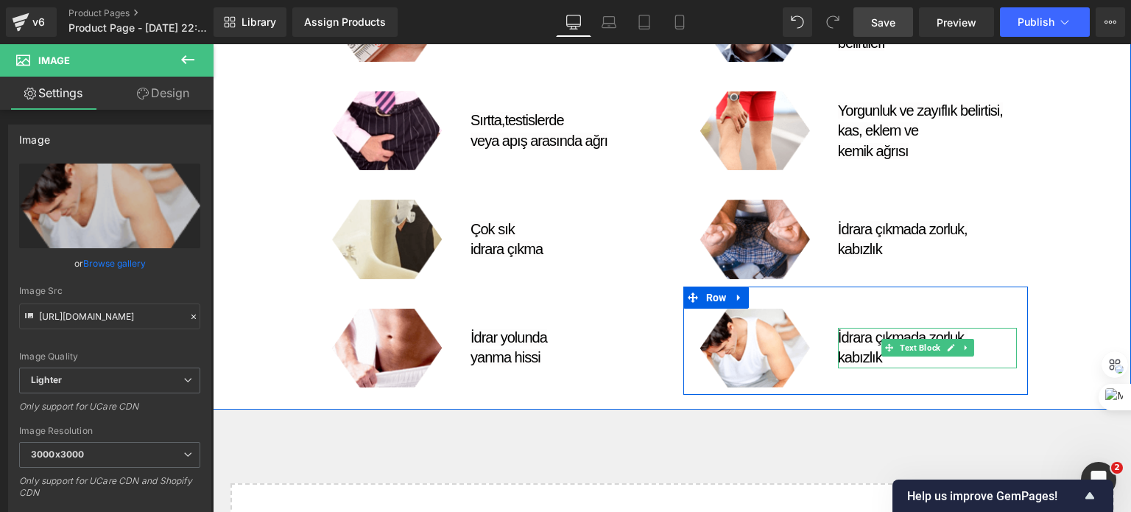
click at [855, 336] on span "İdrara çıkmada zorluk," at bounding box center [903, 337] width 130 height 16
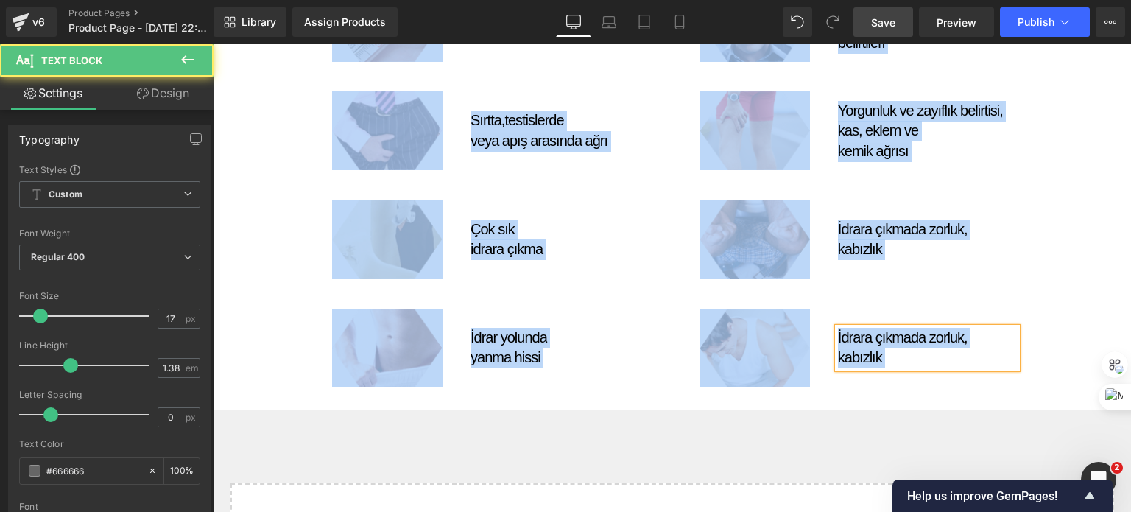
click at [852, 343] on span "İdrara çıkmada zorluk," at bounding box center [903, 337] width 130 height 16
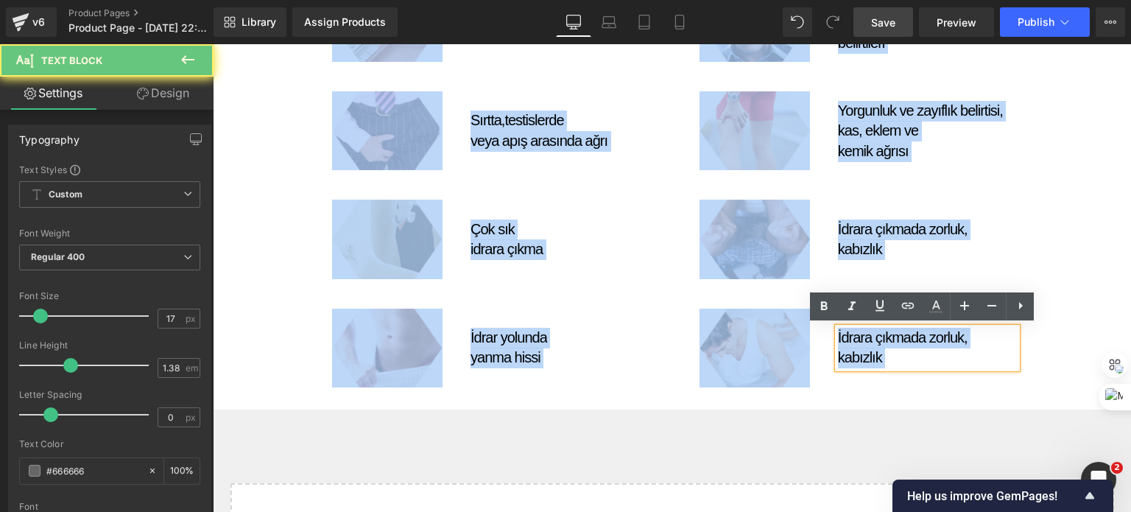
click at [852, 341] on span "İdrara çıkmada zorluk," at bounding box center [903, 337] width 130 height 16
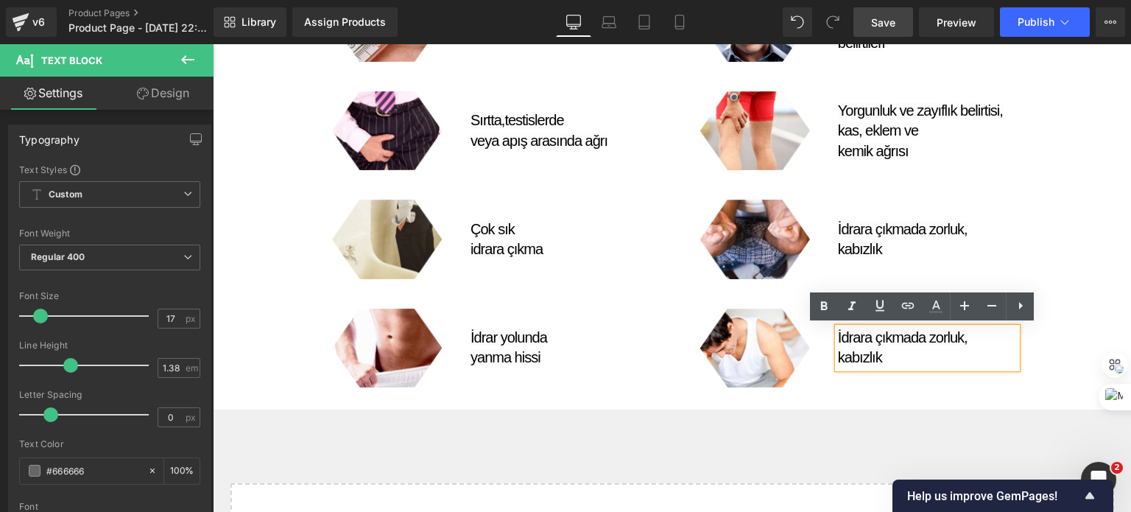
click at [877, 354] on p "İdrara çıkmada zorluk, kabızlık" at bounding box center [927, 348] width 179 height 41
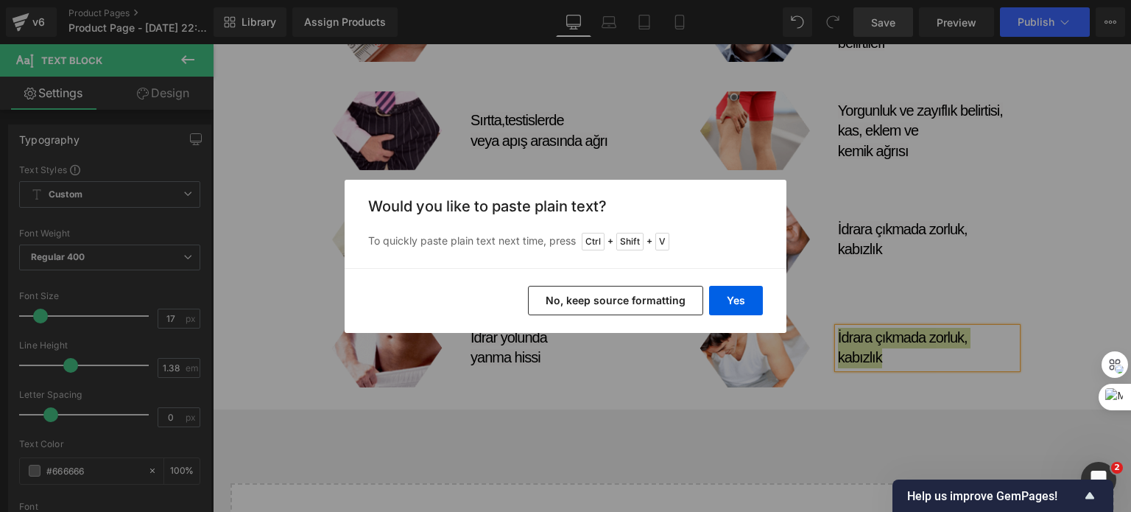
drag, startPoint x: 610, startPoint y: 298, endPoint x: 409, endPoint y: 231, distance: 212.0
click at [610, 298] on button "No, keep source formatting" at bounding box center [615, 300] width 175 height 29
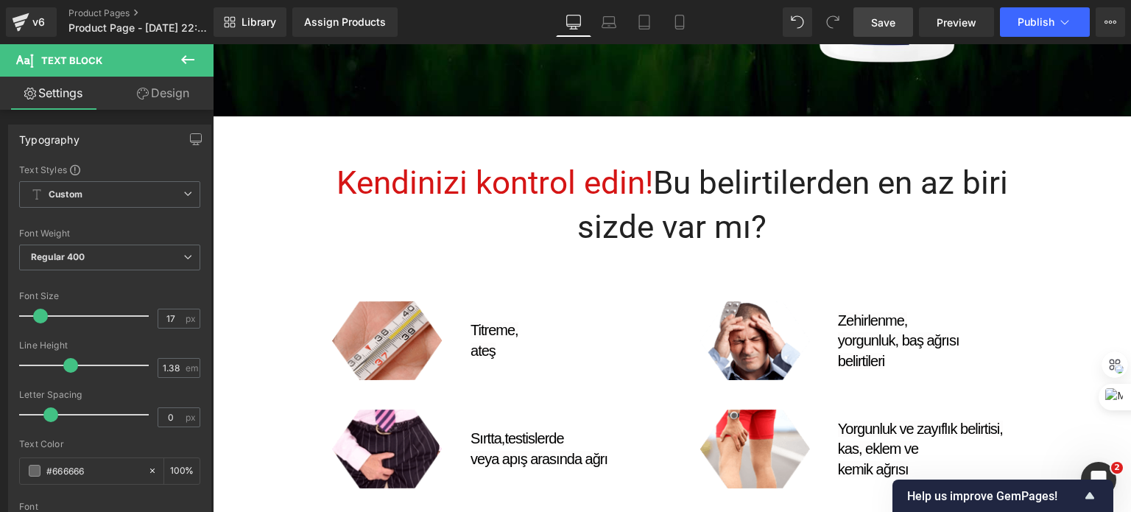
scroll to position [790, 0]
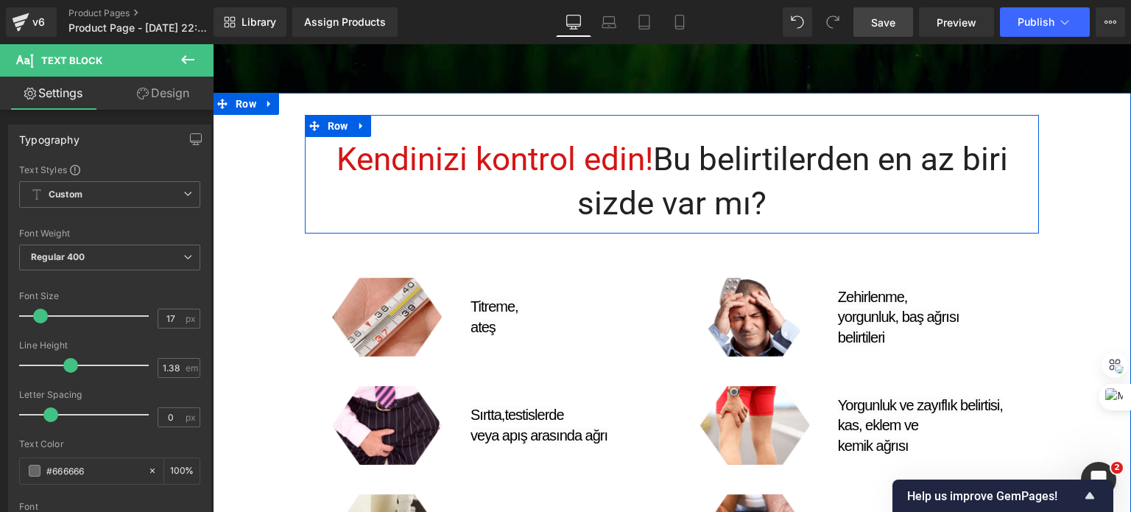
click at [357, 123] on icon at bounding box center [362, 125] width 10 height 11
click at [376, 128] on icon at bounding box center [381, 125] width 10 height 11
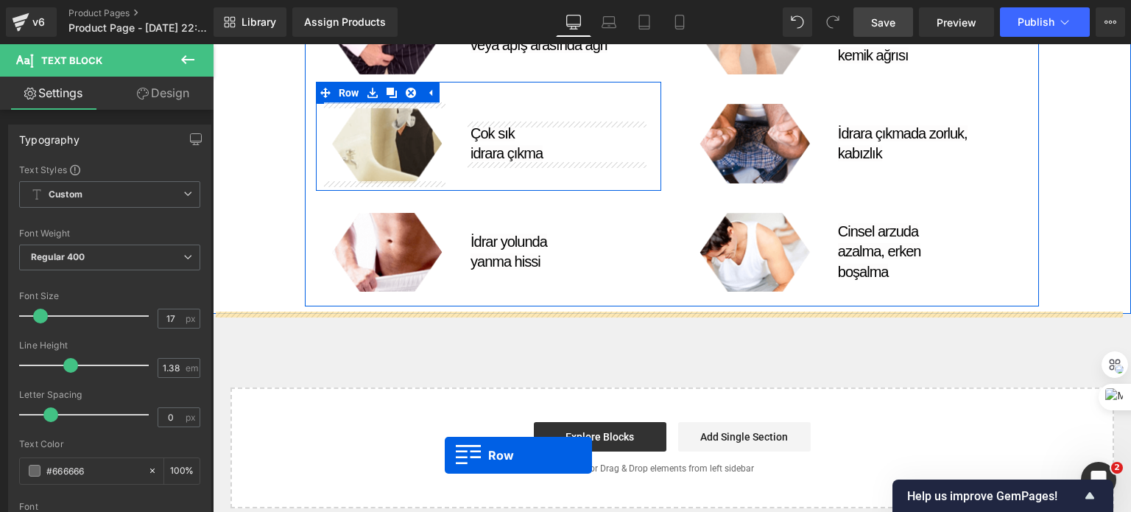
scroll to position [1261, 0]
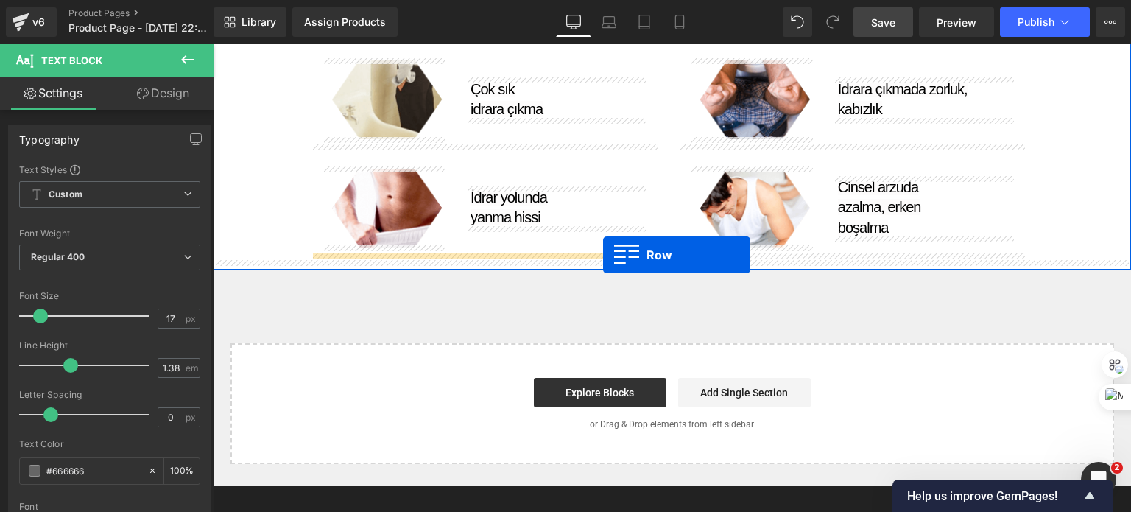
drag, startPoint x: 306, startPoint y: 127, endPoint x: 603, endPoint y: 255, distance: 323.4
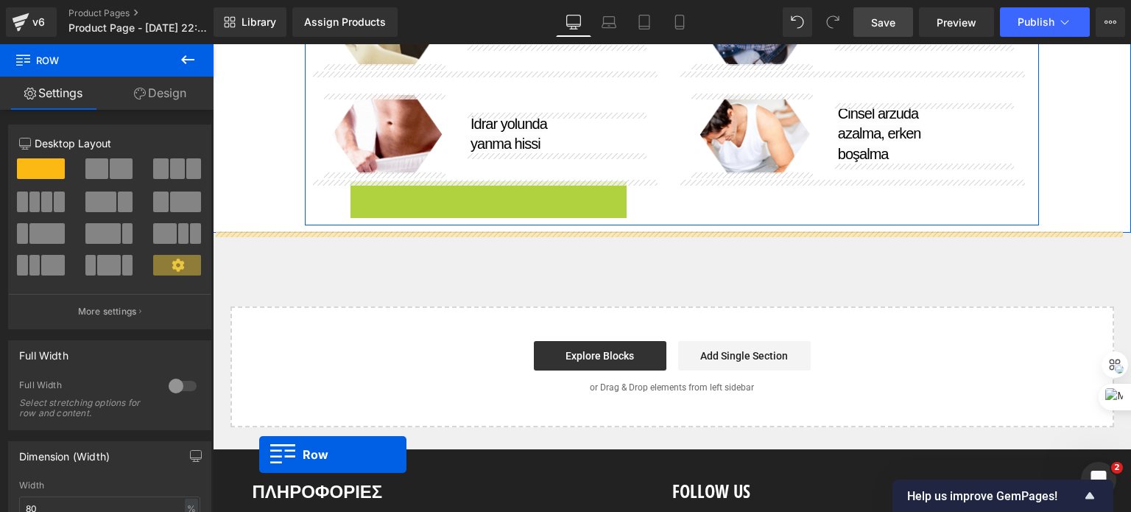
scroll to position [1327, 0]
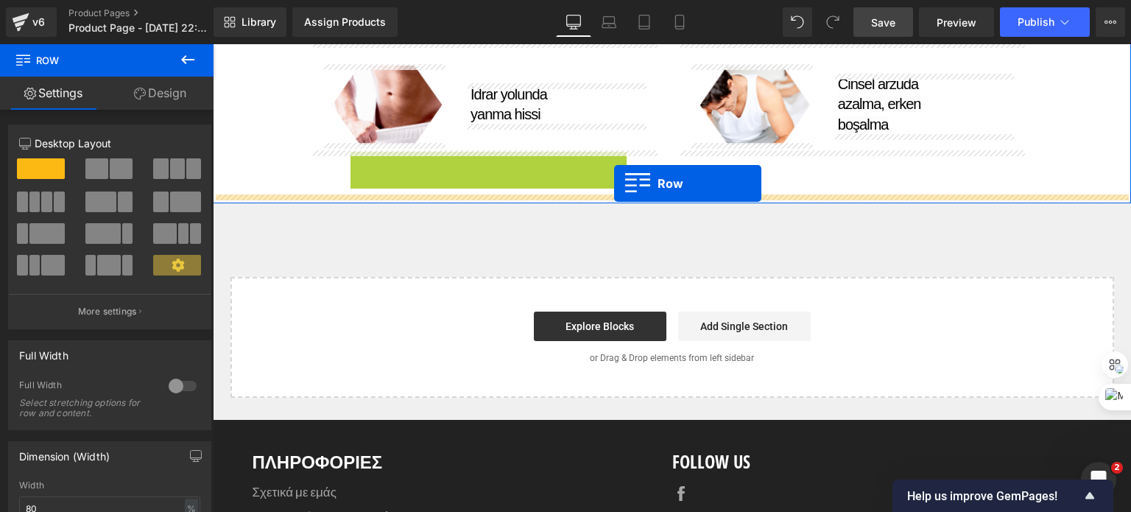
drag, startPoint x: 359, startPoint y: 263, endPoint x: 614, endPoint y: 183, distance: 267.9
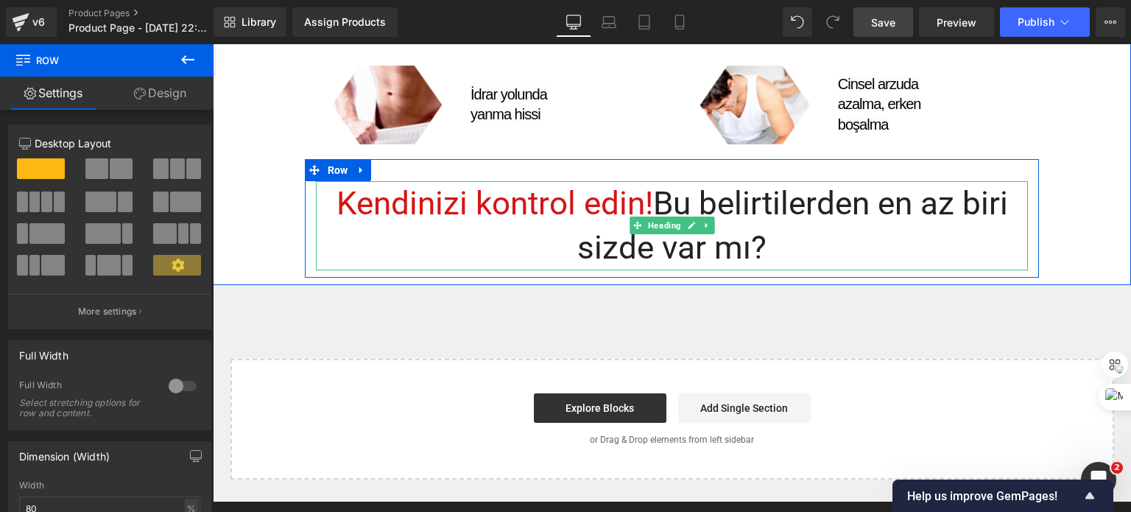
click at [527, 203] on span "Kendinizi kontrol edin!" at bounding box center [495, 203] width 317 height 38
drag, startPoint x: 527, startPoint y: 203, endPoint x: 529, endPoint y: 188, distance: 14.9
click at [527, 203] on span "Kendinizi kontrol edin!" at bounding box center [495, 203] width 317 height 38
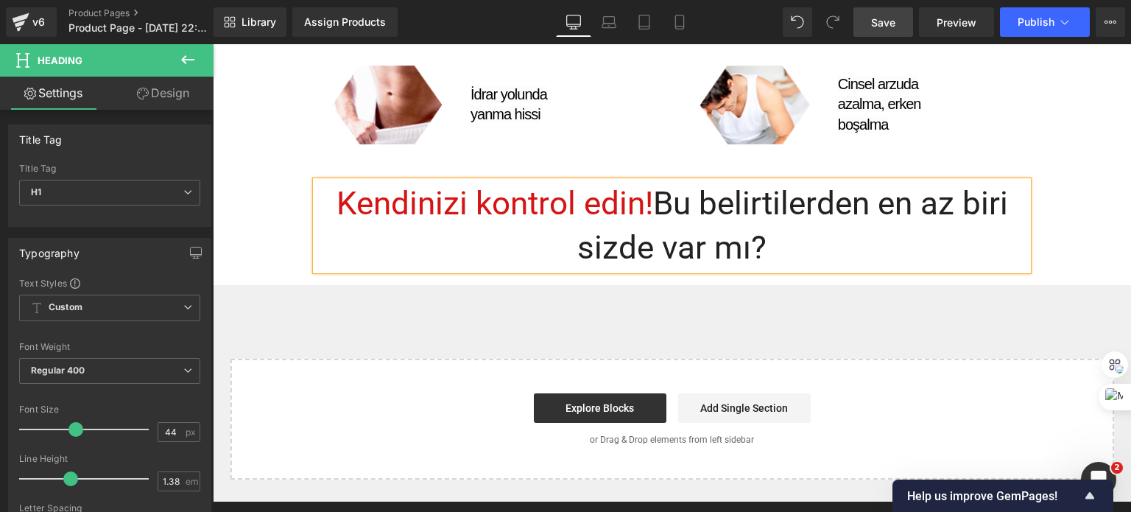
paste div
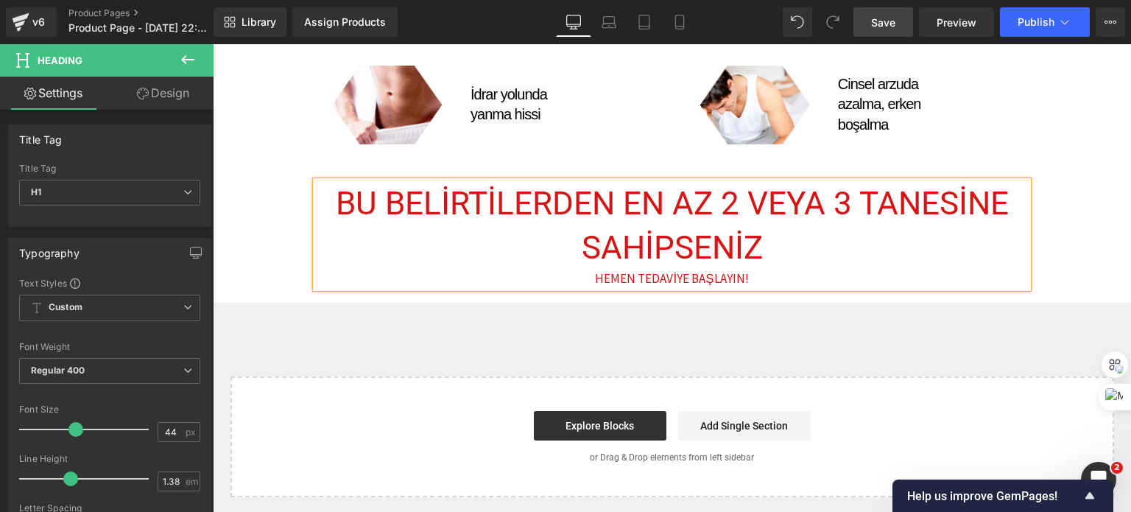
click at [536, 219] on span "BU BELİRTİLERDEN EN AZ 2 VEYA 3 TANESİNE SAHİPSENİZ" at bounding box center [672, 225] width 673 height 83
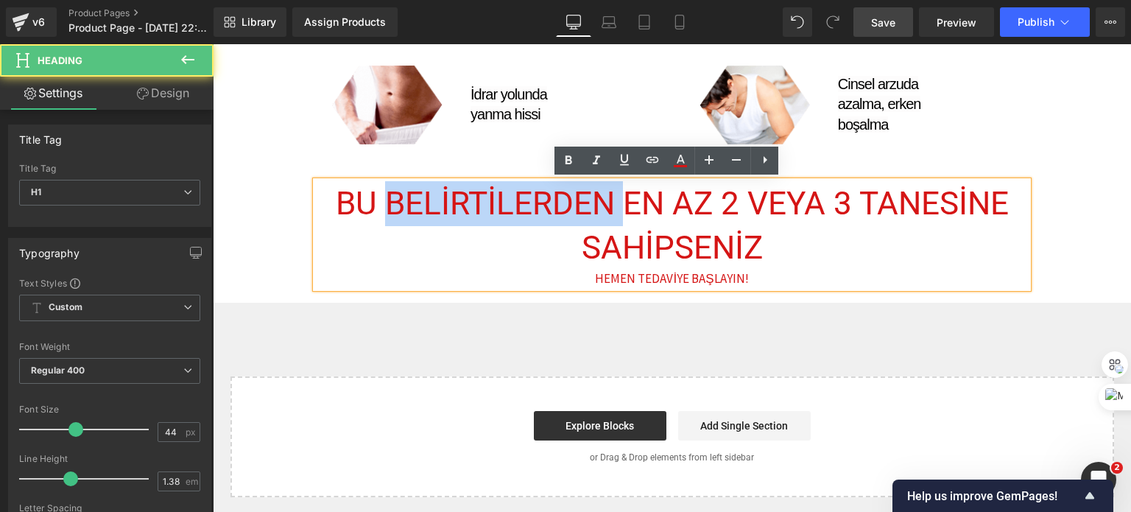
click at [536, 219] on span "BU BELİRTİLERDEN EN AZ 2 VEYA 3 TANESİNE SAHİPSENİZ" at bounding box center [672, 225] width 673 height 83
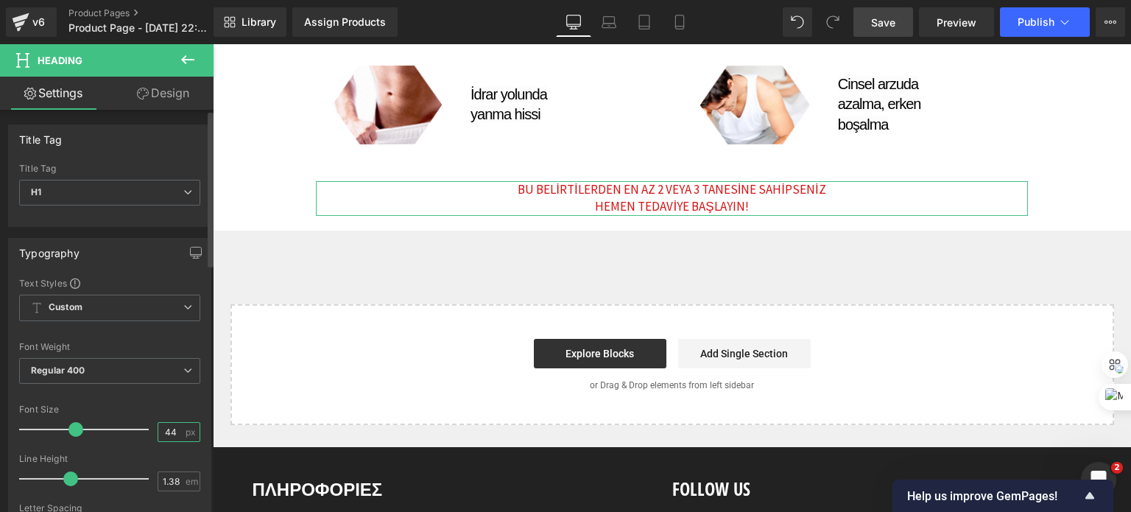
click at [161, 430] on input "44" at bounding box center [171, 432] width 26 height 18
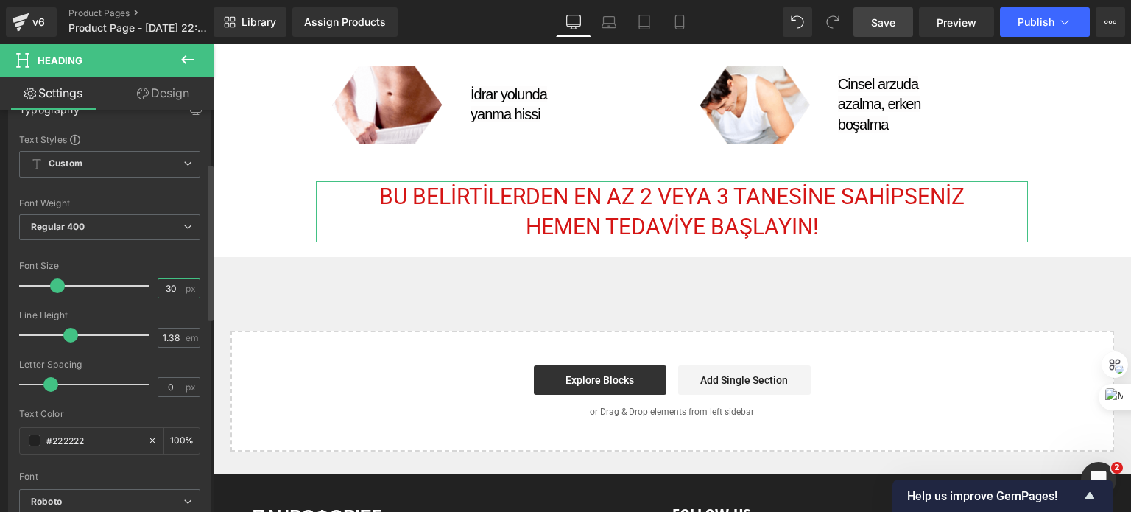
scroll to position [147, 0]
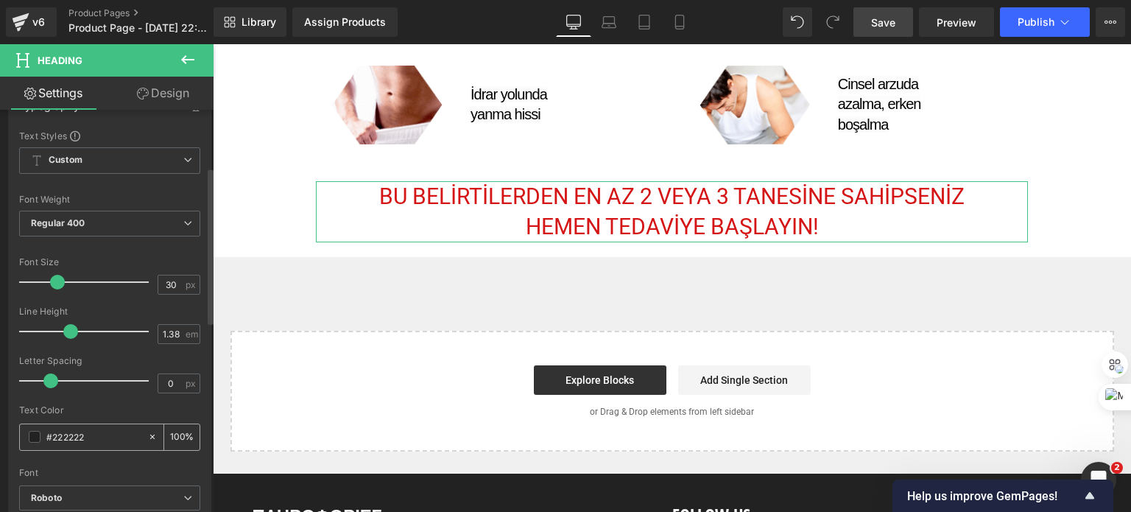
click at [29, 432] on span at bounding box center [35, 437] width 12 height 12
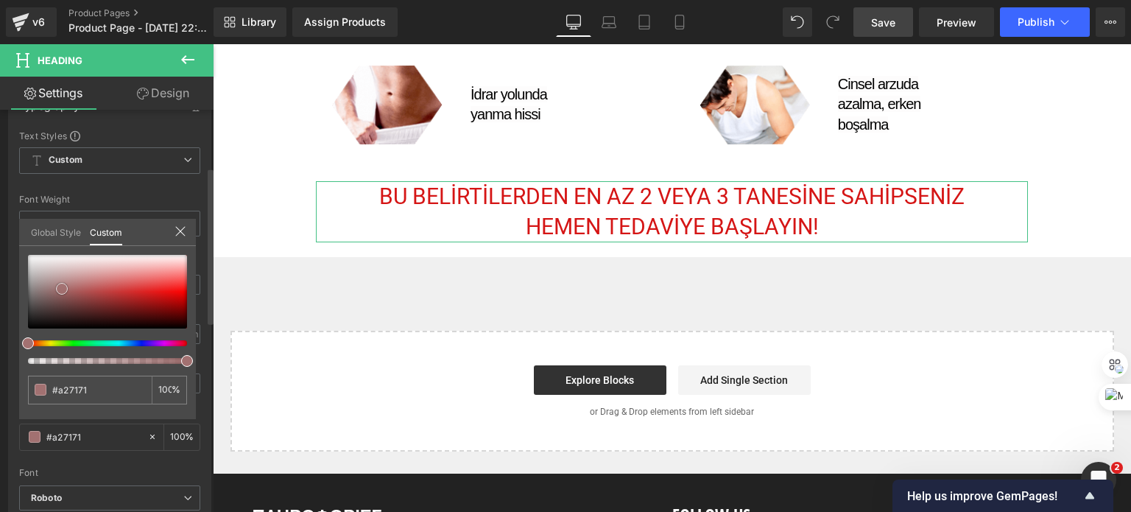
drag, startPoint x: 62, startPoint y: 288, endPoint x: 12, endPoint y: 335, distance: 68.8
click at [12, 335] on div "Typography Text Styles Custom Custom Setup Global Style Custom Setup Global Sty…" at bounding box center [110, 333] width 220 height 506
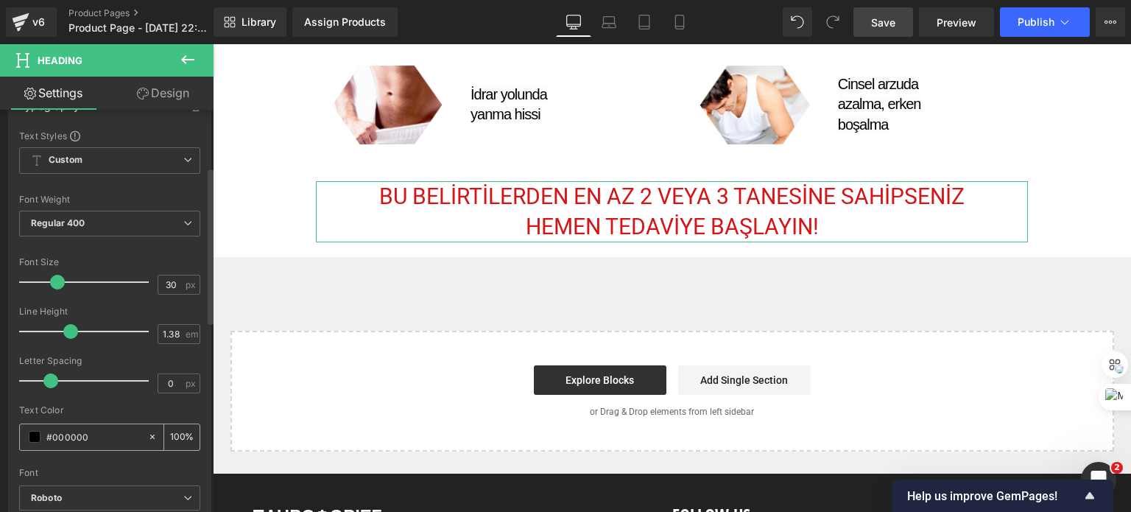
click at [32, 435] on span at bounding box center [35, 437] width 12 height 12
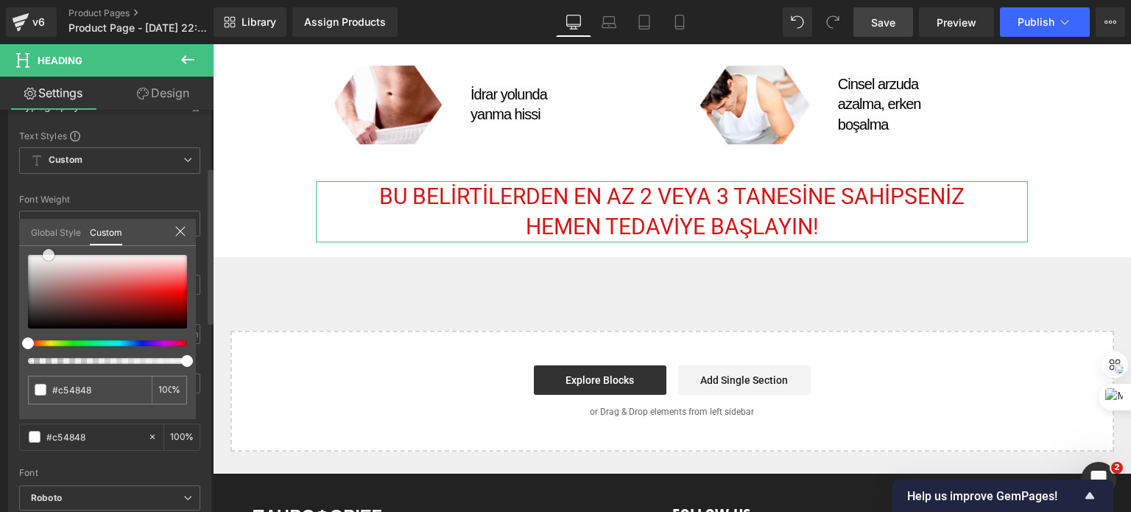
drag, startPoint x: 110, startPoint y: 289, endPoint x: 49, endPoint y: 235, distance: 82.0
click at [49, 235] on div "Global Style Custom Setup Global Style #c54848 100 %" at bounding box center [107, 241] width 177 height 45
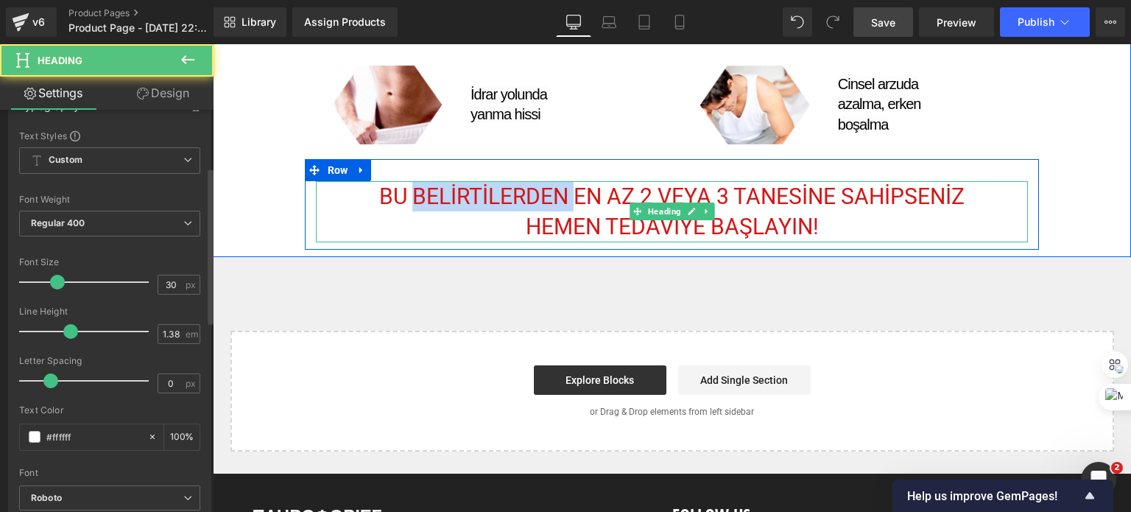
click at [542, 203] on span "BU BELİRTİLERDEN EN AZ 2 VEYA 3 TANESİNE SAHİPSENİZ" at bounding box center [672, 196] width 586 height 26
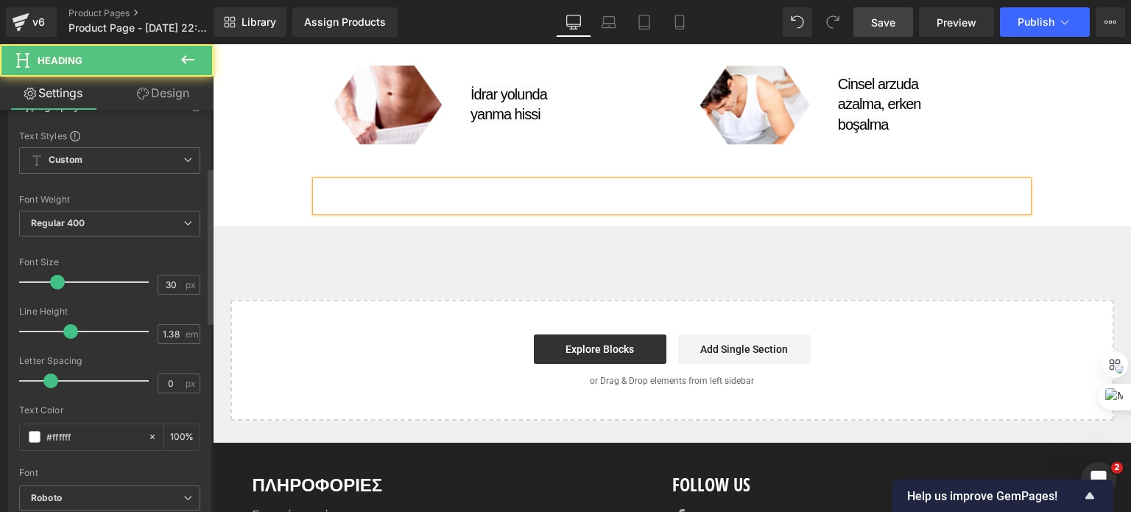
click at [375, 209] on div at bounding box center [672, 196] width 713 height 30
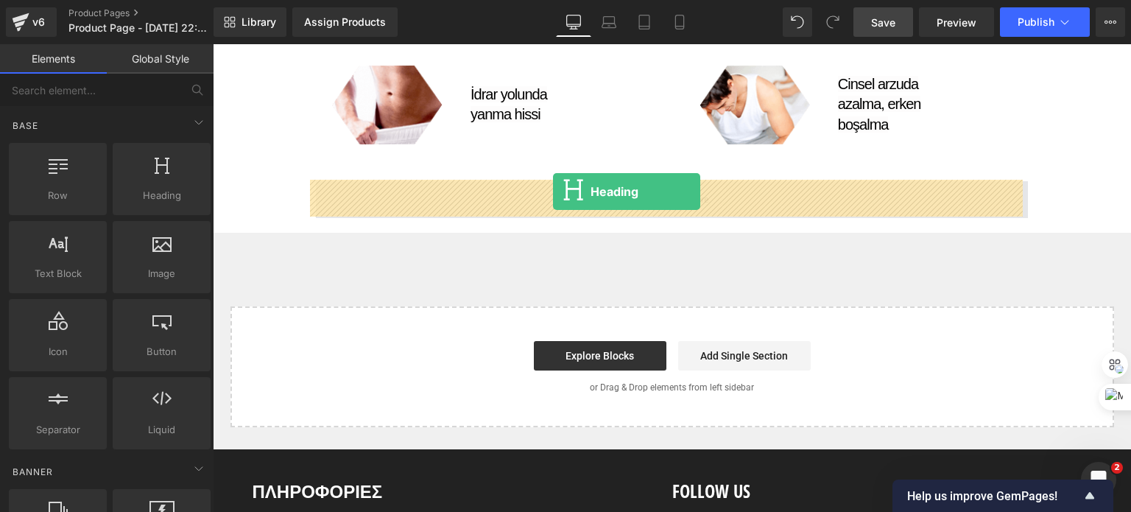
drag, startPoint x: 410, startPoint y: 238, endPoint x: 553, endPoint y: 191, distance: 151.2
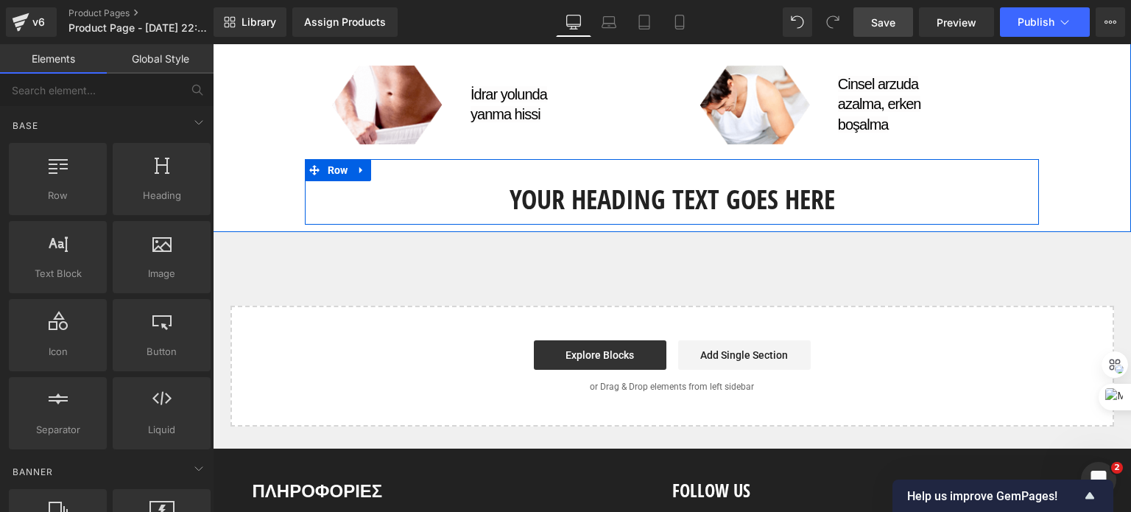
click at [575, 189] on h1 "Your heading text goes here" at bounding box center [672, 199] width 713 height 37
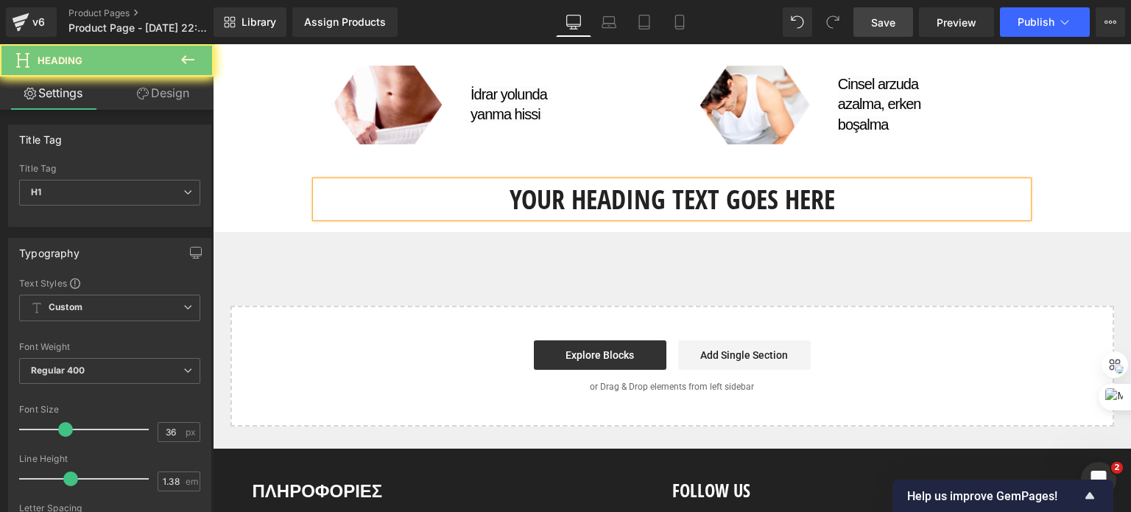
paste div
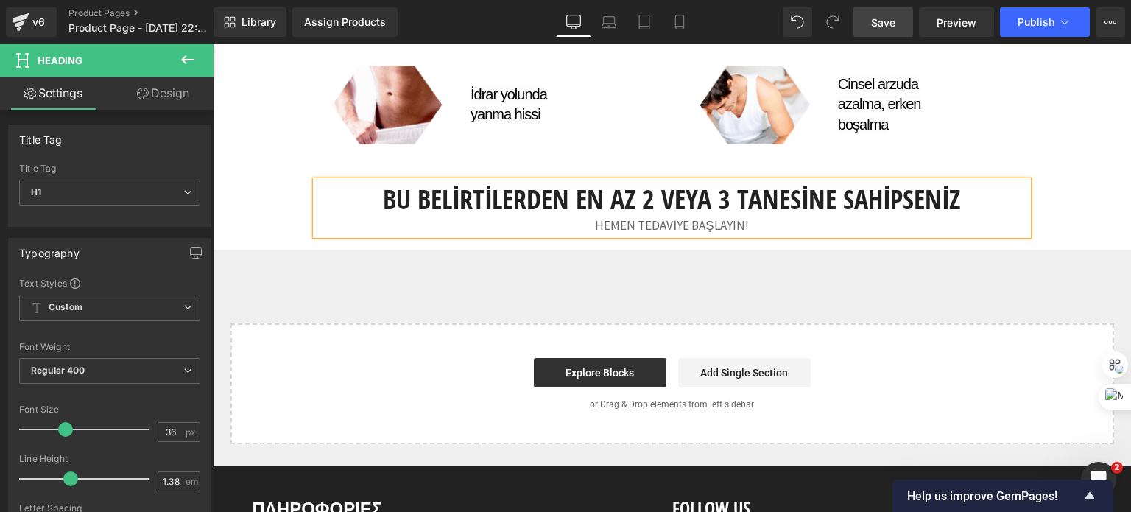
click at [500, 220] on div "HEMEN TEDAVİYE BAŞLAYIN!" at bounding box center [672, 225] width 713 height 17
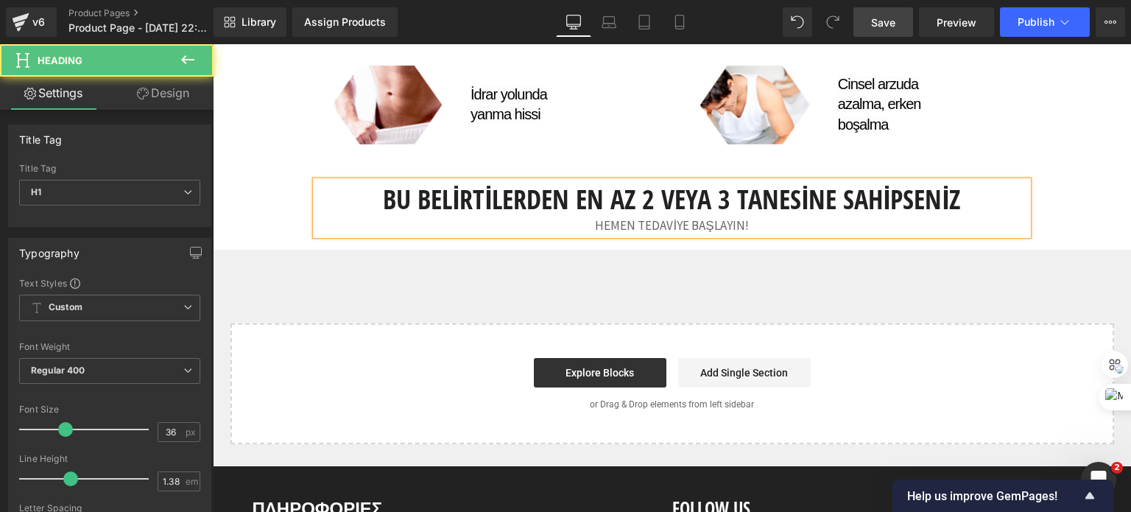
click at [504, 220] on div "HEMEN TEDAVİYE BAŞLAYIN!" at bounding box center [672, 225] width 713 height 17
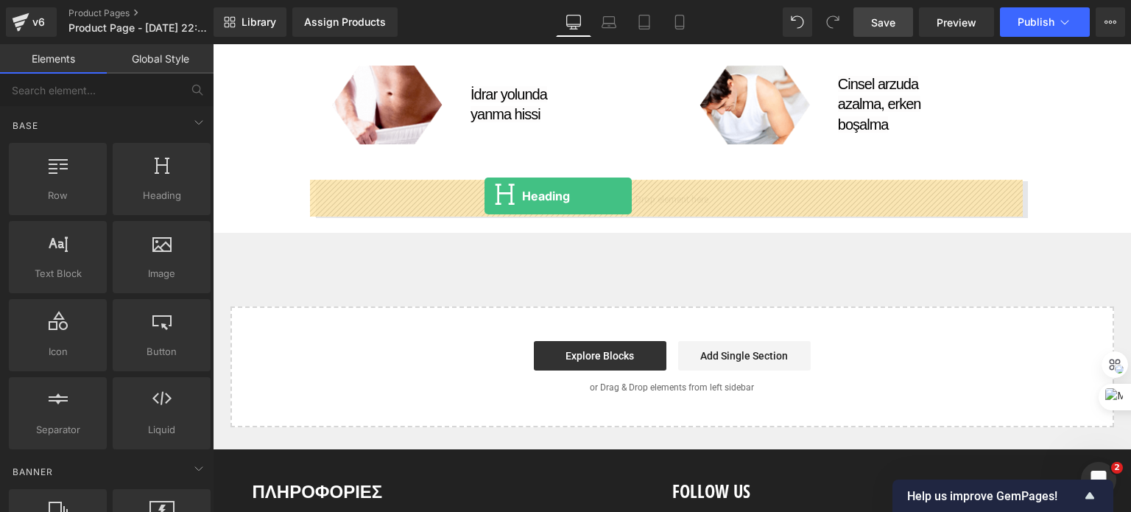
drag, startPoint x: 253, startPoint y: 192, endPoint x: 485, endPoint y: 196, distance: 231.3
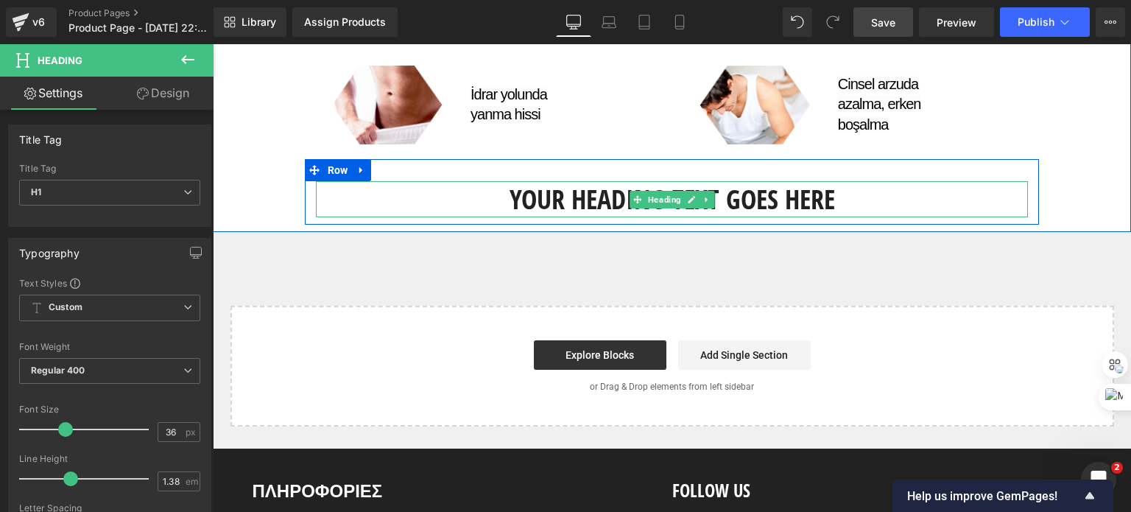
click at [605, 200] on h1 "Your heading text goes here" at bounding box center [672, 199] width 713 height 37
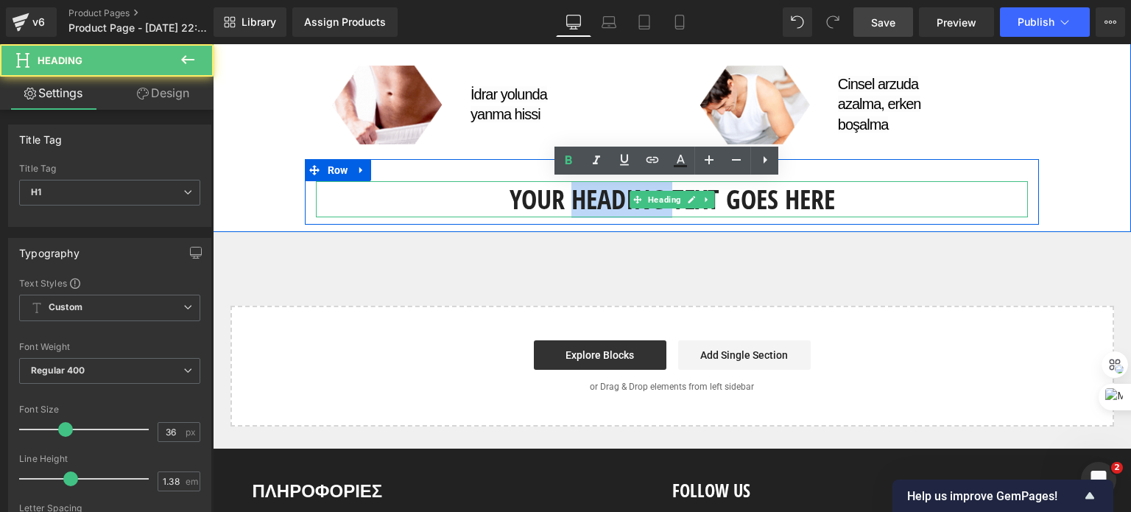
click at [605, 200] on h1 "Your heading text goes here" at bounding box center [672, 199] width 713 height 37
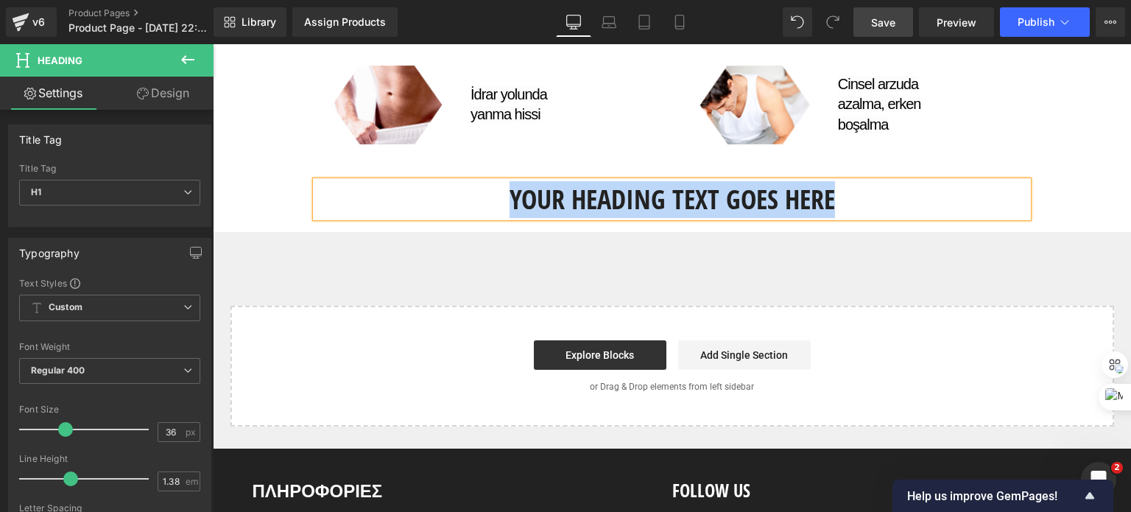
paste div
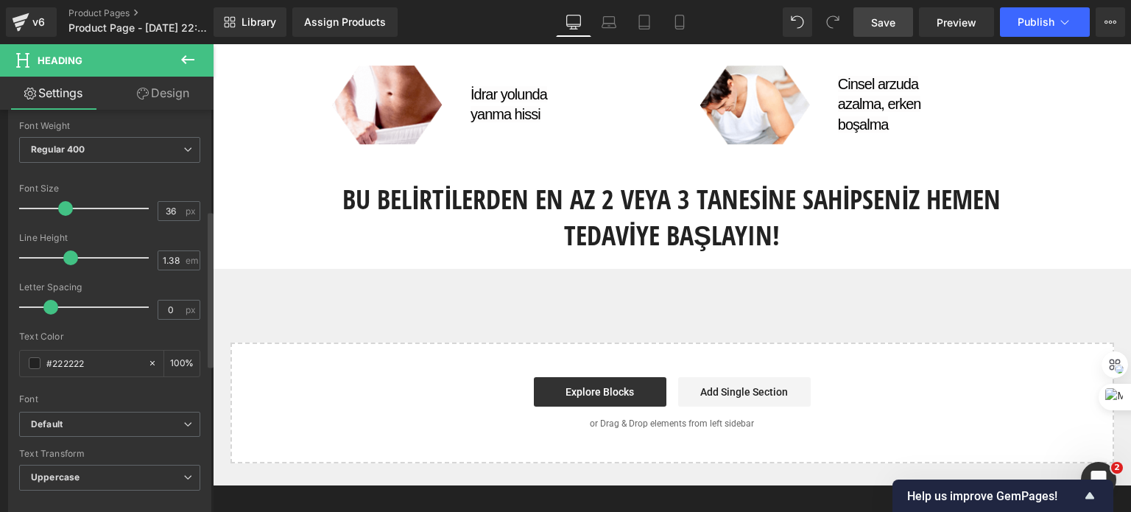
scroll to position [295, 0]
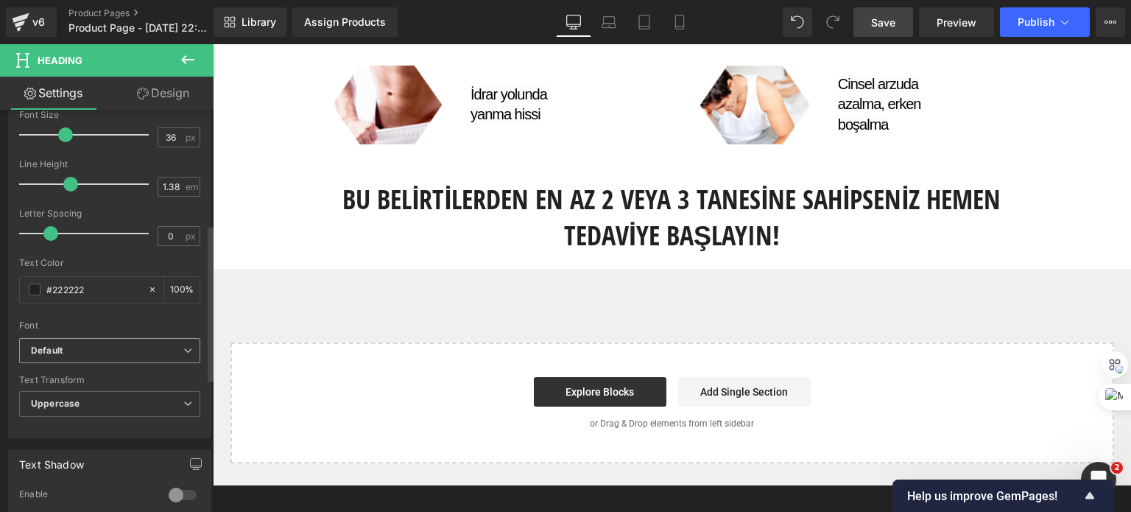
click at [77, 345] on b "Default" at bounding box center [107, 351] width 152 height 13
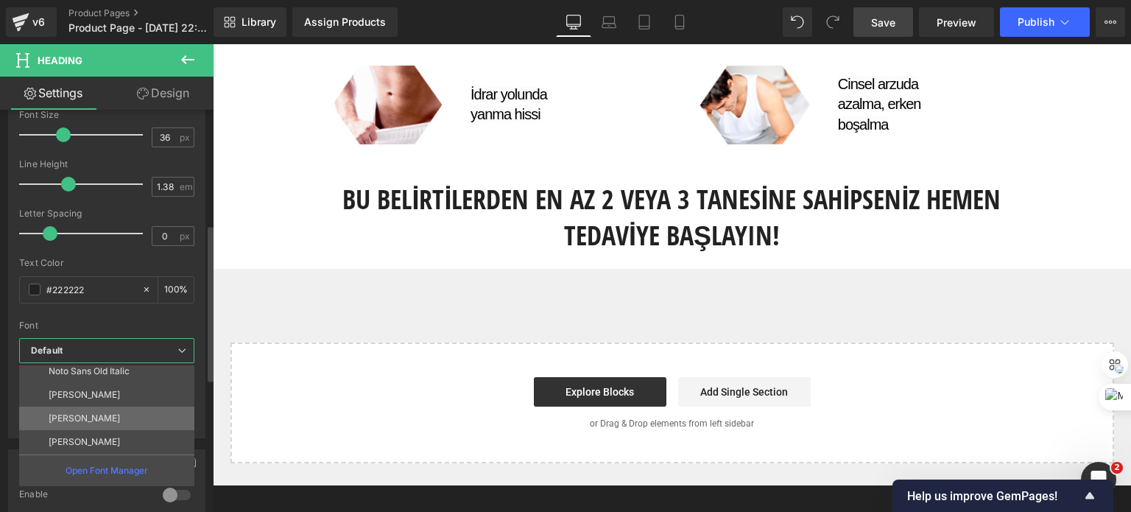
scroll to position [194, 0]
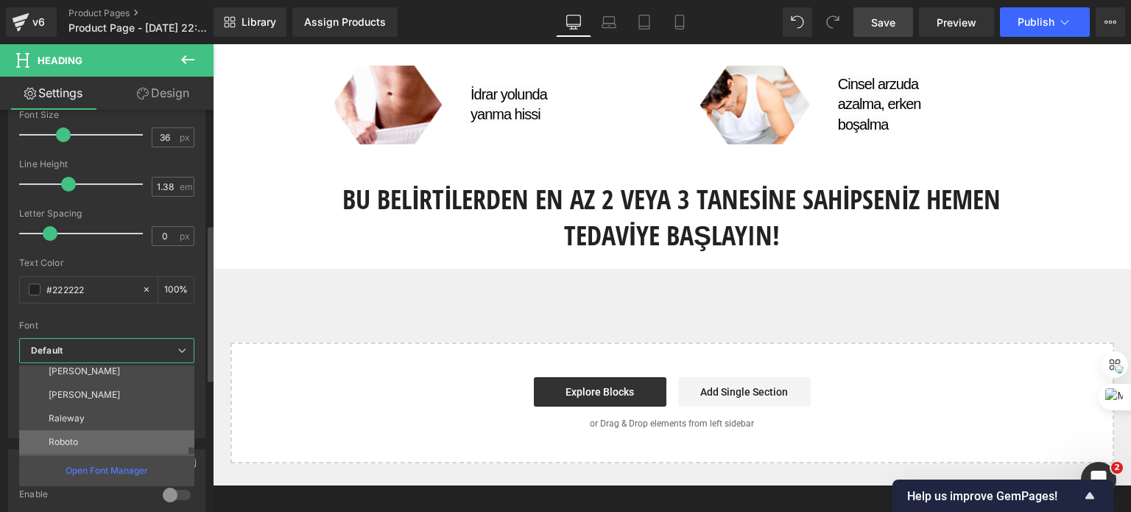
click at [97, 434] on li "Roboto" at bounding box center [110, 442] width 182 height 24
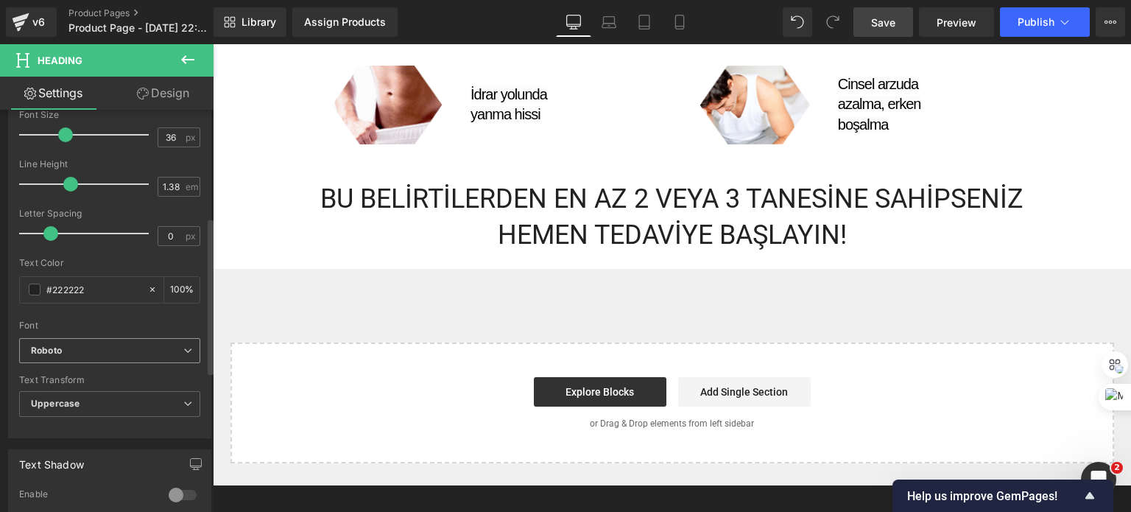
scroll to position [221, 0]
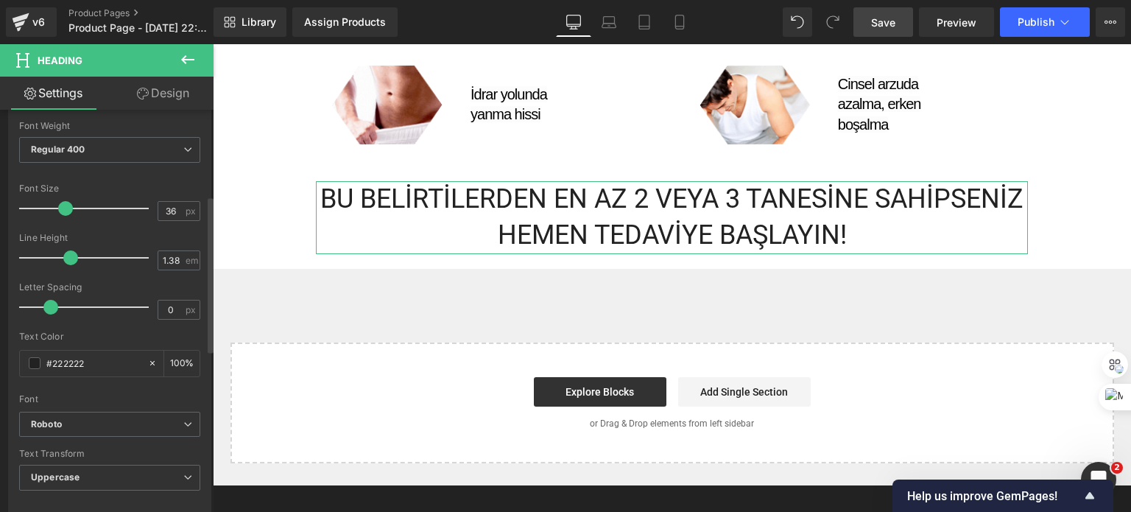
click at [156, 197] on div "Font Size 36 px" at bounding box center [109, 207] width 181 height 49
click at [158, 207] on input "36" at bounding box center [171, 211] width 26 height 18
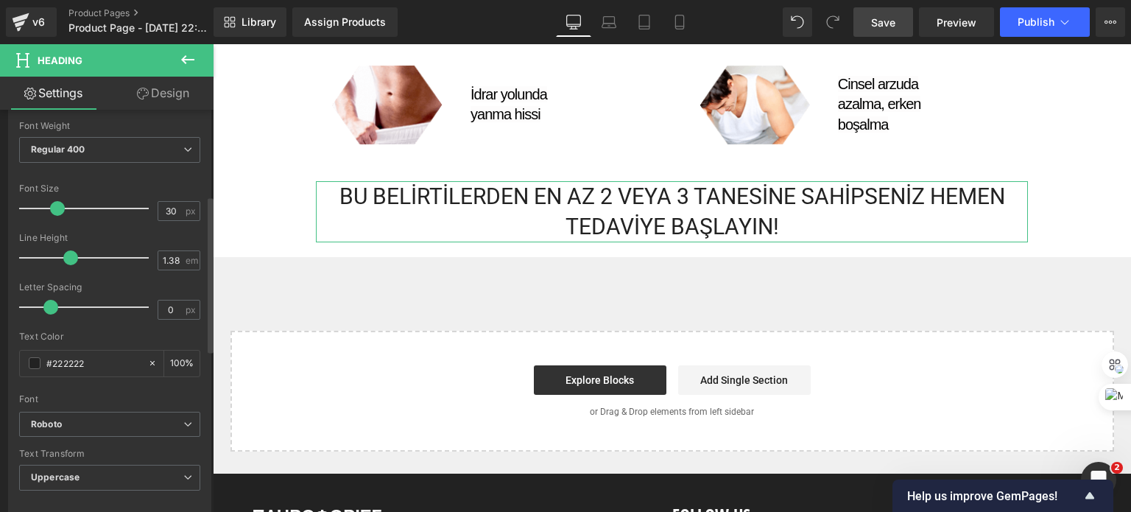
click at [99, 229] on div at bounding box center [109, 228] width 181 height 10
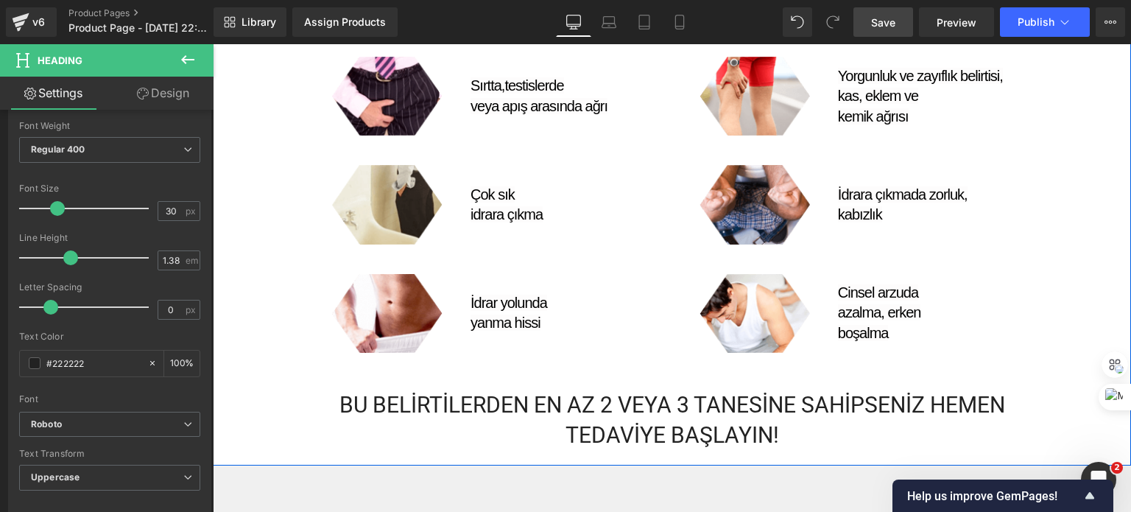
scroll to position [1106, 0]
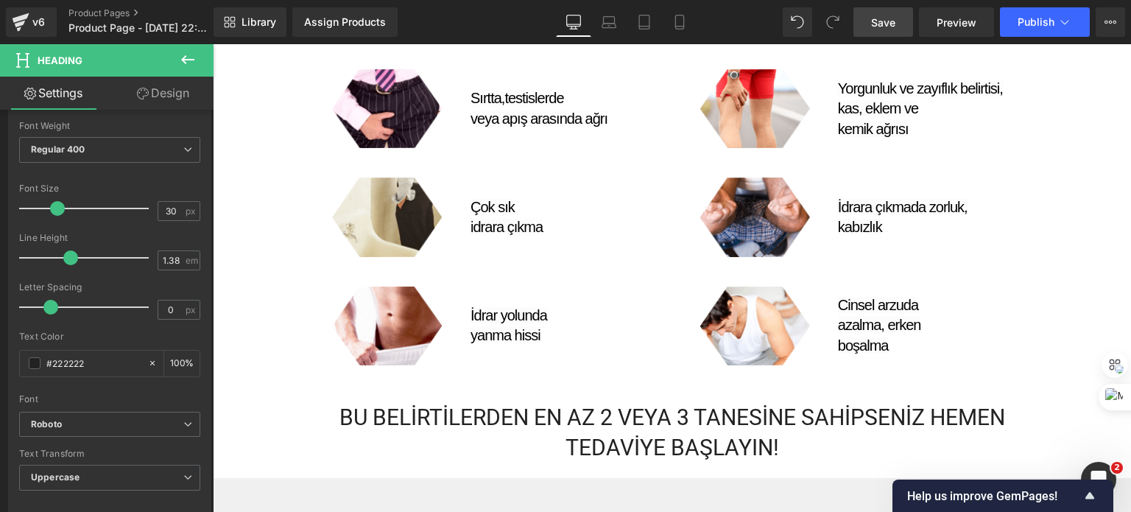
click at [888, 22] on span "Save" at bounding box center [883, 22] width 24 height 15
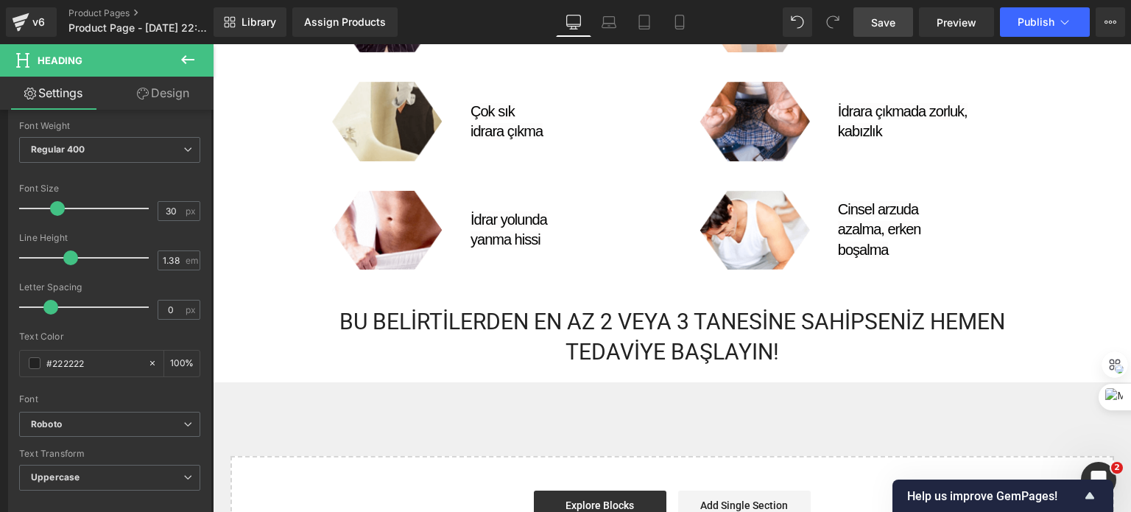
scroll to position [1401, 0]
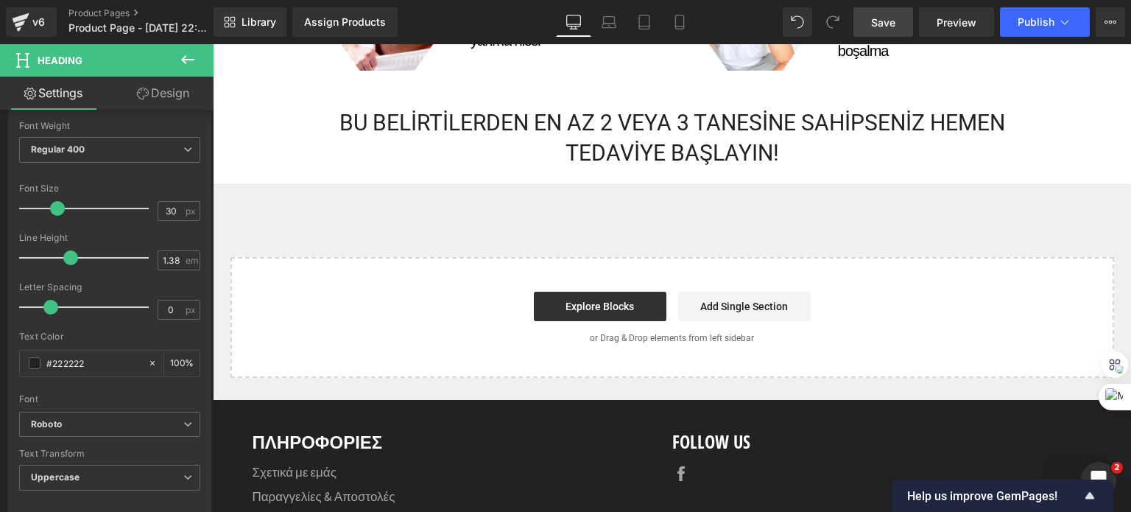
click at [181, 52] on icon at bounding box center [188, 60] width 18 height 18
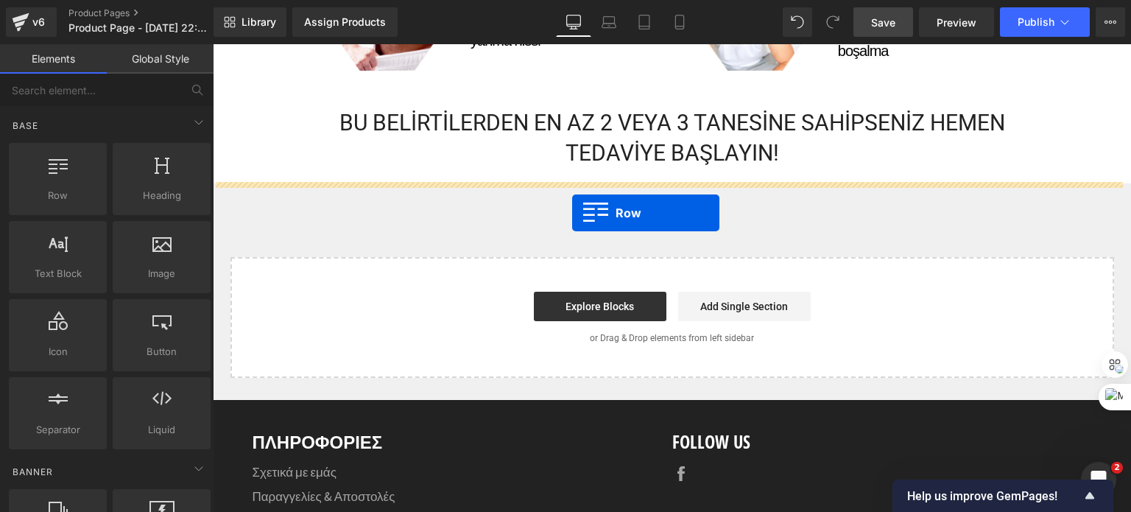
drag, startPoint x: 466, startPoint y: 197, endPoint x: 572, endPoint y: 212, distance: 107.8
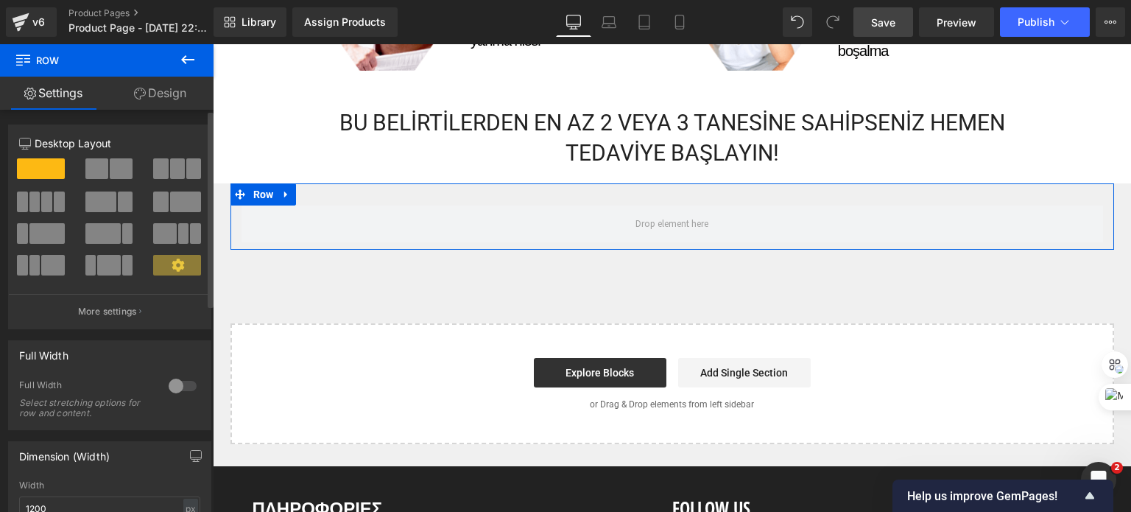
click at [166, 387] on div at bounding box center [182, 386] width 35 height 24
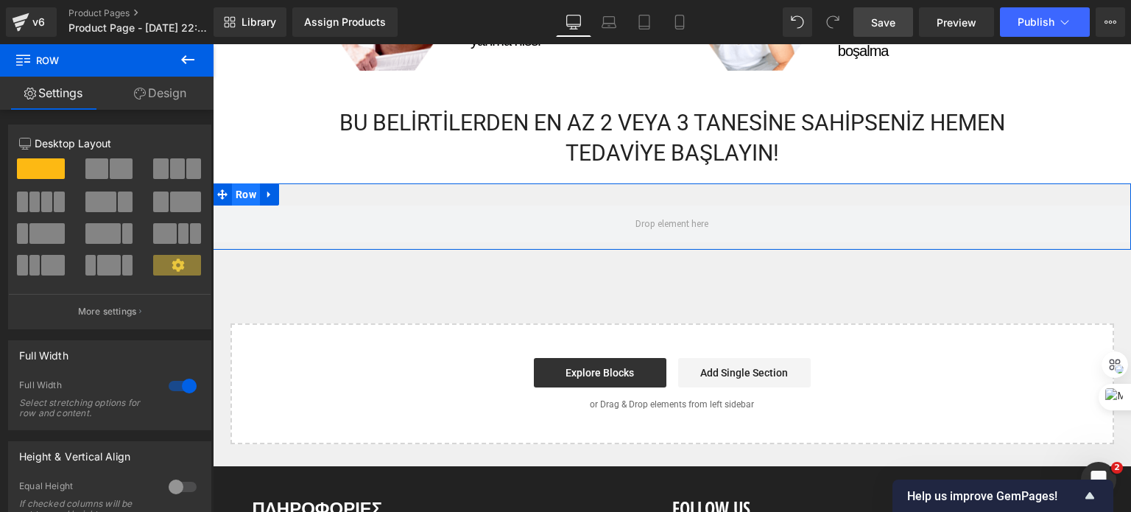
click at [236, 198] on span "Row" at bounding box center [246, 194] width 28 height 22
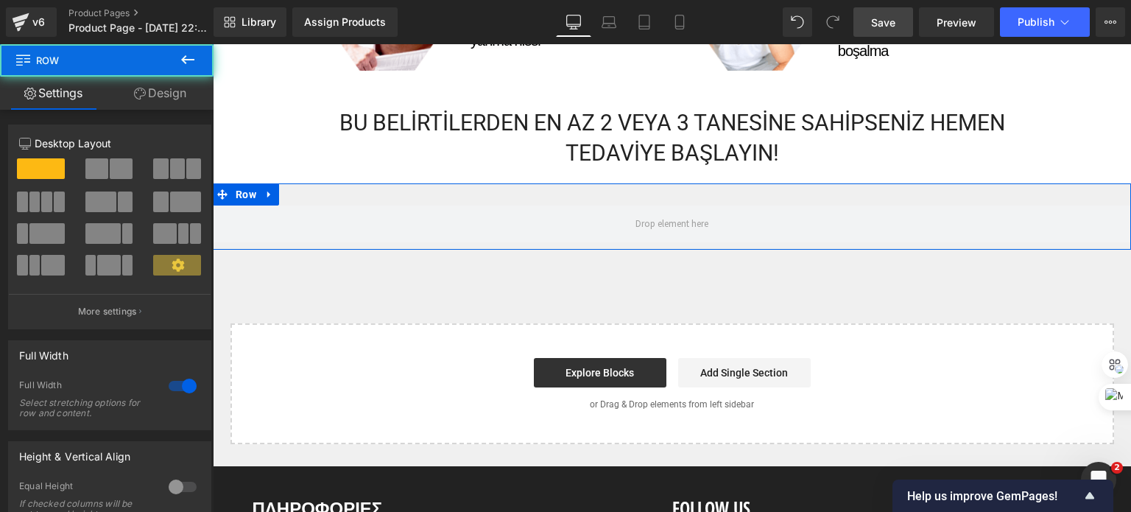
click at [148, 95] on link "Design" at bounding box center [160, 93] width 107 height 33
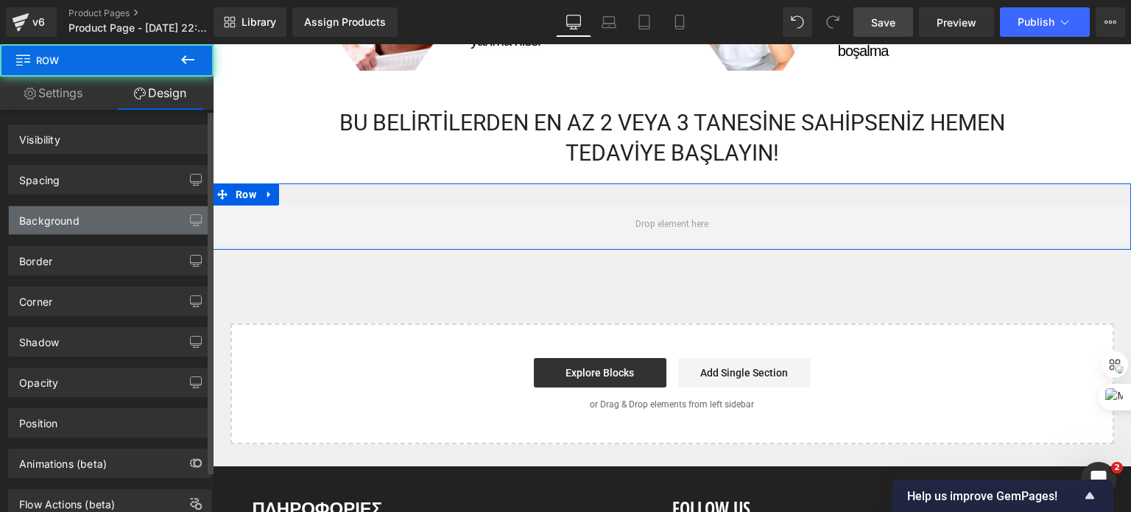
click at [84, 214] on div "Background" at bounding box center [110, 220] width 202 height 28
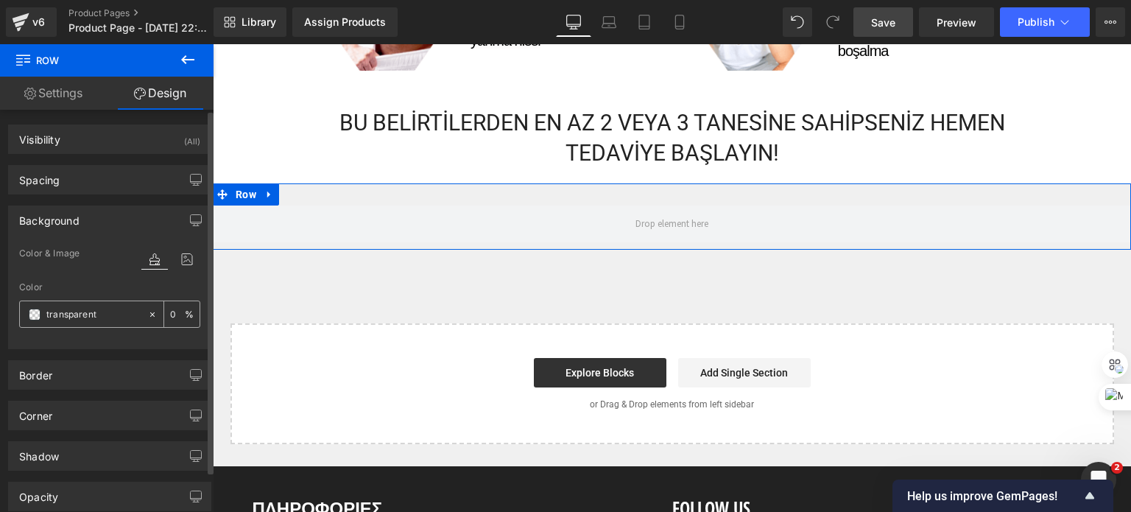
click at [41, 315] on div "transparent" at bounding box center [83, 314] width 127 height 26
click at [35, 317] on span at bounding box center [35, 315] width 12 height 12
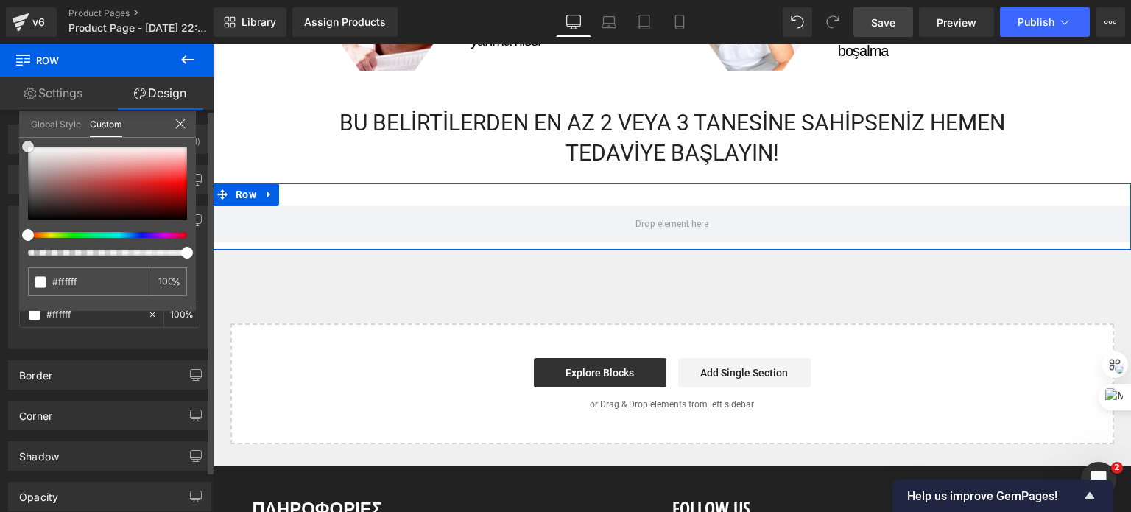
drag, startPoint x: 47, startPoint y: 161, endPoint x: 22, endPoint y: 136, distance: 35.4
click at [22, 136] on div "Global Style Custom Setup Global Style #ffffff 100 %" at bounding box center [107, 132] width 177 height 45
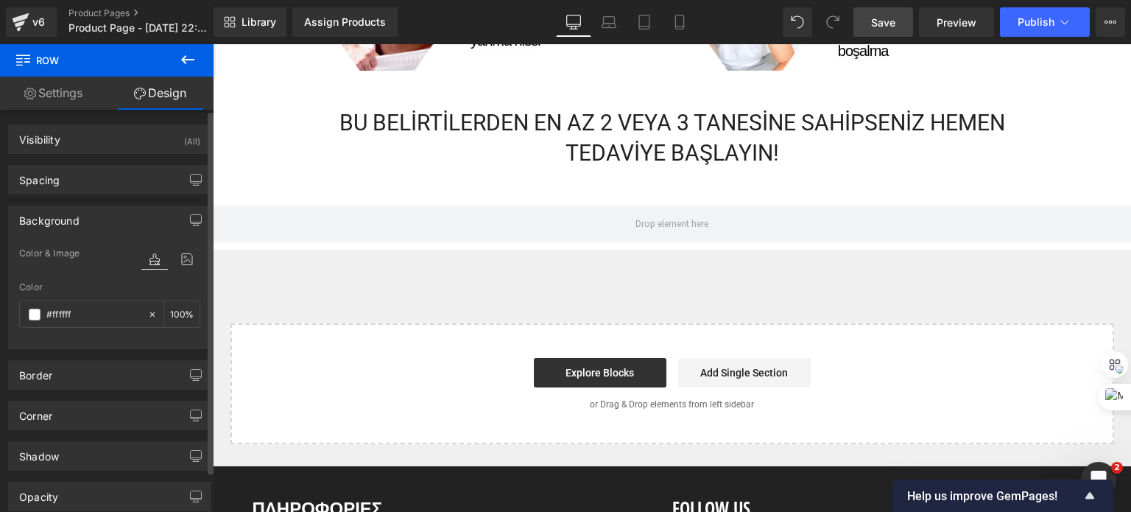
click at [184, 55] on icon at bounding box center [188, 60] width 18 height 18
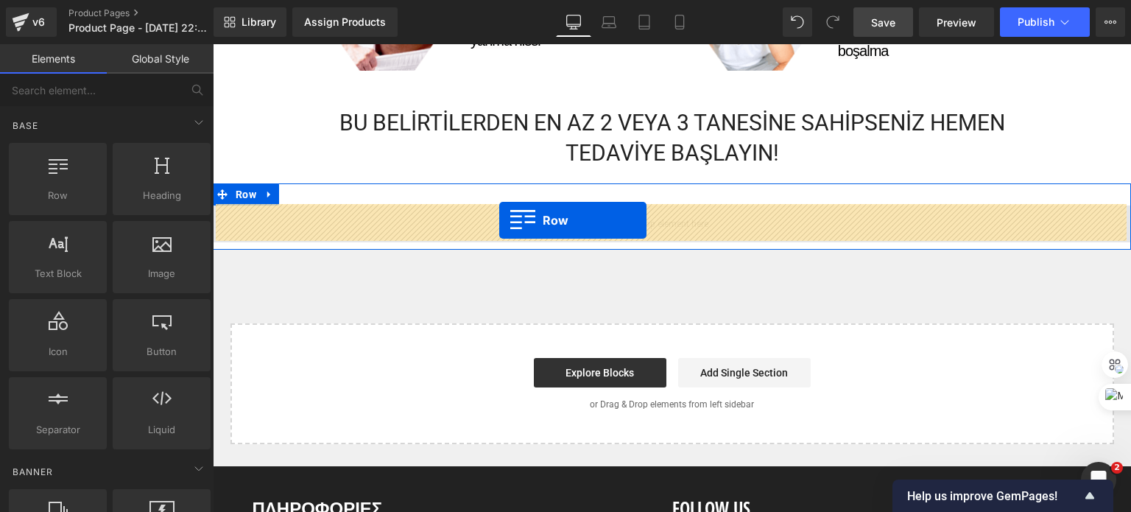
drag, startPoint x: 282, startPoint y: 228, endPoint x: 499, endPoint y: 221, distance: 217.4
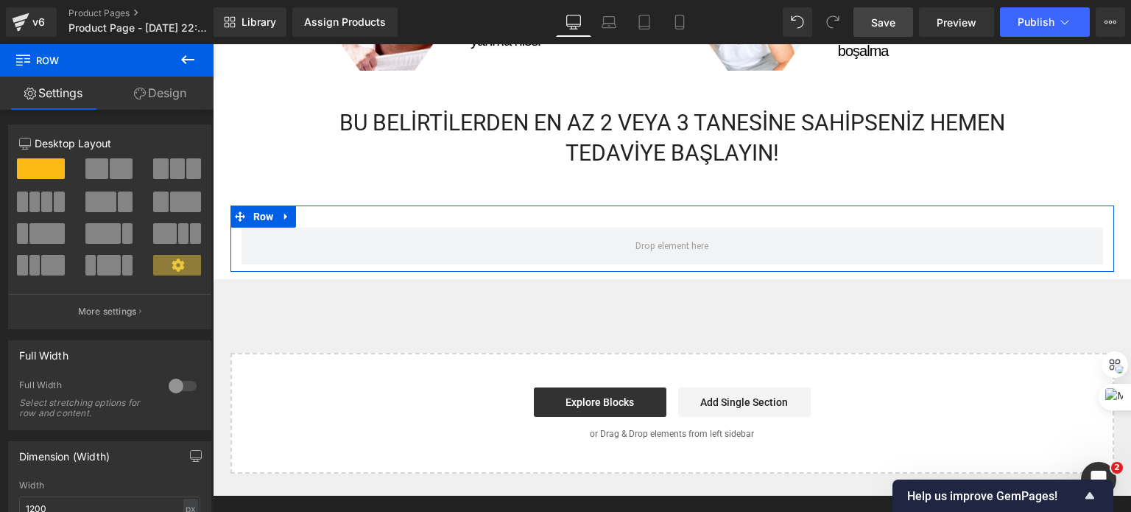
click at [110, 172] on span at bounding box center [121, 168] width 23 height 21
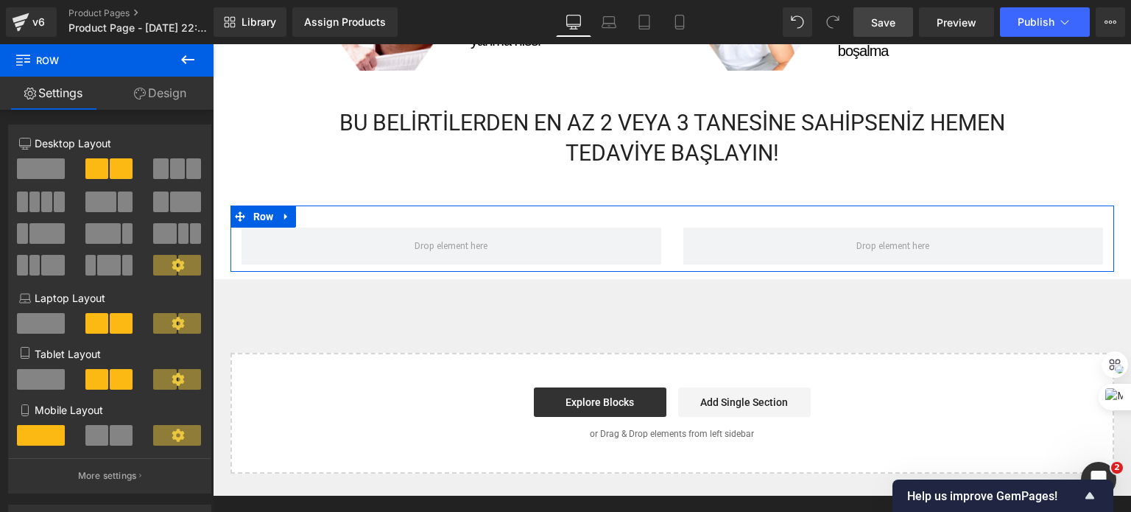
click at [109, 450] on div at bounding box center [110, 441] width 69 height 32
click at [103, 437] on span at bounding box center [96, 435] width 23 height 21
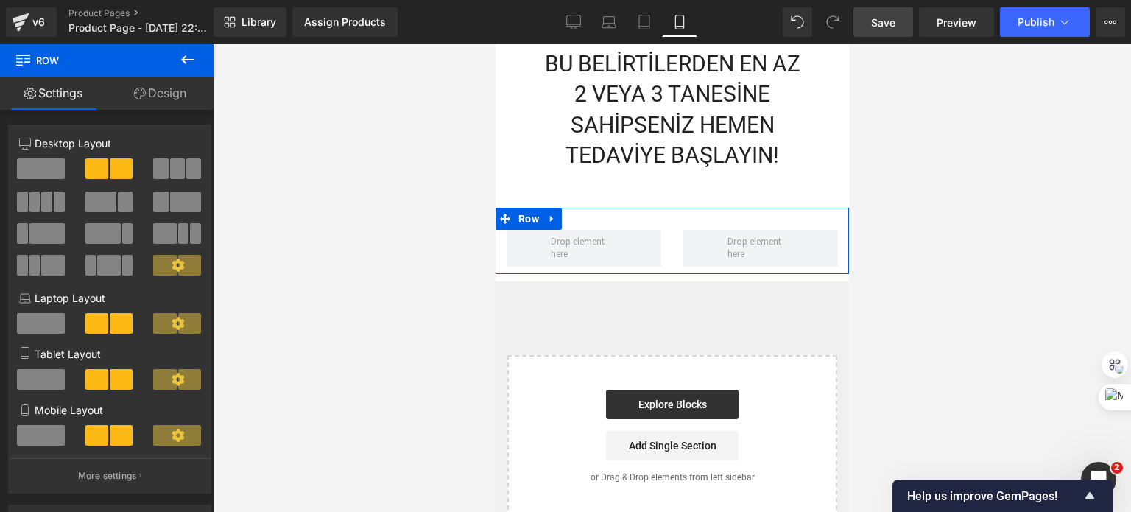
scroll to position [2246, 0]
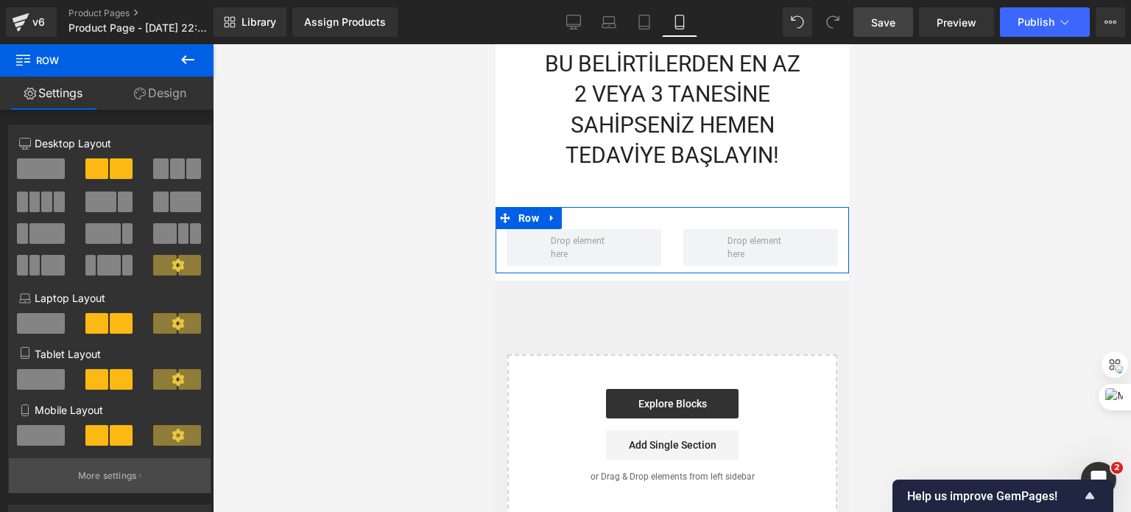
click at [99, 486] on button "More settings" at bounding box center [110, 475] width 202 height 35
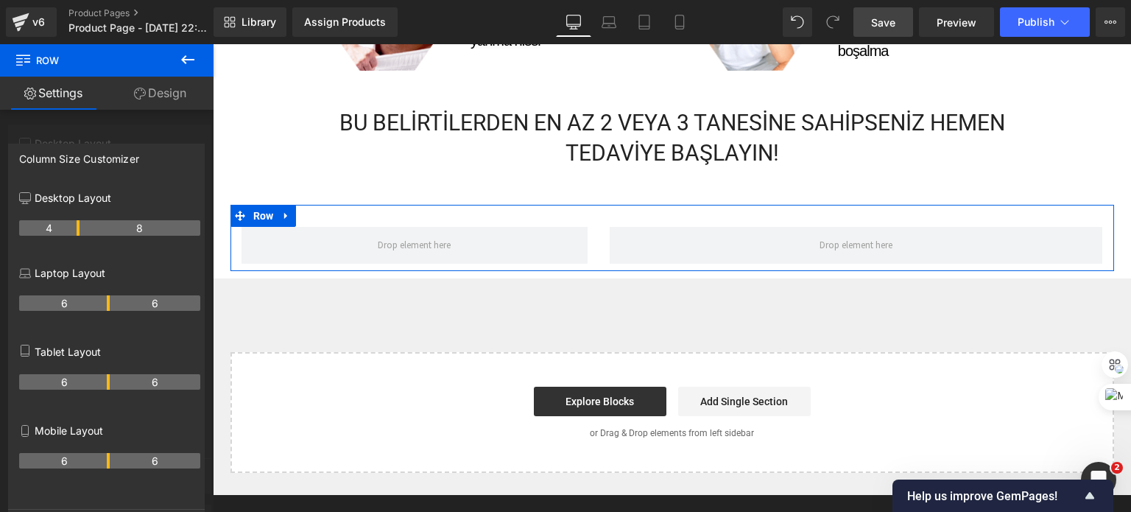
scroll to position [1401, 0]
drag, startPoint x: 106, startPoint y: 235, endPoint x: 75, endPoint y: 230, distance: 31.4
drag, startPoint x: 75, startPoint y: 229, endPoint x: 67, endPoint y: 229, distance: 8.1
click at [115, 295] on div "6 6" at bounding box center [109, 308] width 181 height 41
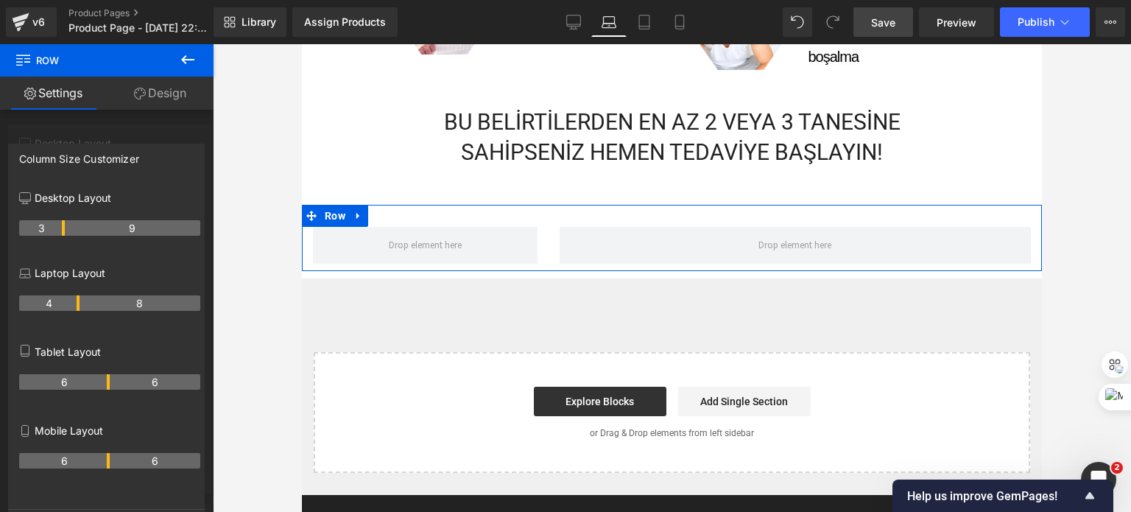
scroll to position [1366, 0]
drag, startPoint x: 106, startPoint y: 303, endPoint x: 65, endPoint y: 312, distance: 42.2
click at [65, 311] on tr "3 9" at bounding box center [109, 302] width 181 height 15
click at [110, 379] on th "6" at bounding box center [155, 381] width 91 height 15
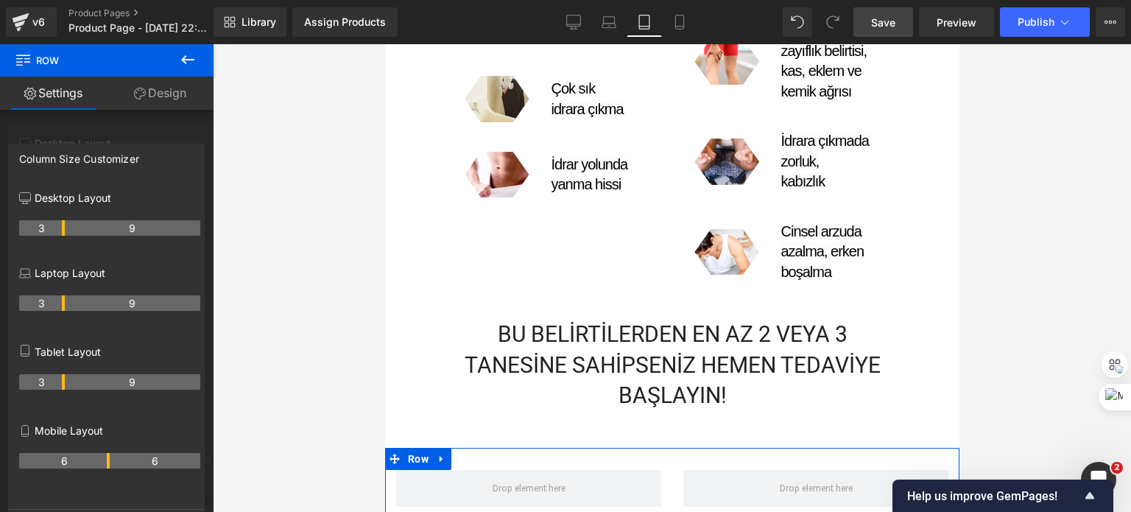
scroll to position [1609, 0]
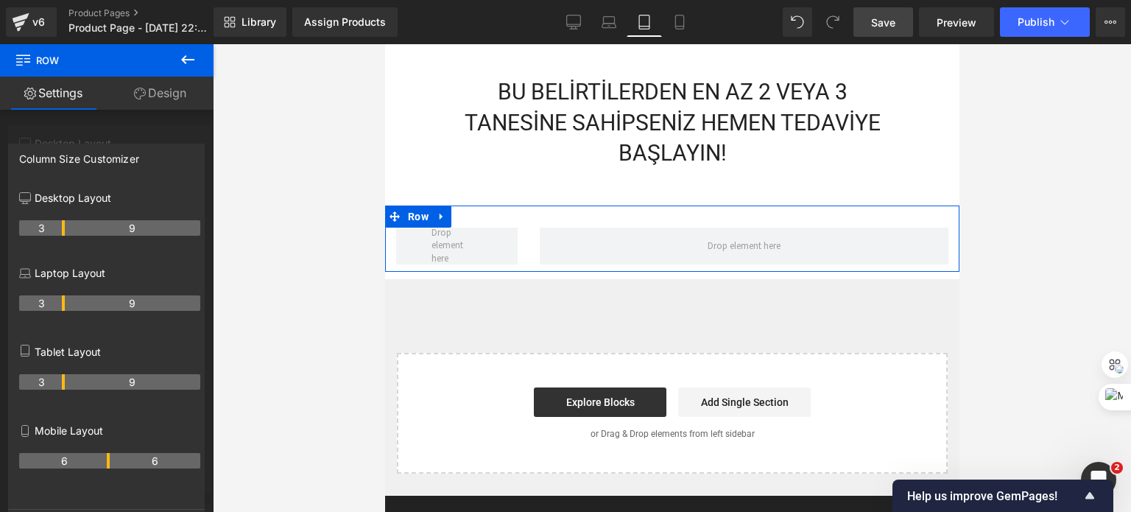
drag, startPoint x: 108, startPoint y: 380, endPoint x: 68, endPoint y: 385, distance: 40.1
click at [68, 385] on tr "3 9" at bounding box center [109, 381] width 181 height 15
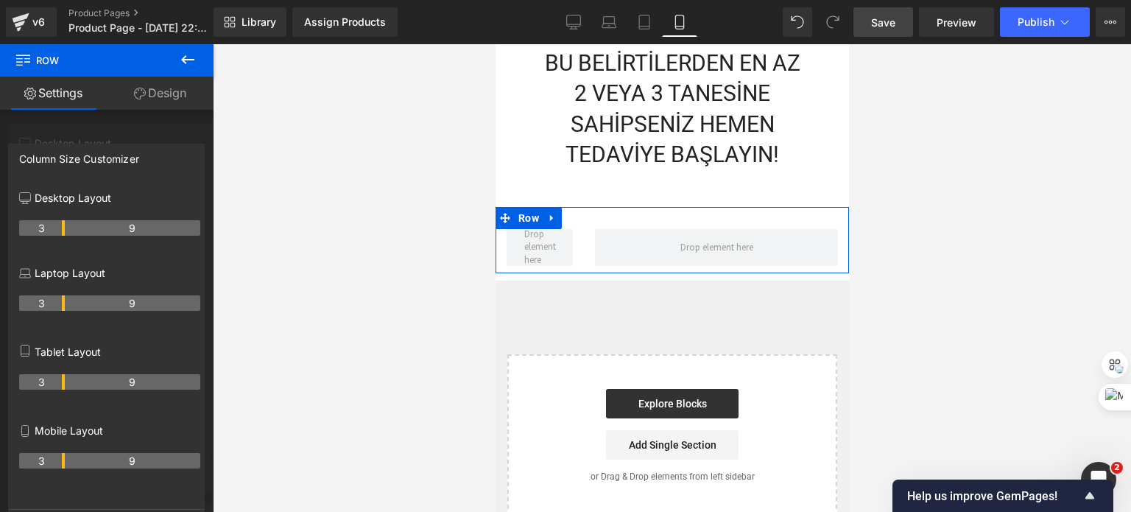
scroll to position [2248, 0]
drag, startPoint x: 109, startPoint y: 464, endPoint x: 80, endPoint y: 457, distance: 29.7
click at [80, 457] on tr "4 8" at bounding box center [109, 460] width 181 height 15
drag, startPoint x: 77, startPoint y: 465, endPoint x: 69, endPoint y: 471, distance: 10.0
click at [69, 471] on div "3 9" at bounding box center [109, 466] width 181 height 41
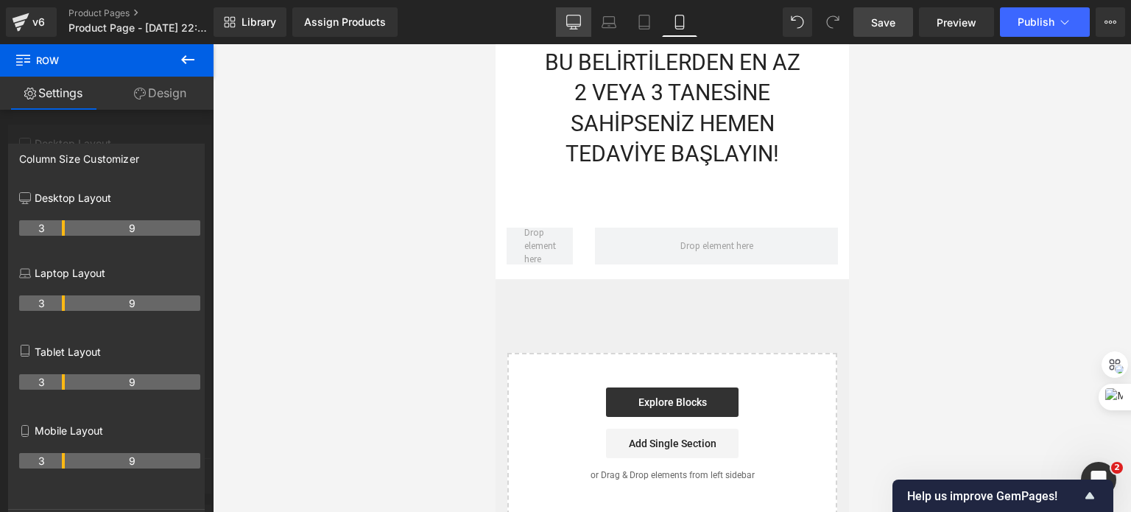
click at [571, 19] on icon at bounding box center [573, 22] width 15 height 15
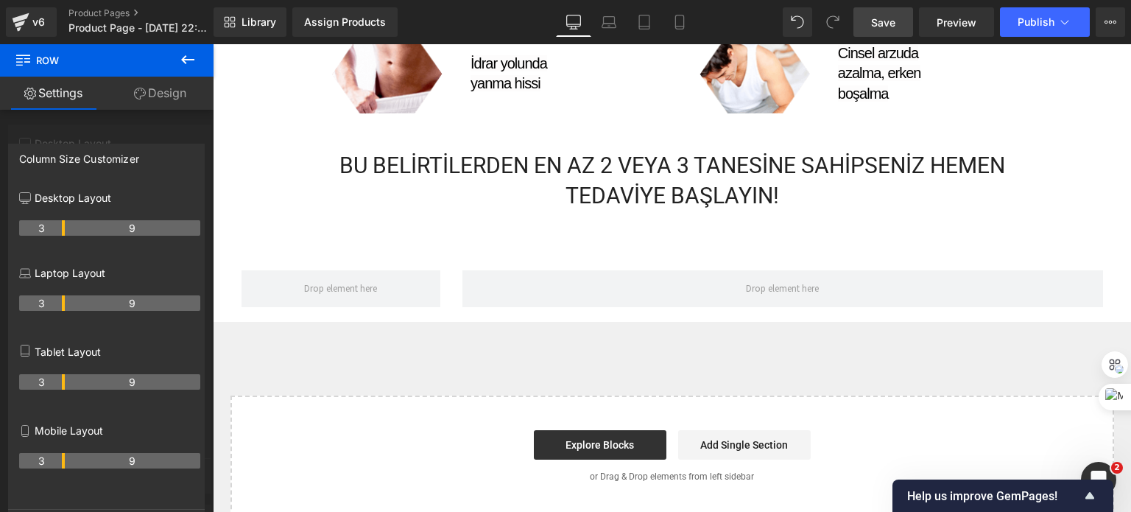
scroll to position [1403, 0]
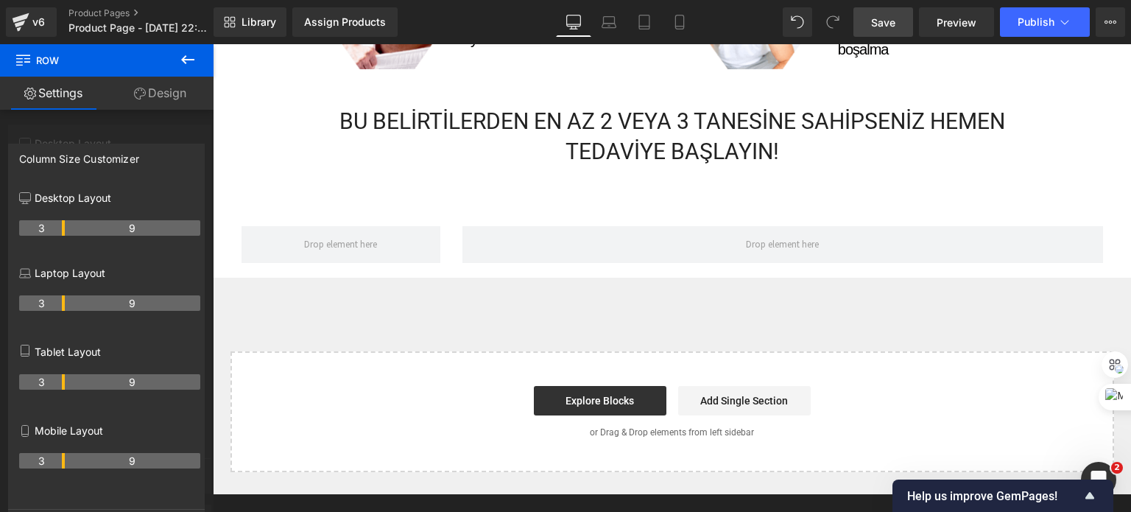
click at [185, 61] on icon at bounding box center [187, 59] width 13 height 9
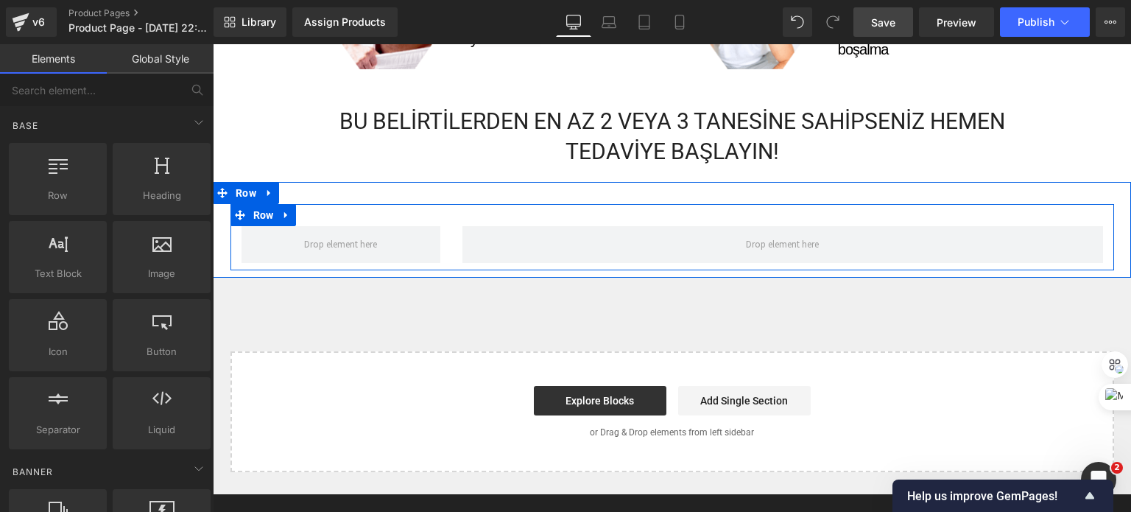
click at [444, 214] on div "Row" at bounding box center [673, 237] width 884 height 66
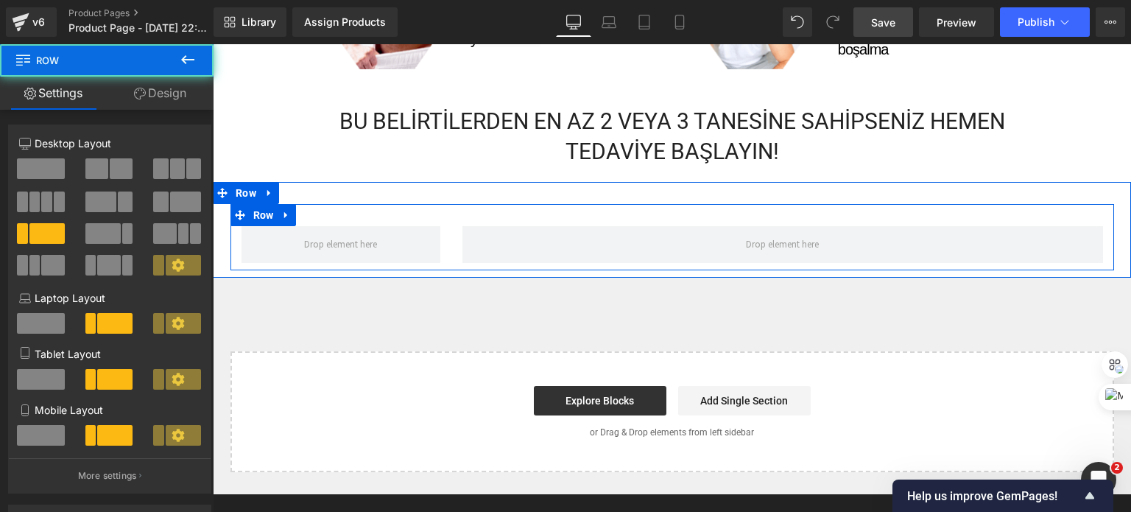
click at [452, 238] on div at bounding box center [783, 244] width 663 height 37
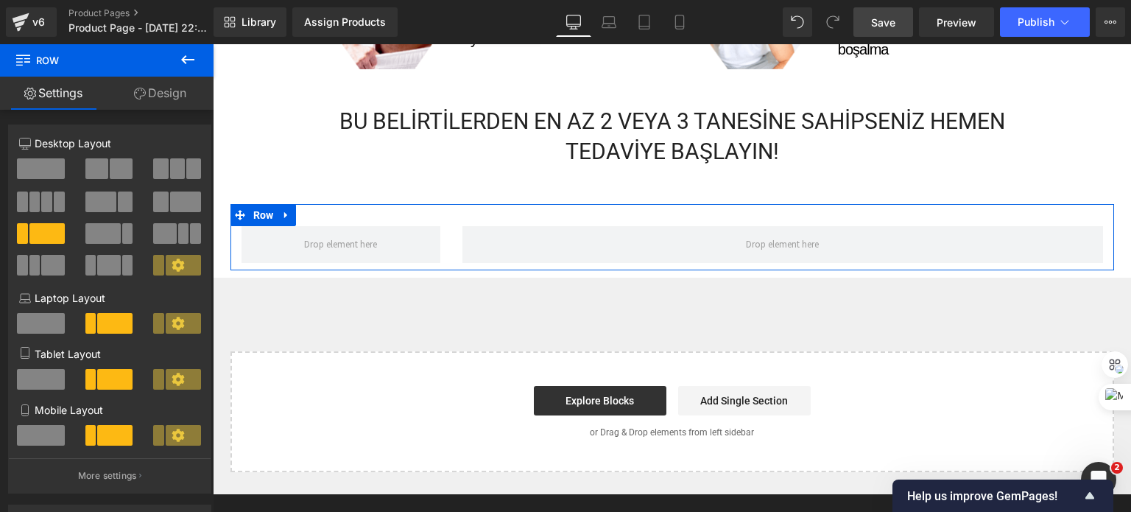
click at [150, 97] on link "Design" at bounding box center [160, 93] width 107 height 33
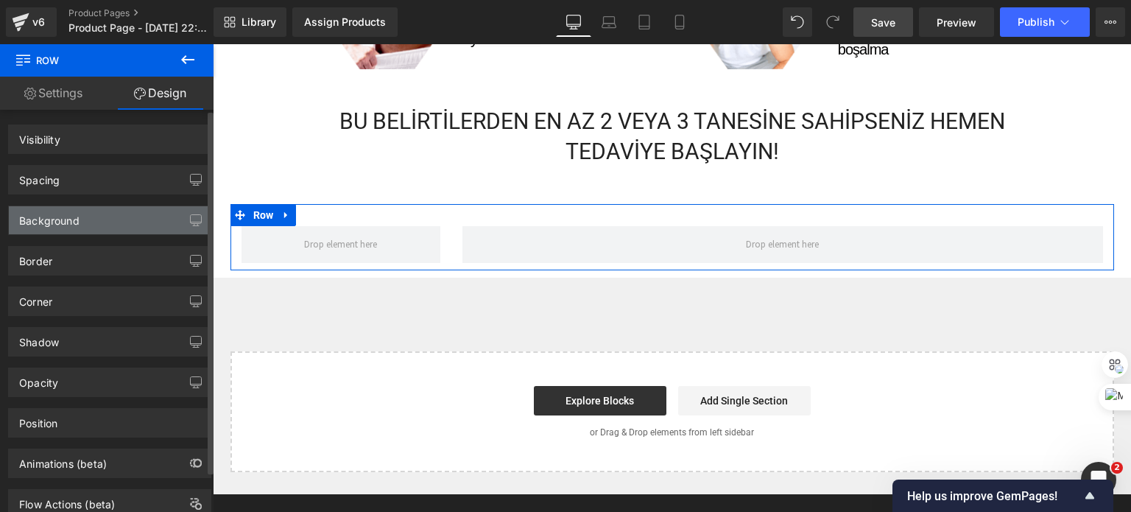
click at [67, 226] on div "Background" at bounding box center [110, 220] width 202 height 28
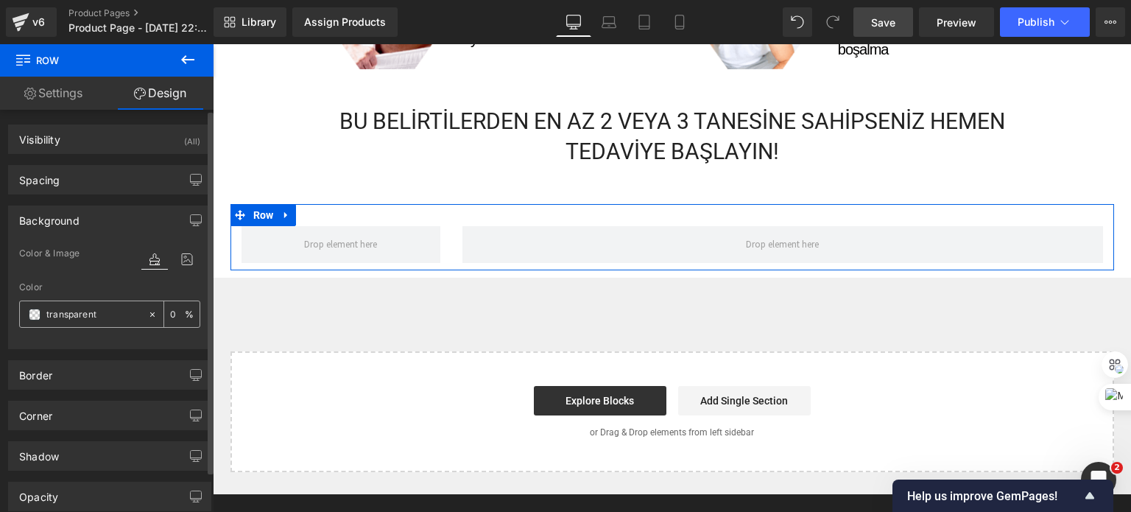
click at [34, 317] on span at bounding box center [35, 315] width 12 height 12
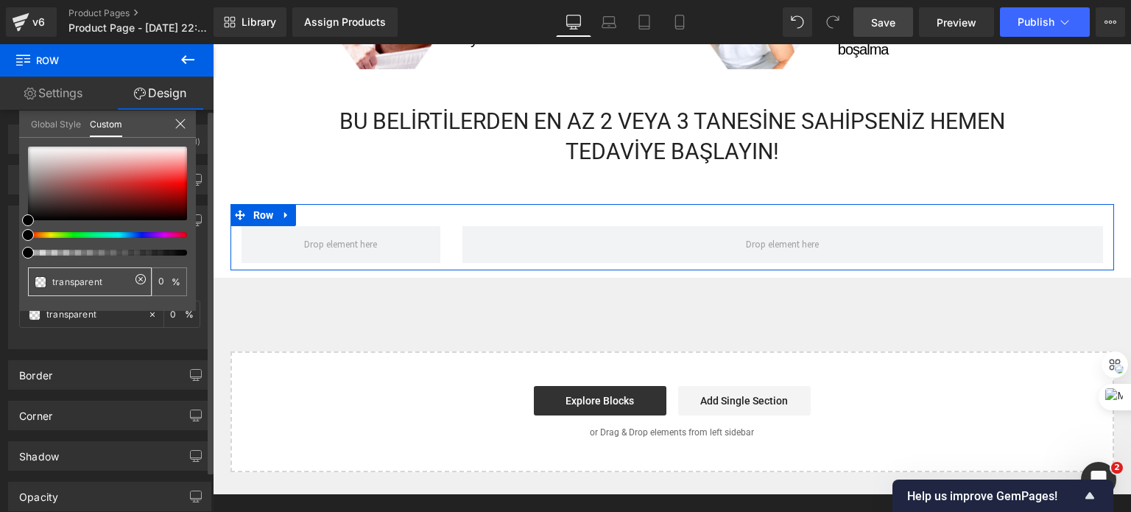
click at [80, 290] on div "transparent" at bounding box center [90, 281] width 124 height 29
click at [80, 278] on input "transparent" at bounding box center [91, 281] width 78 height 15
click at [80, 274] on input "transparent" at bounding box center [91, 281] width 78 height 15
click at [80, 282] on input "transparent" at bounding box center [91, 281] width 78 height 15
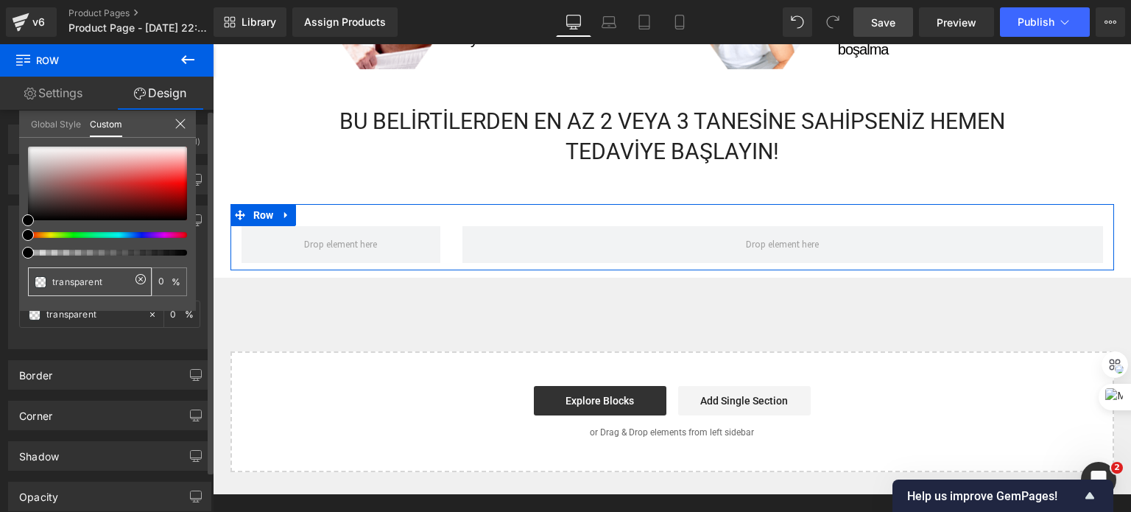
click at [80, 282] on input "transparent" at bounding box center [91, 281] width 78 height 15
paste input "#463B38"
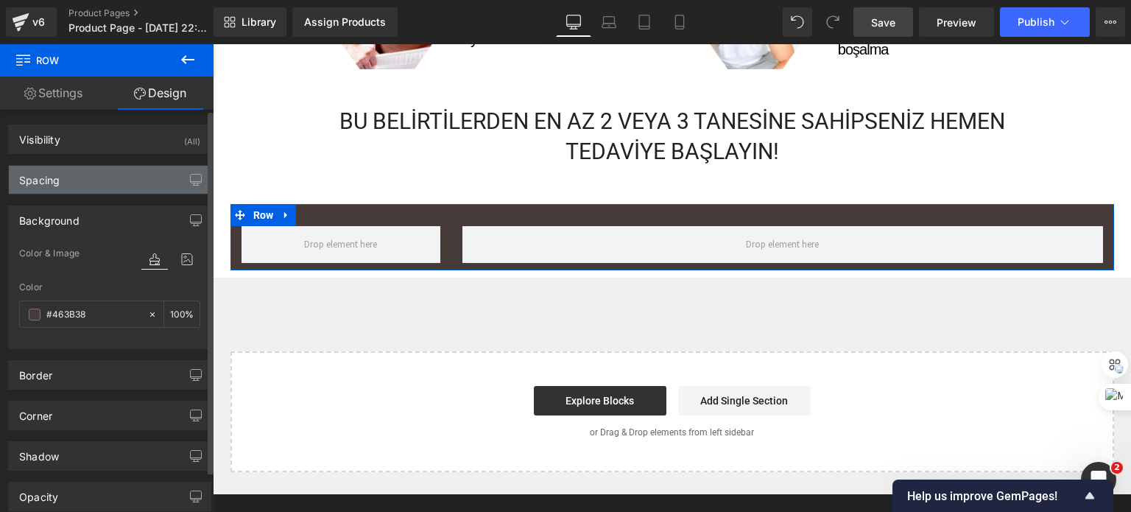
click at [73, 173] on div "Spacing" at bounding box center [110, 180] width 202 height 28
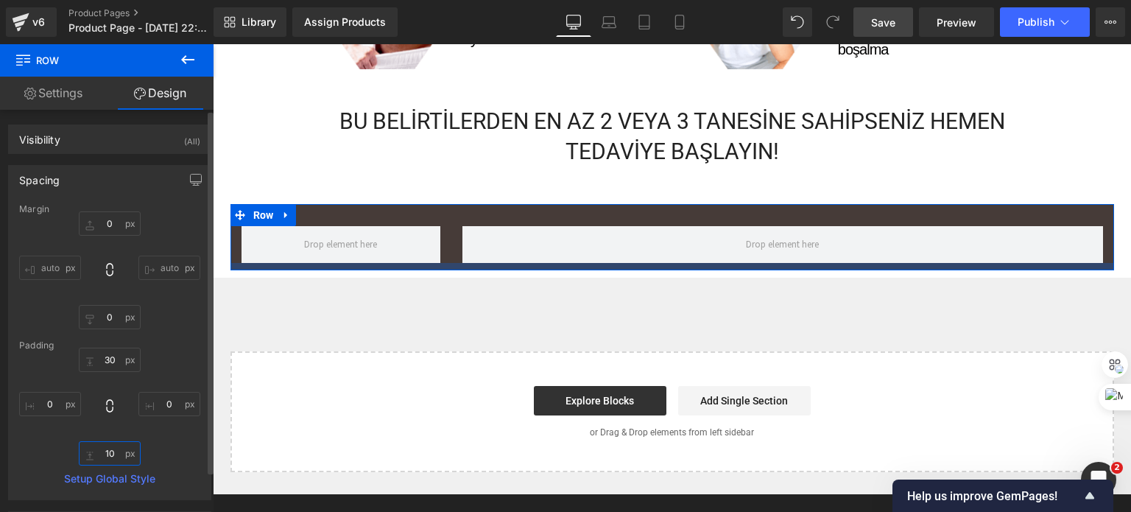
click at [106, 451] on input "10" at bounding box center [110, 453] width 62 height 24
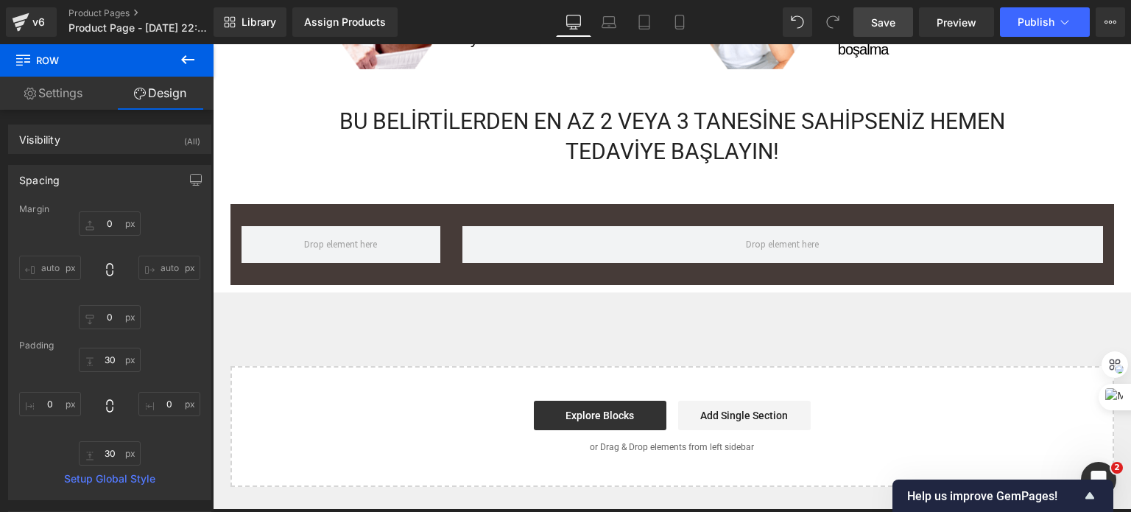
click at [193, 61] on icon at bounding box center [188, 60] width 18 height 18
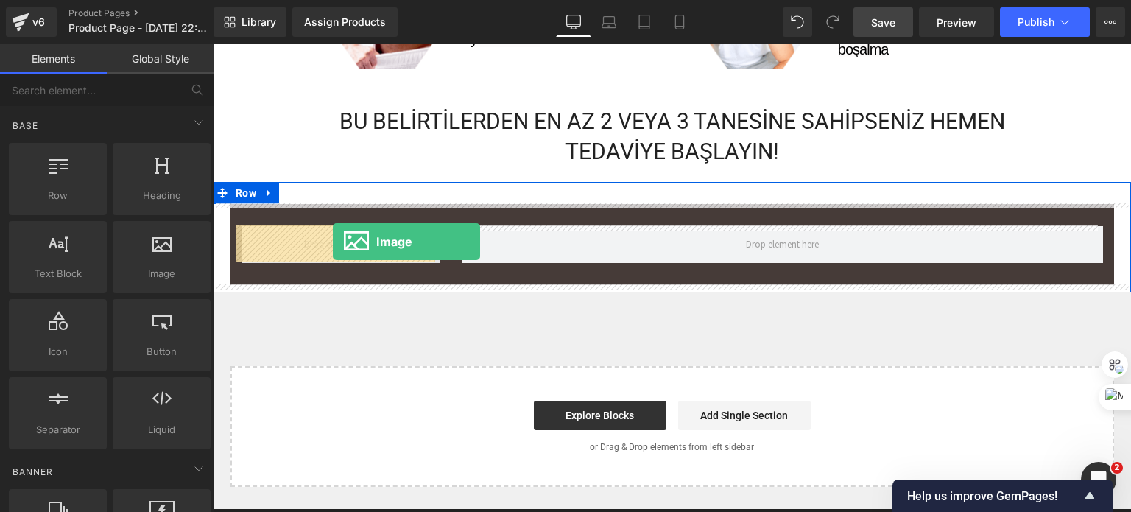
drag, startPoint x: 368, startPoint y: 319, endPoint x: 333, endPoint y: 242, distance: 84.7
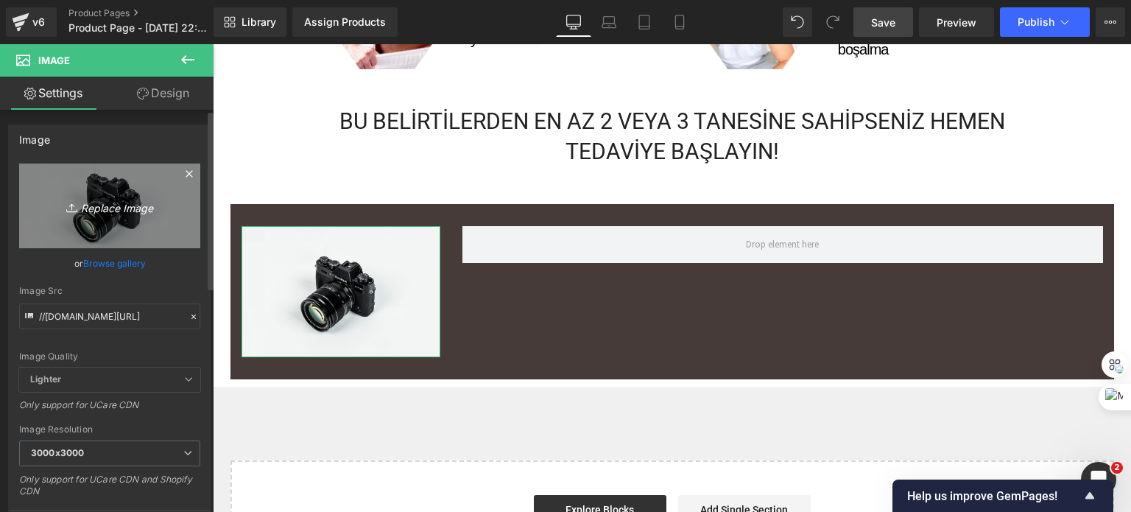
click at [87, 208] on icon "Replace Image" at bounding box center [110, 206] width 118 height 18
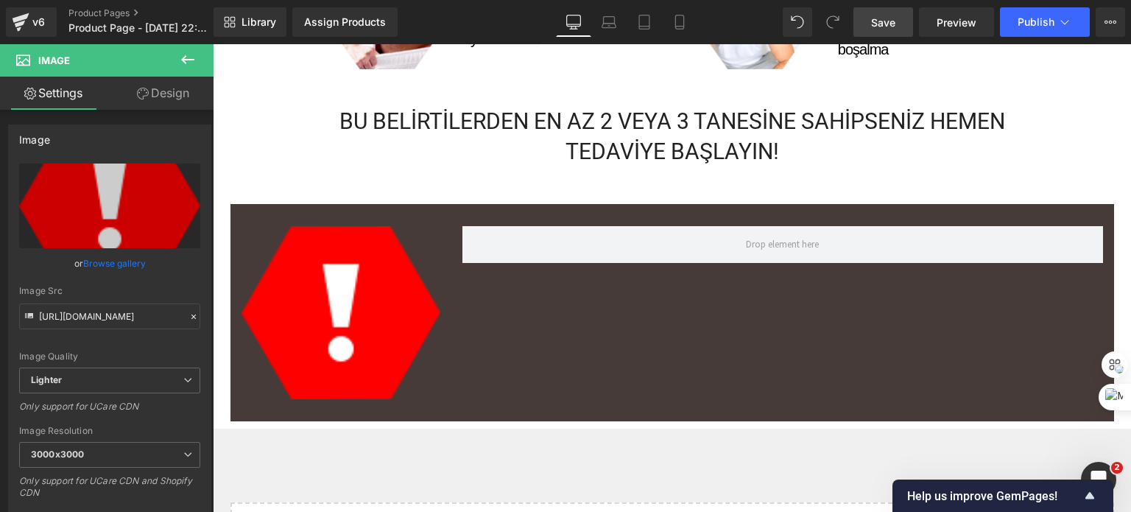
click at [884, 15] on span "Save" at bounding box center [883, 22] width 24 height 15
